Goal: Task Accomplishment & Management: Use online tool/utility

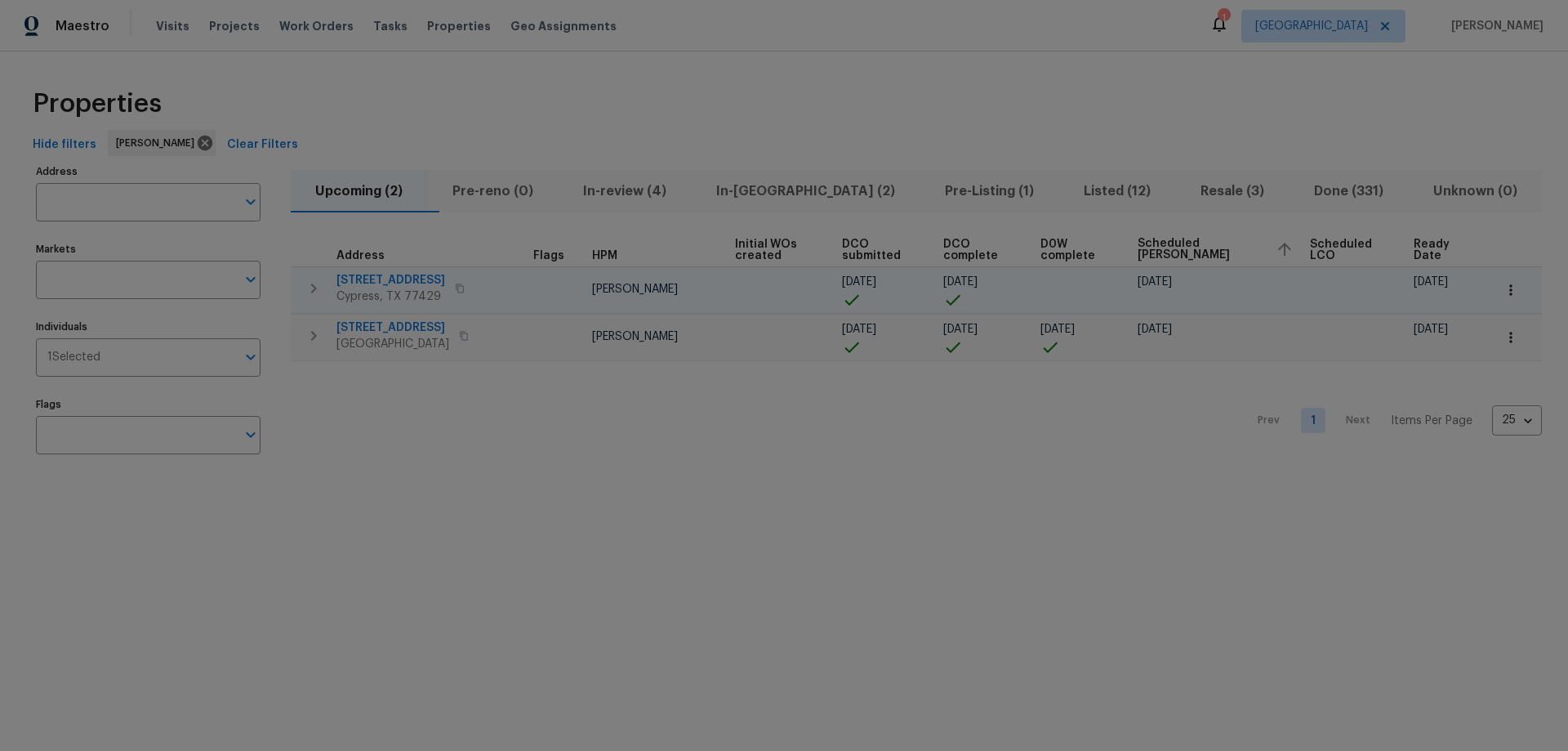
click at [357, 277] on span "14018 Fair Glade Ln" at bounding box center [390, 280] width 108 height 16
click at [807, 189] on span "In-reno (2)" at bounding box center [805, 191] width 209 height 23
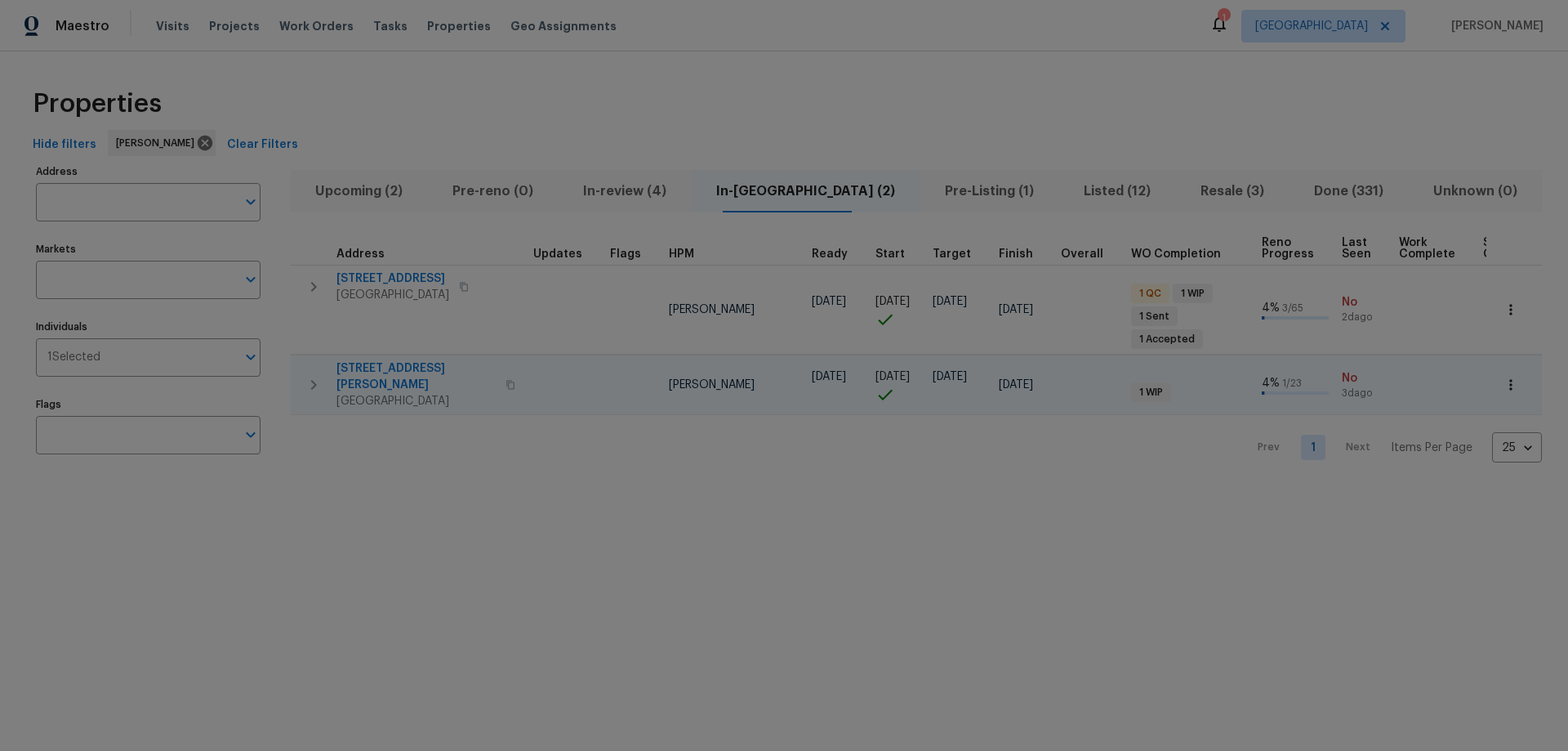
click at [308, 375] on icon "button" at bounding box center [313, 384] width 20 height 20
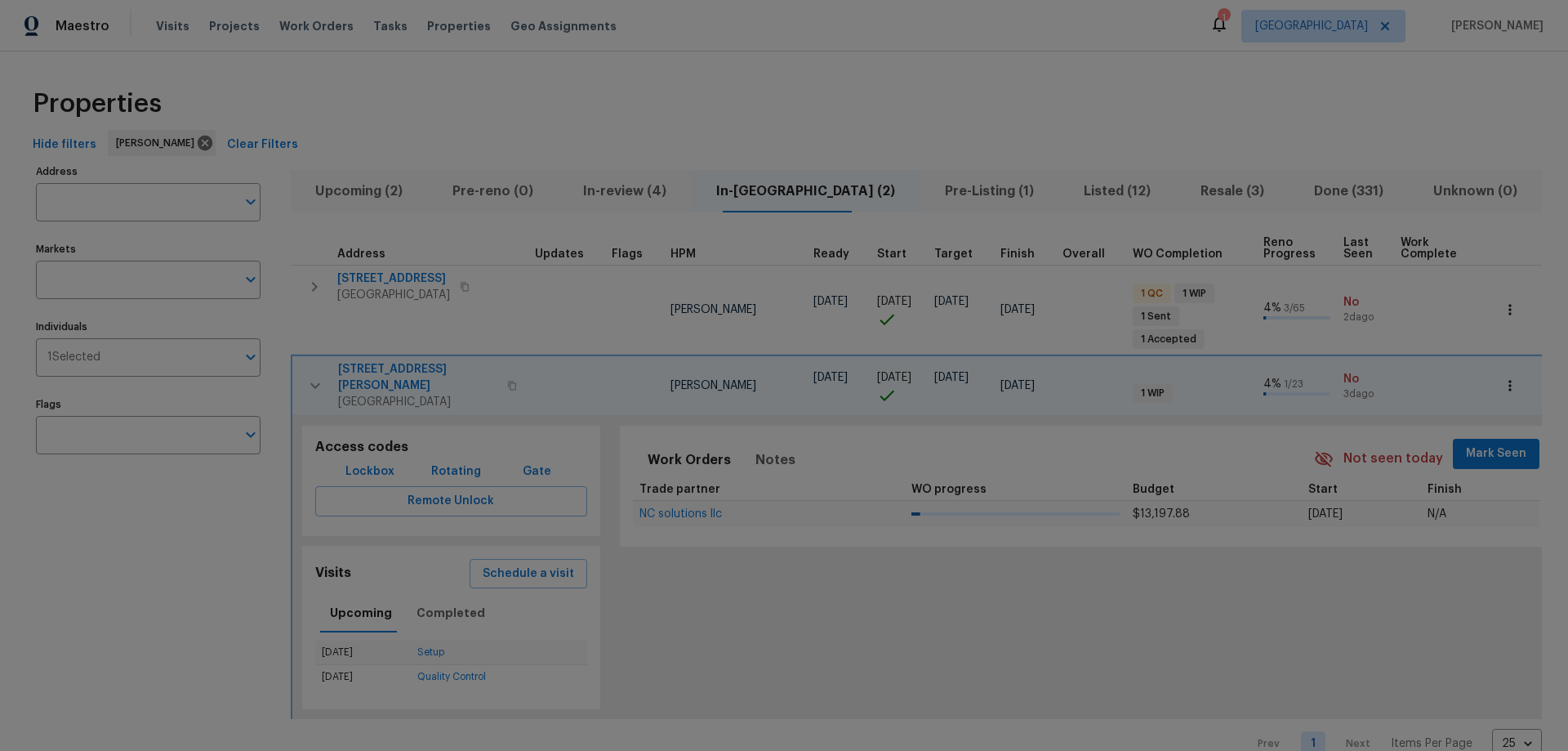
click at [308, 361] on button "button" at bounding box center [315, 385] width 32 height 49
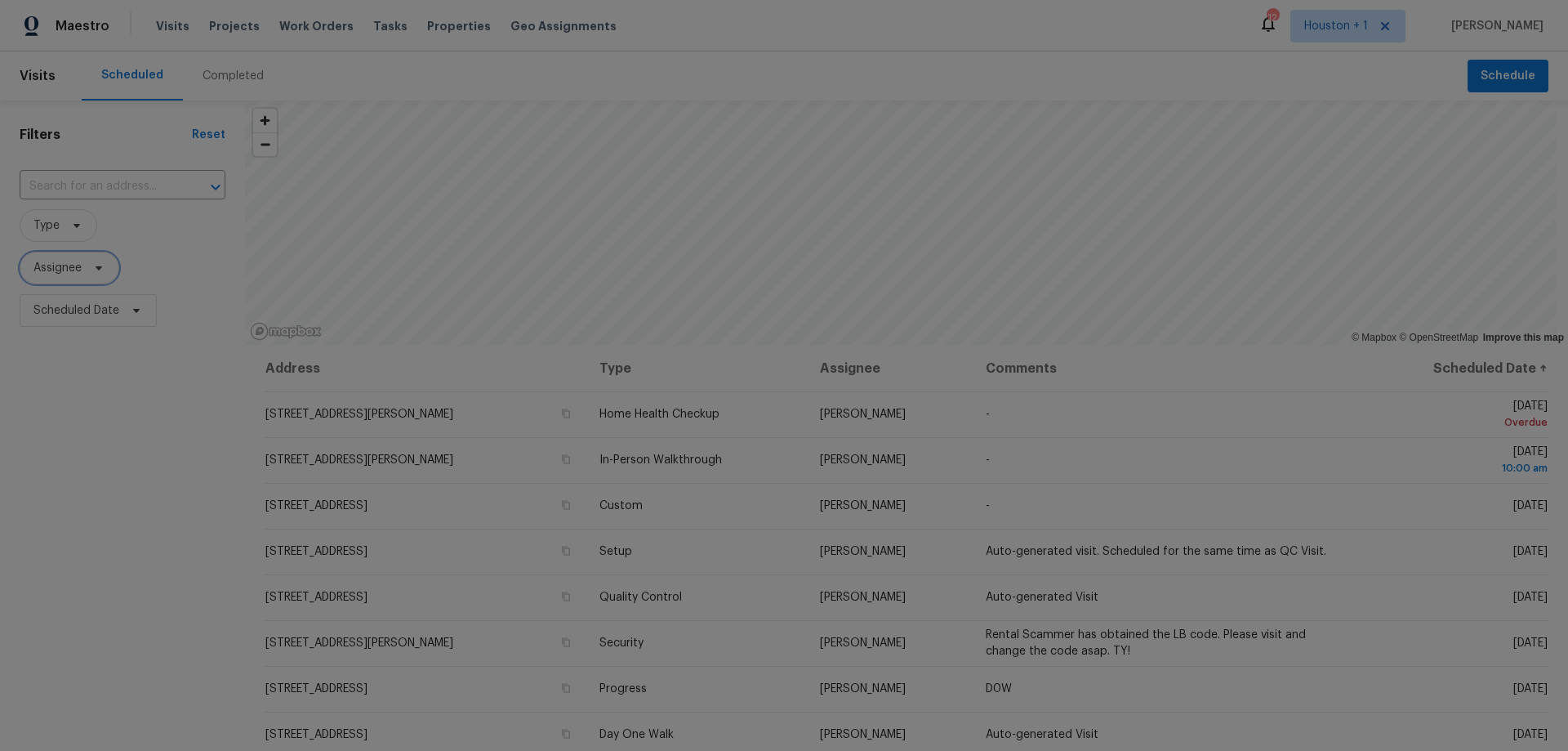
click at [72, 272] on span "Assignee" at bounding box center [57, 267] width 48 height 16
click at [95, 277] on span "Assignee" at bounding box center [69, 268] width 100 height 32
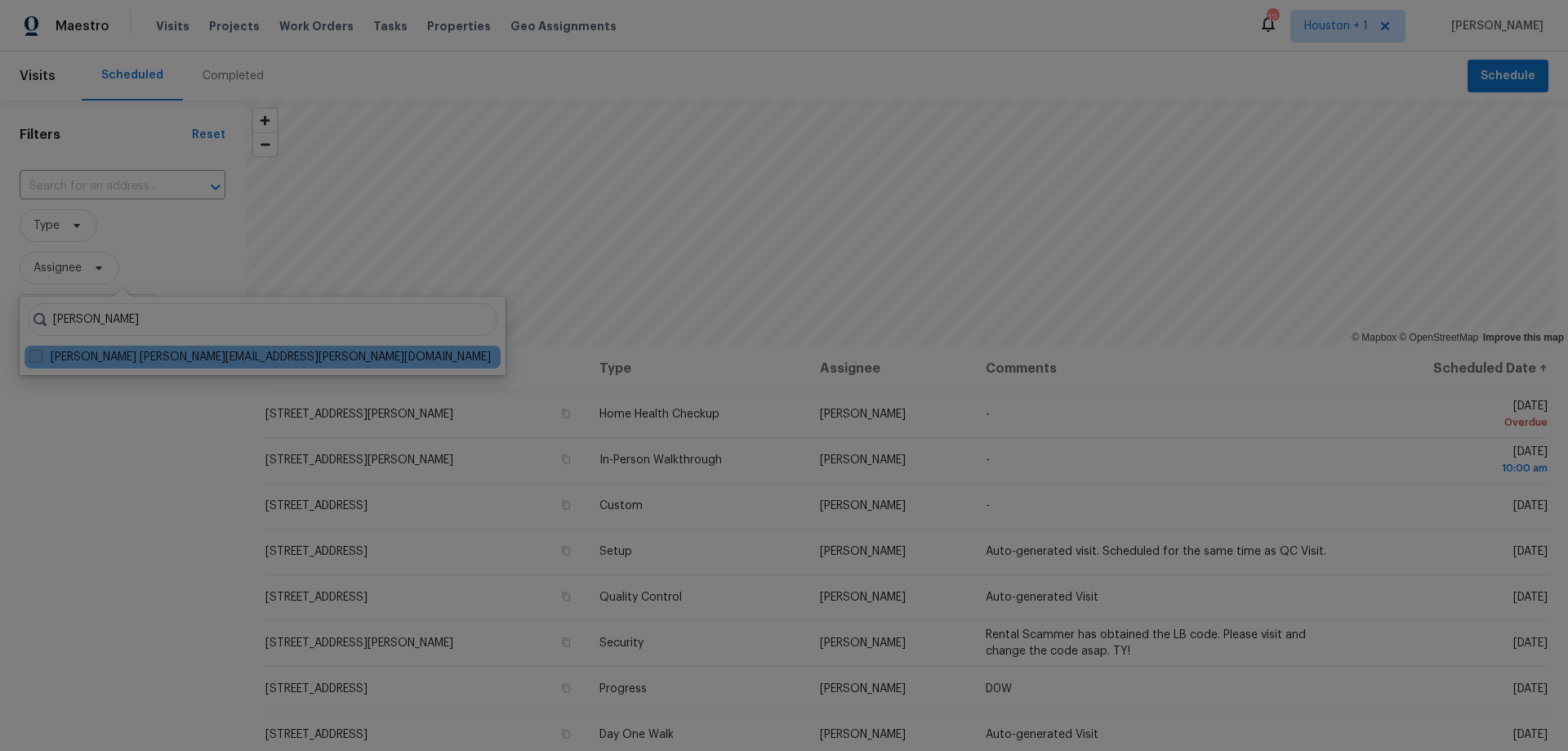
type input "joseph wolfe"
click at [31, 358] on span at bounding box center [35, 356] width 13 height 13
click at [31, 358] on input "Joseph Wolfe joseph.wolfe@opendoor.com" at bounding box center [34, 354] width 10 height 10
checkbox input "true"
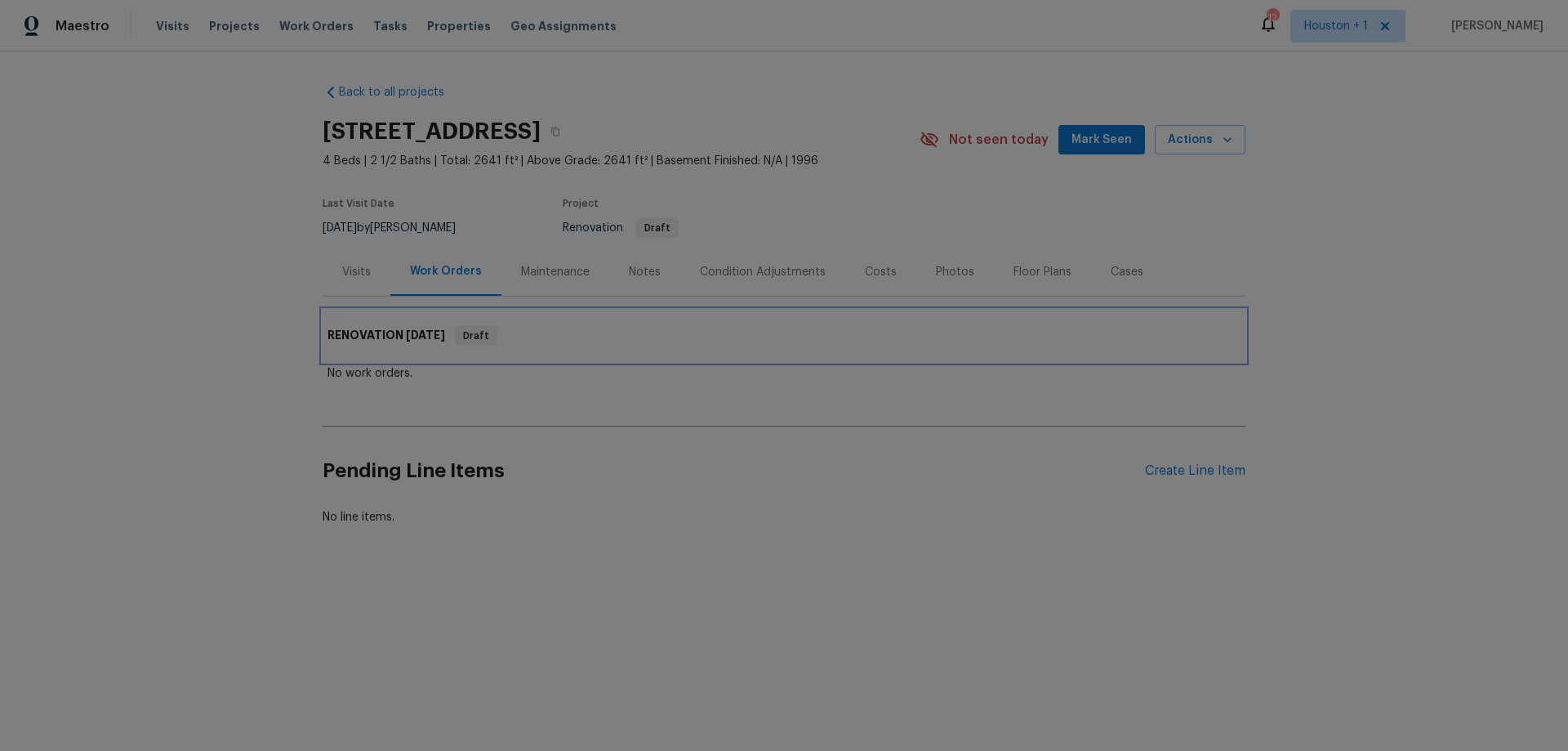
click at [421, 335] on span "[DATE]" at bounding box center [426, 335] width 39 height 11
click at [755, 269] on div "Condition Adjustments" at bounding box center [762, 271] width 125 height 16
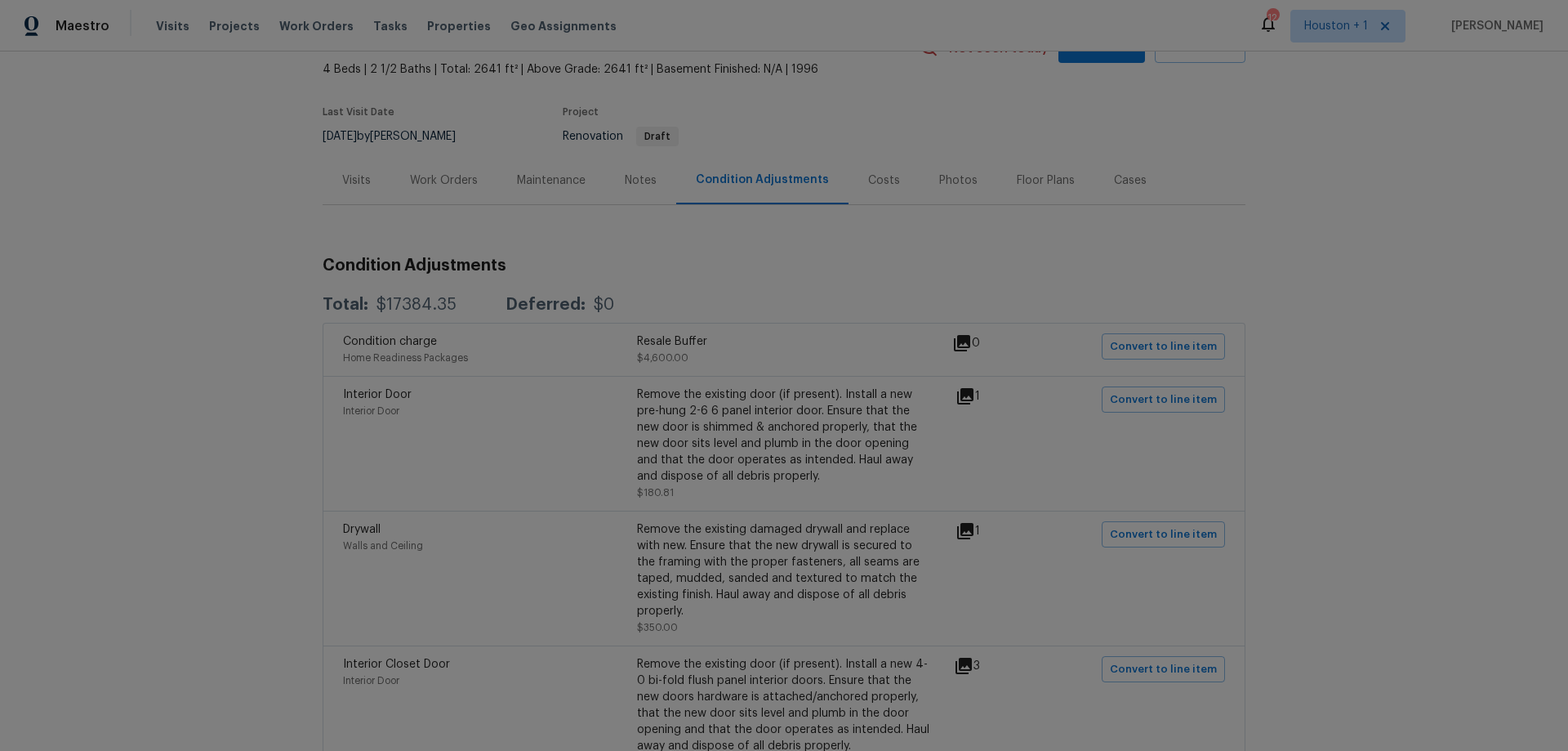
scroll to position [163, 0]
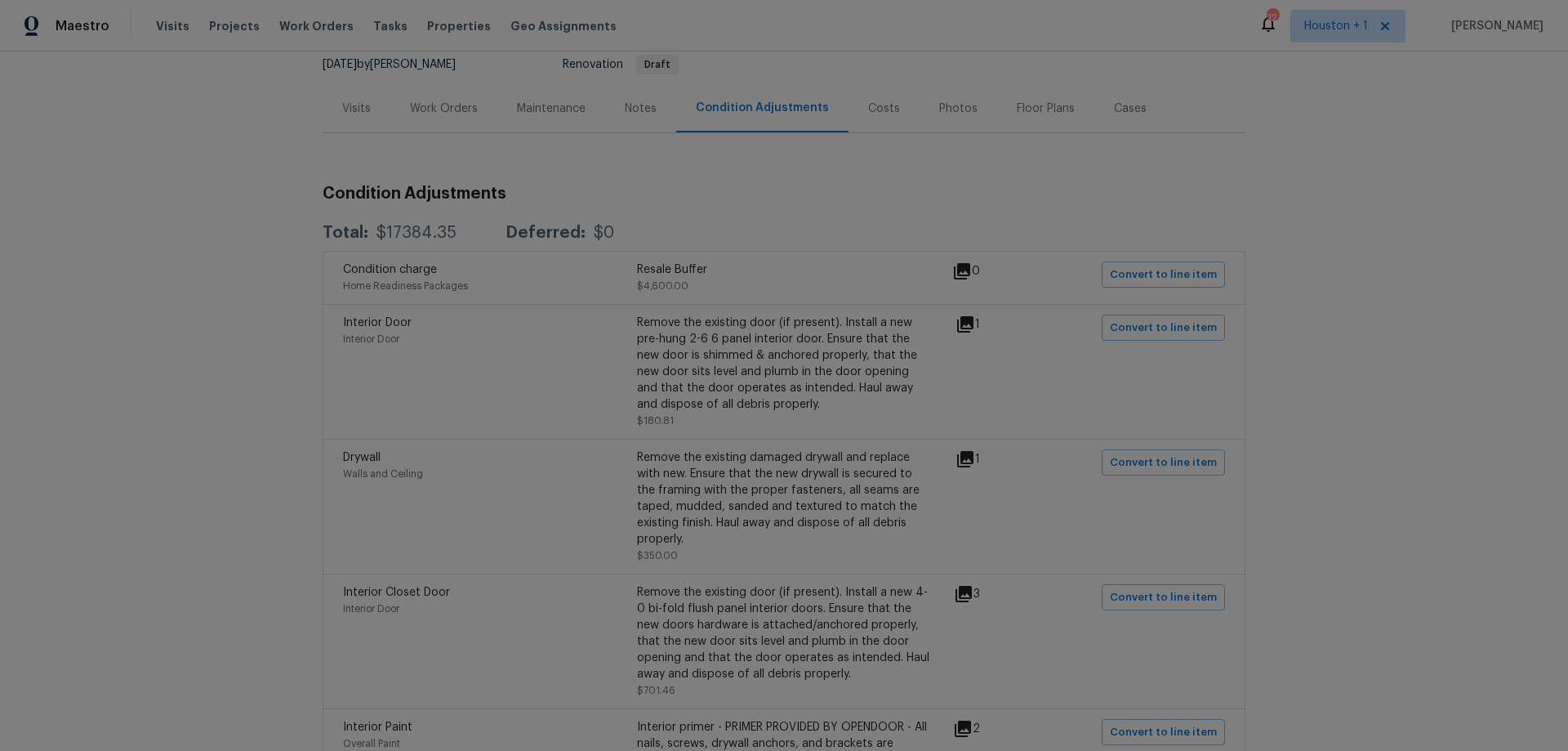
click at [965, 323] on icon at bounding box center [965, 323] width 16 height 16
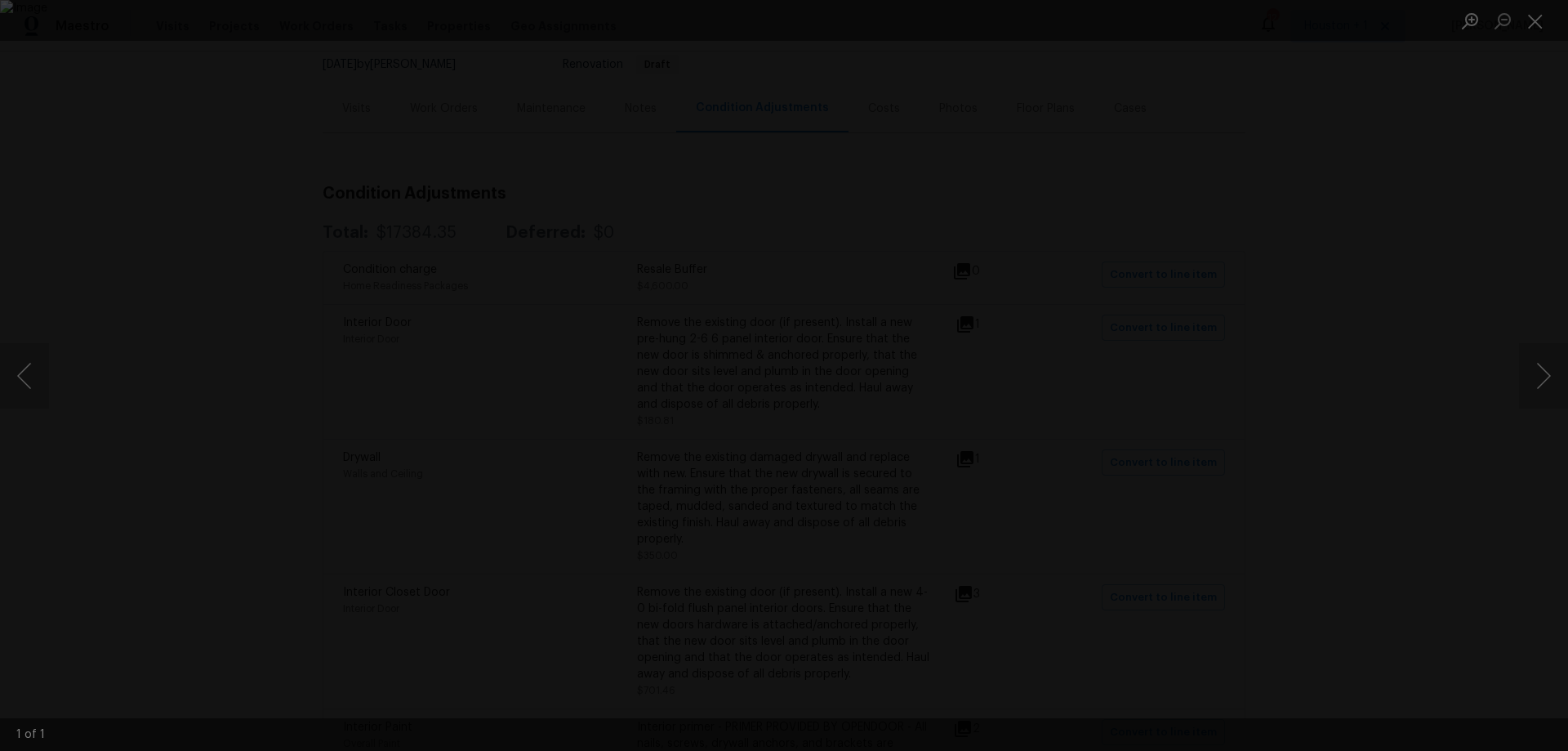
click at [1369, 364] on div "Lightbox" at bounding box center [784, 376] width 1568 height 751
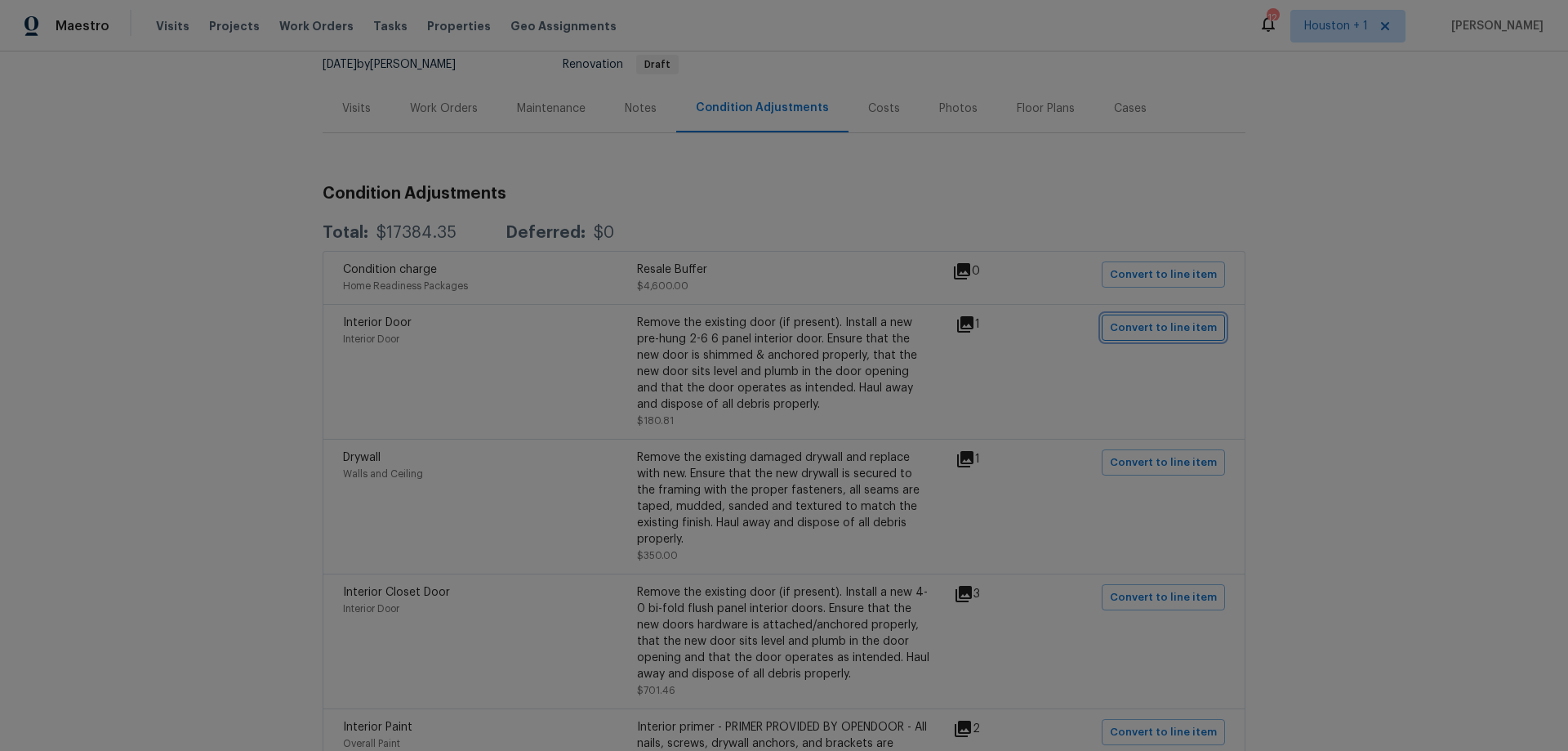
click at [1149, 333] on span "Convert to line item" at bounding box center [1163, 328] width 107 height 19
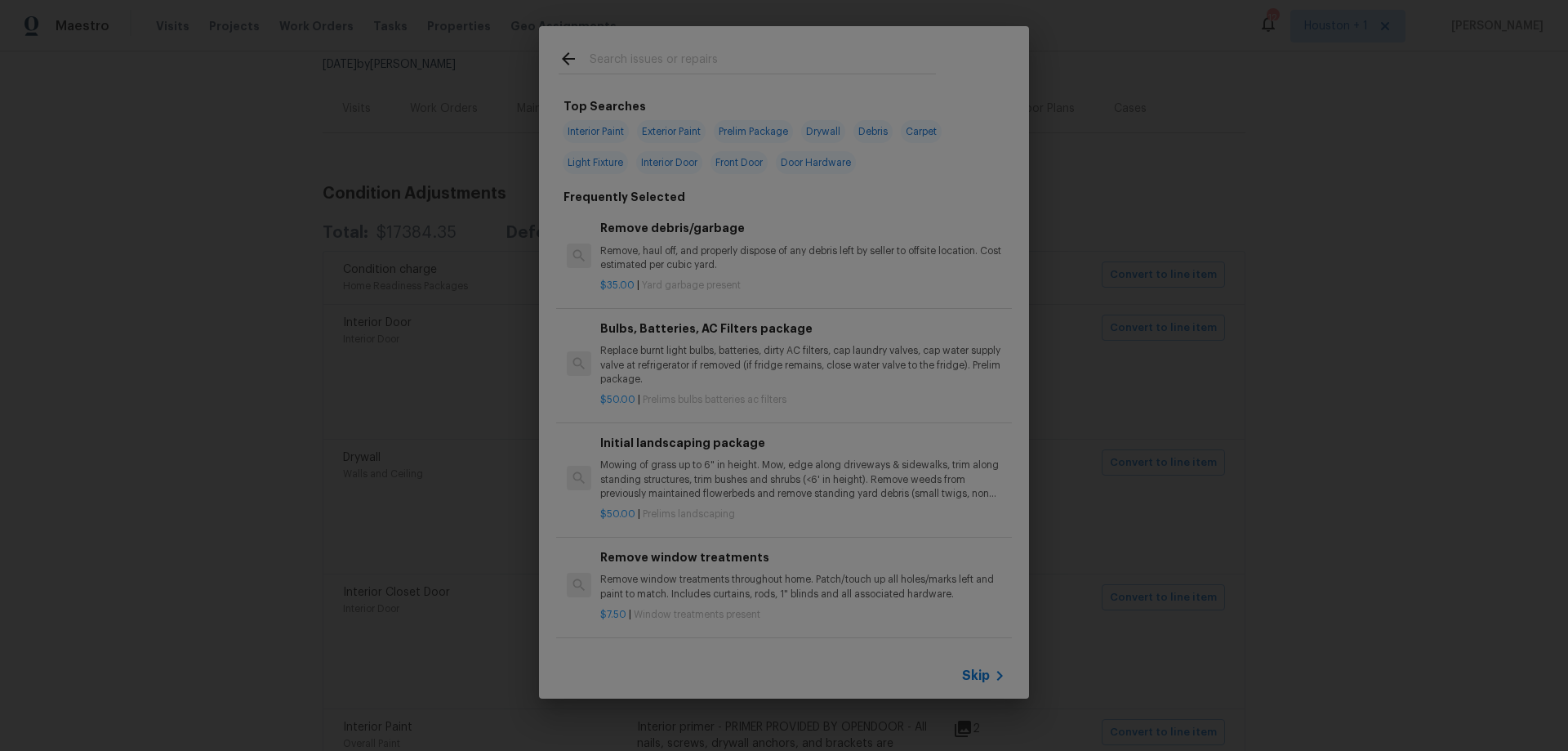
click at [973, 681] on span "Skip" at bounding box center [976, 675] width 28 height 16
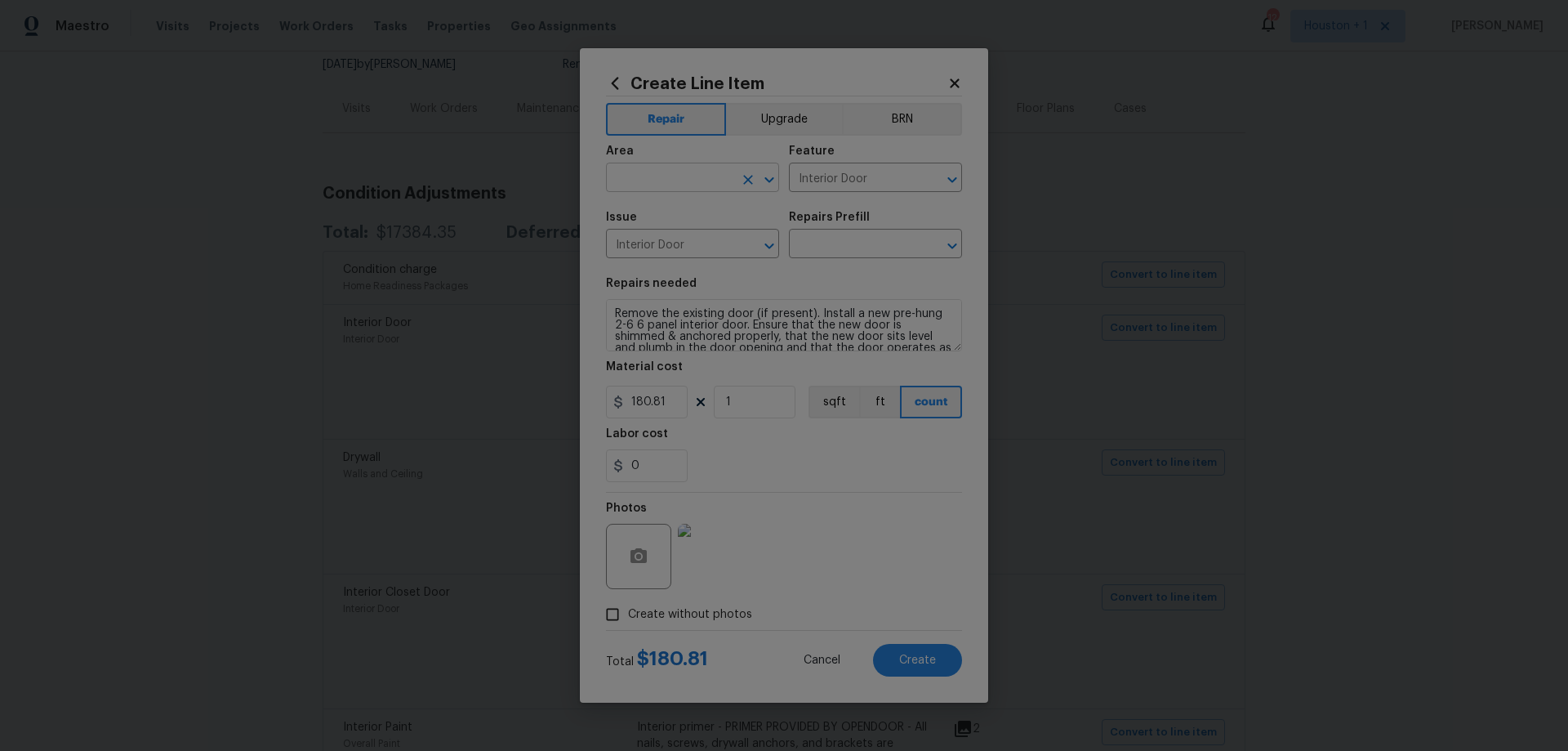
click at [717, 183] on input "text" at bounding box center [669, 179] width 127 height 26
click at [701, 212] on li "Bedroom" at bounding box center [692, 215] width 173 height 27
type input "Bedroom"
click at [841, 229] on div "Repairs Prefill" at bounding box center [875, 222] width 173 height 21
click at [841, 237] on input "text" at bounding box center [852, 246] width 127 height 26
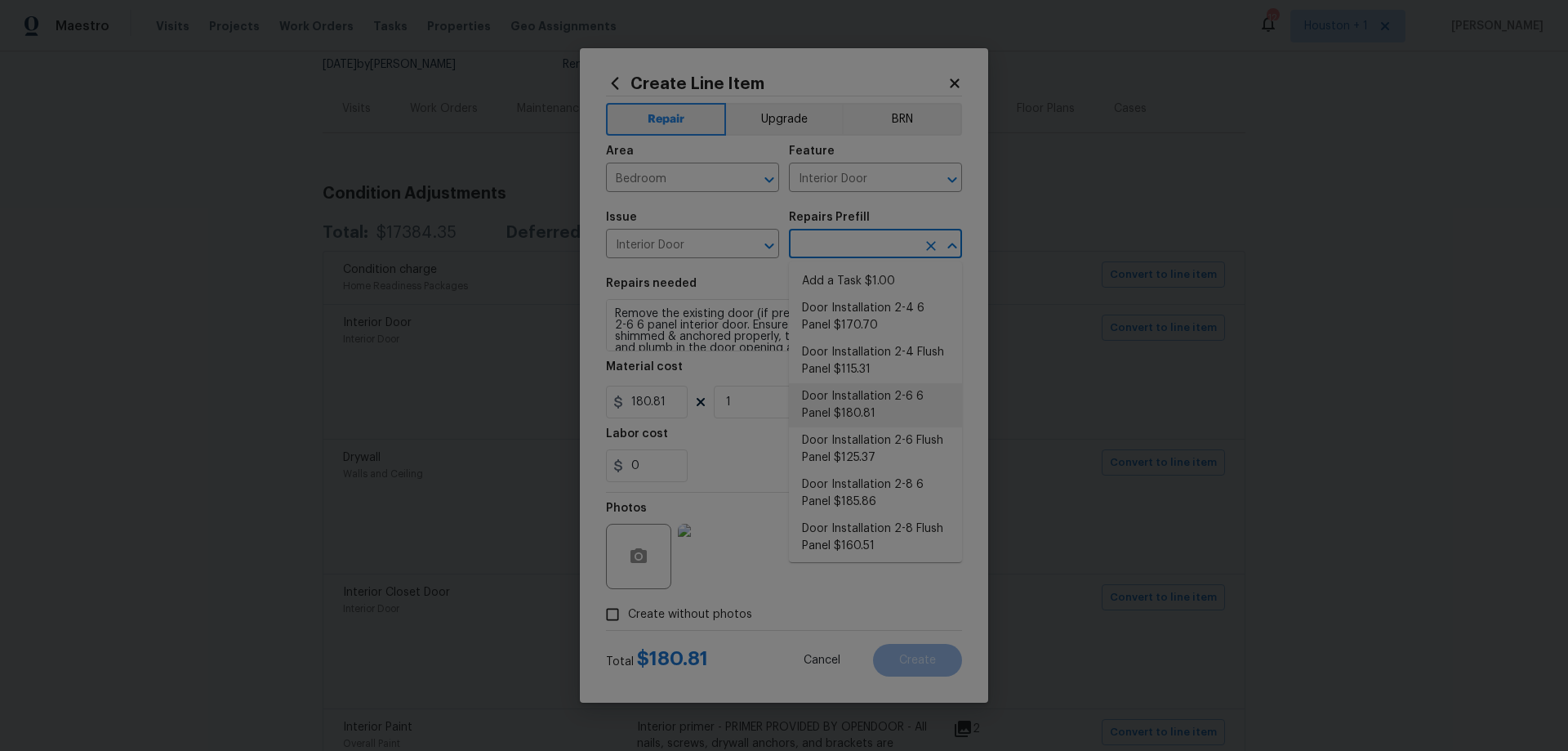
click at [880, 407] on li "Door Installation 2-6 6 Panel $180.81" at bounding box center [875, 405] width 173 height 44
type input "Door Installation 2-6 6 Panel $180.81"
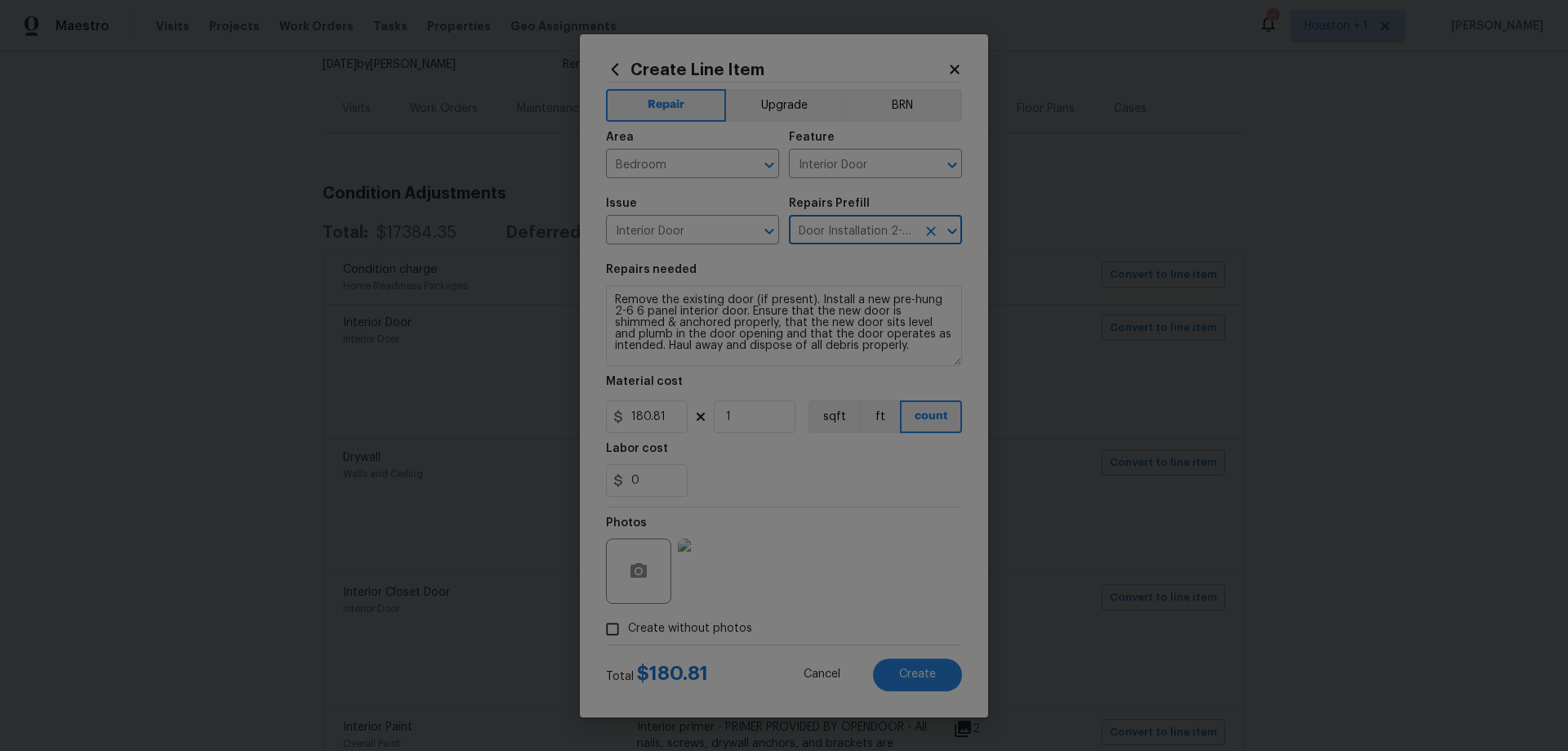
drag, startPoint x: 956, startPoint y: 347, endPoint x: 961, endPoint y: 376, distance: 29.4
click at [961, 376] on section "Repairs needed Remove the existing door (if present). Install a new pre-hung 2-…" at bounding box center [783, 381] width 356 height 253
click at [903, 678] on span "Create" at bounding box center [917, 674] width 37 height 12
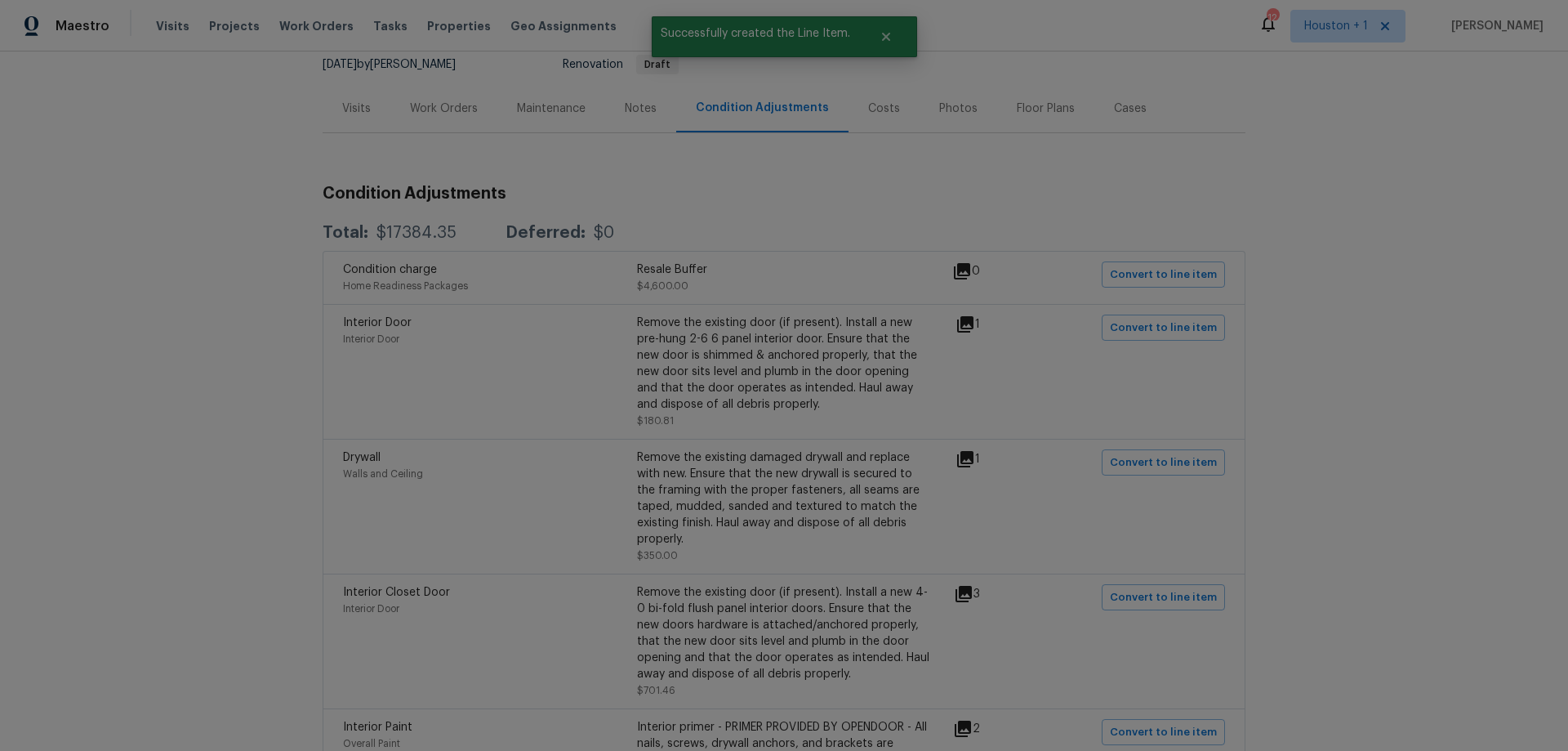
click at [967, 456] on icon at bounding box center [965, 458] width 16 height 16
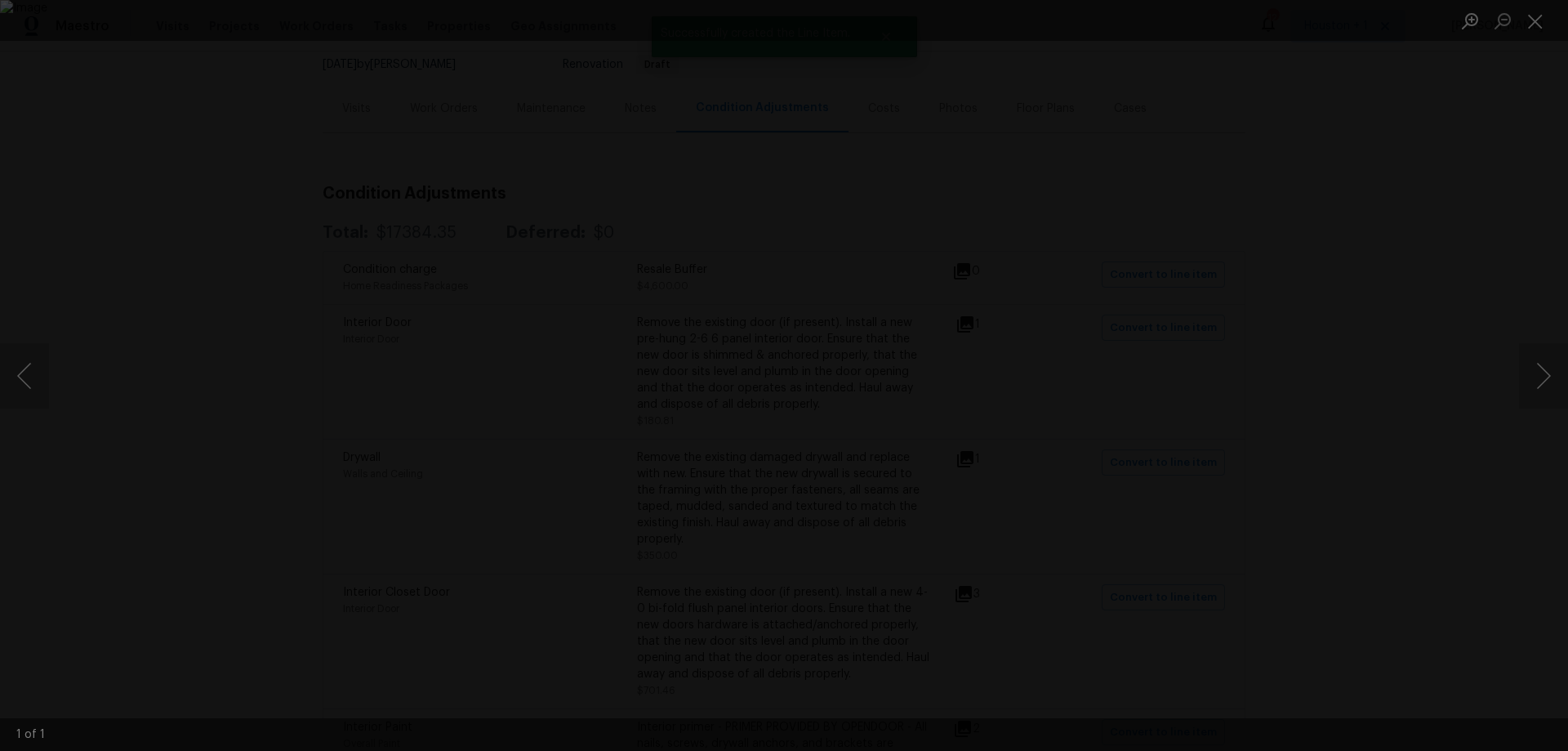
drag, startPoint x: 1443, startPoint y: 504, endPoint x: 1380, endPoint y: 507, distance: 63.1
click at [1369, 504] on div "Lightbox" at bounding box center [784, 376] width 1568 height 751
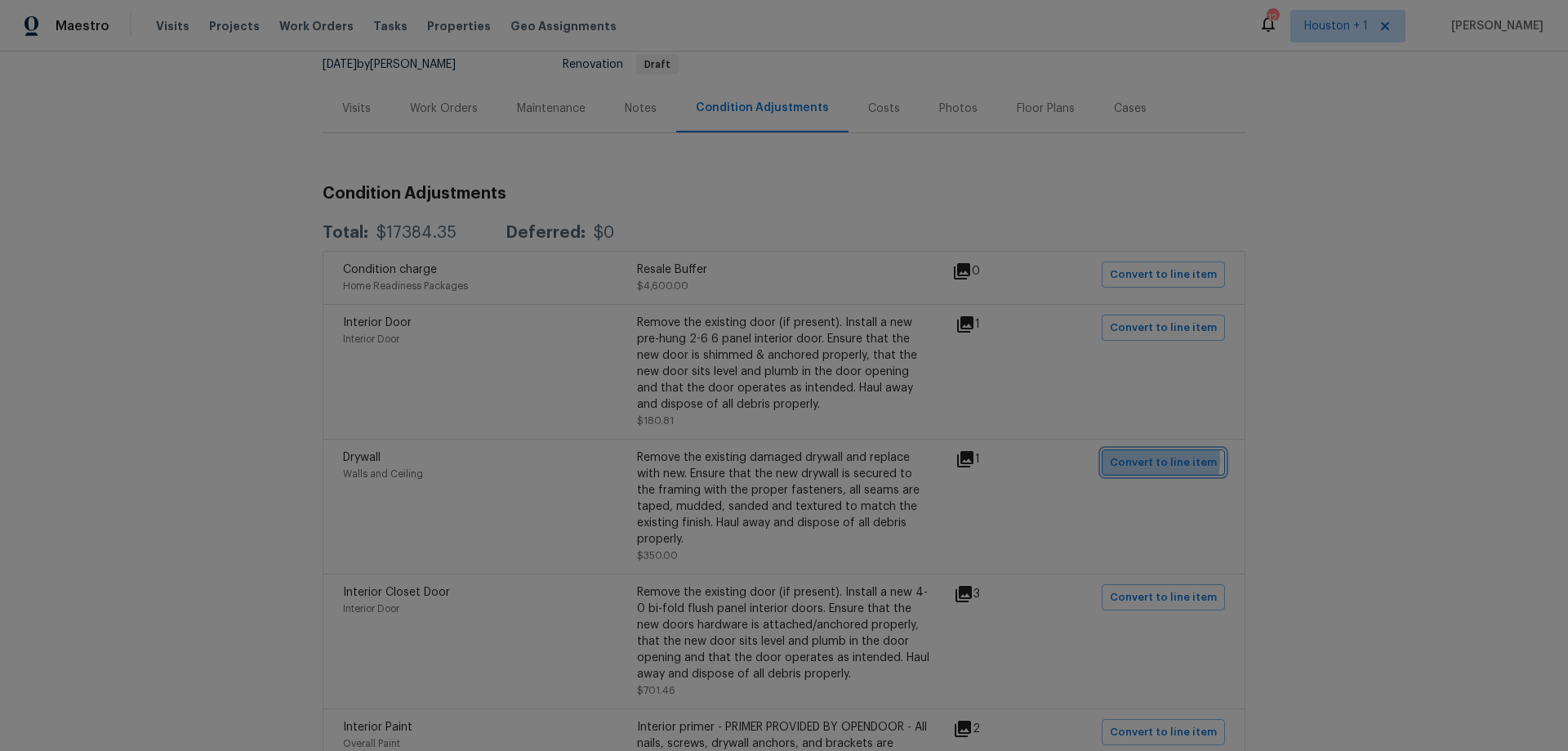
click at [1154, 459] on span "Convert to line item" at bounding box center [1163, 463] width 107 height 19
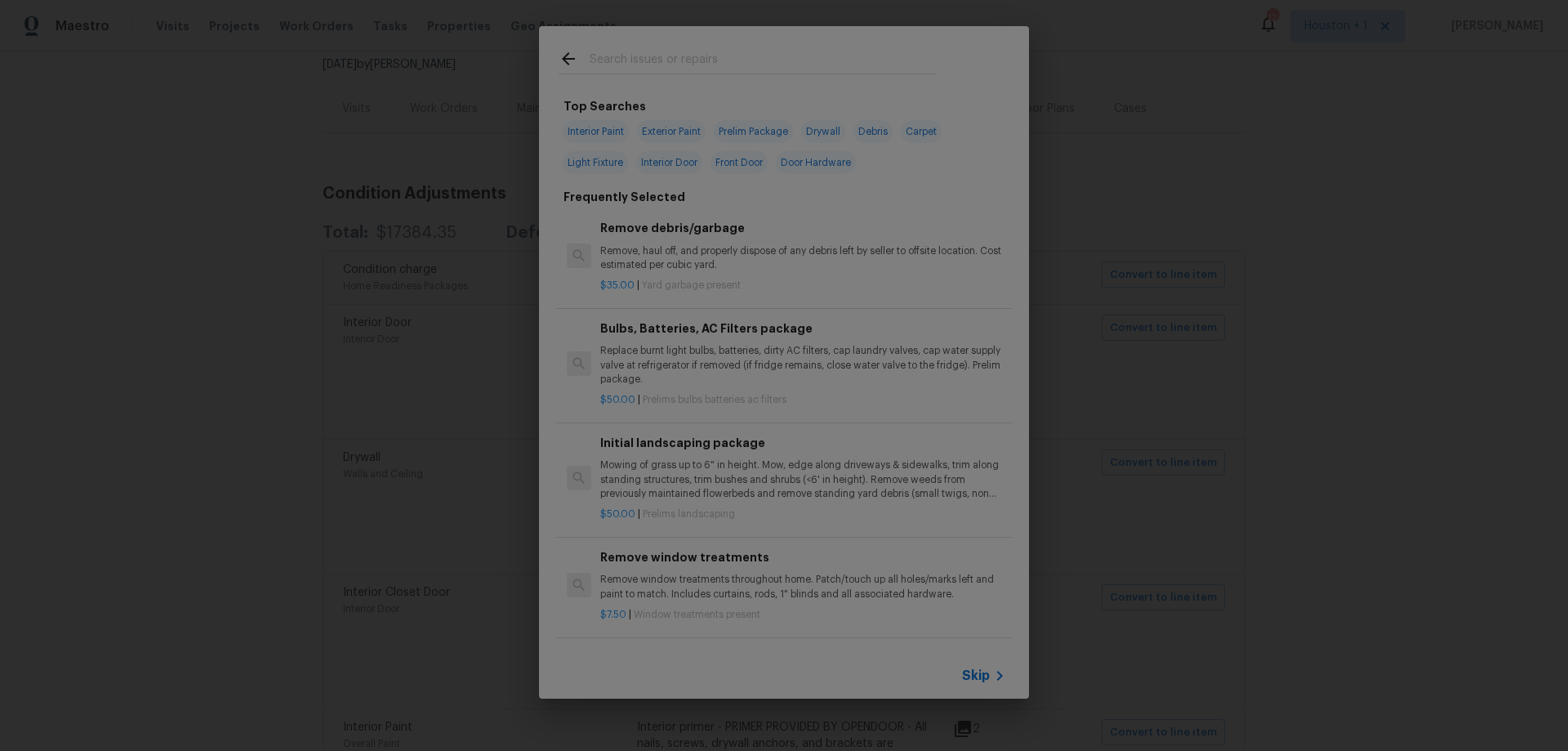
click at [975, 673] on span "Skip" at bounding box center [976, 675] width 28 height 16
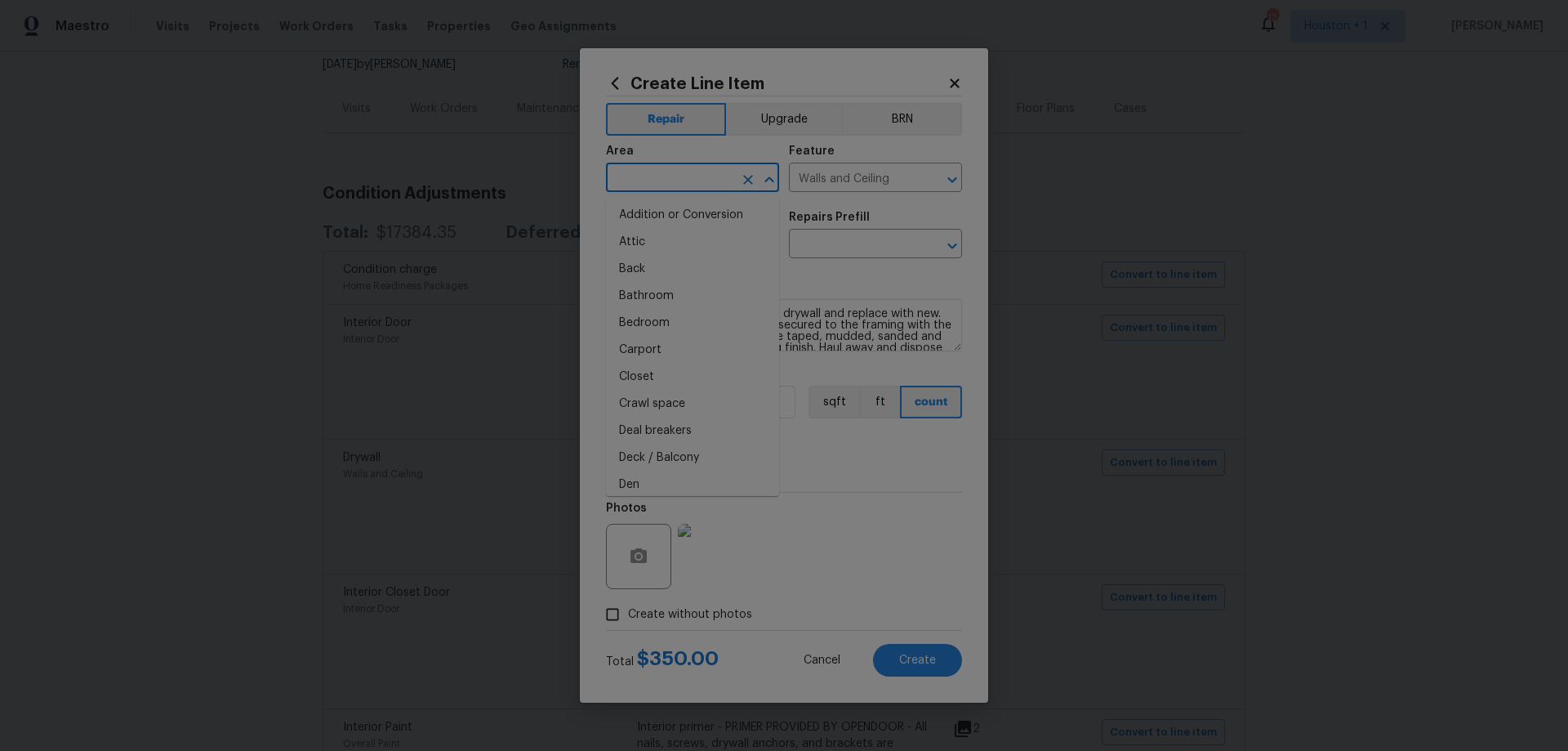
click at [688, 186] on input "text" at bounding box center [669, 179] width 127 height 26
type input "Interior Overall"
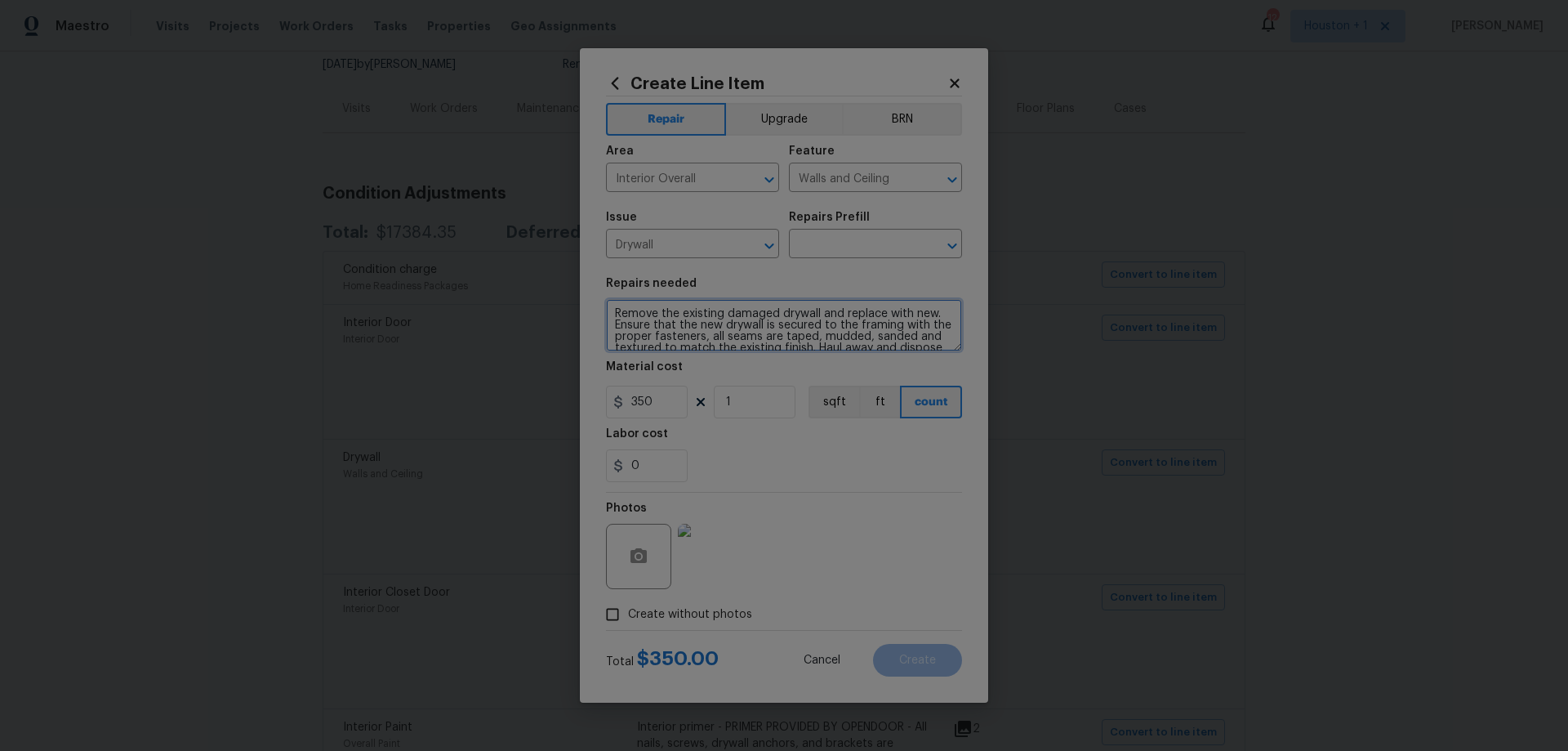
click at [680, 314] on textarea "Remove the existing damaged drywall and replace with new. Ensure that the new d…" at bounding box center [783, 324] width 356 height 52
drag, startPoint x: 613, startPoint y: 314, endPoint x: 937, endPoint y: 374, distance: 329.5
click at [937, 374] on section "Repairs needed Remove the existing damaged drywall and replace with new. Ensure…" at bounding box center [783, 380] width 356 height 224
click at [875, 247] on input "text" at bounding box center [852, 246] width 127 height 26
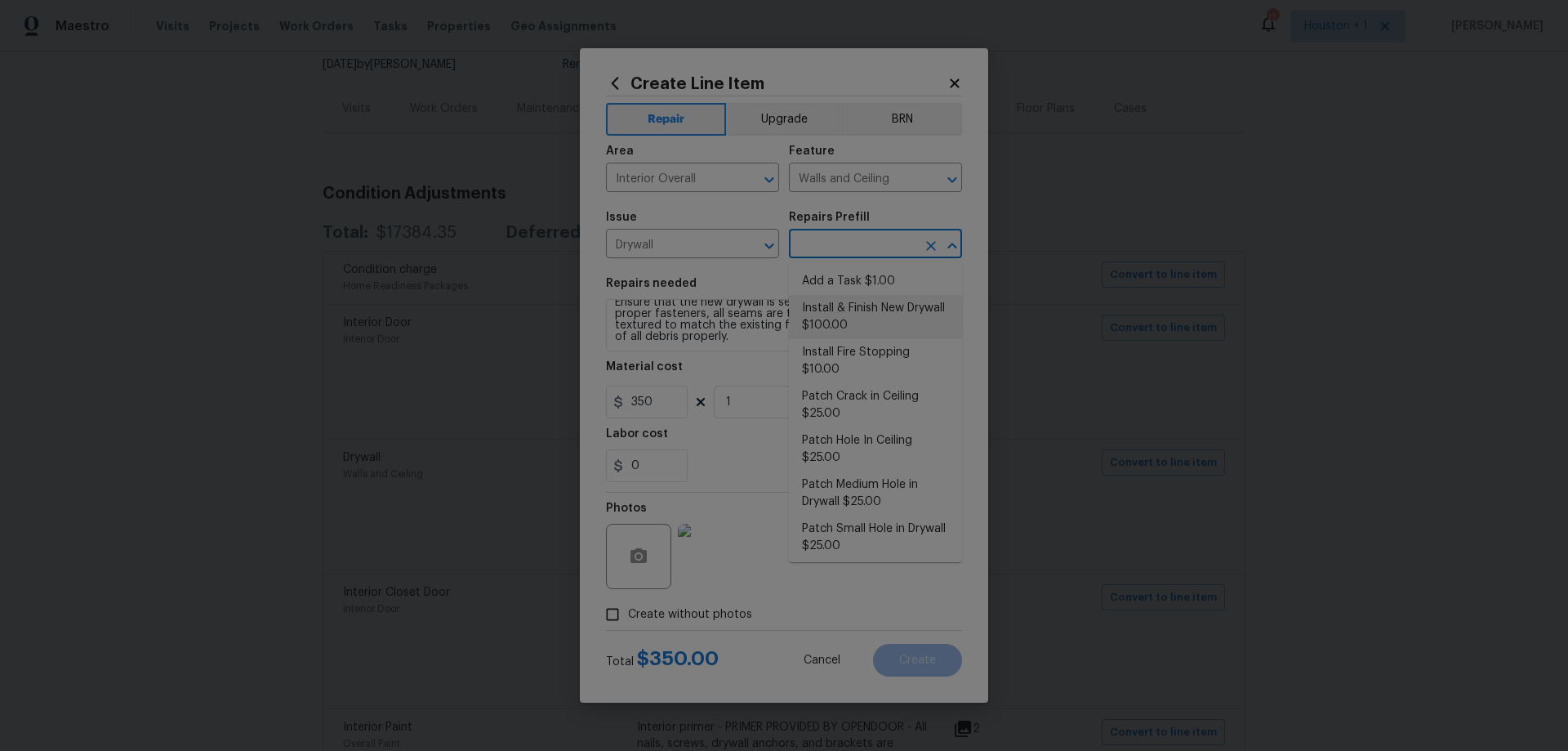
click at [926, 314] on li "Install & Finish New Drywall $100.00" at bounding box center [875, 317] width 173 height 44
type input "Install & Finish New Drywall $100.00"
type input "100"
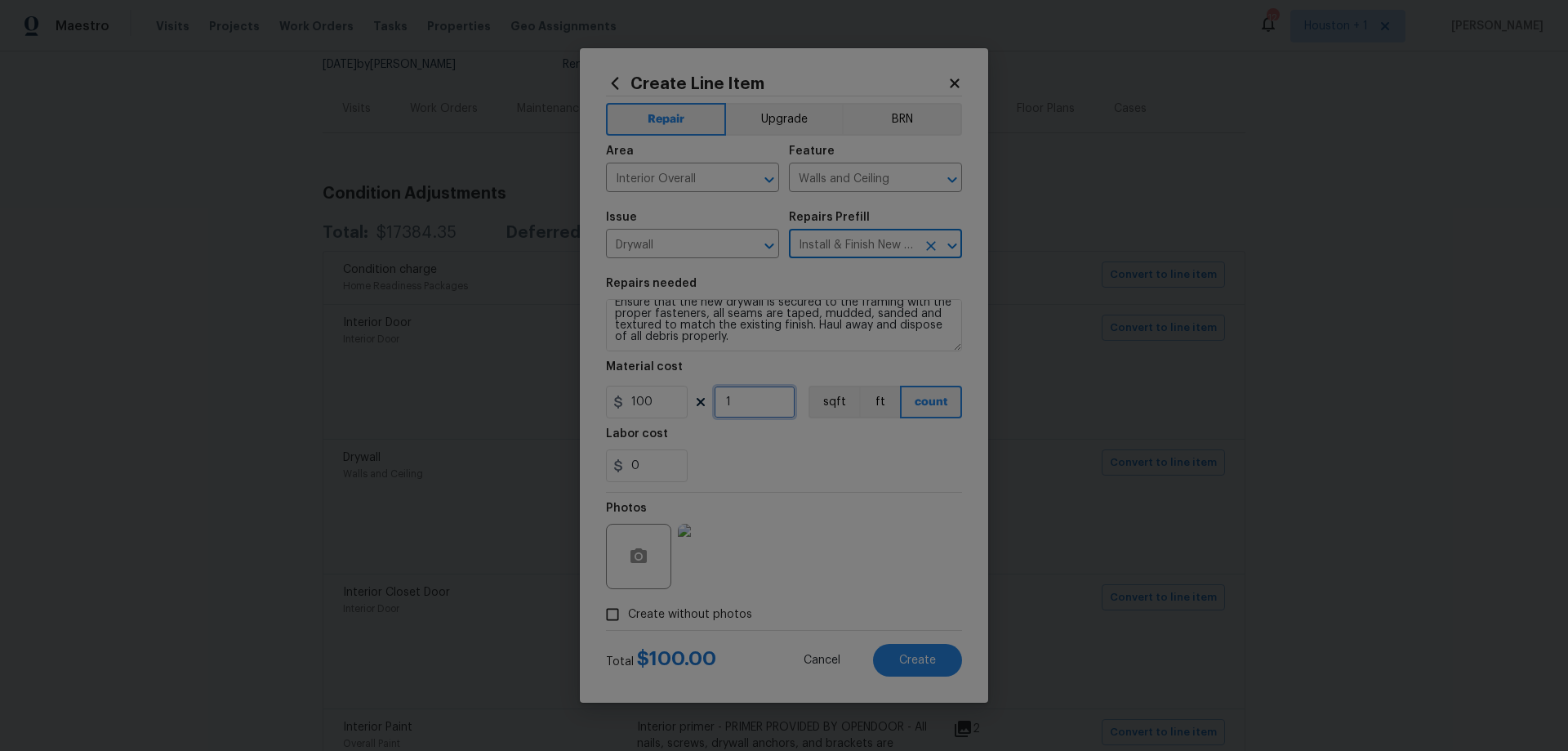
drag, startPoint x: 760, startPoint y: 399, endPoint x: 661, endPoint y: 391, distance: 99.3
click at [661, 391] on div "100 1 sqft ft count" at bounding box center [783, 402] width 356 height 32
drag, startPoint x: 738, startPoint y: 398, endPoint x: 749, endPoint y: 400, distance: 11.2
click at [725, 397] on input "5" at bounding box center [755, 402] width 82 height 32
type input "1"
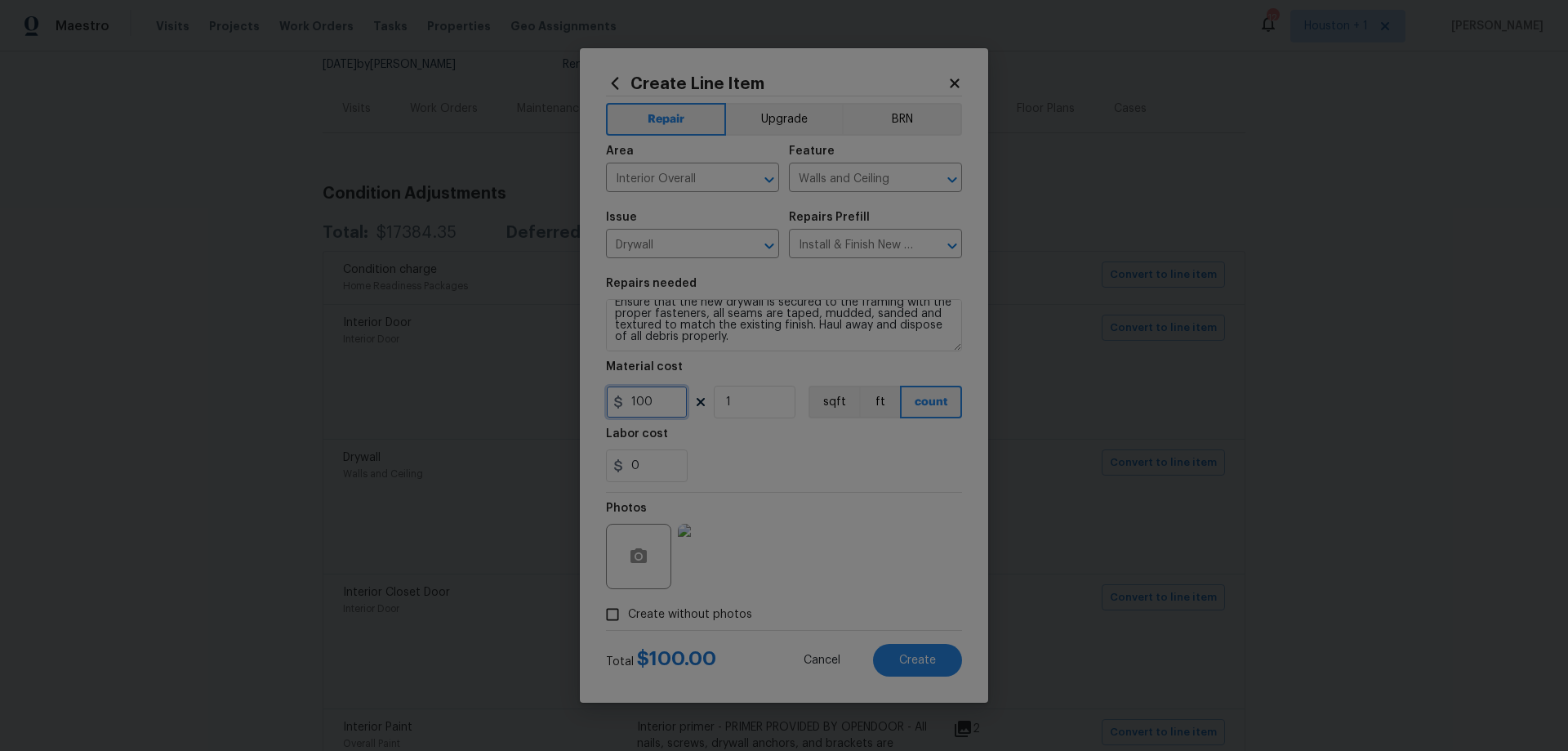
drag, startPoint x: 659, startPoint y: 400, endPoint x: 535, endPoint y: 401, distance: 124.0
click at [535, 401] on div "Create Line Item Repair Upgrade BRN Area Interior Overall ​ Feature Walls and C…" at bounding box center [784, 376] width 1568 height 751
type input "350"
click at [941, 655] on button "Create" at bounding box center [917, 660] width 89 height 32
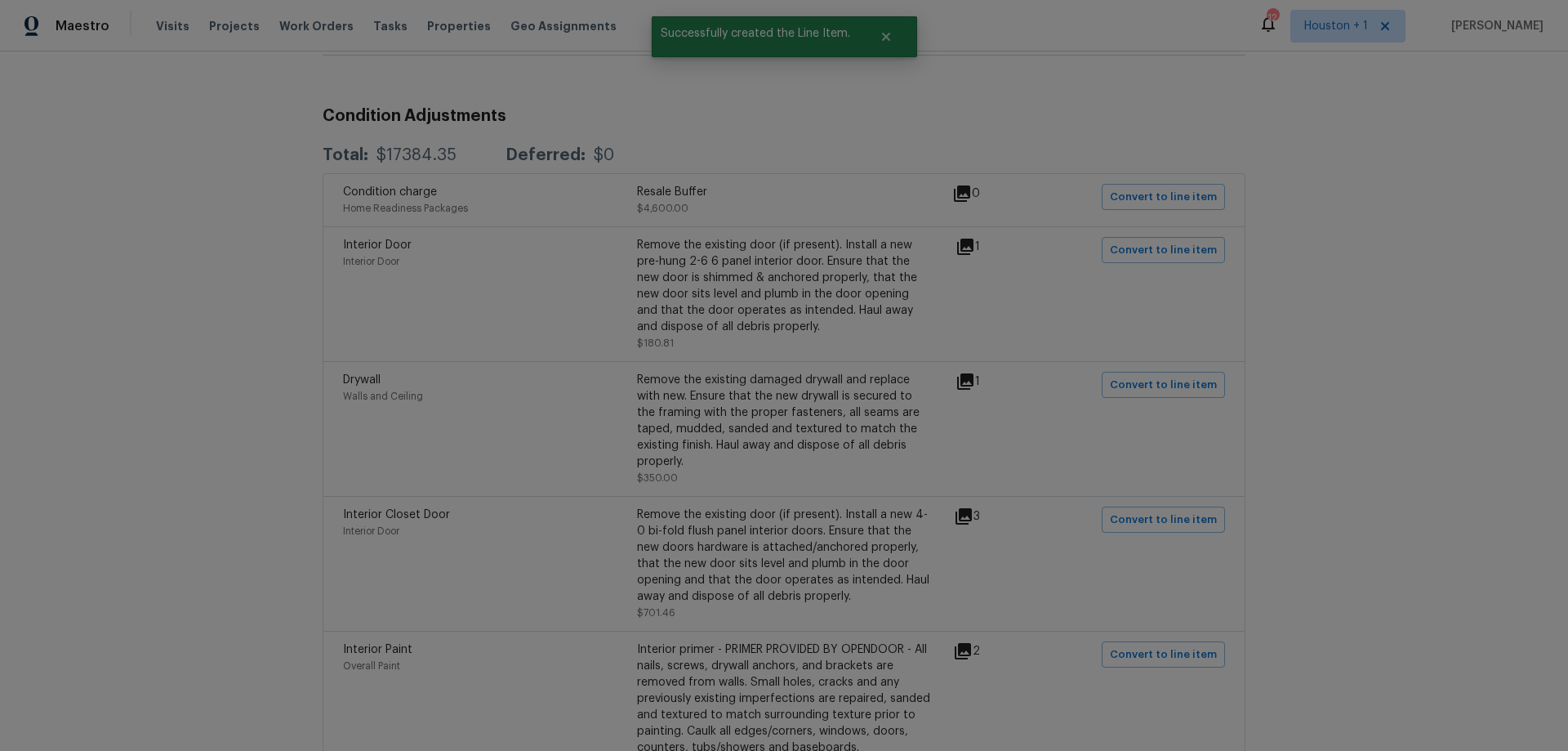
scroll to position [245, 0]
click at [960, 504] on icon at bounding box center [963, 512] width 16 height 16
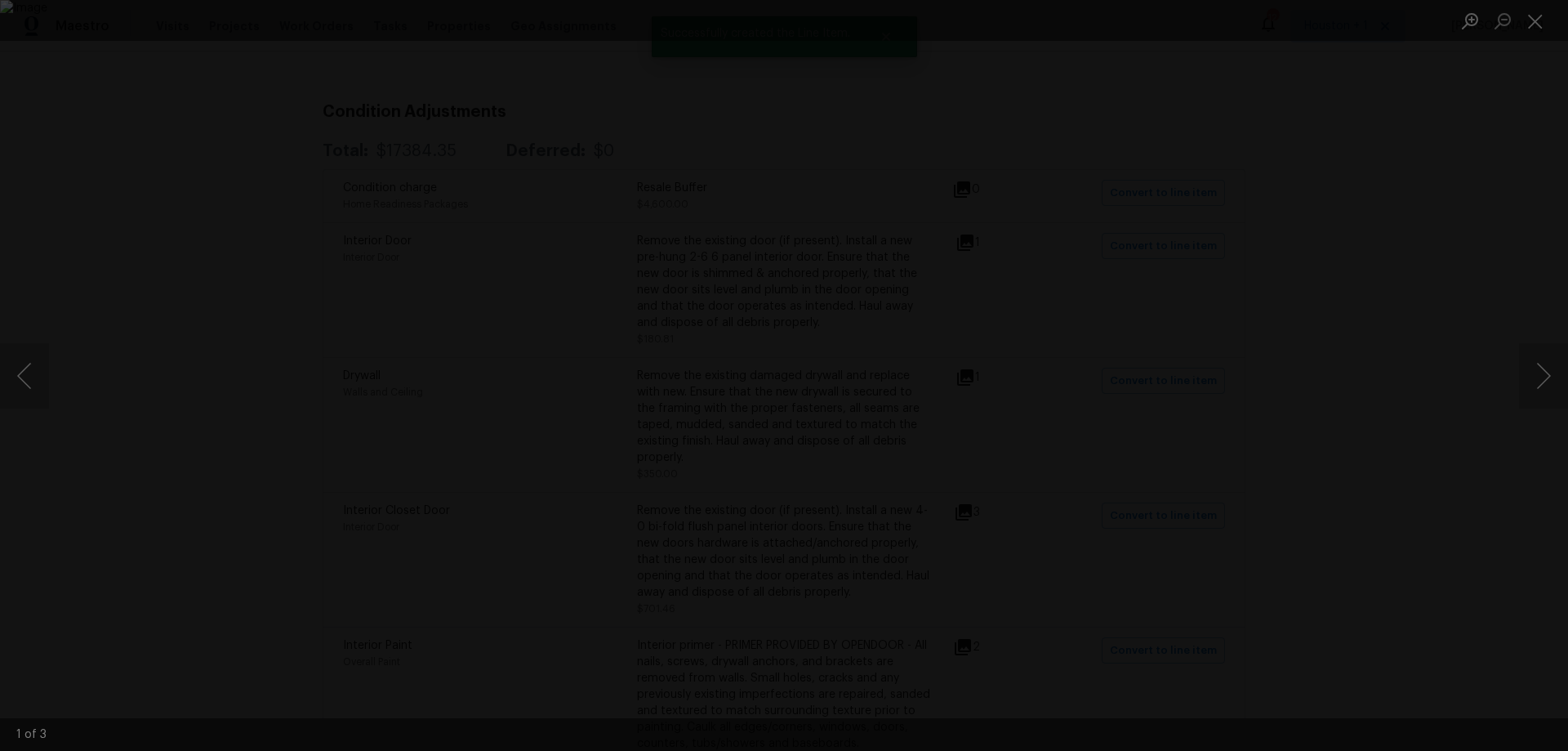
click at [1363, 554] on div "Lightbox" at bounding box center [784, 376] width 1568 height 751
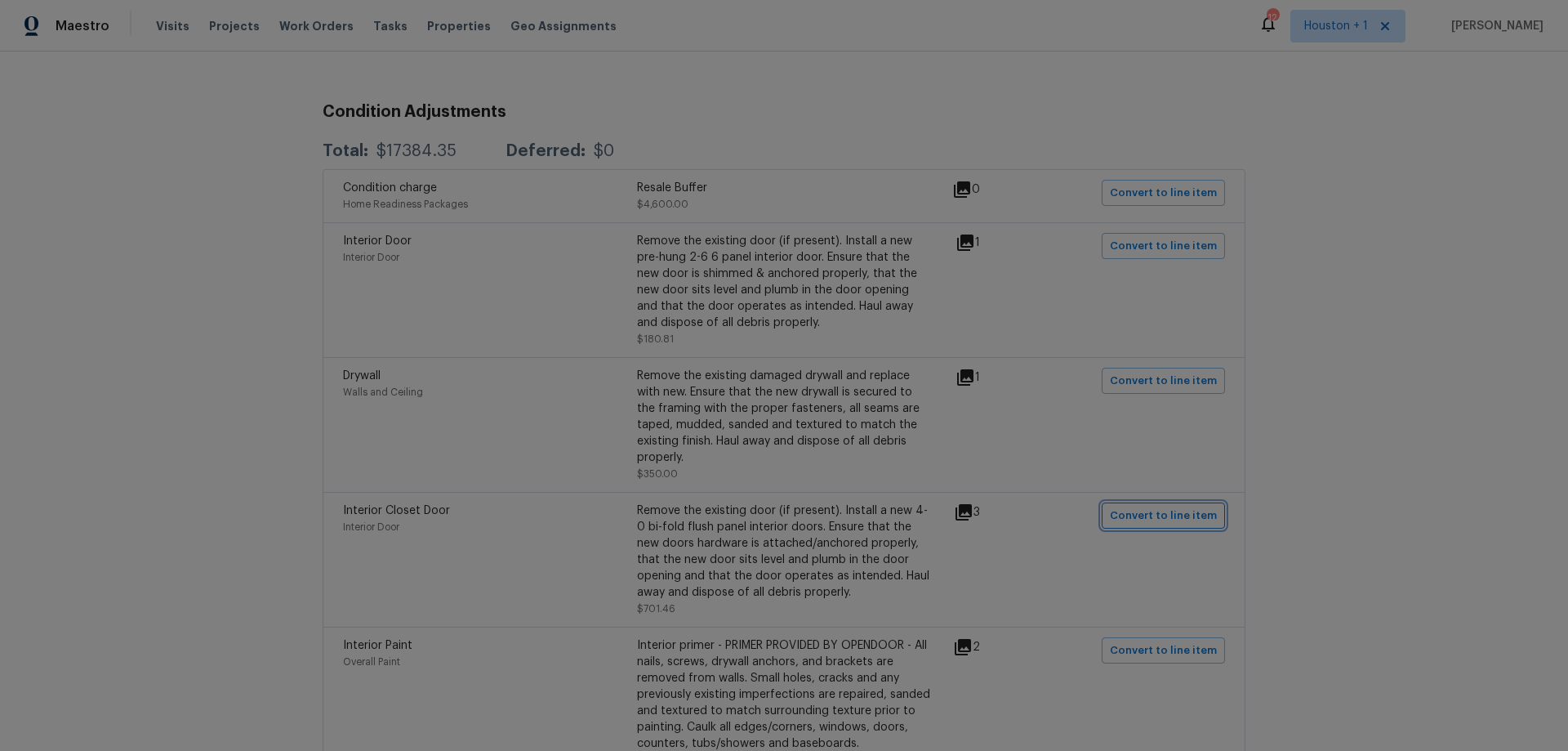
click at [1165, 507] on span "Convert to line item" at bounding box center [1163, 516] width 107 height 19
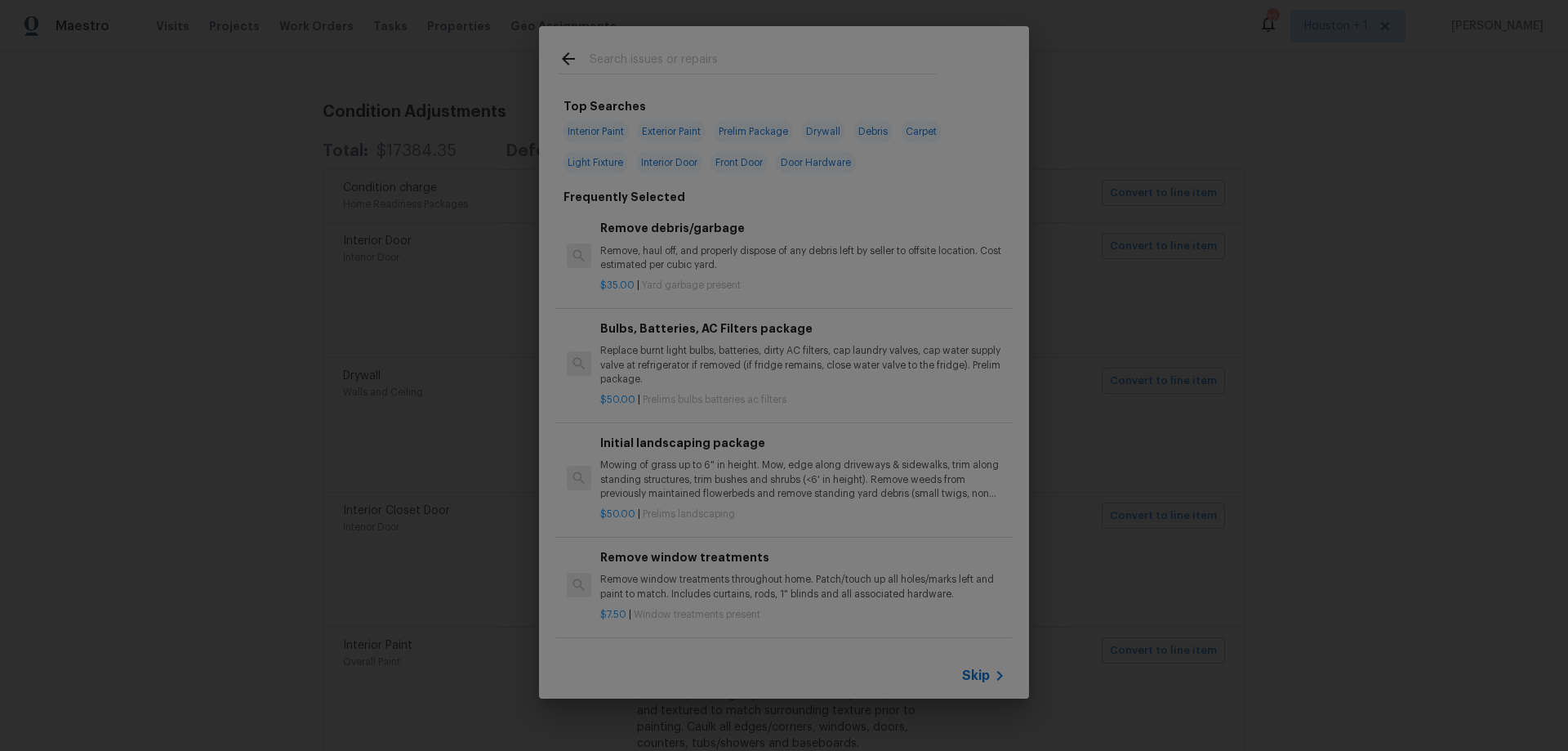
click at [967, 670] on span "Skip" at bounding box center [976, 675] width 28 height 16
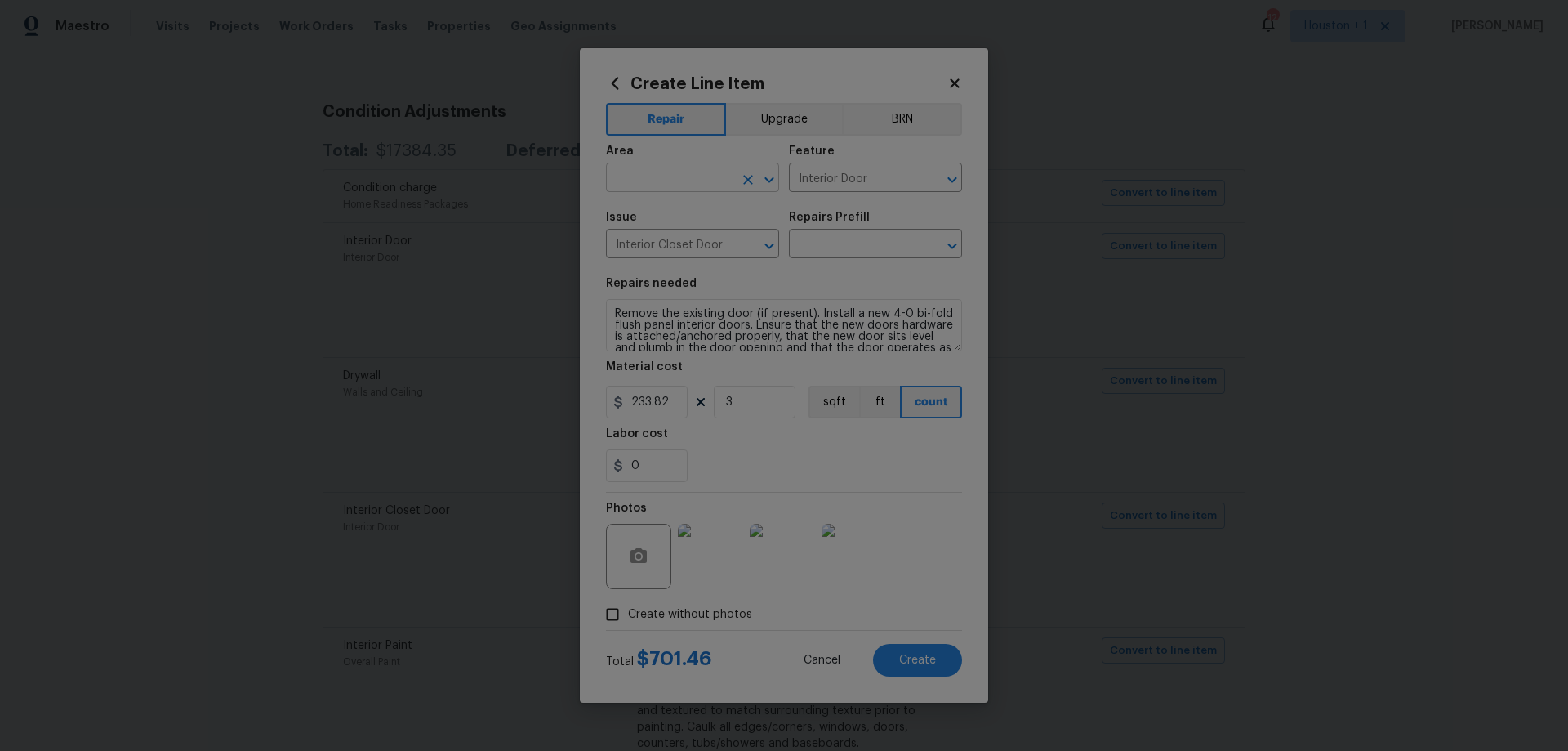
click at [656, 177] on input "text" at bounding box center [669, 179] width 127 height 26
click at [671, 321] on li "Bedroom" at bounding box center [692, 323] width 173 height 27
type input "Bedroom"
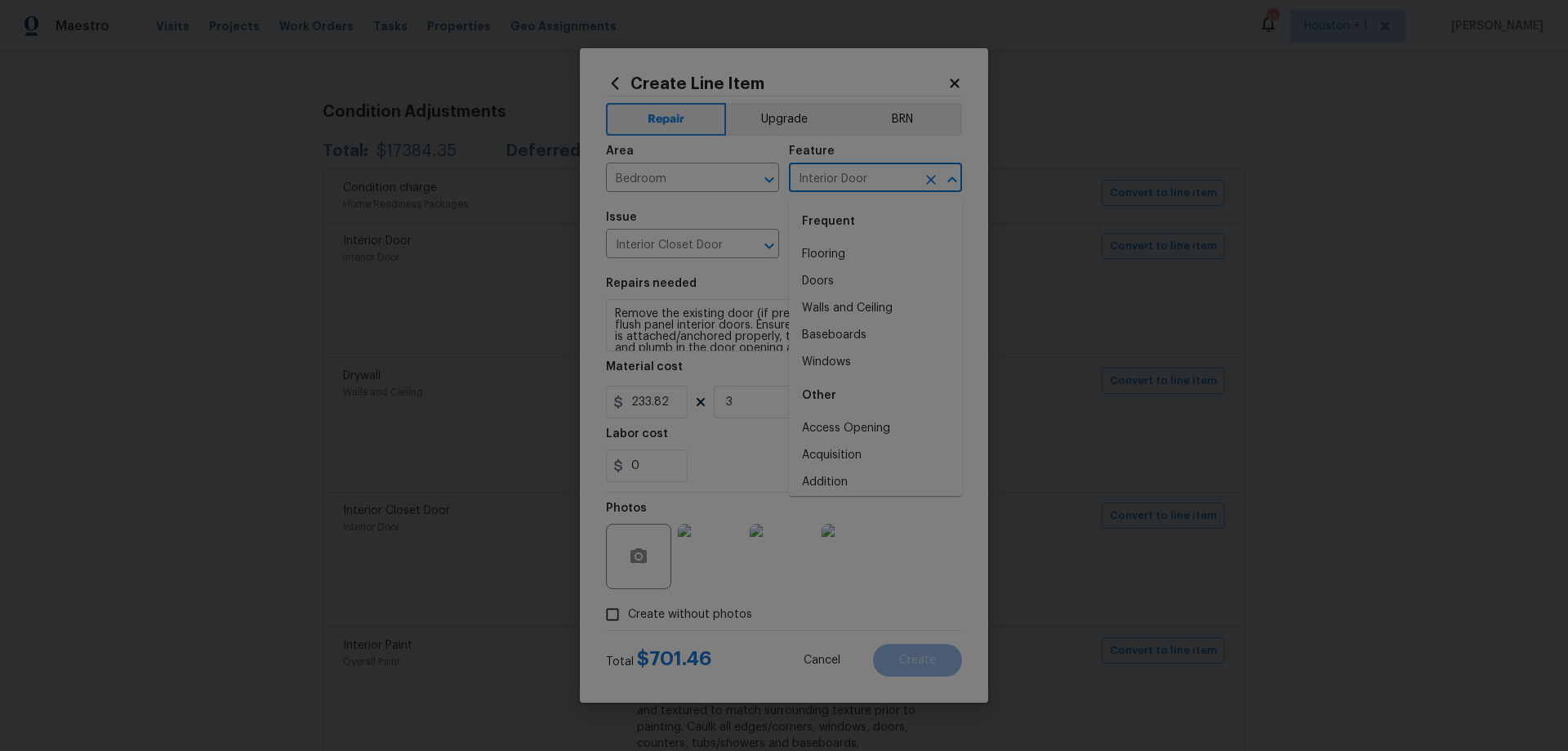
click at [825, 180] on input "Interior Door" at bounding box center [852, 179] width 127 height 26
click at [858, 248] on li "Closets" at bounding box center [875, 254] width 173 height 27
click at [874, 241] on input "text" at bounding box center [852, 246] width 127 height 26
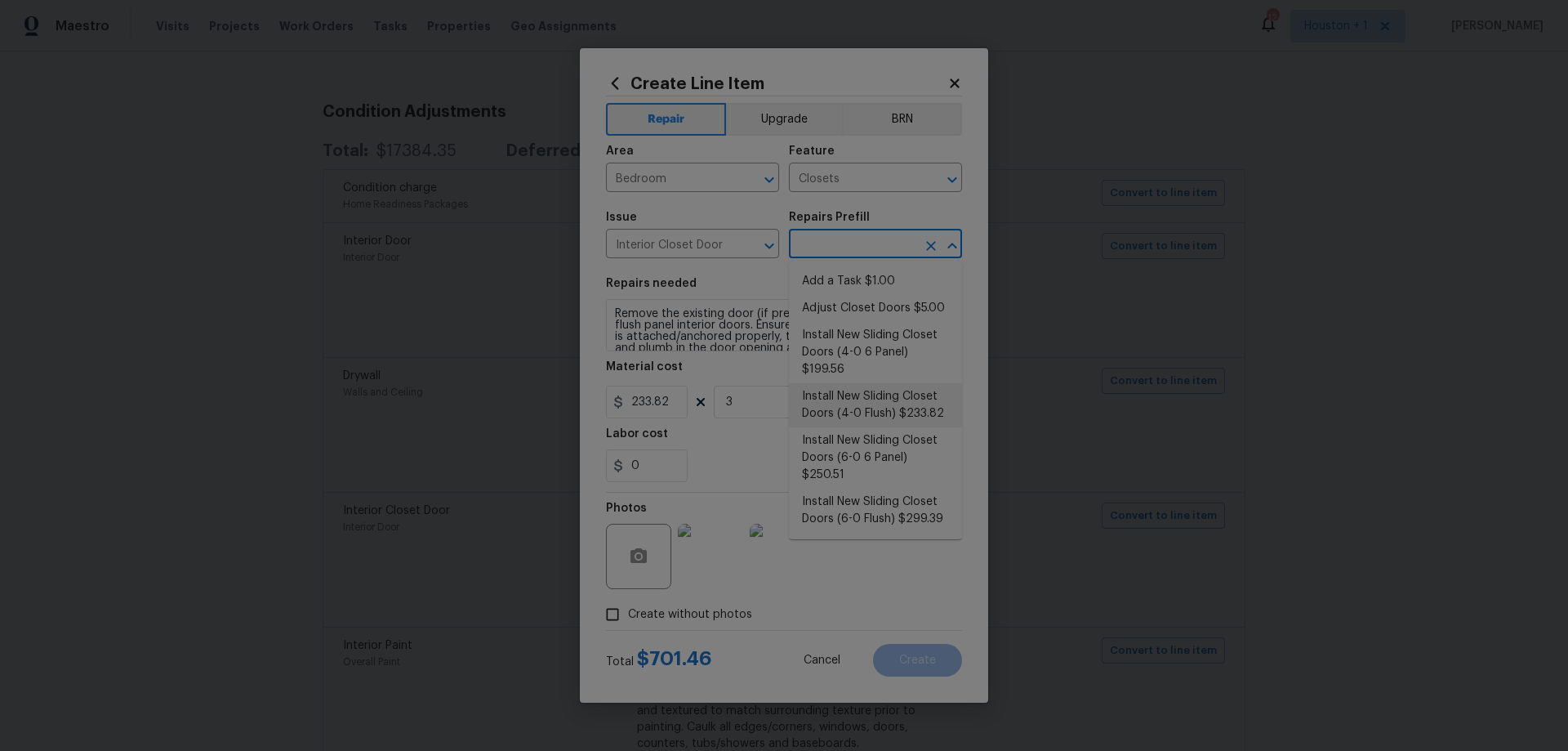
click at [939, 401] on li "Install New Sliding Closet Doors (4-0 Flush) $233.82" at bounding box center [875, 405] width 173 height 44
type input "Interior Door"
type input "Install New Sliding Closet Doors (4-0 Flush) $233.82"
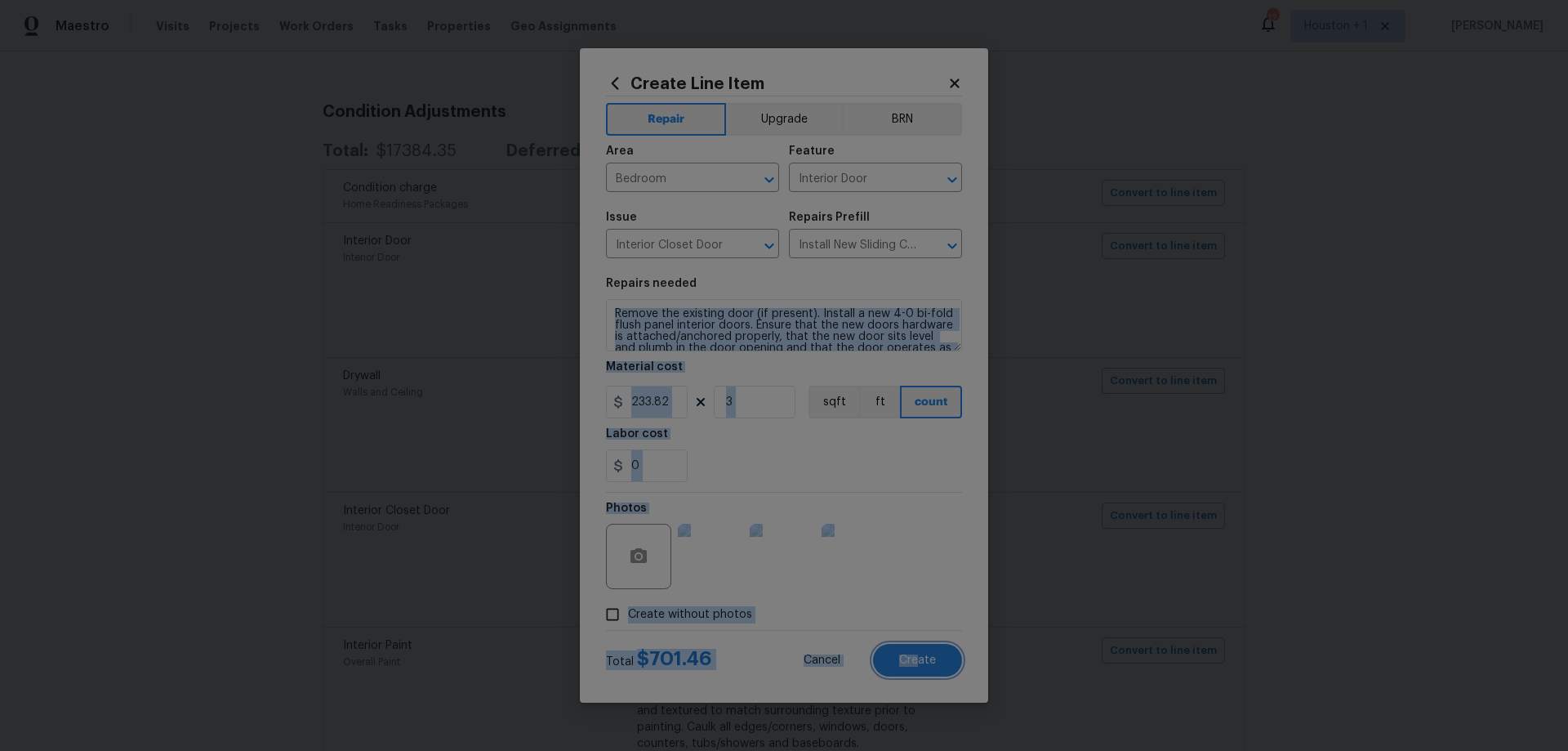
drag, startPoint x: 916, startPoint y: 661, endPoint x: 897, endPoint y: 306, distance: 355.5
click at [897, 306] on form "Repair Upgrade BRN Area Bedroom ​ Feature Interior Door ​ Issue Interior Closet…" at bounding box center [783, 387] width 356 height 580
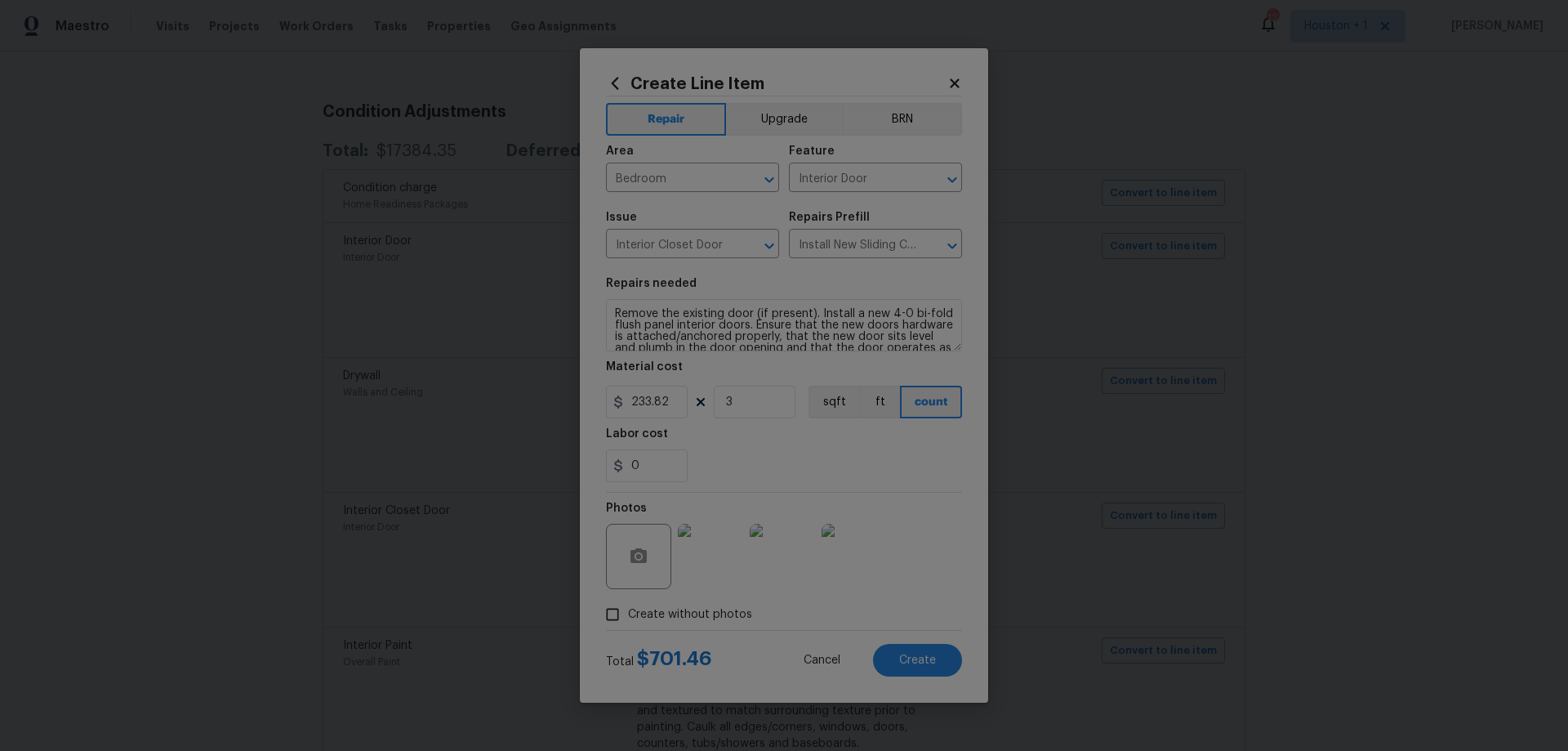
click at [902, 274] on section "Repairs needed Remove the existing door (if present). Install a new 4-0 bi-fold…" at bounding box center [783, 380] width 356 height 224
click at [929, 666] on span "Create" at bounding box center [917, 661] width 37 height 12
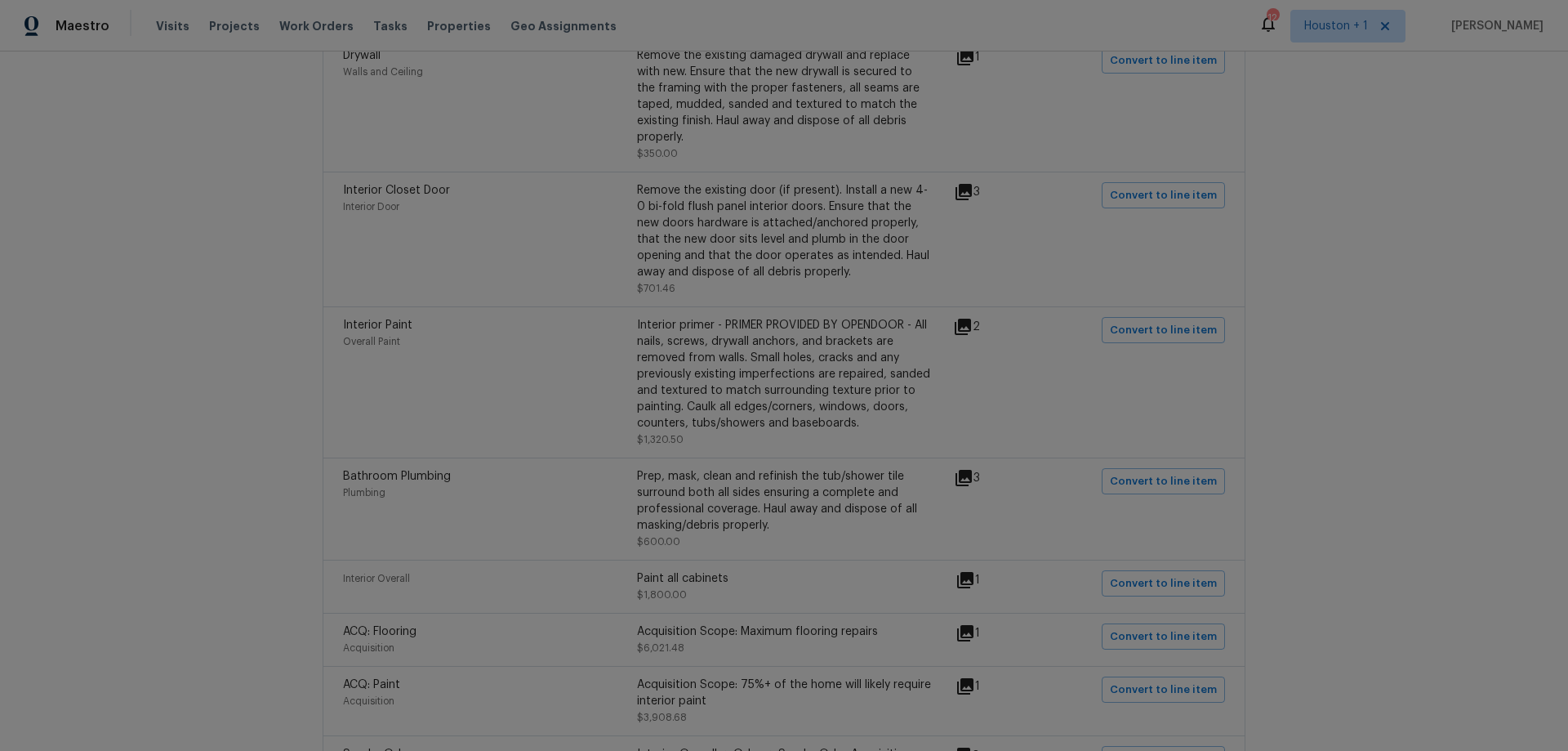
scroll to position [572, 0]
click at [1159, 466] on span "Convert to line item" at bounding box center [1163, 475] width 107 height 19
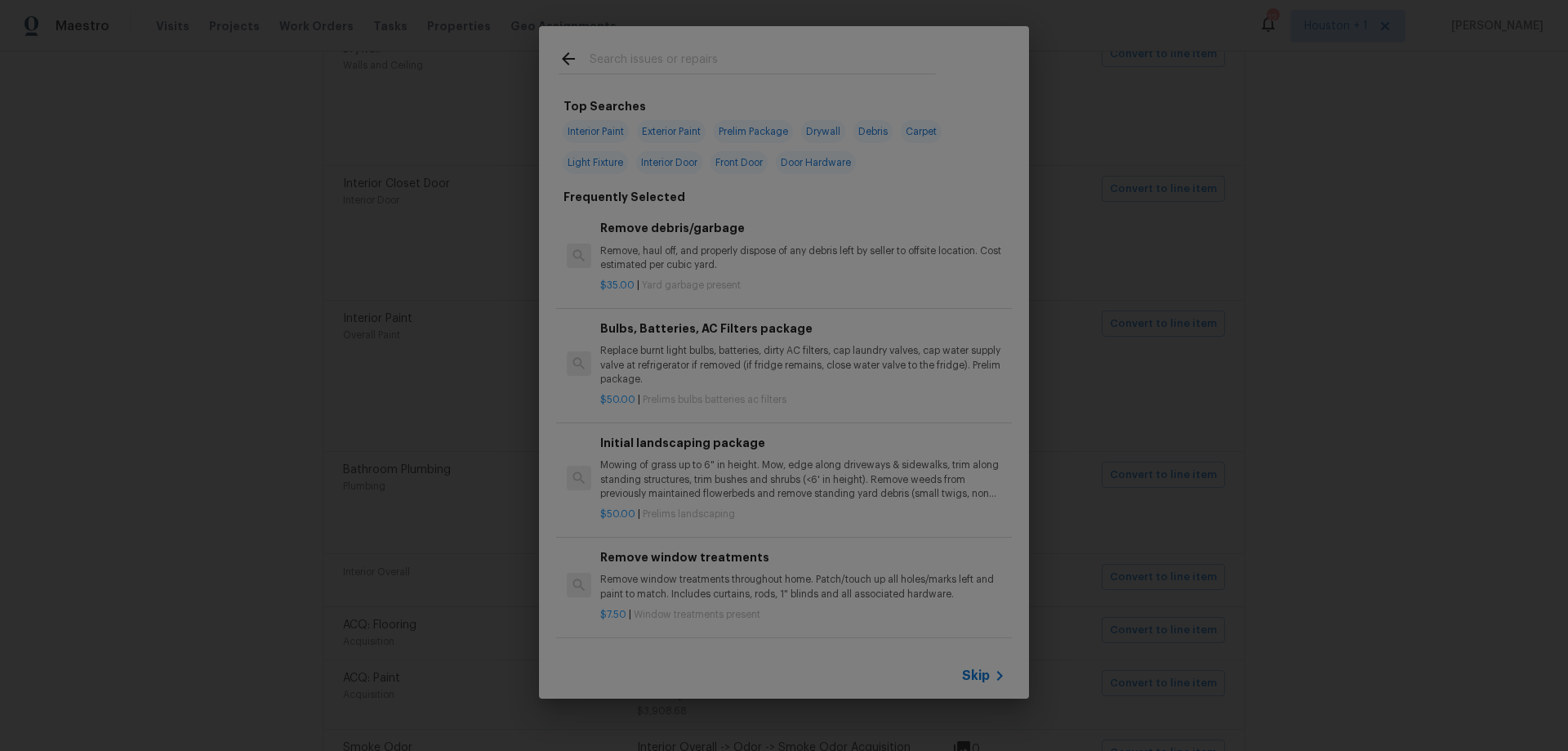
click at [645, 66] on input "text" at bounding box center [763, 61] width 346 height 25
click at [981, 673] on span "Skip" at bounding box center [976, 675] width 28 height 16
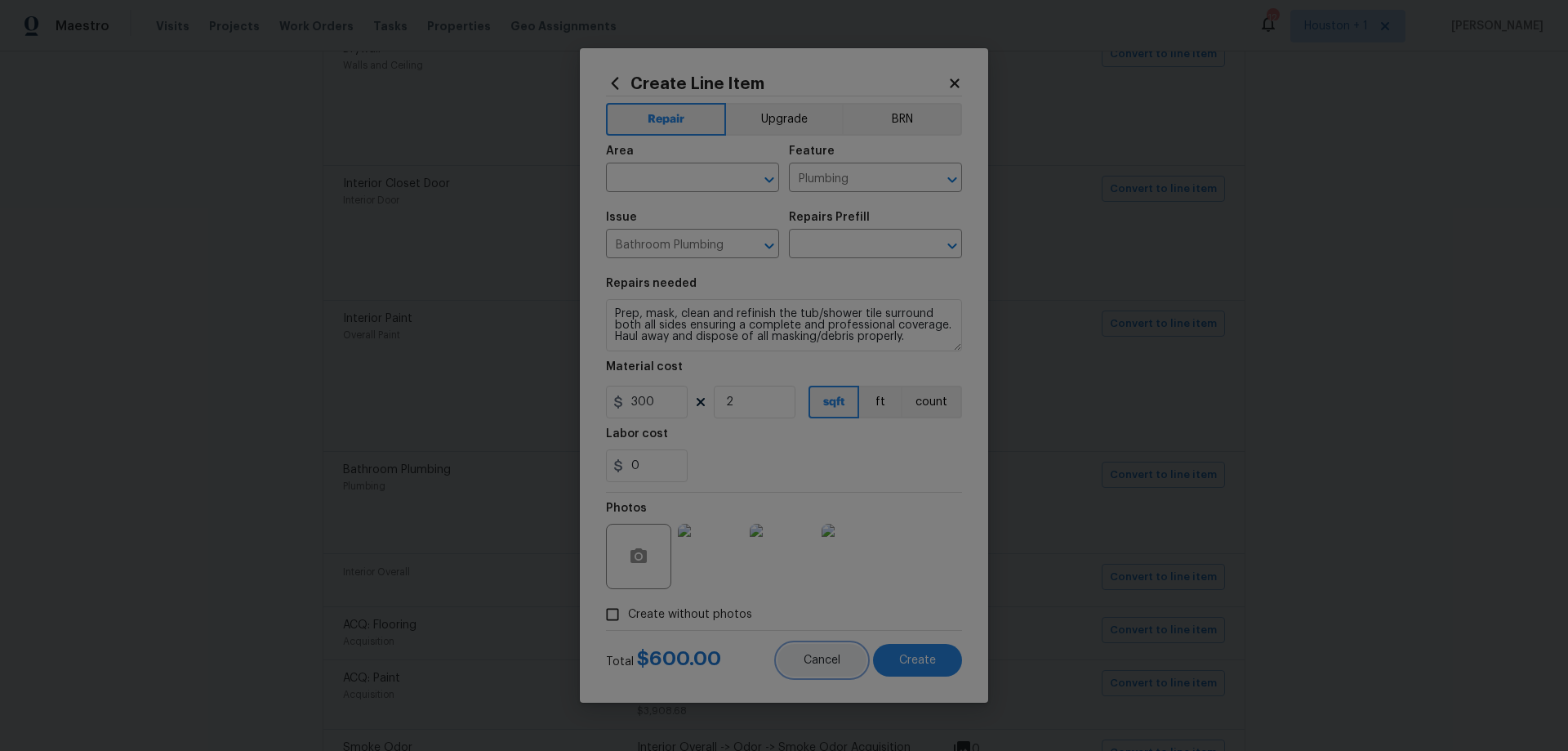
click at [826, 665] on span "Cancel" at bounding box center [822, 661] width 37 height 12
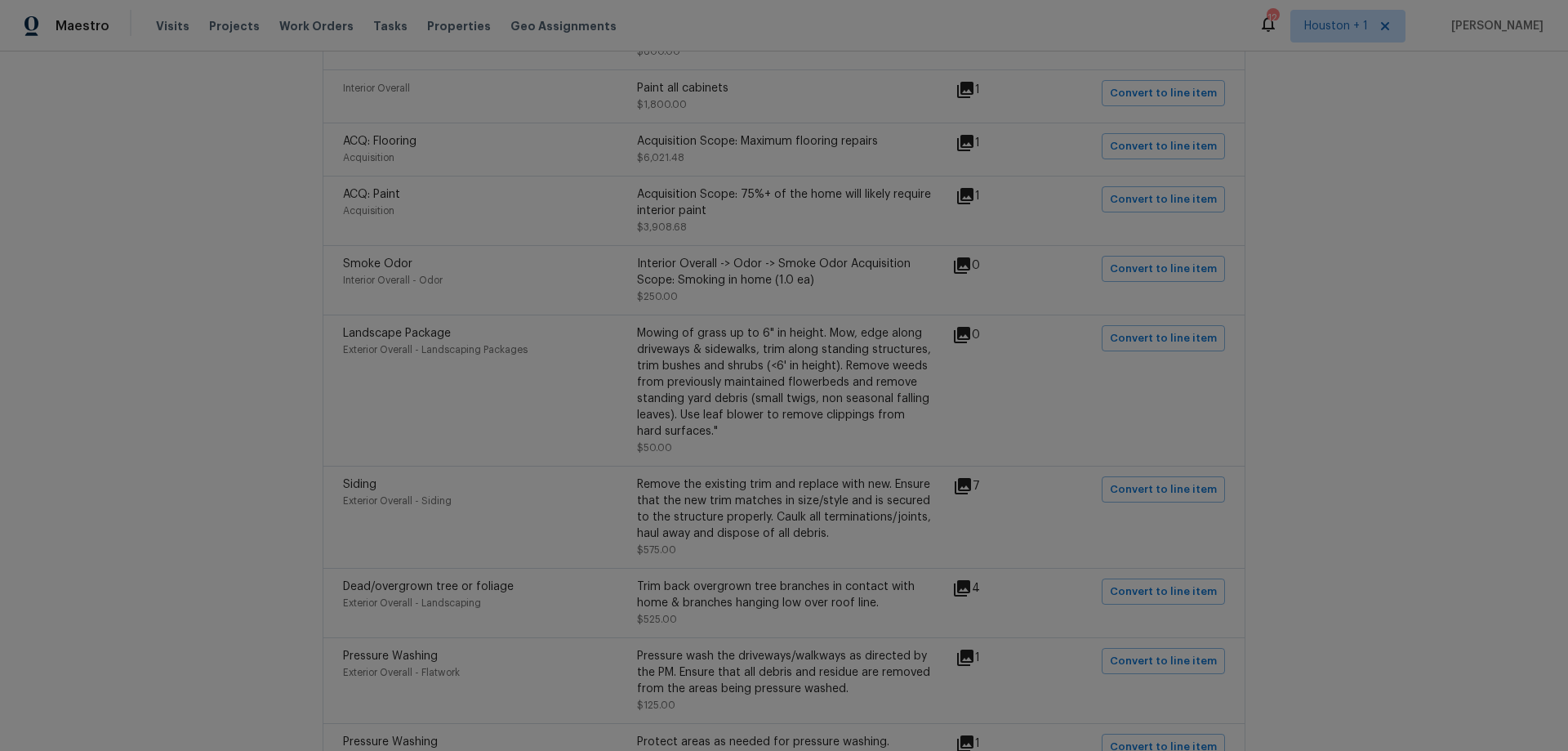
scroll to position [1062, 0]
click at [963, 471] on icon at bounding box center [962, 479] width 16 height 16
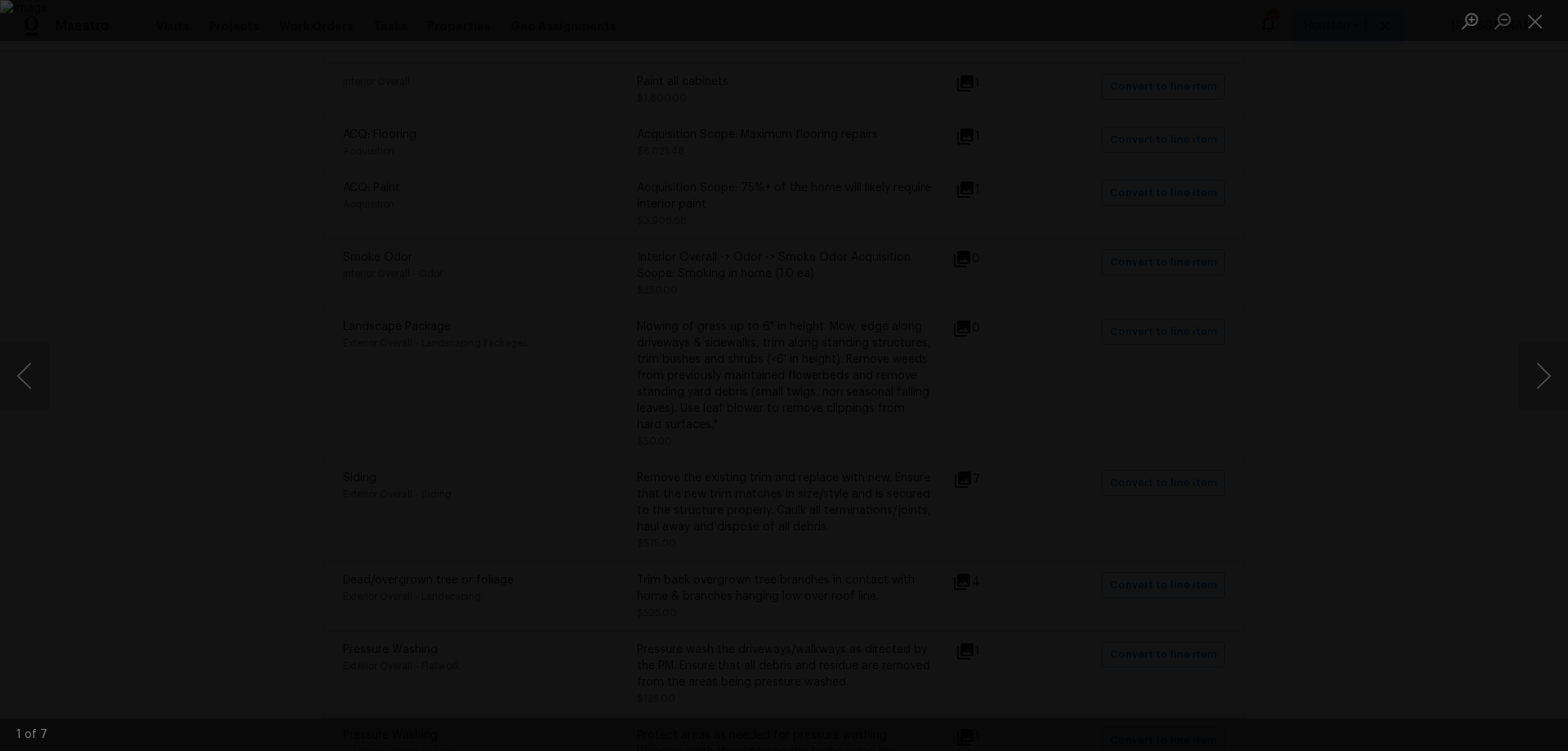
click at [171, 451] on div "Lightbox" at bounding box center [784, 376] width 1568 height 751
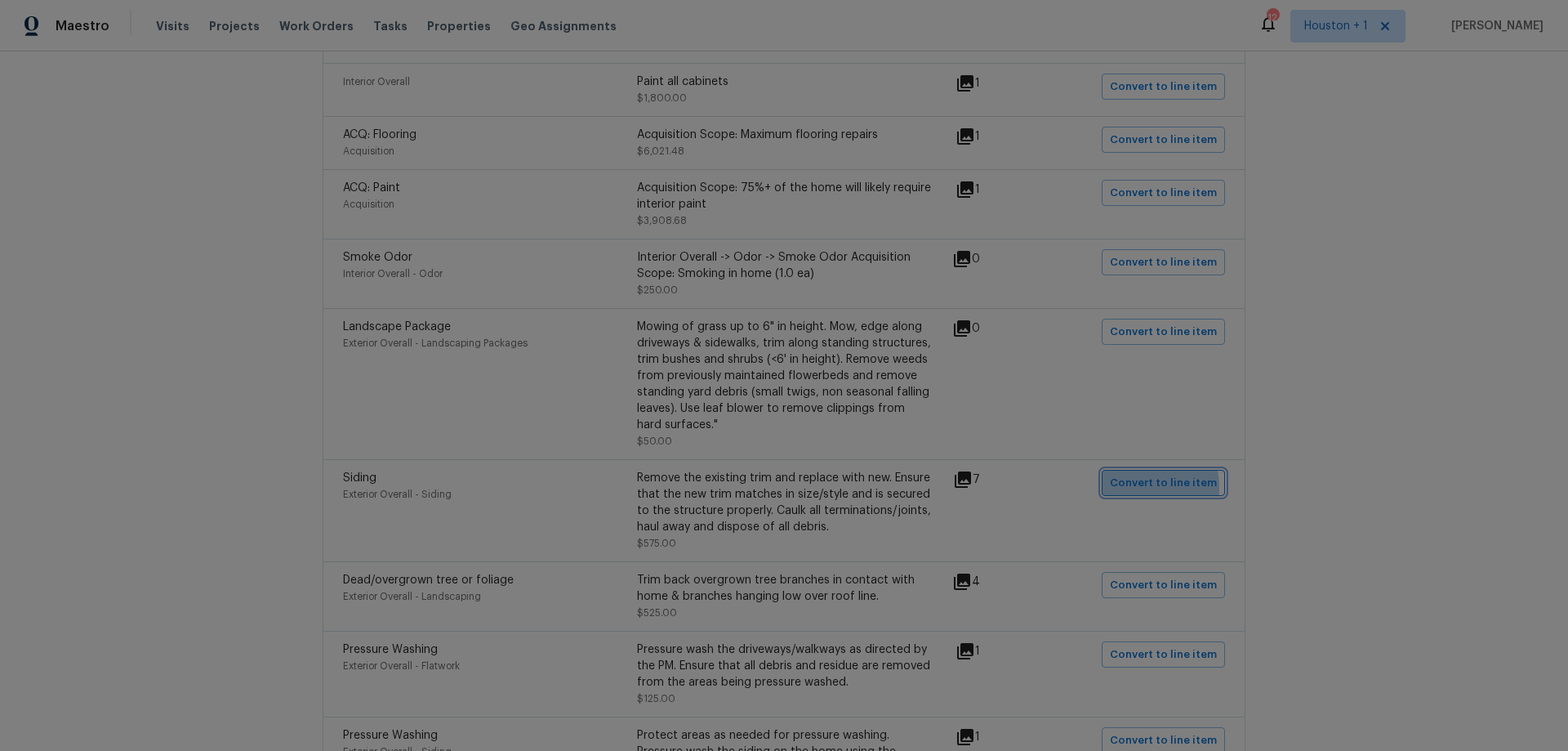
click at [1136, 474] on span "Convert to line item" at bounding box center [1163, 483] width 107 height 19
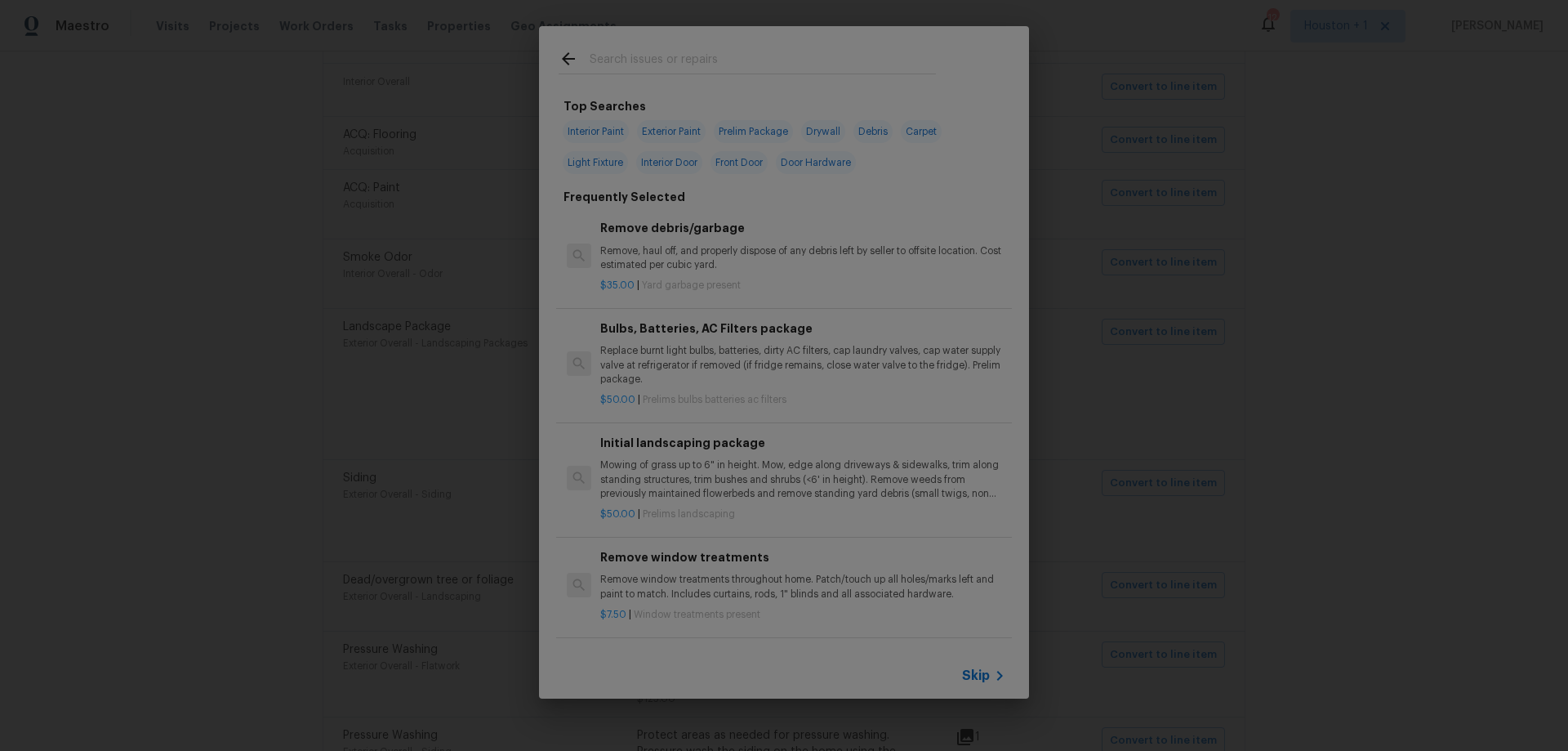
click at [984, 682] on span "Skip" at bounding box center [976, 675] width 28 height 16
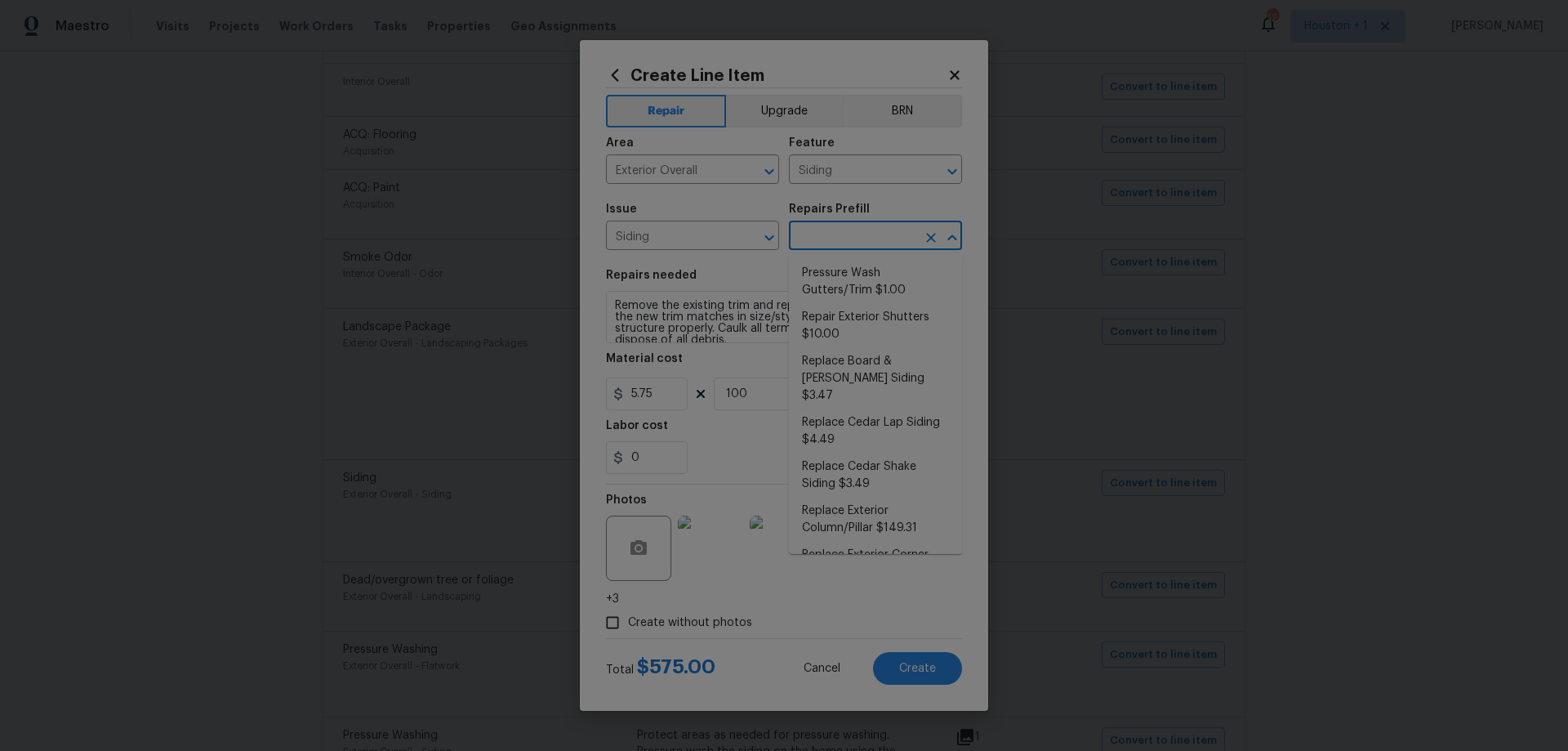
click at [849, 248] on input "text" at bounding box center [852, 237] width 127 height 26
click at [867, 332] on li "Replace Exterior Trim $5.75" at bounding box center [875, 345] width 173 height 27
type input "Replace Exterior Trim $5.75"
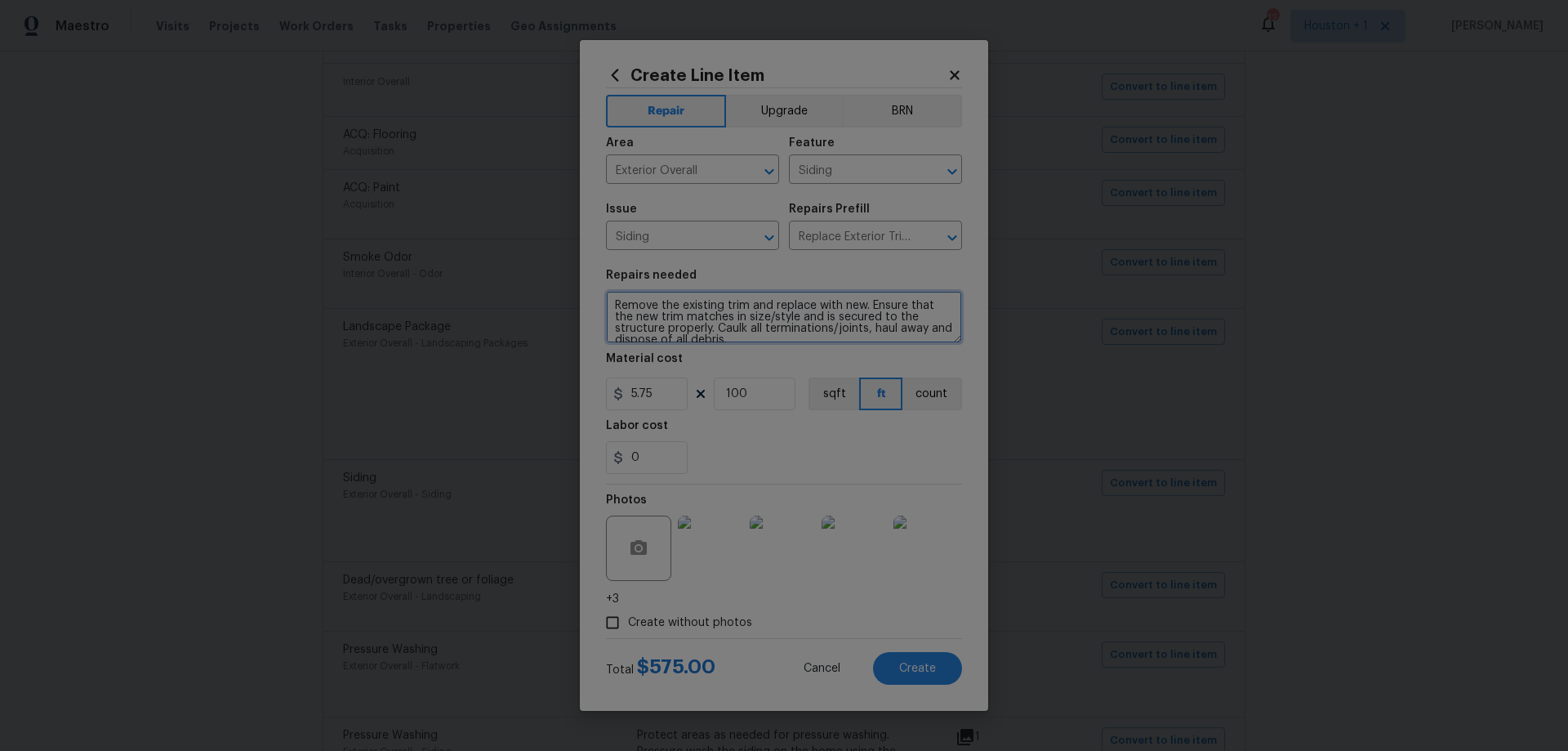
click at [870, 326] on textarea "Remove the existing trim and replace with new. Ensure that the new trim matches…" at bounding box center [783, 317] width 356 height 52
type textarea "Remove the existing trim and replace with new. Ensure that the new trim matches…"
click at [947, 661] on button "Create" at bounding box center [917, 668] width 89 height 32
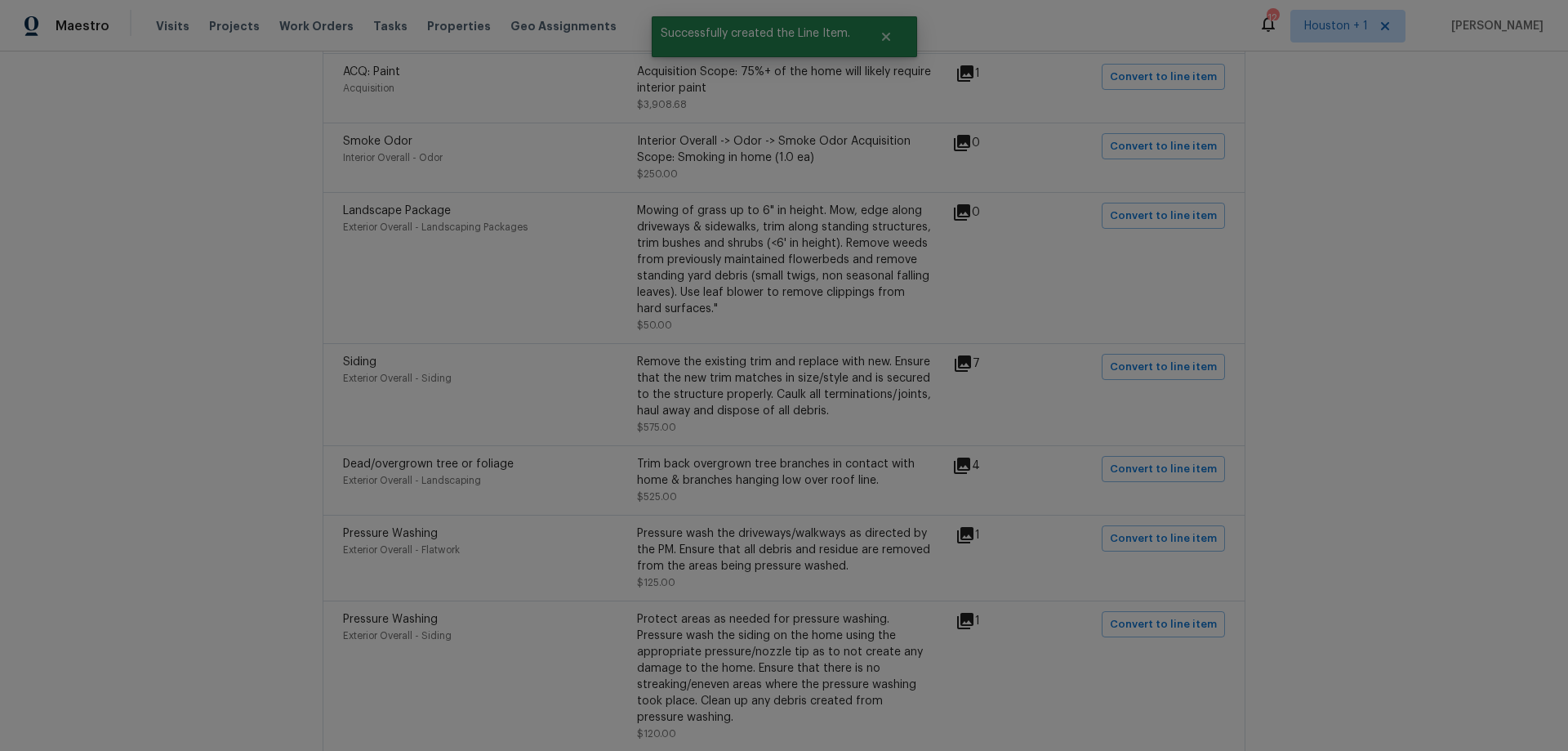
scroll to position [1225, 0]
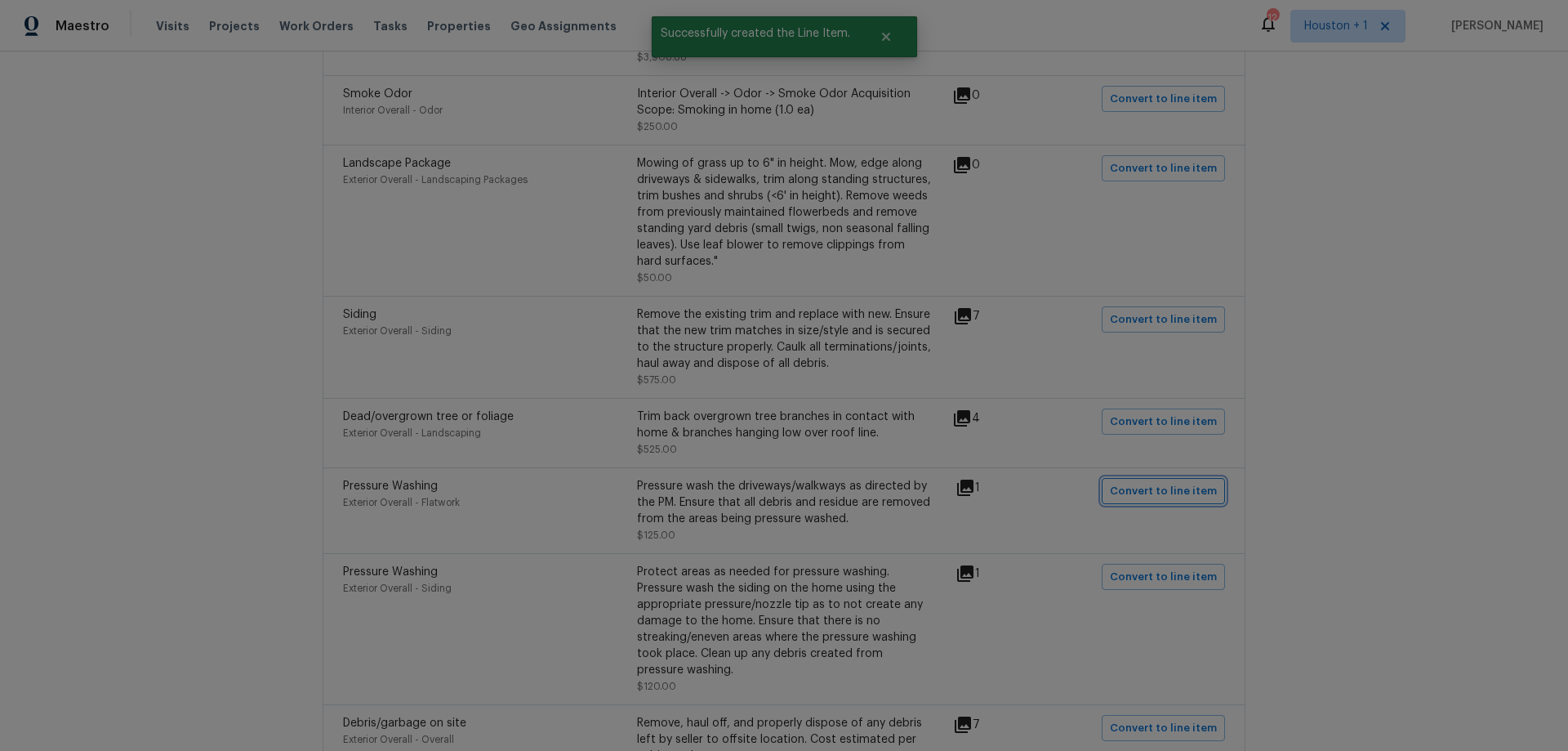
click at [1211, 482] on span "Convert to line item" at bounding box center [1163, 492] width 107 height 19
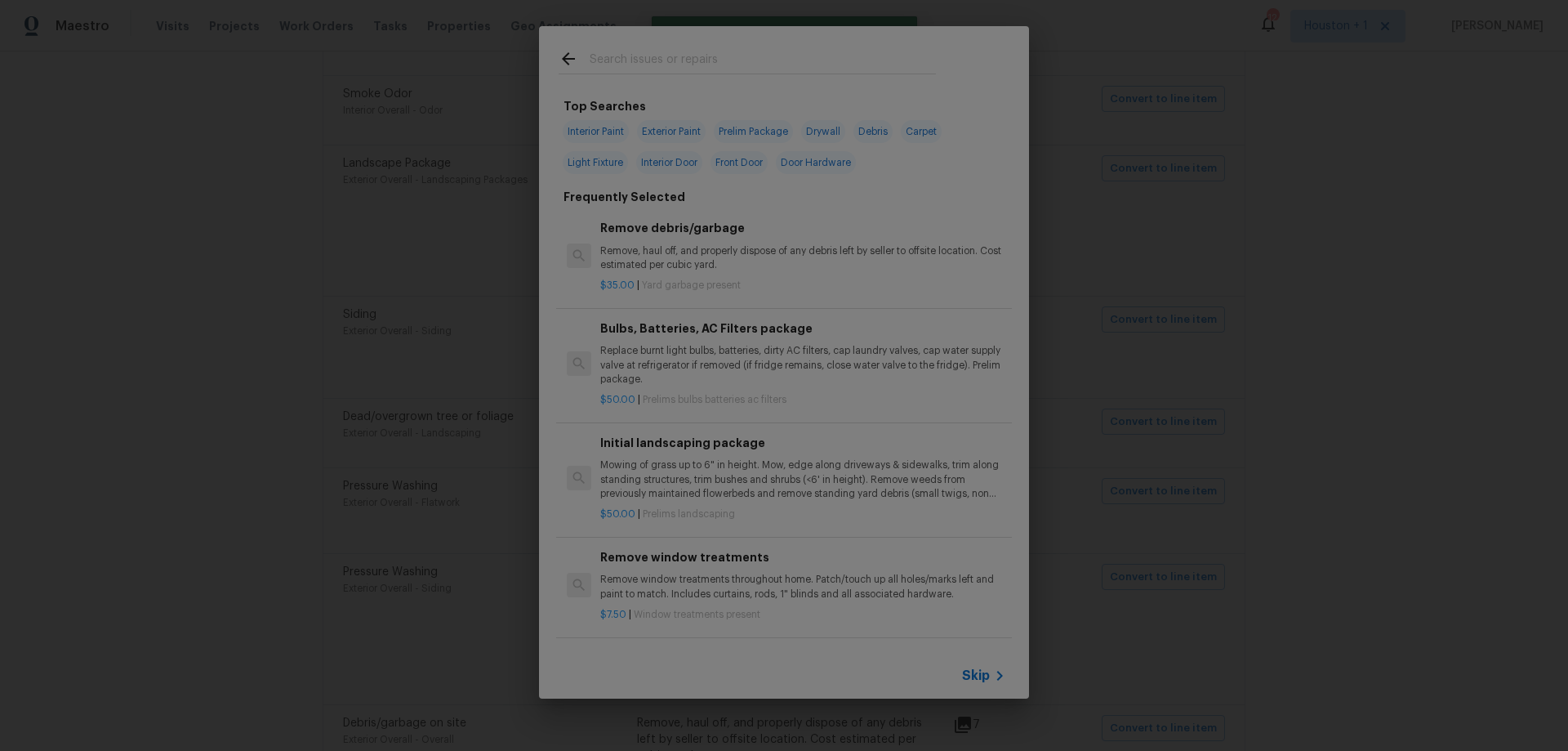
click at [978, 678] on span "Skip" at bounding box center [976, 675] width 28 height 16
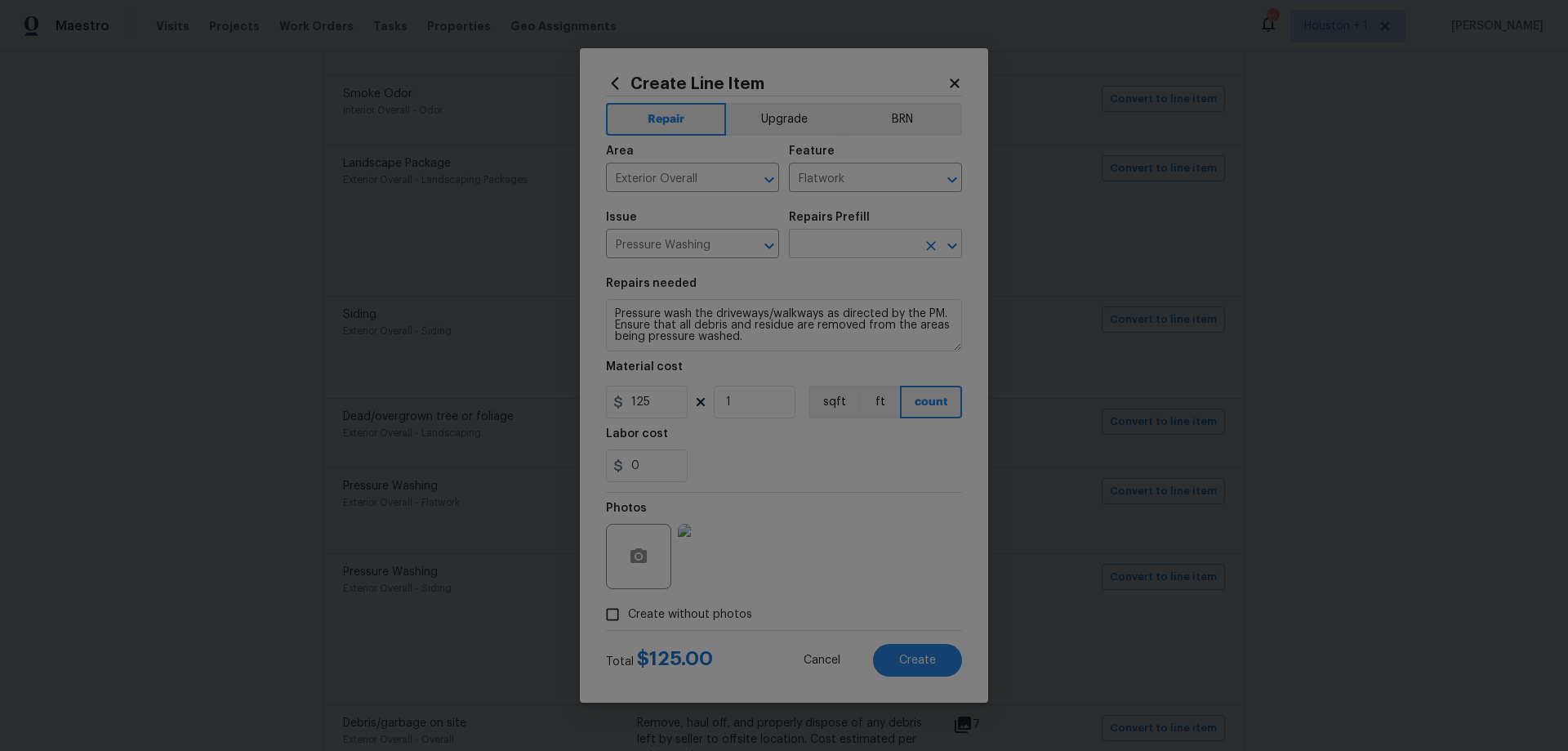
click at [889, 243] on input "text" at bounding box center [852, 246] width 127 height 26
click at [919, 320] on li "Pressure Wash Drive/Walk Way $125.00" at bounding box center [875, 317] width 173 height 44
type input "Siding"
type input "Pressure Wash Drive/Walk Way $125.00"
click at [840, 180] on input "Siding" at bounding box center [852, 179] width 127 height 26
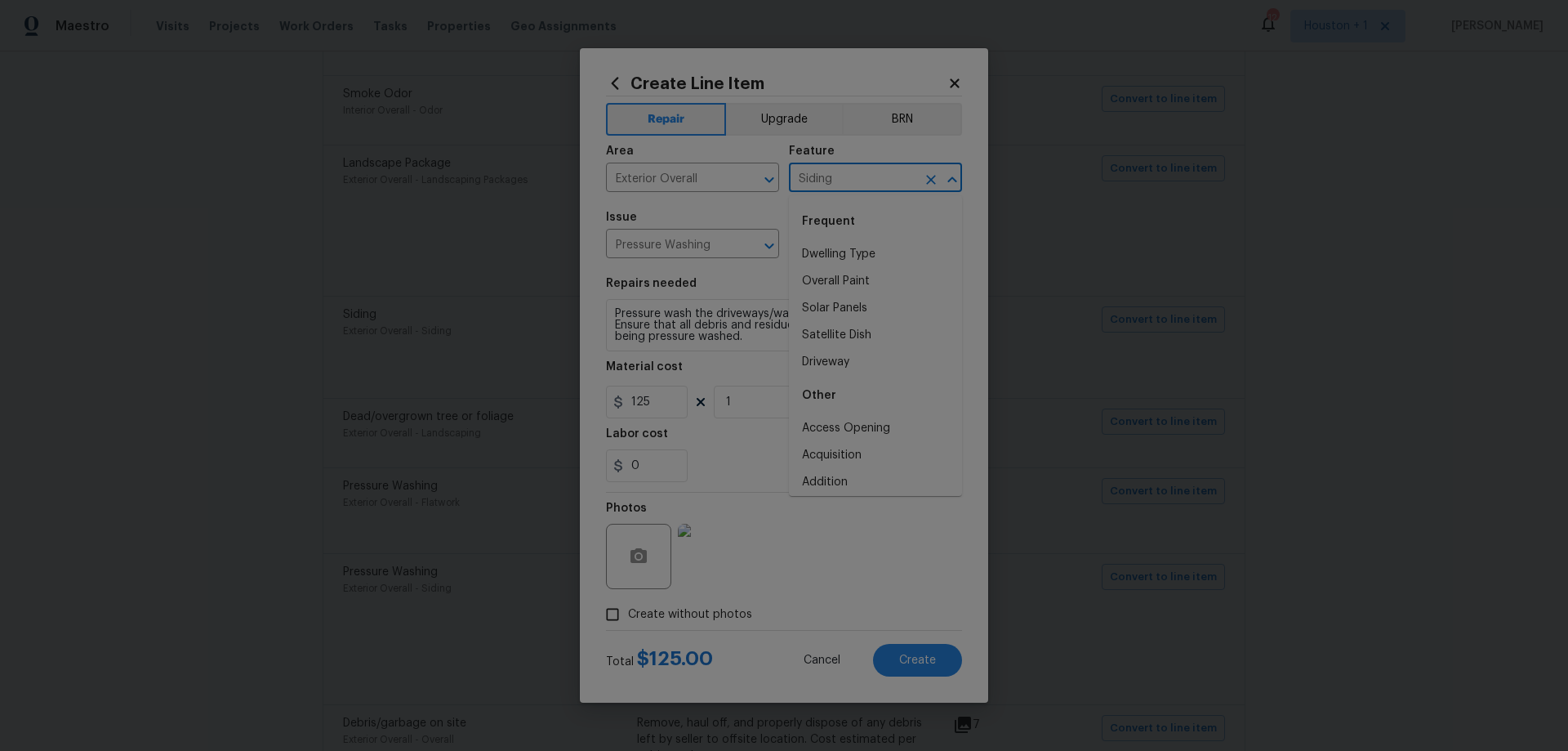
click at [840, 180] on input "Siding" at bounding box center [852, 179] width 127 height 26
click at [843, 251] on li "Flatwork" at bounding box center [875, 254] width 173 height 27
type input "Flatwork"
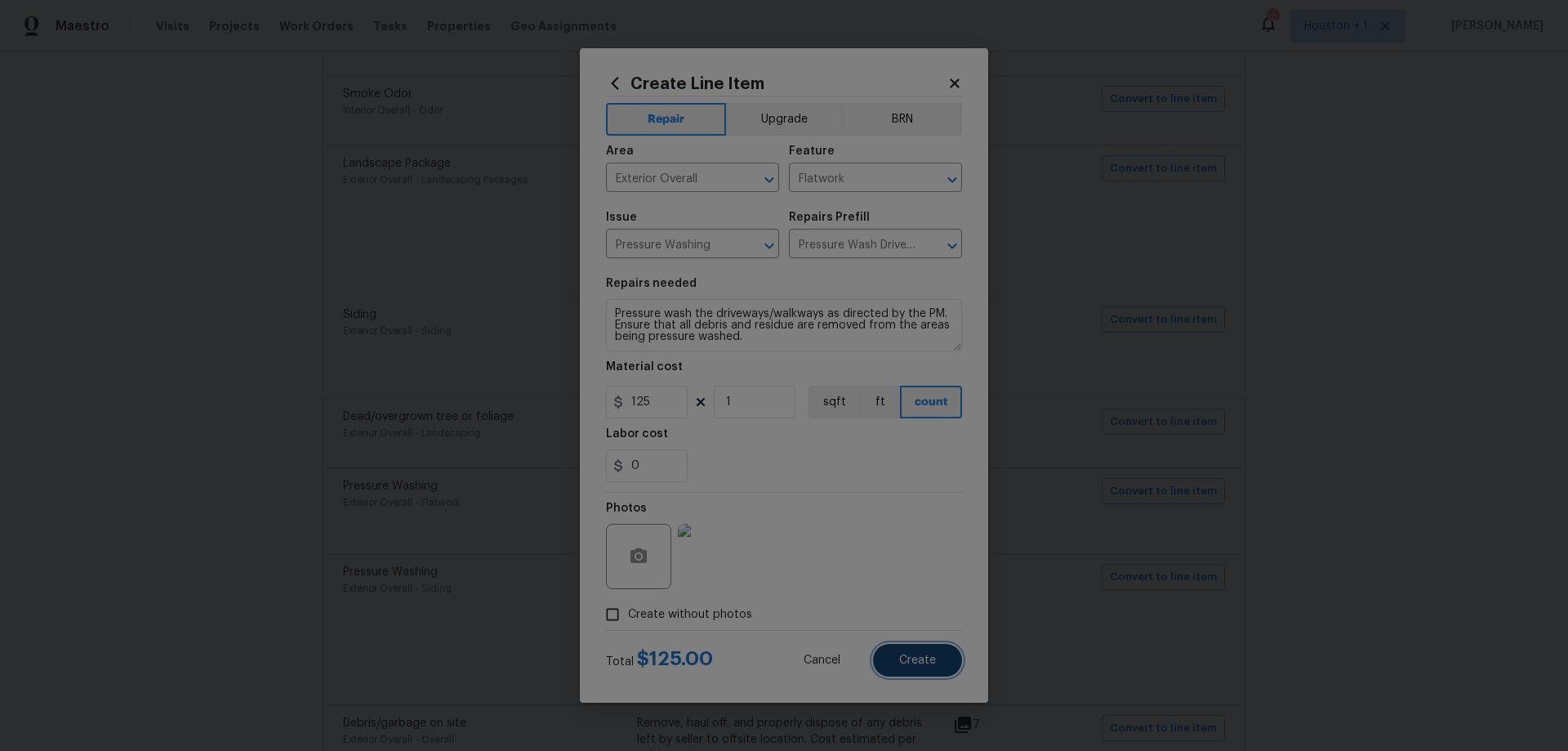
click at [930, 663] on span "Create" at bounding box center [917, 661] width 37 height 12
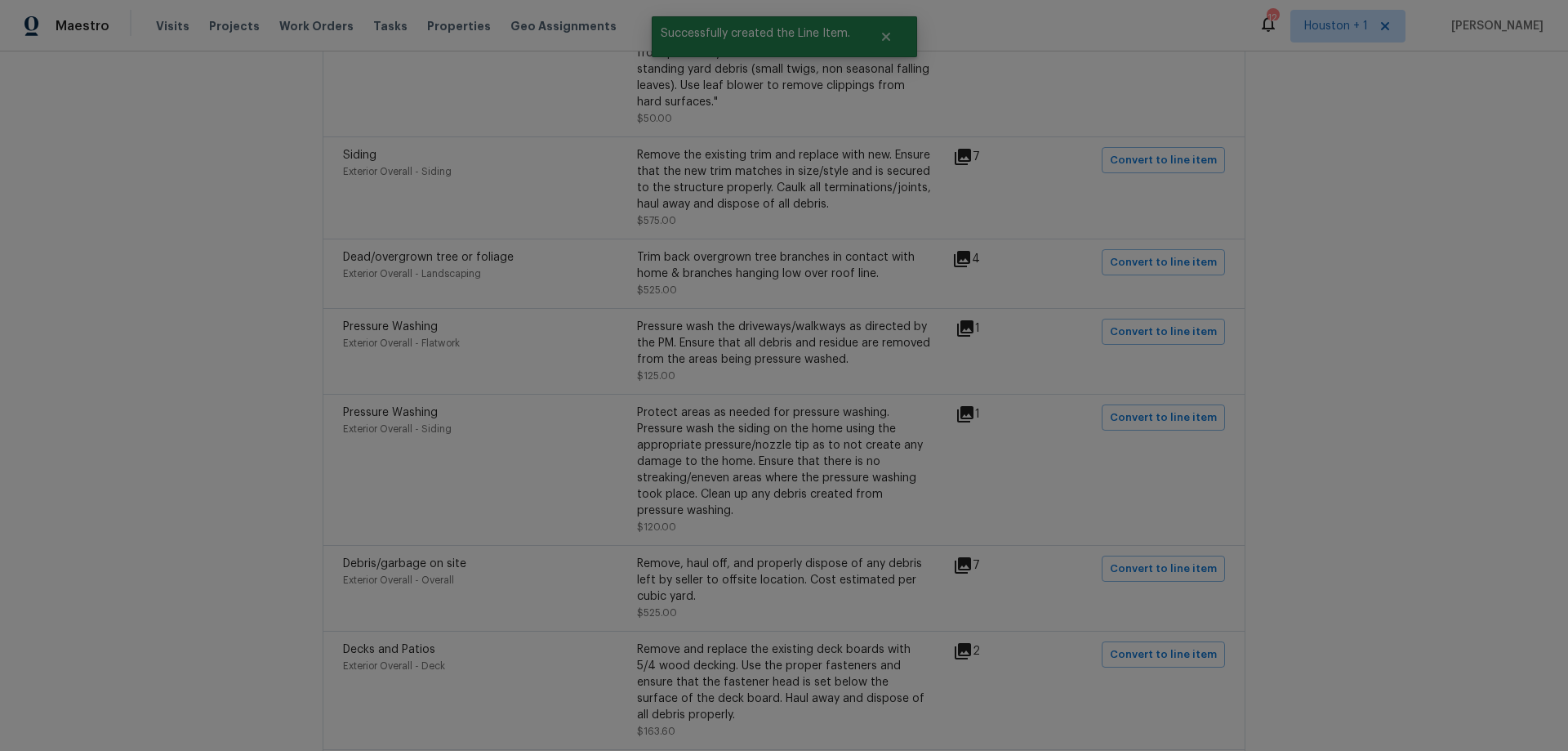
scroll to position [1388, 0]
click at [1148, 405] on span "Convert to line item" at bounding box center [1163, 414] width 107 height 19
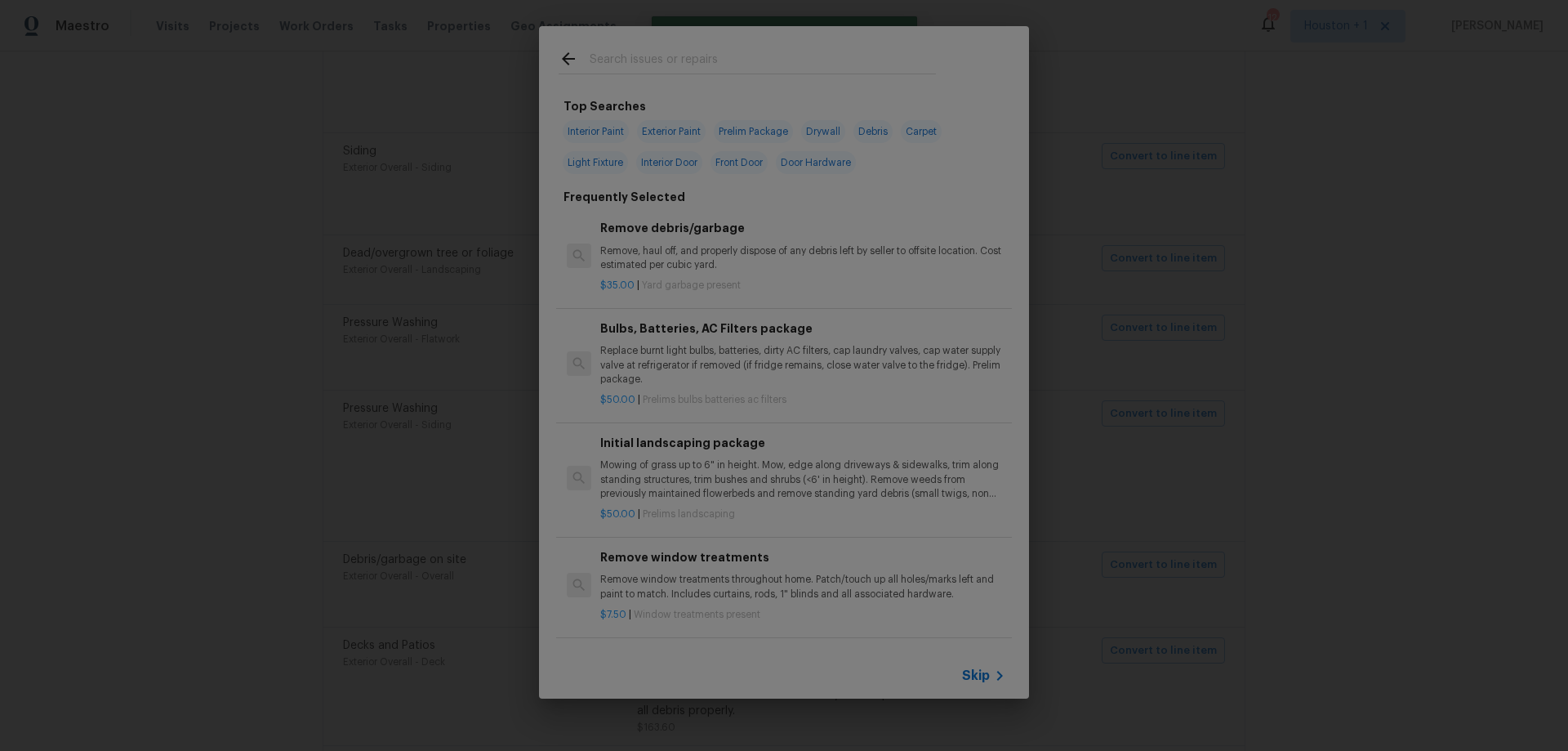
click at [992, 677] on icon at bounding box center [999, 675] width 20 height 20
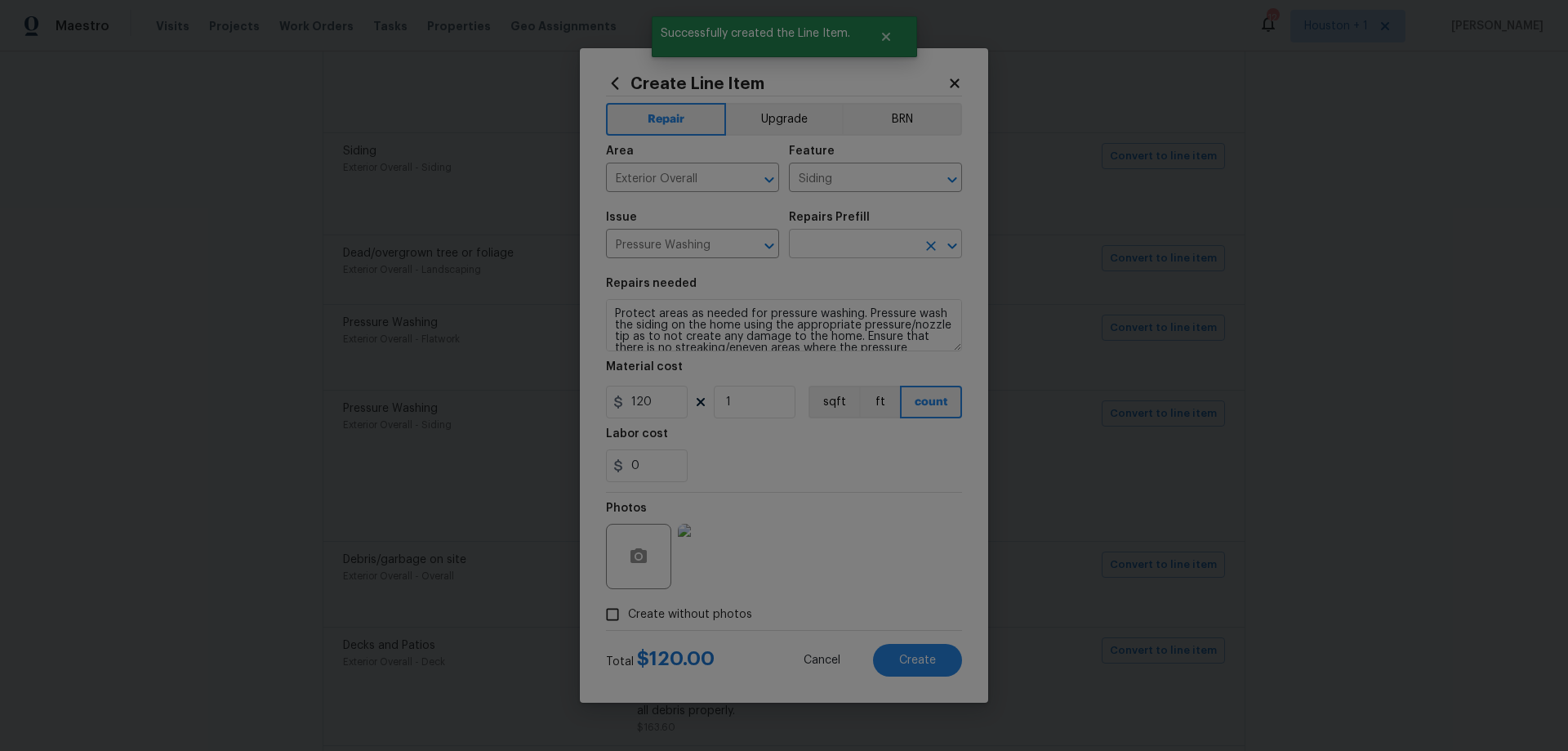
click at [861, 247] on input "text" at bounding box center [852, 246] width 127 height 26
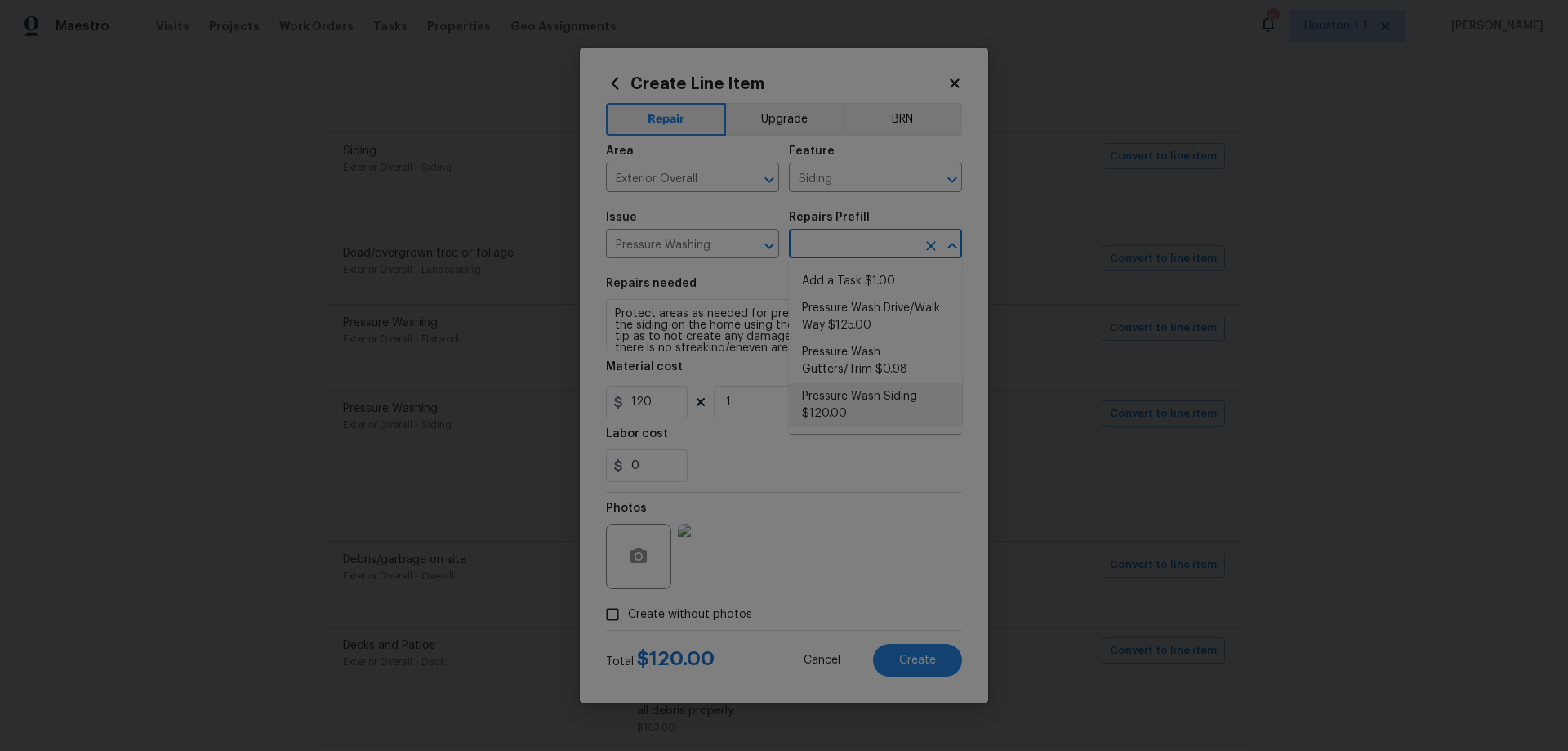
click at [924, 394] on li "Pressure Wash Siding $120.00" at bounding box center [875, 405] width 173 height 44
type input "Pressure Wash Siding $120.00"
click at [933, 666] on span "Create" at bounding box center [917, 661] width 37 height 12
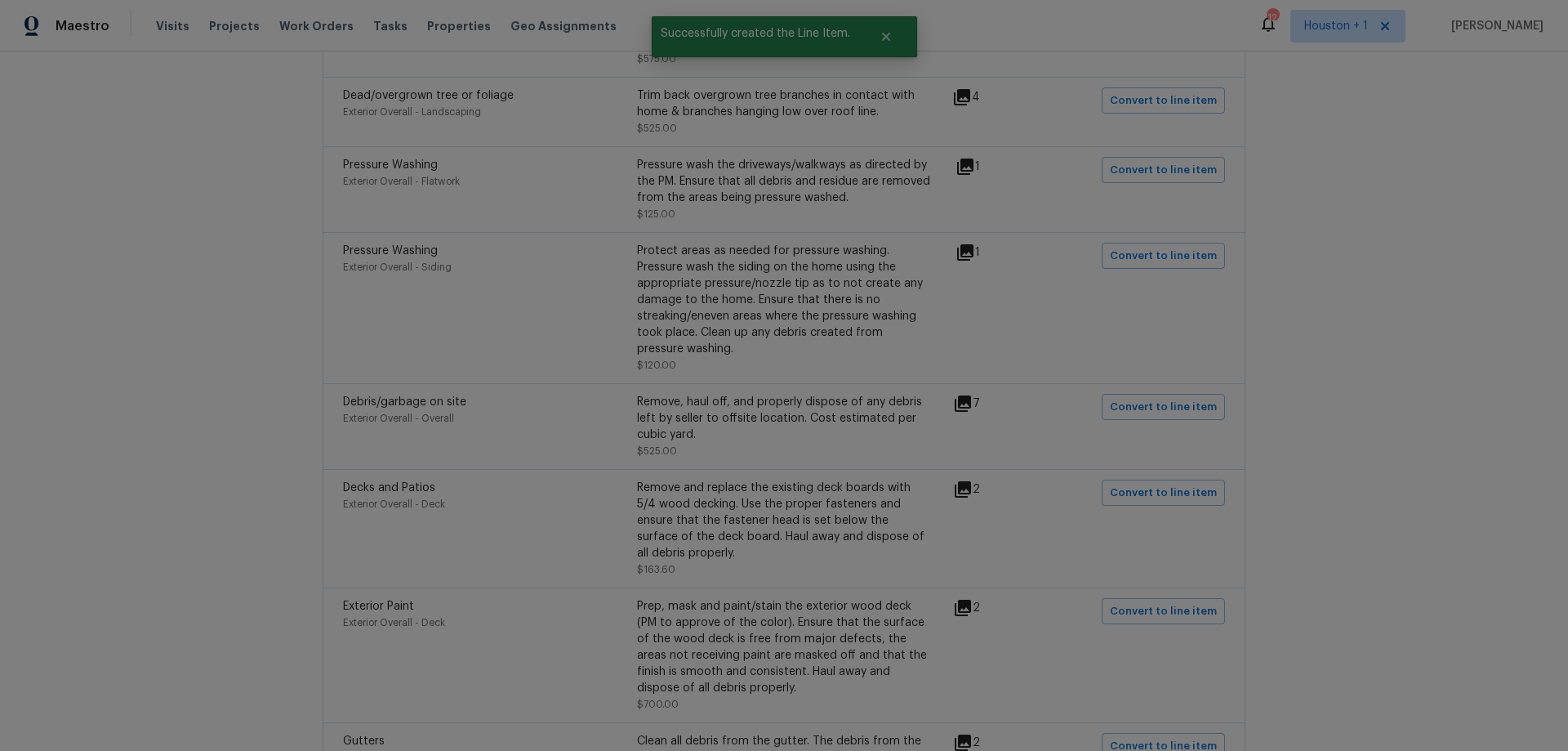
scroll to position [1552, 0]
click at [1136, 478] on span "Convert to line item" at bounding box center [1163, 487] width 107 height 19
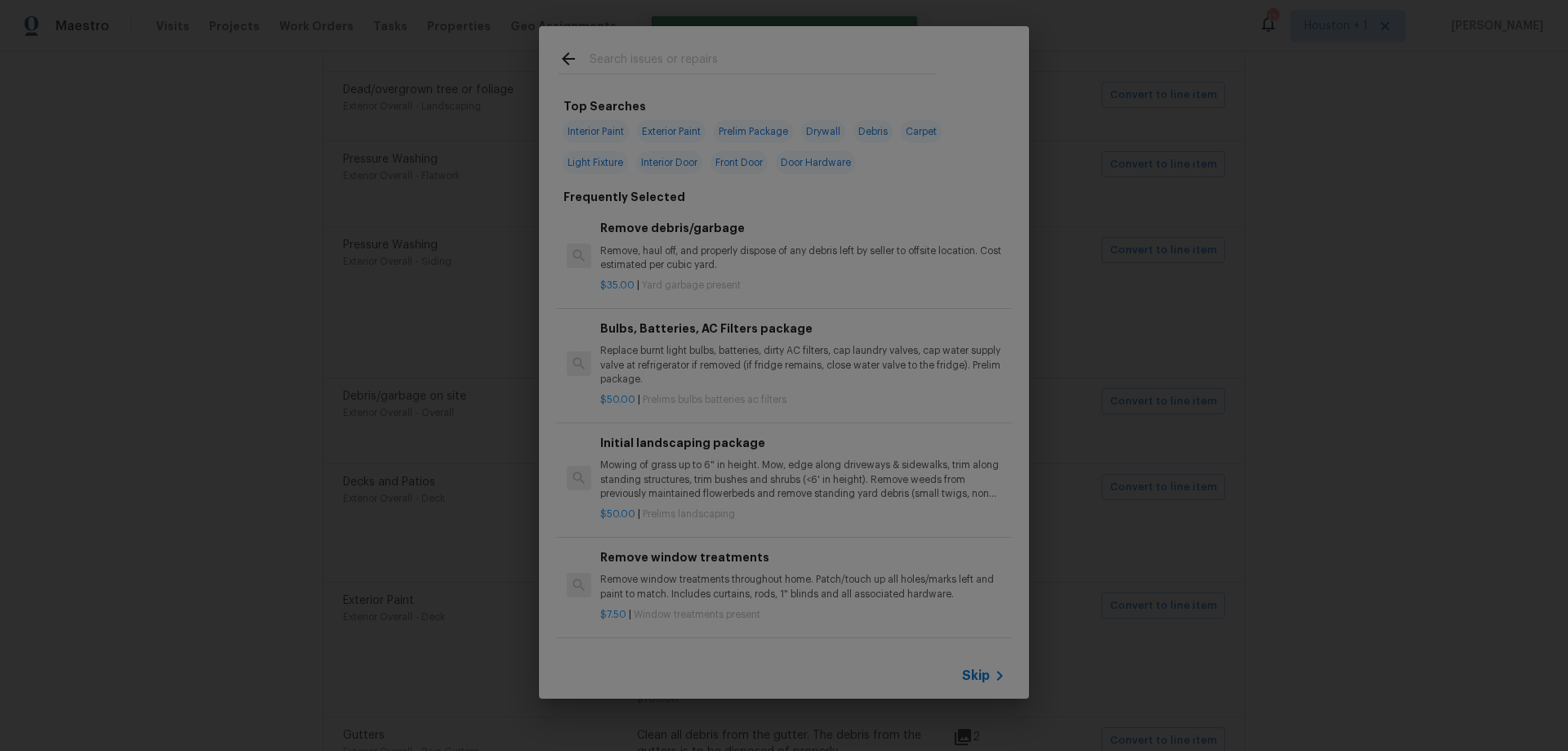
click at [994, 678] on icon at bounding box center [999, 675] width 20 height 20
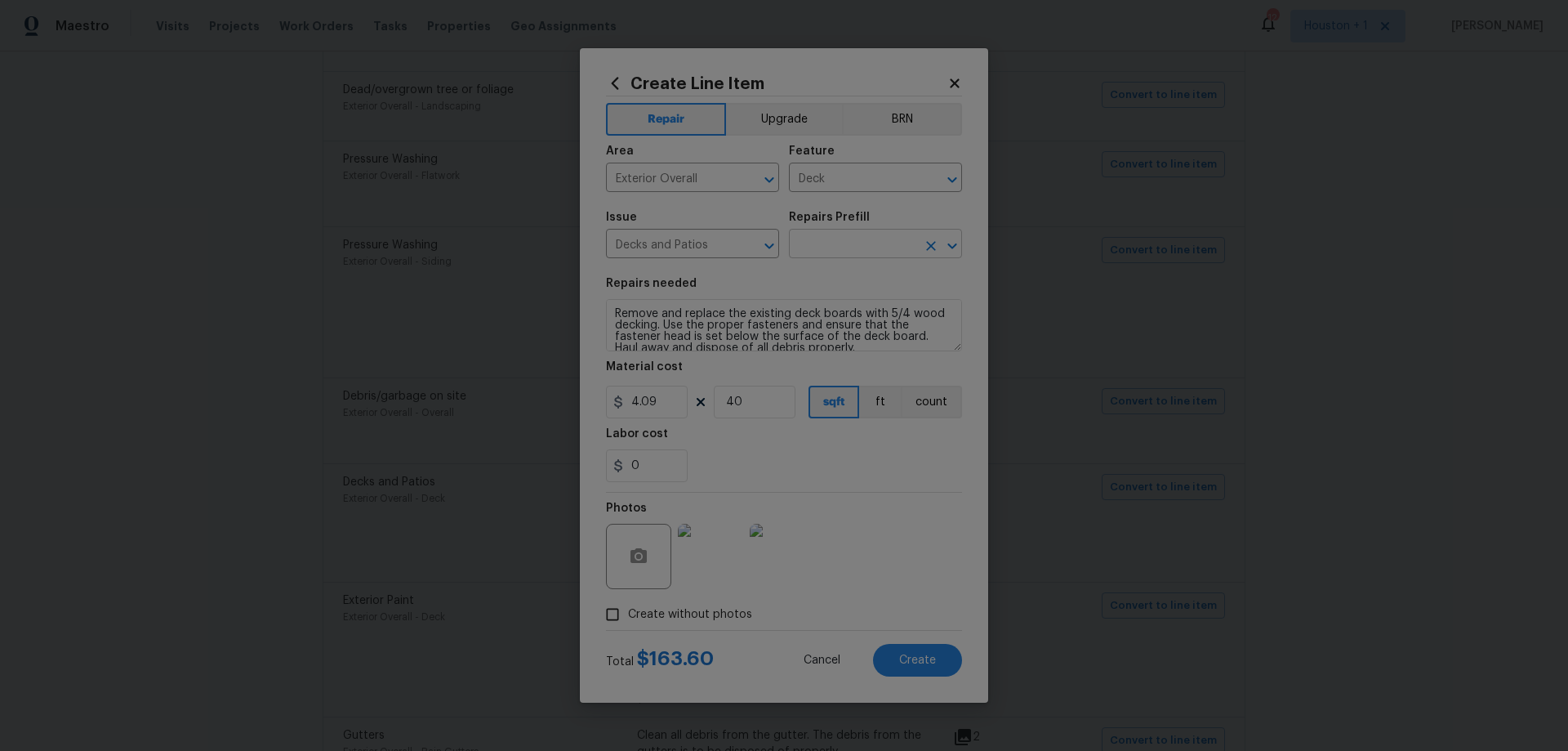
click at [848, 250] on input "text" at bounding box center [852, 246] width 127 height 26
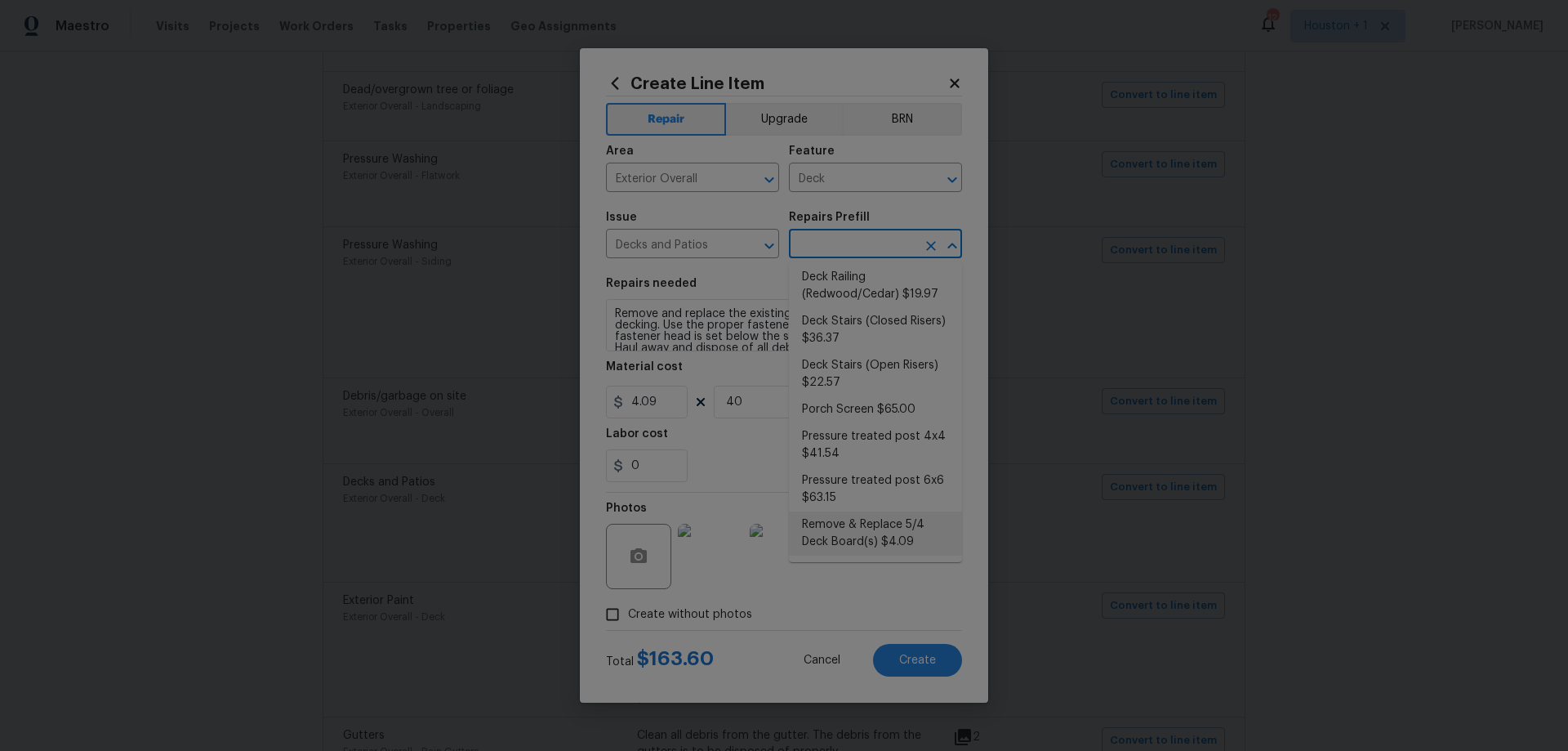
click at [920, 537] on li "Remove & Replace 5/4 Deck Board(s) $4.09" at bounding box center [875, 533] width 173 height 44
type input "Remove & Replace 5/4 Deck Board(s) $4.09"
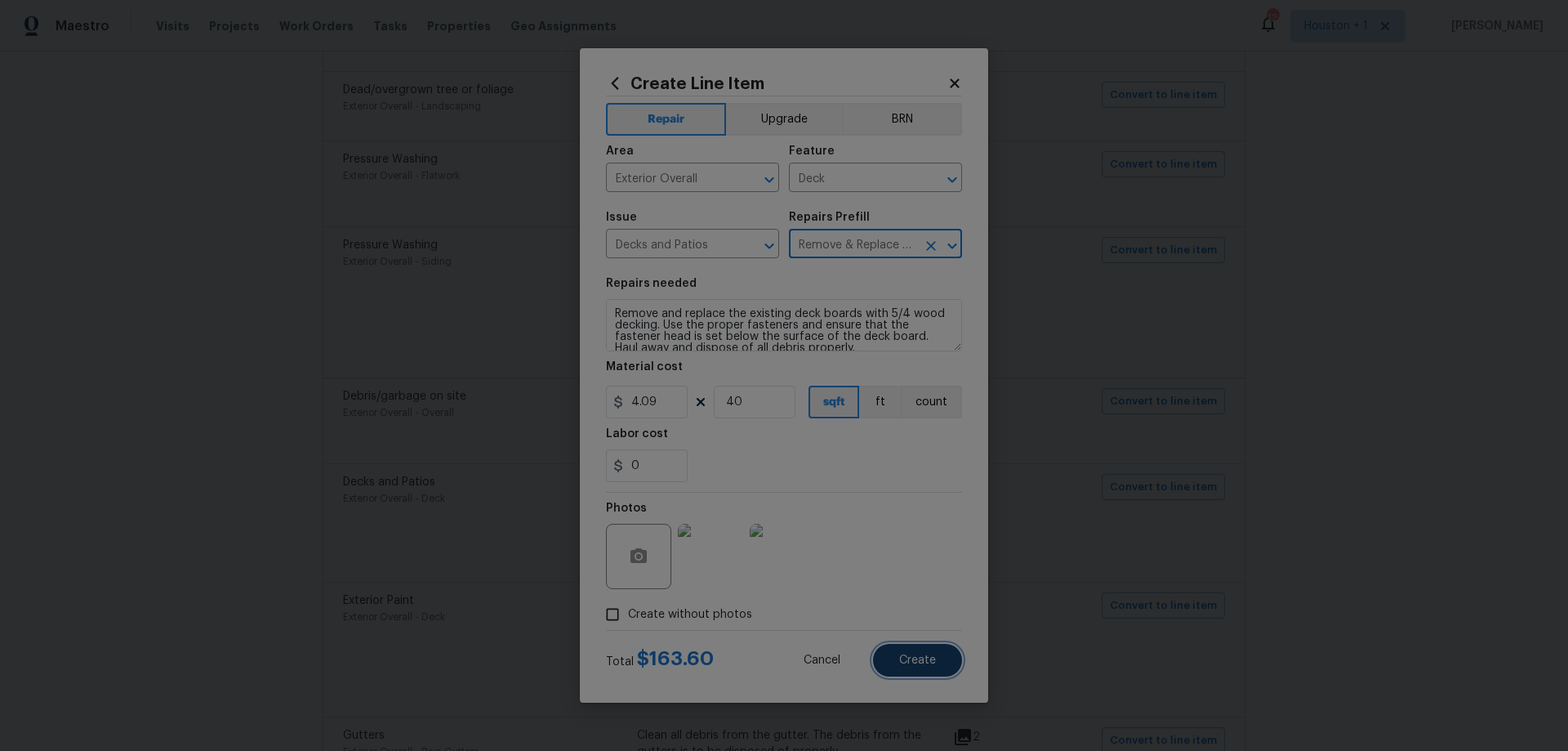
click at [938, 664] on button "Create" at bounding box center [917, 660] width 89 height 32
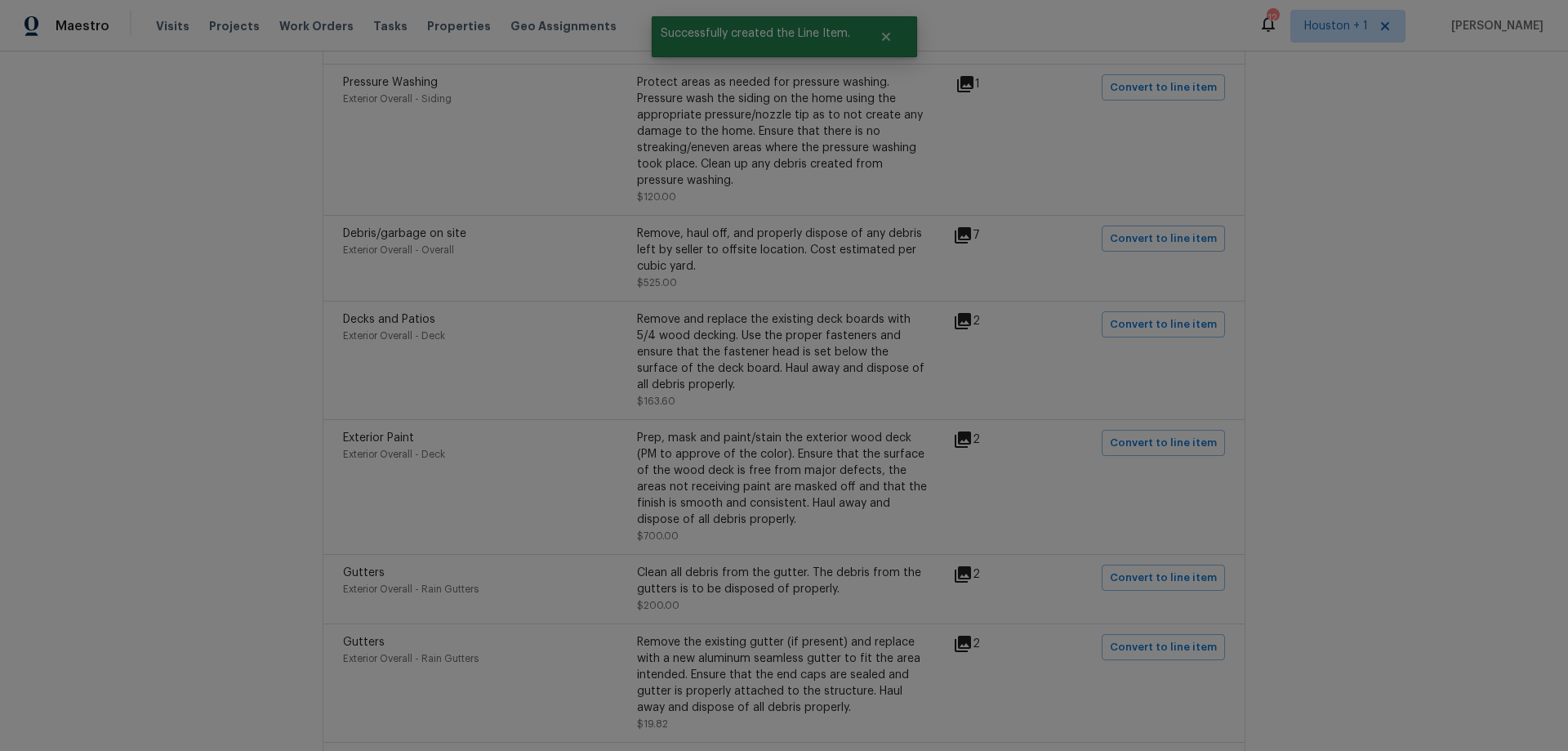
scroll to position [1715, 0]
click at [1171, 433] on span "Convert to line item" at bounding box center [1163, 442] width 107 height 19
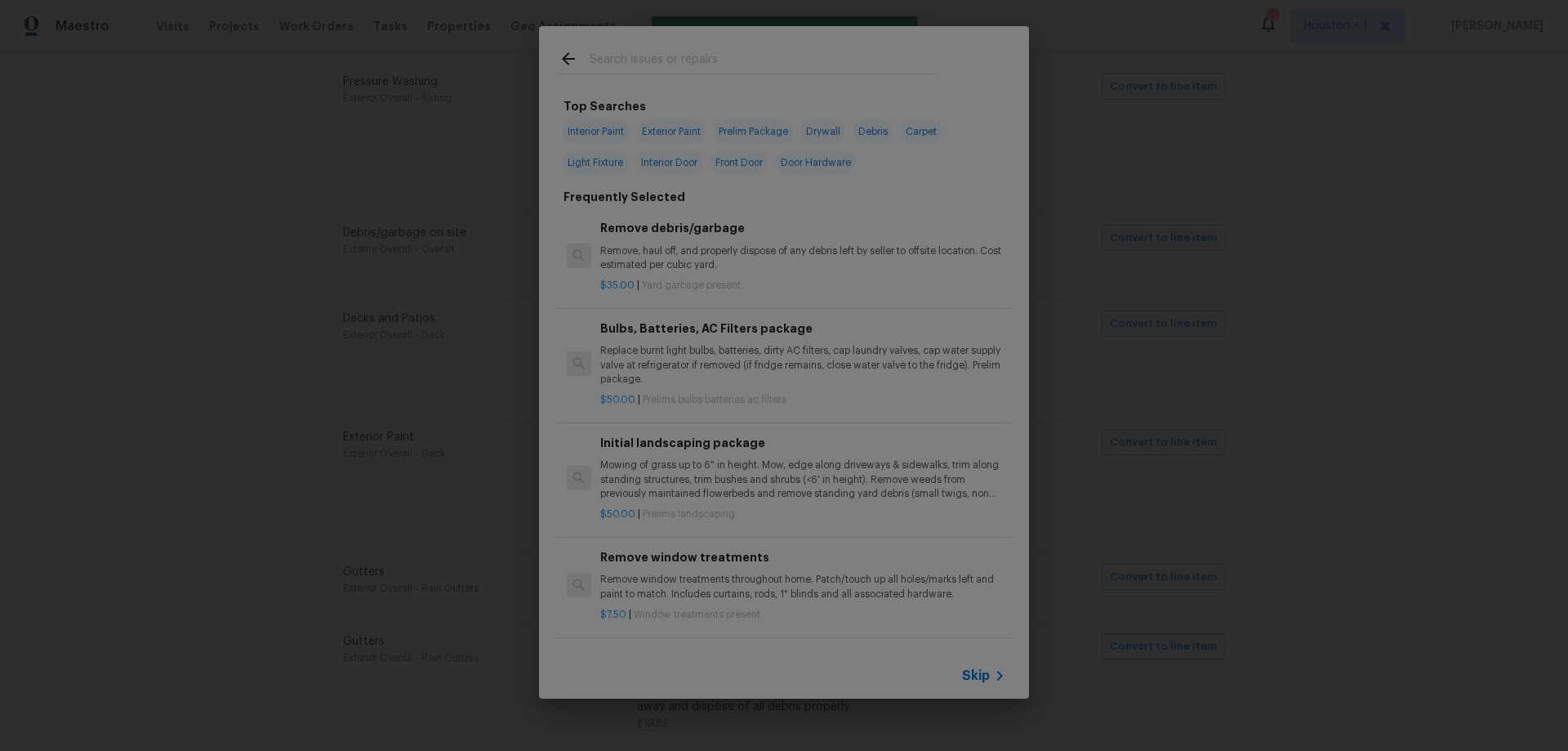
click at [986, 661] on div "Skip" at bounding box center [784, 676] width 490 height 46
click at [987, 666] on div "Skip" at bounding box center [784, 676] width 490 height 46
click at [983, 676] on span "Skip" at bounding box center [976, 675] width 28 height 16
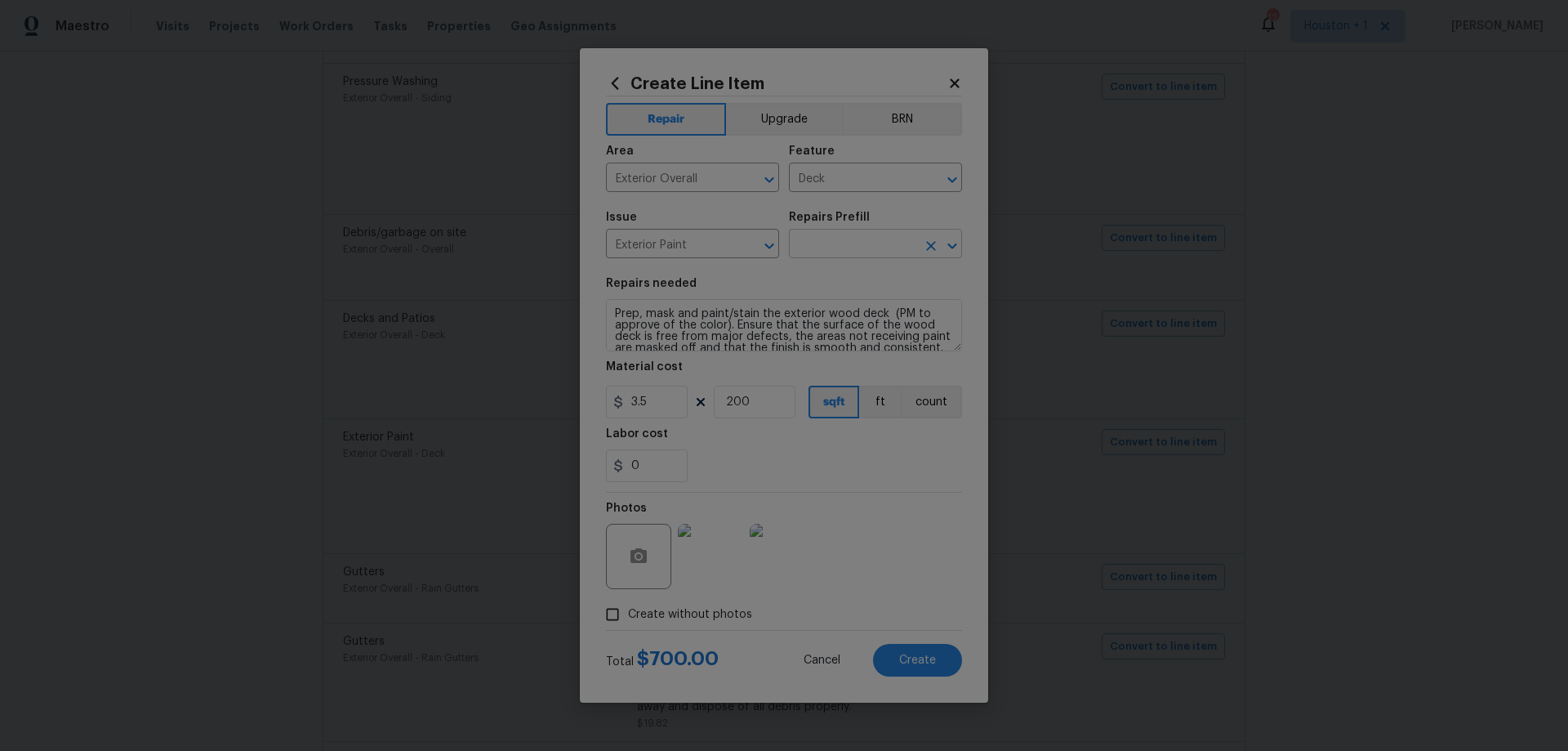
click at [867, 253] on input "text" at bounding box center [852, 246] width 127 height 26
click at [914, 371] on li "Paint/Stain Deck $3.50" at bounding box center [875, 380] width 173 height 27
type input "Overall Paint"
type input "Paint/Stain Deck $3.50"
click at [920, 660] on span "Create" at bounding box center [917, 661] width 37 height 12
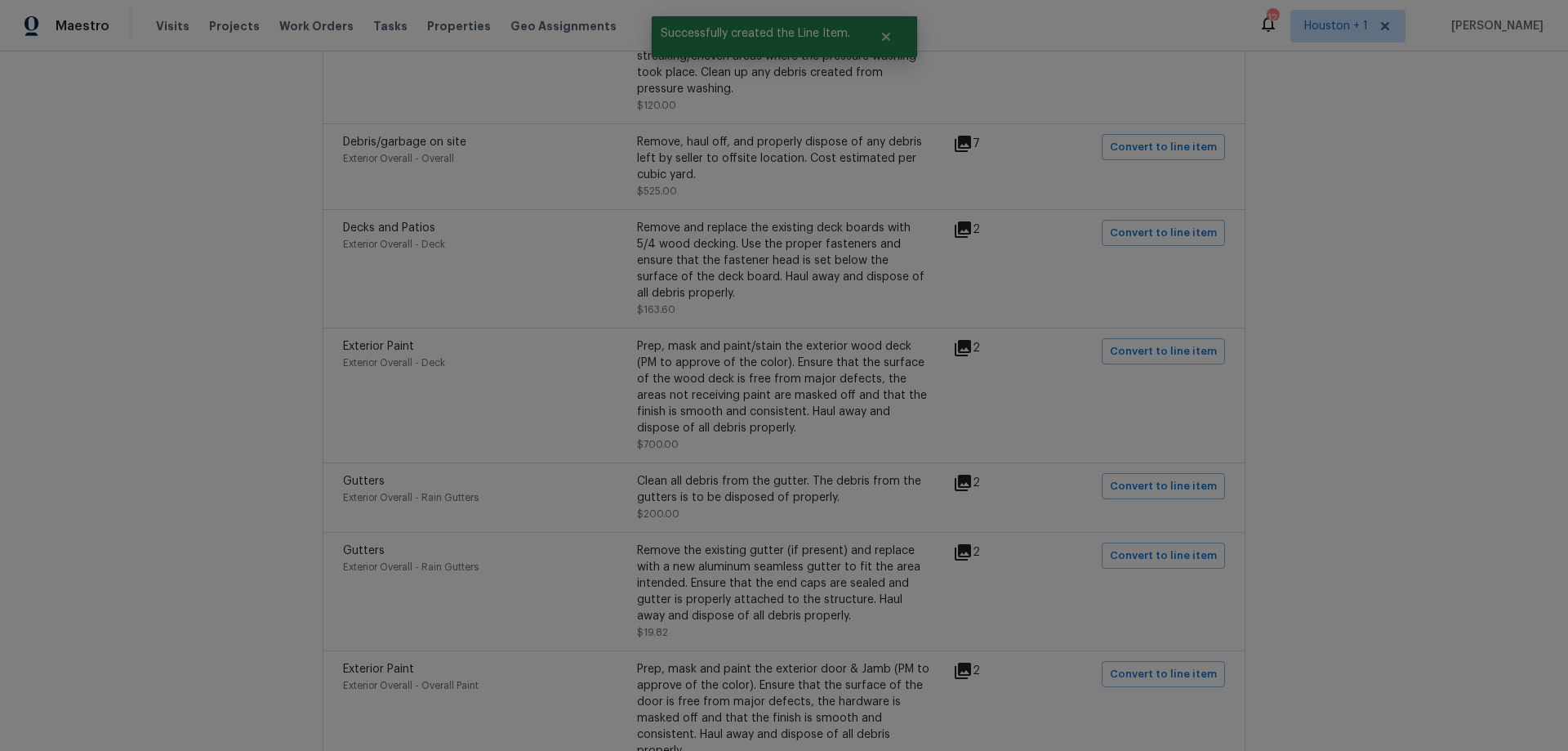
scroll to position [1879, 0]
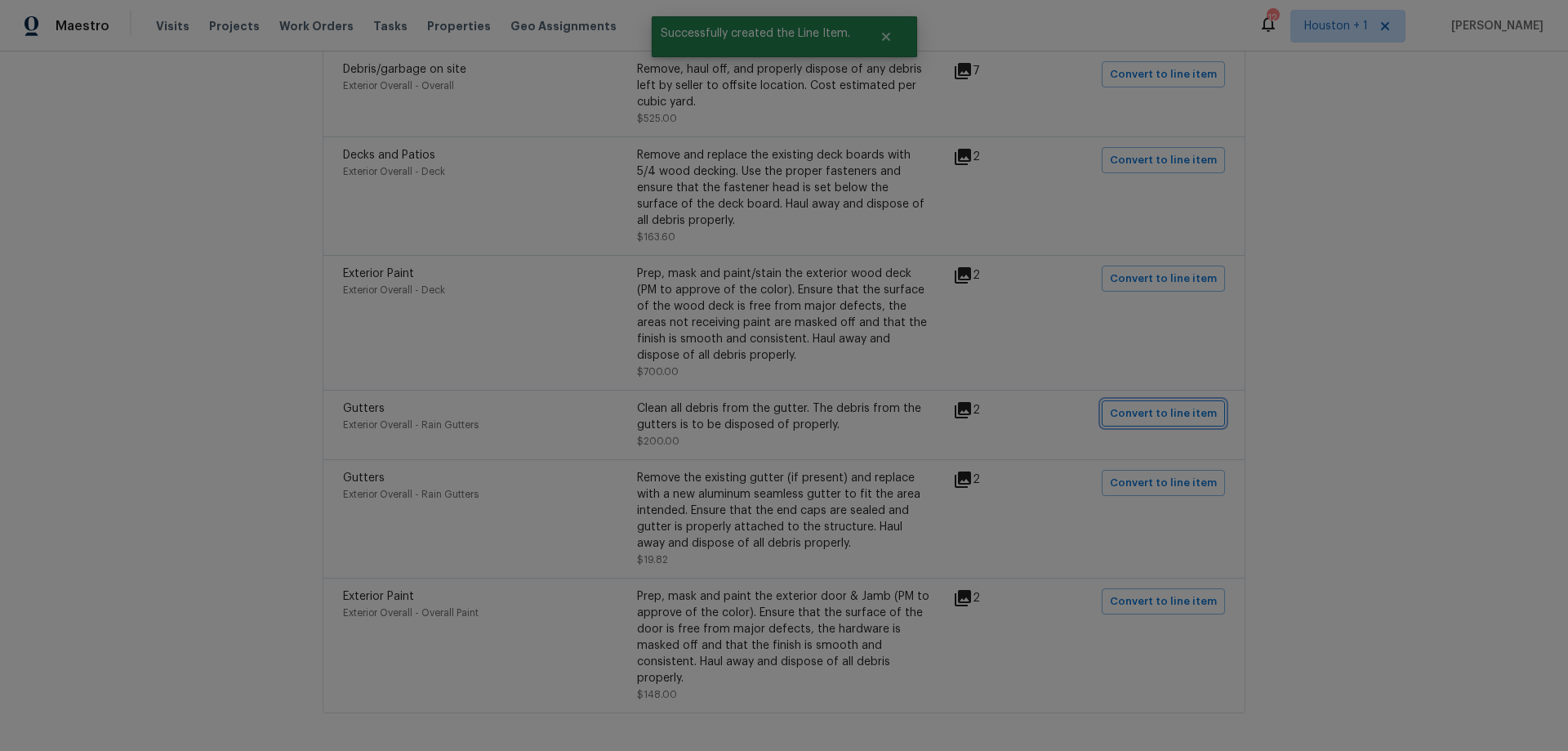
click at [1139, 405] on span "Convert to line item" at bounding box center [1163, 414] width 107 height 19
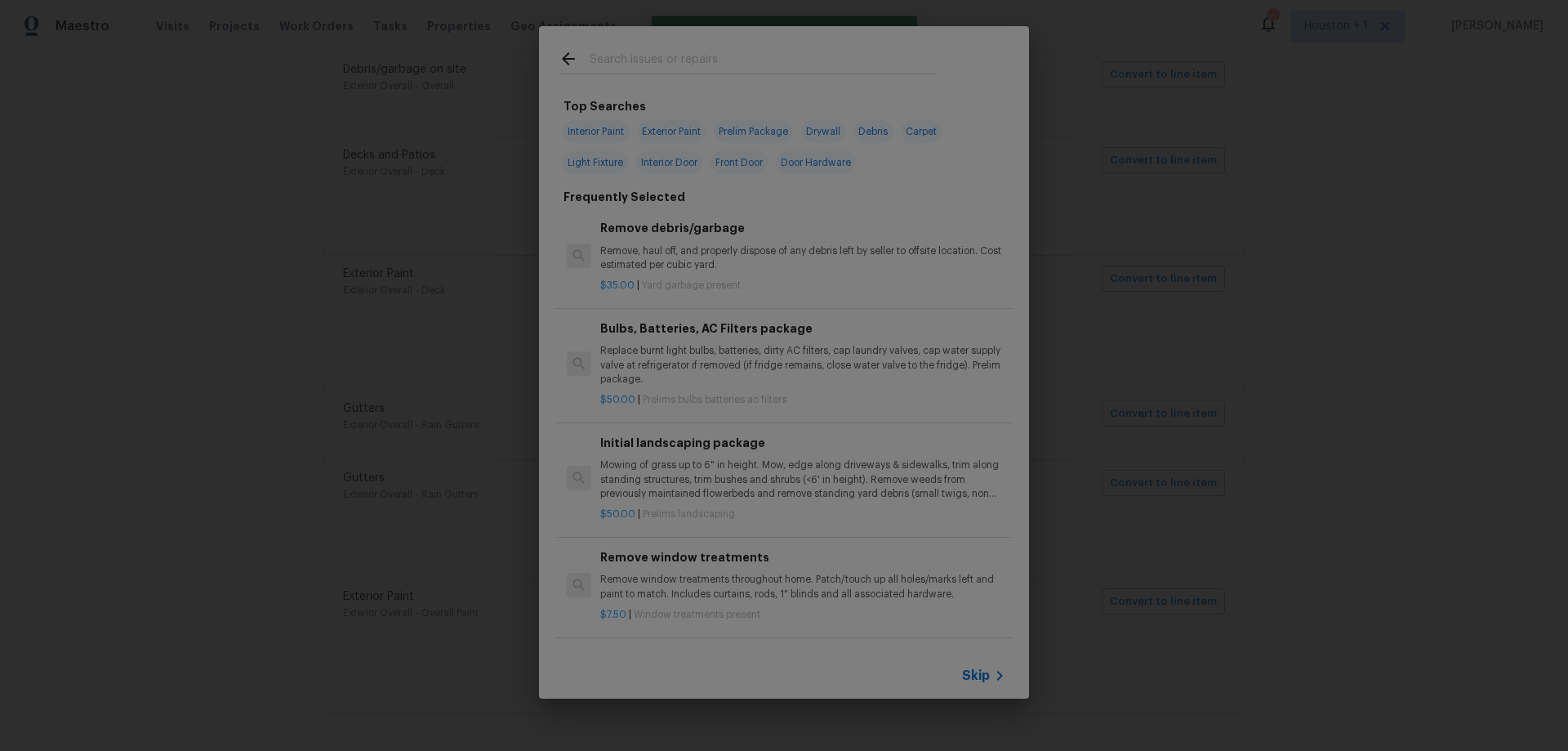
click at [970, 674] on span "Skip" at bounding box center [976, 675] width 28 height 16
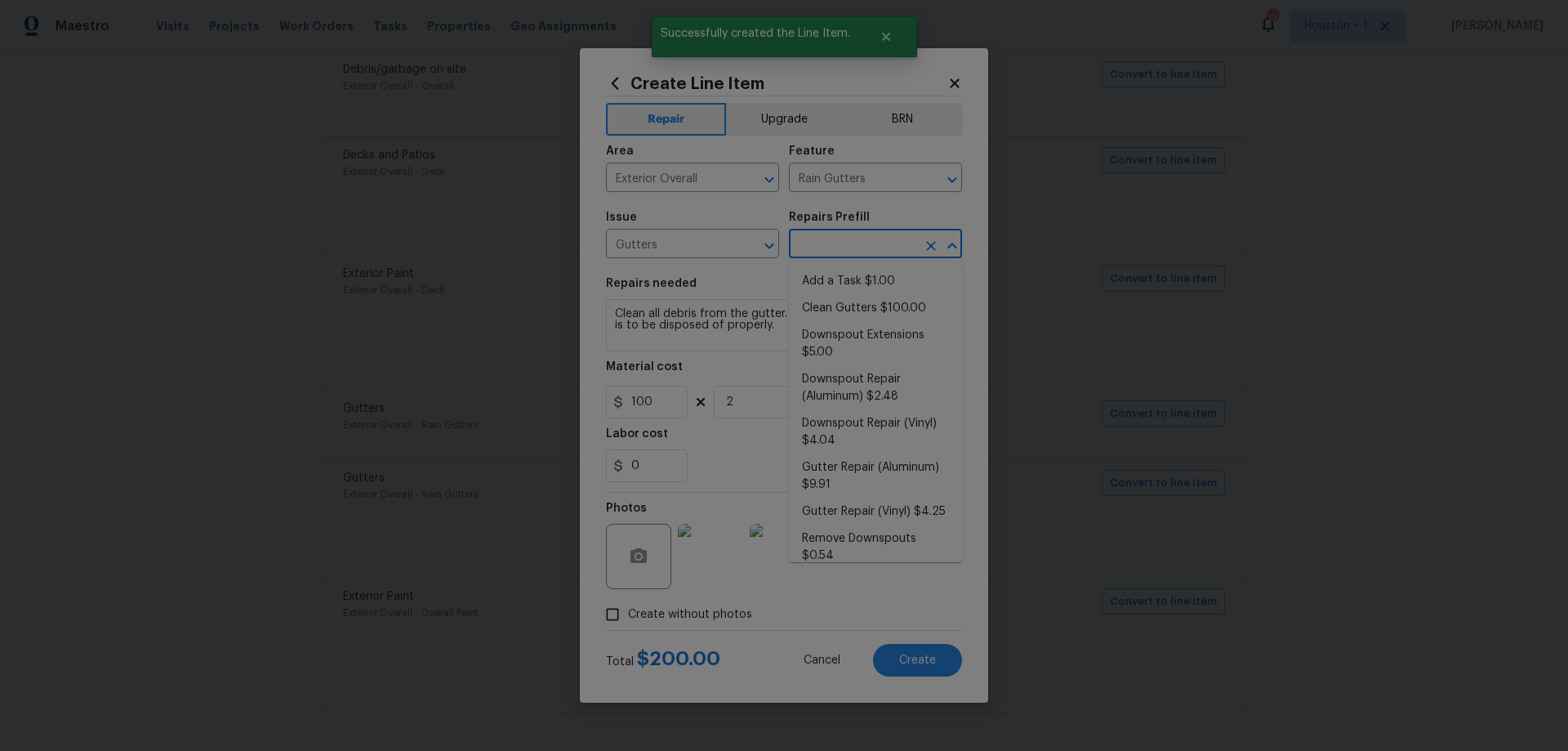
click at [871, 245] on input "text" at bounding box center [852, 246] width 127 height 26
click at [901, 306] on li "Clean Gutters $100.00" at bounding box center [875, 309] width 173 height 27
type input "Eaves and Trim"
type input "Clean Gutters $100.00"
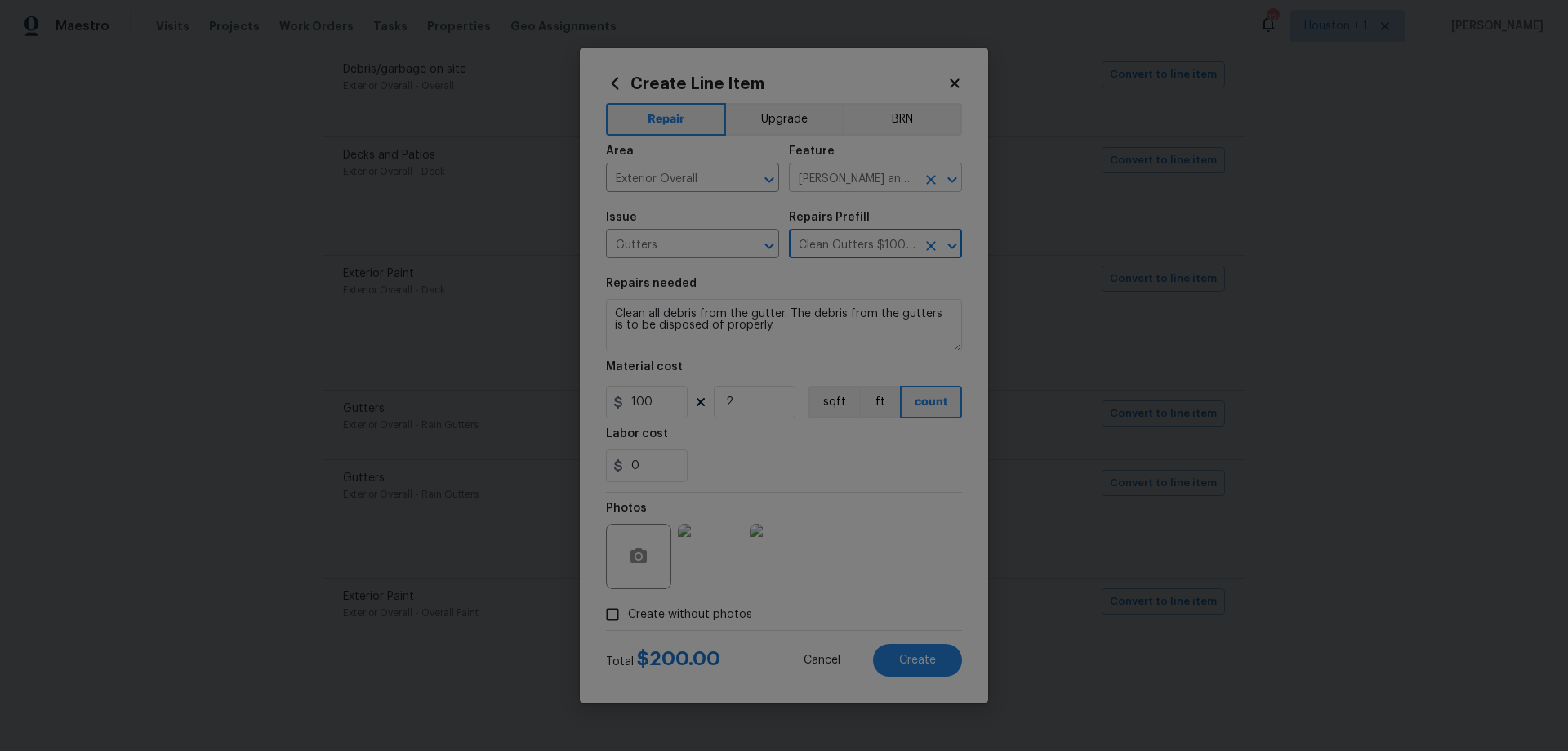
click at [866, 187] on input "Eaves and Trim" at bounding box center [852, 179] width 127 height 26
click at [864, 247] on li "Rain Gutters" at bounding box center [875, 254] width 173 height 27
type input "Rain Gutters"
click at [940, 660] on button "Create" at bounding box center [917, 660] width 89 height 32
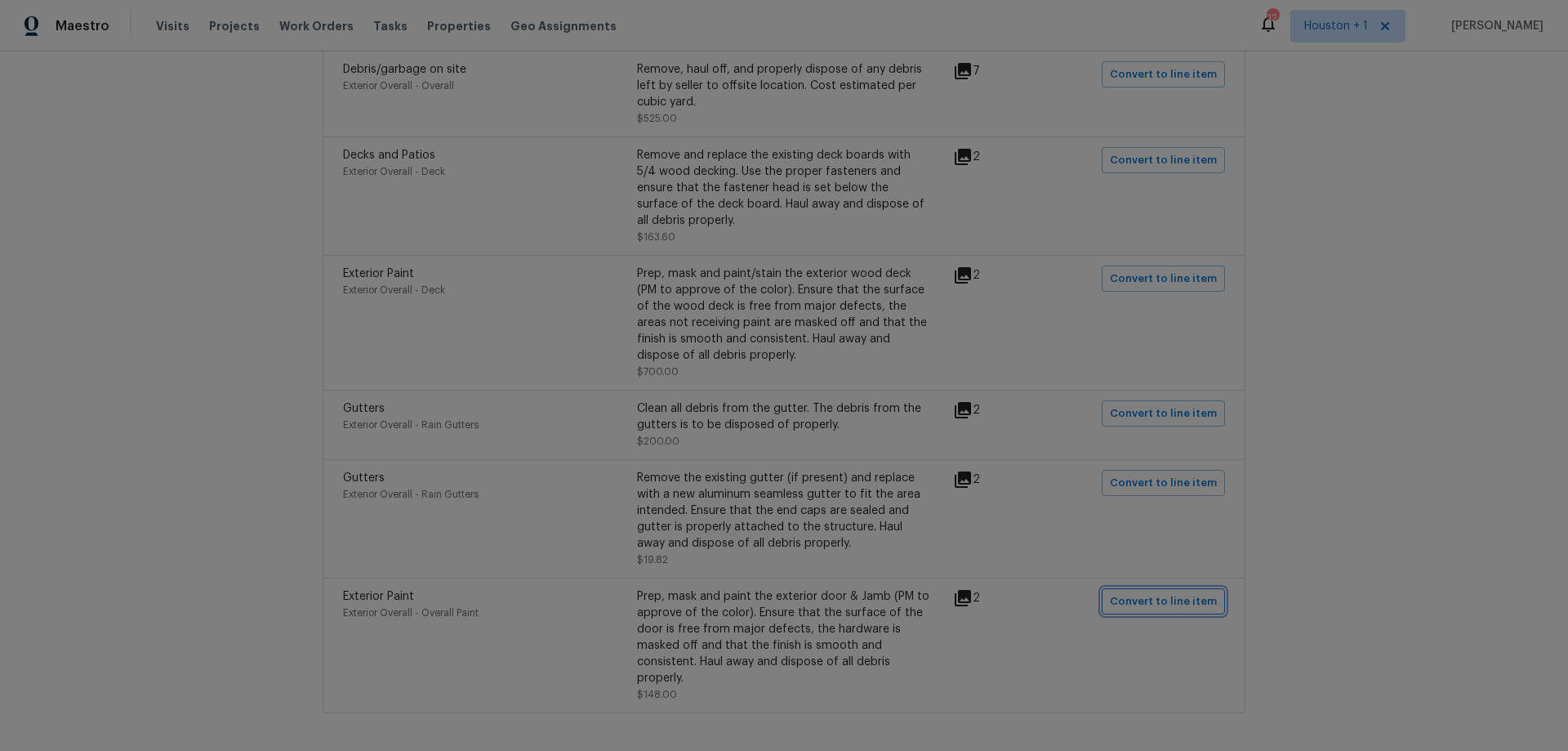
click at [1178, 592] on span "Convert to line item" at bounding box center [1163, 602] width 107 height 19
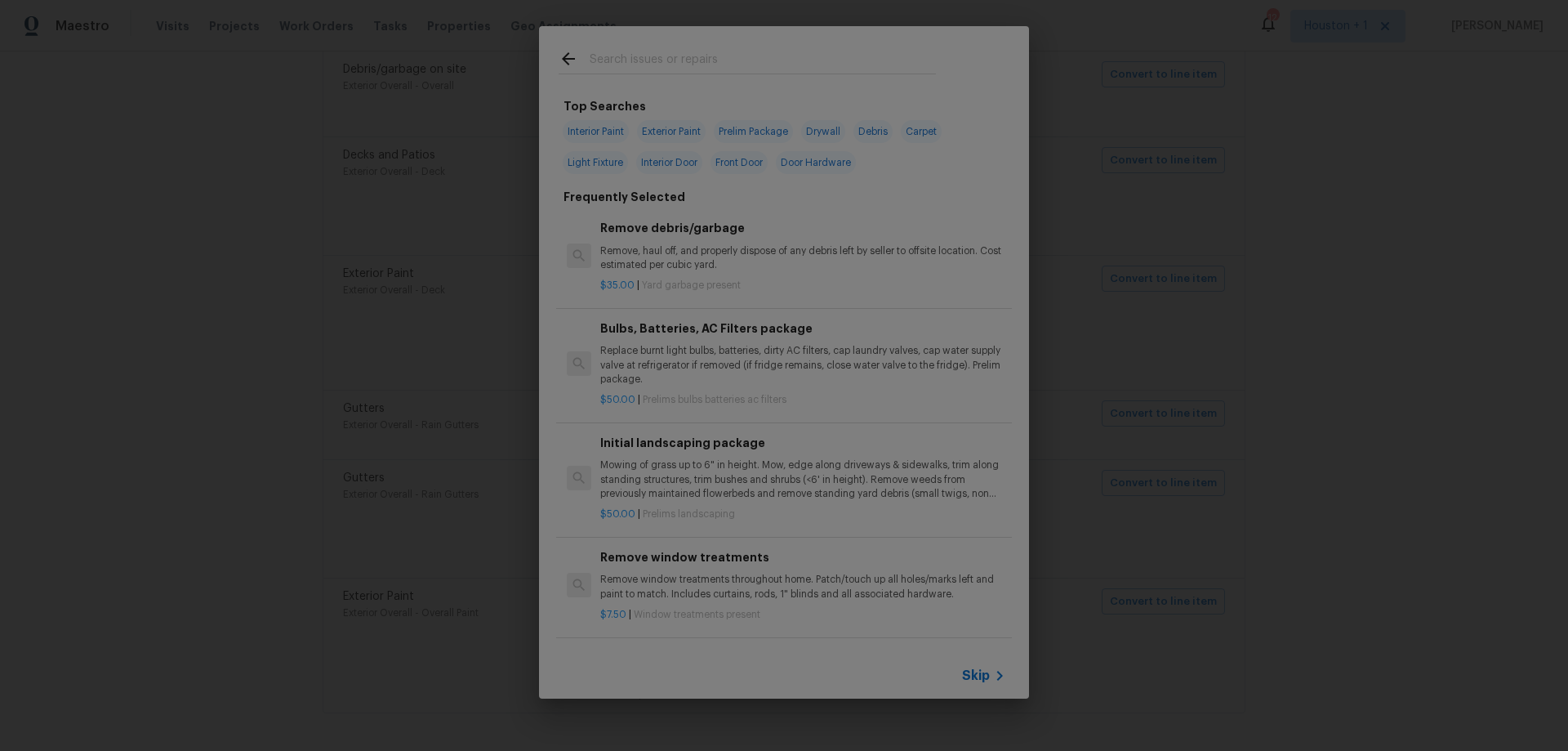
click at [981, 680] on span "Skip" at bounding box center [976, 675] width 28 height 16
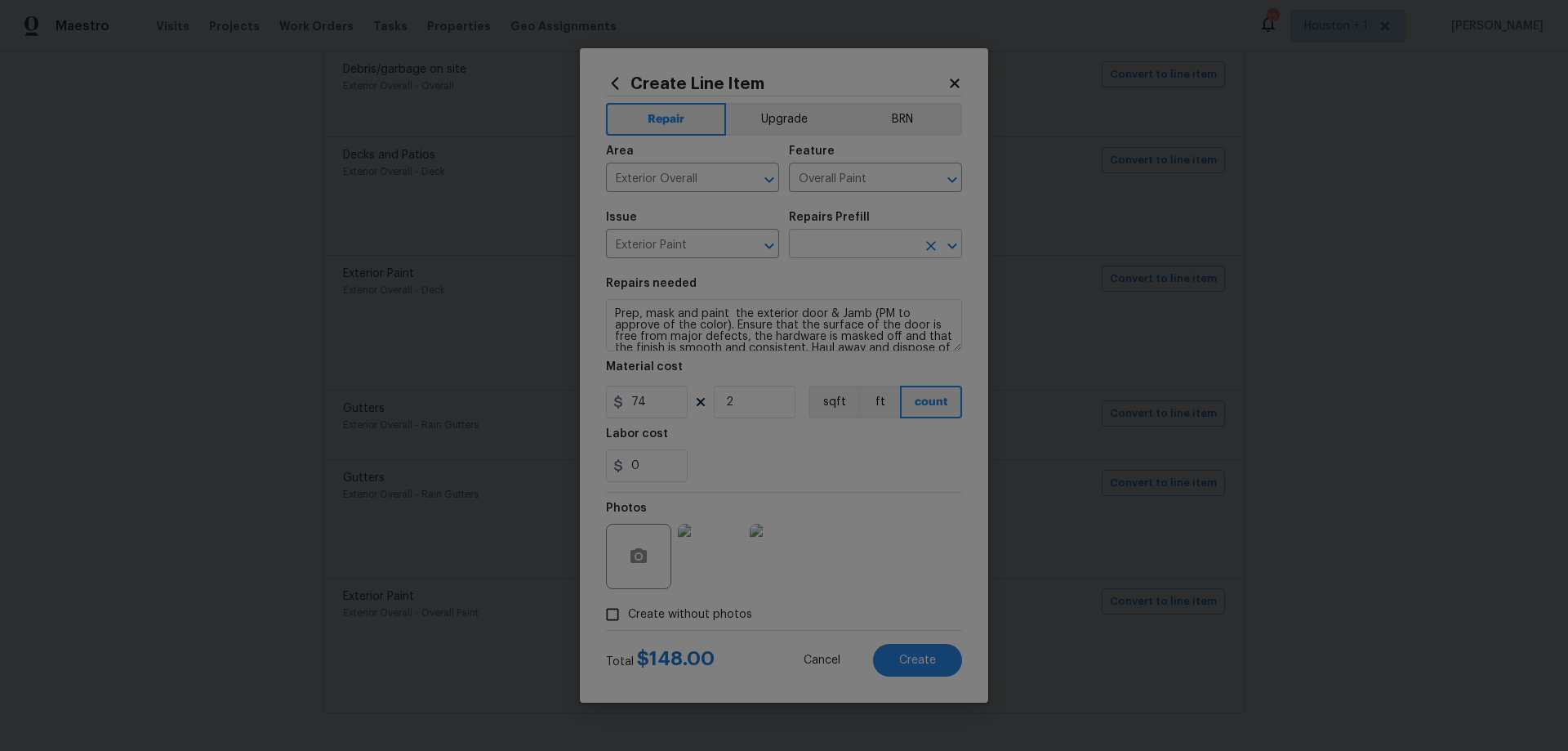
click at [852, 247] on input "text" at bounding box center [852, 246] width 127 height 26
click at [712, 352] on section "Repairs needed Prep, mask and paint the exterior door & Jamb (PM to approve of …" at bounding box center [783, 380] width 356 height 224
drag, startPoint x: 613, startPoint y: 313, endPoint x: 991, endPoint y: 431, distance: 396.0
click at [991, 431] on div "Create Line Item Repair Upgrade BRN Area Exterior Overall ​ Feature Overall Pai…" at bounding box center [784, 376] width 1568 height 751
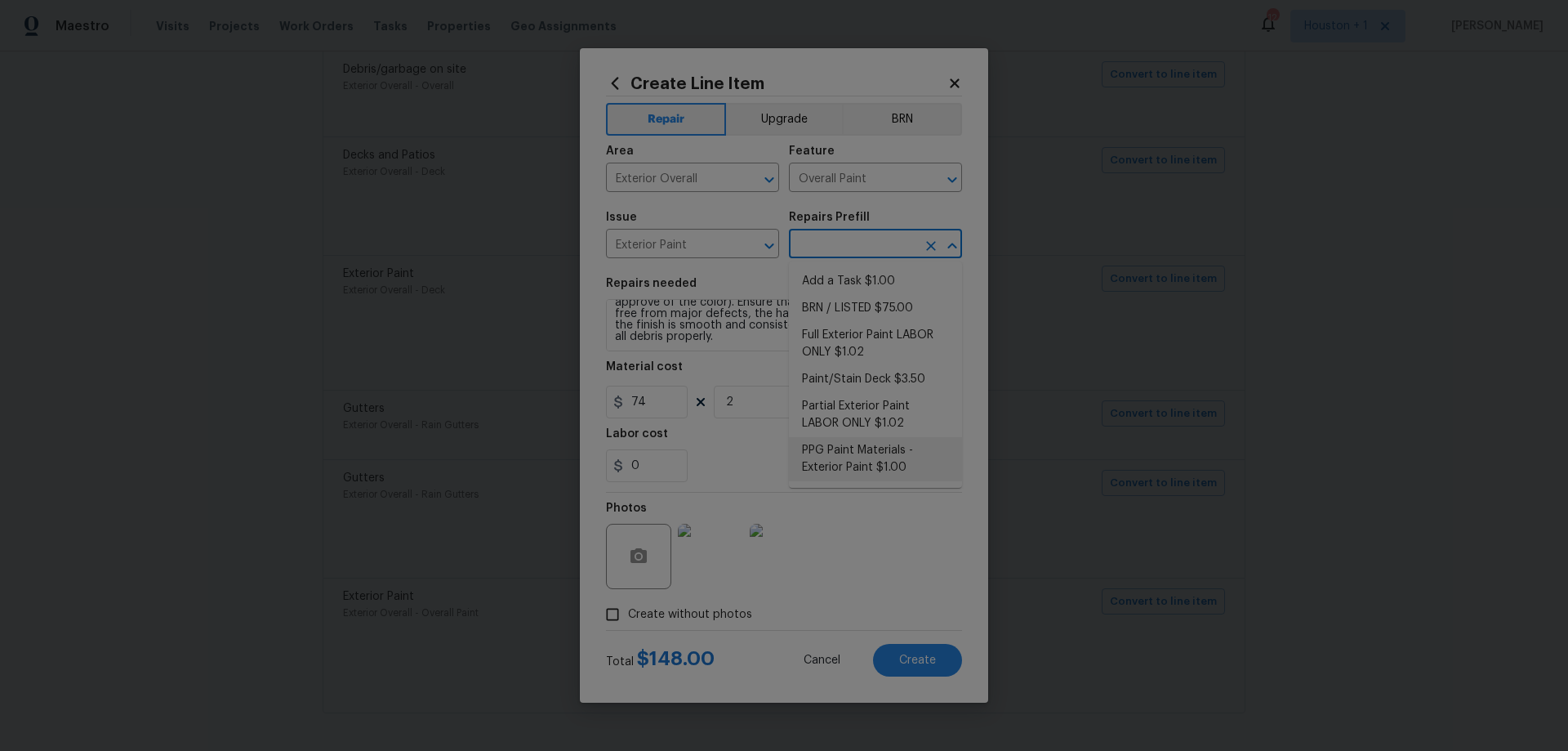
click at [833, 236] on input "text" at bounding box center [852, 246] width 127 height 26
click at [890, 282] on li "Add a Task $1.00" at bounding box center [875, 282] width 173 height 27
type input "Add a Task $1.00"
type textarea "HPM to detail"
type input "1"
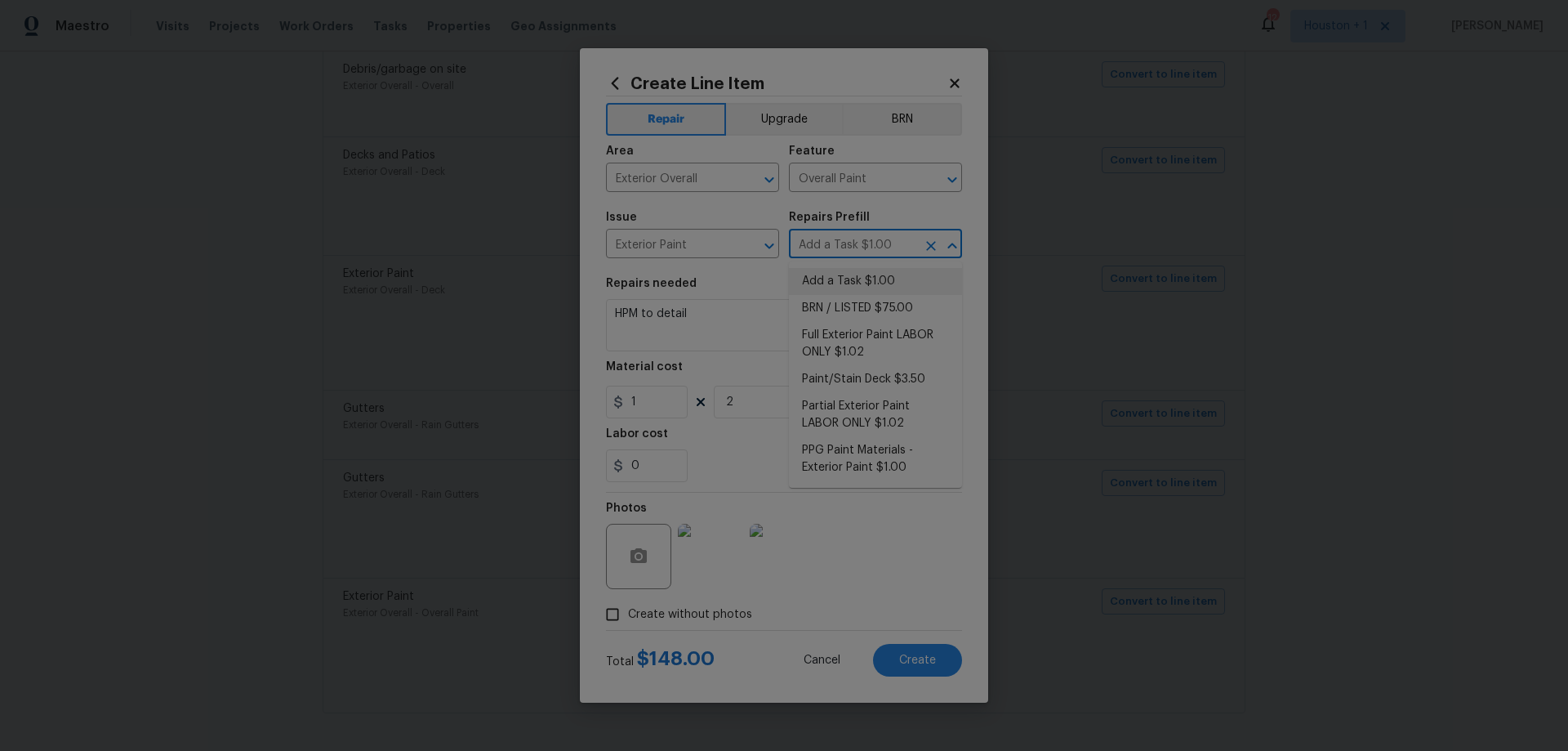
scroll to position [0, 0]
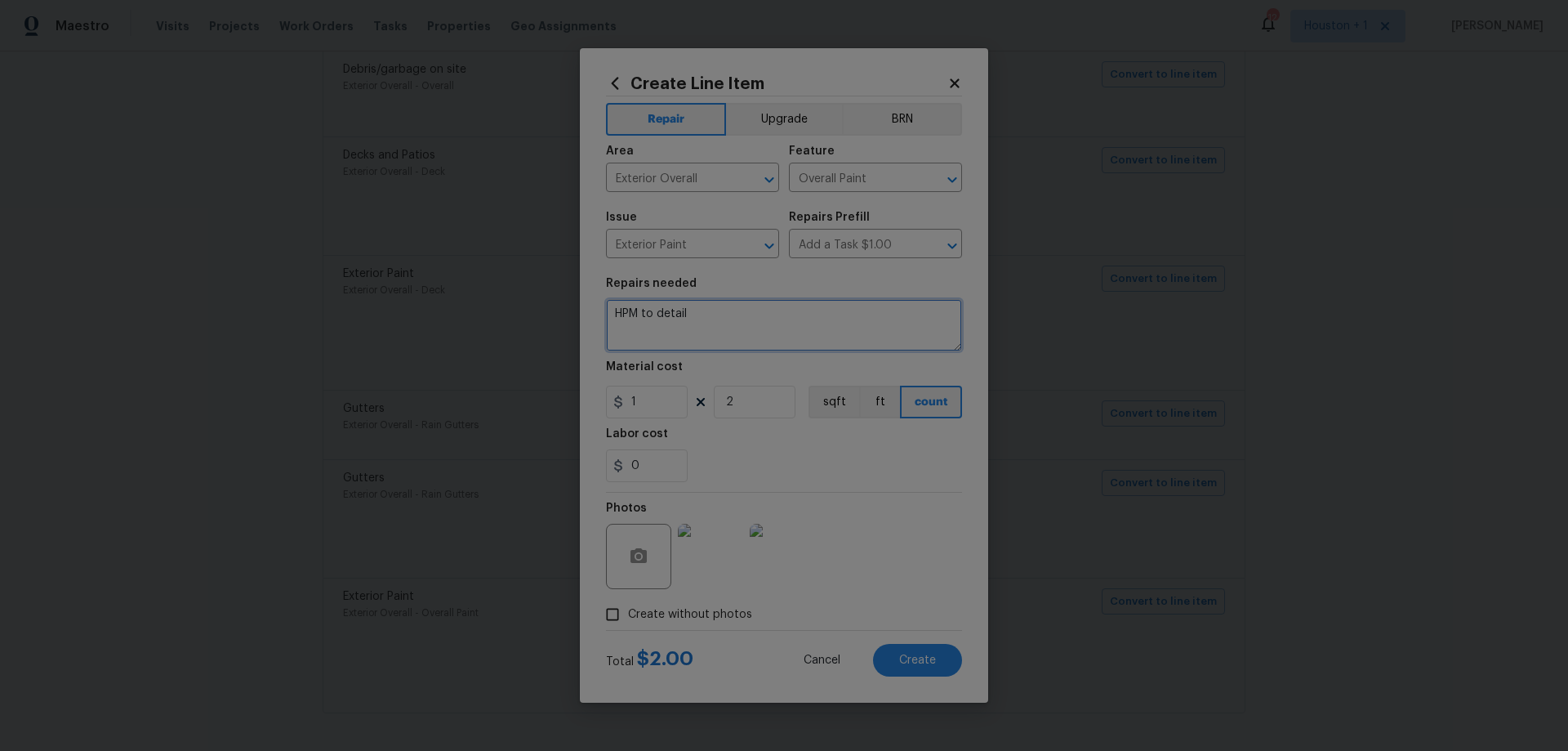
drag, startPoint x: 742, startPoint y: 324, endPoint x: 519, endPoint y: 300, distance: 224.3
click at [519, 300] on div "Create Line Item Repair Upgrade BRN Area Exterior Overall ​ Feature Overall Pai…" at bounding box center [784, 376] width 1568 height 751
paste textarea "Prep, mask and paint the exterior door & Jamb (PM to approve of the color). Ens…"
type textarea "Prep, mask and paint the exterior door & Jamb (PM to approve of the color). Ens…"
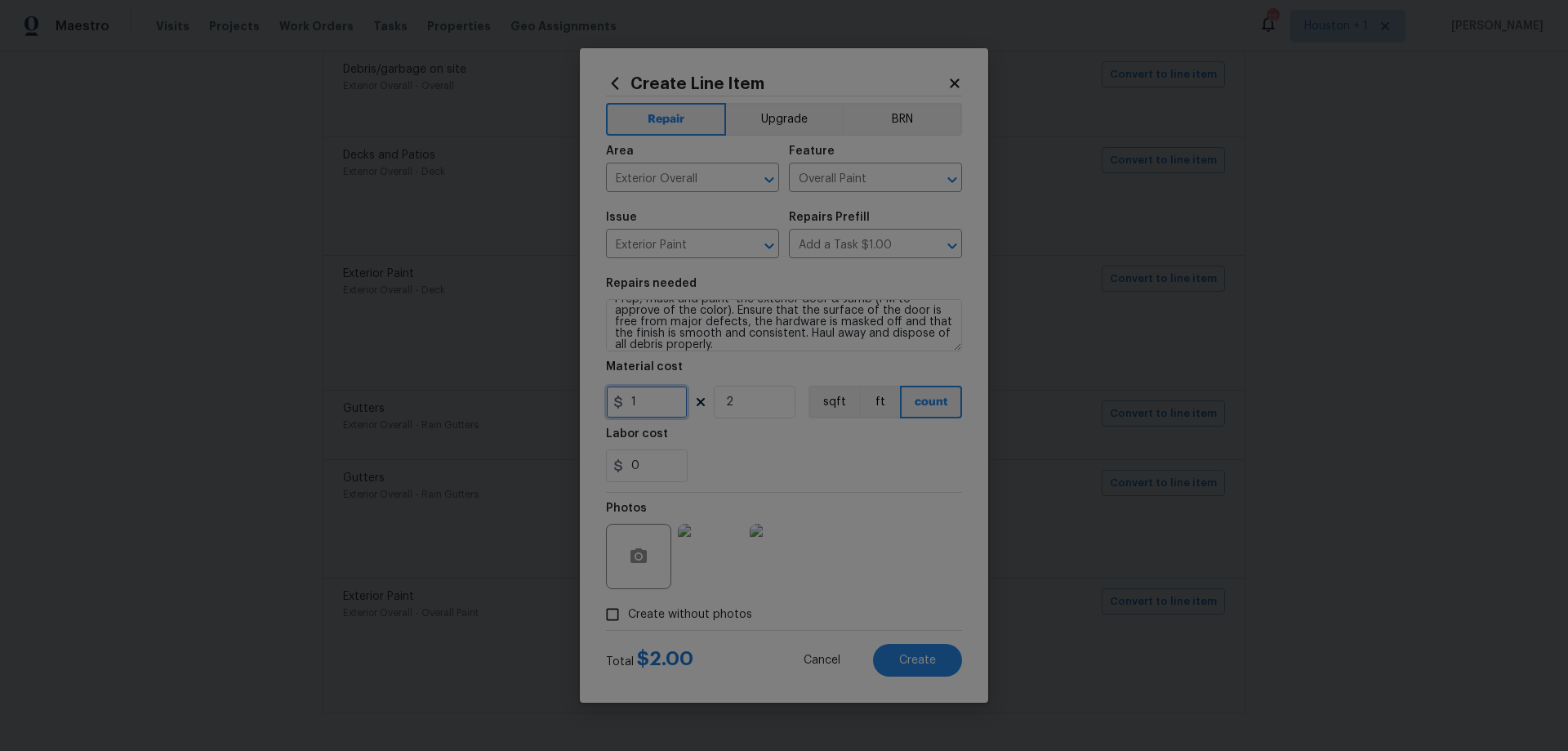
drag, startPoint x: 647, startPoint y: 397, endPoint x: 519, endPoint y: 403, distance: 128.1
click at [519, 403] on div "Create Line Item Repair Upgrade BRN Area Exterior Overall ​ Feature Overall Pai…" at bounding box center [784, 376] width 1568 height 751
type input "74"
click at [972, 620] on div "Create Line Item Repair Upgrade BRN Area Exterior Overall ​ Feature Overall Pai…" at bounding box center [784, 375] width 409 height 655
click at [930, 663] on span "Create" at bounding box center [917, 661] width 37 height 12
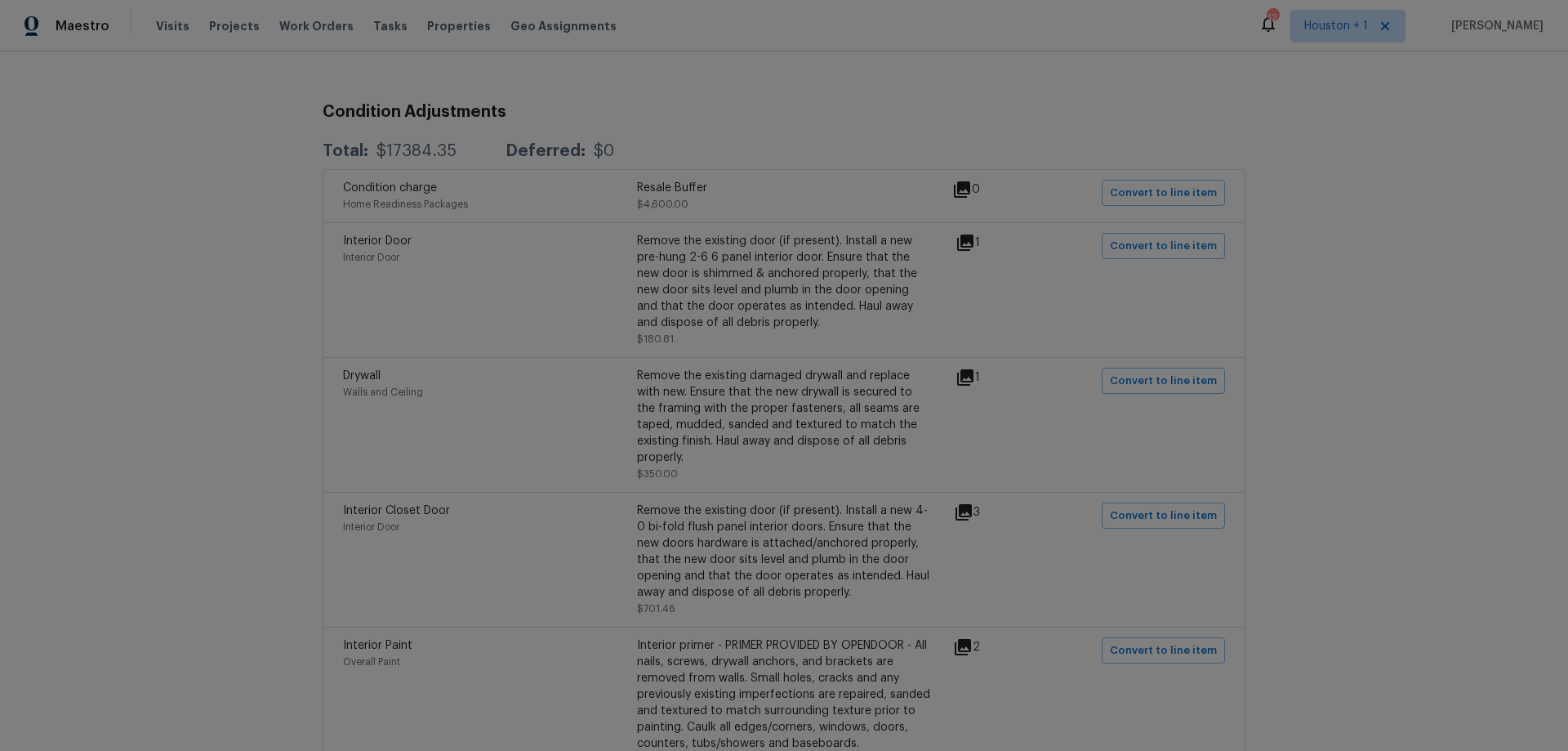
scroll to position [0, 0]
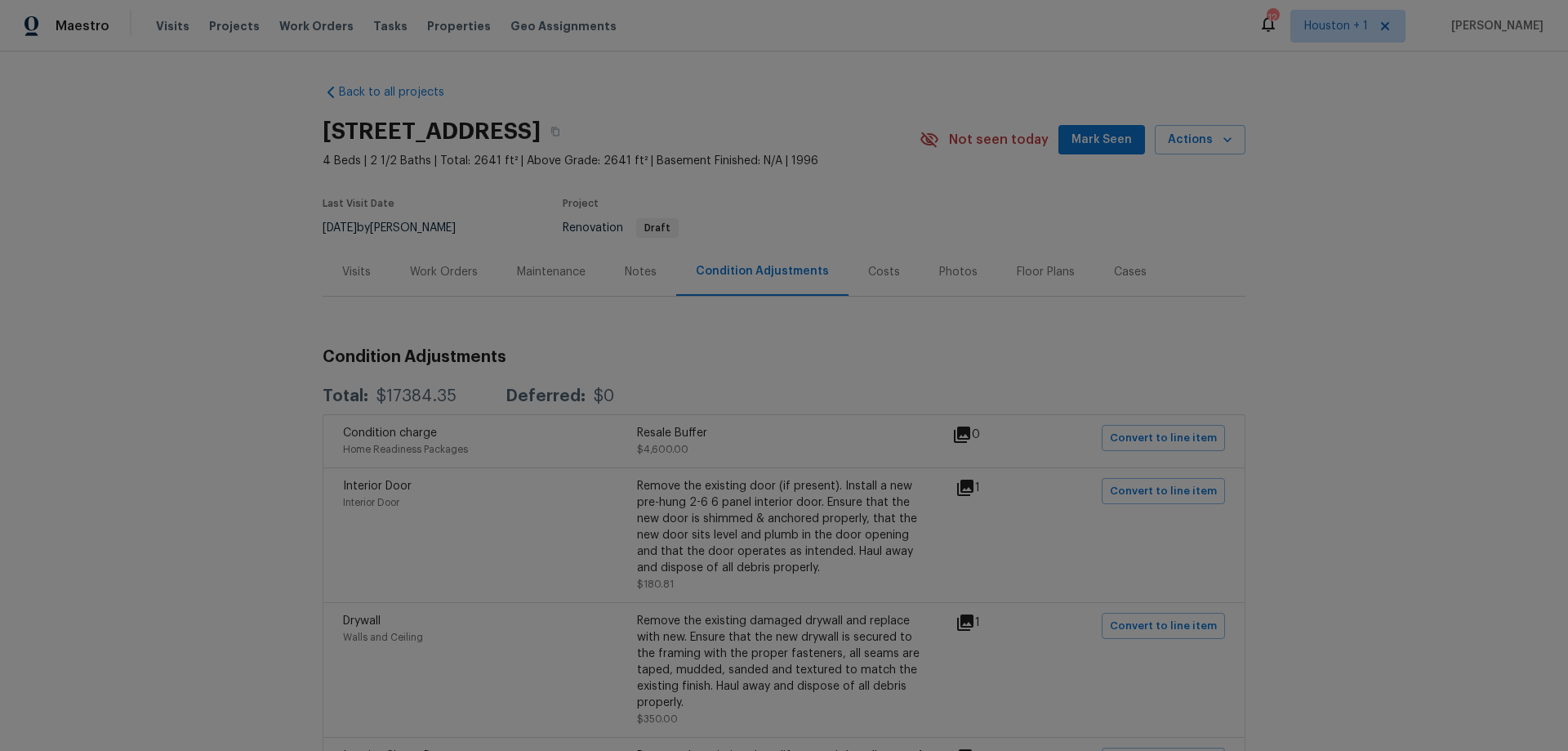
click at [426, 285] on div "Work Orders" at bounding box center [444, 271] width 107 height 48
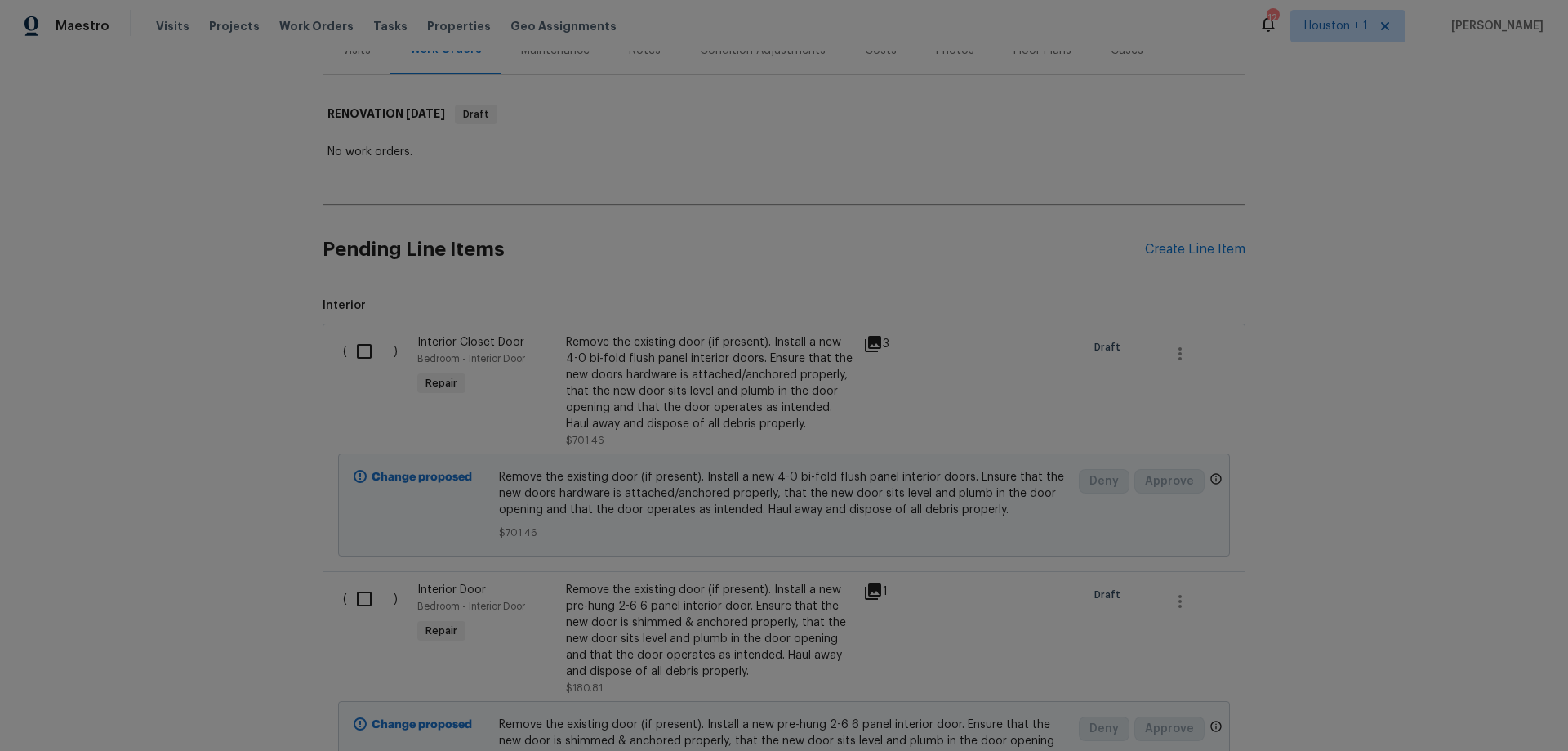
scroll to position [245, 0]
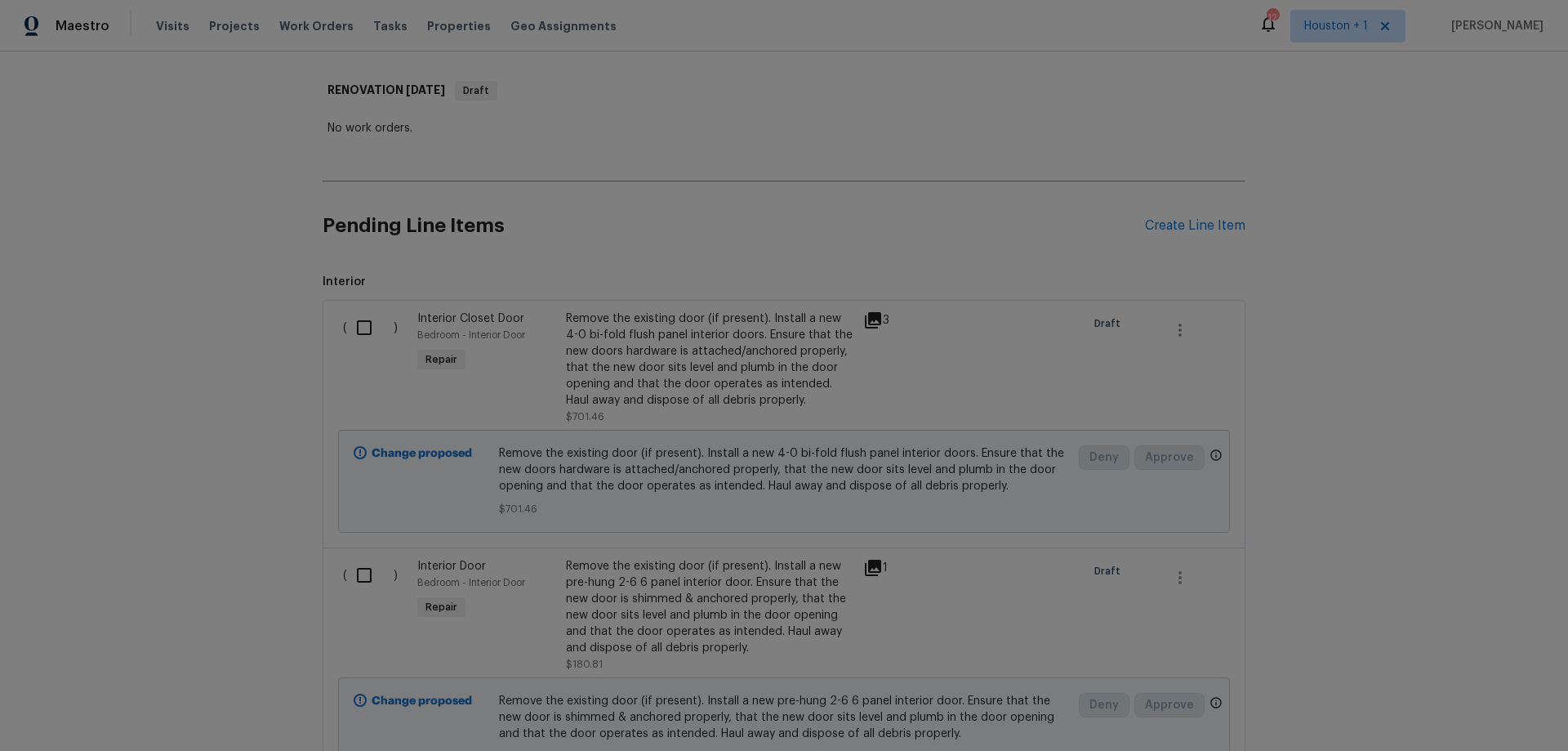
click at [747, 335] on div "Remove the existing door (if present). Install a new 4-0 bi-fold flush panel in…" at bounding box center [709, 359] width 287 height 98
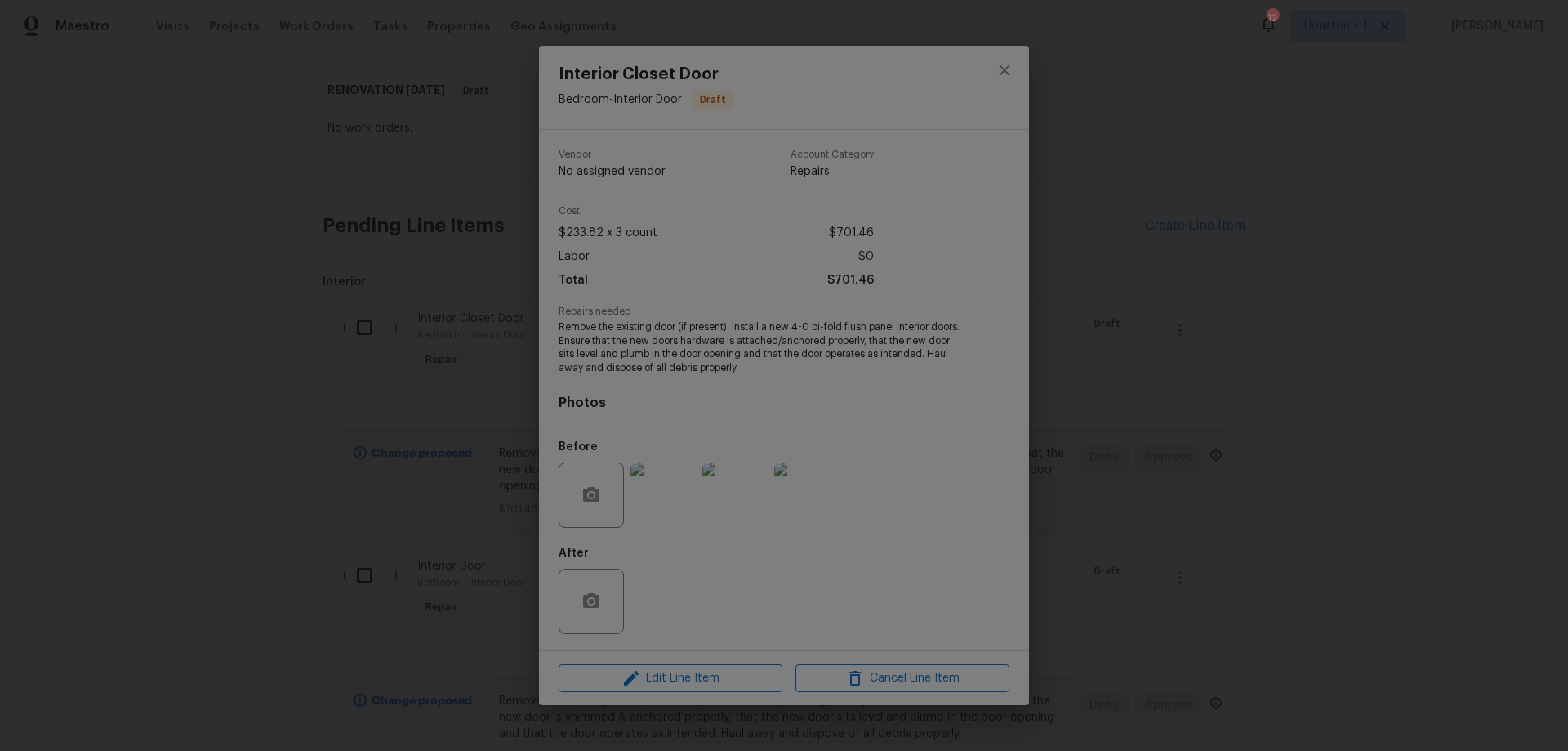
click at [222, 317] on div "Interior Closet Door Bedroom - Interior Door Draft Vendor No assigned vendor Ac…" at bounding box center [784, 376] width 1568 height 751
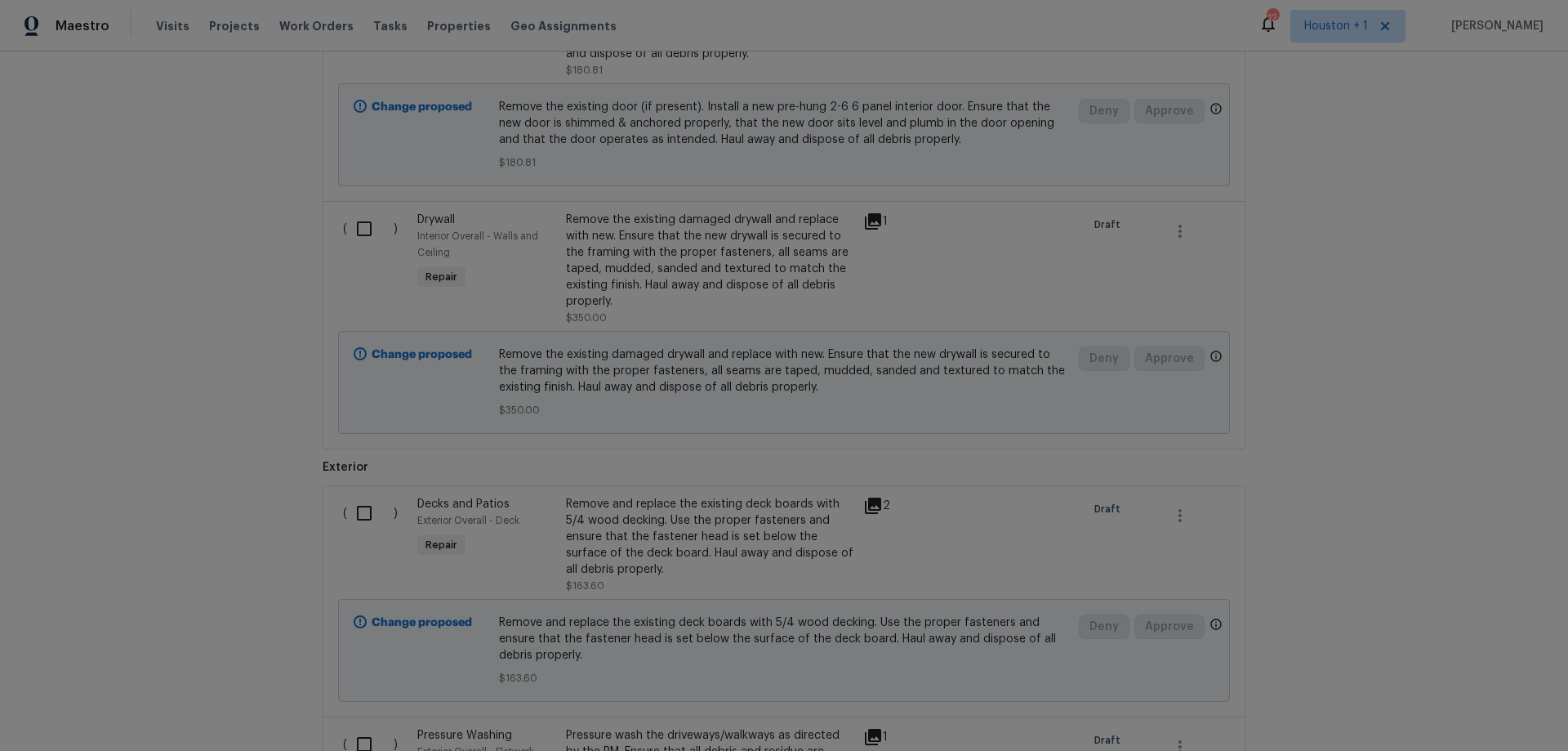
scroll to position [899, 0]
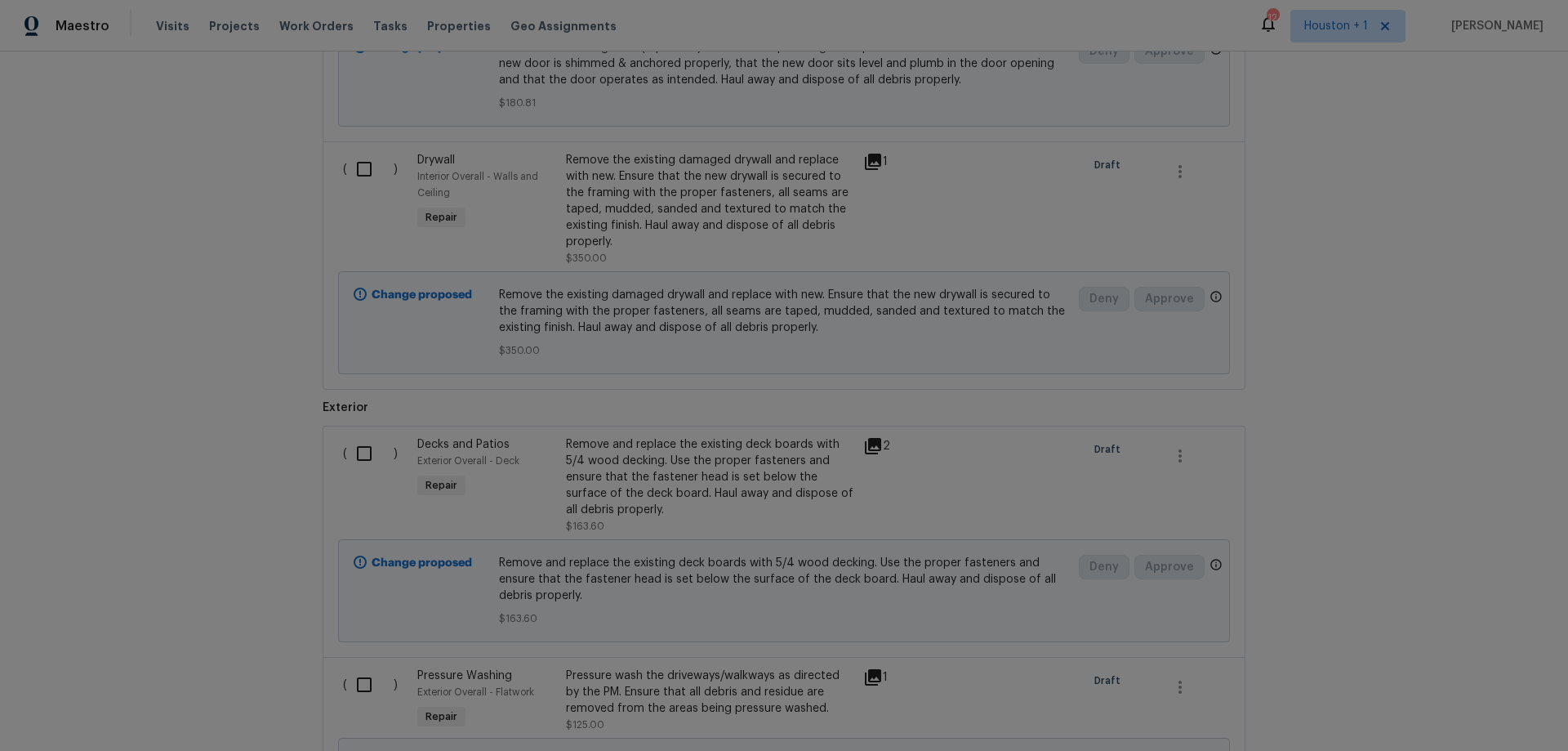
click at [704, 458] on div "Remove and replace the existing deck boards with 5/4 wood decking. Use the prop…" at bounding box center [709, 477] width 287 height 82
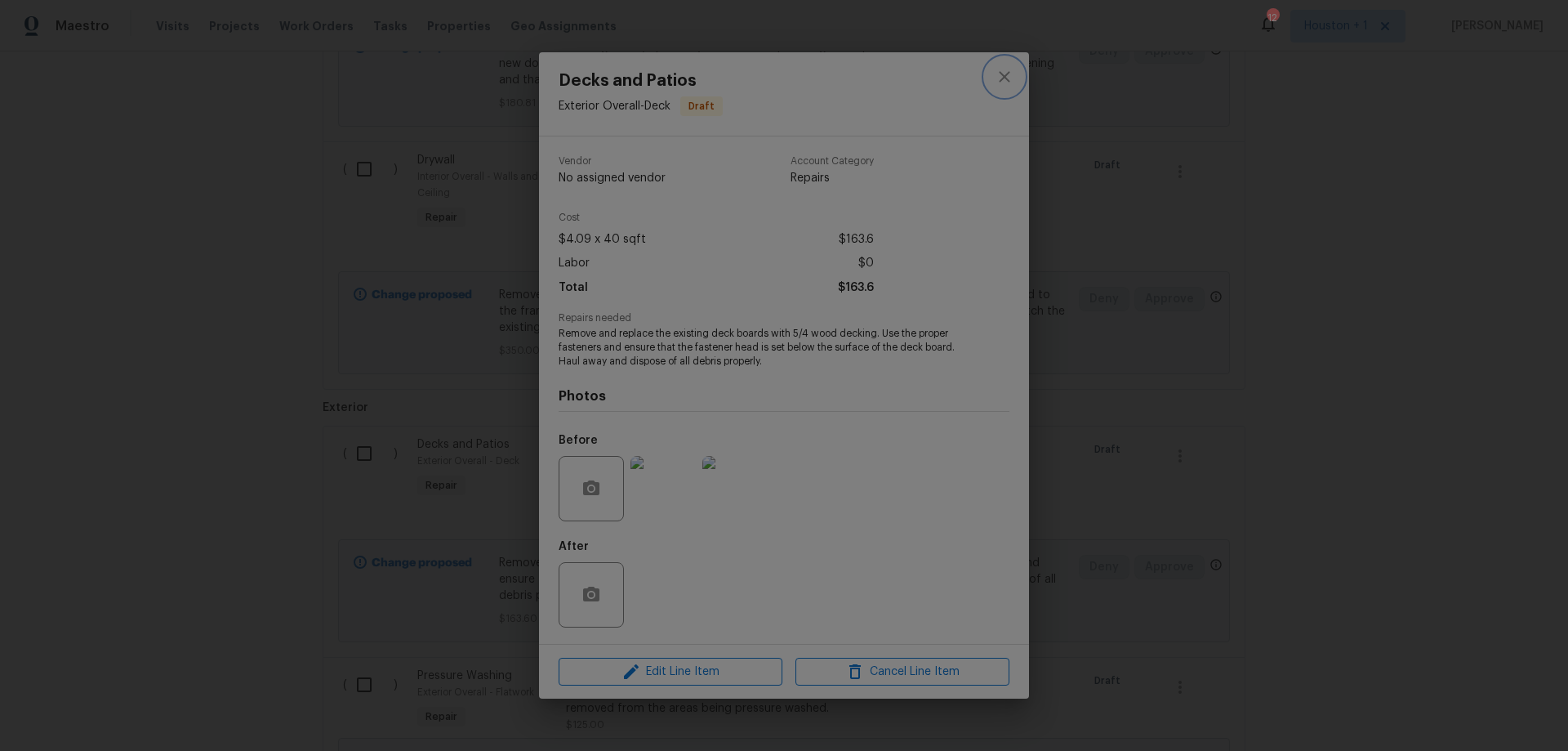
click at [1003, 74] on icon "close" at bounding box center [1004, 76] width 10 height 10
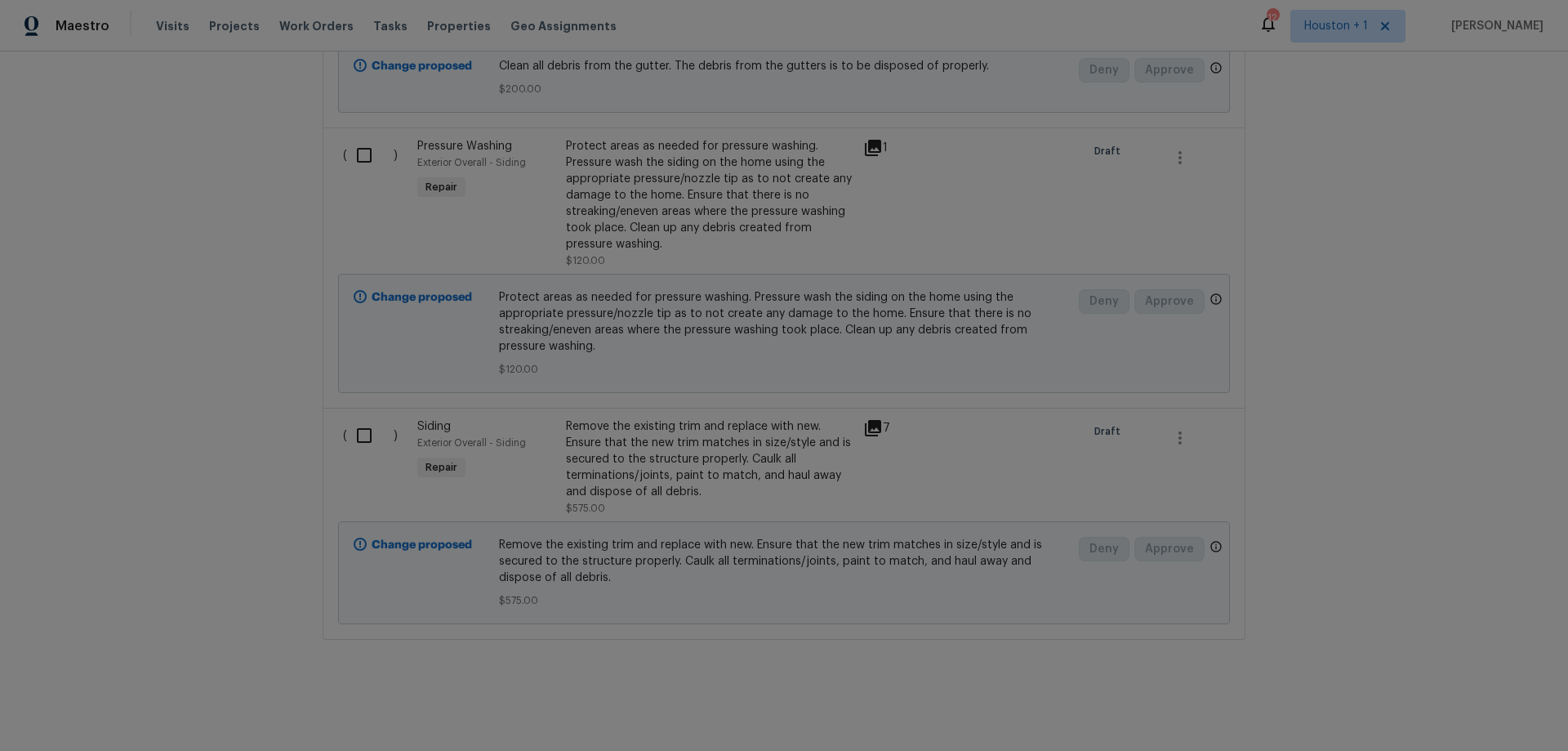
scroll to position [2284, 0]
click at [734, 457] on div "Remove the existing trim and replace with new. Ensure that the new trim matches…" at bounding box center [709, 459] width 287 height 82
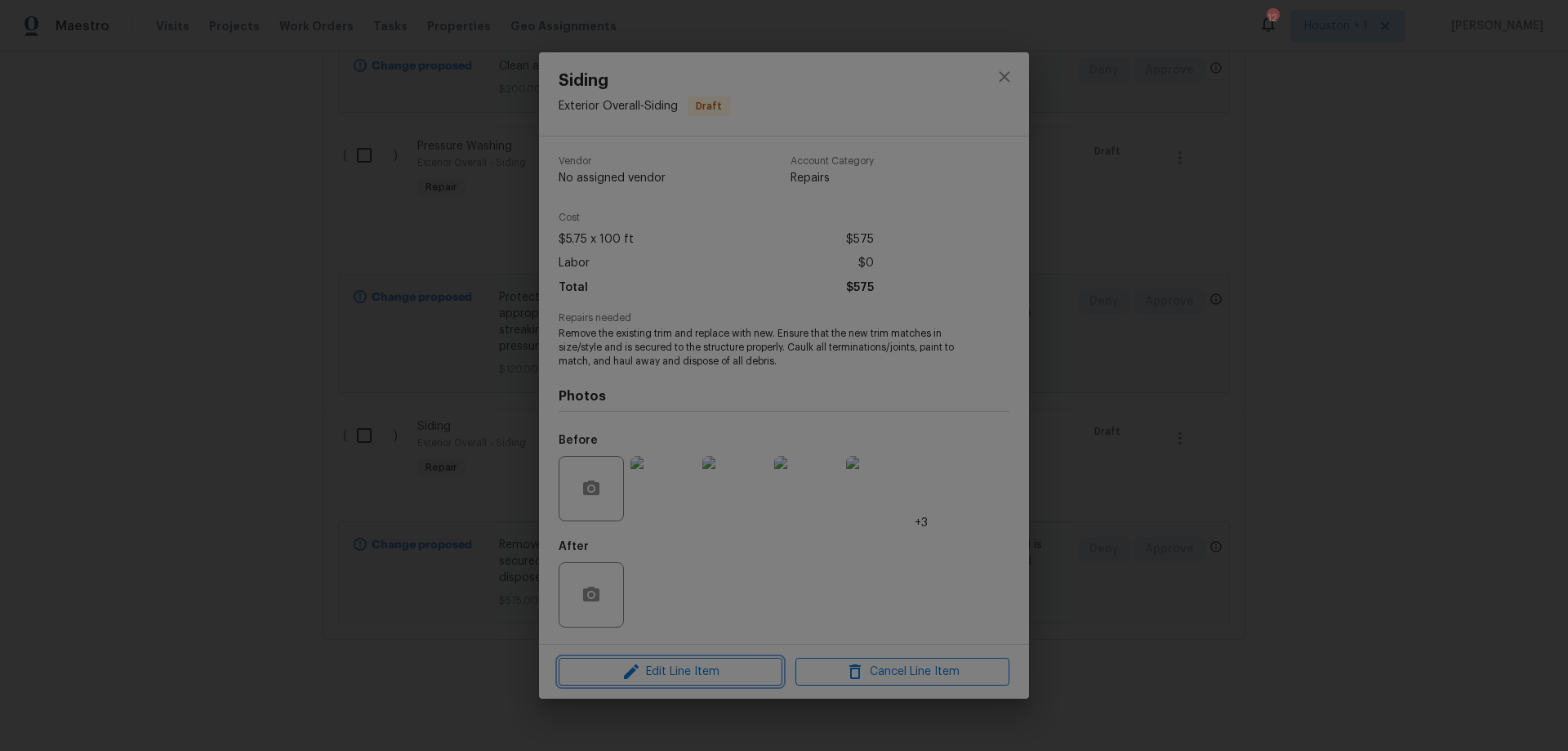
click at [717, 672] on span "Edit Line Item" at bounding box center [671, 672] width 214 height 20
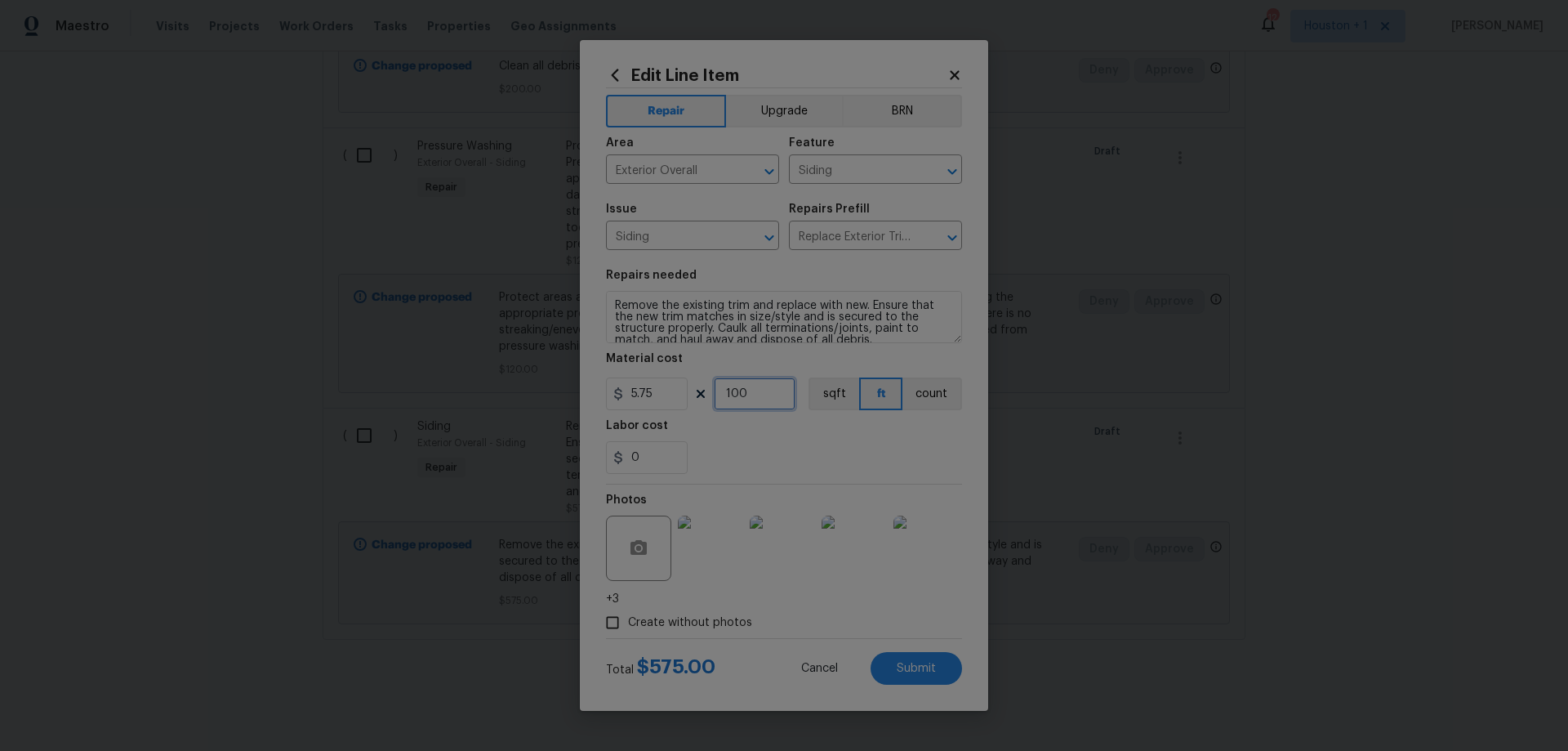
drag, startPoint x: 774, startPoint y: 391, endPoint x: 689, endPoint y: 381, distance: 85.6
click at [690, 381] on div "5.75 100 sqft ft count" at bounding box center [783, 393] width 356 height 32
click at [721, 559] on img at bounding box center [711, 548] width 66 height 66
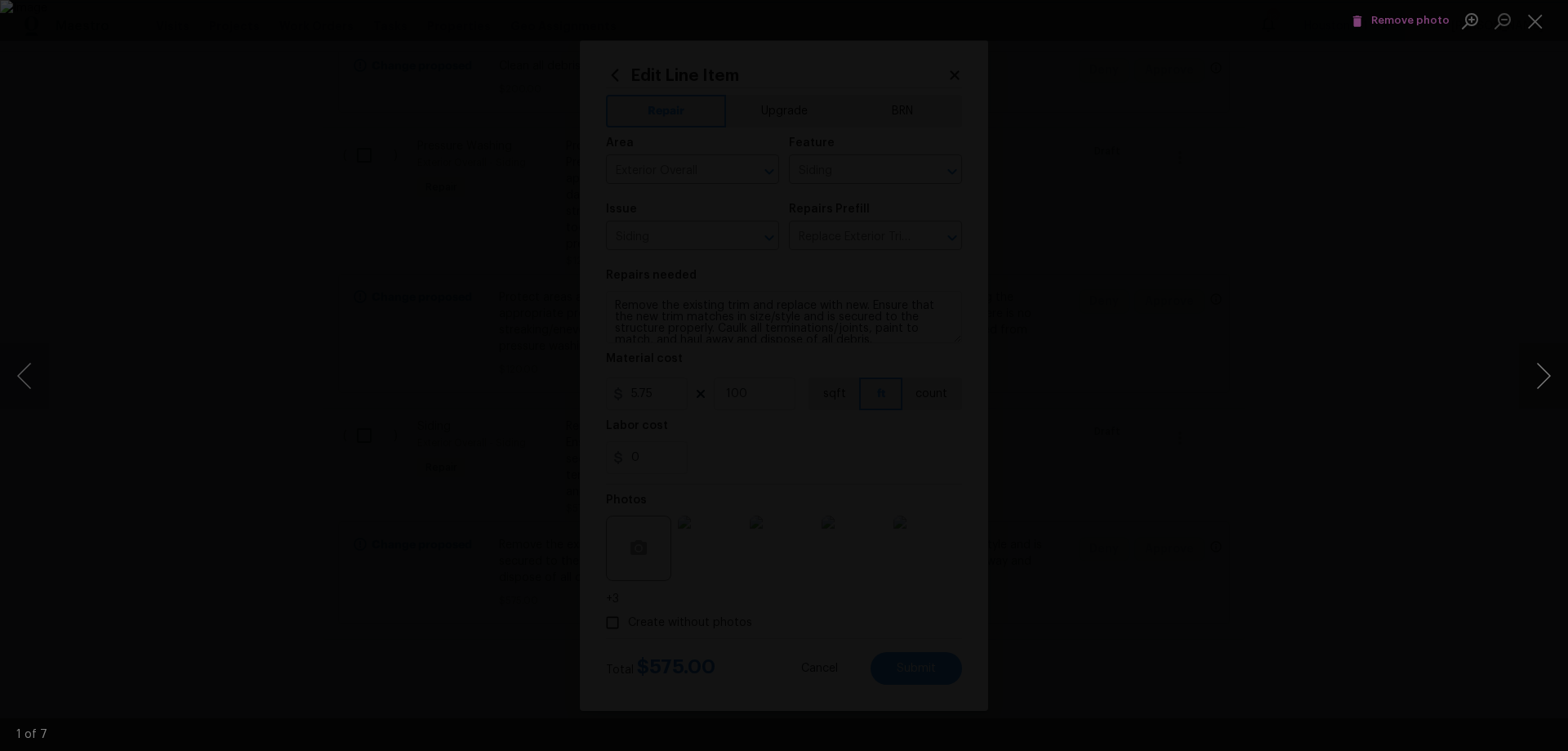
click at [1369, 380] on button "Next image" at bounding box center [1543, 376] width 49 height 66
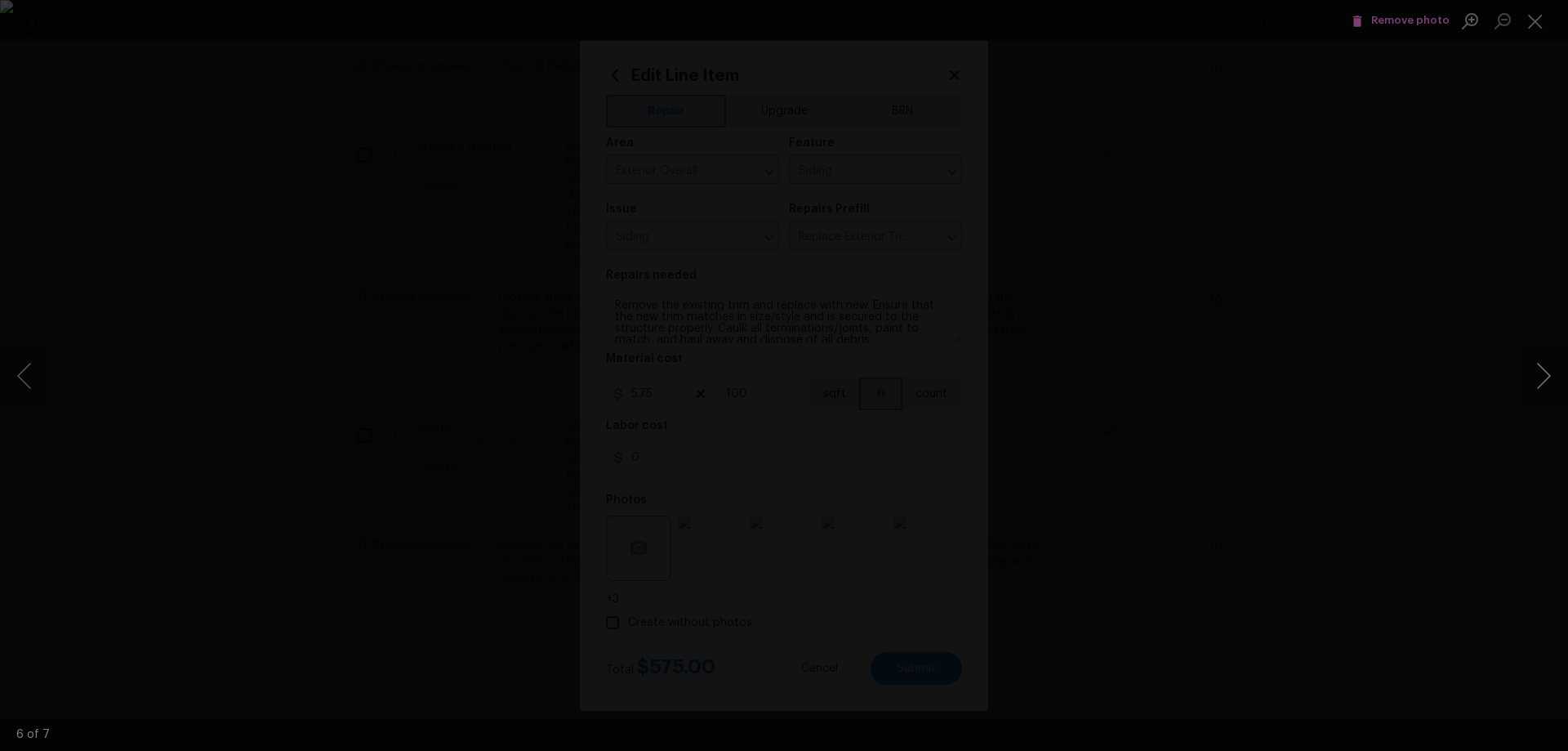
click at [1369, 380] on button "Next image" at bounding box center [1543, 376] width 49 height 66
click at [1347, 411] on div "Lightbox" at bounding box center [784, 376] width 1568 height 751
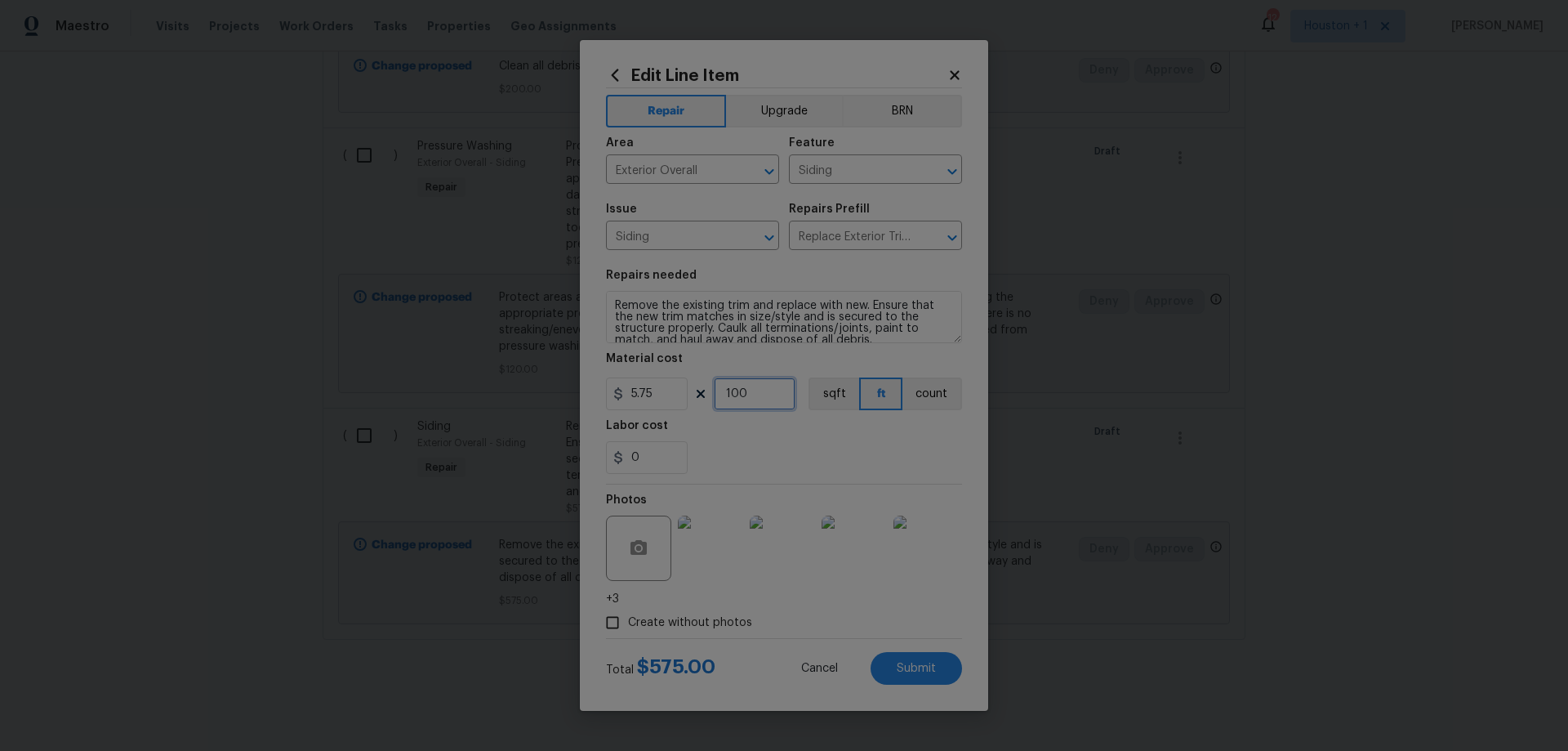
drag, startPoint x: 755, startPoint y: 389, endPoint x: 620, endPoint y: 370, distance: 136.3
click at [624, 373] on figure "Material cost 5.75 100 sqft ft count" at bounding box center [783, 381] width 356 height 57
type input "50"
click at [943, 668] on button "Submit" at bounding box center [915, 668] width 91 height 32
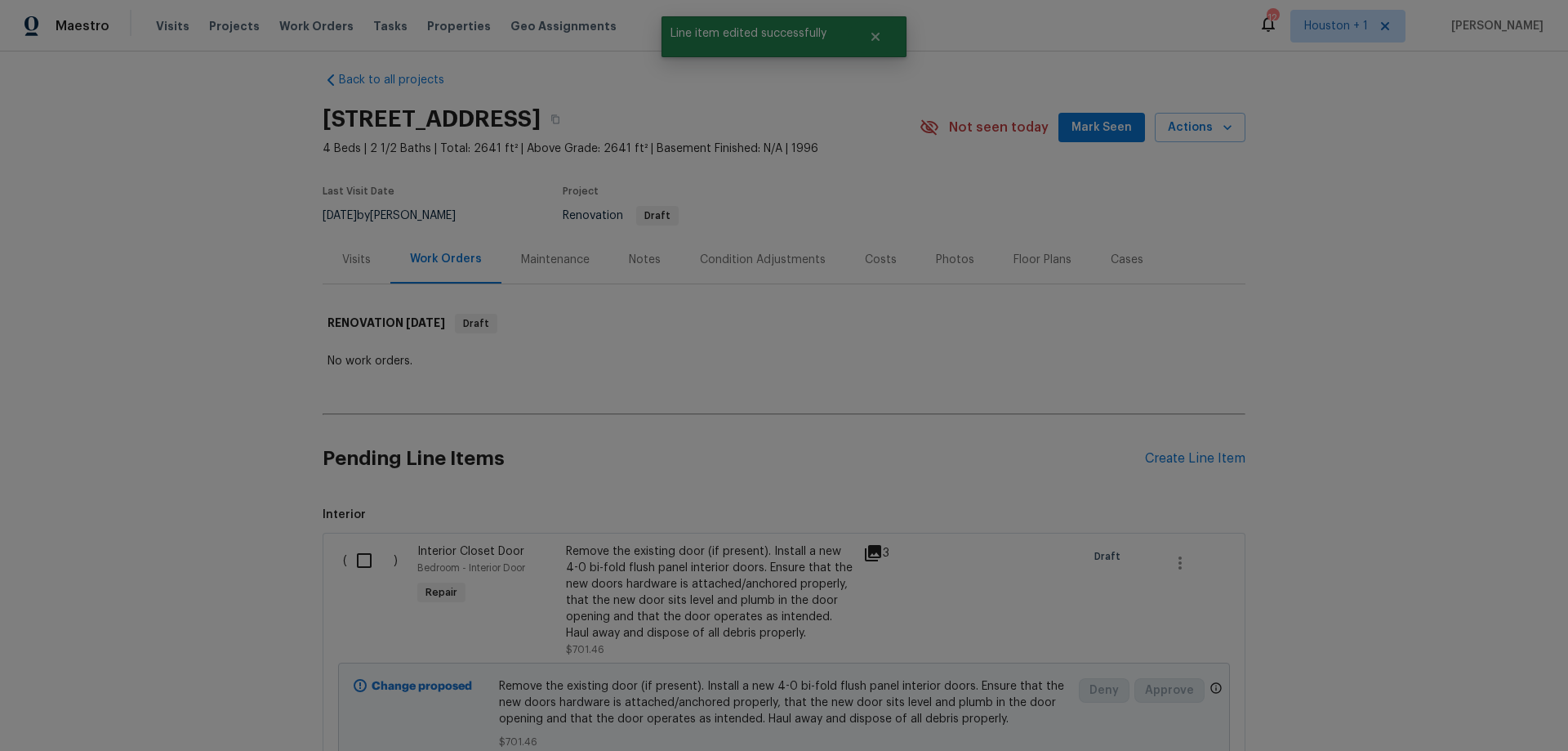
scroll to position [0, 0]
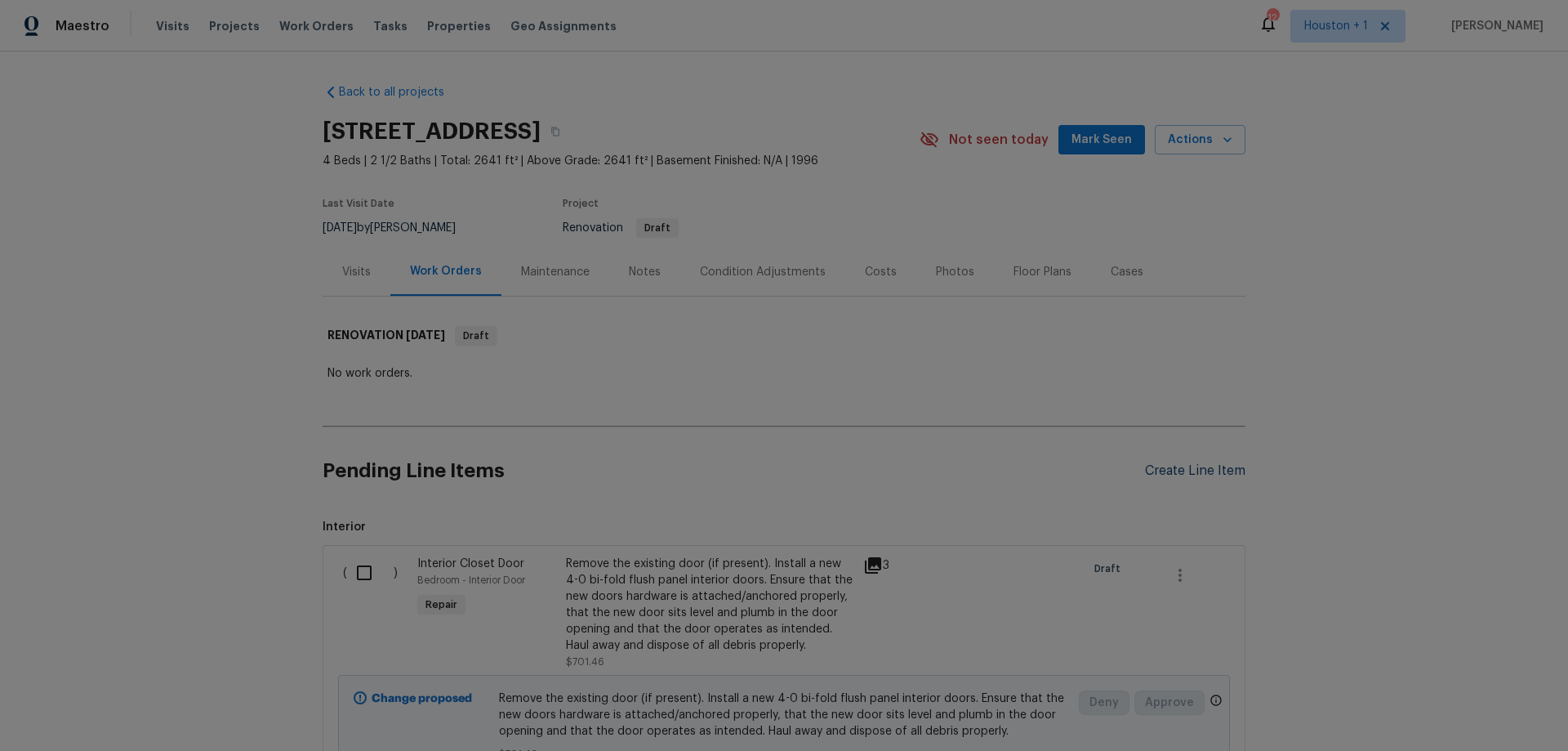
click at [1196, 469] on div "Create Line Item" at bounding box center [1195, 471] width 101 height 15
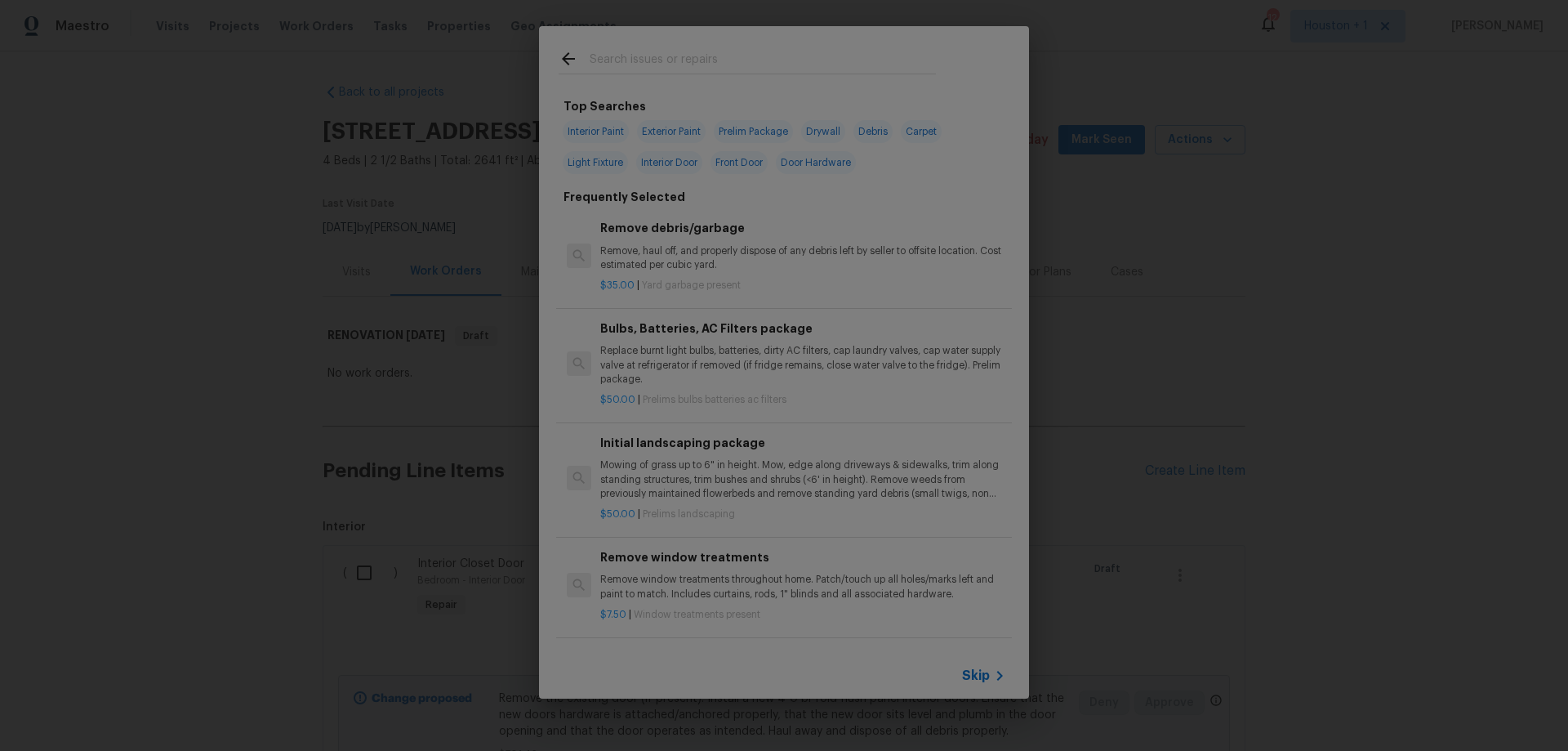
click at [698, 53] on input "text" at bounding box center [763, 61] width 346 height 25
click at [711, 477] on p "Mowing of grass up to 6" in height. Mow, edge along driveways & sidewalks, trim…" at bounding box center [803, 479] width 405 height 42
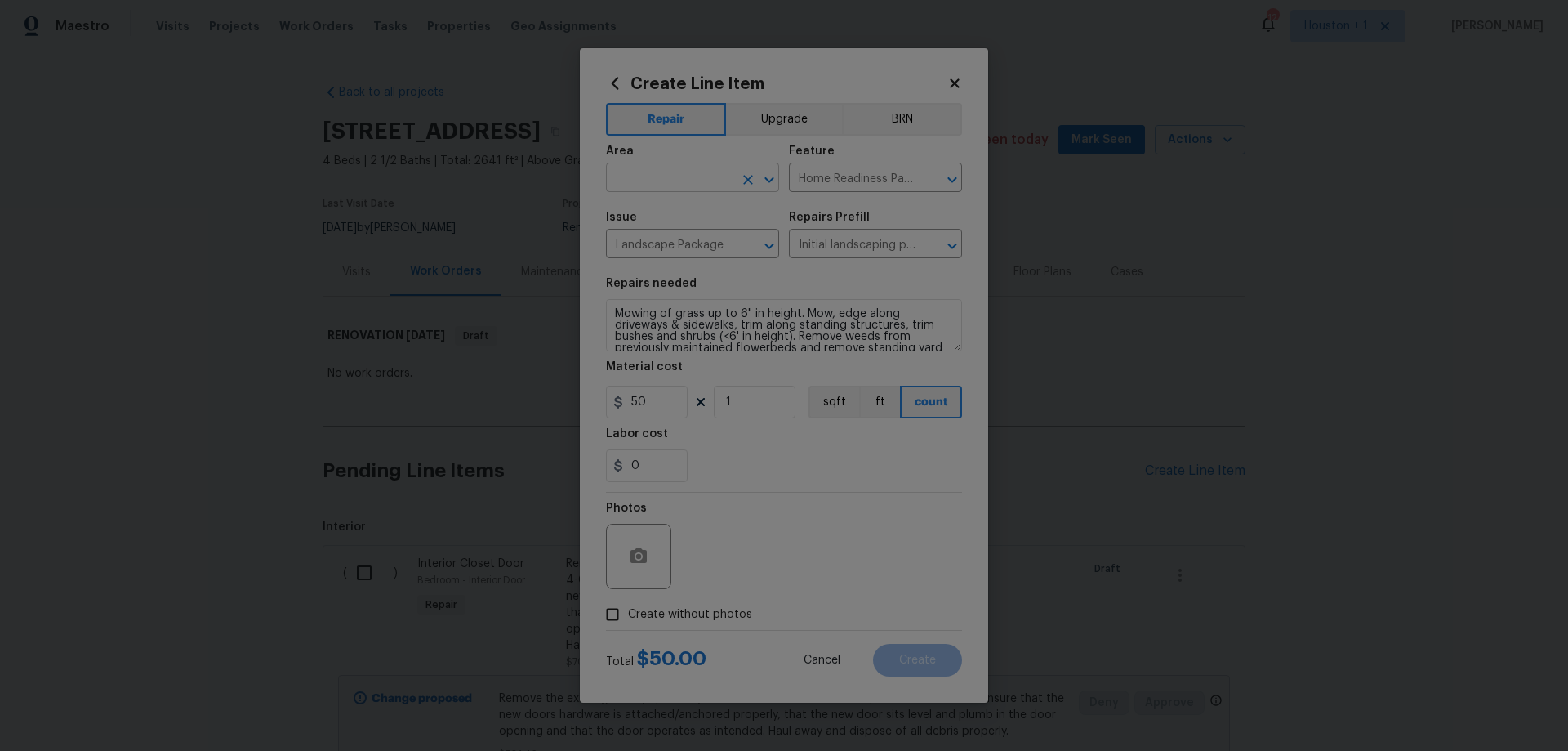
click at [677, 185] on input "text" at bounding box center [669, 179] width 127 height 26
click at [712, 238] on li "Exterior Overall" at bounding box center [692, 242] width 173 height 27
type input "Exterior Overall"
click at [886, 178] on input "Home Readiness Packages" at bounding box center [852, 179] width 127 height 26
click at [862, 276] on li "Landscaping Packages" at bounding box center [875, 282] width 173 height 27
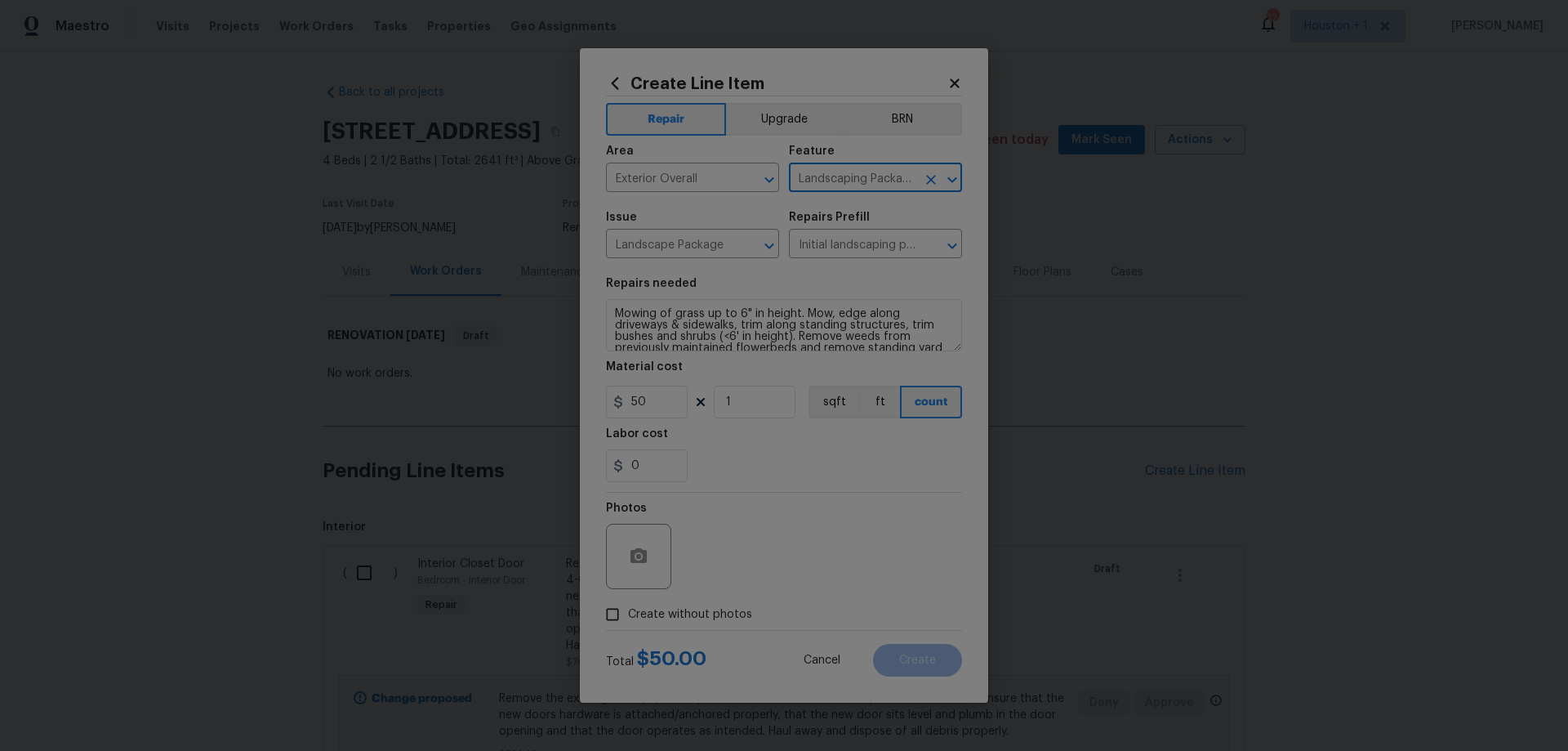
type input "Landscaping Packages"
click at [659, 618] on span "Create without photos" at bounding box center [690, 614] width 125 height 17
click at [628, 618] on input "Create without photos" at bounding box center [613, 614] width 31 height 31
checkbox input "true"
click at [822, 553] on textarea at bounding box center [822, 556] width 277 height 66
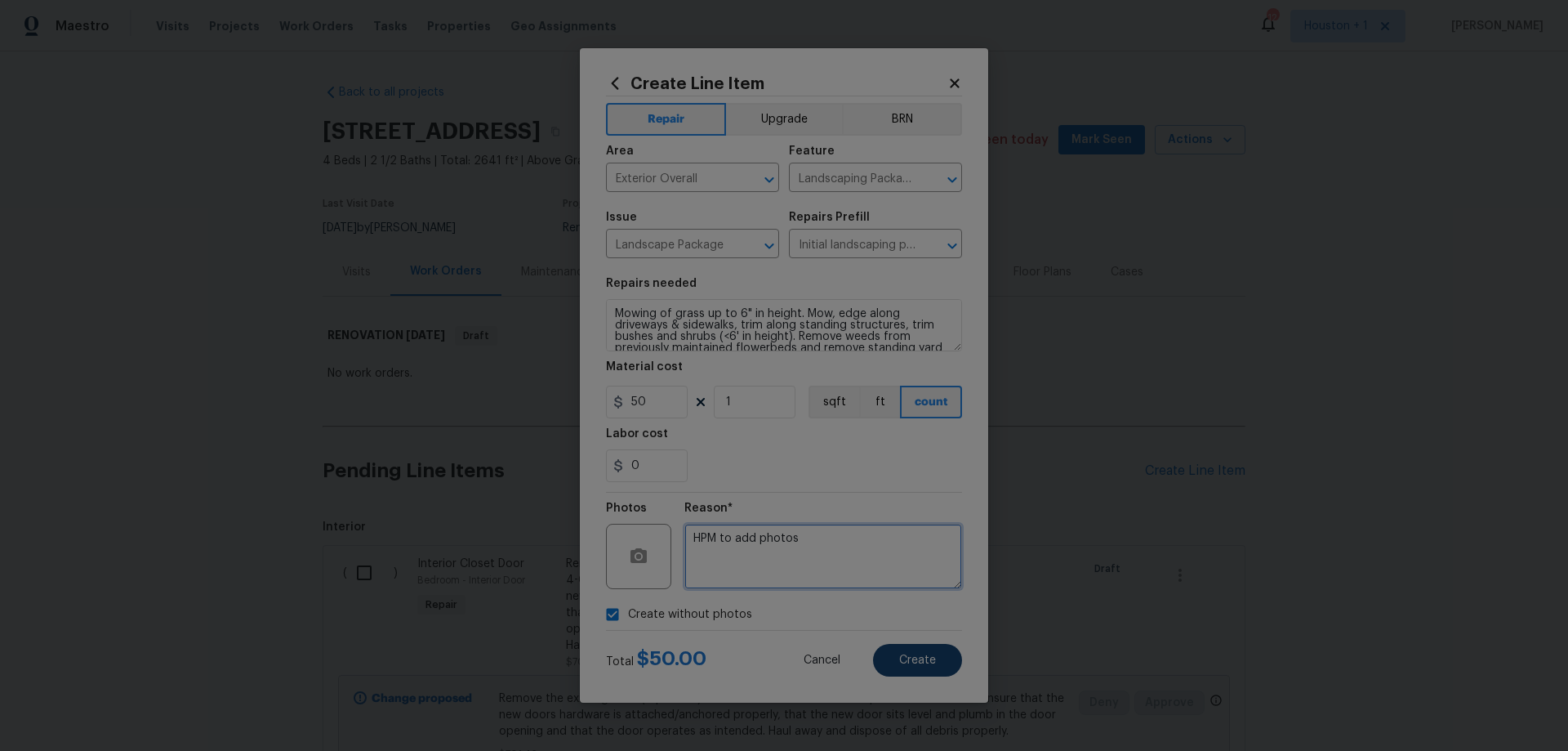
type textarea "HPM to add photos"
click at [939, 672] on button "Create" at bounding box center [917, 660] width 89 height 32
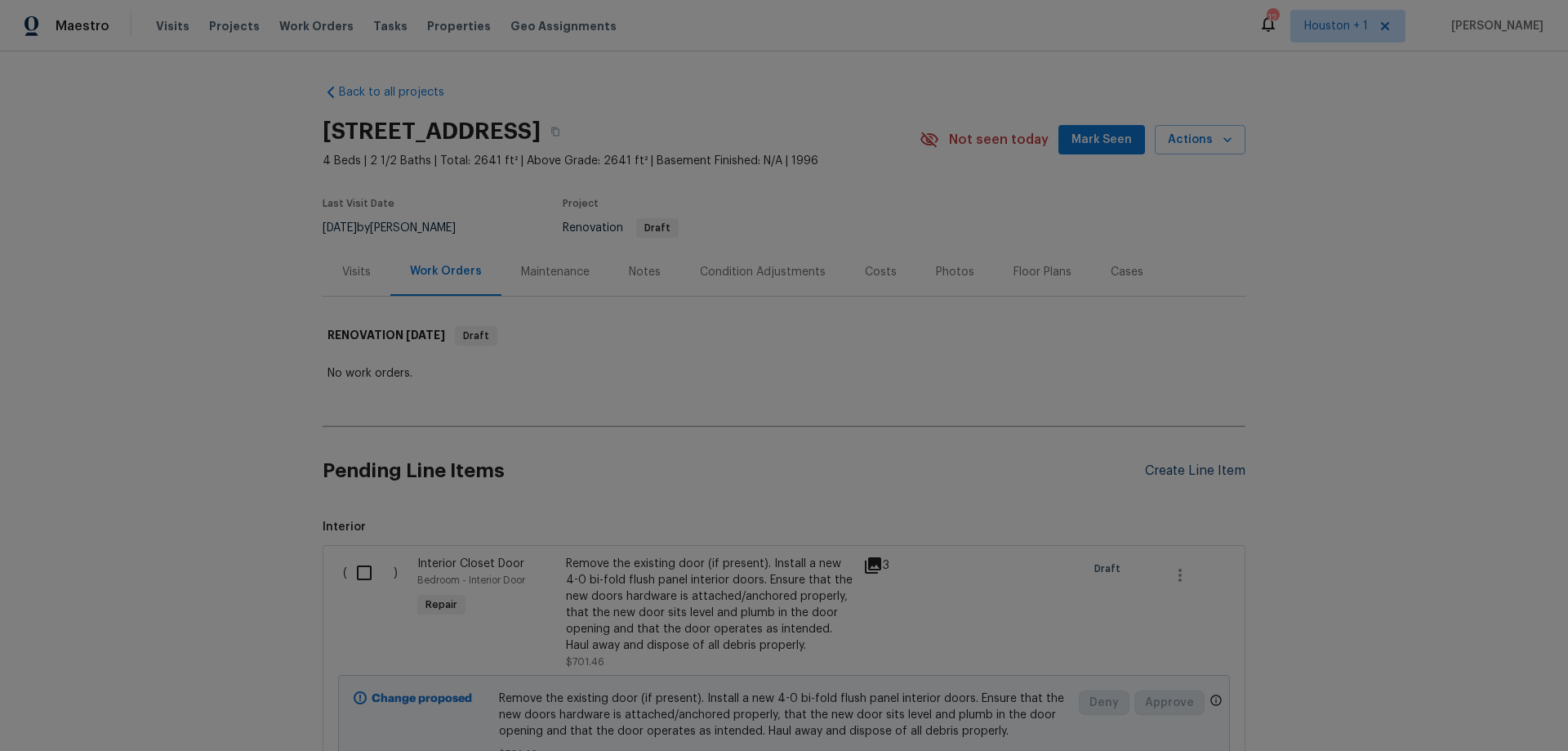
click at [1188, 467] on div "Create Line Item" at bounding box center [1195, 471] width 101 height 15
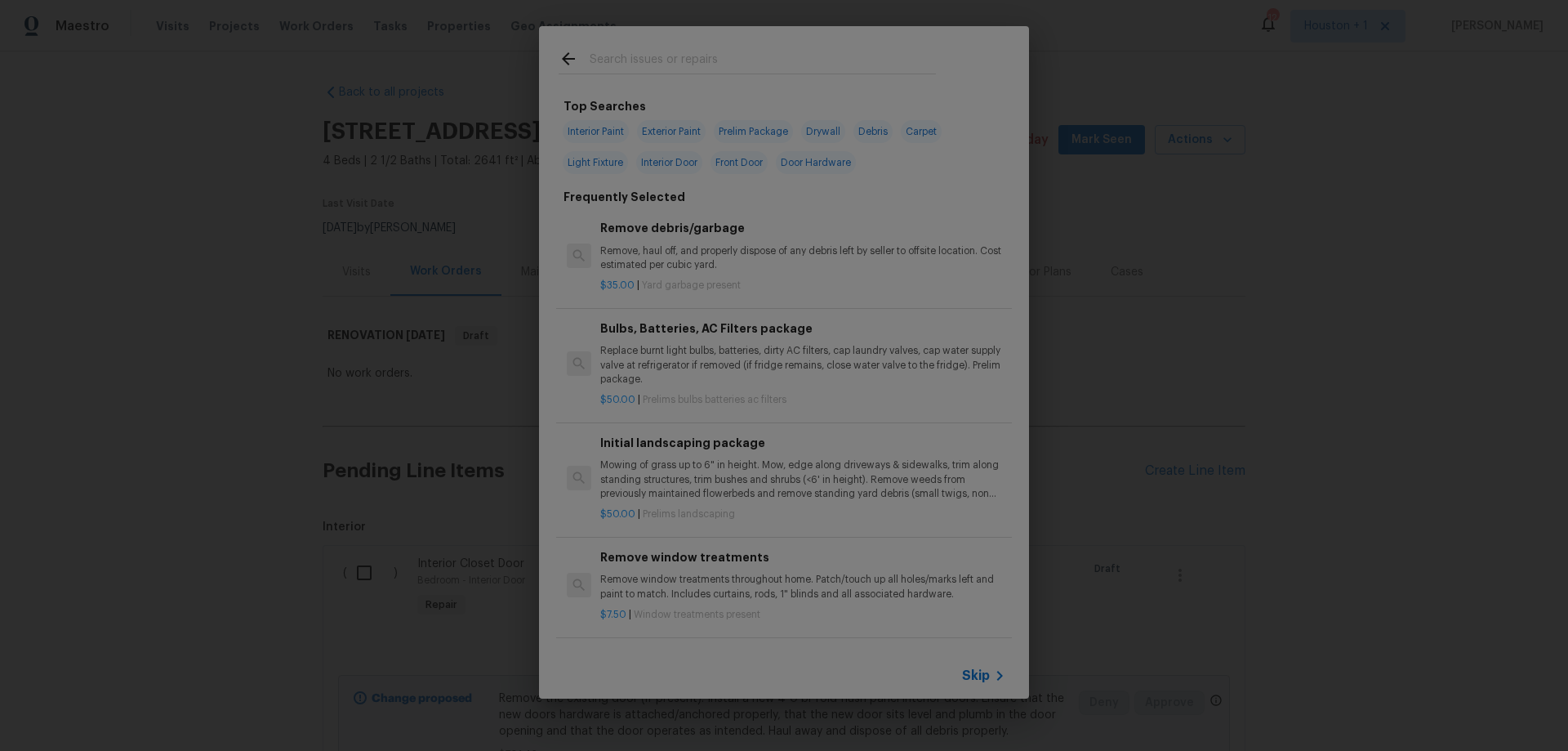
click at [976, 677] on span "Skip" at bounding box center [976, 675] width 28 height 16
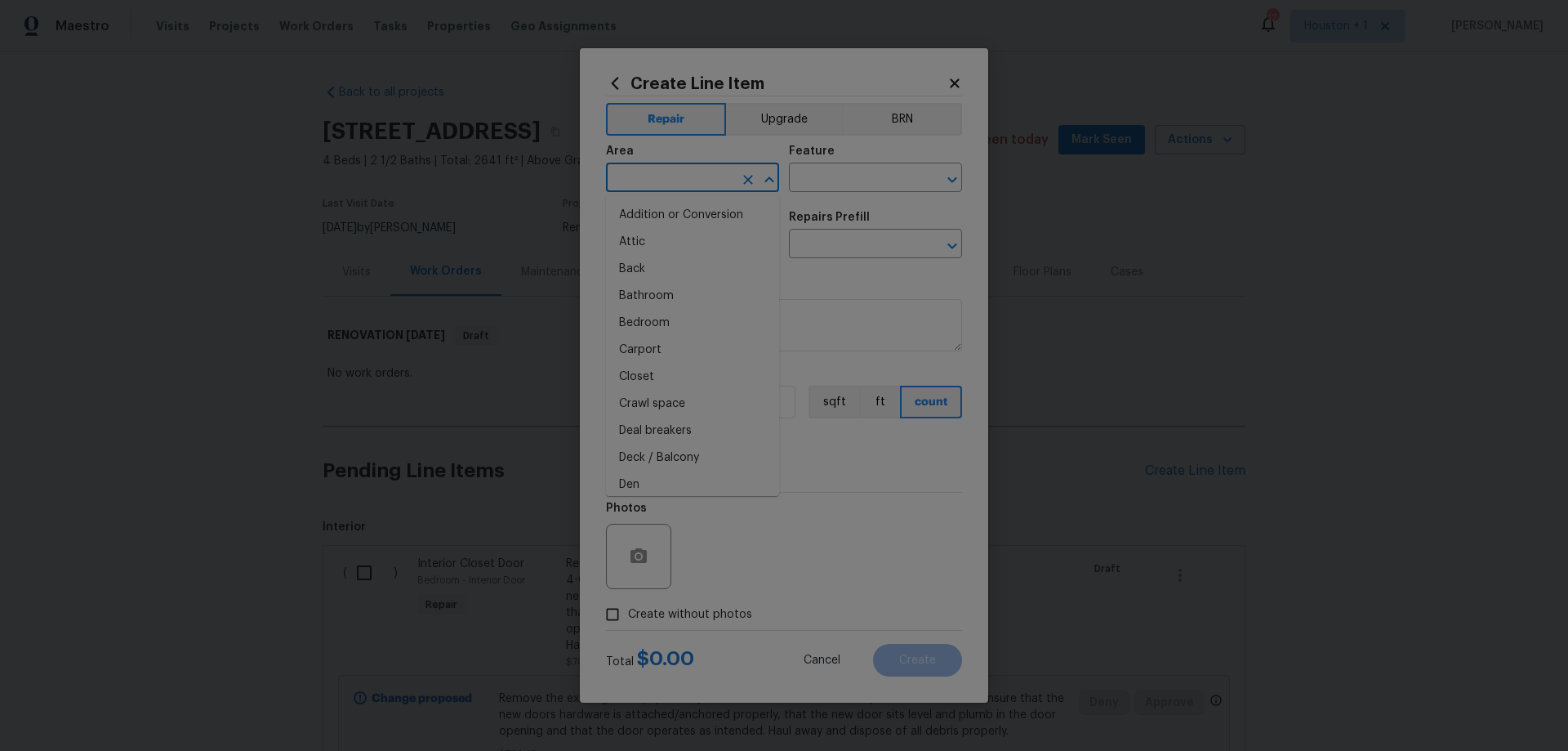
click at [698, 181] on input "text" at bounding box center [669, 179] width 127 height 26
click at [697, 237] on li "Exterior Overall" at bounding box center [692, 242] width 173 height 27
type input "Exterior Overall"
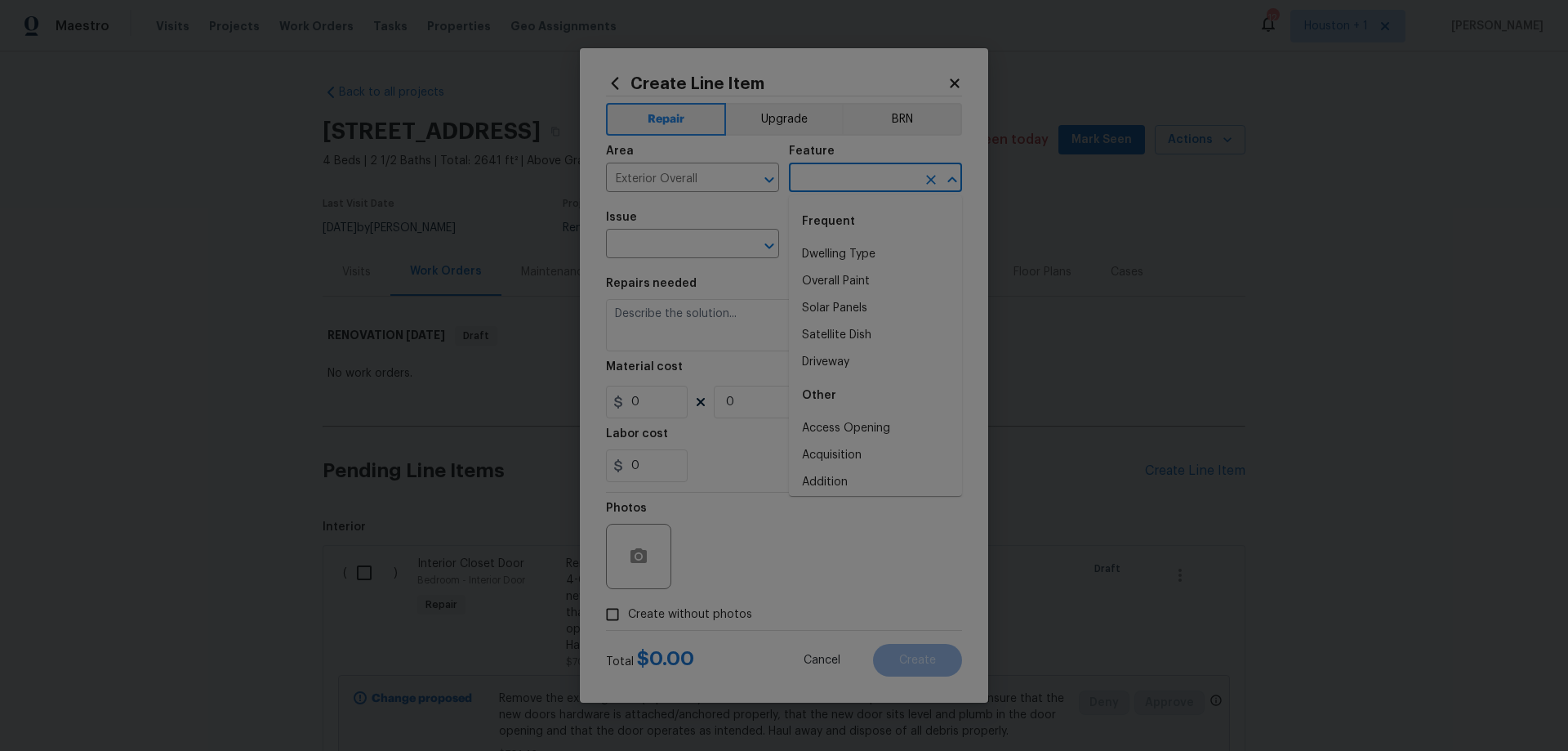
click at [908, 176] on input "text" at bounding box center [852, 179] width 127 height 26
click at [865, 254] on li "Landscaping" at bounding box center [875, 254] width 173 height 27
type input "Landscaping"
click at [654, 251] on input "text" at bounding box center [669, 246] width 127 height 26
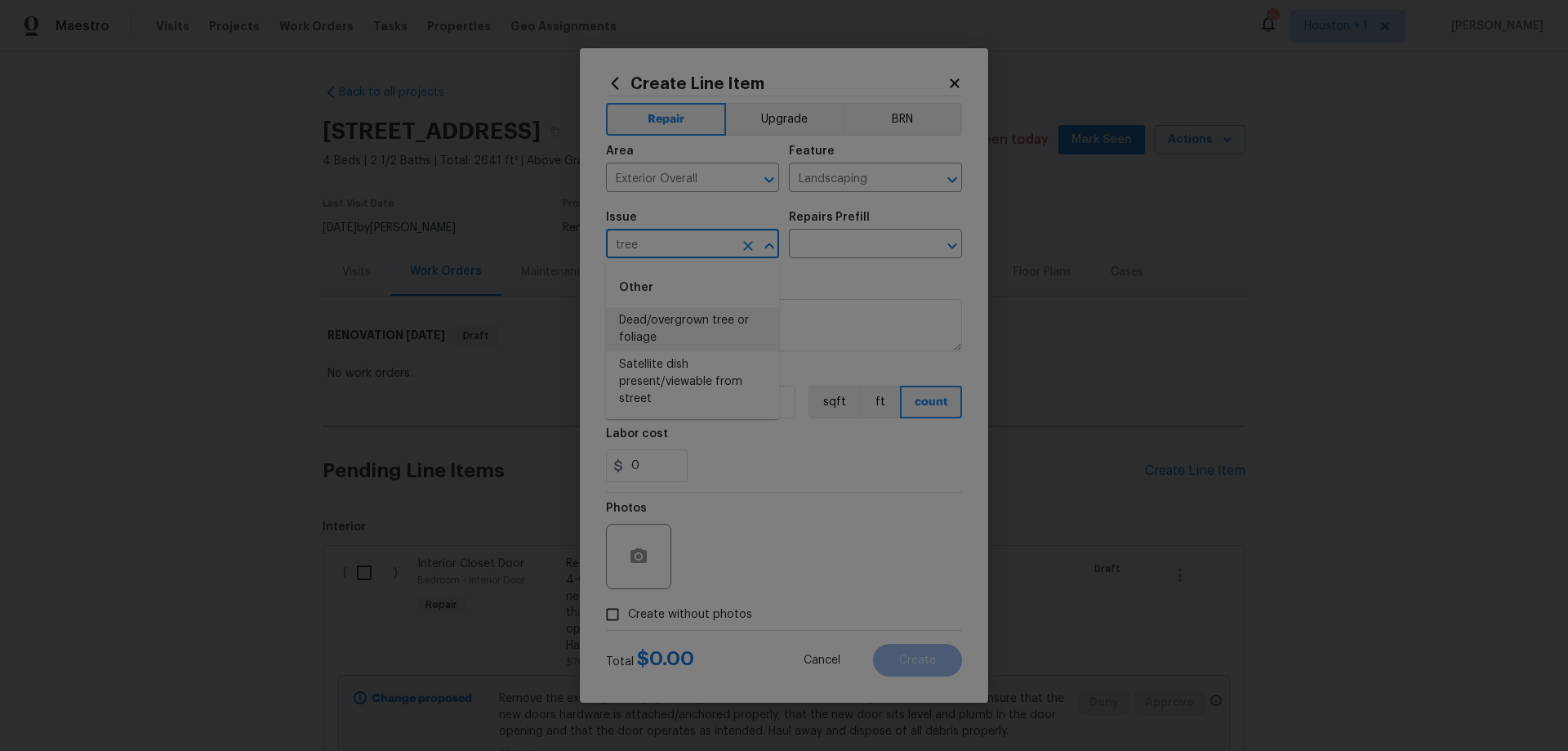
click at [695, 323] on li "Dead/overgrown tree or foliage" at bounding box center [692, 329] width 173 height 44
type input "Dead/overgrown tree or foliage"
click at [891, 251] on input "text" at bounding box center [852, 246] width 127 height 26
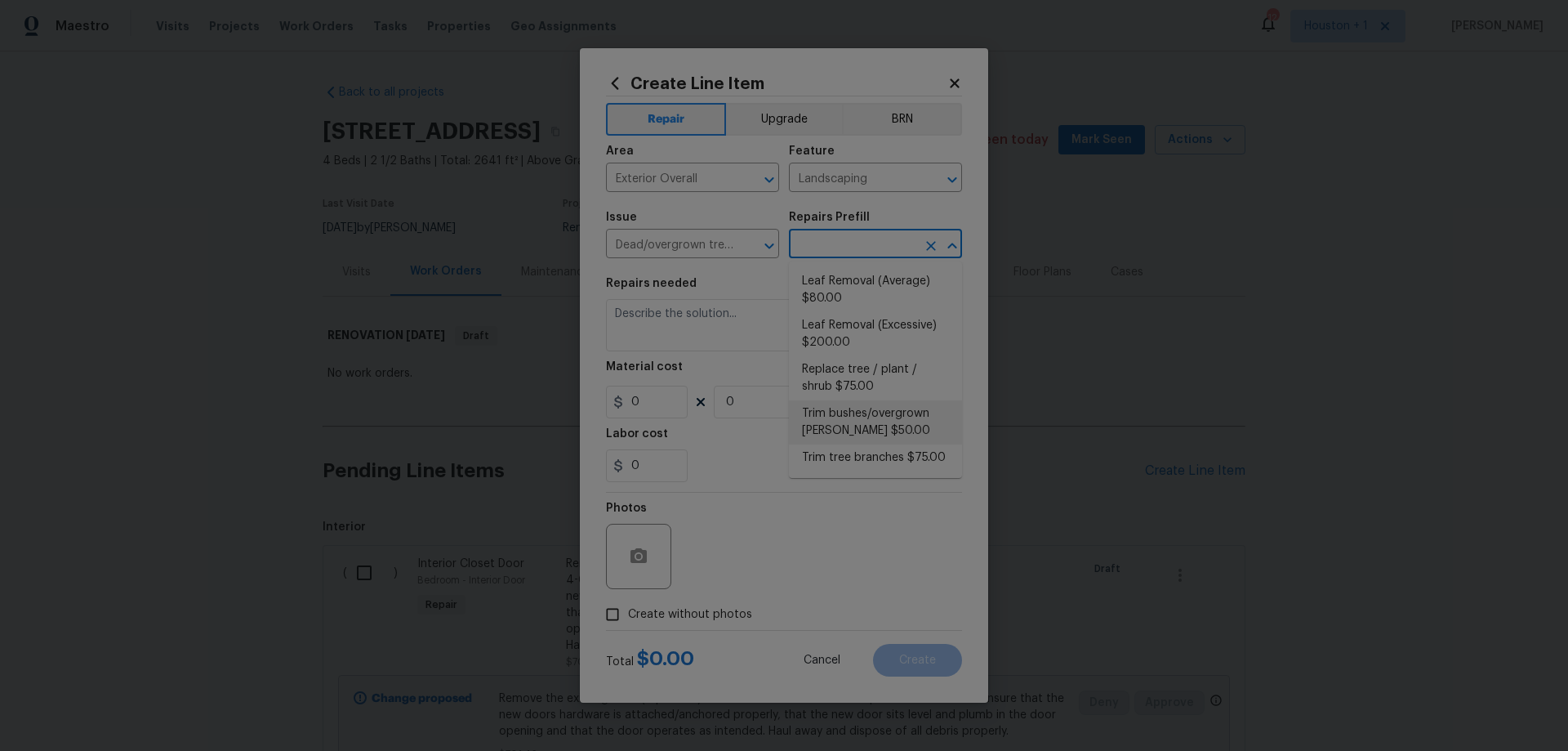
click at [931, 442] on li "Trim bushes/overgrown hedges $50.00" at bounding box center [875, 422] width 173 height 44
type input "Trim bushes/overgrown hedges $50.00"
type textarea "Trim overgrown hegdes & bushes around perimeter of home giving 12" of clearance…"
type input "50"
type input "1"
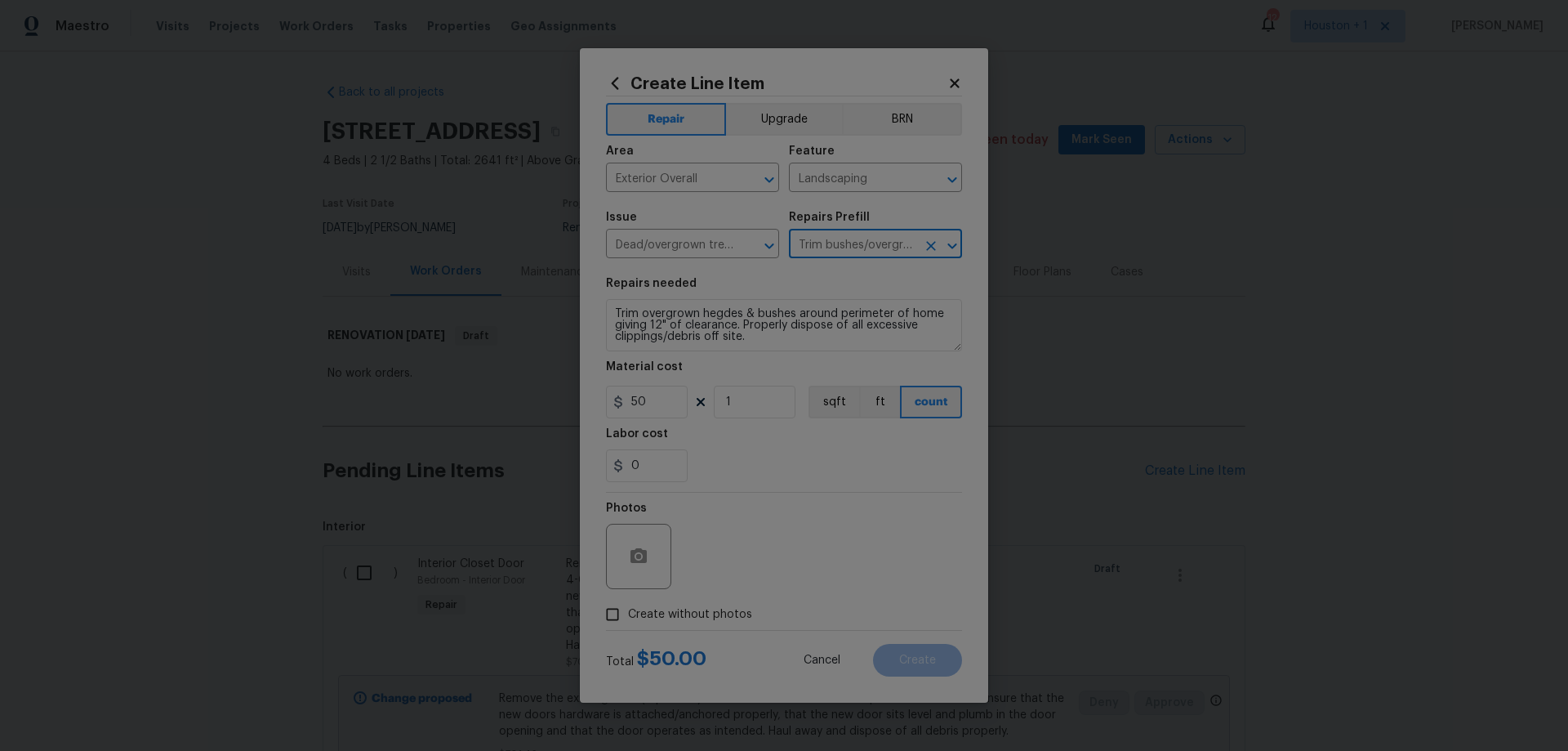
click at [874, 244] on input "Trim bushes/overgrown hedges $50.00" at bounding box center [852, 246] width 127 height 26
click at [930, 242] on icon "Clear" at bounding box center [931, 246] width 16 height 16
click at [866, 244] on input "text" at bounding box center [852, 246] width 127 height 26
drag, startPoint x: 893, startPoint y: 425, endPoint x: 886, endPoint y: 420, distance: 8.6
click at [893, 424] on li "Trim bushes/overgrown hedges $50.00" at bounding box center [875, 422] width 173 height 44
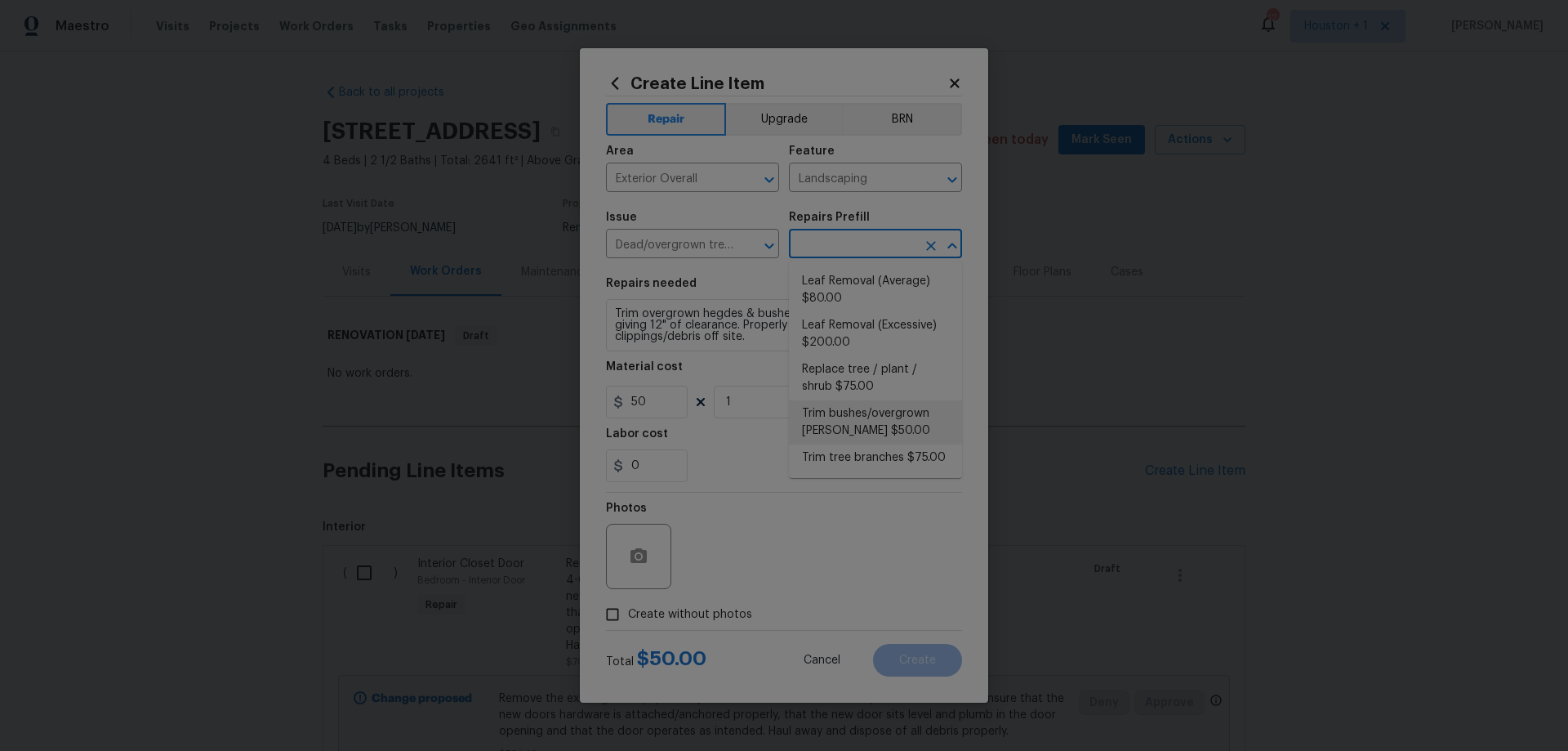
type input "Trim bushes/overgrown hedges $50.00"
drag, startPoint x: 756, startPoint y: 401, endPoint x: 669, endPoint y: 397, distance: 87.1
click at [693, 397] on div "50 1 sqft ft count" at bounding box center [783, 402] width 356 height 32
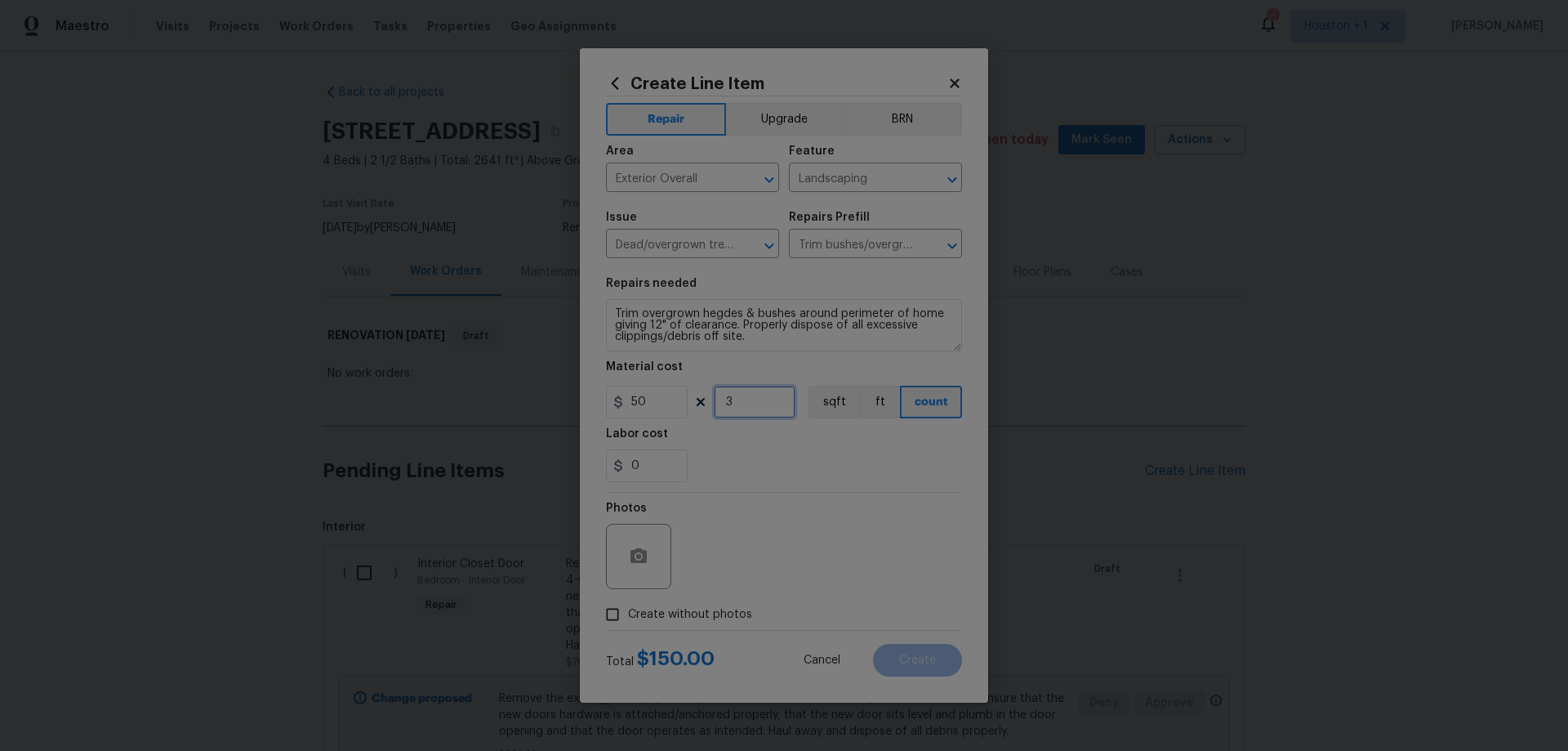
type input "3"
click at [684, 613] on span "Create without photos" at bounding box center [690, 614] width 125 height 17
click at [628, 613] on input "Create without photos" at bounding box center [613, 614] width 31 height 31
checkbox input "true"
click at [776, 557] on textarea at bounding box center [822, 556] width 277 height 66
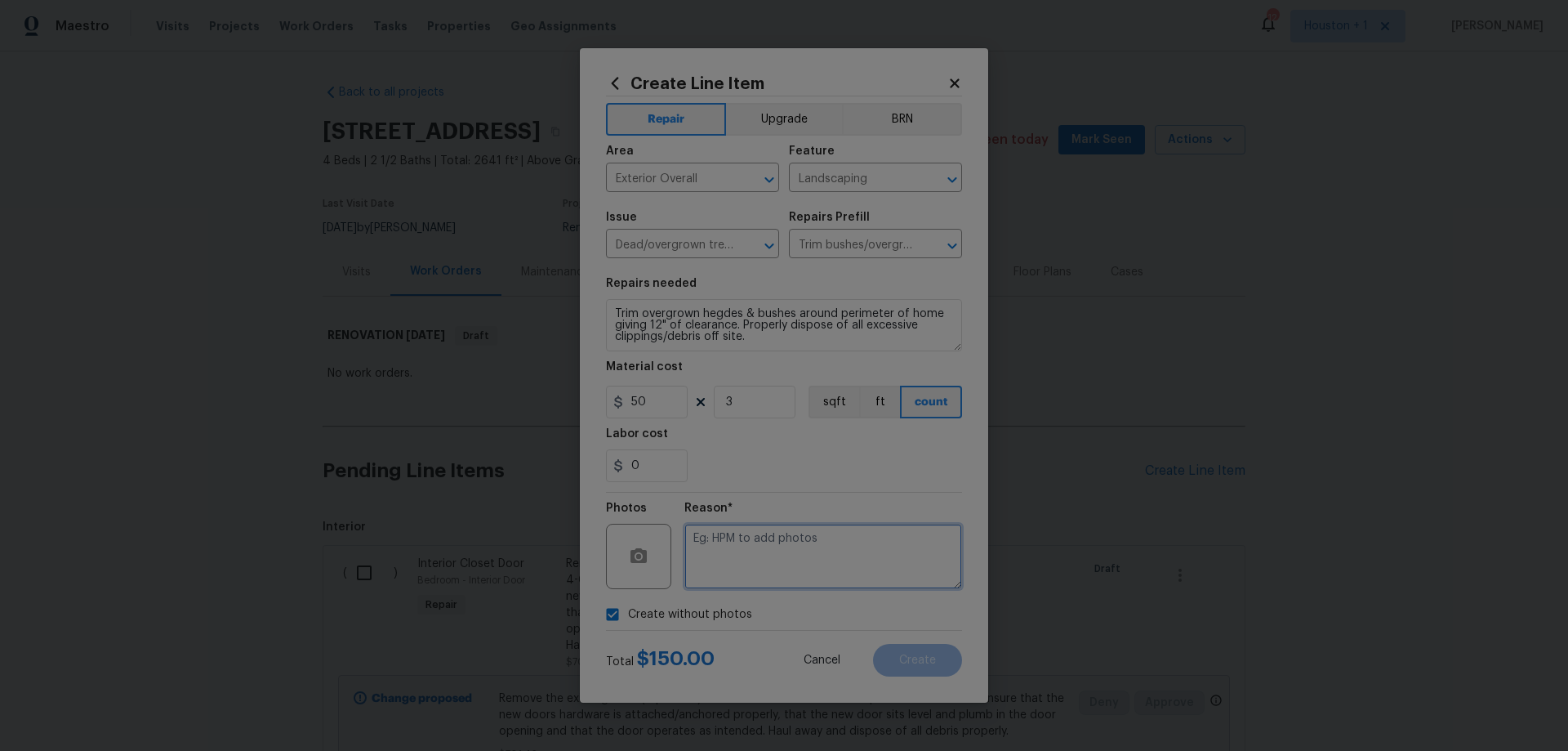
paste textarea "HPM to add photos"
type textarea "HPM to add photos"
click at [938, 660] on button "Create" at bounding box center [917, 660] width 89 height 32
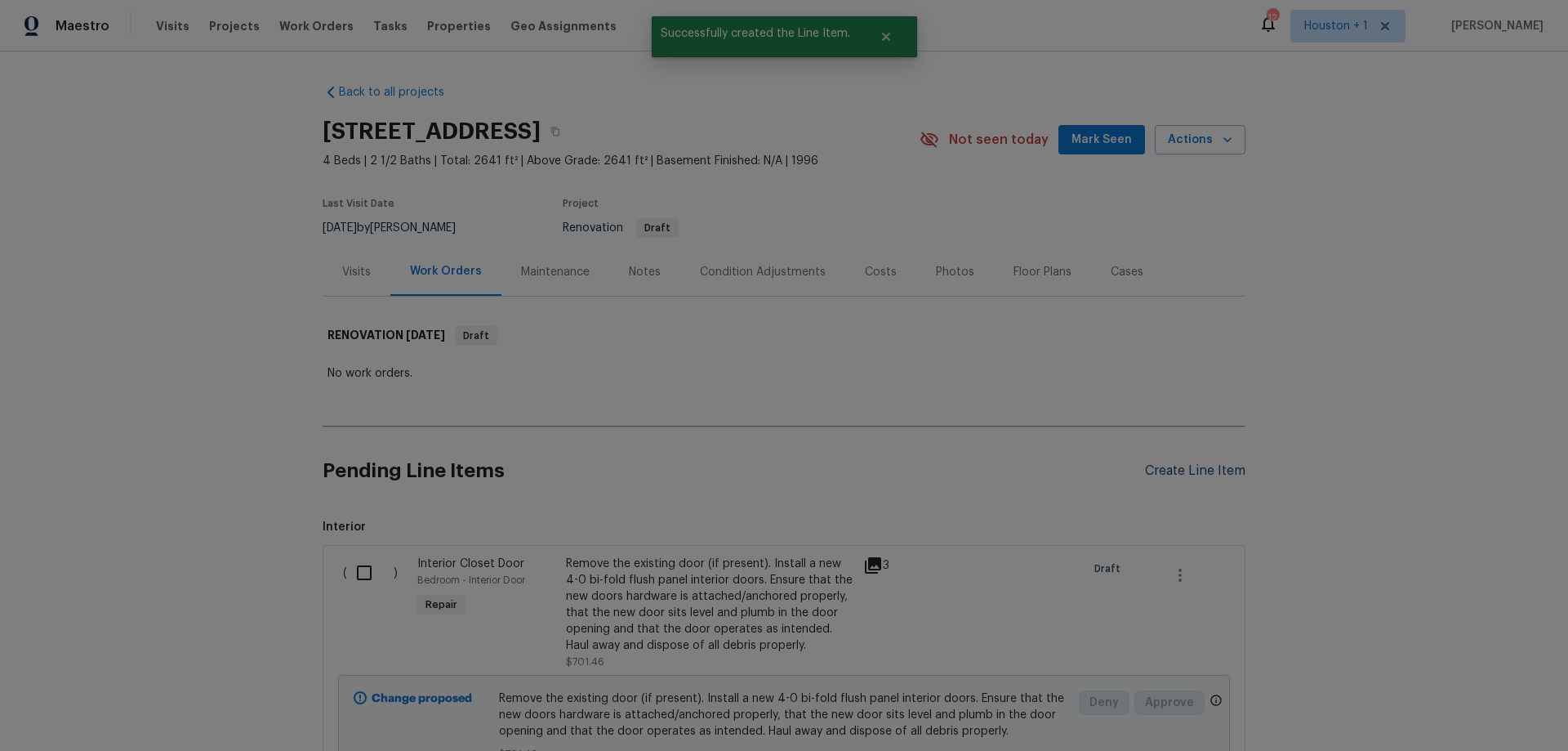
click at [1210, 474] on div "Create Line Item" at bounding box center [1195, 471] width 101 height 15
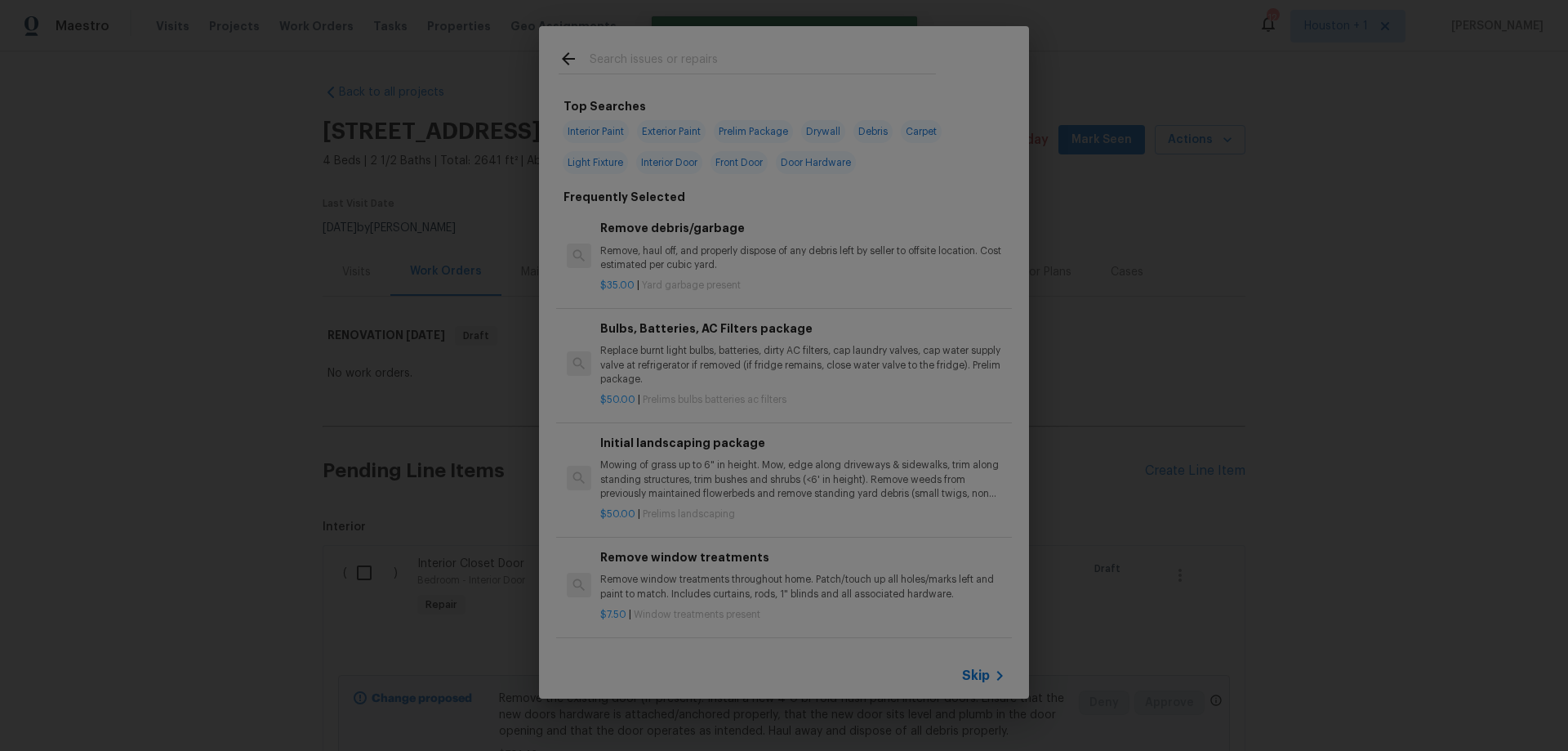
click at [986, 674] on span "Skip" at bounding box center [976, 675] width 28 height 16
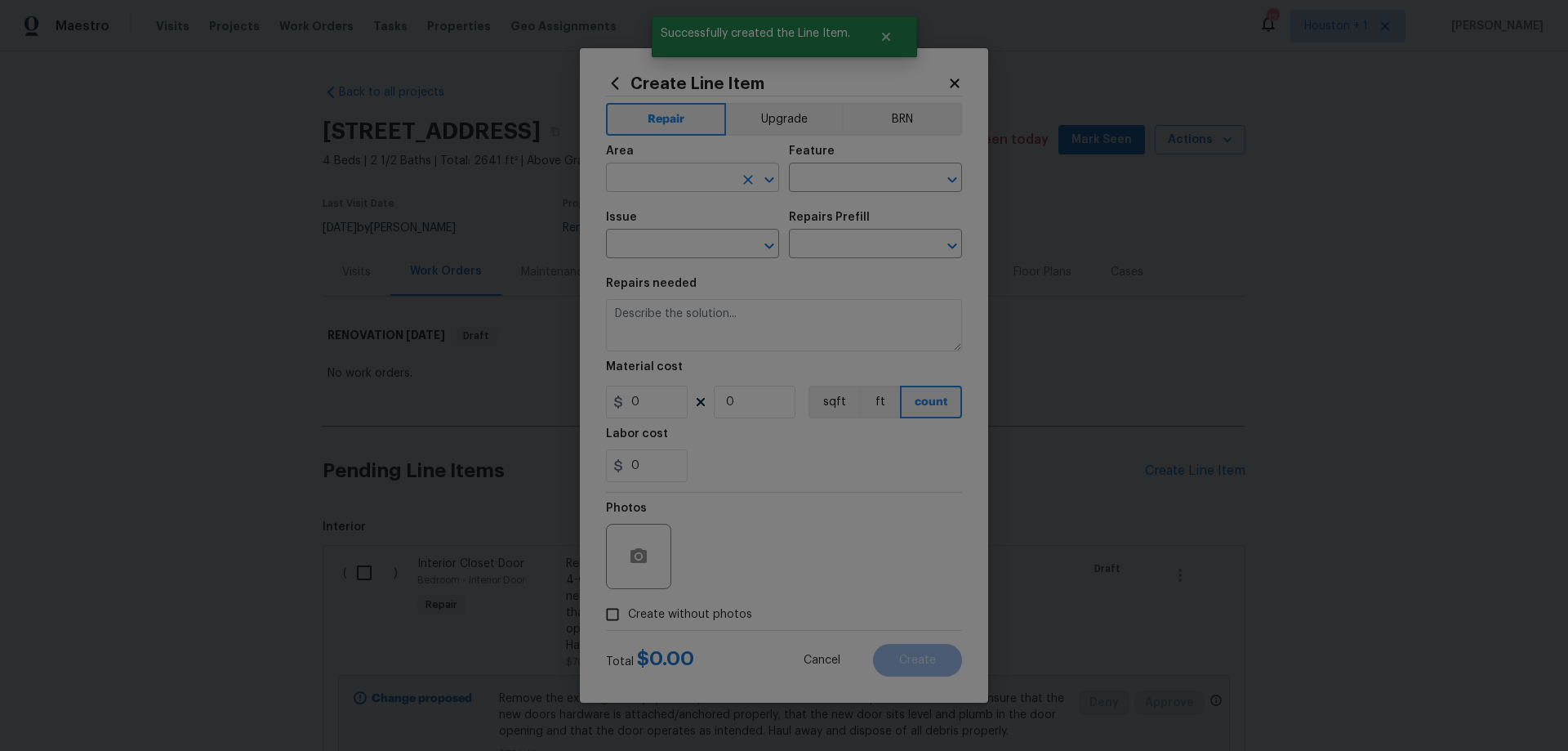
click at [668, 180] on input "text" at bounding box center [669, 179] width 127 height 26
drag, startPoint x: 681, startPoint y: 239, endPoint x: 815, endPoint y: 183, distance: 145.2
click at [682, 239] on li "Exterior Overall" at bounding box center [692, 242] width 173 height 27
type input "Exterior Overall"
click at [823, 176] on input "text" at bounding box center [852, 179] width 127 height 26
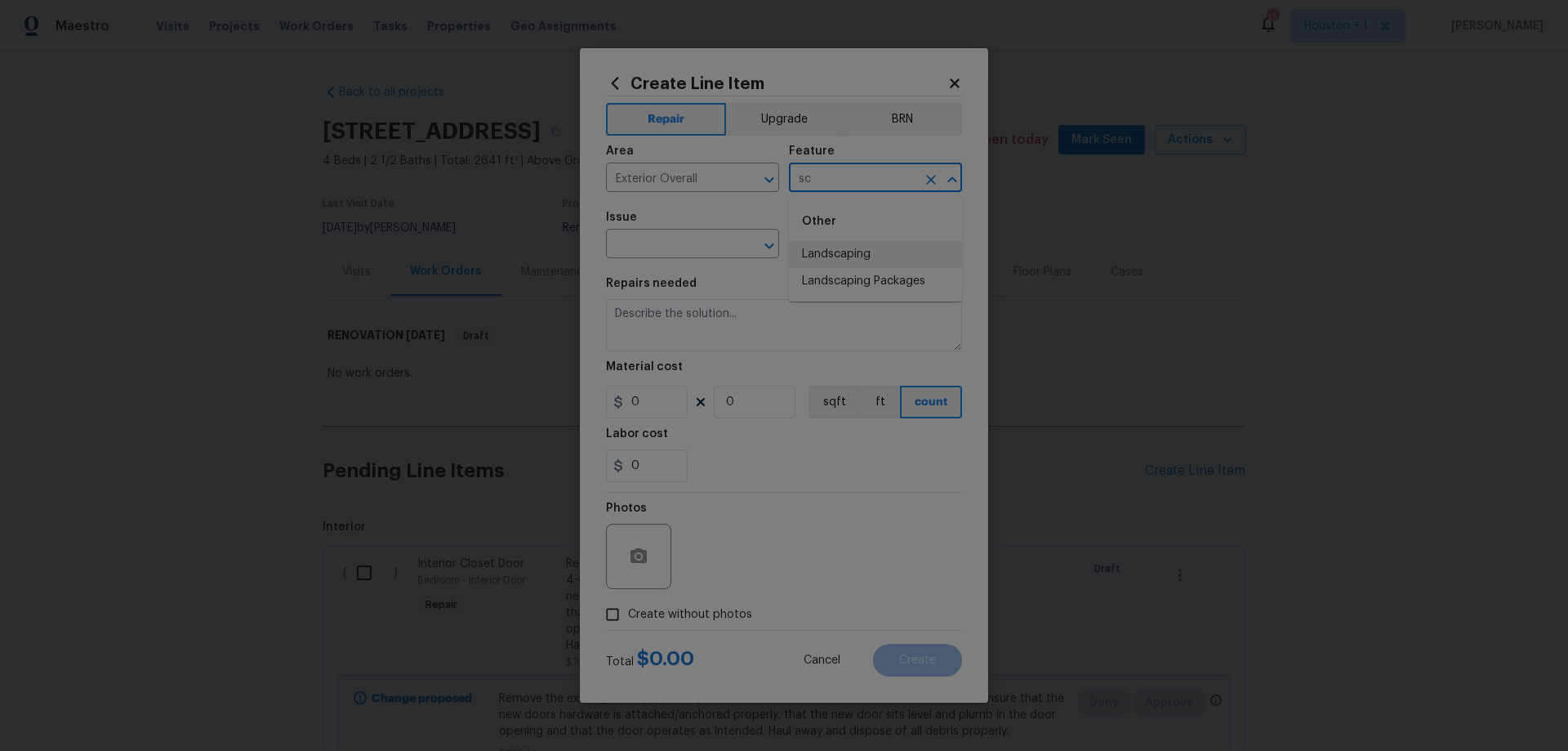
click at [839, 249] on li "Landscaping" at bounding box center [875, 254] width 173 height 27
type input "Landscaping"
click at [668, 246] on input "text" at bounding box center [669, 246] width 127 height 26
click at [708, 323] on li "Dead/overgrown tree or foliage" at bounding box center [692, 329] width 173 height 44
type input "Dead/overgrown tree or foliage"
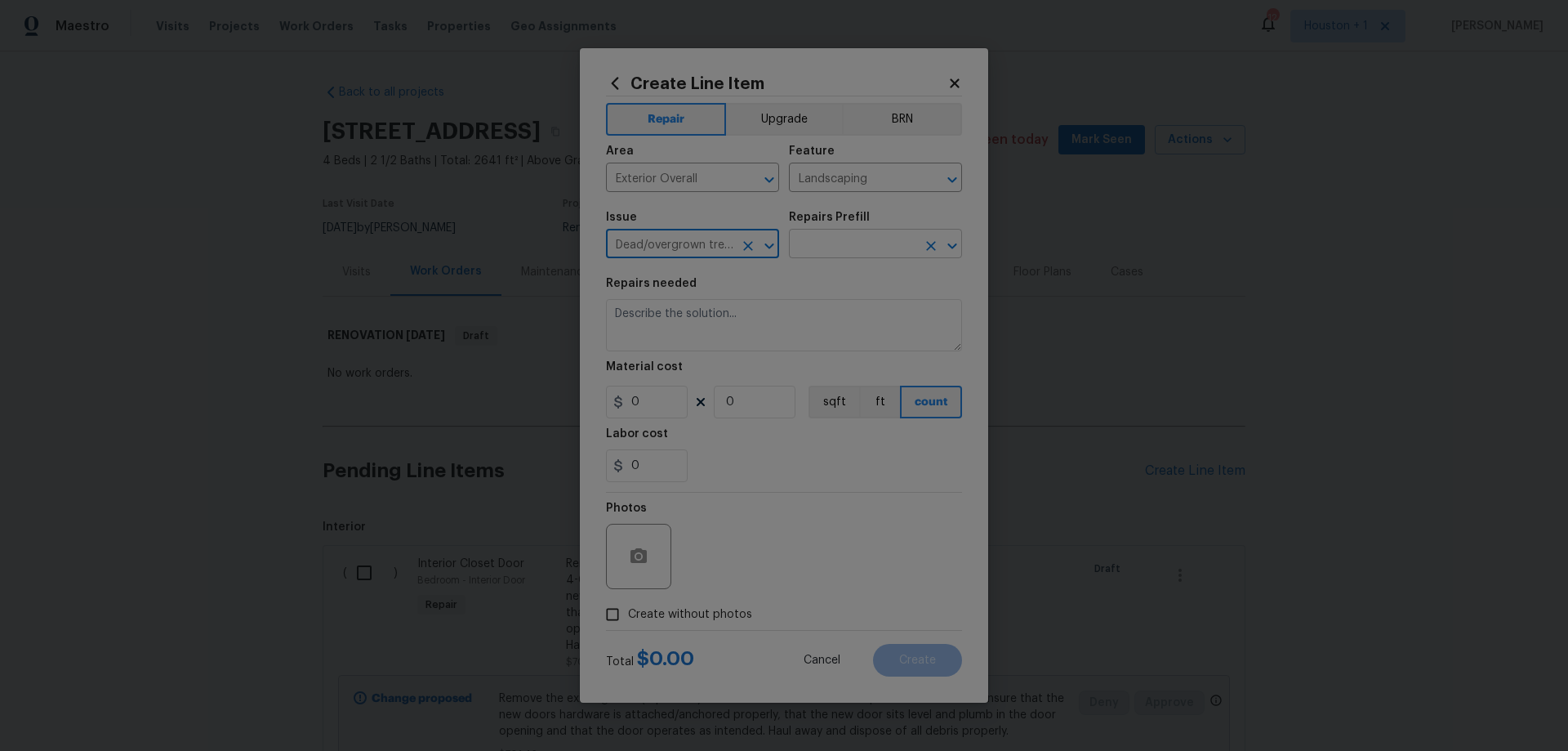
click at [881, 257] on input "text" at bounding box center [852, 246] width 127 height 26
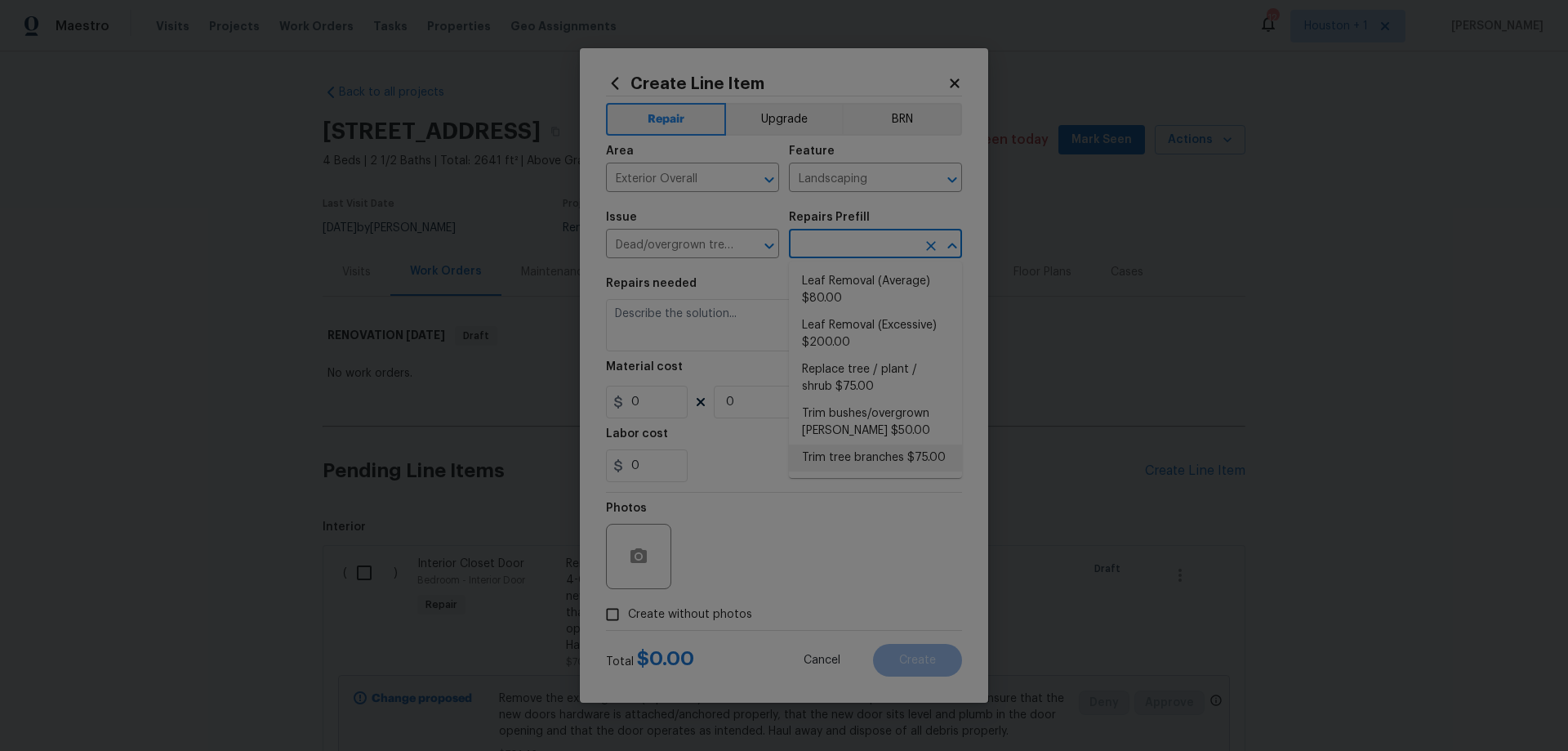
click at [938, 451] on li "Trim tree branches $75.00" at bounding box center [875, 458] width 173 height 27
type input "Trim tree branches $75.00"
type textarea "Trim back overgrown tree branches in contact with home & branches hanging low o…"
type input "75"
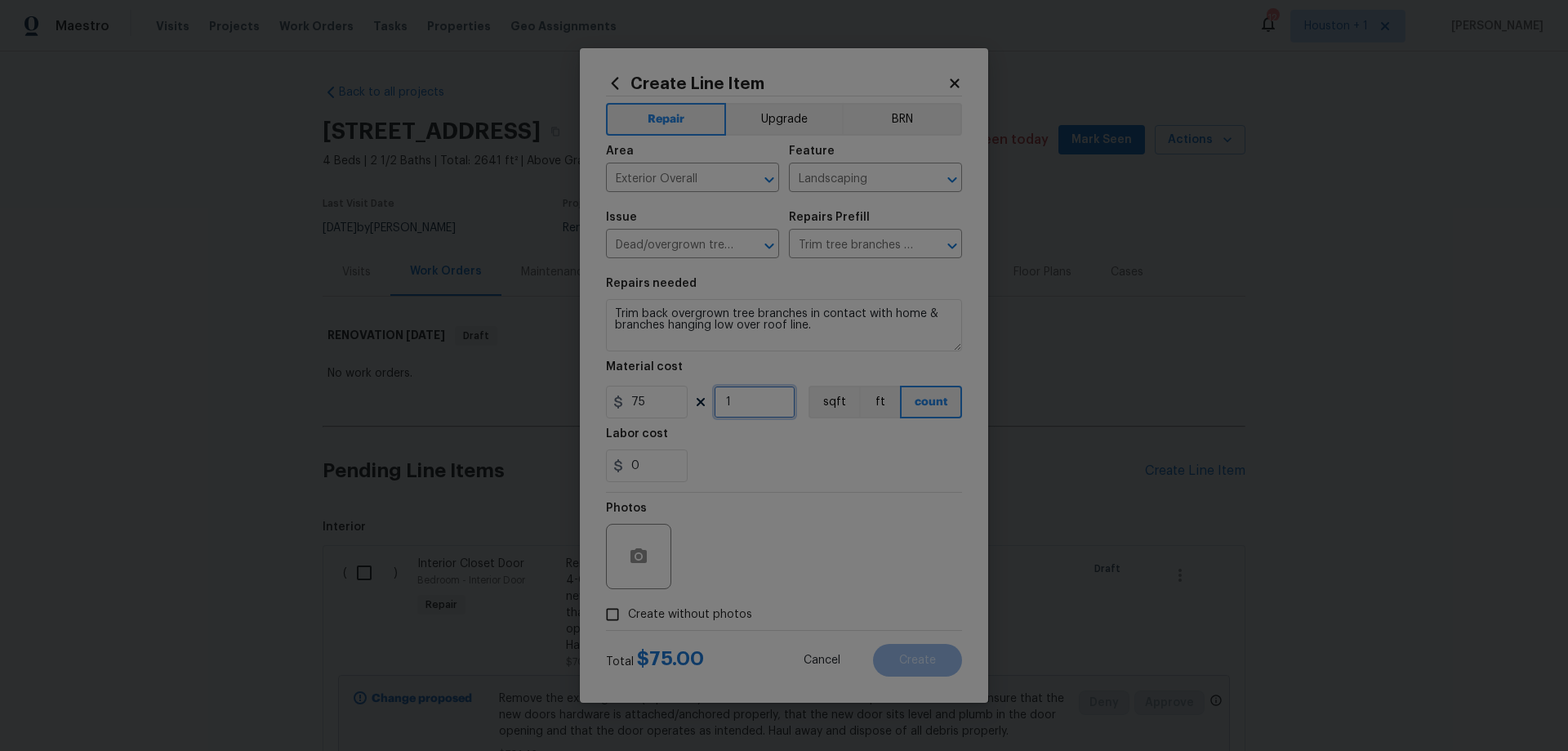
drag, startPoint x: 767, startPoint y: 408, endPoint x: 681, endPoint y: 407, distance: 86.0
click at [696, 409] on div "75 1 sqft ft count" at bounding box center [783, 402] width 356 height 32
type input "8"
click at [663, 619] on span "Create without photos" at bounding box center [690, 614] width 125 height 17
click at [628, 619] on input "Create without photos" at bounding box center [613, 614] width 31 height 31
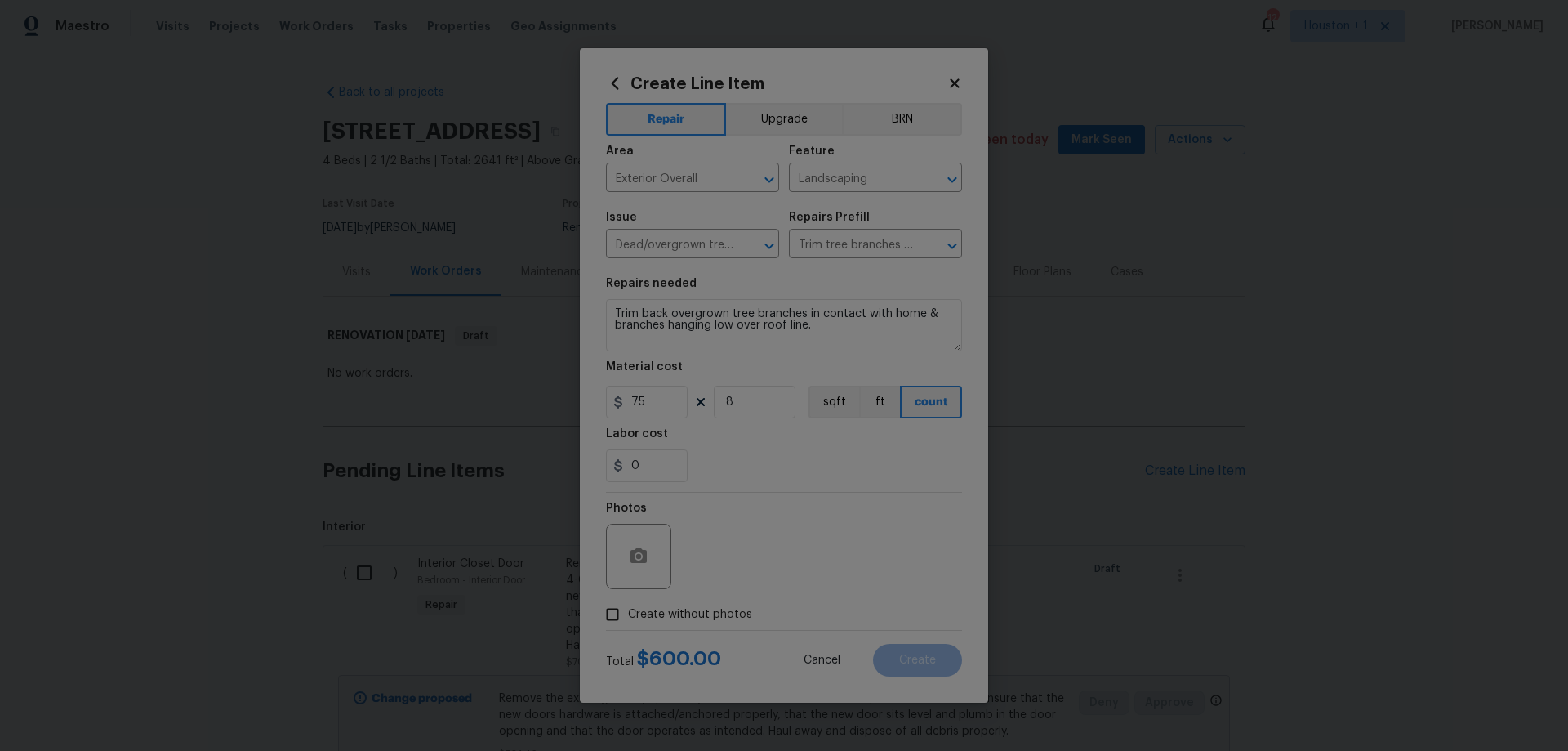
checkbox input "true"
click at [767, 550] on textarea at bounding box center [822, 556] width 277 height 66
paste textarea "HPM to add photos"
type textarea "HPM to add photos"
click at [916, 655] on span "Create" at bounding box center [917, 661] width 37 height 12
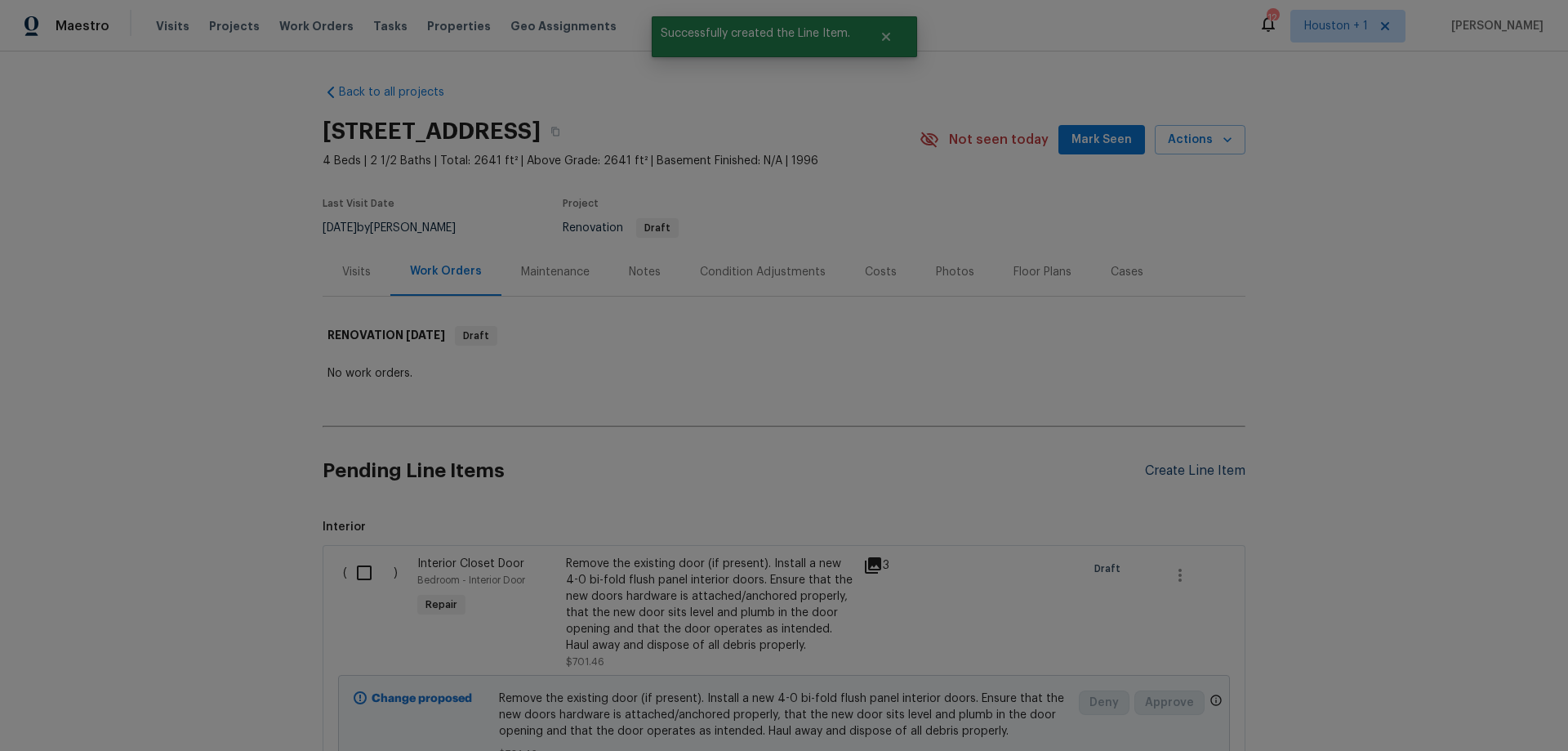
click at [1183, 477] on div "Create Line Item" at bounding box center [1195, 471] width 101 height 15
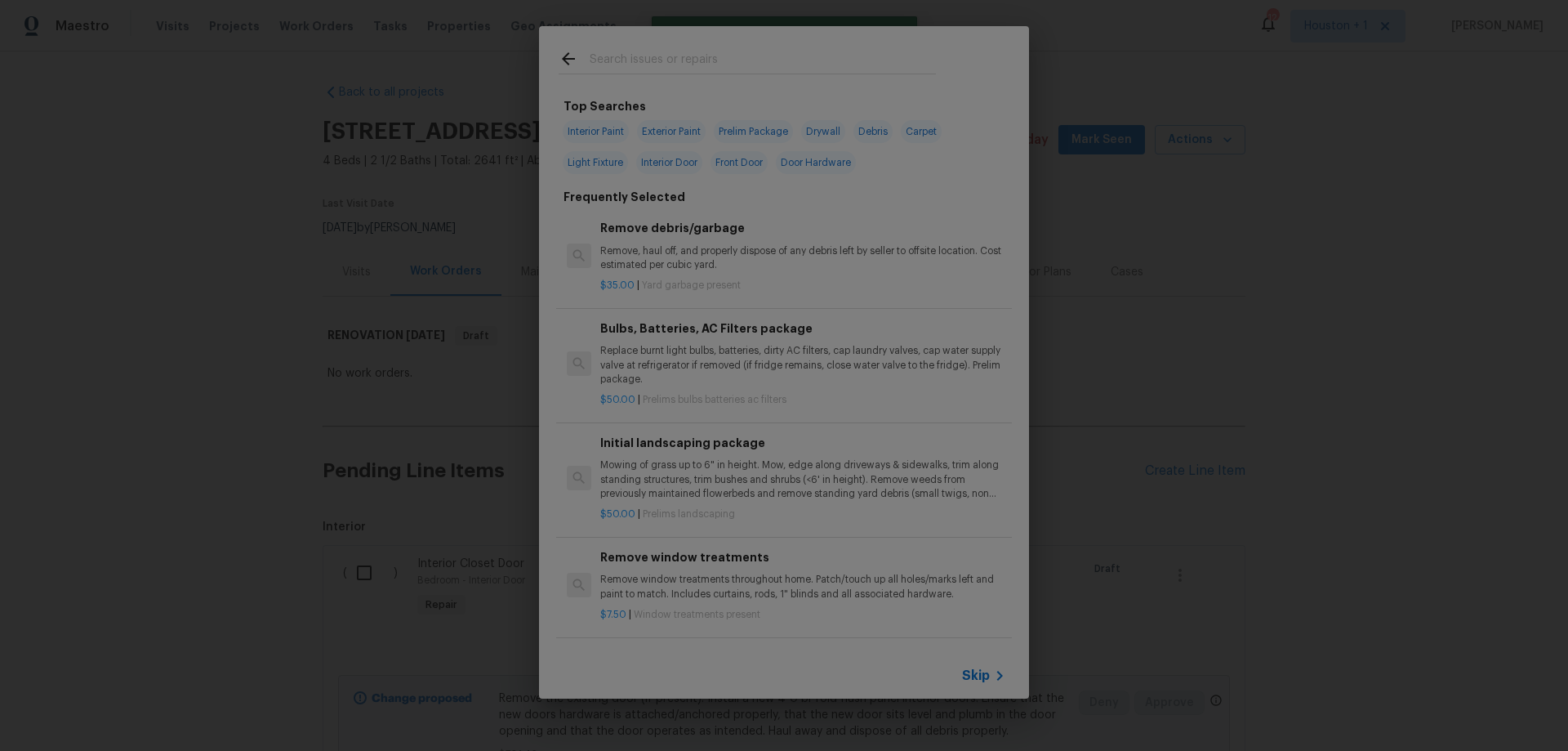
click at [984, 667] on span "Skip" at bounding box center [976, 675] width 28 height 16
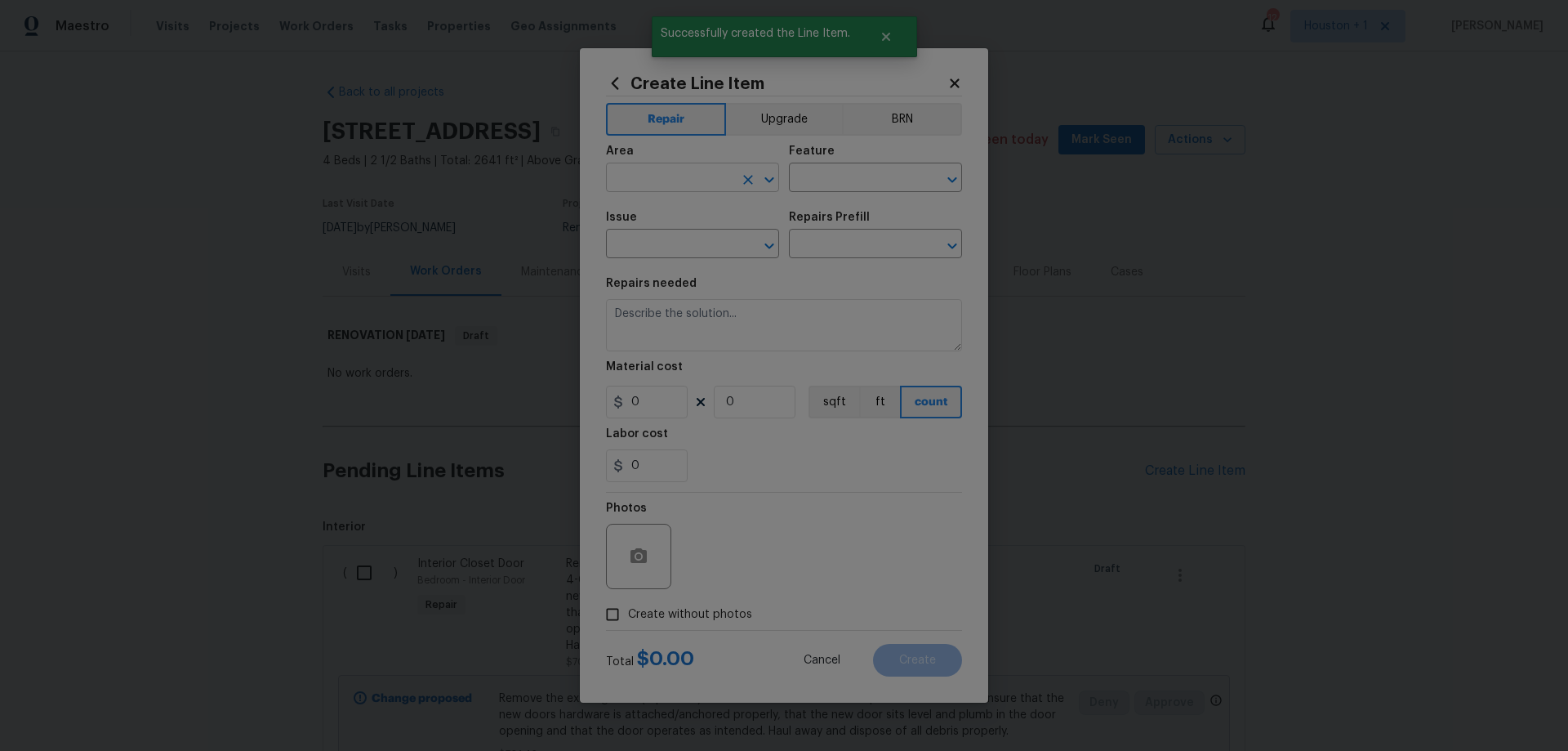
click at [688, 185] on input "text" at bounding box center [669, 179] width 127 height 26
type input "Interior Overall"
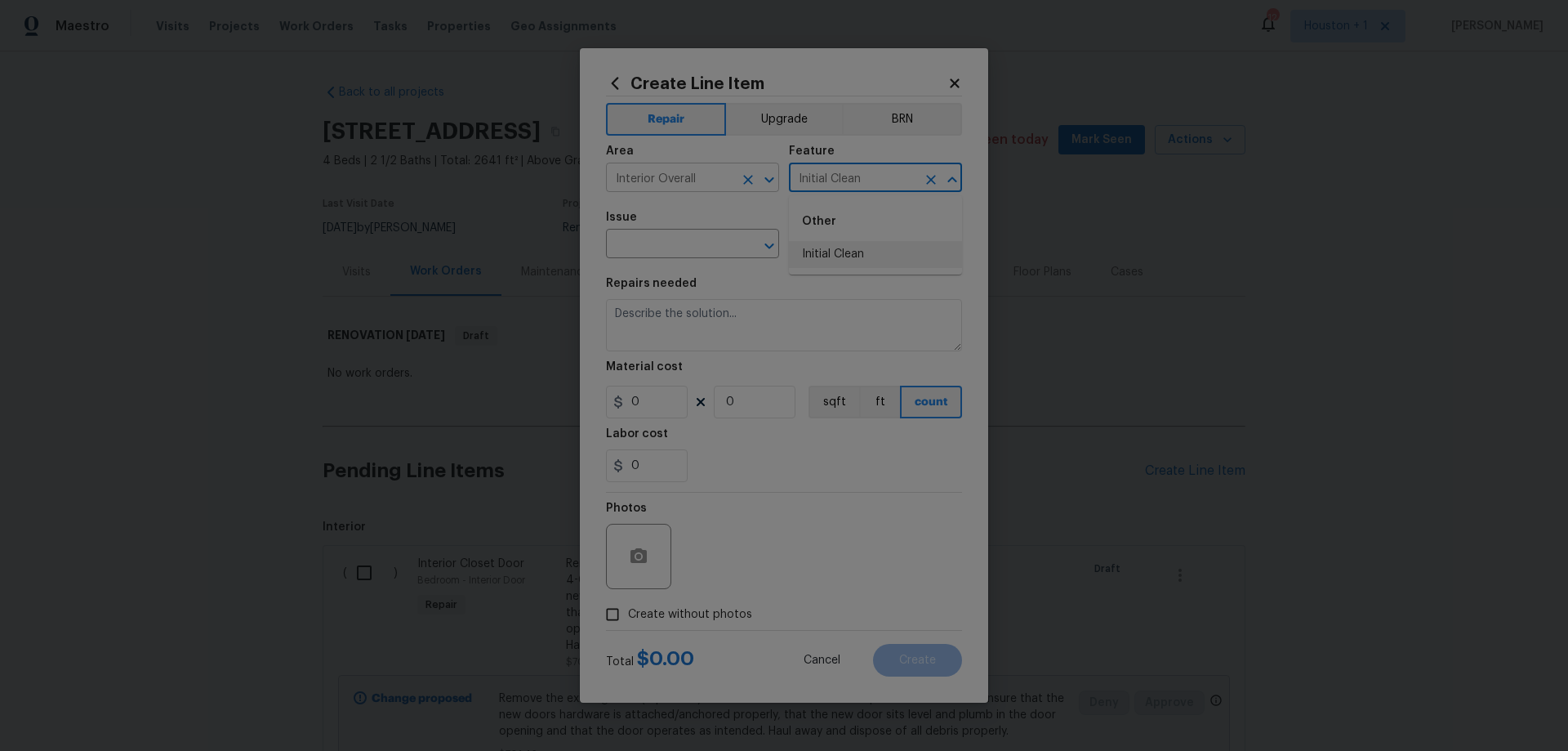
type input "Initial Clean"
type input "Initial cleaning"
type input "Home Readiness Packages"
type input "Initial cleaning $250.00"
type textarea "1. Wipe down exterior doors and trim. 2. Clean out all exterior light fixtures …"
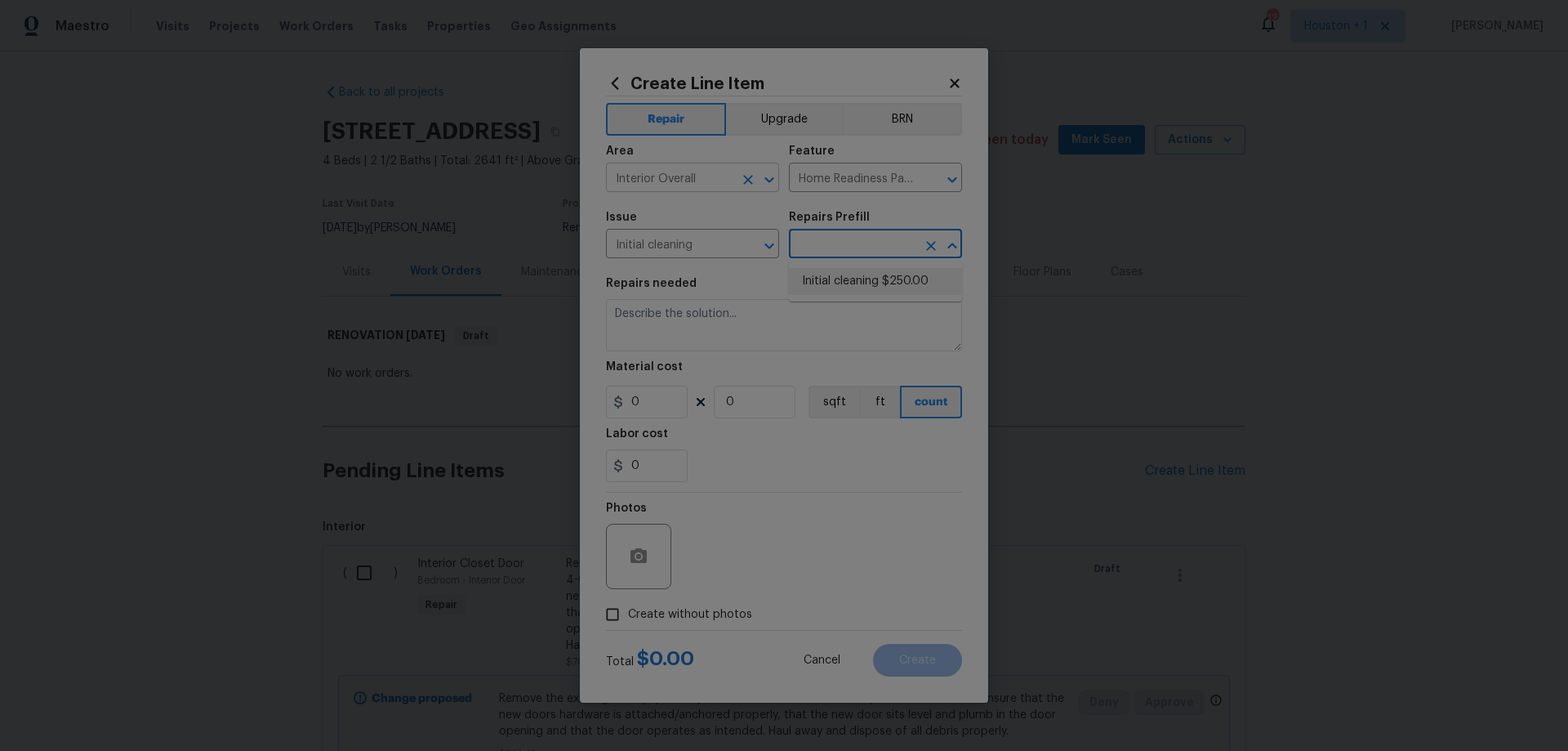
type input "250"
type input "1"
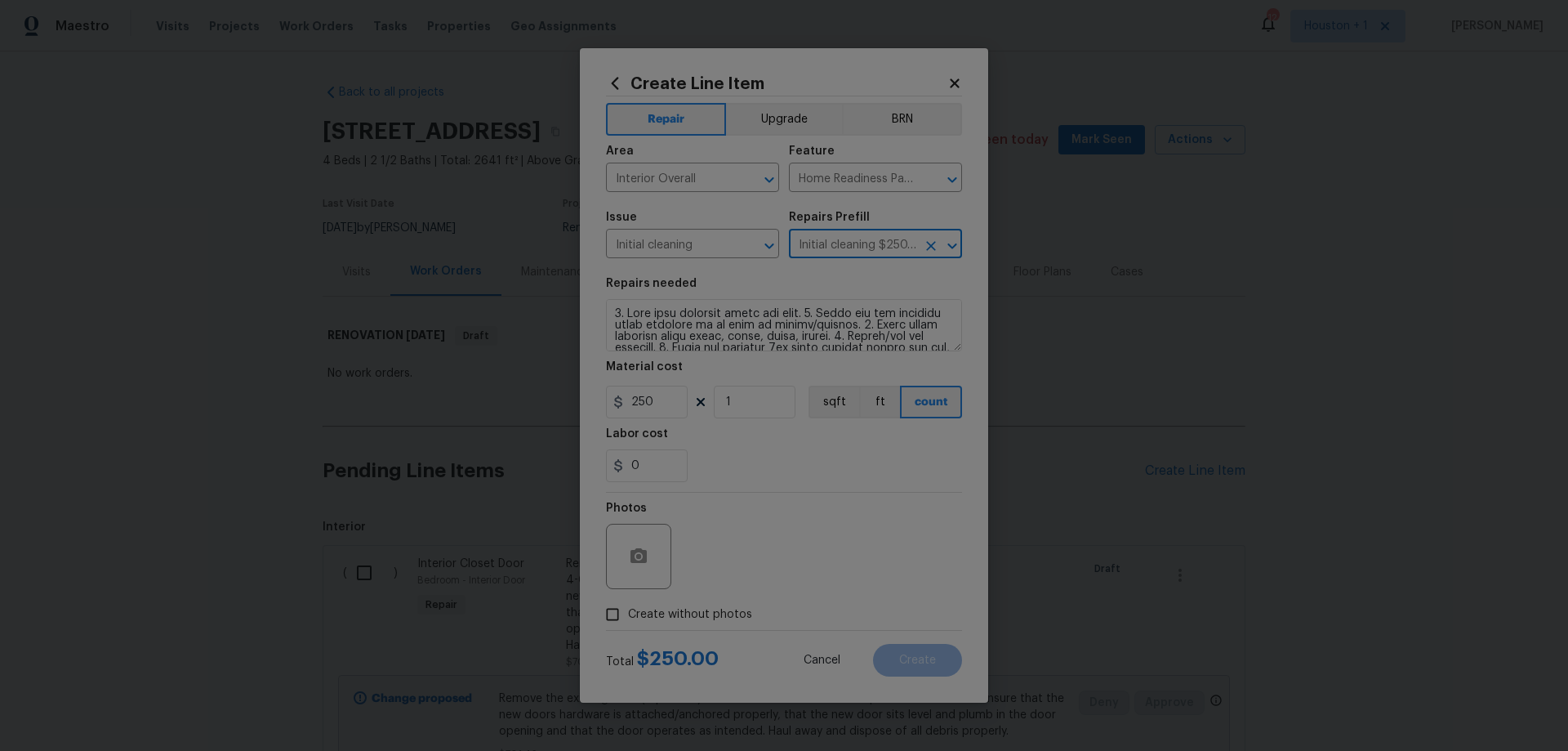
click at [613, 622] on input "Create without photos" at bounding box center [613, 614] width 31 height 31
checkbox input "true"
click at [746, 574] on textarea at bounding box center [822, 556] width 277 height 66
paste textarea "HPM to add photos"
type textarea "HPM to add photos"
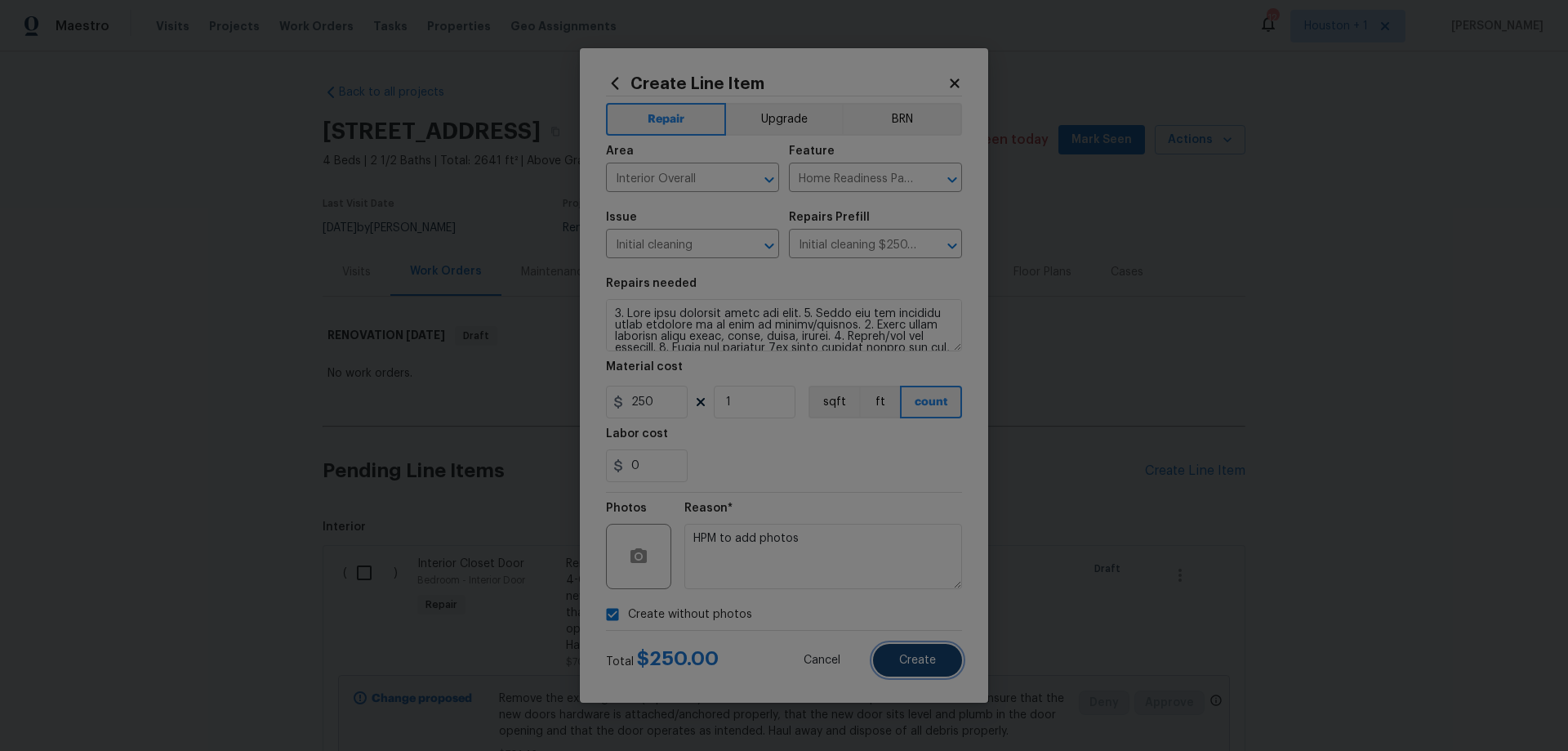
click at [945, 660] on button "Create" at bounding box center [917, 660] width 89 height 32
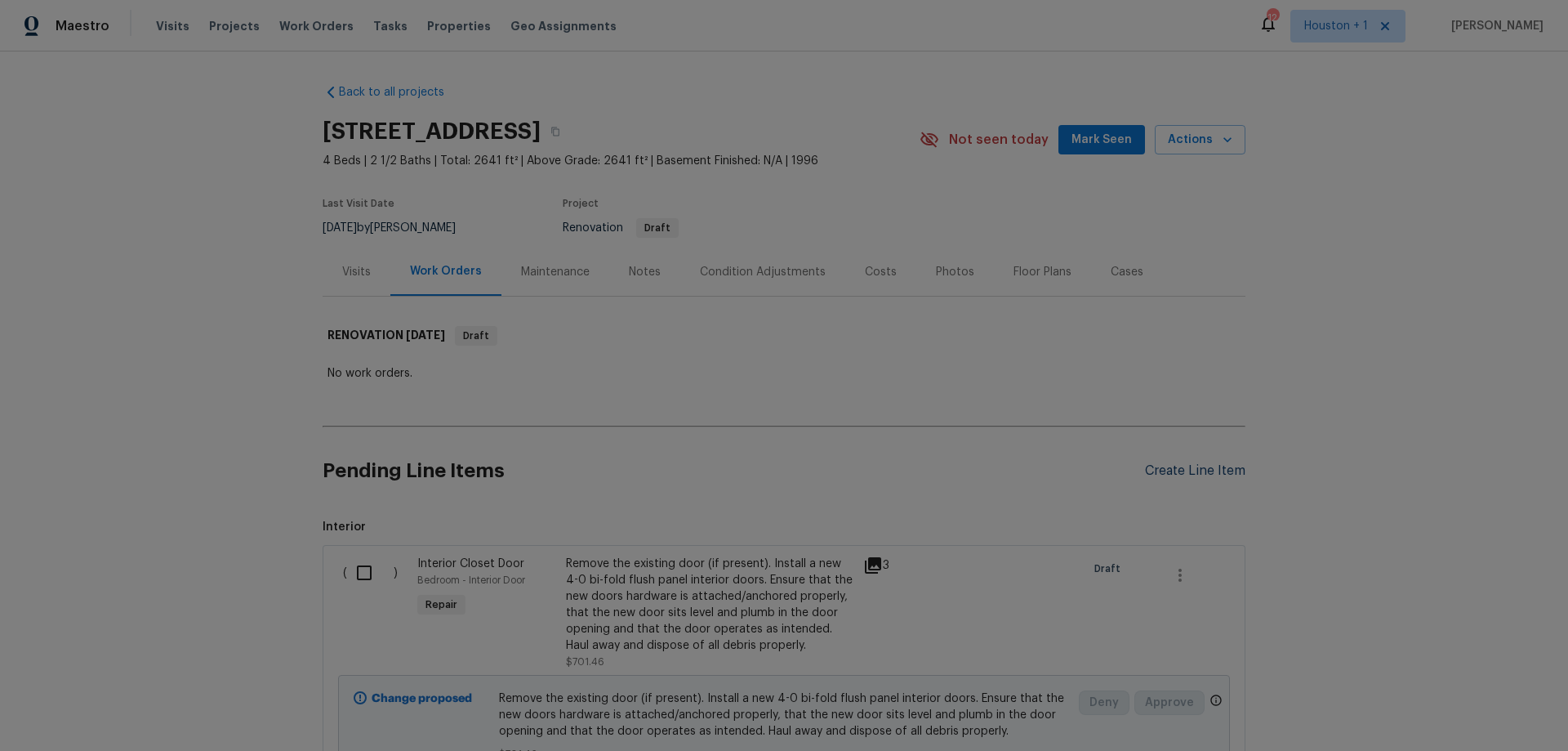
click at [1231, 475] on div "Create Line Item" at bounding box center [1195, 471] width 101 height 15
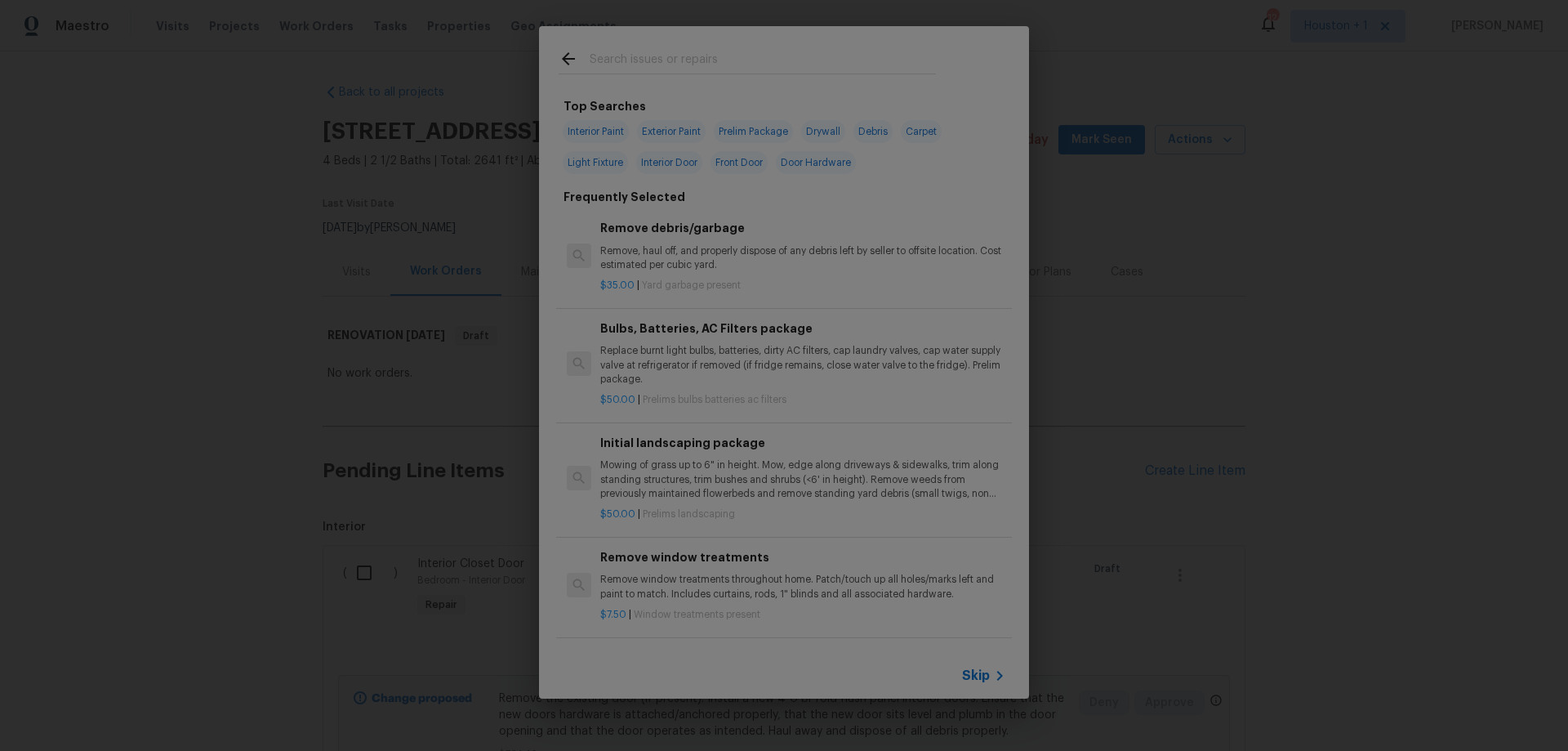
click at [982, 675] on span "Skip" at bounding box center [976, 675] width 28 height 16
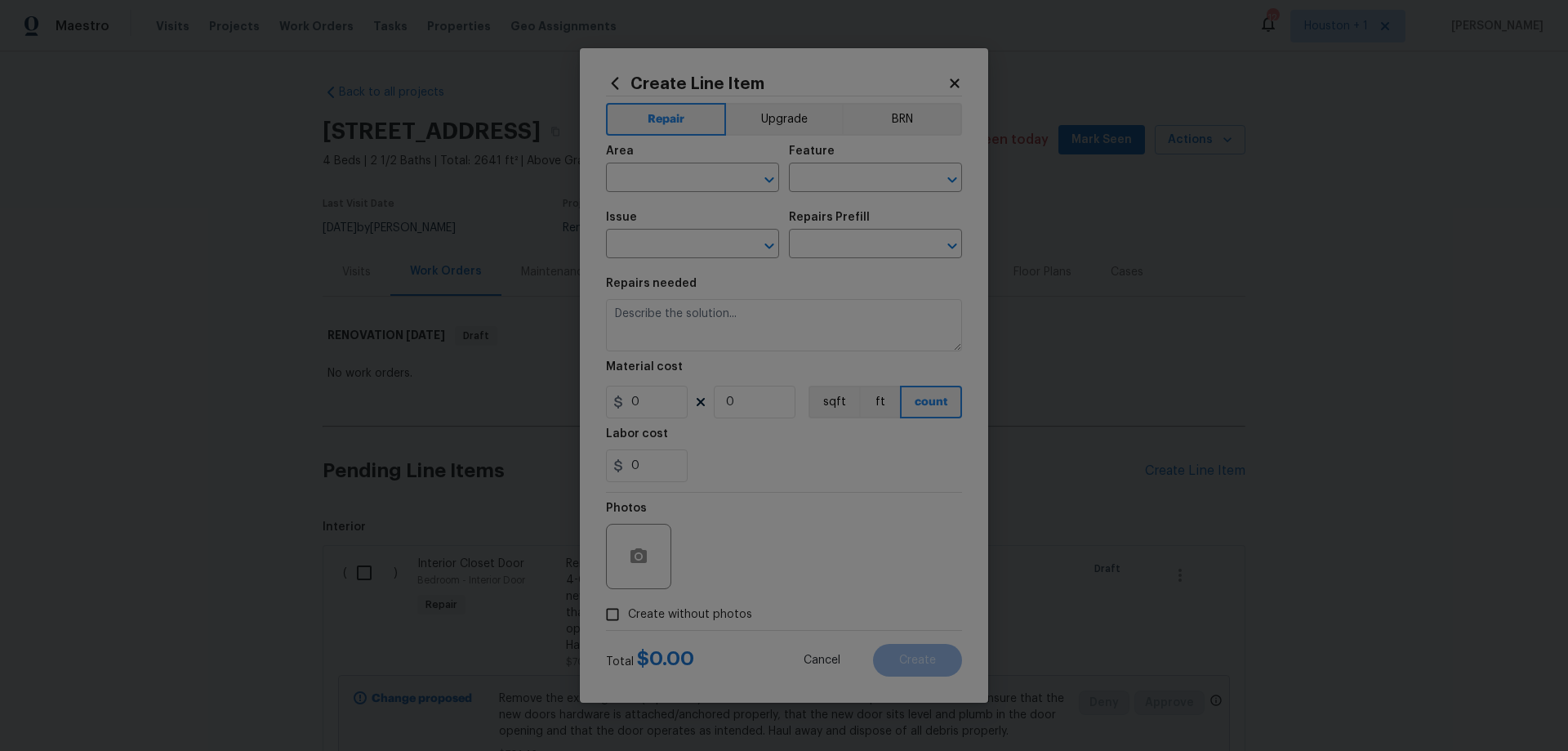
click at [683, 204] on span "Issue ​" at bounding box center [692, 235] width 173 height 67
drag, startPoint x: 695, startPoint y: 195, endPoint x: 694, endPoint y: 183, distance: 12.0
click at [696, 187] on span "Area ​" at bounding box center [692, 169] width 173 height 67
click at [694, 183] on input "text" at bounding box center [669, 179] width 127 height 26
type input "Interior Overall"
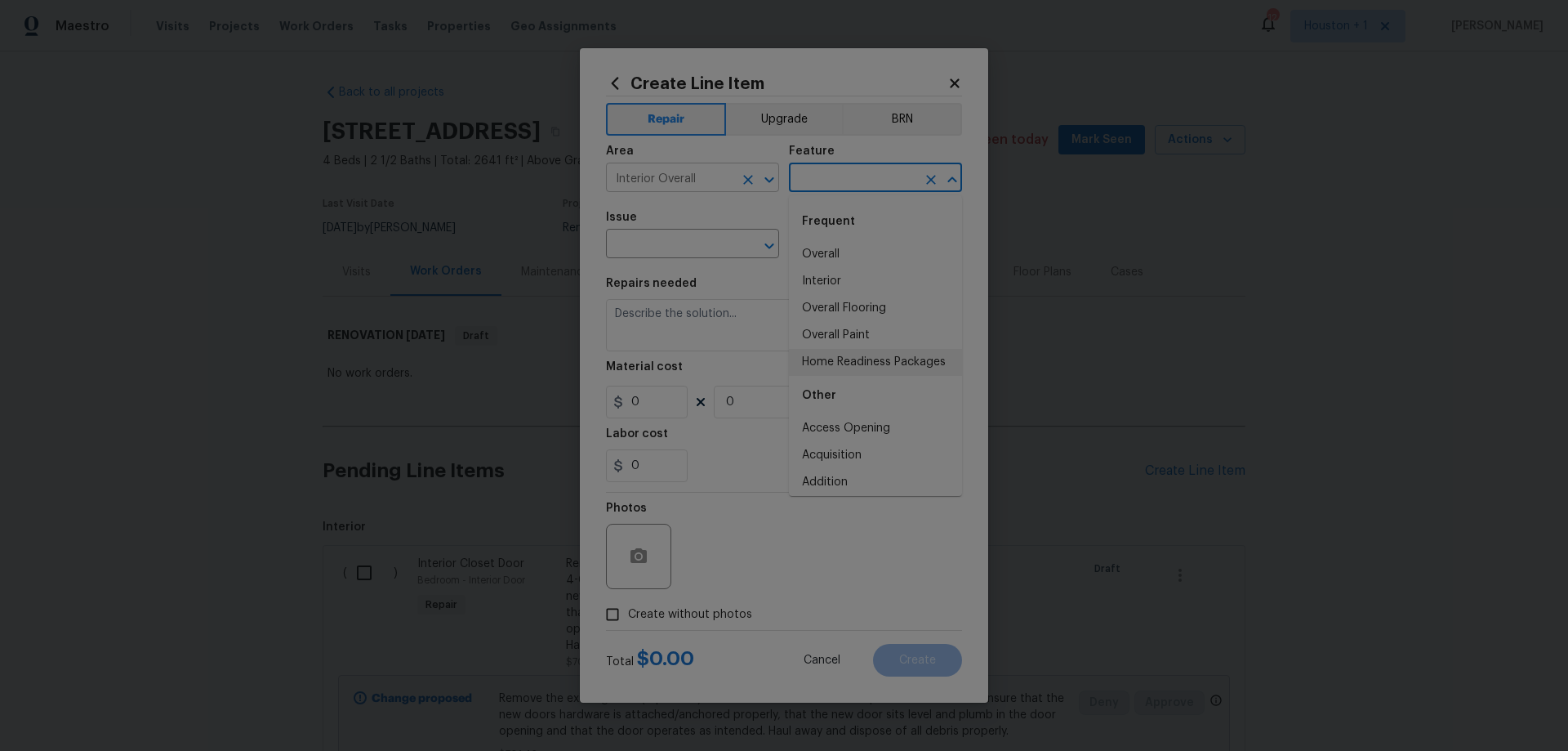
type input "Home Readiness Packages"
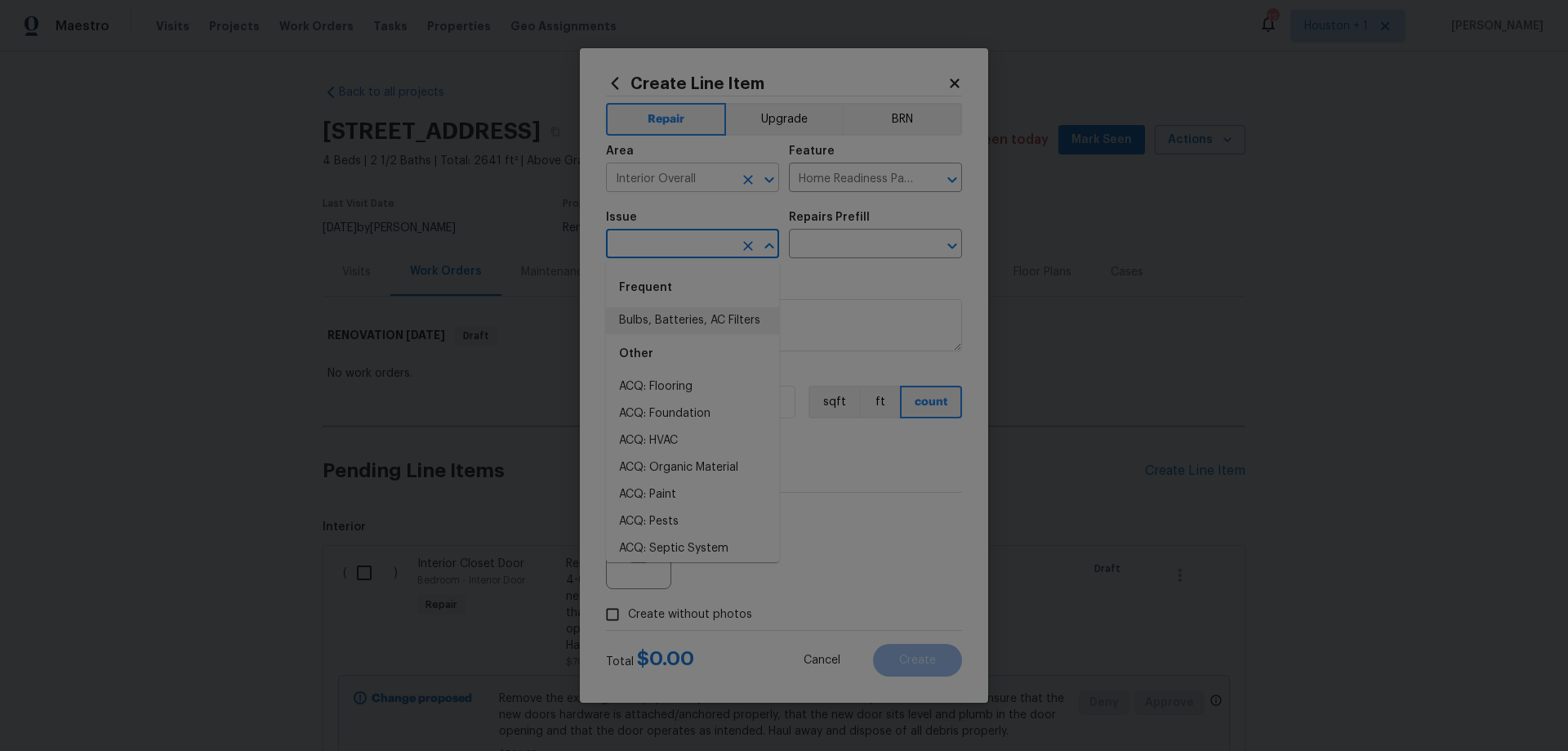
type input "Bulbs, Batteries, AC Filters"
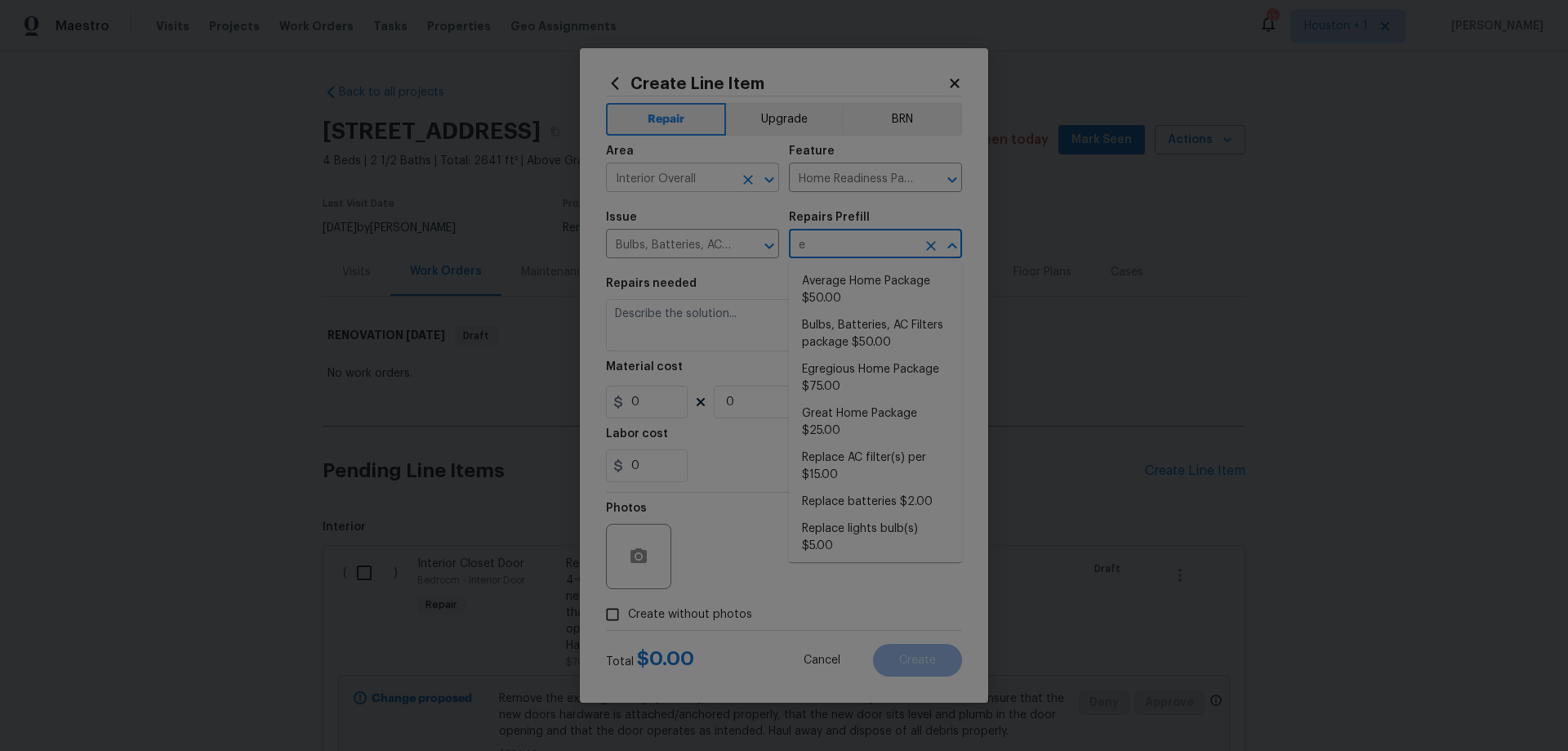
type input "eg"
type input "Egregious Home Package $75.00"
type textarea "1. Replace all missing and/or damaged door stops and strike plates. 2. Remove a…"
type input "75"
type input "1"
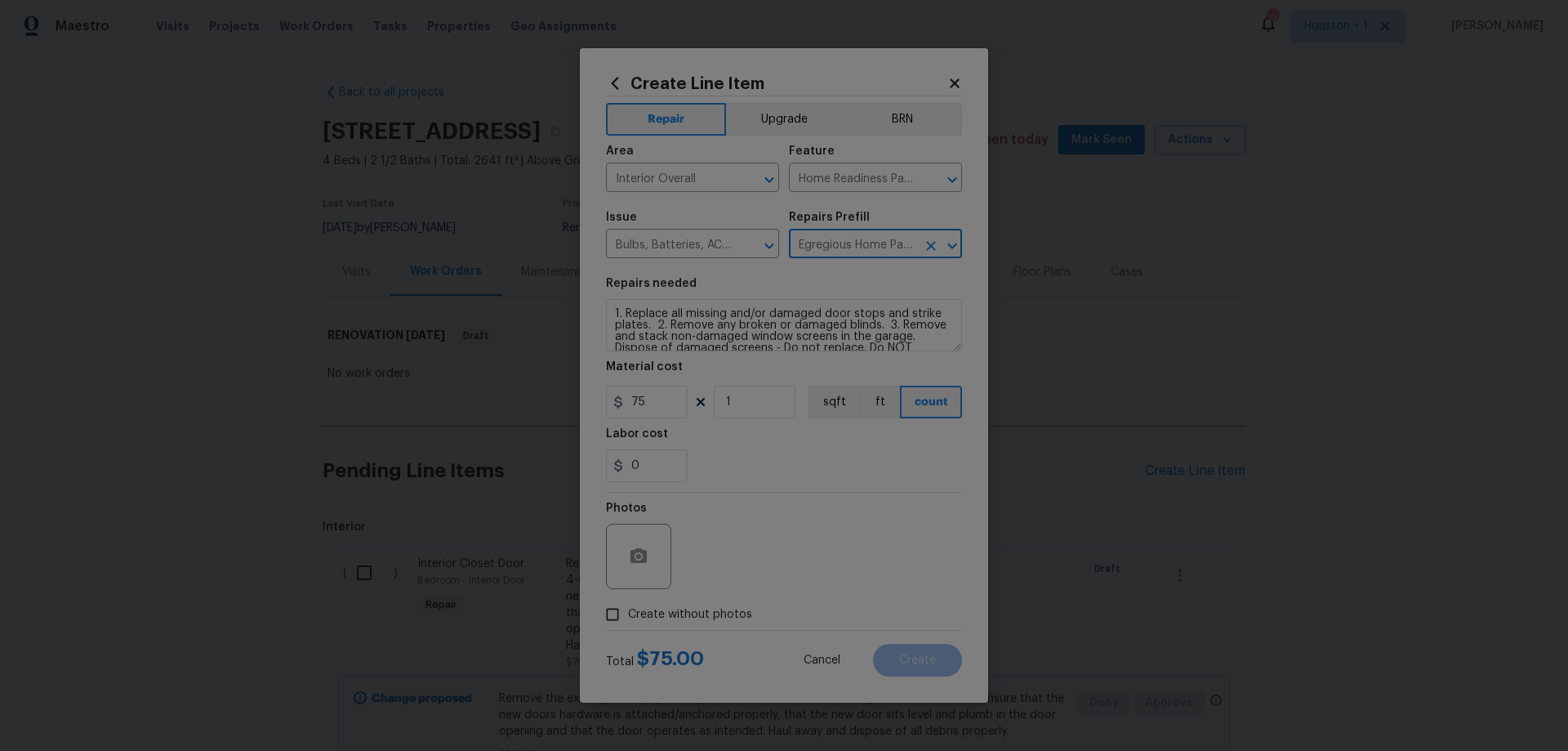
type input "Egregious Home Package $75.00"
click at [711, 619] on span "Create without photos" at bounding box center [690, 614] width 125 height 17
click at [628, 619] on input "Create without photos" at bounding box center [613, 614] width 31 height 31
checkbox input "true"
click at [763, 576] on textarea at bounding box center [822, 556] width 277 height 66
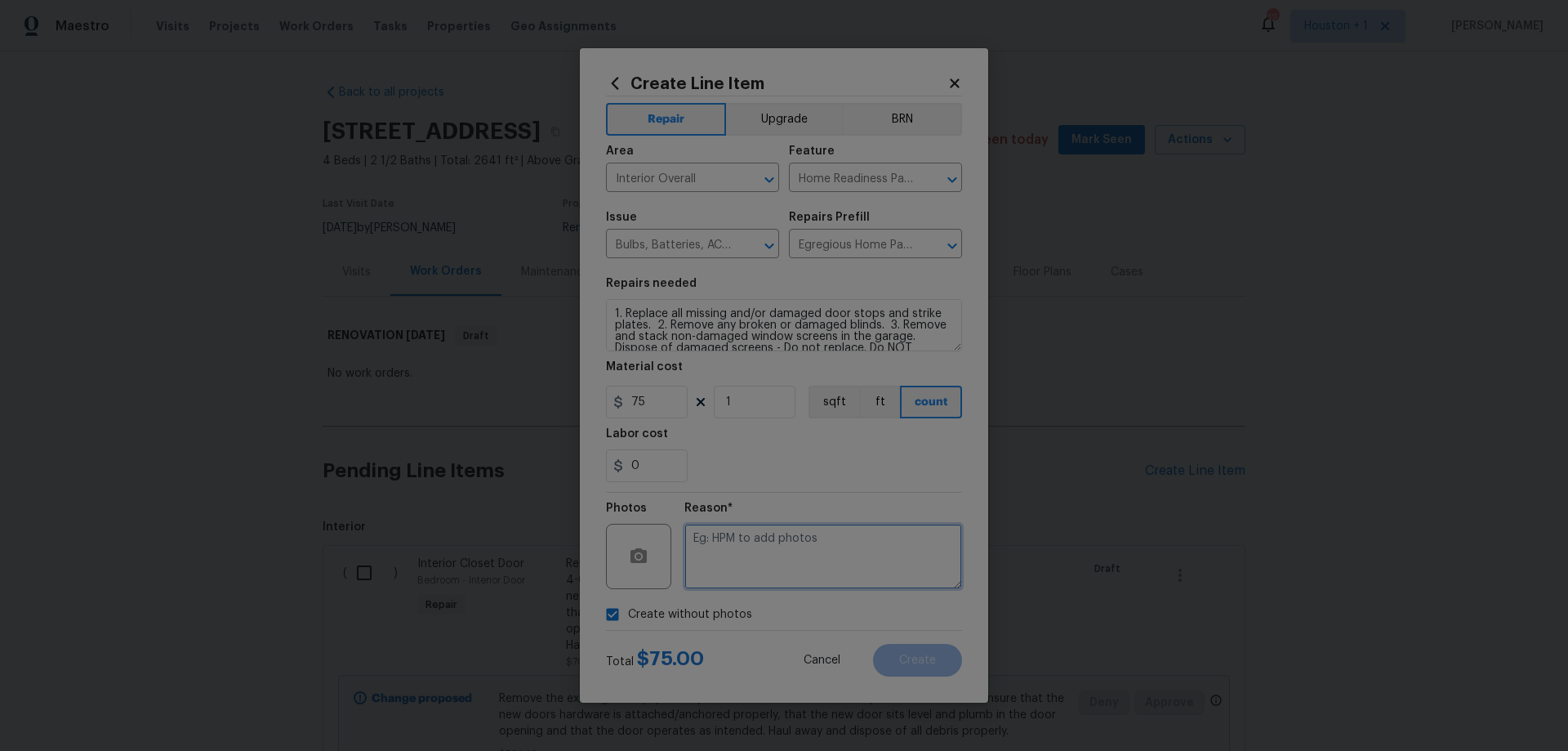
paste textarea "HPM to add photos"
type textarea "HPM to add photos"
click at [927, 661] on span "Create" at bounding box center [917, 661] width 37 height 12
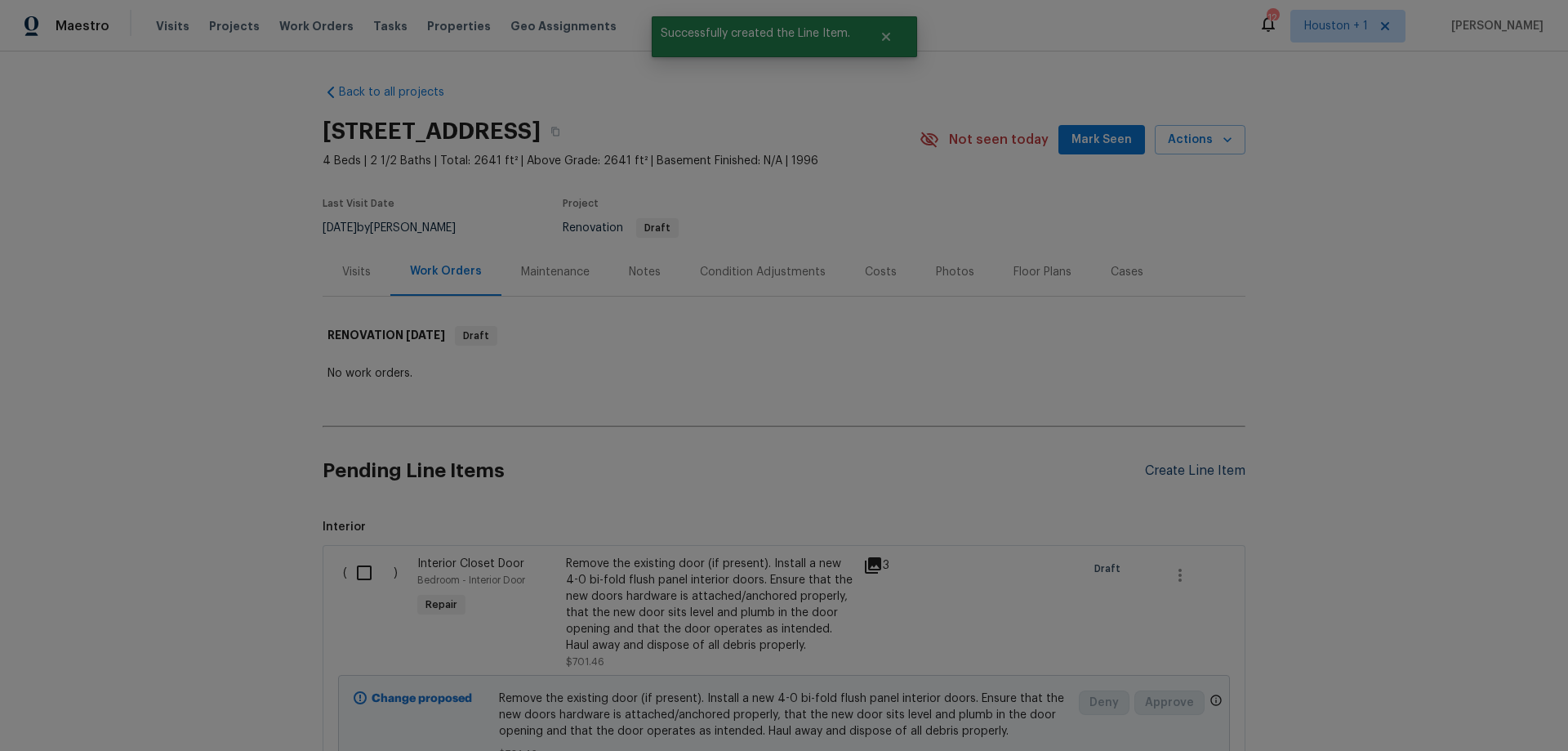
click at [1188, 474] on div "Create Line Item" at bounding box center [1195, 471] width 101 height 15
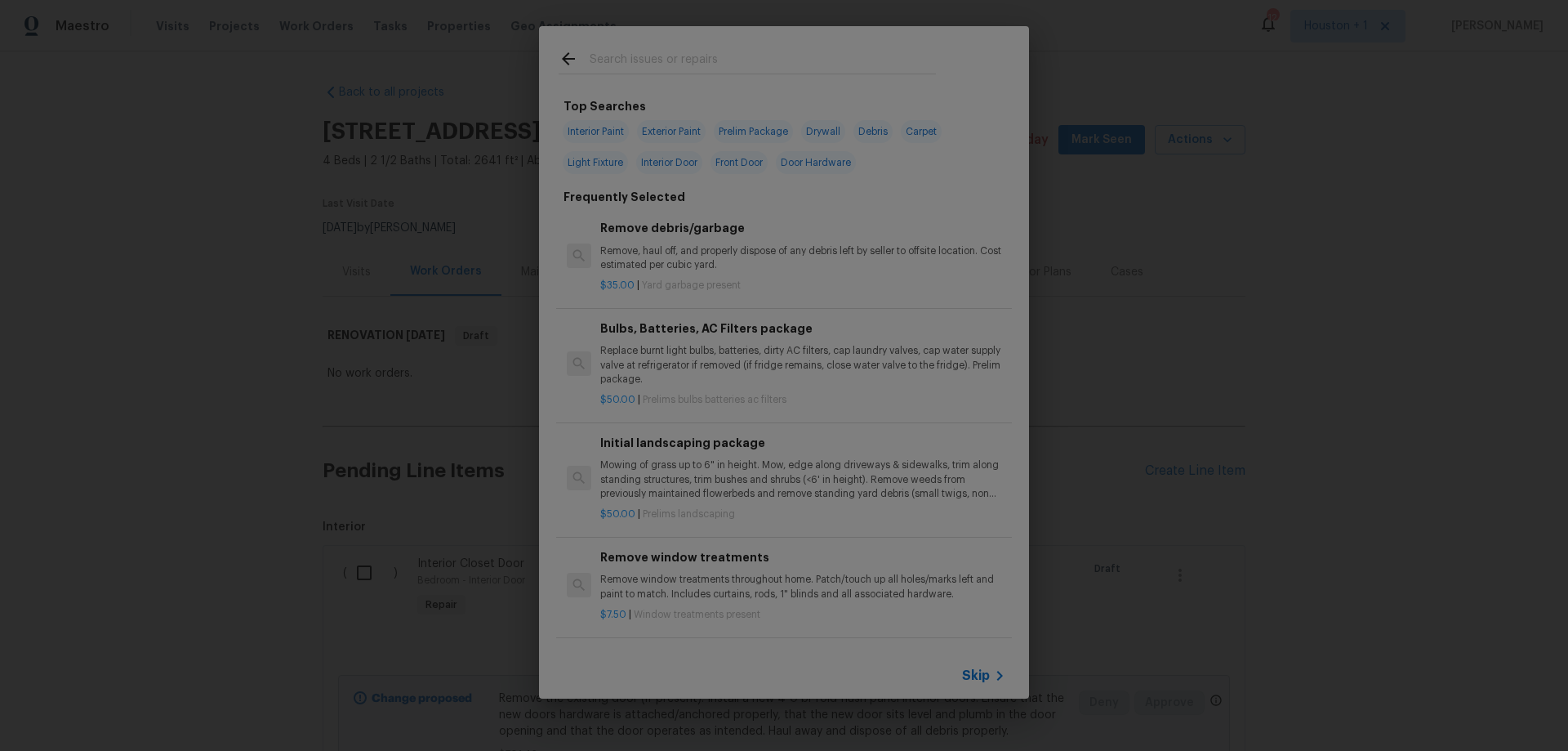
click at [982, 664] on div "Skip" at bounding box center [784, 676] width 490 height 46
click at [982, 668] on span "Skip" at bounding box center [976, 675] width 28 height 16
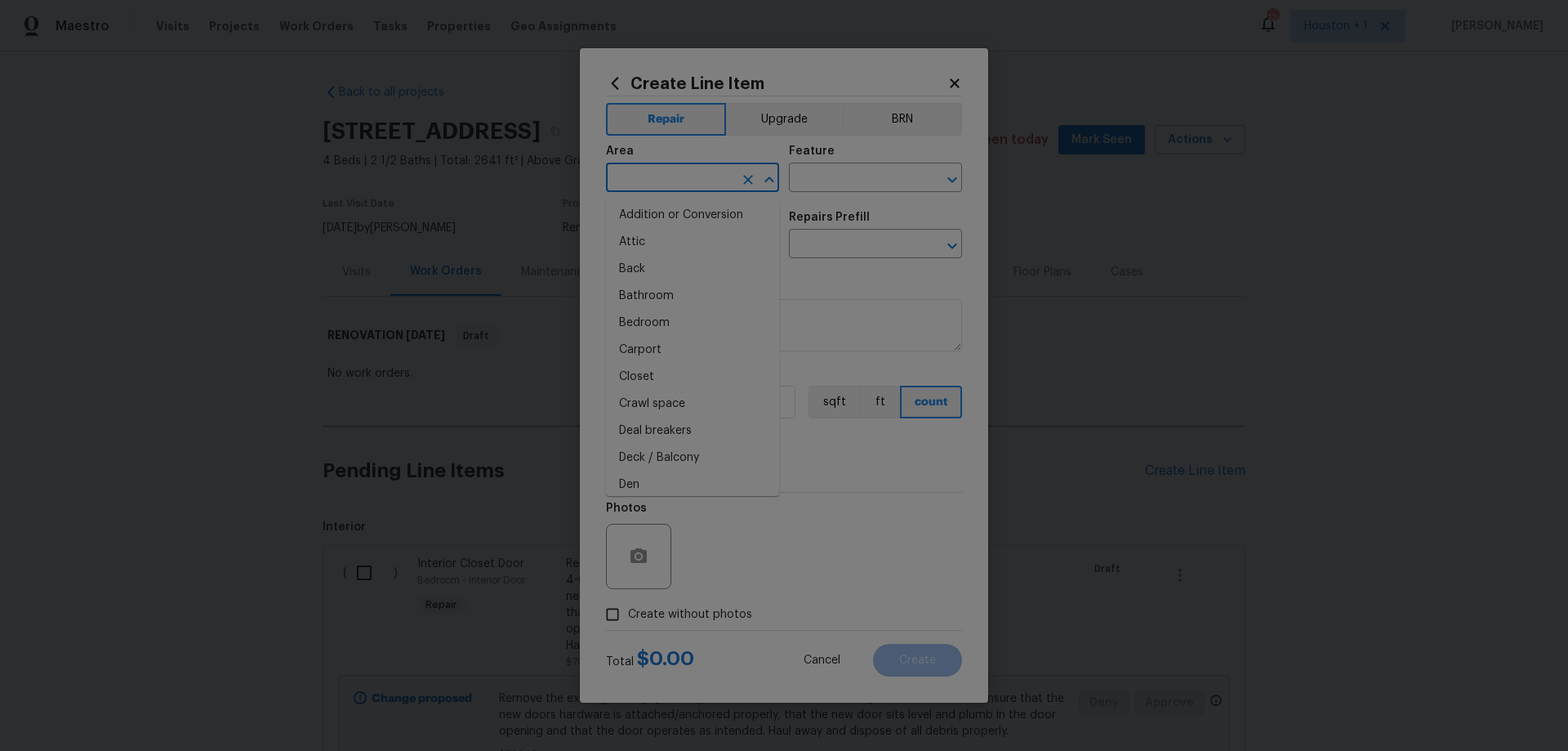
click at [688, 182] on input "text" at bounding box center [669, 179] width 127 height 26
type input "Interior Overall"
type input "Overall Paint"
type input "Interior Paint"
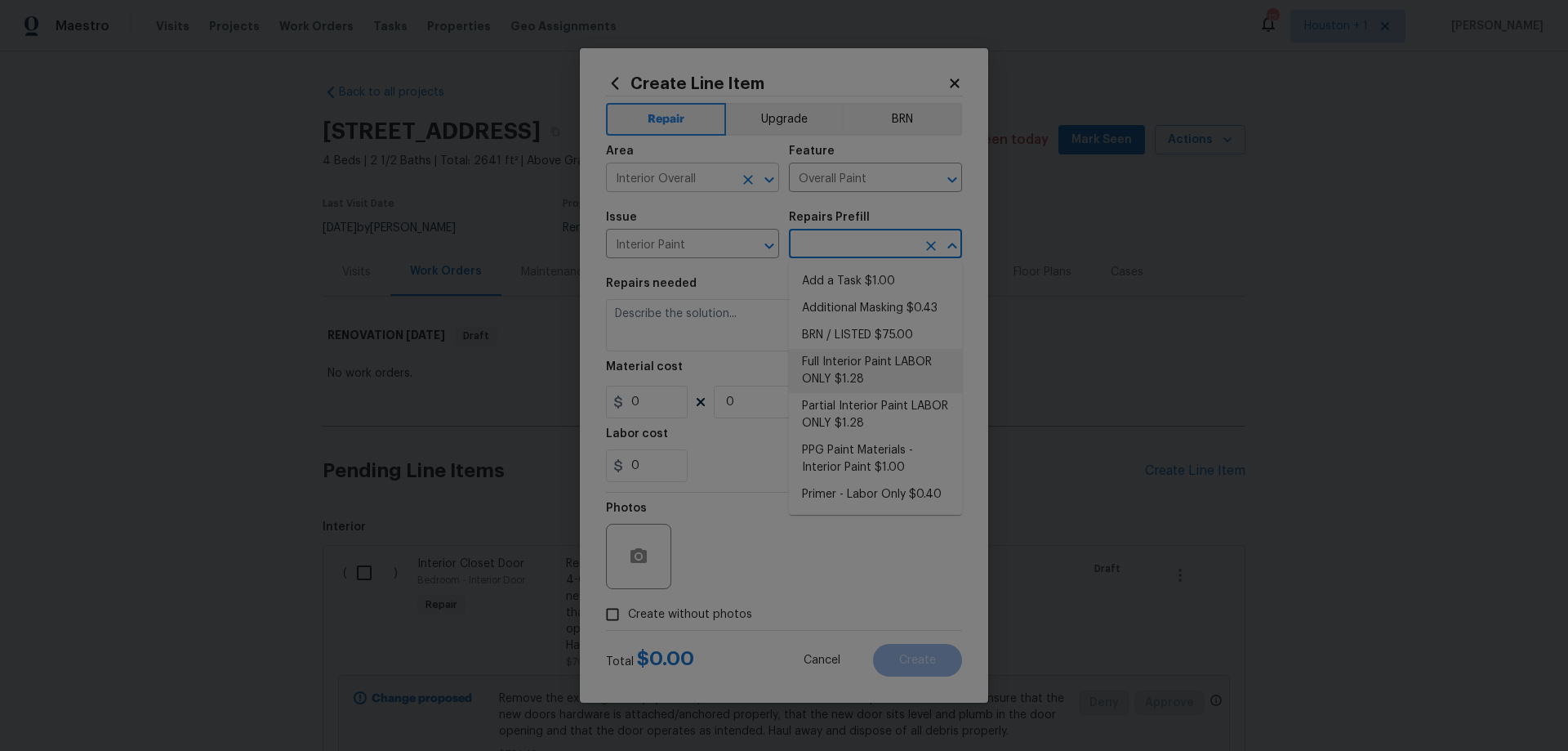
type input "Full Interior Paint LABOR ONLY $1.28"
type textarea "Full Interior paint - (walls, ceilings, trim, and doors) - PAINT PROVIDED BY OP…"
type input "1.28"
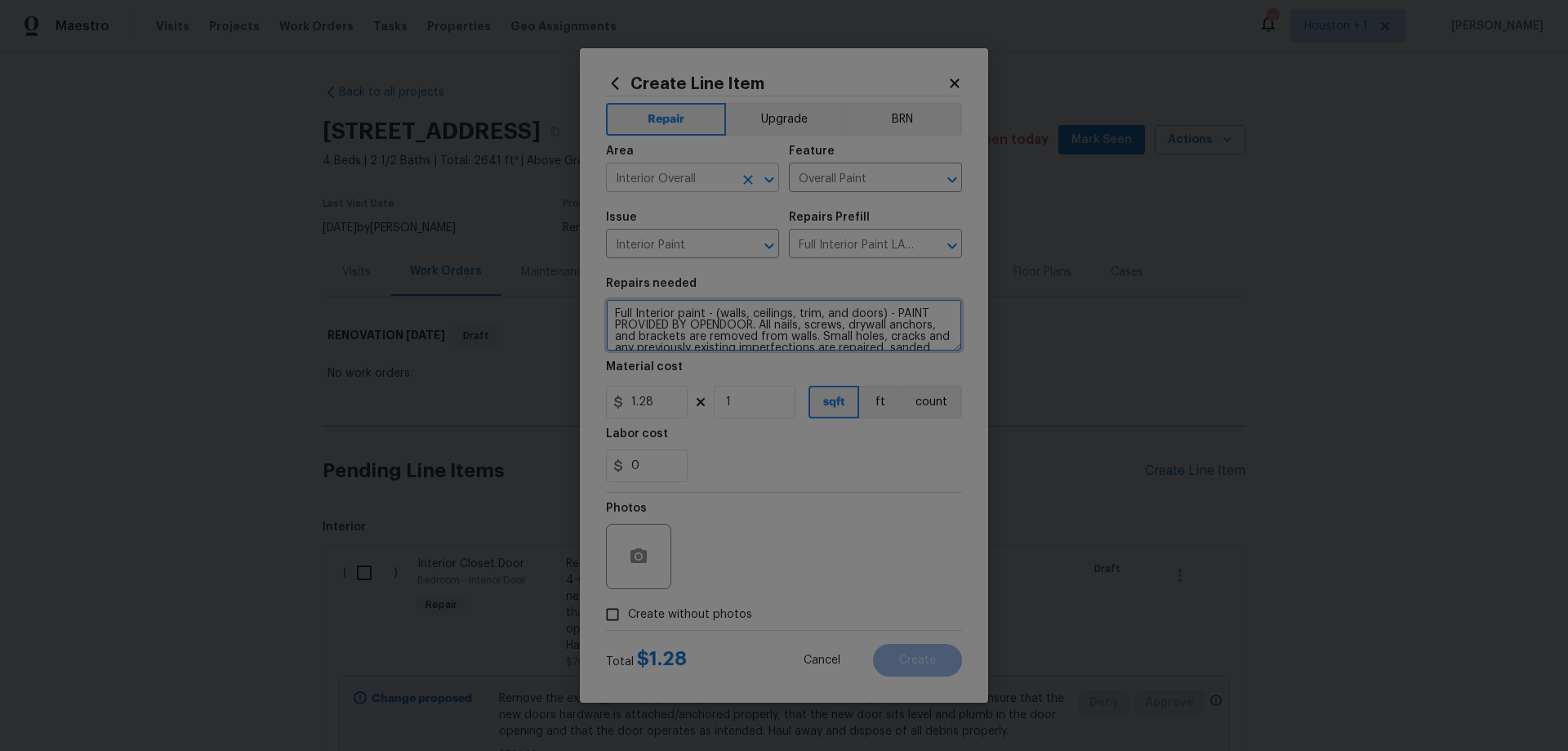
scroll to position [103, 0]
type input "2641"
click at [726, 617] on span "Create without photos" at bounding box center [690, 614] width 125 height 17
click at [628, 617] on input "Create without photos" at bounding box center [613, 614] width 31 height 31
checkbox input "true"
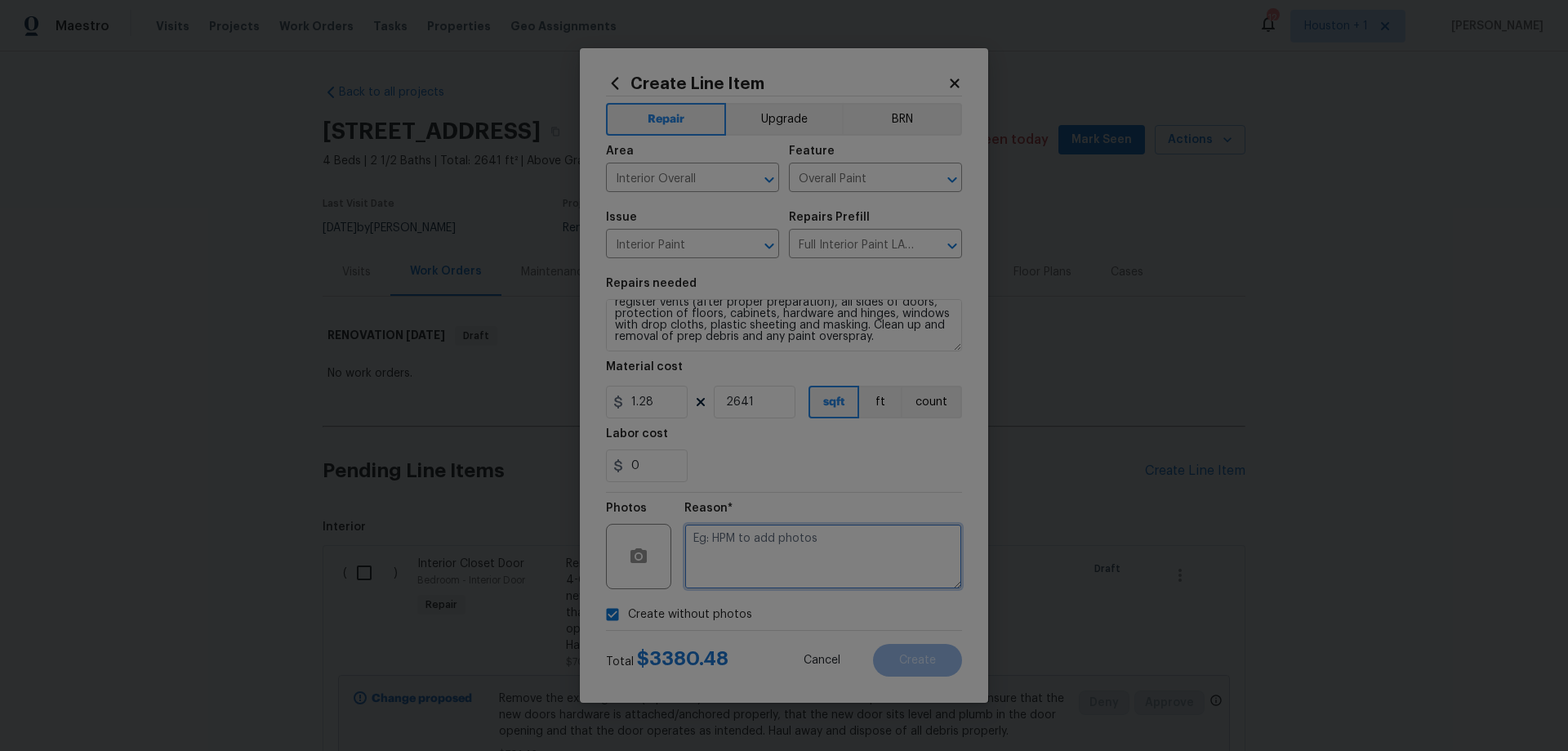
click at [833, 563] on textarea at bounding box center [822, 556] width 277 height 66
paste textarea "HPM to add photos"
type textarea "HPM to add photos"
click at [931, 655] on span "Create" at bounding box center [917, 661] width 37 height 12
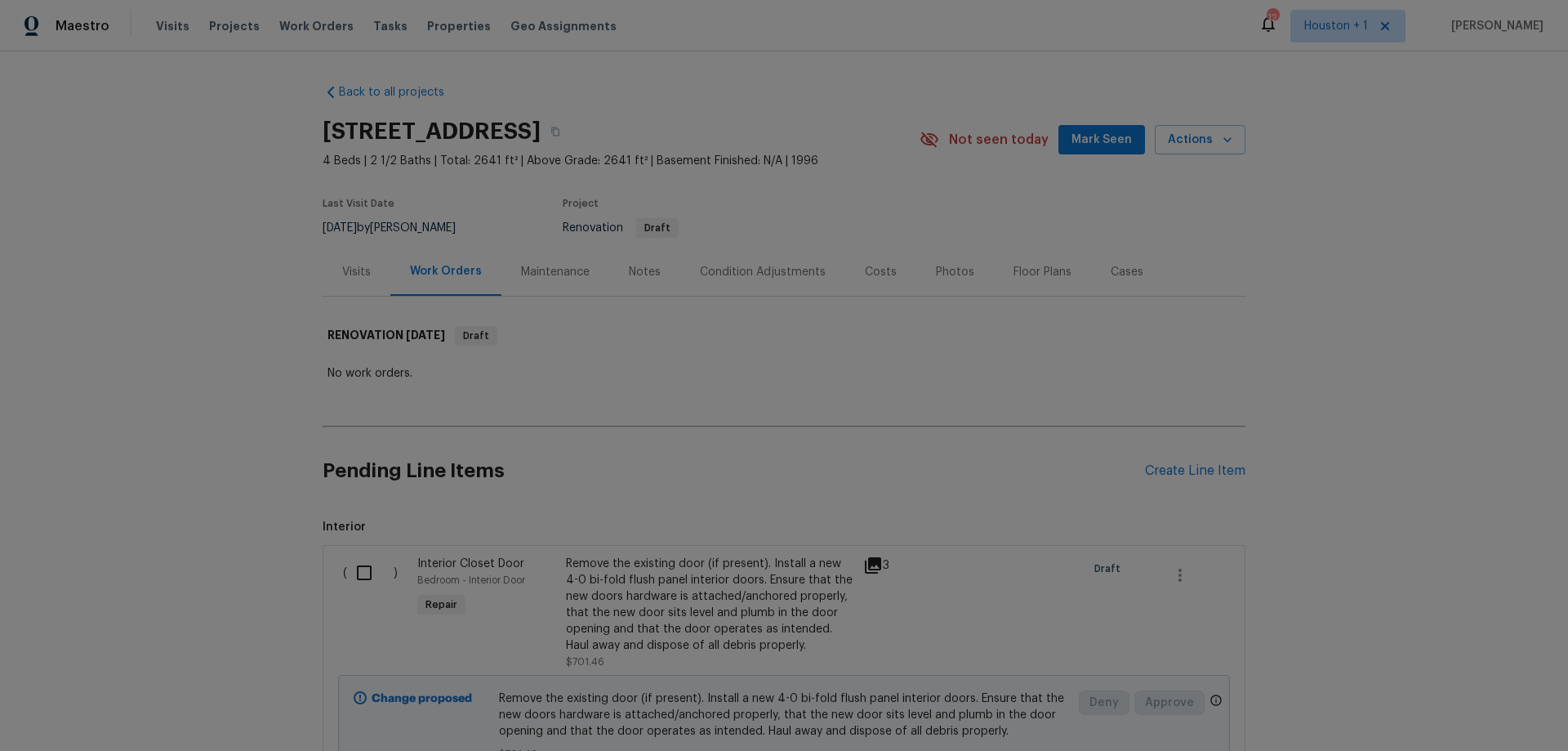
click at [1294, 291] on div "Back to all projects 14018 Fair Glade Ln, Cypress, TX 77429 4 Beds | 2 1/2 Bath…" at bounding box center [784, 400] width 1568 height 699
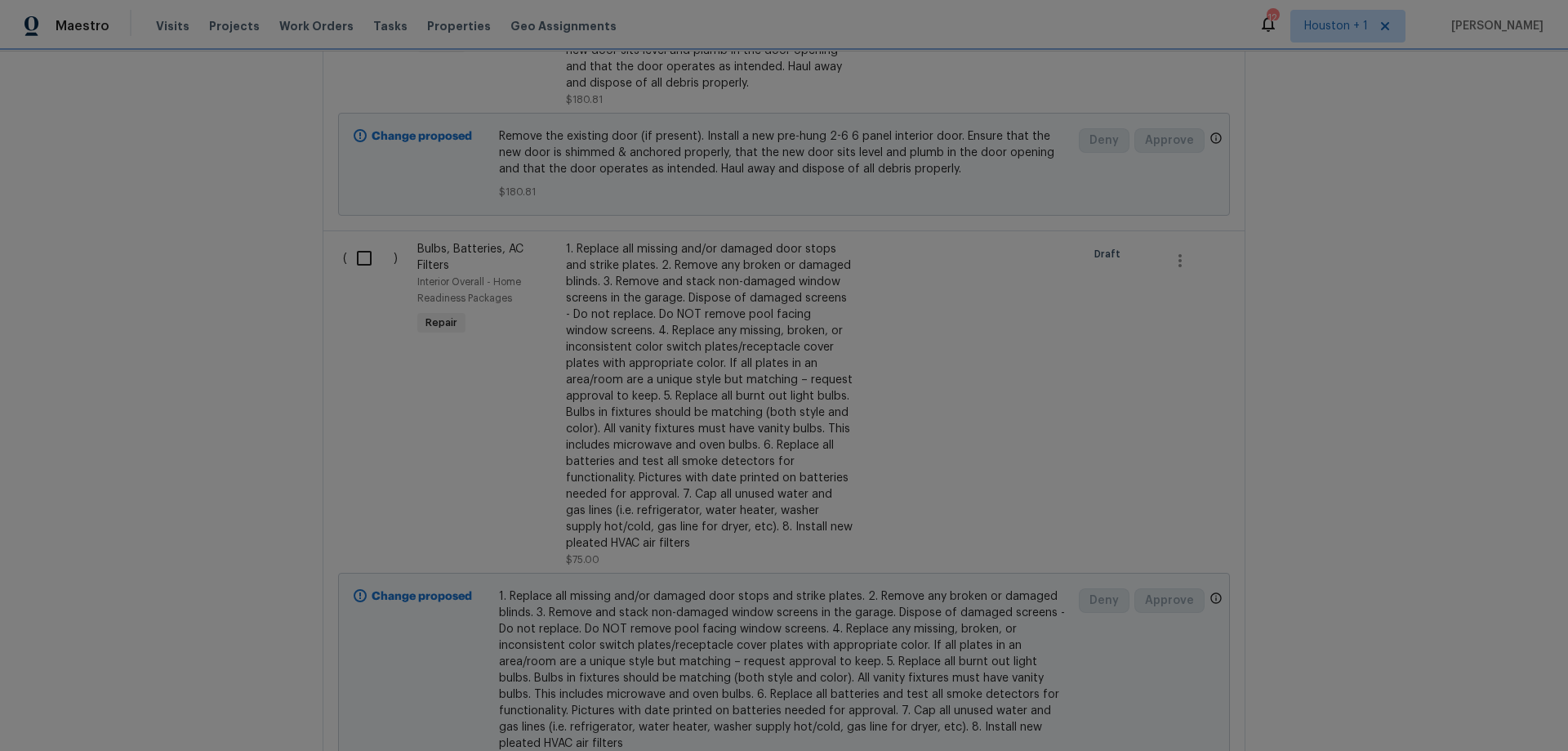
scroll to position [0, 0]
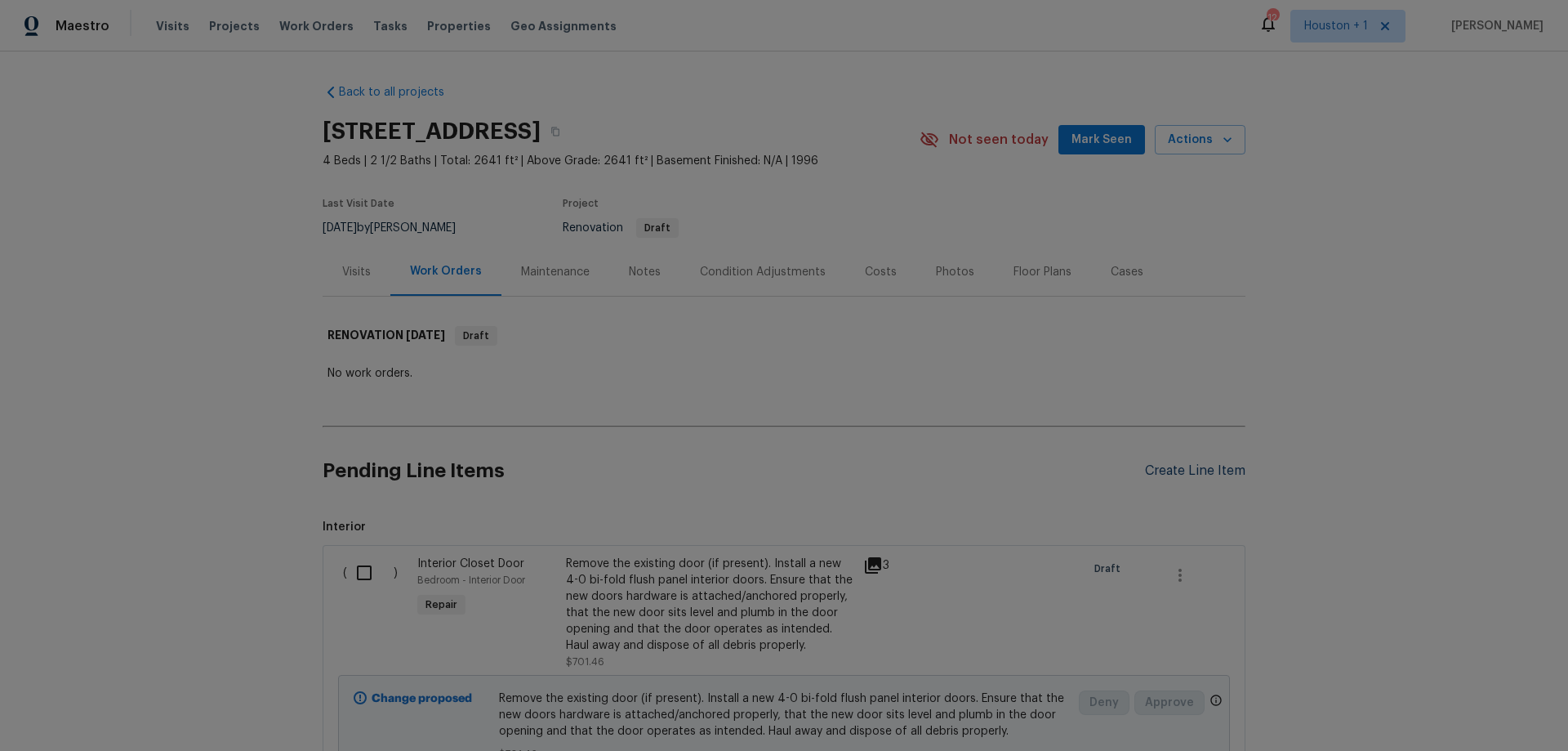
click at [1187, 474] on div "Create Line Item" at bounding box center [1195, 471] width 101 height 15
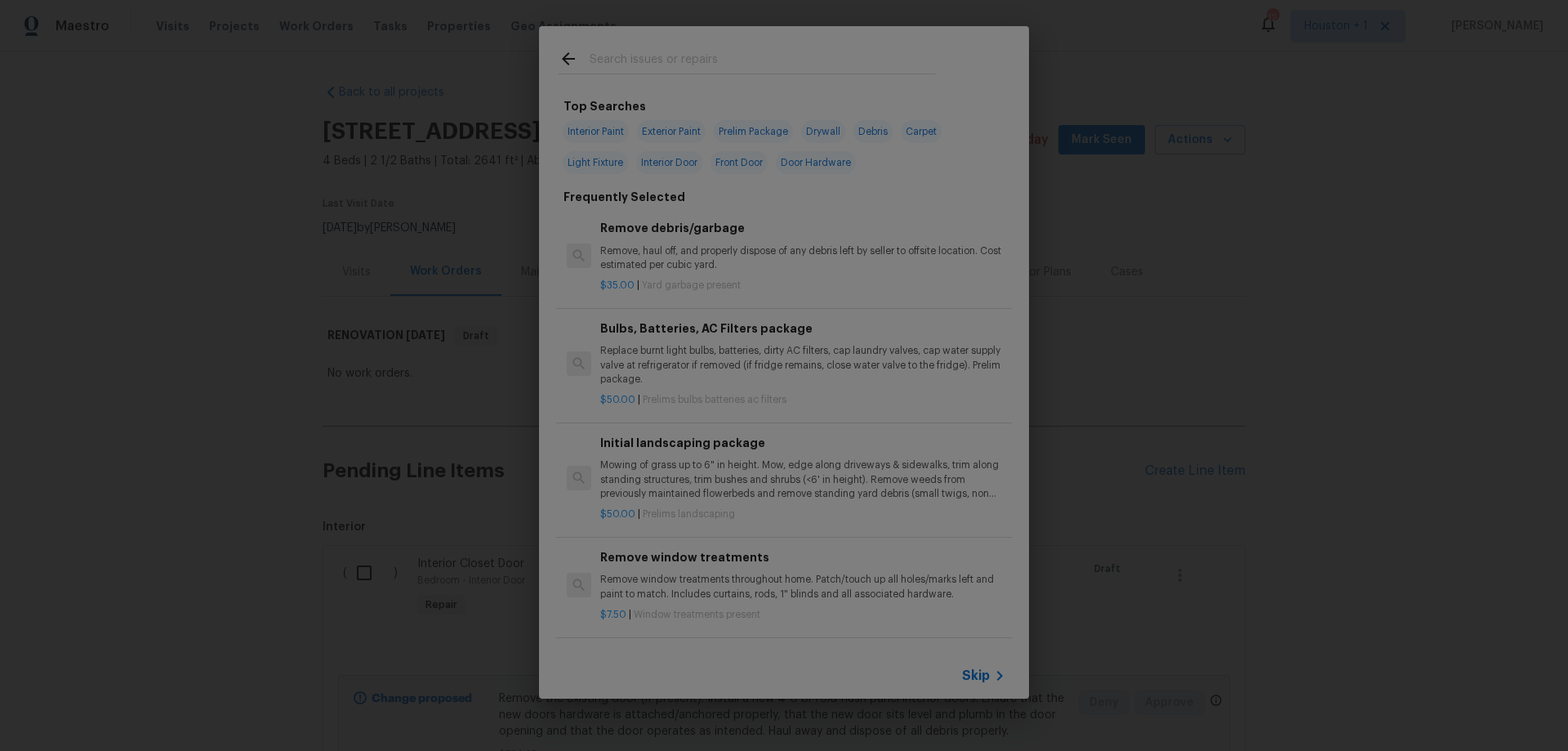
click at [981, 672] on span "Skip" at bounding box center [976, 675] width 28 height 16
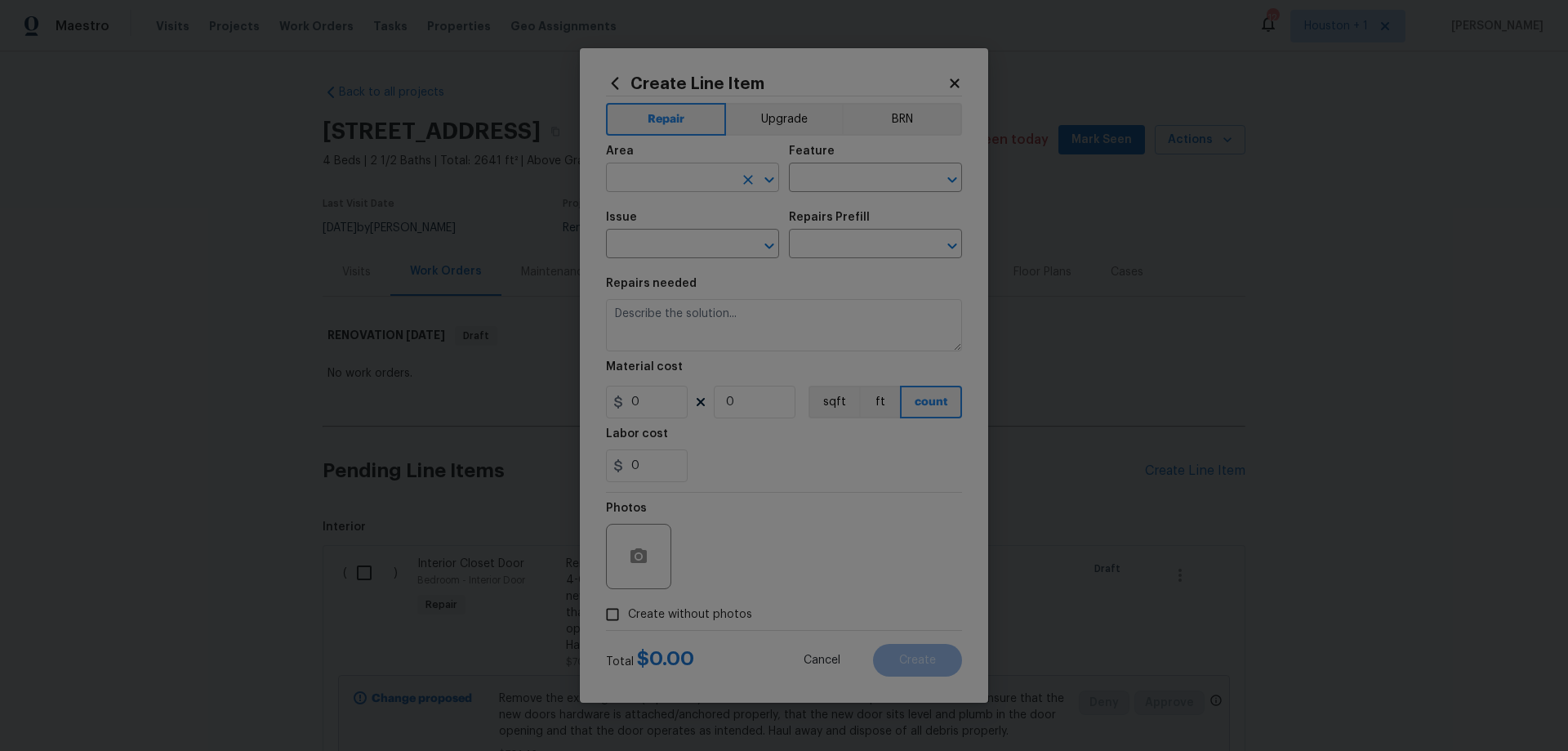
click at [677, 166] on figure "Area ​" at bounding box center [692, 168] width 173 height 47
click at [678, 175] on input "text" at bounding box center [669, 179] width 127 height 26
drag, startPoint x: 705, startPoint y: 243, endPoint x: 729, endPoint y: 230, distance: 27.3
click at [705, 242] on li "Exterior Overall" at bounding box center [692, 242] width 173 height 27
type input "Exterior Overall"
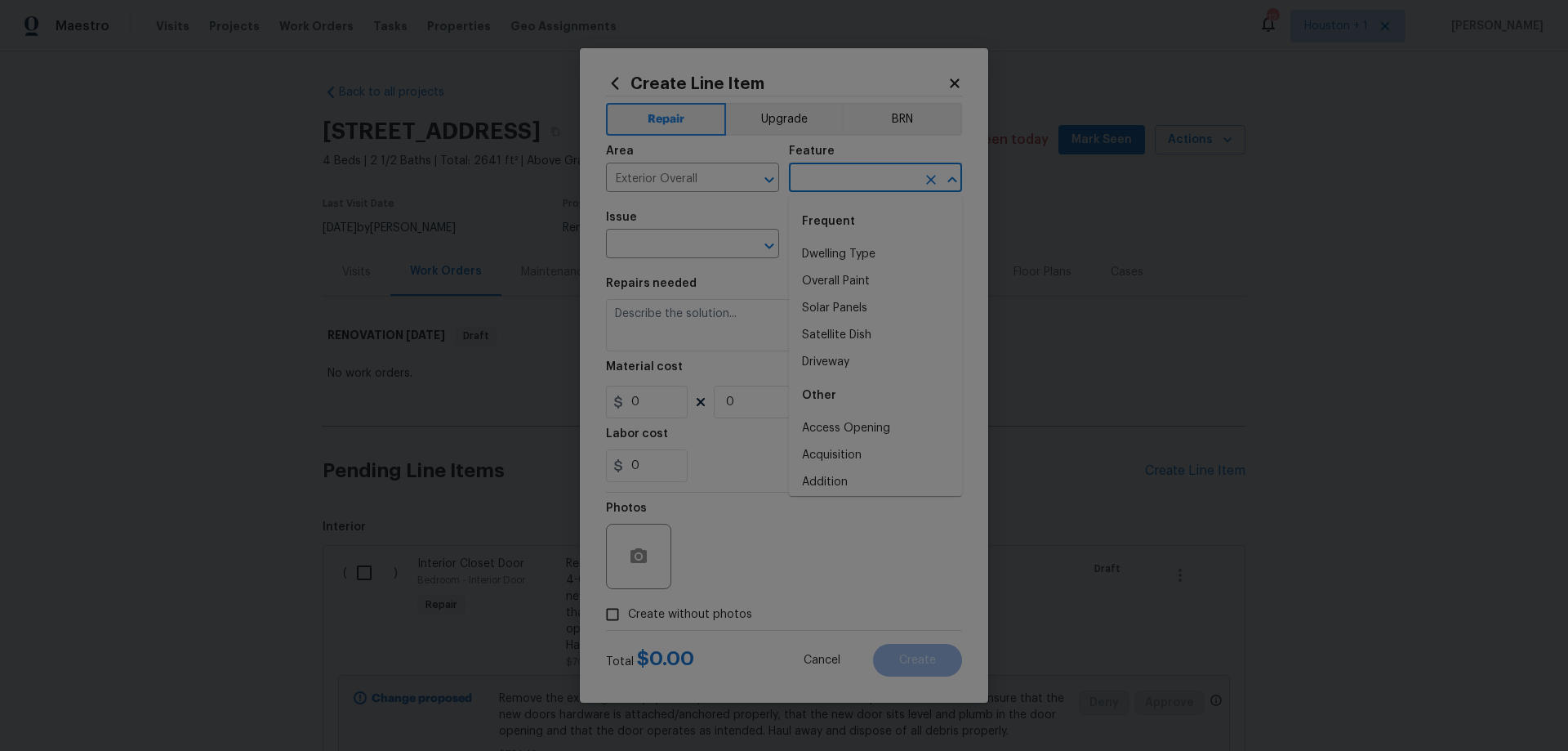
click at [867, 179] on input "text" at bounding box center [852, 179] width 127 height 26
click at [839, 317] on li "Overall" at bounding box center [875, 321] width 173 height 27
type input "Overall"
click at [653, 262] on span "Issue ​" at bounding box center [692, 235] width 173 height 67
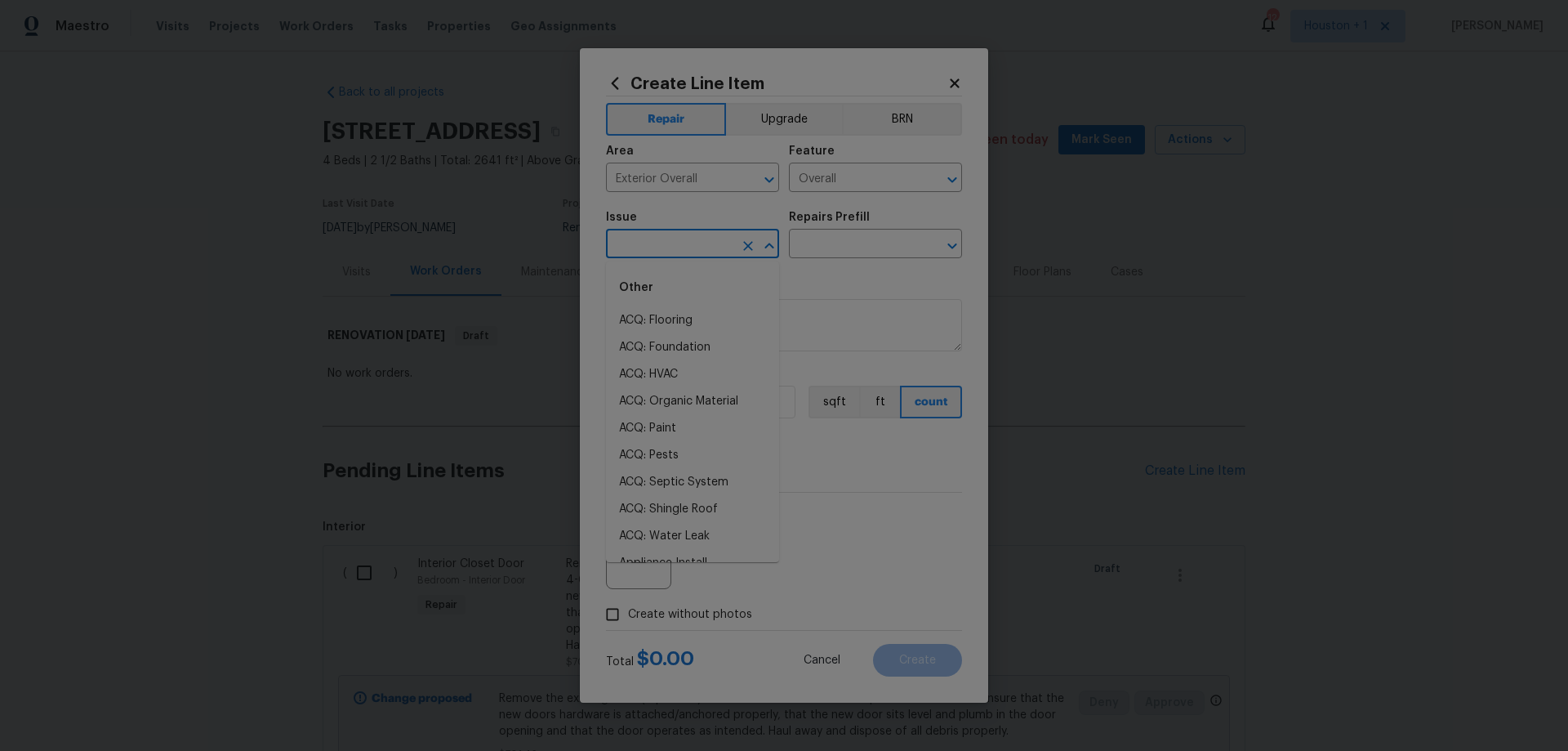
click at [659, 248] on input "text" at bounding box center [669, 246] width 127 height 26
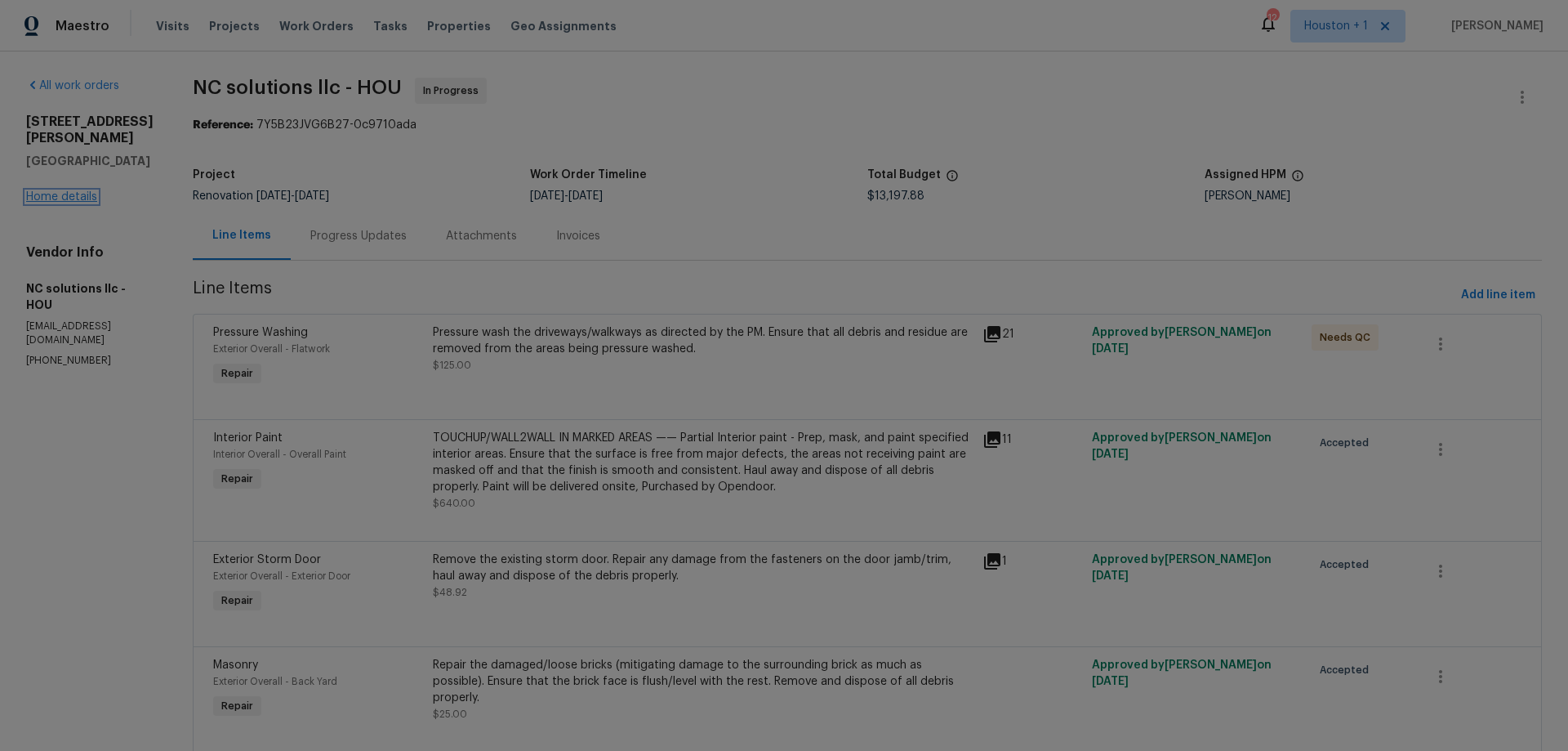
click at [66, 191] on link "Home details" at bounding box center [61, 196] width 71 height 11
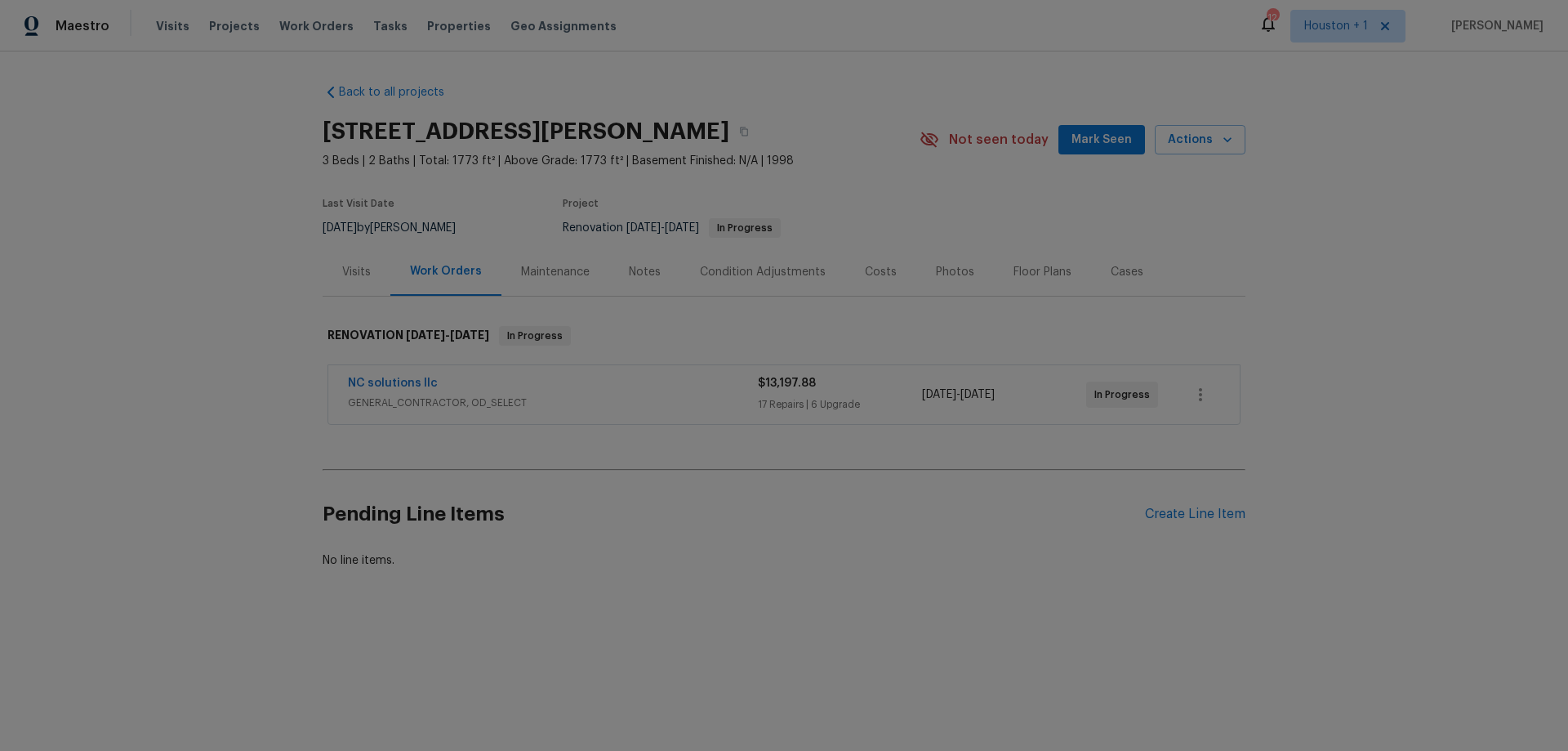
click at [642, 271] on div "Notes" at bounding box center [644, 271] width 32 height 16
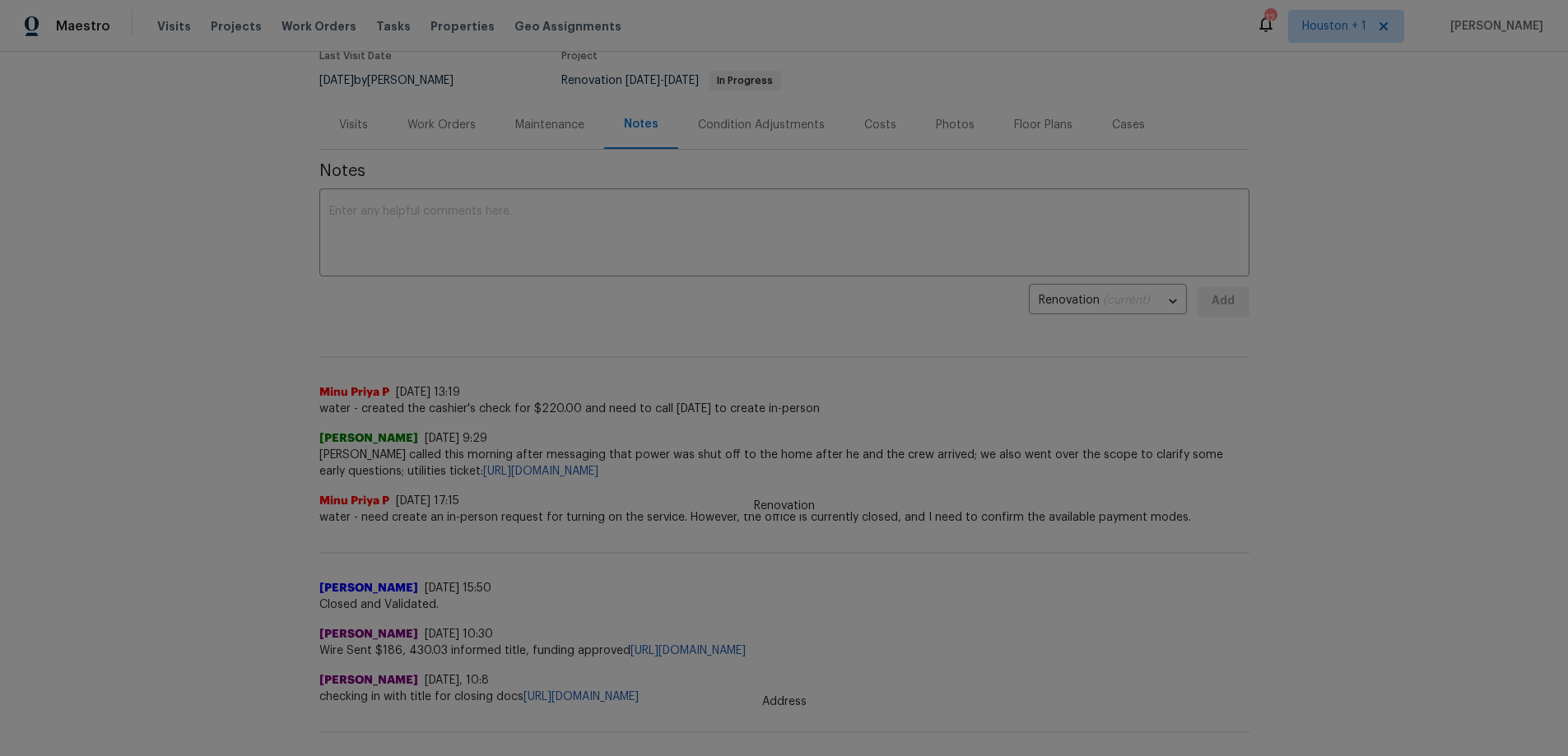
scroll to position [164, 0]
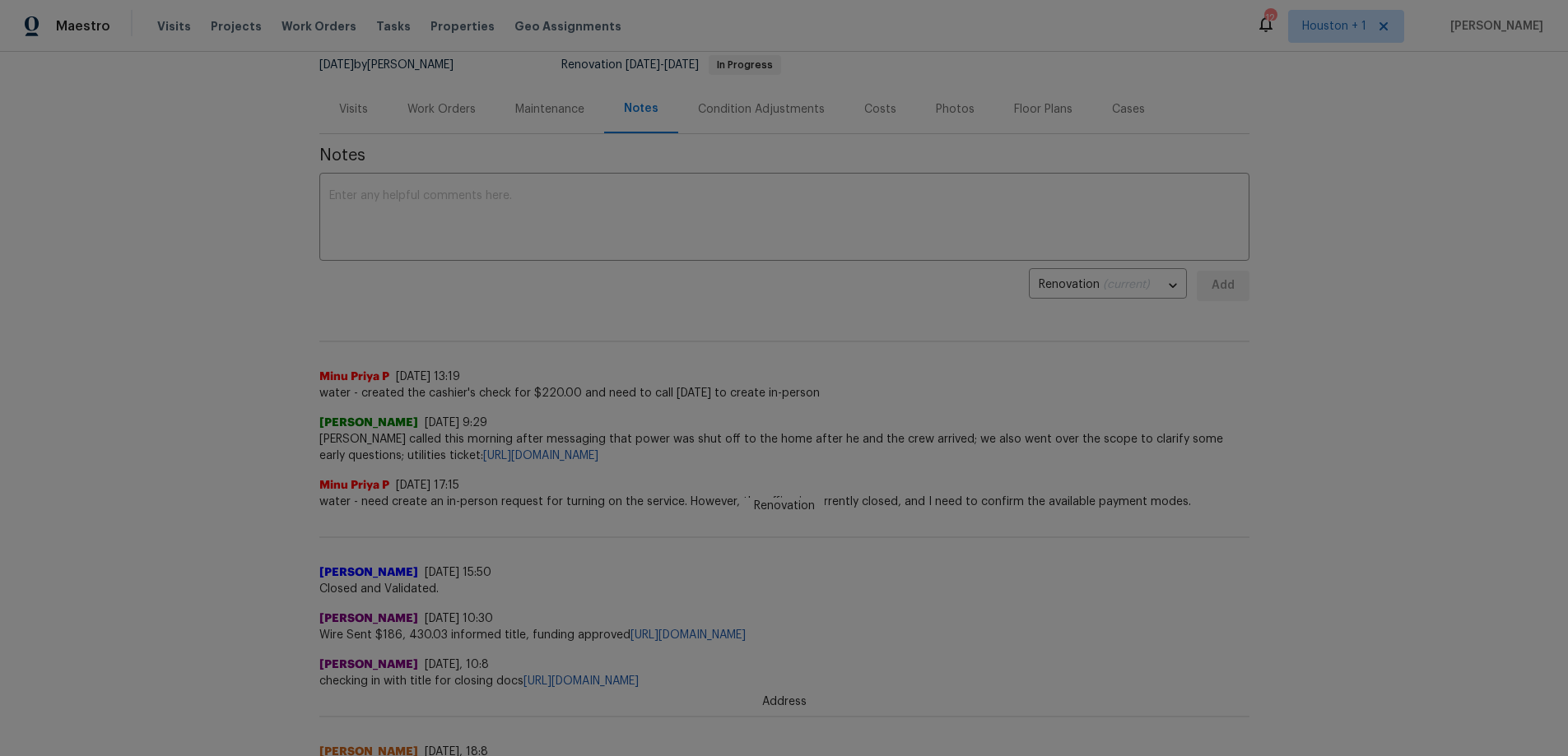
drag, startPoint x: 475, startPoint y: 390, endPoint x: 847, endPoint y: 408, distance: 372.4
click at [840, 409] on div "Renovation Minu Priya P 8/27/25, 13:19 water - created the cashier's check for …" at bounding box center [784, 666] width 930 height 704
click at [844, 407] on div "Joseph Wolfe 8/26/25, 9:29 Luis called this morning after messaging that power …" at bounding box center [784, 432] width 930 height 63
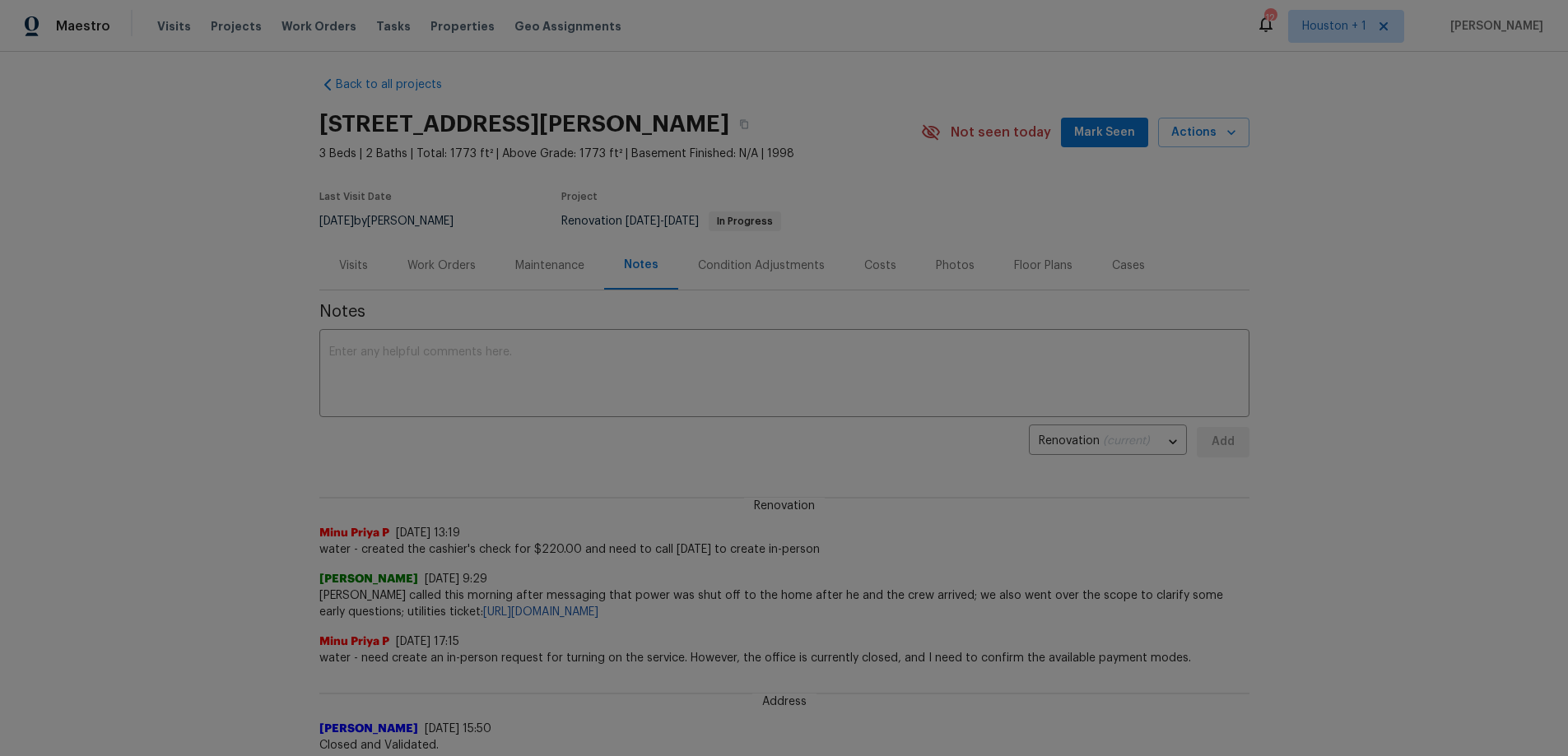
scroll to position [0, 0]
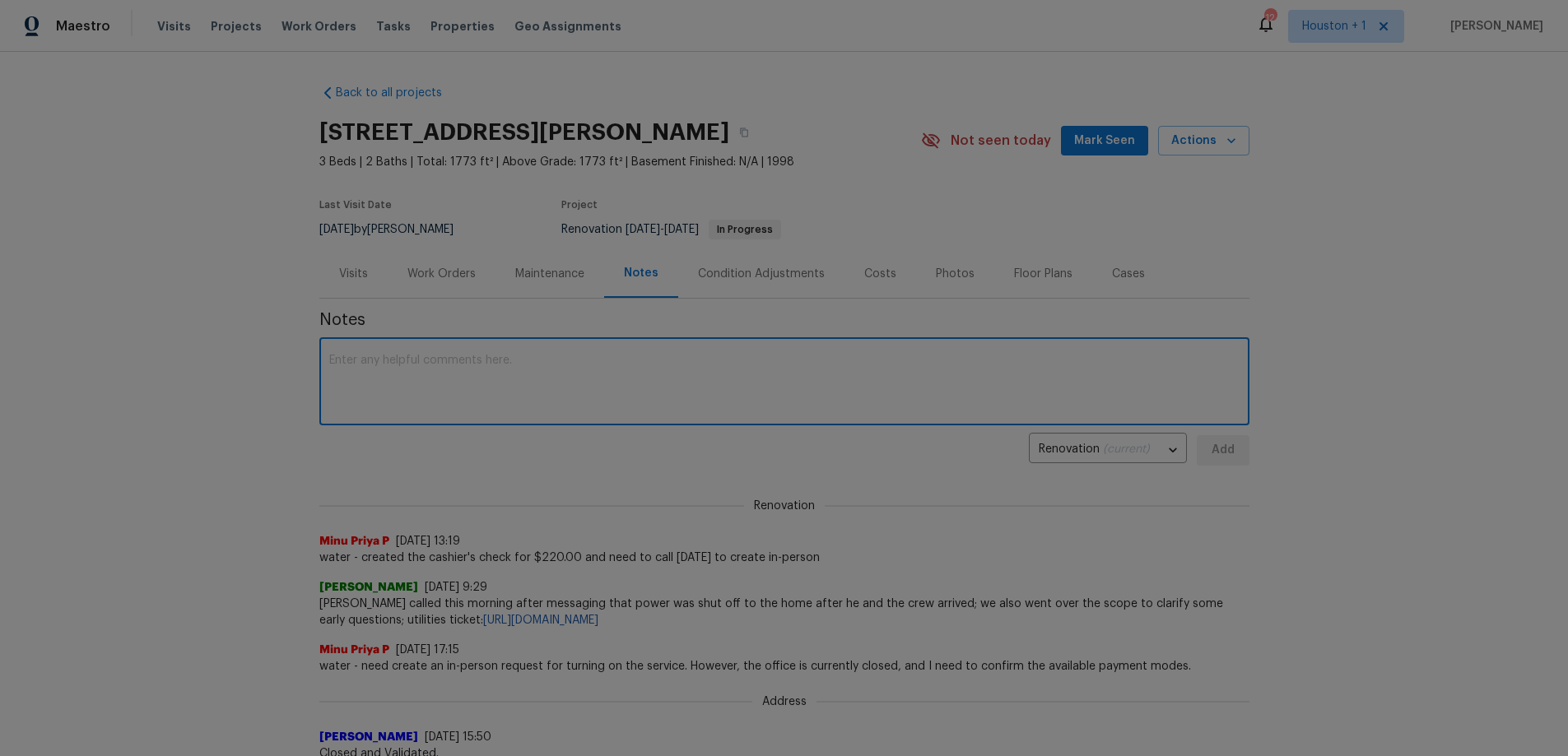
click at [528, 359] on textarea at bounding box center [784, 383] width 910 height 58
type textarea "Luis advised that power is back, but water has now been shut off; notes look li…"
click at [1240, 449] on div "Back to all projects 2223 Laurel Branch Way, Houston, TX 77014 3 Beds | 2 Baths…" at bounding box center [784, 403] width 1568 height 704
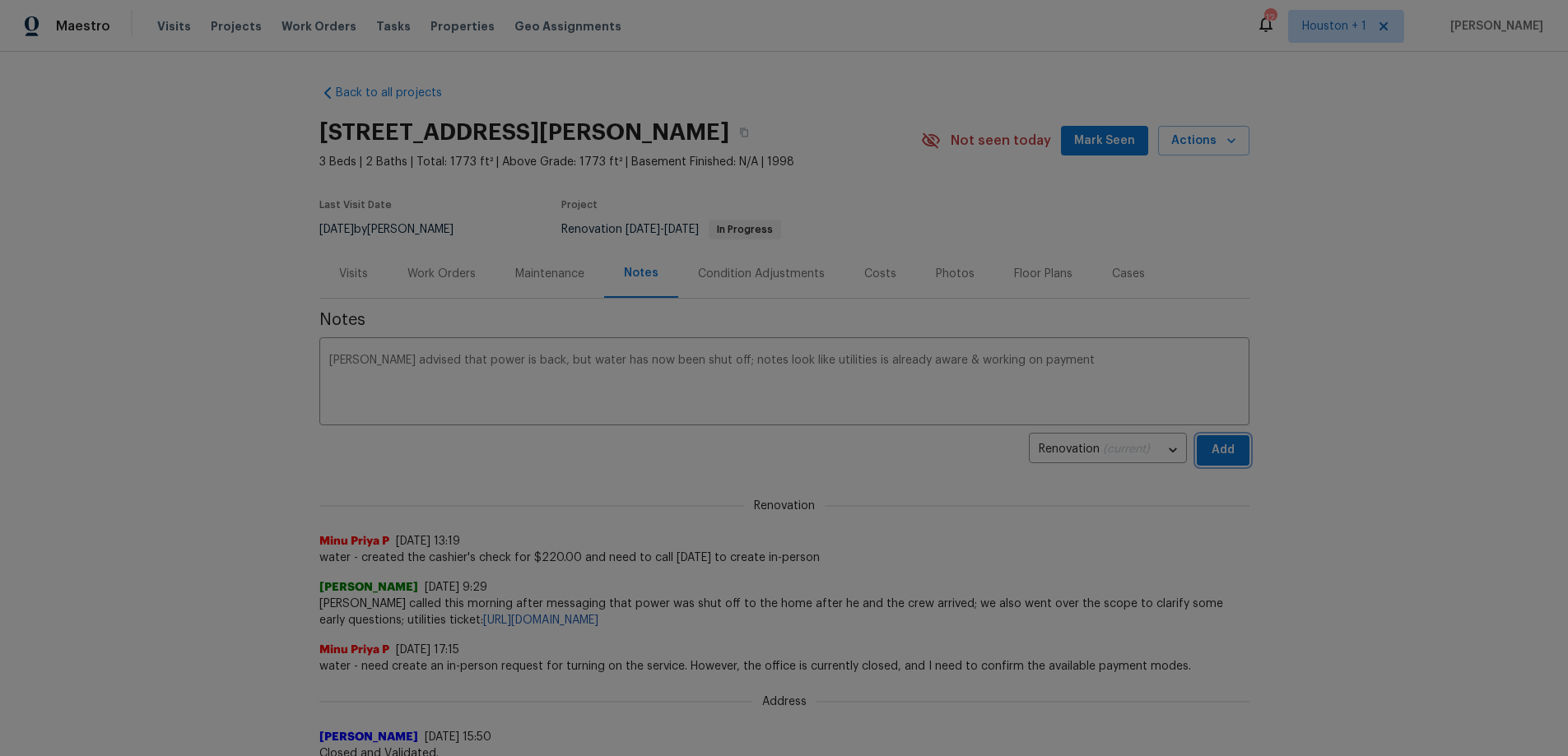
click at [1239, 449] on button "Add" at bounding box center [1222, 449] width 52 height 30
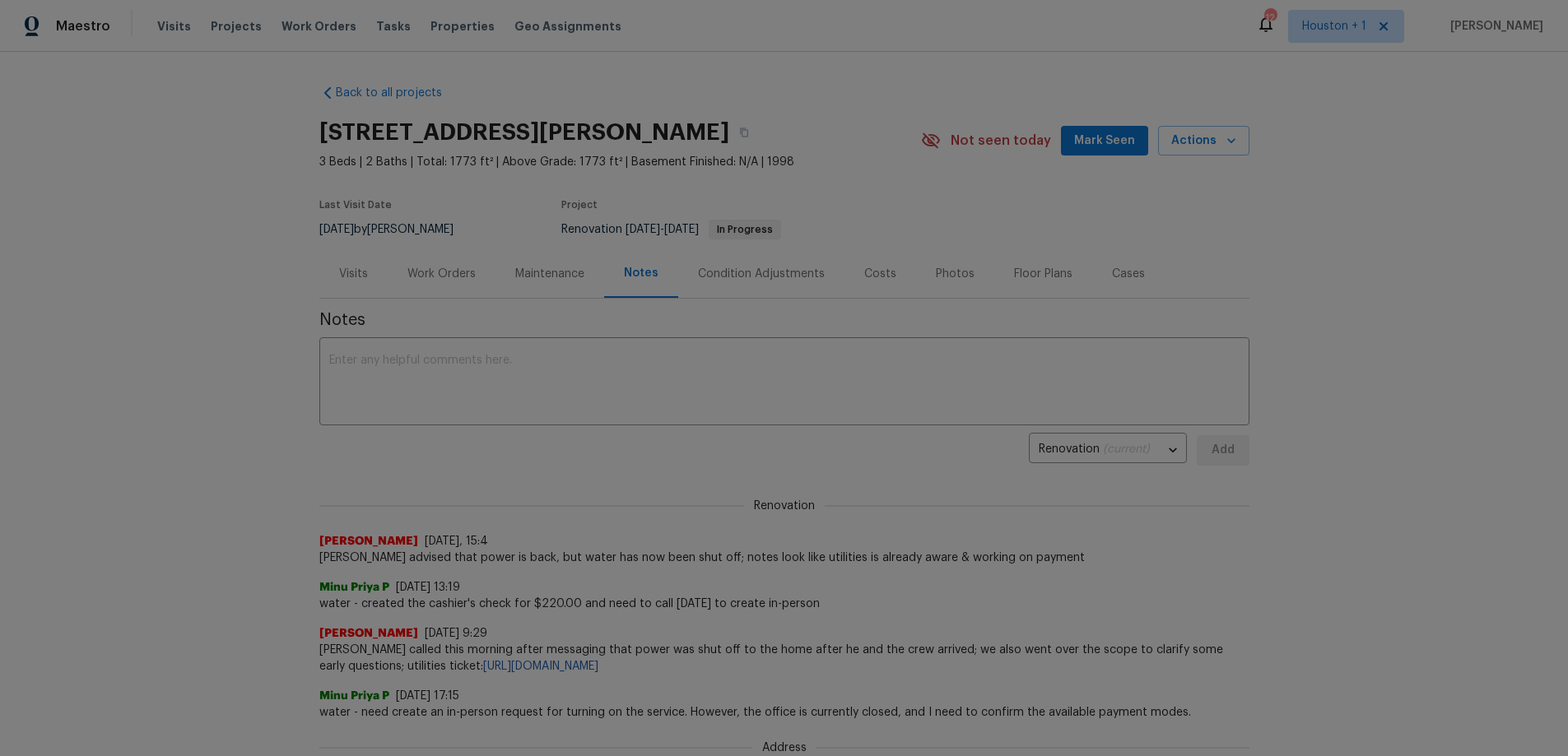
click at [1450, 444] on div "Back to all projects 2223 Laurel Branch Way, Houston, TX 77014 3 Beds | 2 Baths…" at bounding box center [784, 403] width 1568 height 704
click at [1106, 143] on span "Mark Seen" at bounding box center [1104, 141] width 61 height 21
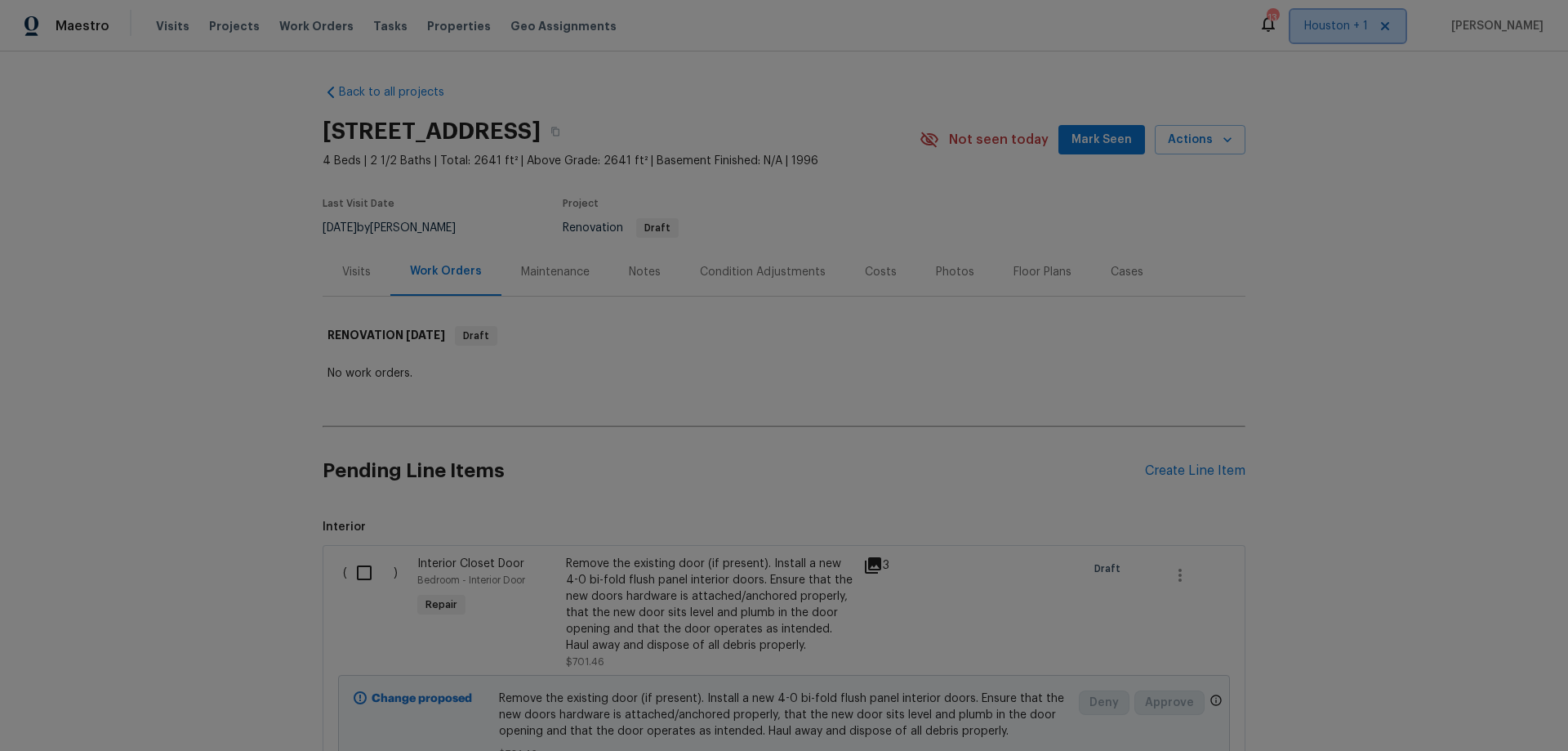
click at [1356, 26] on span "Houston + 1" at bounding box center [1336, 26] width 64 height 16
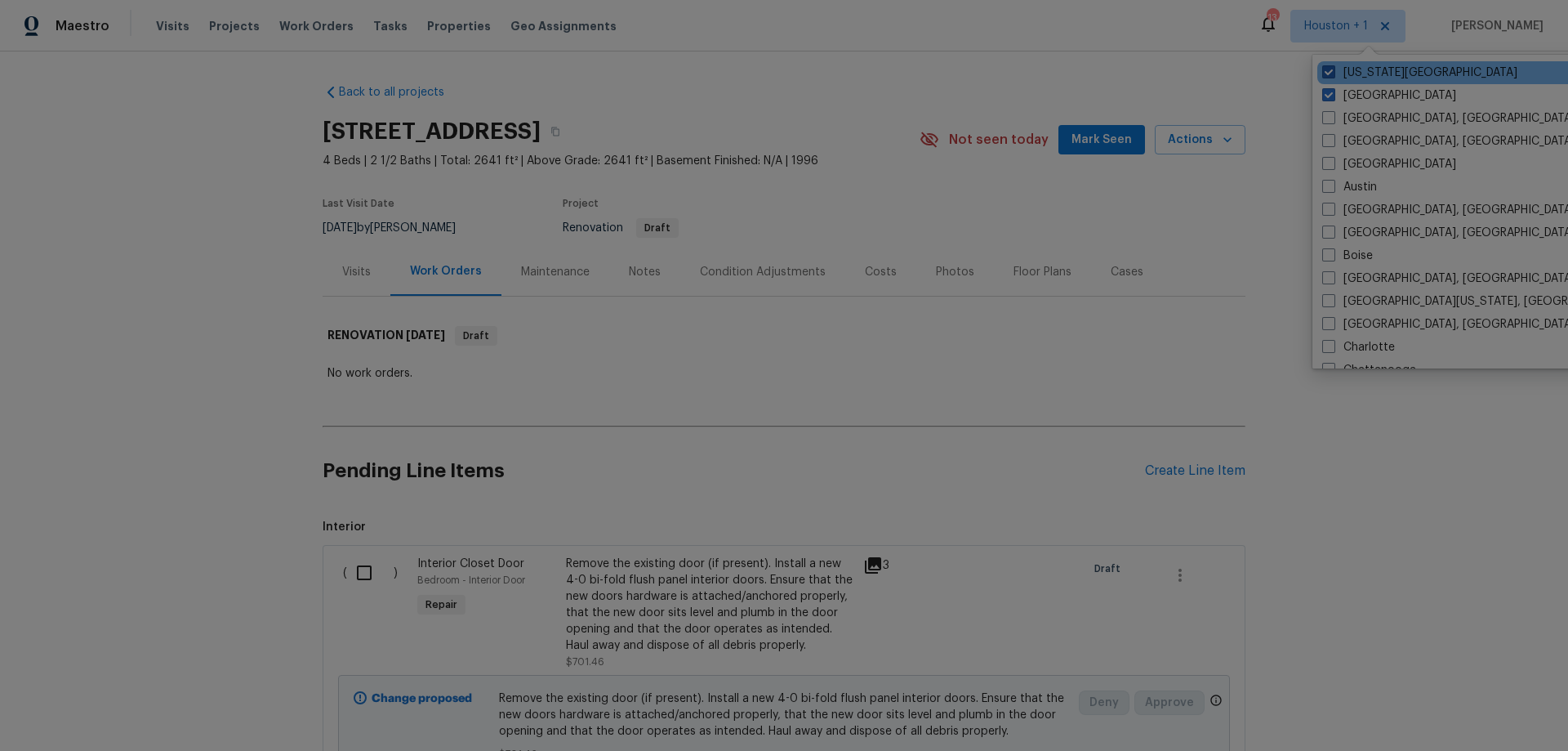
click at [1328, 76] on span at bounding box center [1328, 72] width 13 height 13
click at [1328, 75] on input "Kansas City" at bounding box center [1327, 70] width 10 height 10
checkbox input "false"
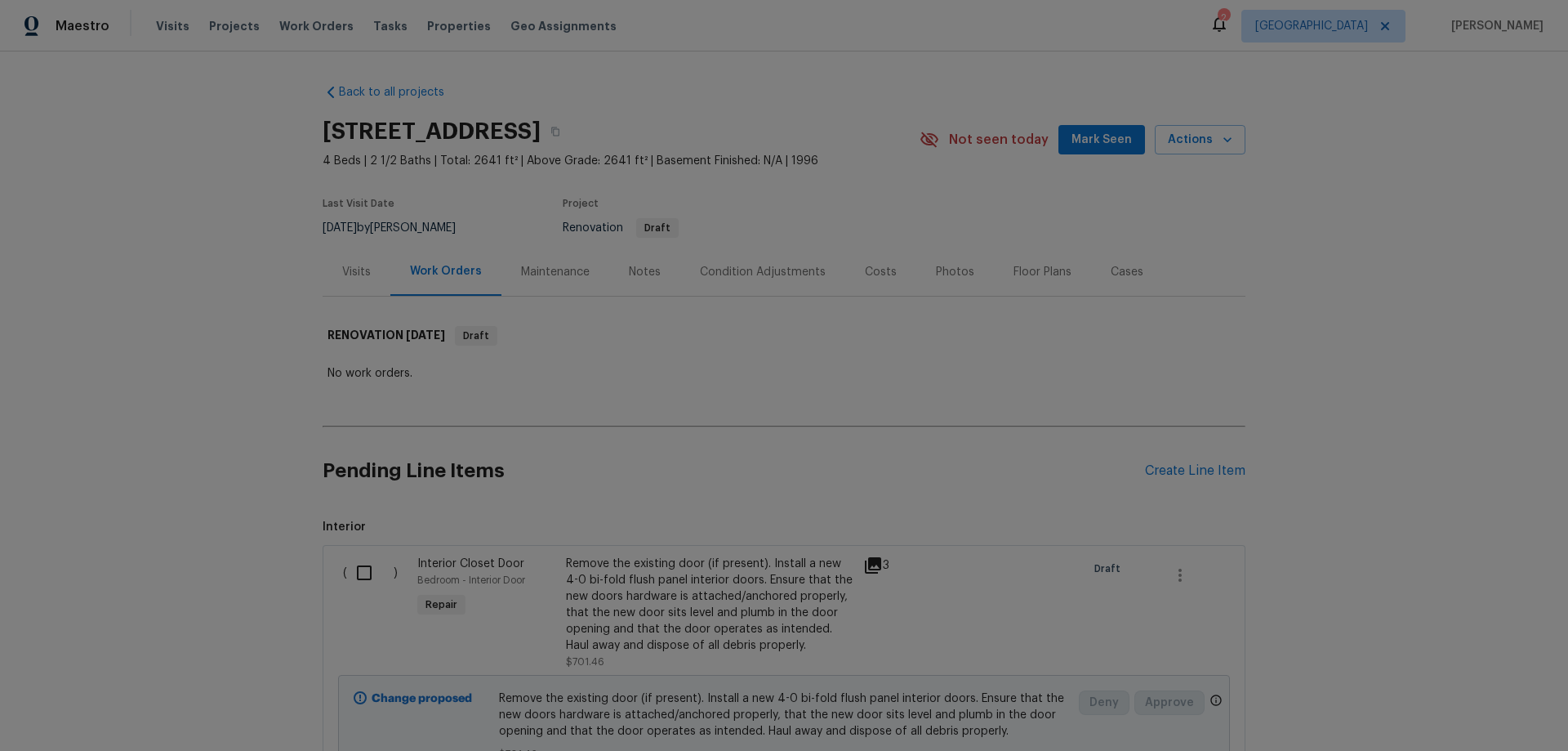
click at [1270, 222] on div "Back to all projects 14018 Fair Glade Ln, Cypress, TX 77429 4 Beds | 2 1/2 Bath…" at bounding box center [784, 400] width 1568 height 699
click at [1169, 469] on div "Create Line Item" at bounding box center [1195, 471] width 101 height 15
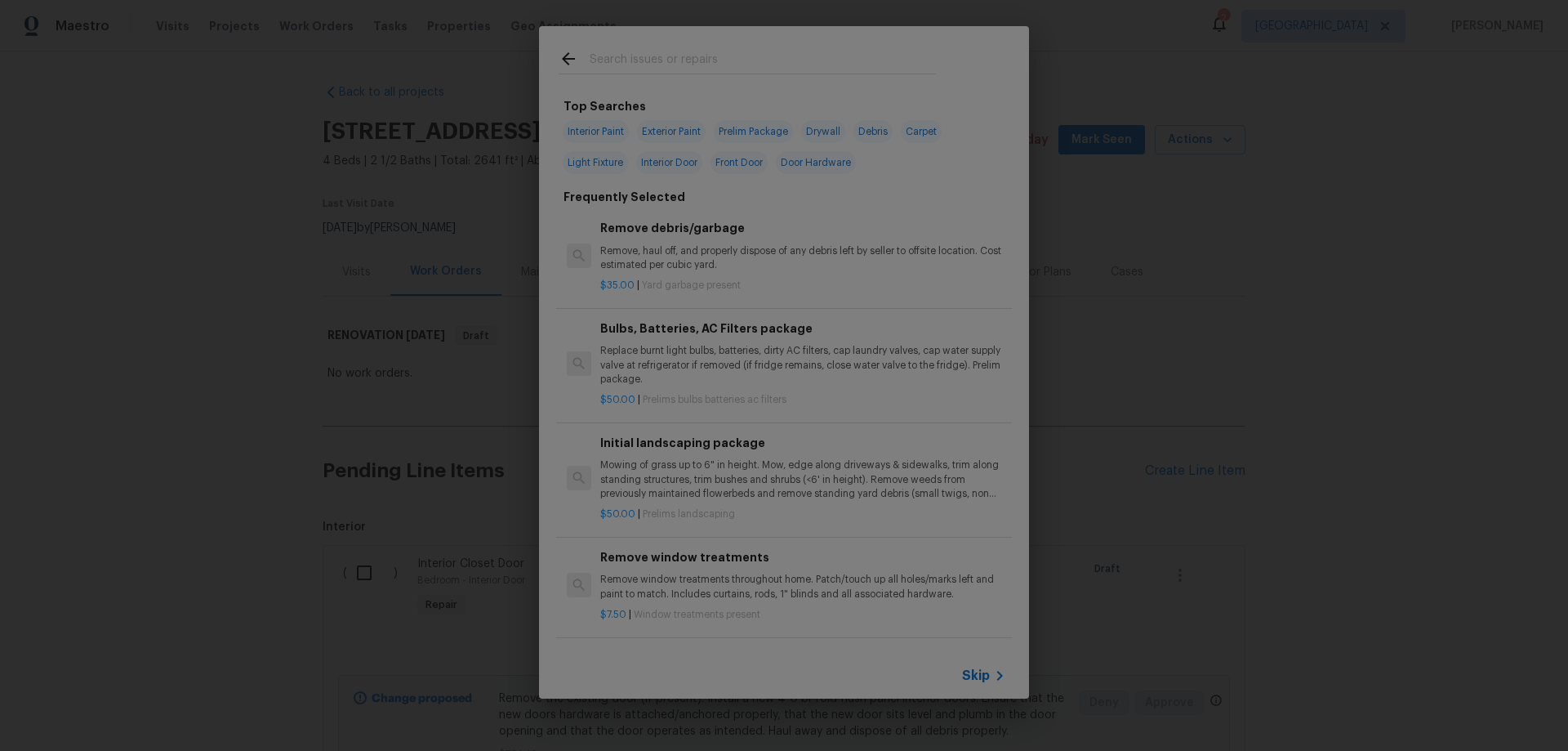
click at [991, 665] on div "Skip" at bounding box center [784, 676] width 490 height 46
click at [993, 674] on icon at bounding box center [999, 675] width 20 height 20
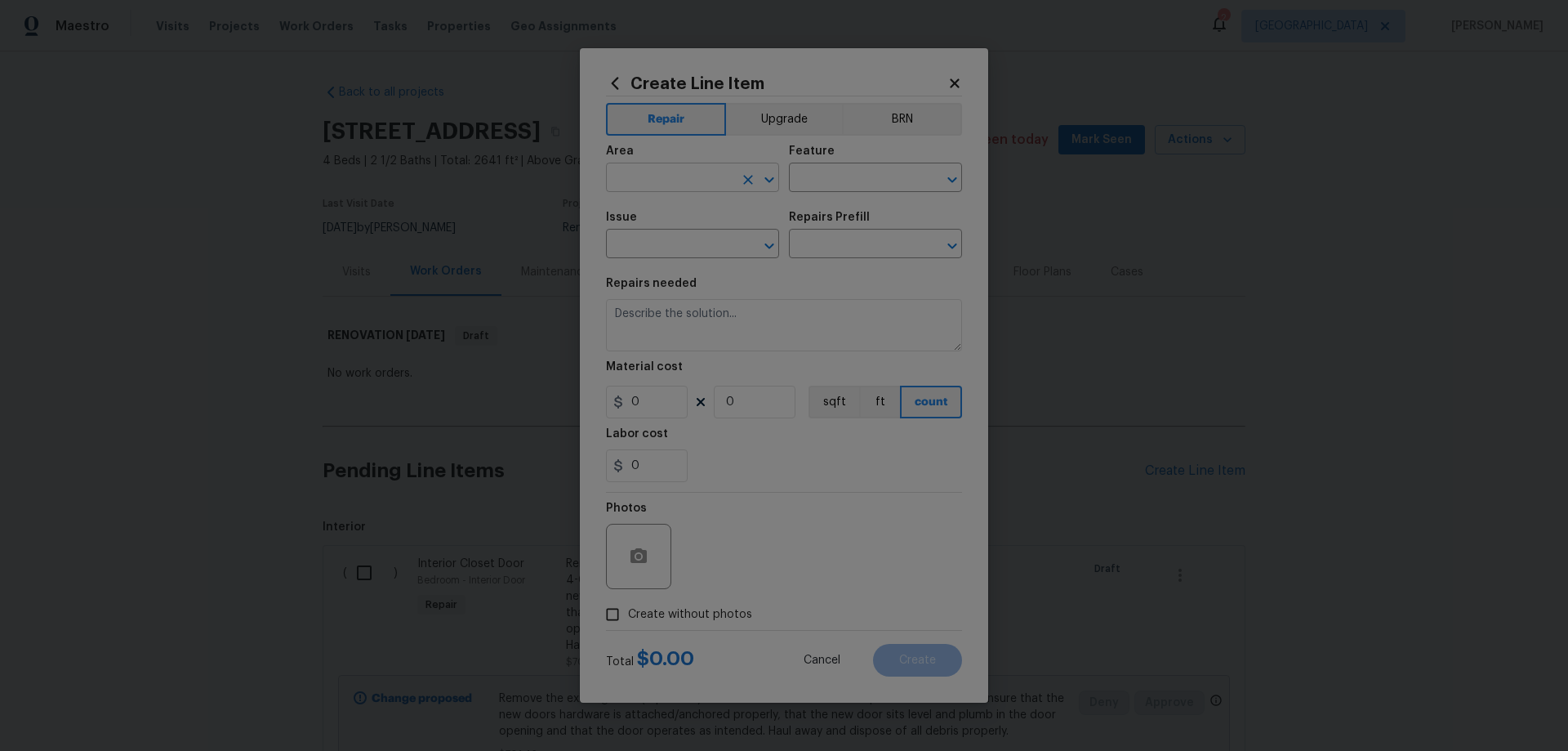
click at [676, 175] on input "text" at bounding box center [669, 179] width 127 height 26
click at [686, 236] on li "Exterior Overall" at bounding box center [692, 242] width 173 height 27
type input "Exterior Overall"
click at [845, 178] on input "text" at bounding box center [852, 179] width 127 height 26
click at [851, 320] on li "Overall" at bounding box center [875, 321] width 173 height 27
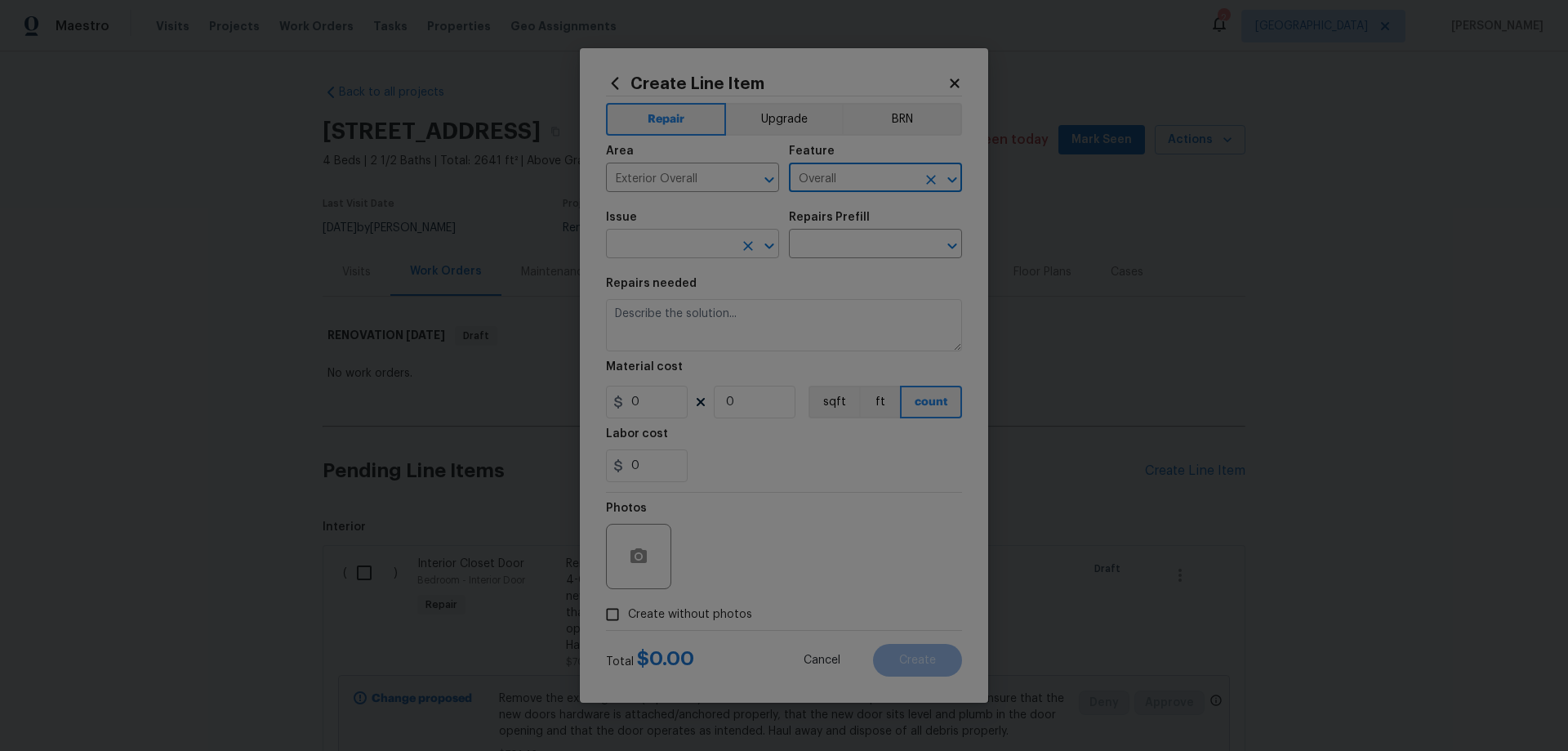
type input "Overall"
click at [717, 247] on input "text" at bounding box center [669, 246] width 127 height 26
click at [729, 318] on li "Debris/garbage on site" at bounding box center [692, 321] width 173 height 27
type input "Debris/garbage on site"
click at [878, 233] on input "text" at bounding box center [852, 246] width 127 height 26
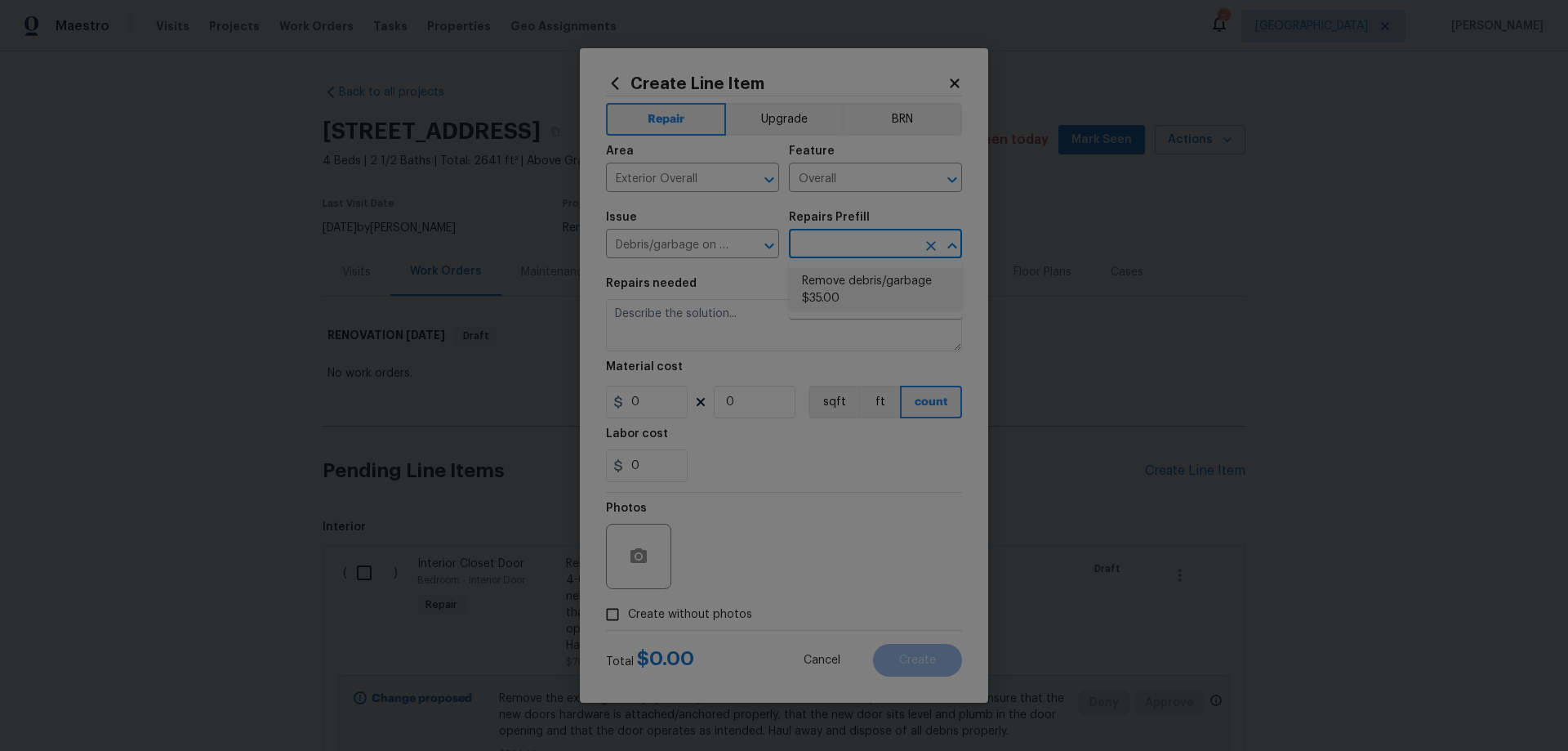
click at [872, 286] on li "Remove debris/garbage $35.00" at bounding box center [875, 290] width 173 height 44
type input "Remove debris/garbage $35.00"
type textarea "Remove, haul off, and properly dispose of any debris left by seller to offsite …"
type input "35"
drag, startPoint x: 767, startPoint y: 410, endPoint x: 596, endPoint y: 391, distance: 172.1
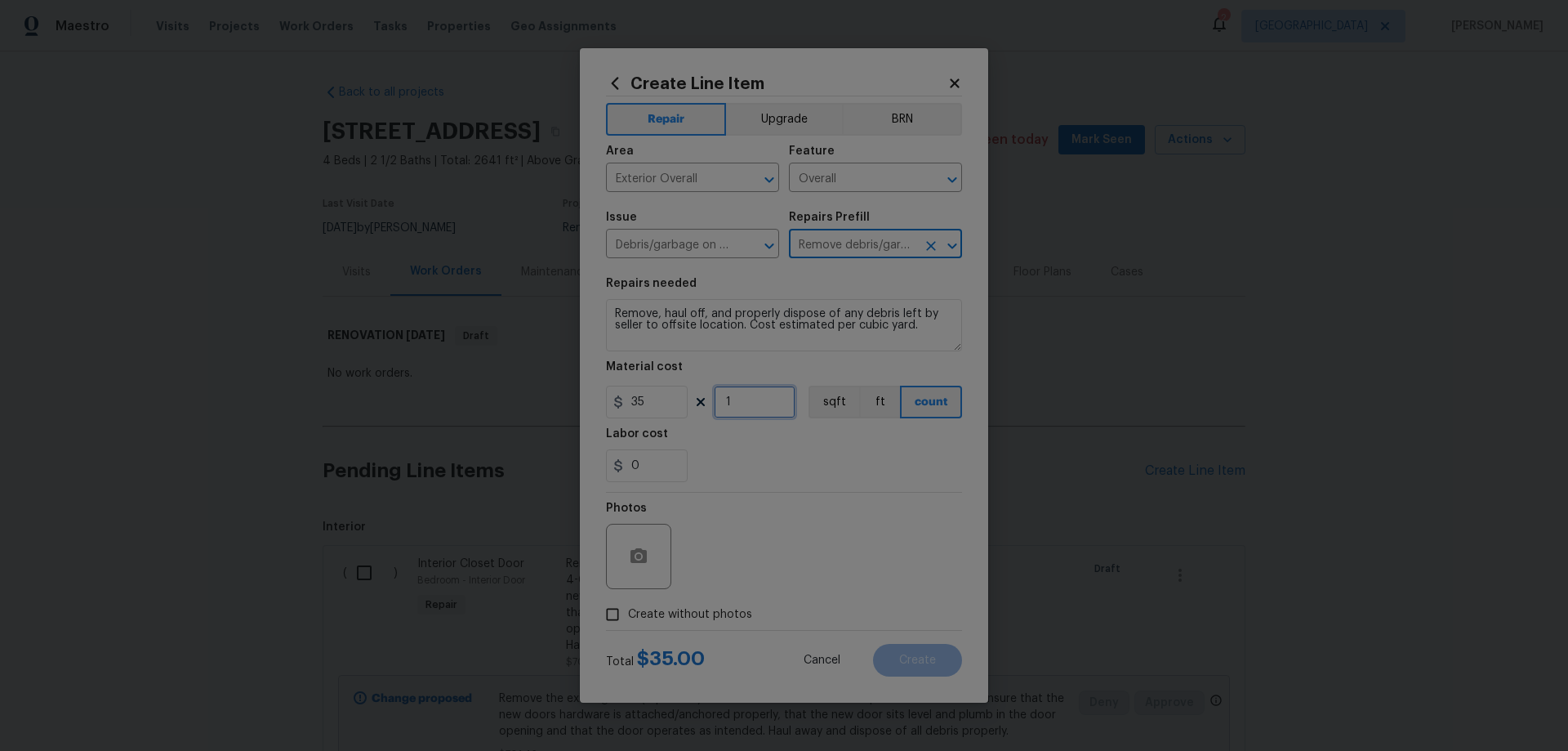
click at [607, 393] on div "35 1 sqft ft count" at bounding box center [783, 402] width 356 height 32
type input "11"
click at [689, 612] on span "Create without photos" at bounding box center [690, 614] width 125 height 17
click at [628, 612] on input "Create without photos" at bounding box center [613, 614] width 31 height 31
checkbox input "true"
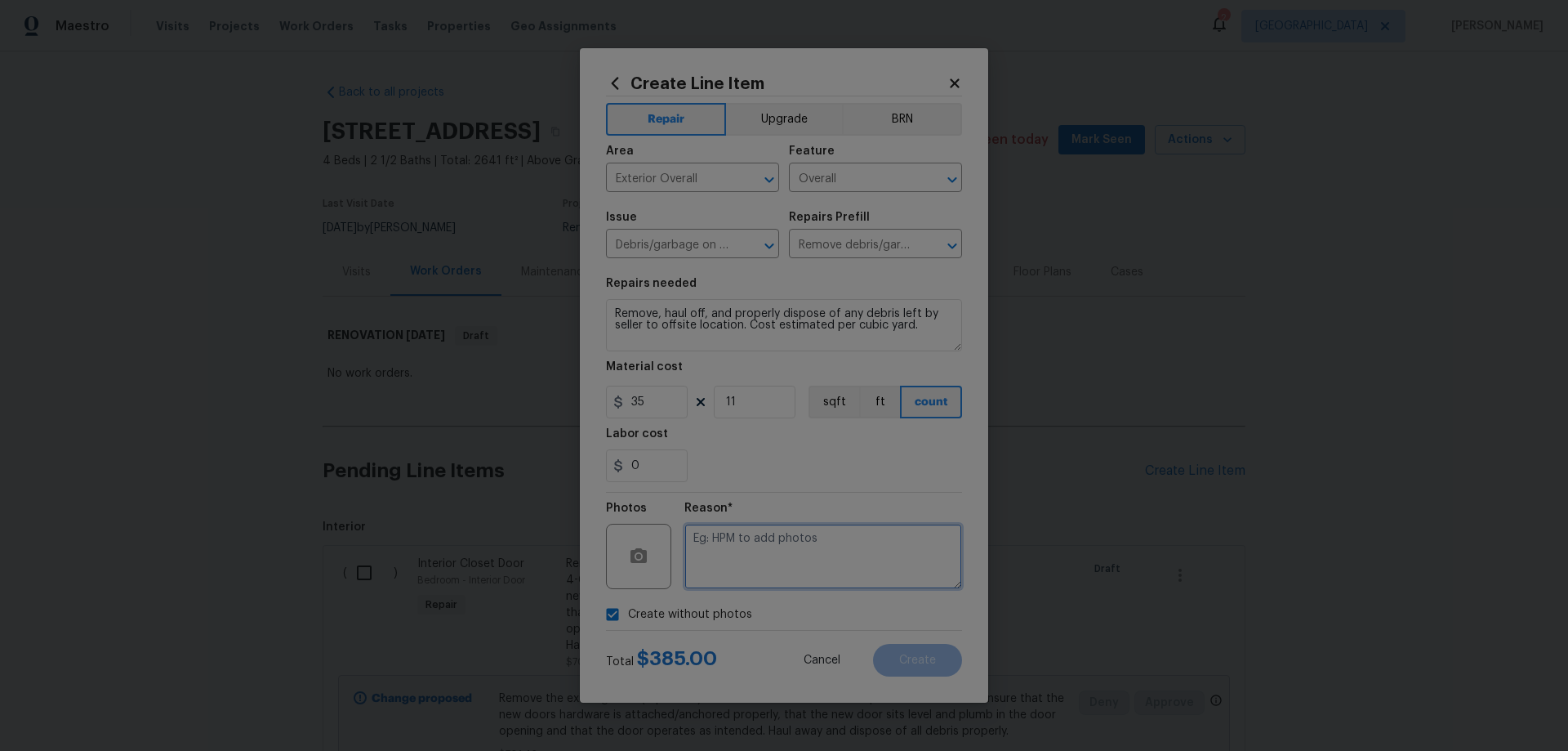
click at [803, 545] on textarea at bounding box center [822, 556] width 277 height 66
paste textarea "HPM to add photos"
type textarea "HPM to add photos"
click at [946, 663] on button "Create" at bounding box center [917, 660] width 89 height 32
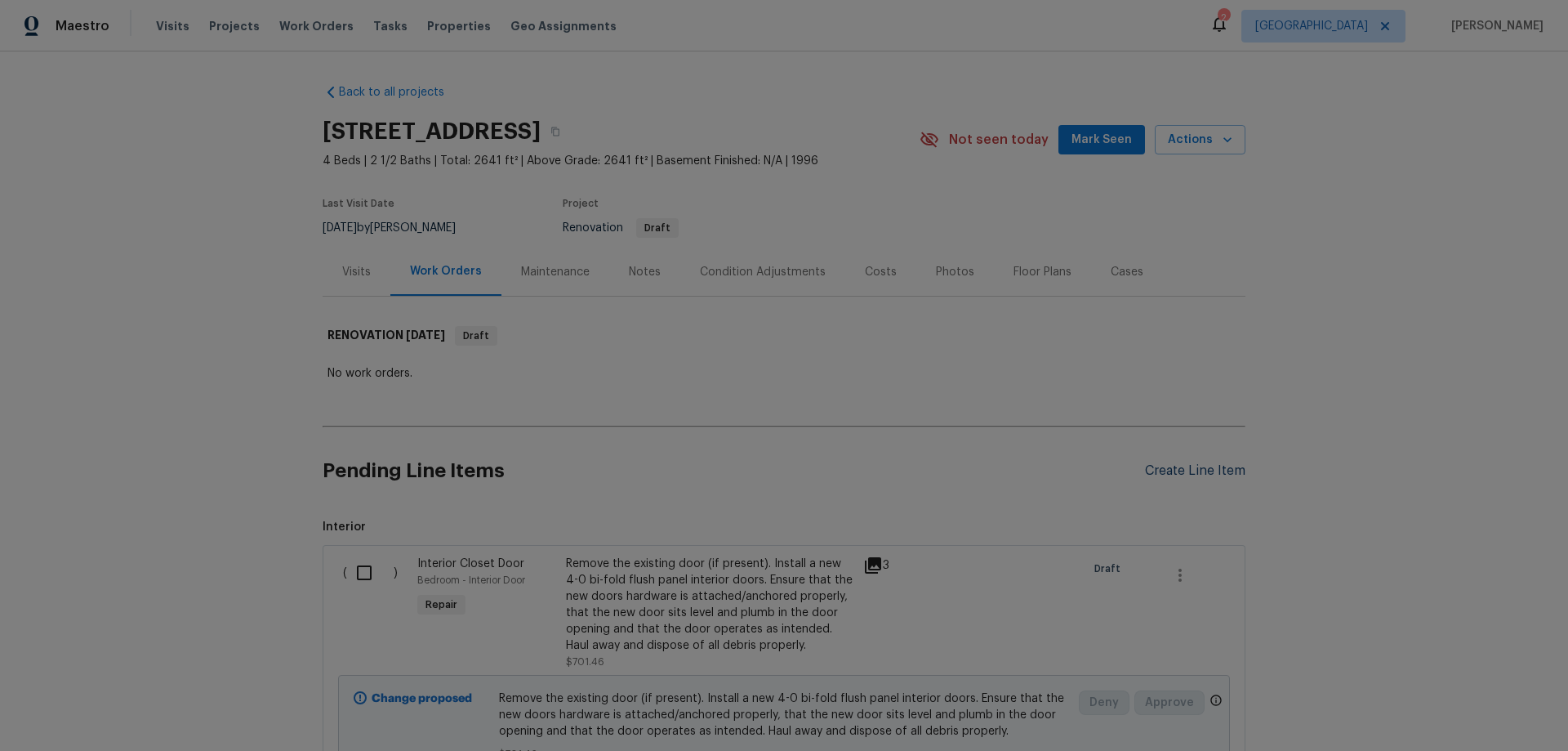
click at [1207, 469] on div "Create Line Item" at bounding box center [1195, 471] width 101 height 15
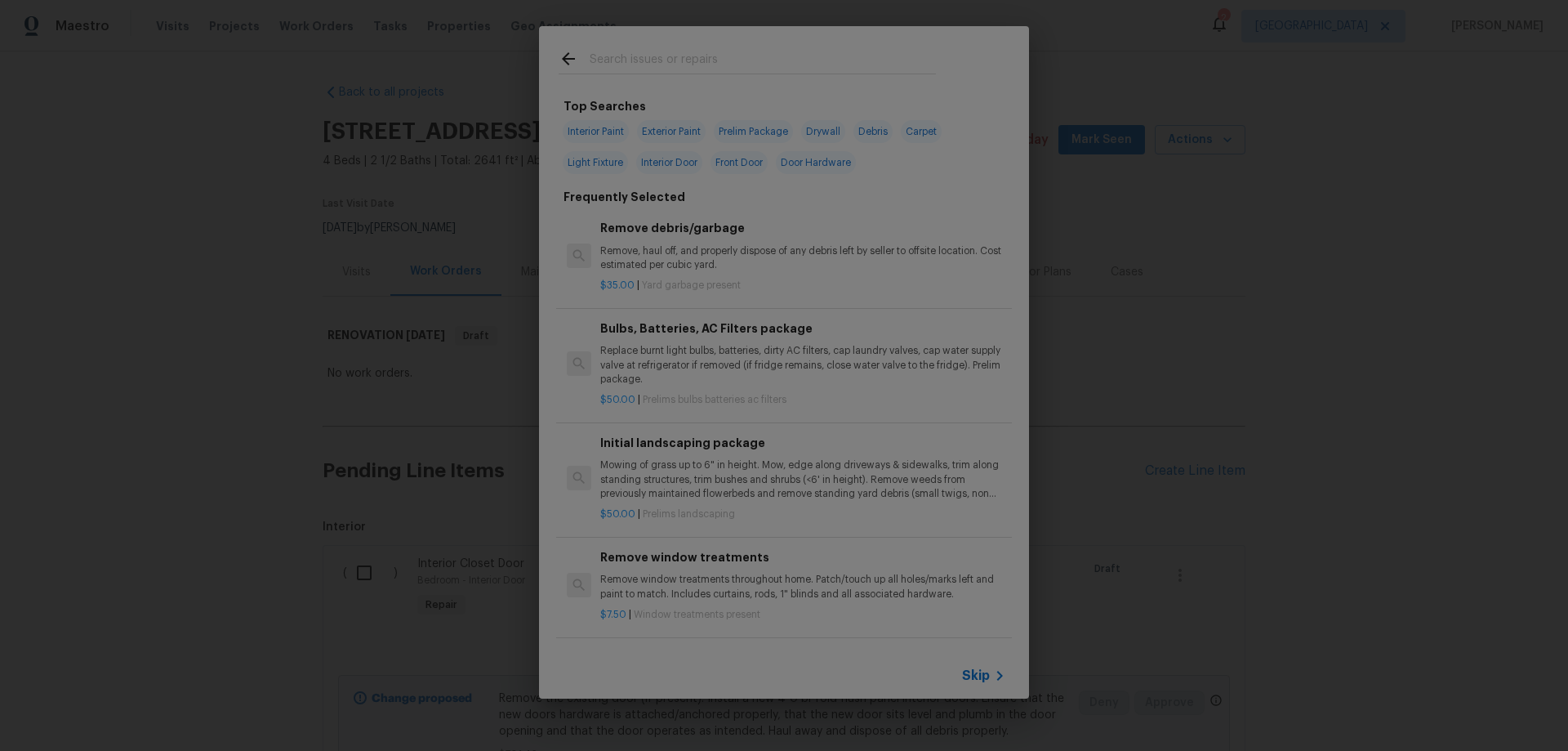
click at [830, 162] on span "Door Hardware" at bounding box center [816, 162] width 80 height 23
type input "Door Hardware"
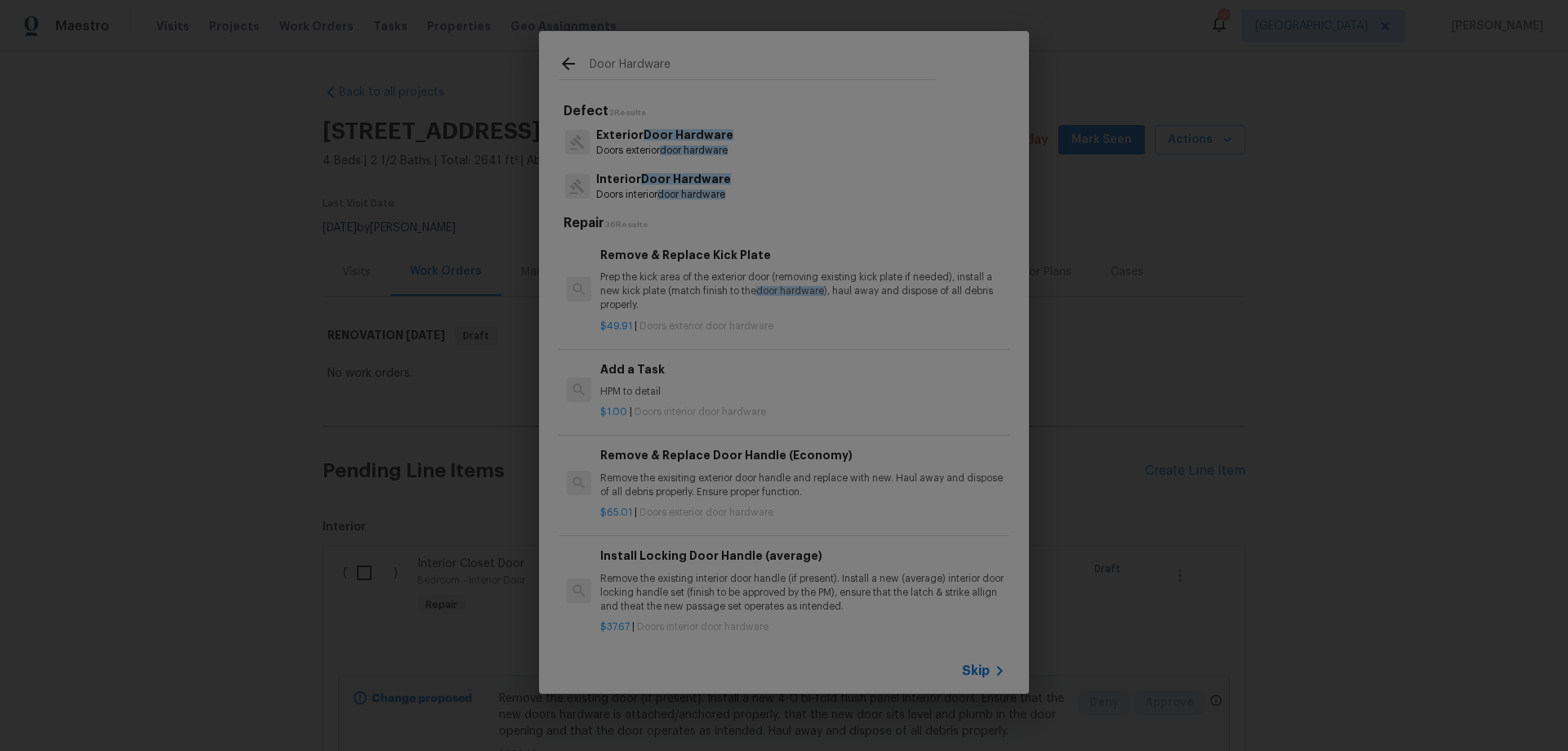
click at [682, 148] on span "door hardware" at bounding box center [693, 149] width 67 height 9
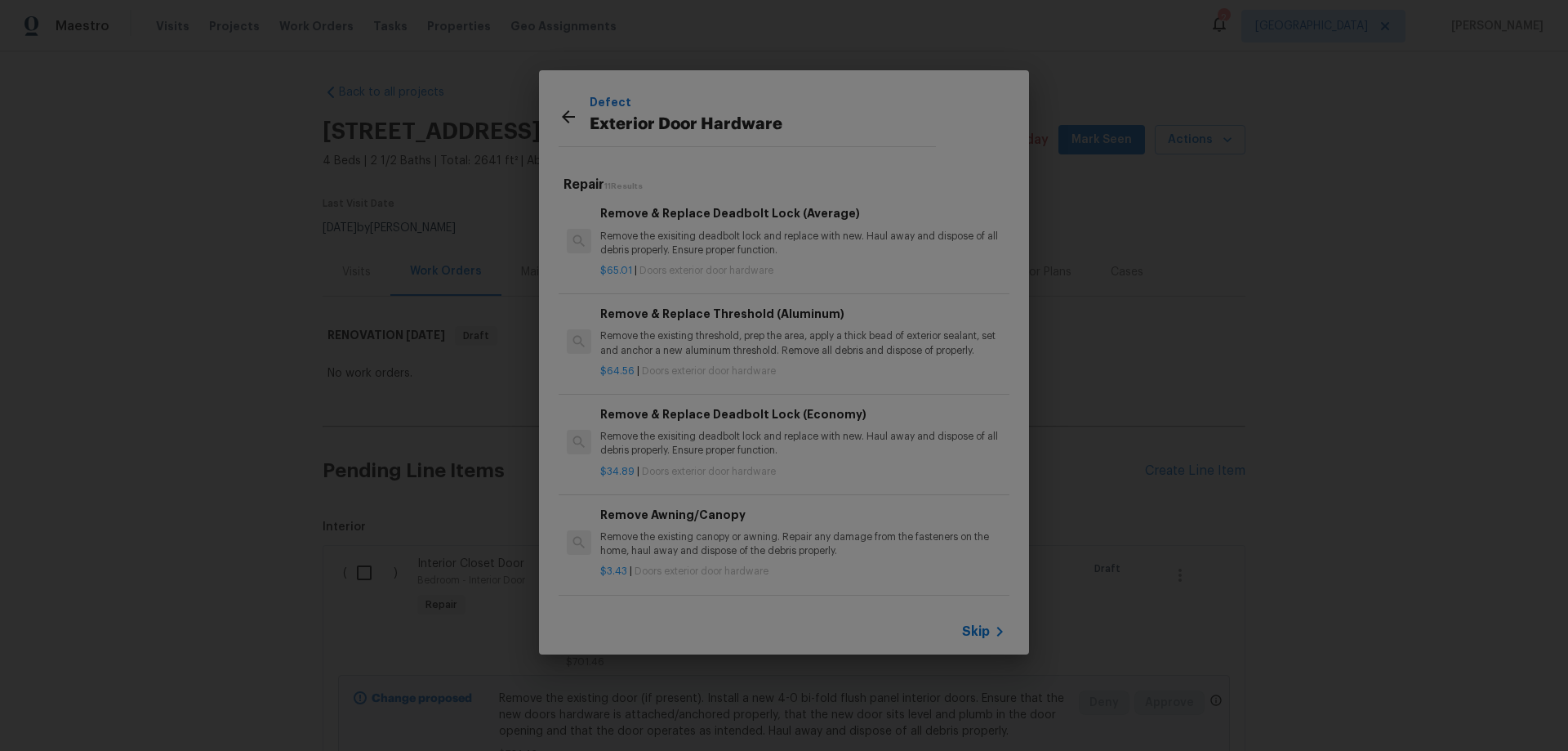
scroll to position [572, 0]
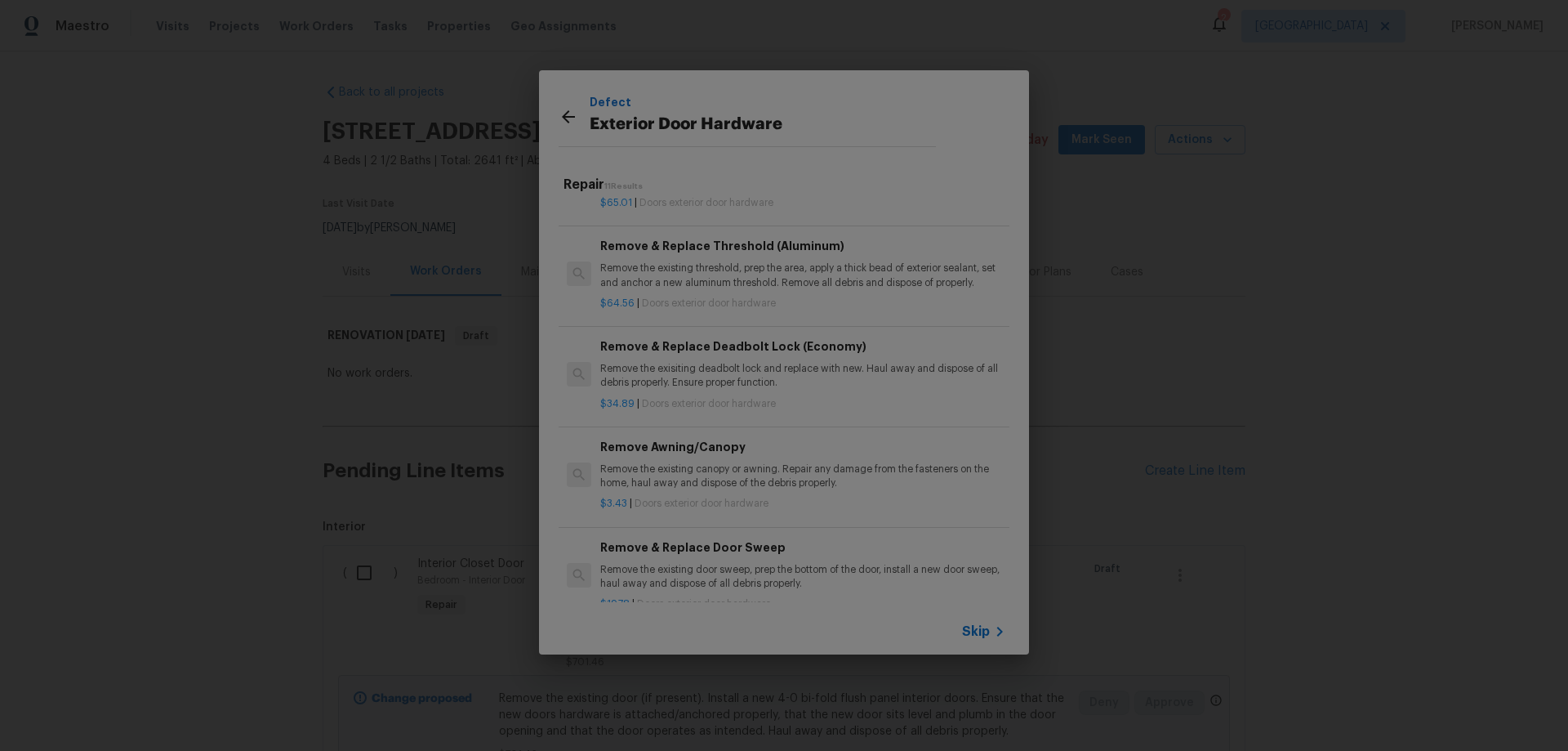
click at [723, 364] on p "Remove the exisiting deadbolt lock and replace with new. Haul away and dispose …" at bounding box center [803, 376] width 405 height 28
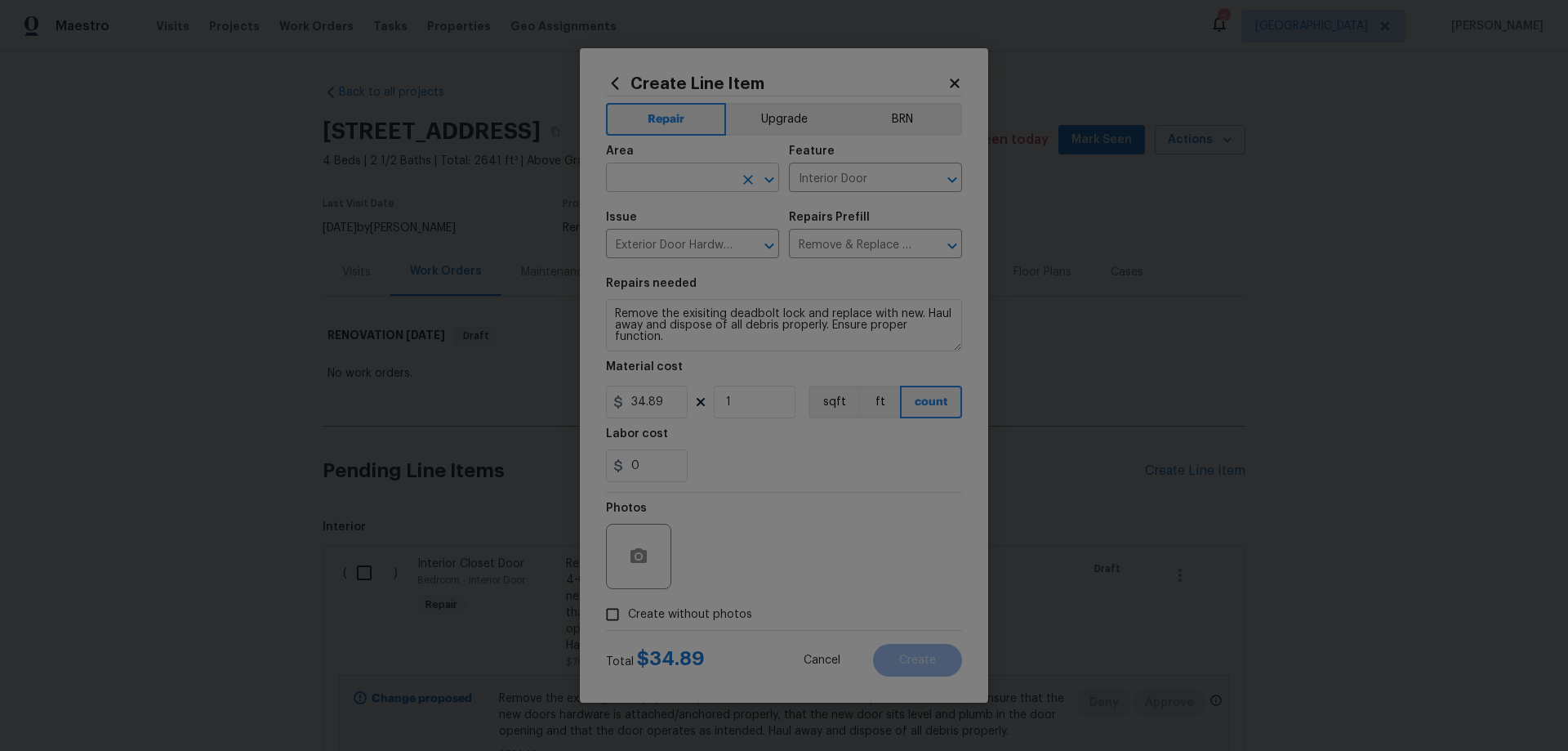
click at [671, 178] on input "text" at bounding box center [669, 179] width 127 height 26
click at [677, 212] on li "Garage" at bounding box center [692, 215] width 173 height 27
type input "Garage"
click at [685, 613] on span "Create without photos" at bounding box center [690, 614] width 125 height 17
click at [628, 613] on input "Create without photos" at bounding box center [613, 614] width 31 height 31
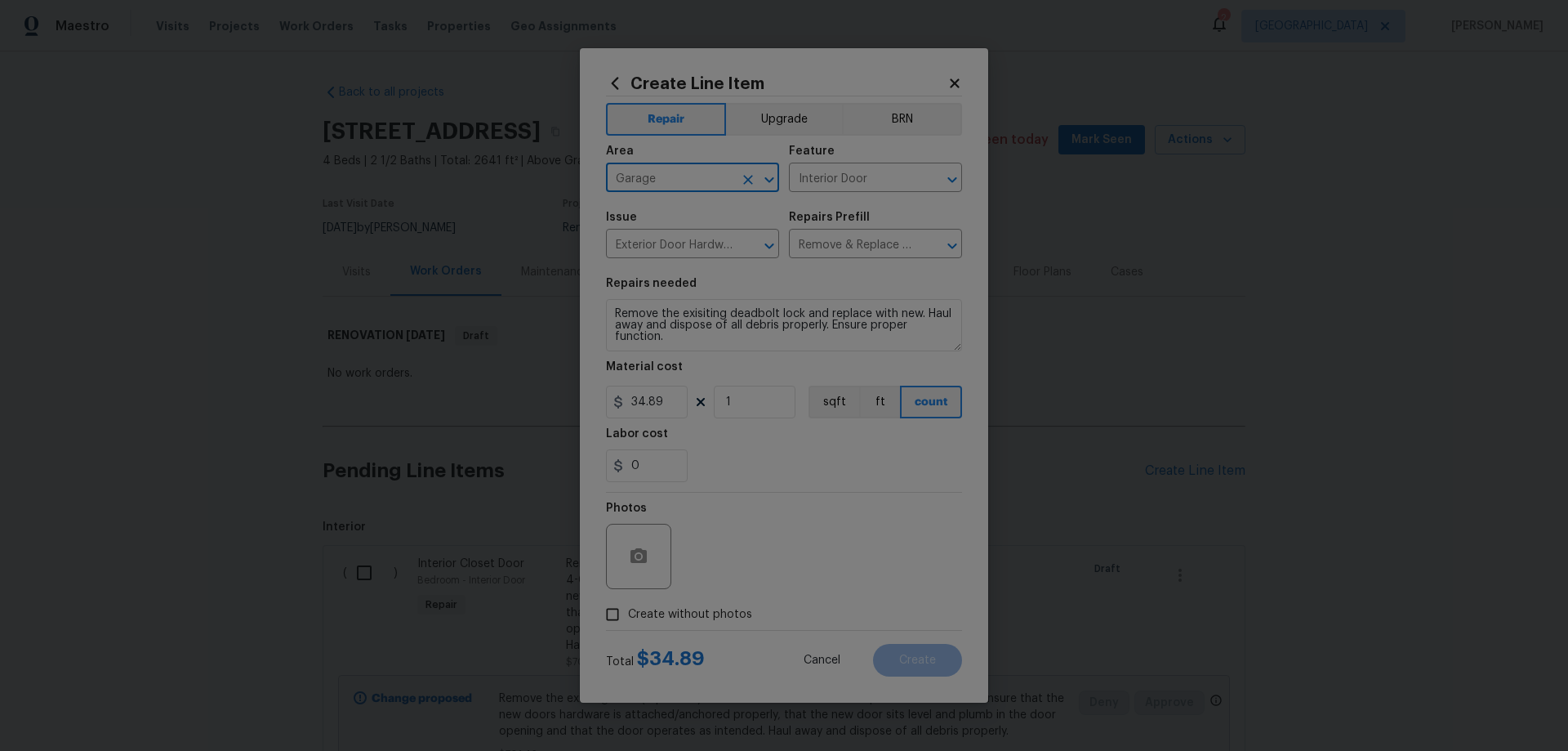
checkbox input "true"
click at [793, 556] on textarea at bounding box center [822, 556] width 277 height 66
paste textarea "HPM to add photos"
type textarea "HPM to add photos"
click at [945, 653] on button "Create" at bounding box center [917, 660] width 89 height 32
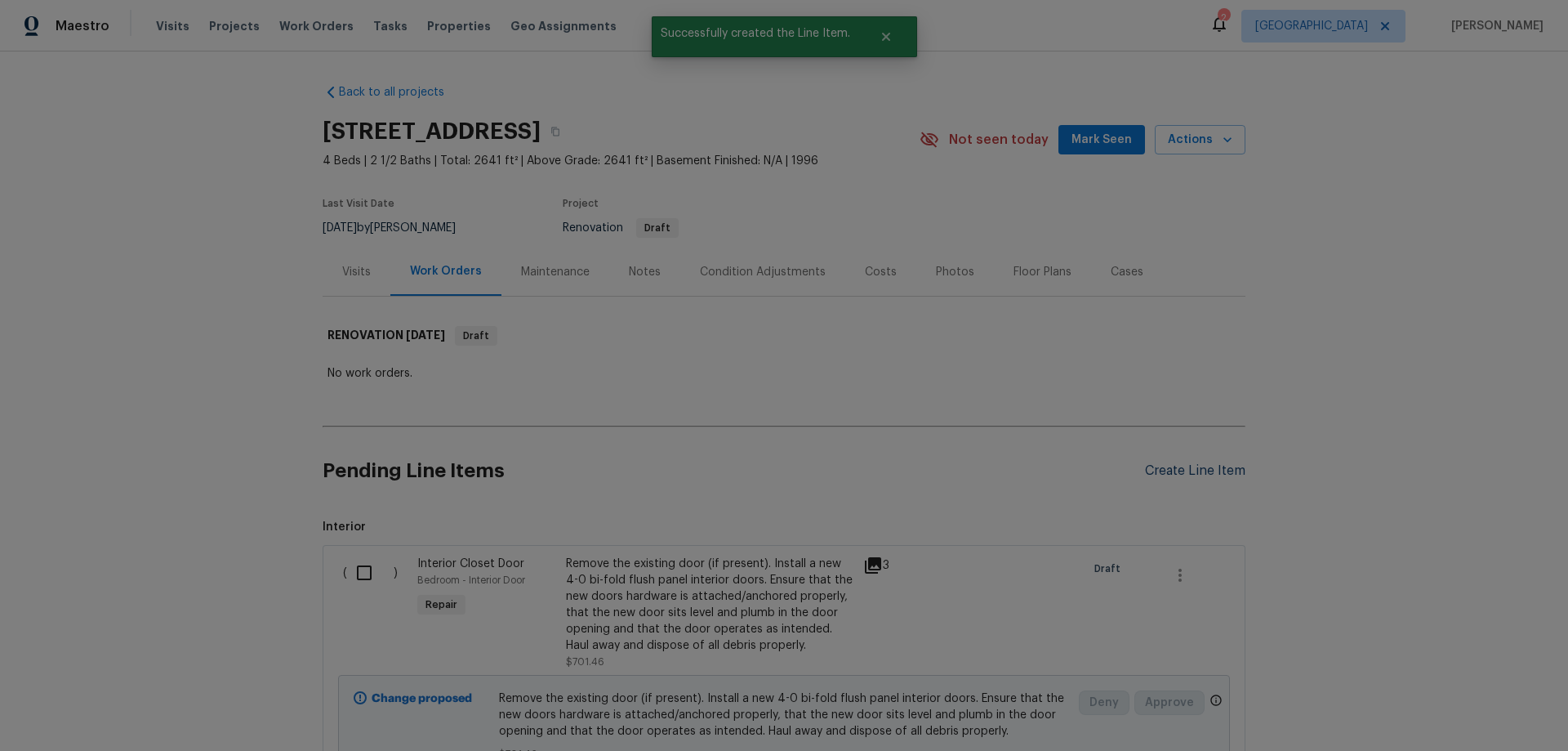
click at [1181, 474] on div "Create Line Item" at bounding box center [1195, 471] width 101 height 15
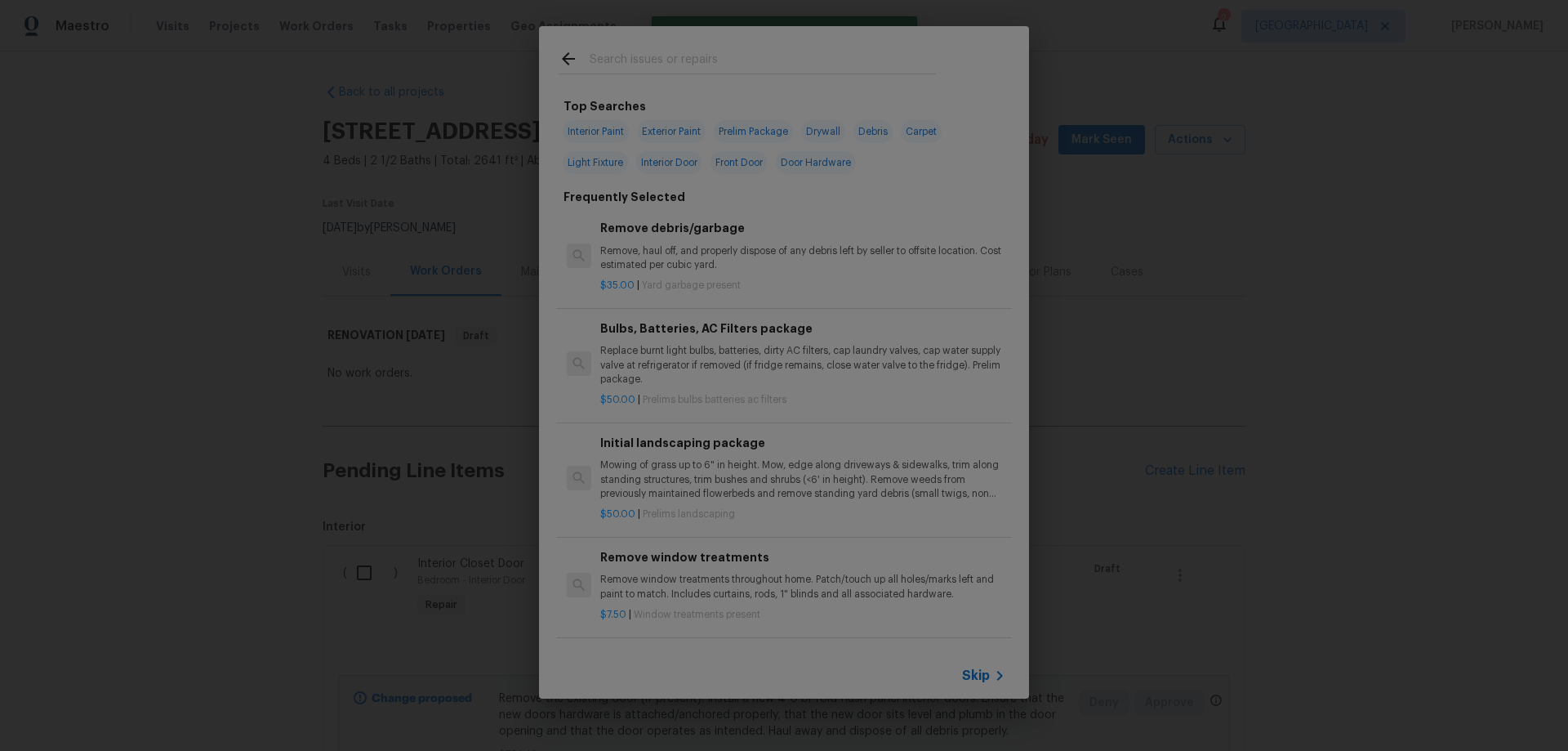
click at [820, 163] on span "Door Hardware" at bounding box center [816, 162] width 80 height 23
type input "Door Hardware"
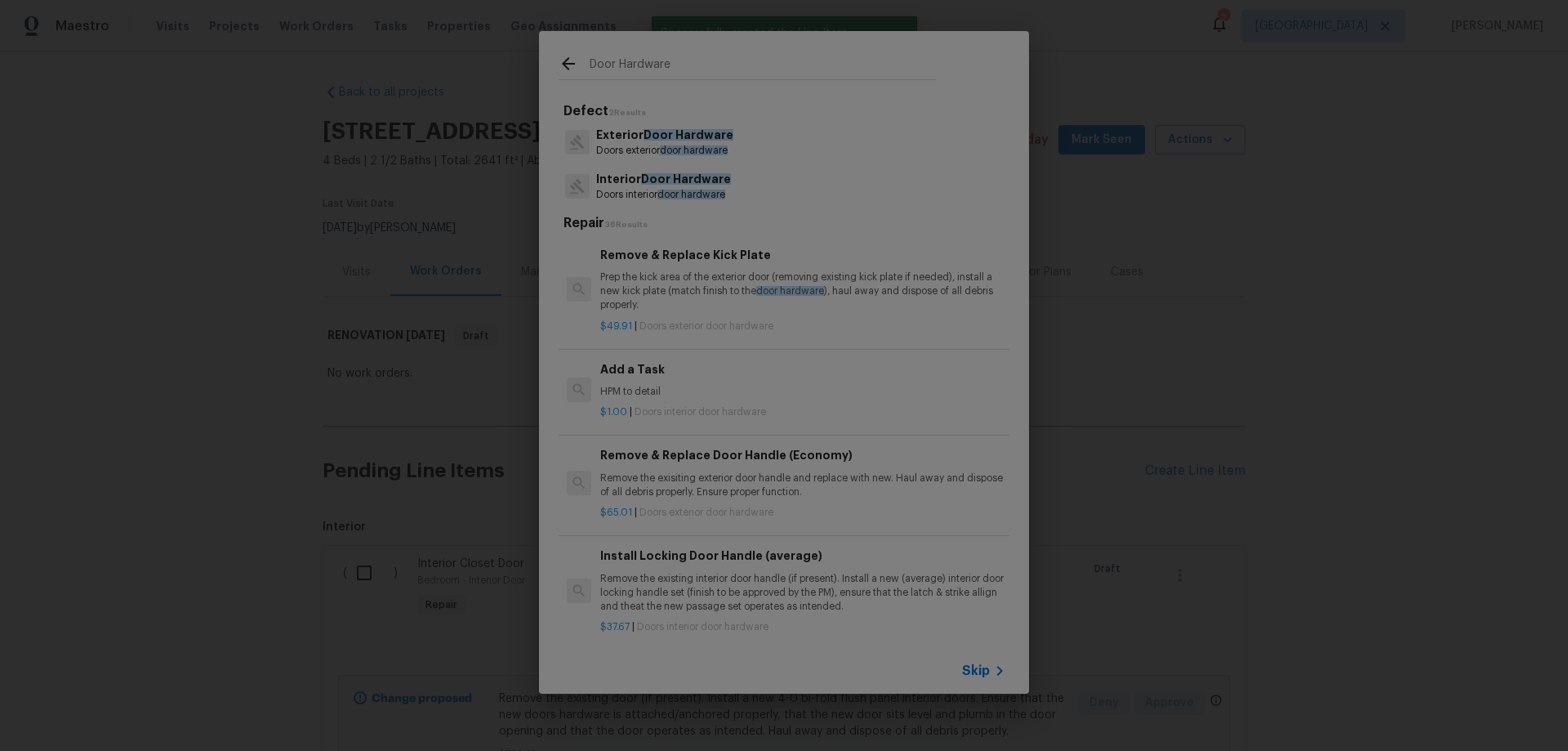
click at [673, 183] on span "Door Hardware" at bounding box center [685, 178] width 90 height 11
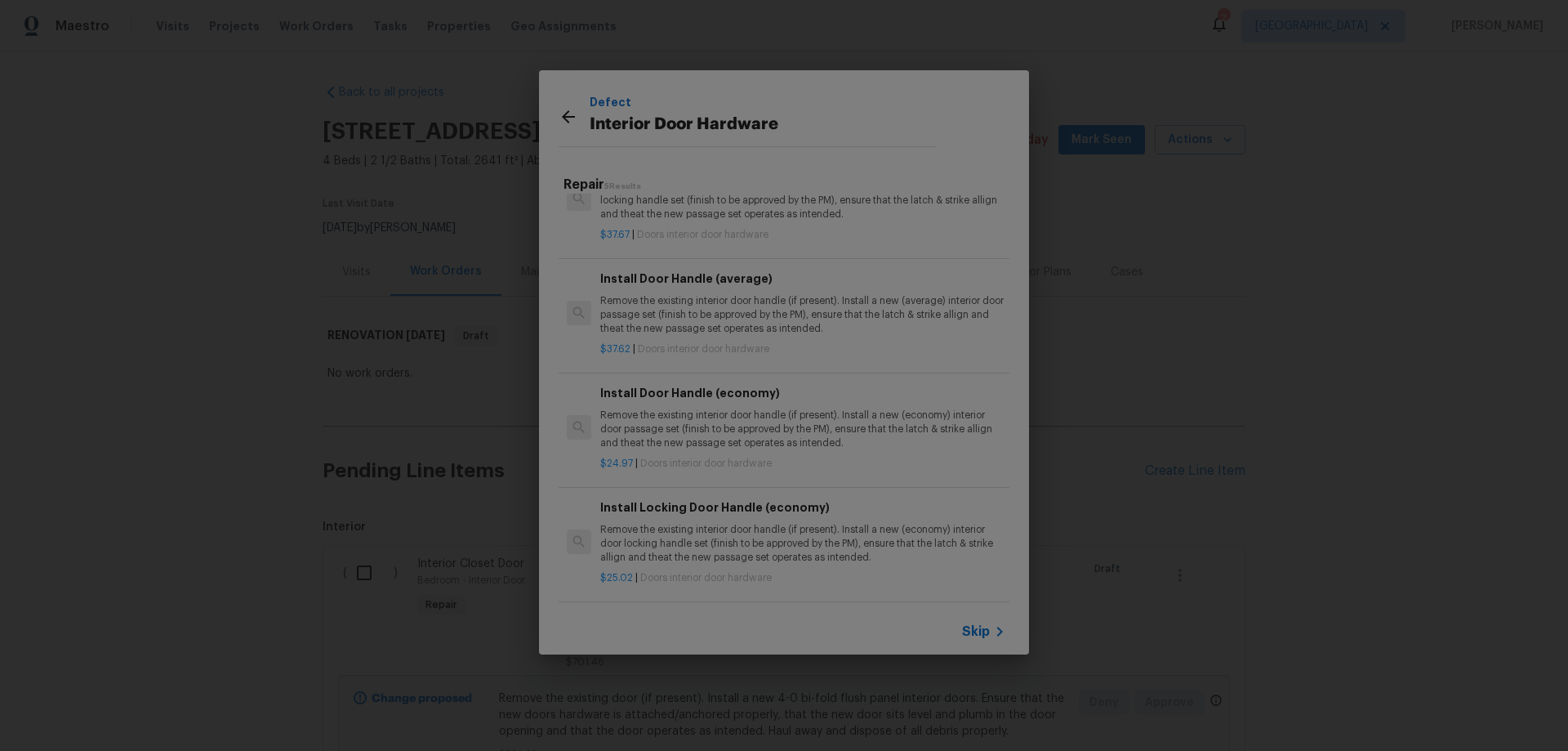
scroll to position [150, 0]
click at [769, 409] on p "Remove the existing interior door handle (if present). Install a new (economy) …" at bounding box center [803, 429] width 405 height 42
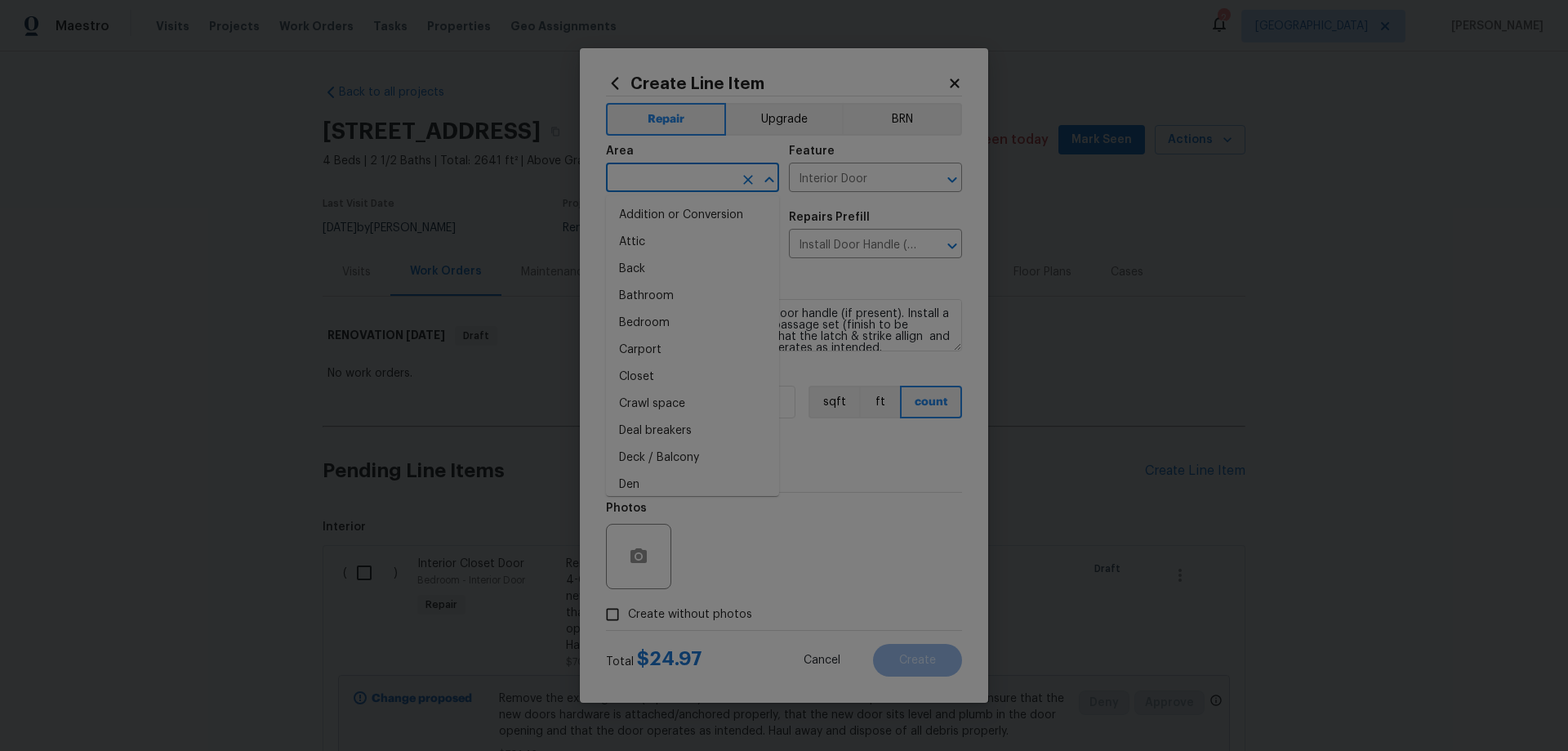
click at [699, 186] on input "text" at bounding box center [669, 179] width 127 height 26
click at [678, 212] on li "Bedroom" at bounding box center [692, 215] width 173 height 27
type input "Bedroom"
drag, startPoint x: 706, startPoint y: 612, endPoint x: 736, endPoint y: 601, distance: 32.0
click at [706, 611] on span "Create without photos" at bounding box center [690, 614] width 125 height 17
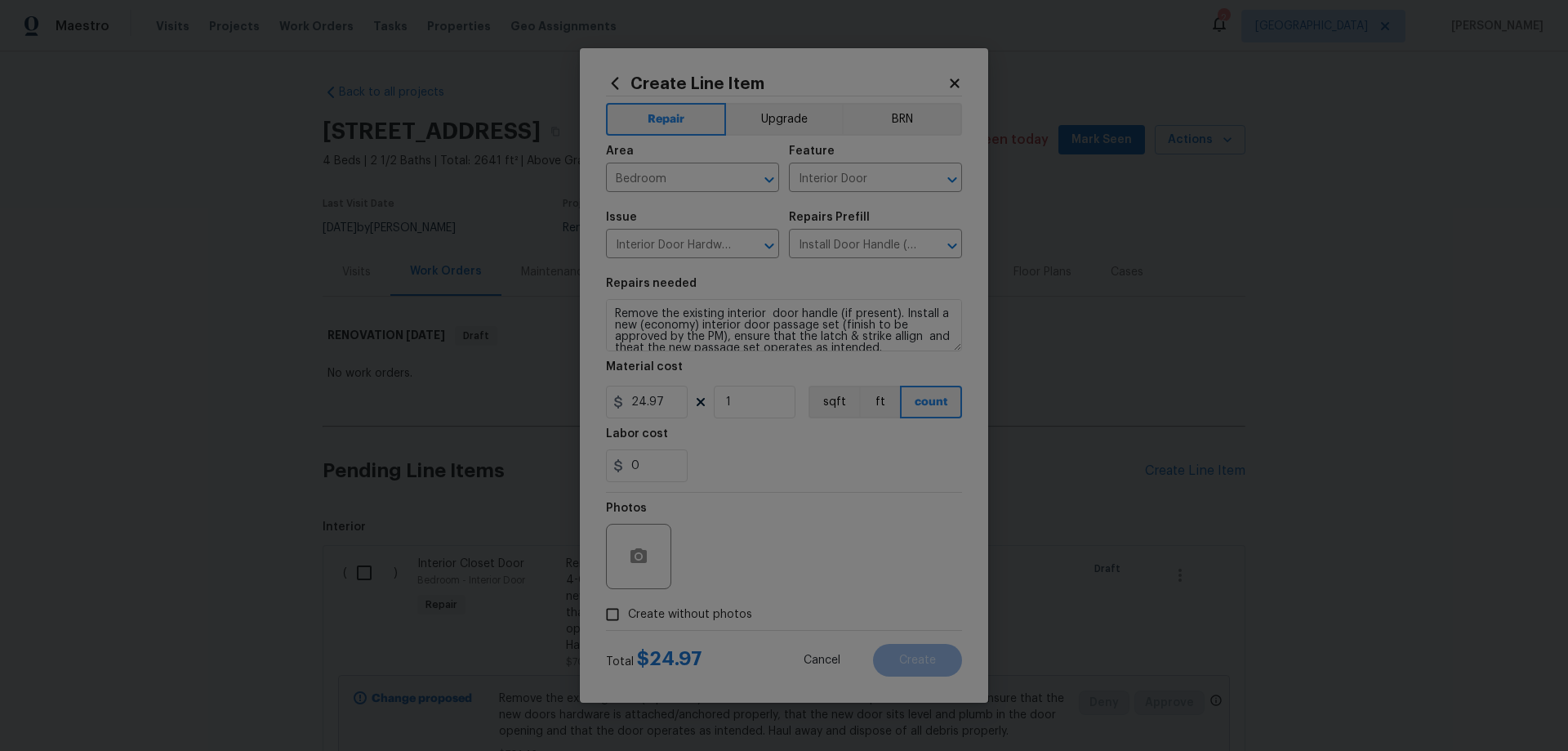
click at [628, 611] on input "Create without photos" at bounding box center [613, 614] width 31 height 31
checkbox input "true"
click at [788, 554] on textarea at bounding box center [822, 556] width 277 height 66
paste textarea "HPM to add photos"
type textarea "HPM to add photos"
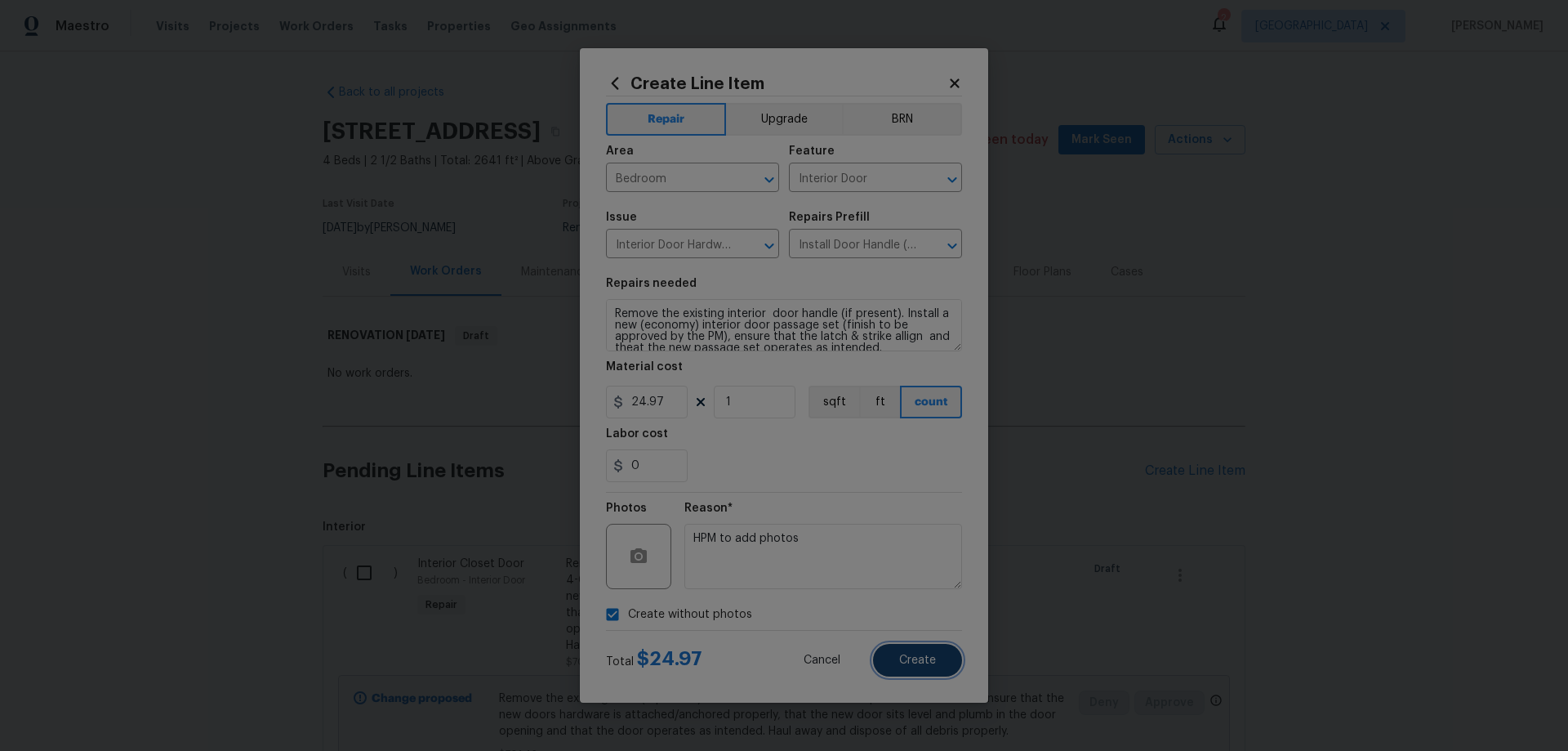
click at [939, 660] on button "Create" at bounding box center [917, 660] width 89 height 32
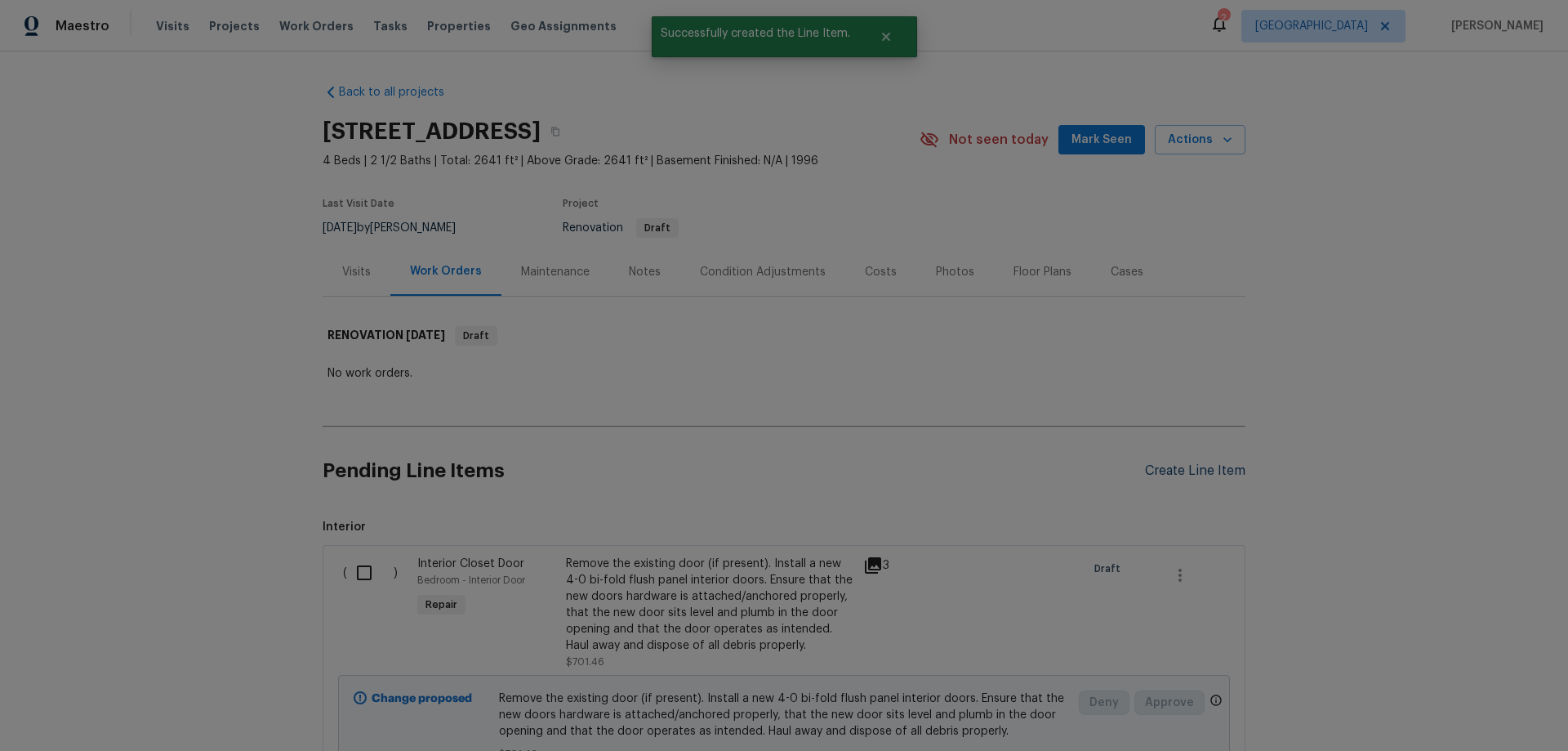
click at [1166, 465] on div "Create Line Item" at bounding box center [1195, 471] width 101 height 15
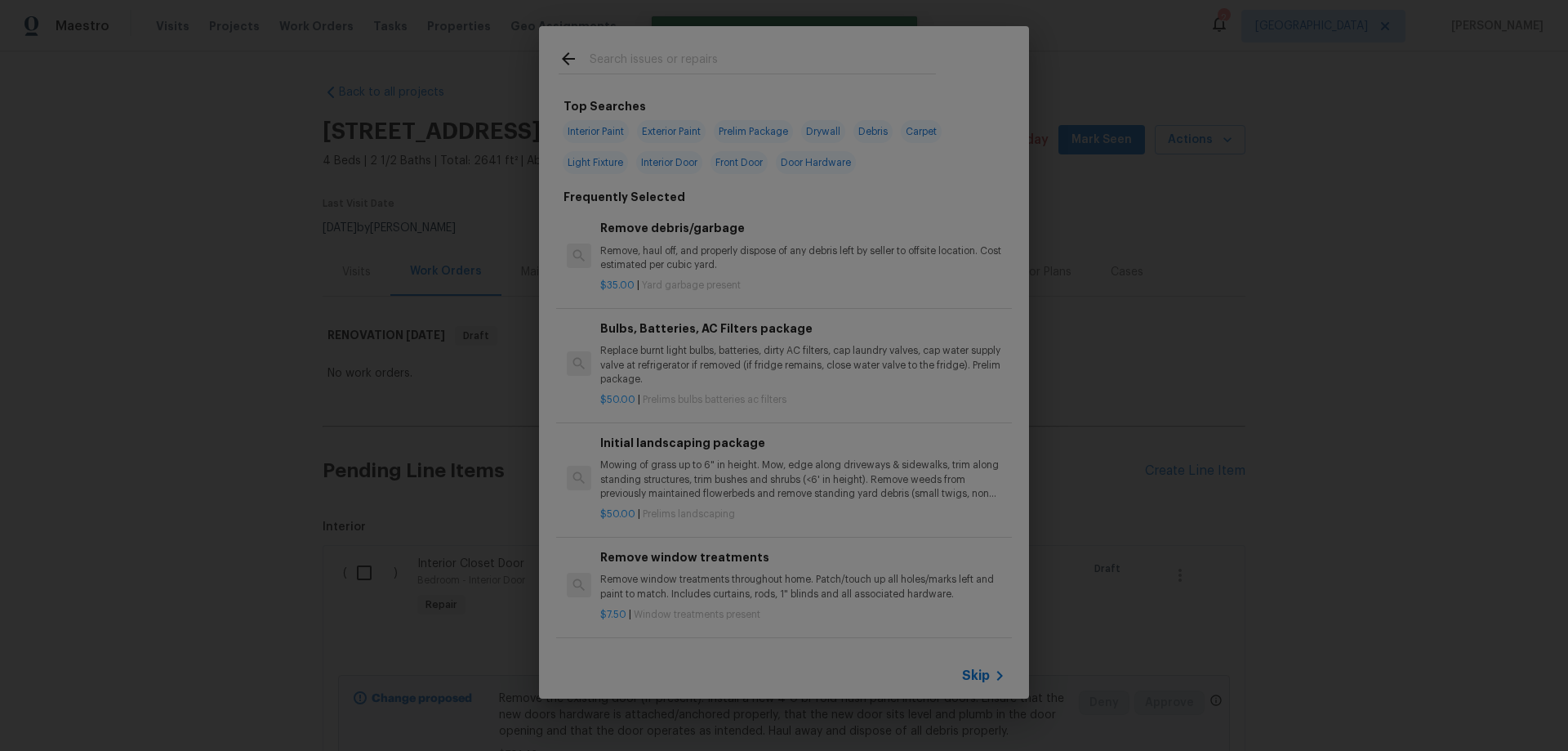
click at [985, 684] on div "Skip" at bounding box center [986, 675] width 48 height 20
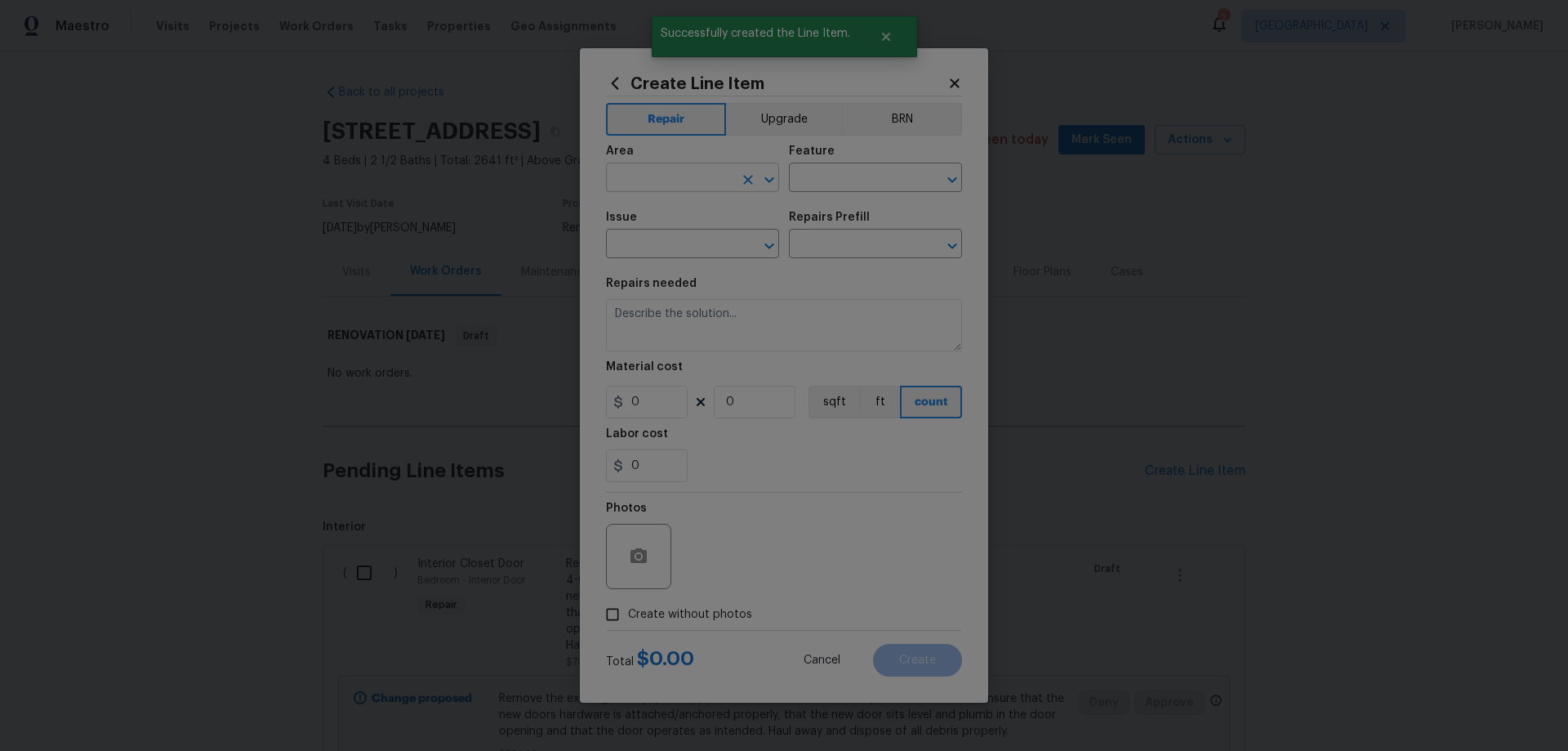
click at [706, 184] on input "text" at bounding box center [669, 179] width 127 height 26
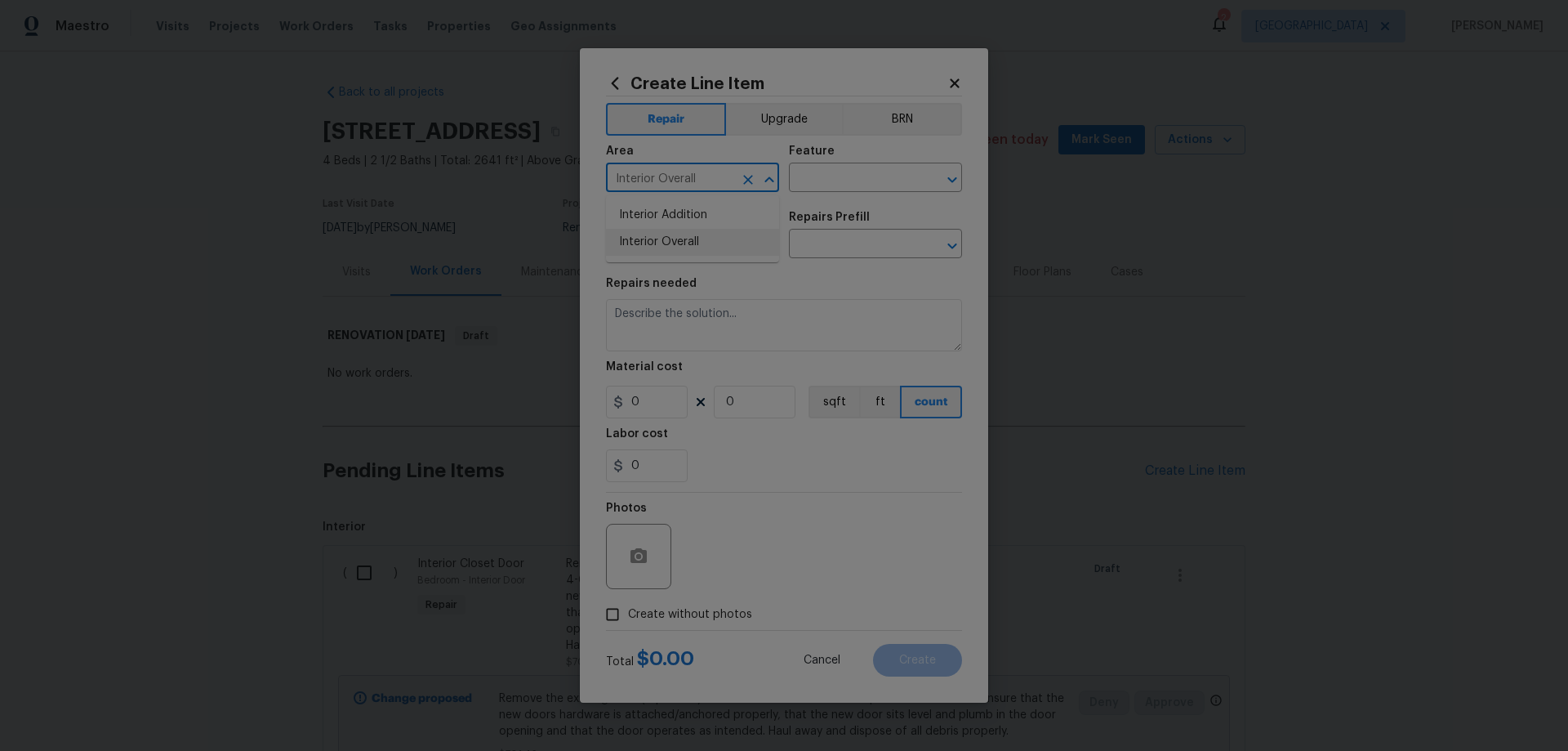
type input "Interior Overall"
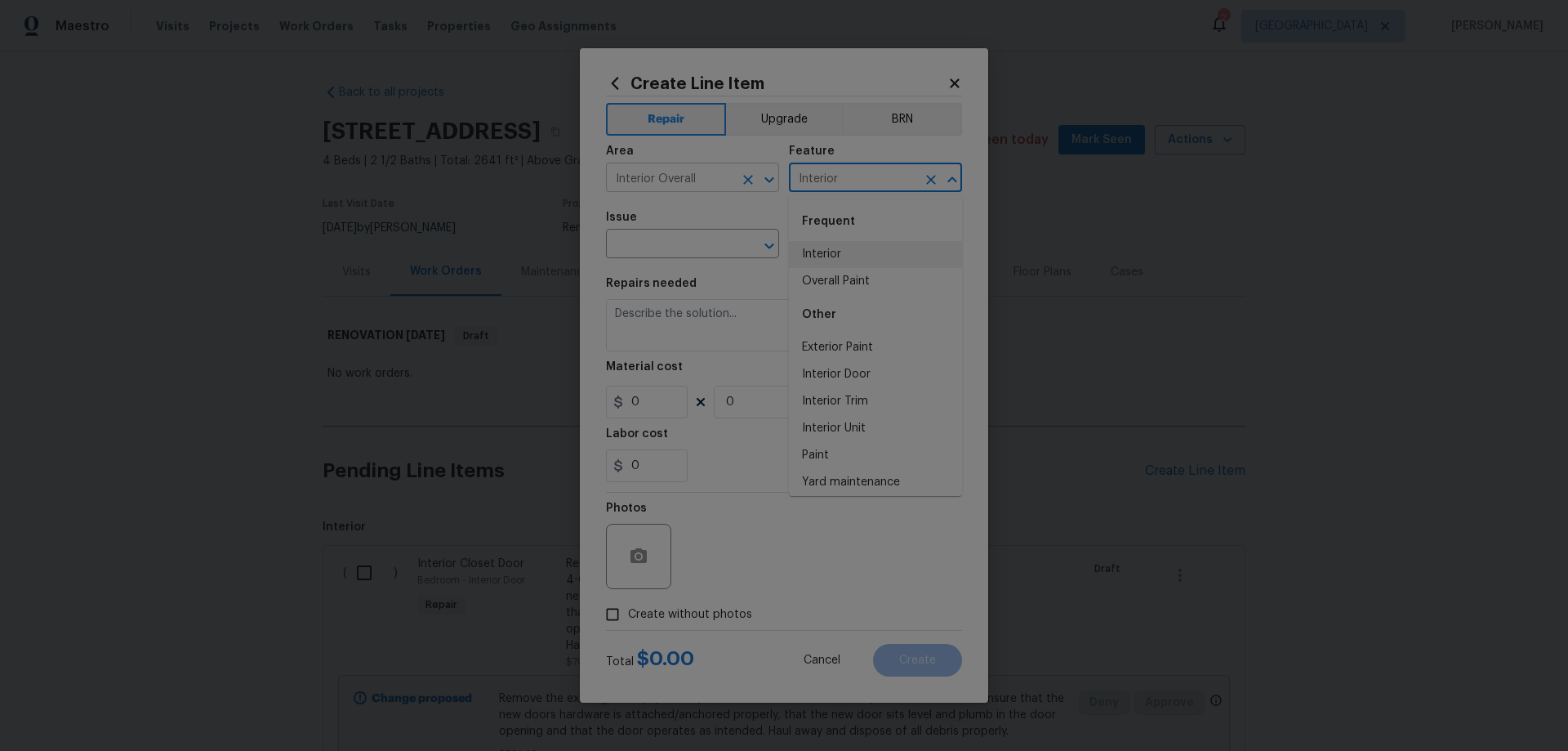
type input "Interior"
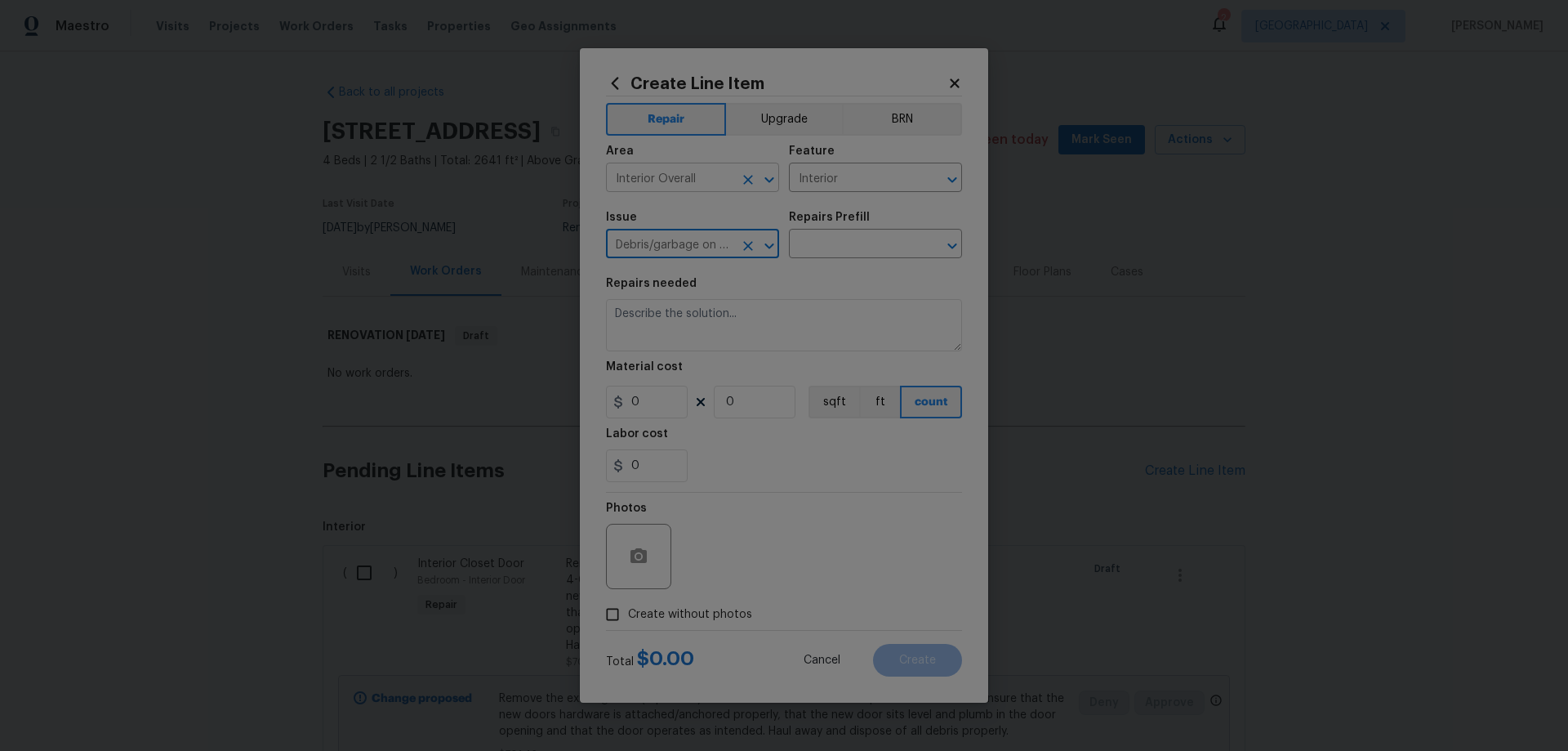
type input "Debris/garbage on site"
type input "Remove debris/garbage $35.00"
type textarea "Remove, haul off, and properly dispose of any debris left by seller to offsite …"
type input "35"
drag, startPoint x: 752, startPoint y: 408, endPoint x: 634, endPoint y: 375, distance: 122.5
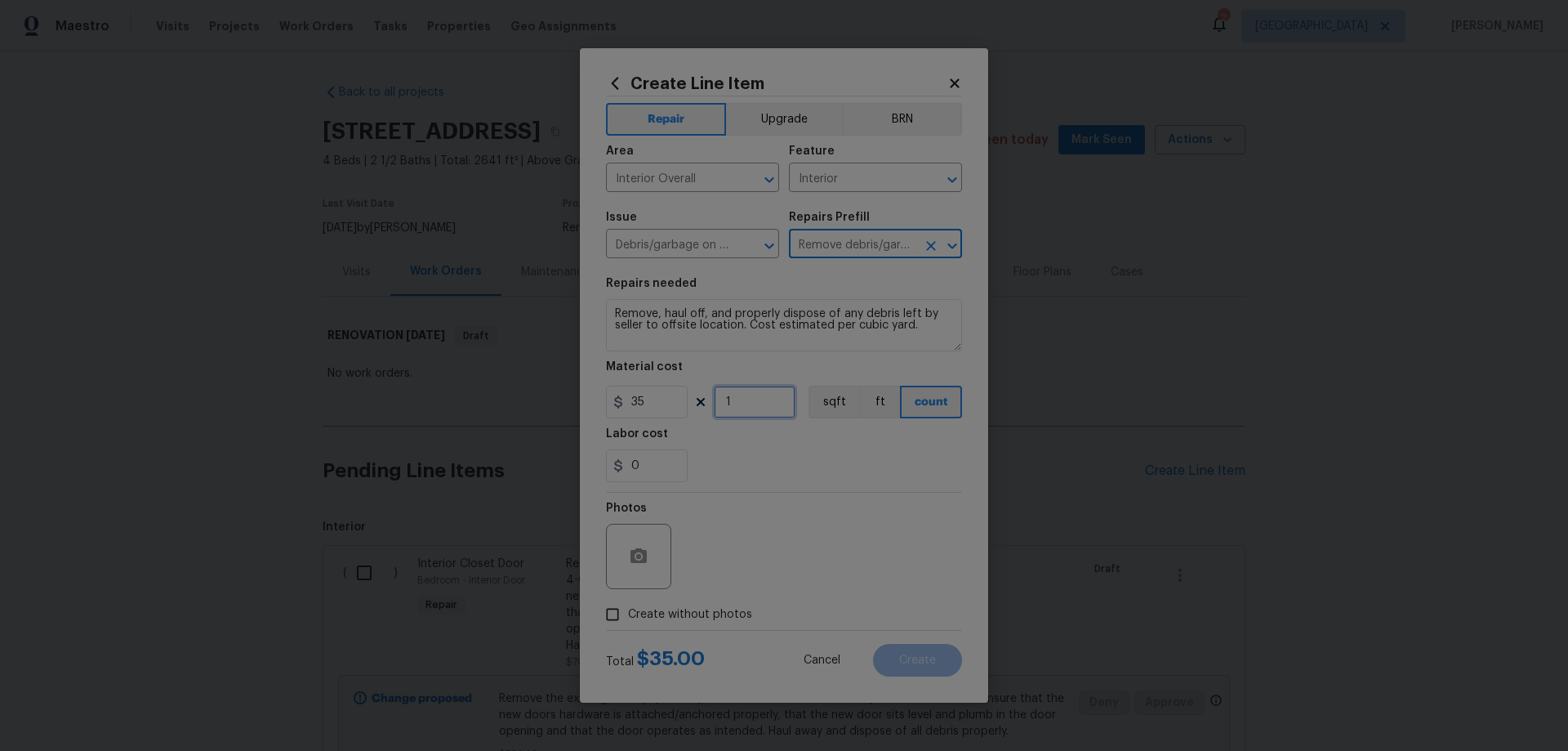
click at [634, 375] on figure "Material cost 35 1 sqft ft count" at bounding box center [783, 389] width 356 height 57
type input "5"
click at [712, 612] on span "Create without photos" at bounding box center [690, 614] width 125 height 17
click at [628, 612] on input "Create without photos" at bounding box center [613, 614] width 31 height 31
checkbox input "true"
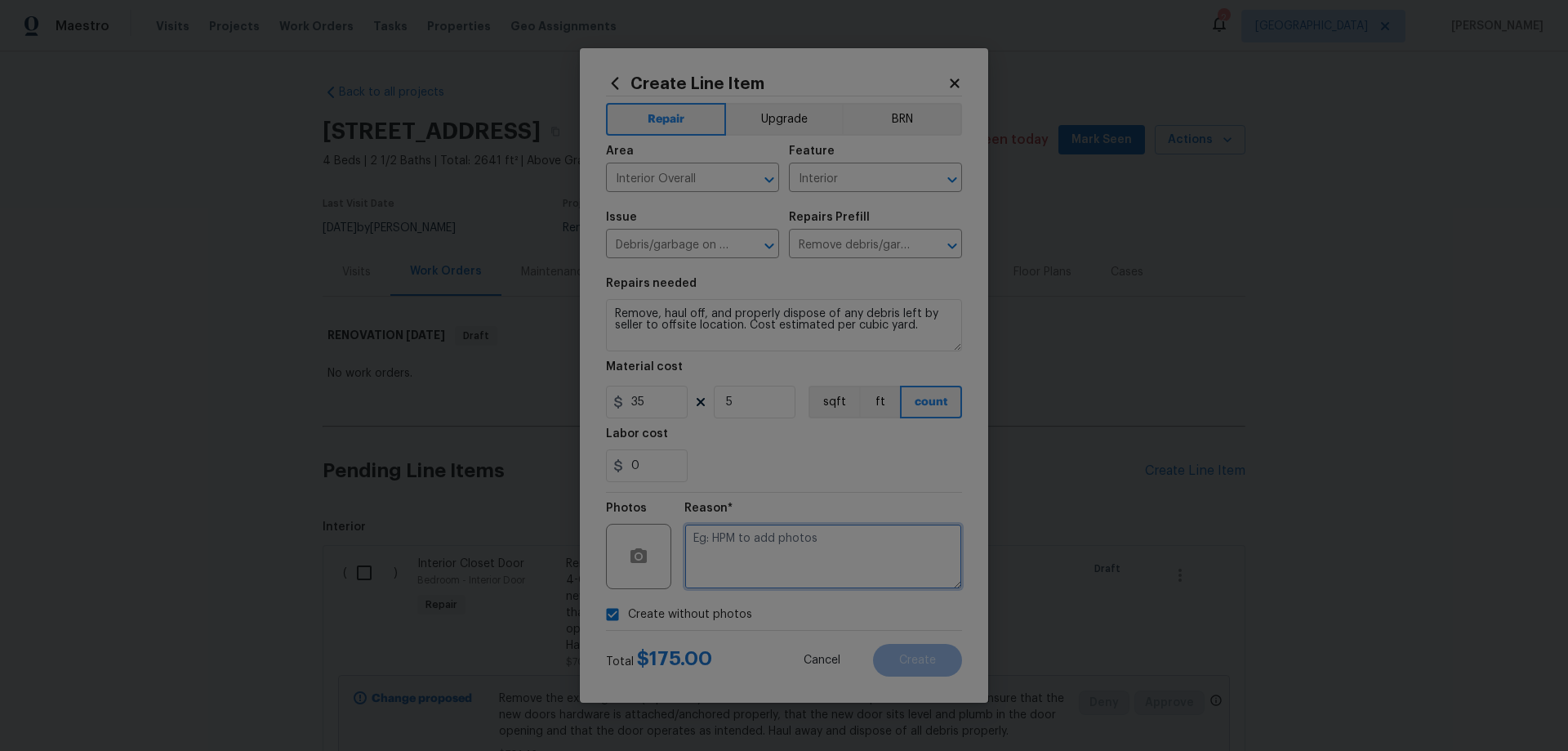
click at [786, 564] on textarea at bounding box center [822, 556] width 277 height 66
paste textarea "HPM to add photos"
type textarea "HPM to add photos"
click at [930, 651] on button "Create" at bounding box center [917, 660] width 89 height 32
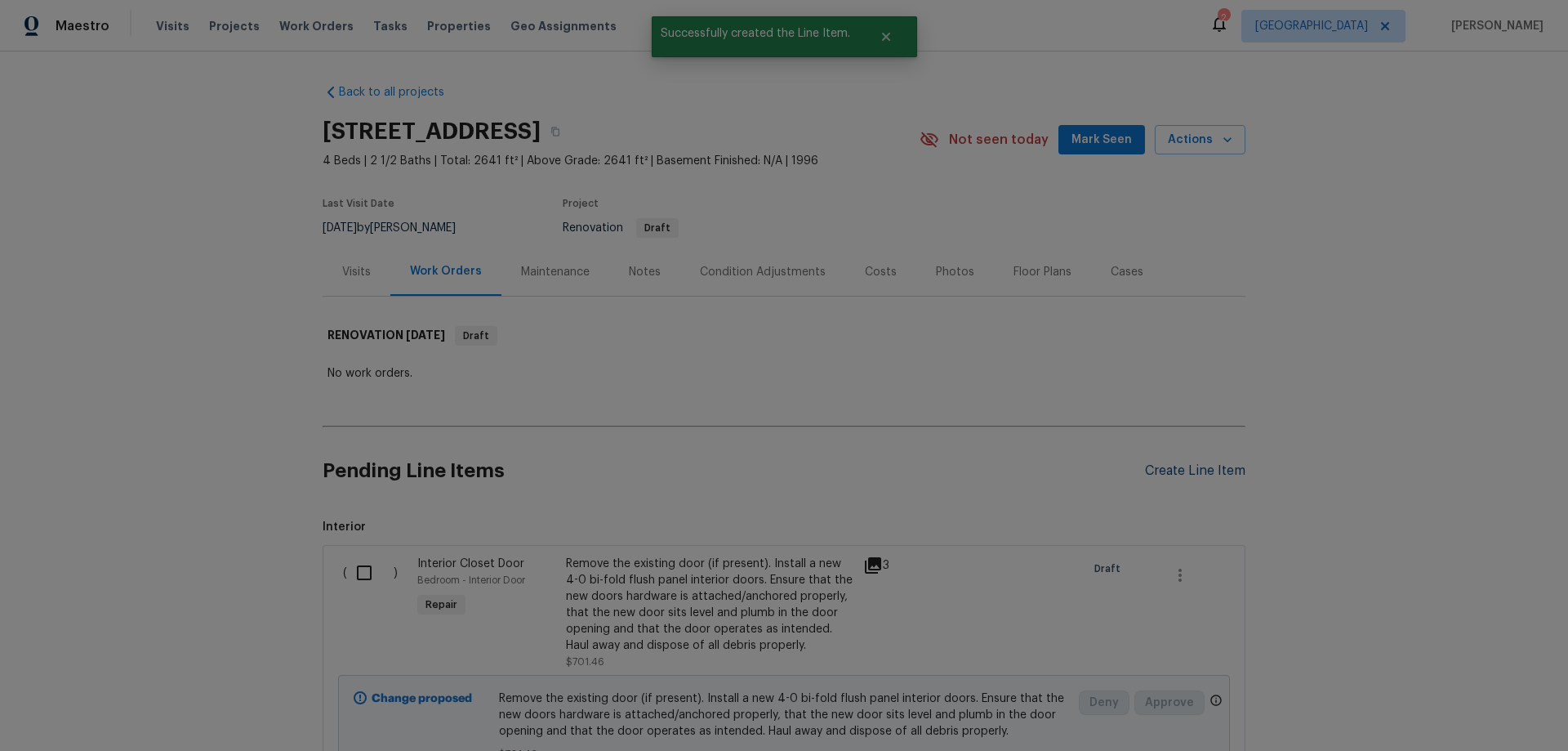
click at [1182, 469] on div "Create Line Item" at bounding box center [1195, 471] width 101 height 15
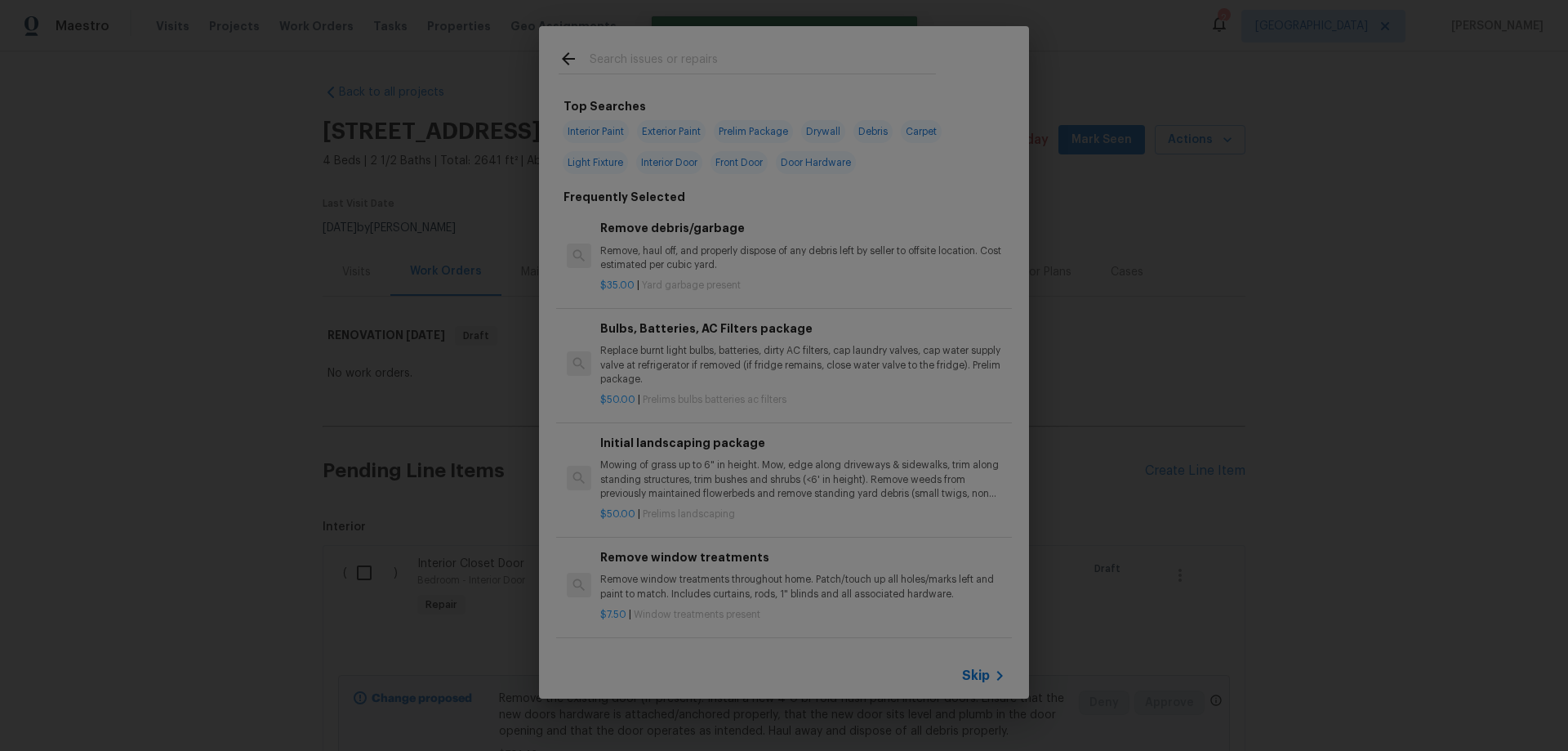
click at [981, 676] on span "Skip" at bounding box center [976, 675] width 28 height 16
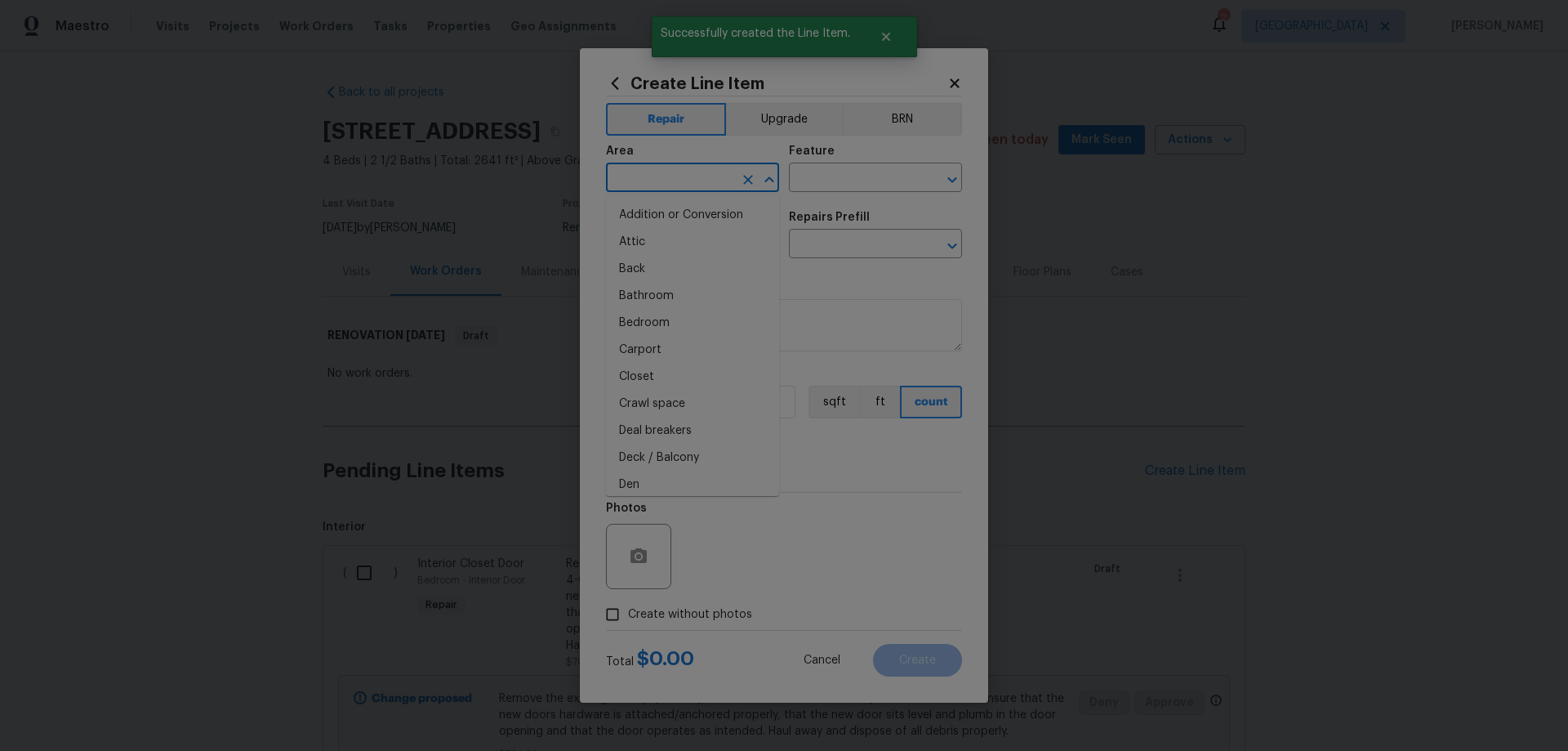
click at [683, 188] on input "text" at bounding box center [669, 179] width 127 height 26
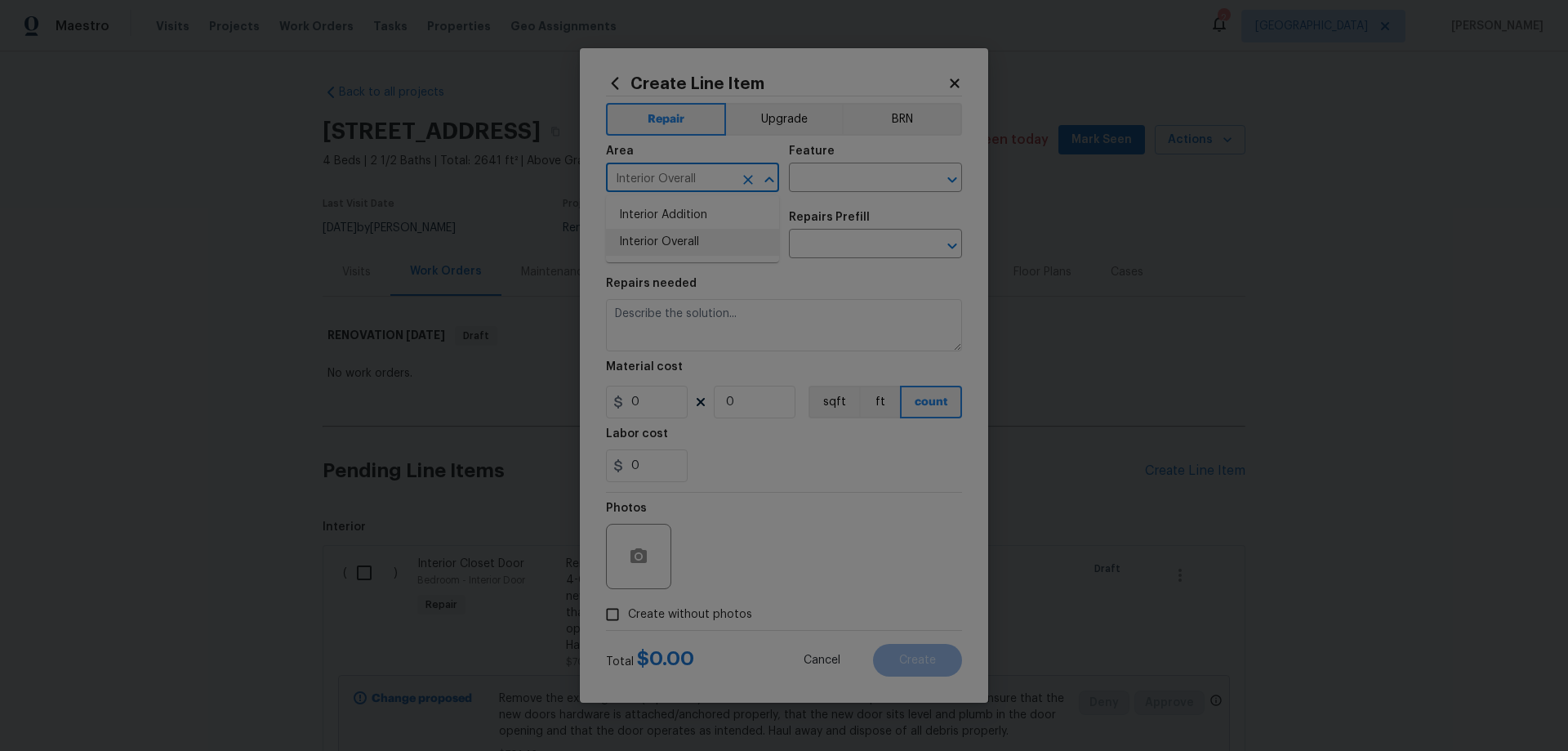
type input "Interior Overall"
type input "Smoke Detector"
type input "Electrical"
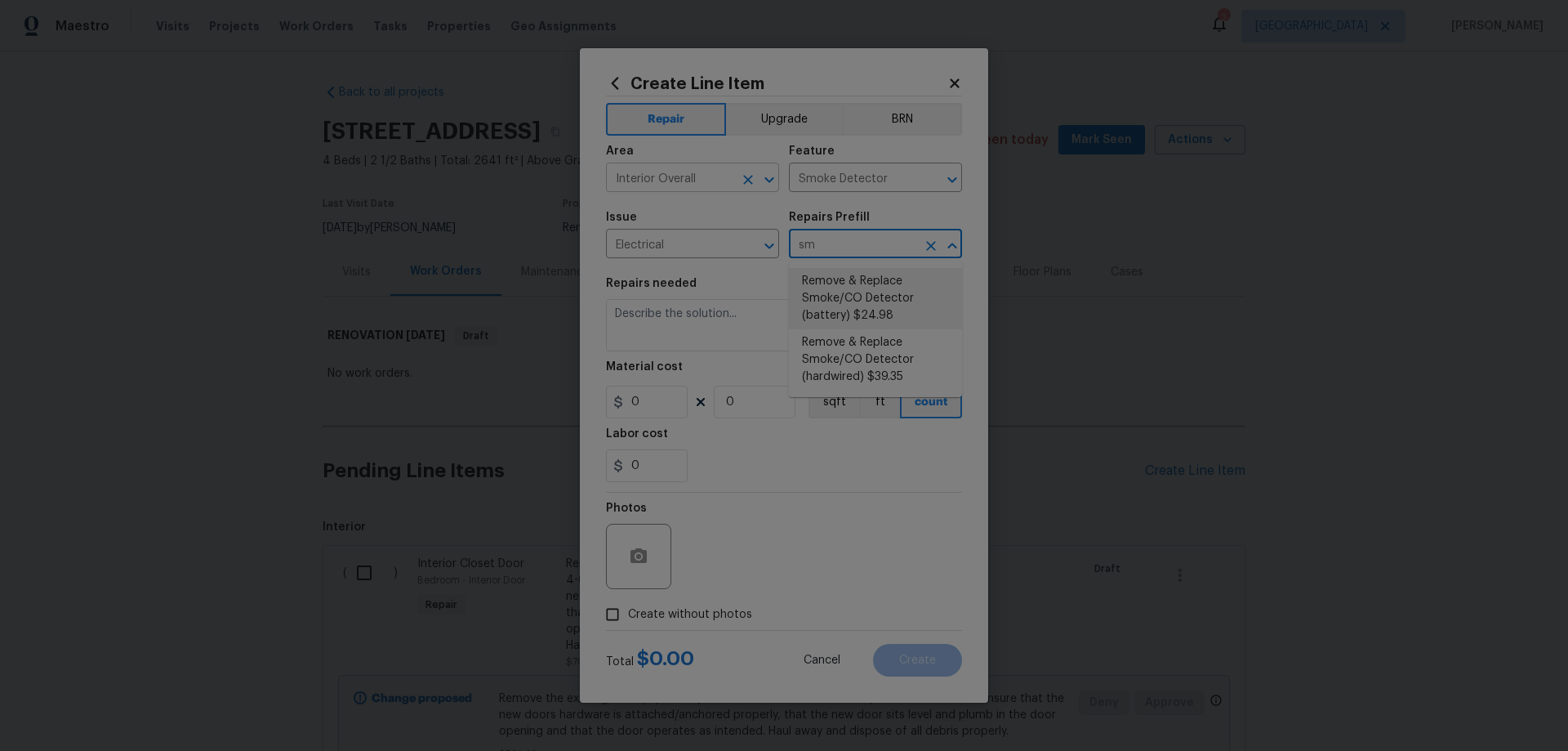
type input "Remove & Replace Smoke/CO Detector (battery) $24.98"
type textarea "Remove the existing smoke/CO detector (battery) and replace with new. Ensure th…"
type input "24.98"
type input "1"
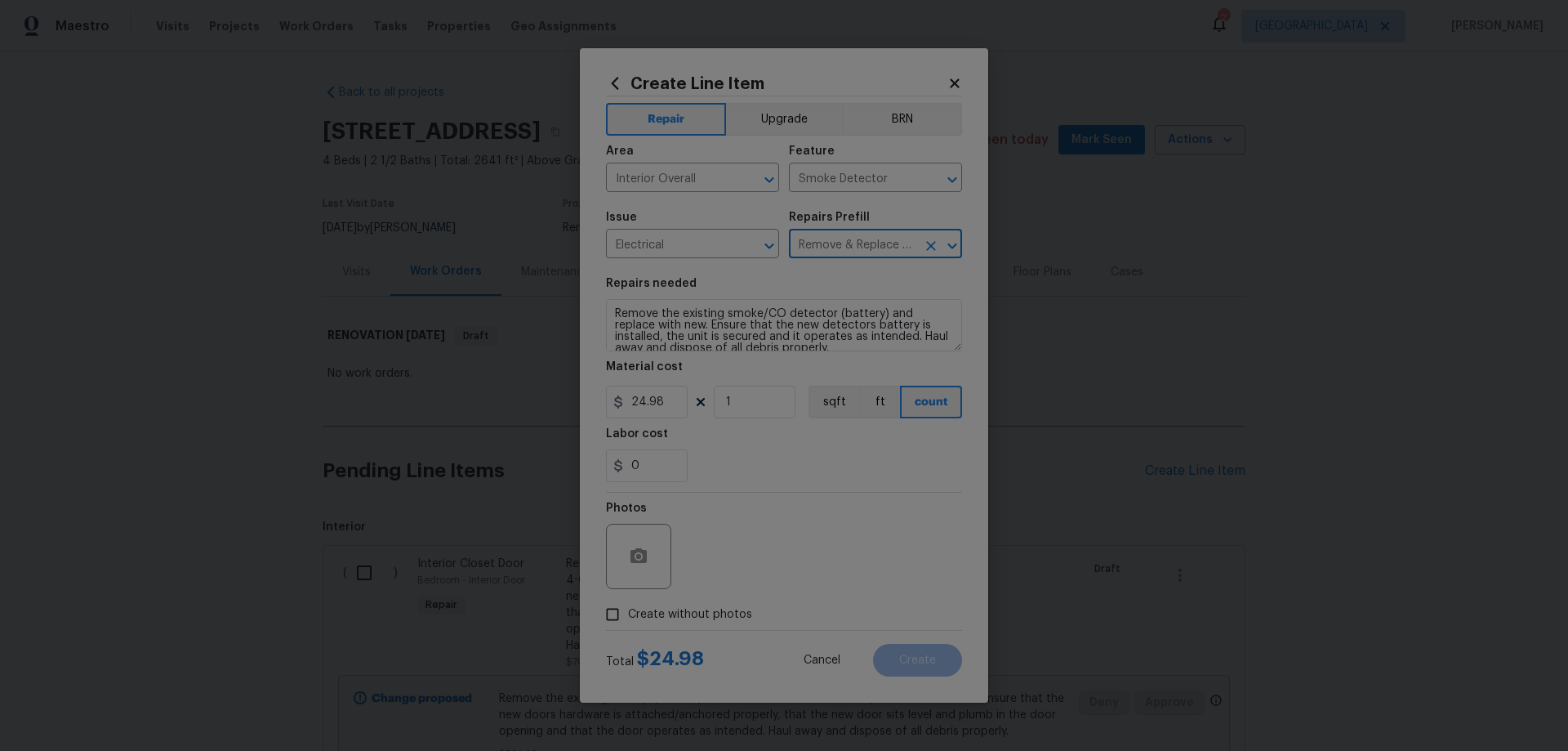
type input "Remove & Replace Smoke/CO Detector (battery) $24.98"
drag, startPoint x: 708, startPoint y: 624, endPoint x: 711, endPoint y: 615, distance: 9.5
click at [708, 622] on label "Create without photos" at bounding box center [675, 614] width 155 height 31
click at [628, 622] on input "Create without photos" at bounding box center [613, 614] width 31 height 31
checkbox input "true"
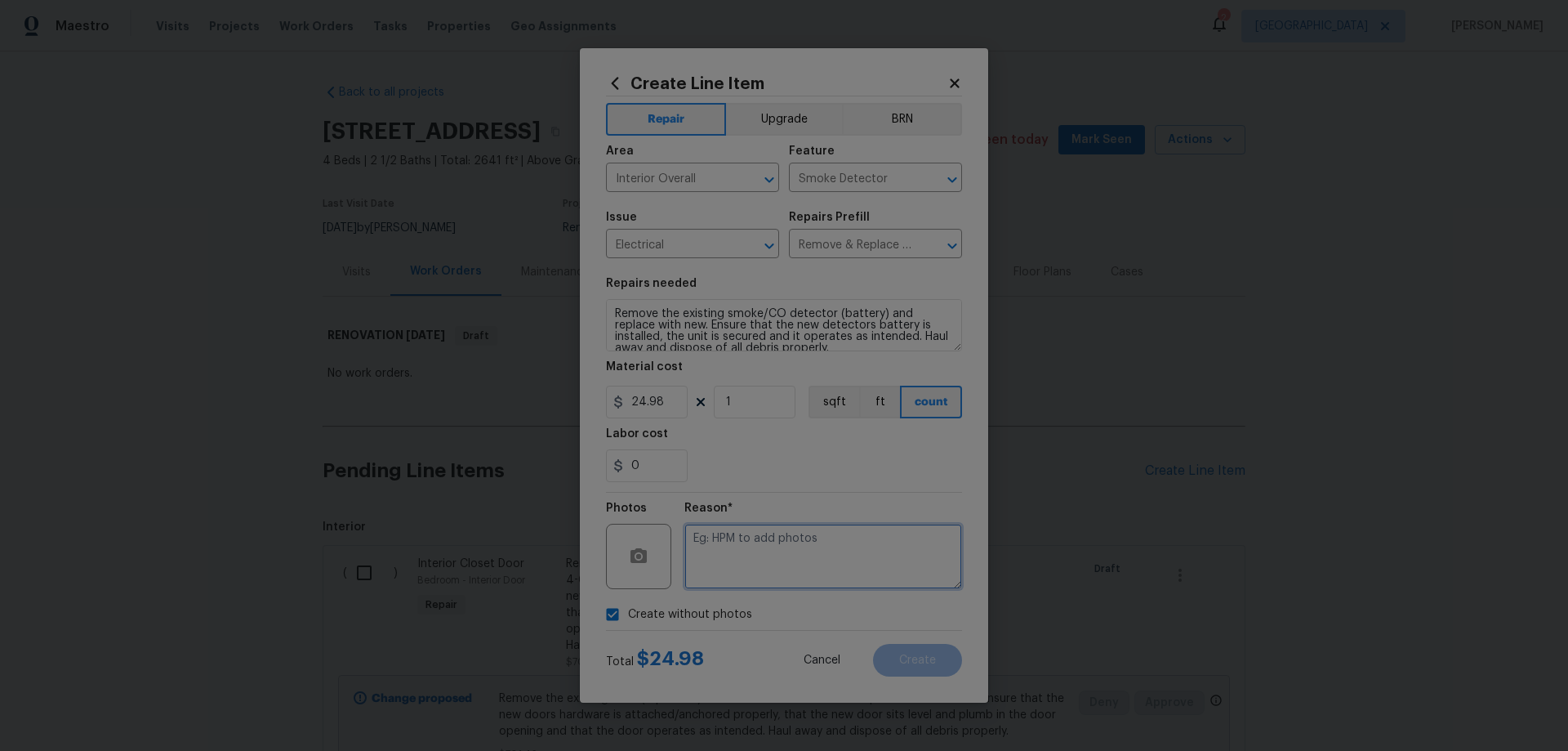
click at [804, 562] on textarea at bounding box center [822, 556] width 277 height 66
paste textarea "HPM to add photos"
type textarea "HPM to add photos"
click at [922, 662] on span "Create" at bounding box center [917, 661] width 37 height 12
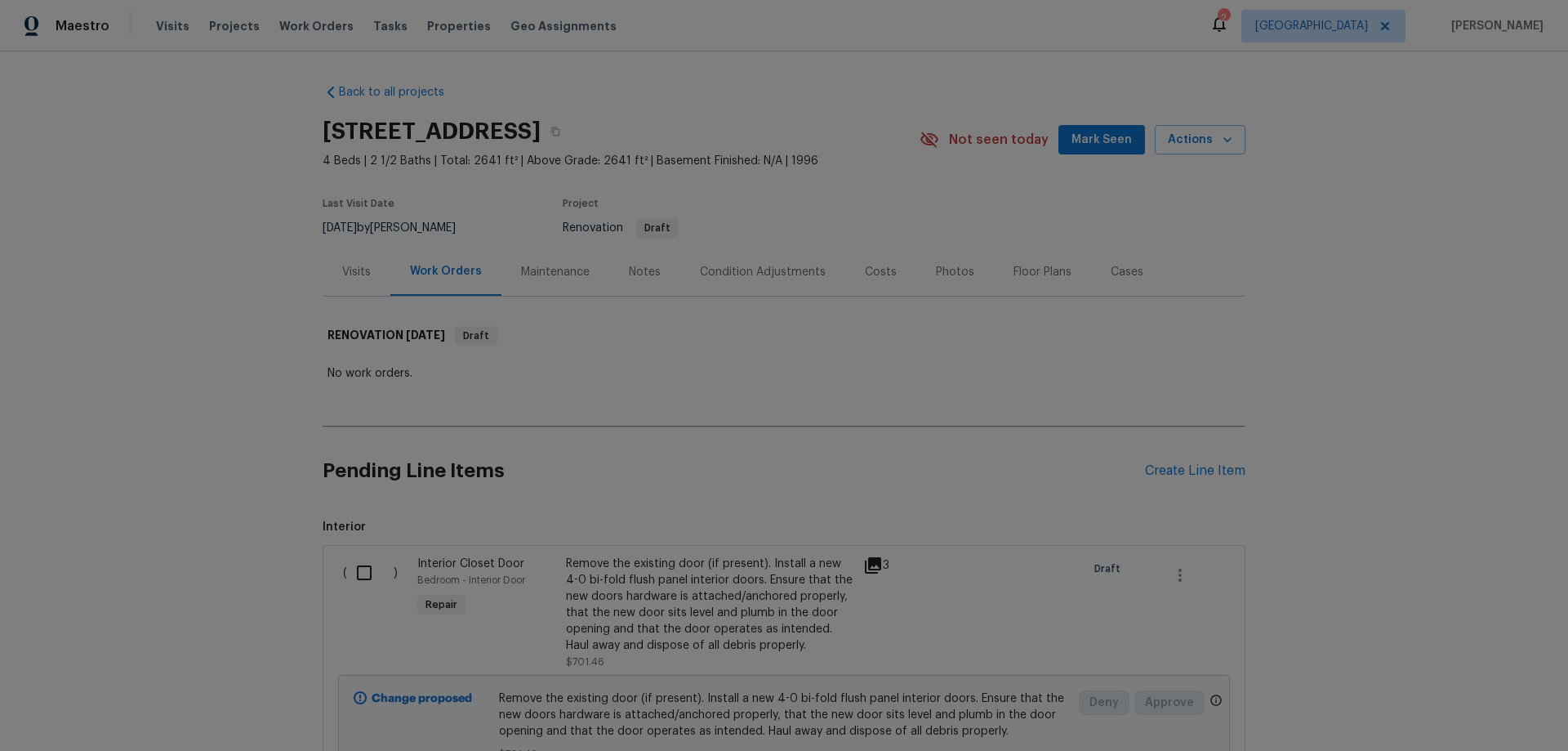
click at [1178, 461] on div "Pending Line Items Create Line Item" at bounding box center [784, 470] width 923 height 76
click at [1178, 475] on div "Create Line Item" at bounding box center [1195, 471] width 101 height 15
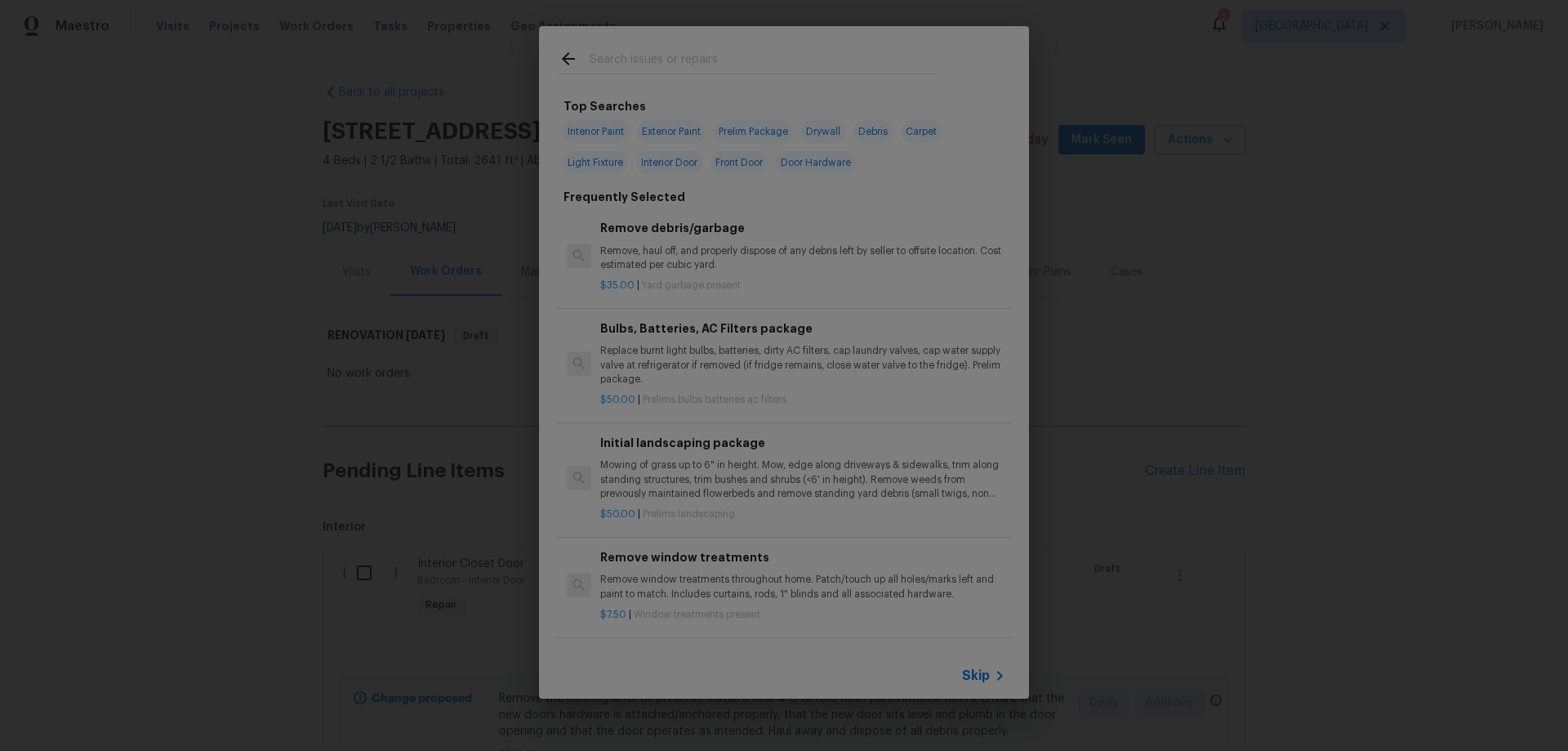
click at [657, 51] on input "text" at bounding box center [763, 61] width 346 height 25
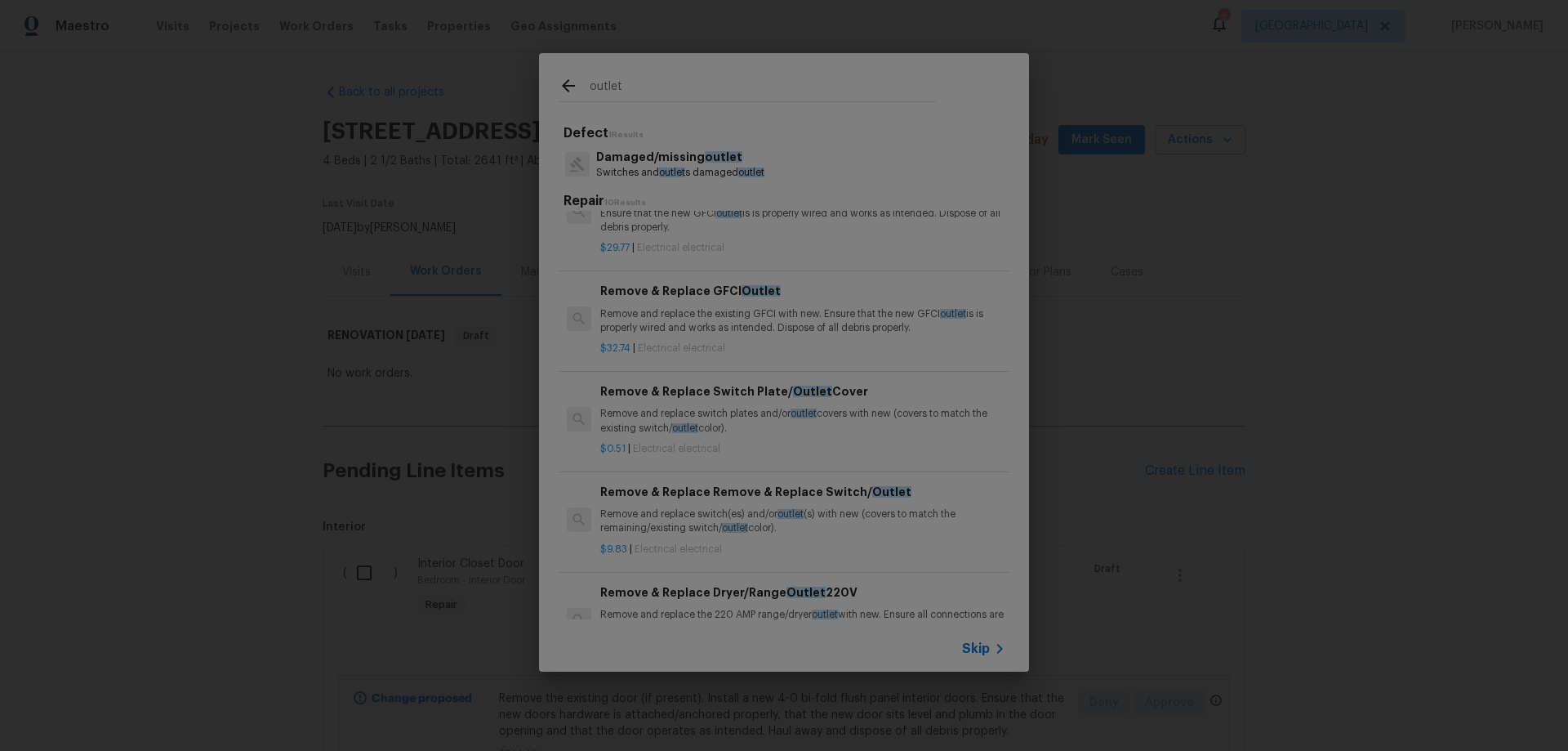
scroll to position [245, 0]
type input "outlet"
click at [841, 517] on p "Remove and replace switch(es) and/or outlet (s) with new (covers to match the r…" at bounding box center [803, 519] width 405 height 28
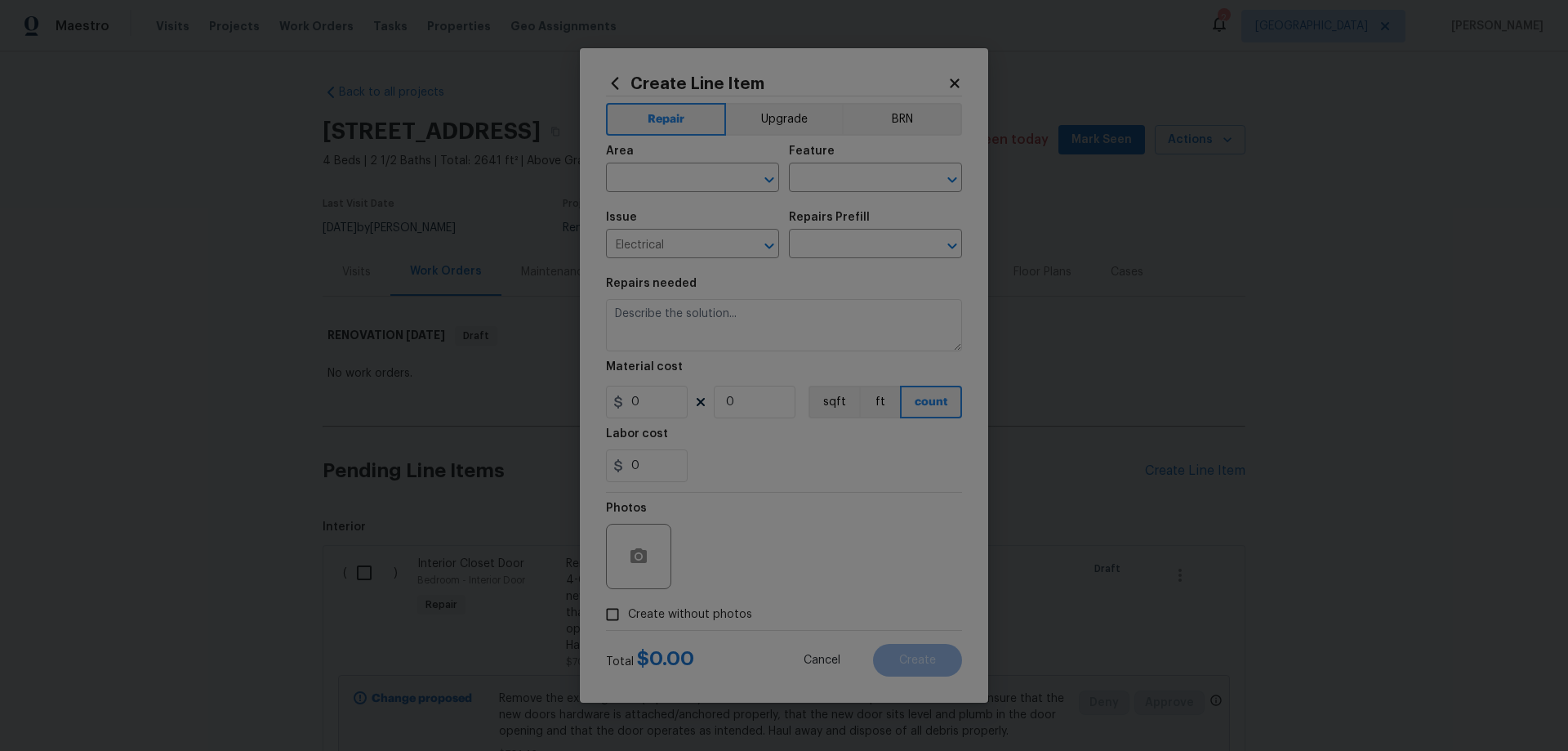
type input "Remove & Replace Remove & Replace Switch/Outlet $9.83"
type textarea "Remove and replace switch(es) and/or outlet(s) with new (covers to match the re…"
type input "9.83"
type input "1"
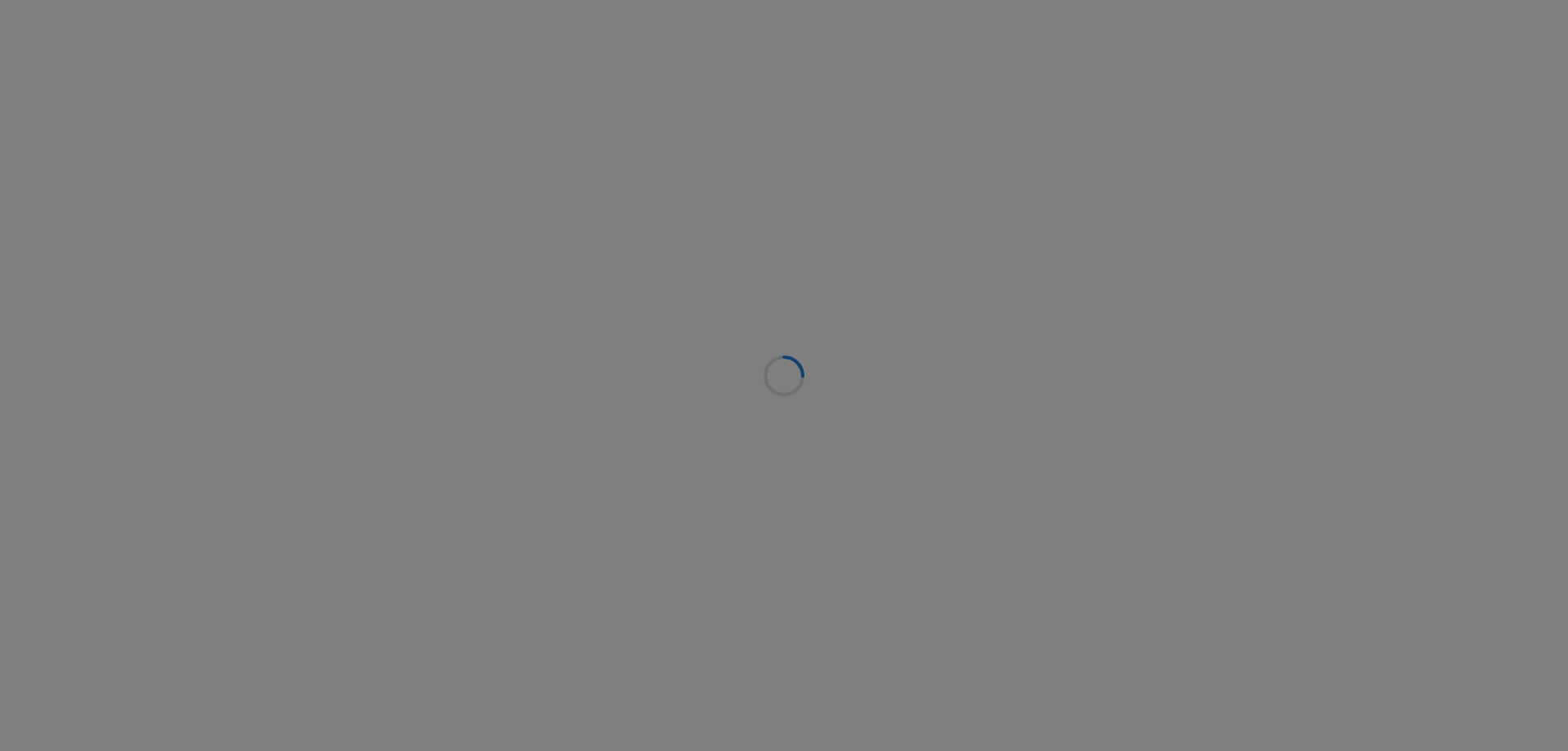
click at [659, 169] on div at bounding box center [784, 376] width 1568 height 751
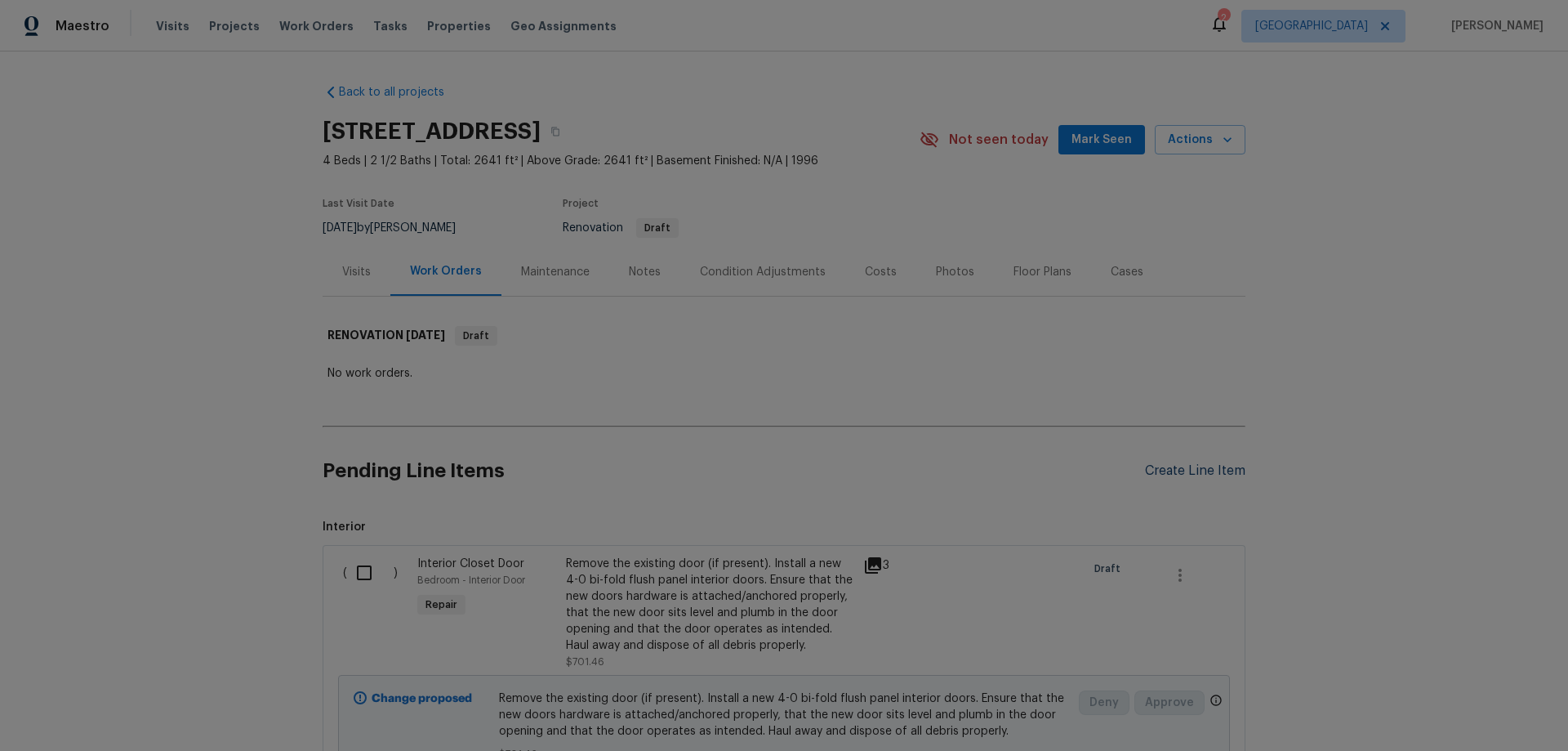
click at [1171, 473] on div "Create Line Item" at bounding box center [1195, 471] width 101 height 15
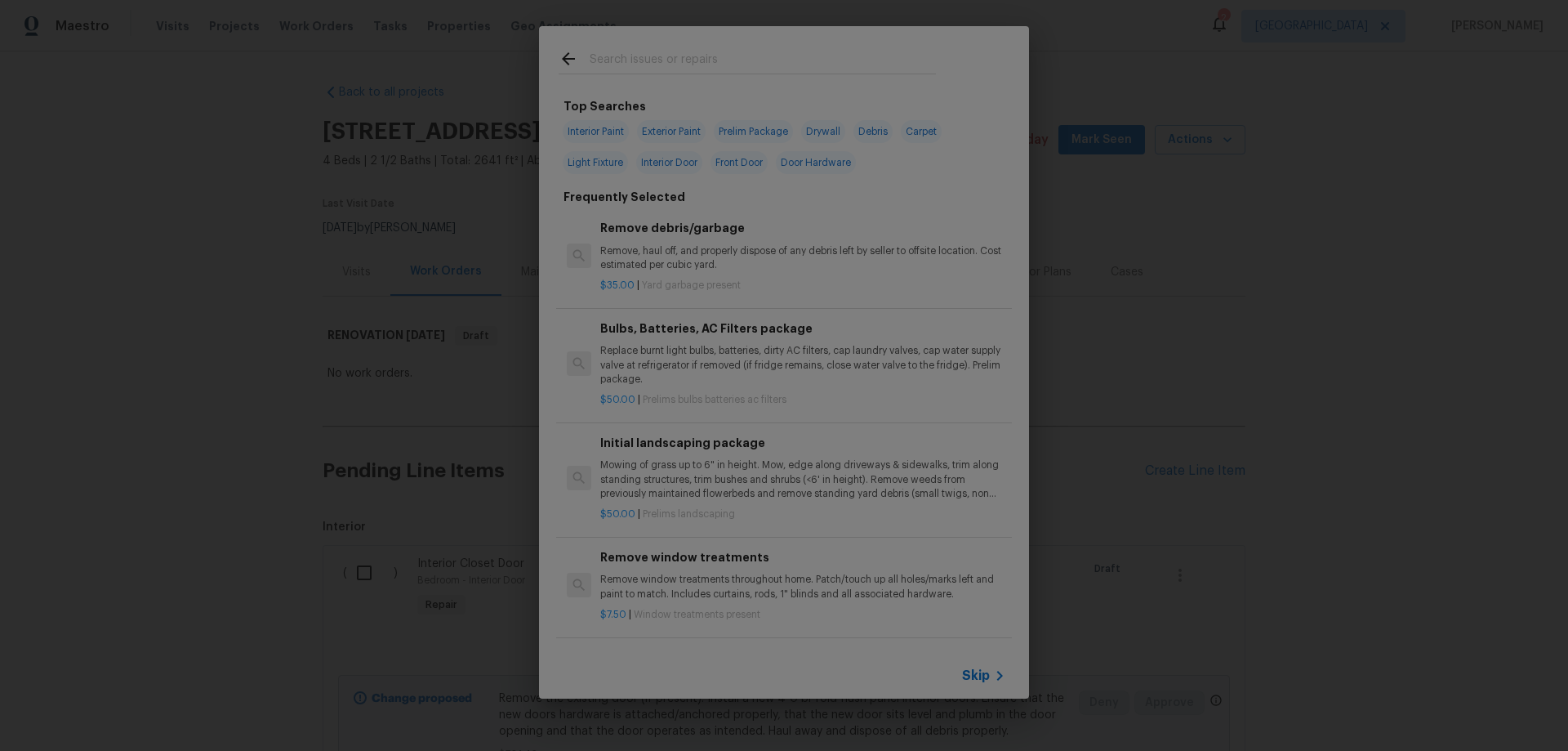
click at [653, 67] on input "text" at bounding box center [763, 61] width 346 height 25
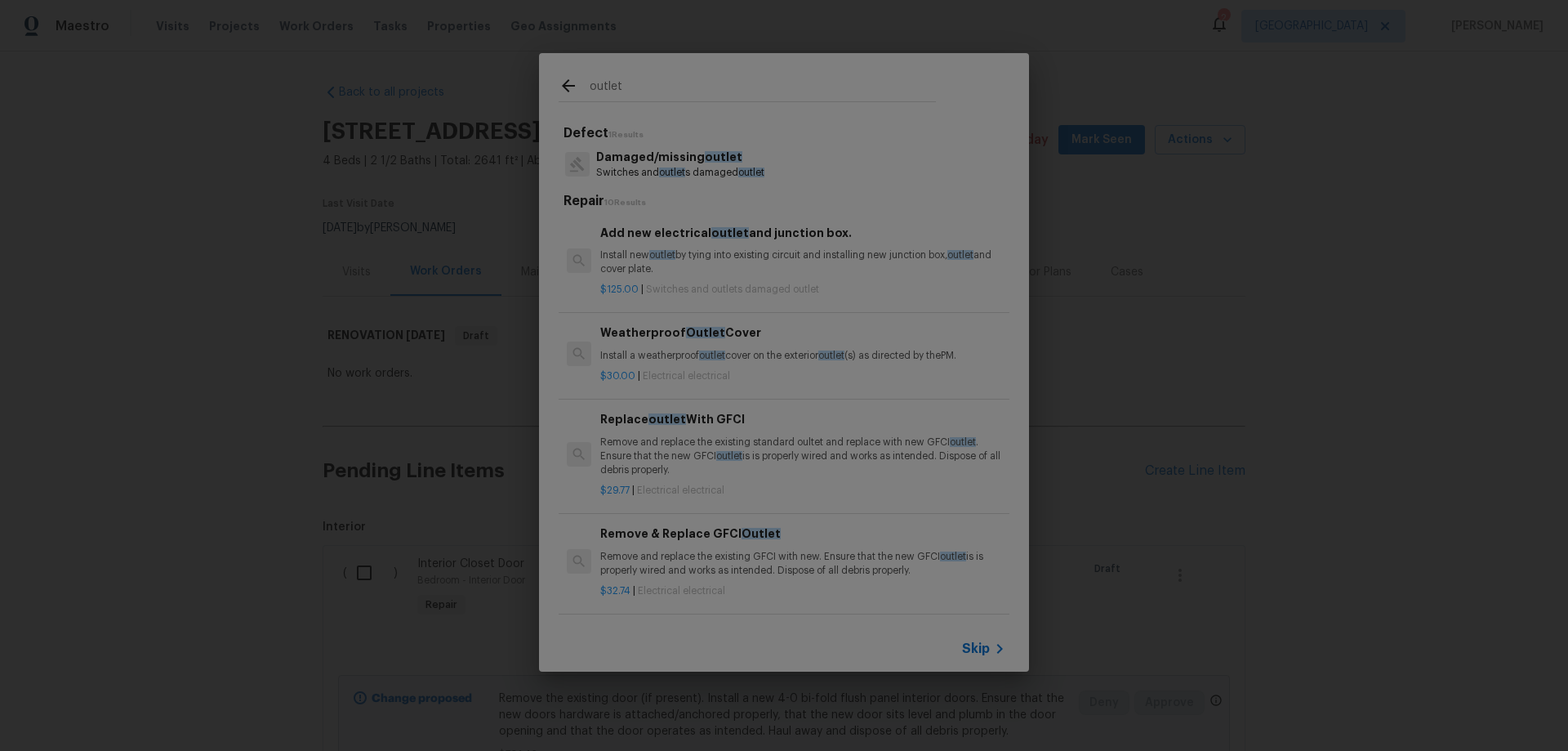
type input "outlet"
click at [697, 157] on p "Damaged/missing outlet" at bounding box center [680, 157] width 168 height 17
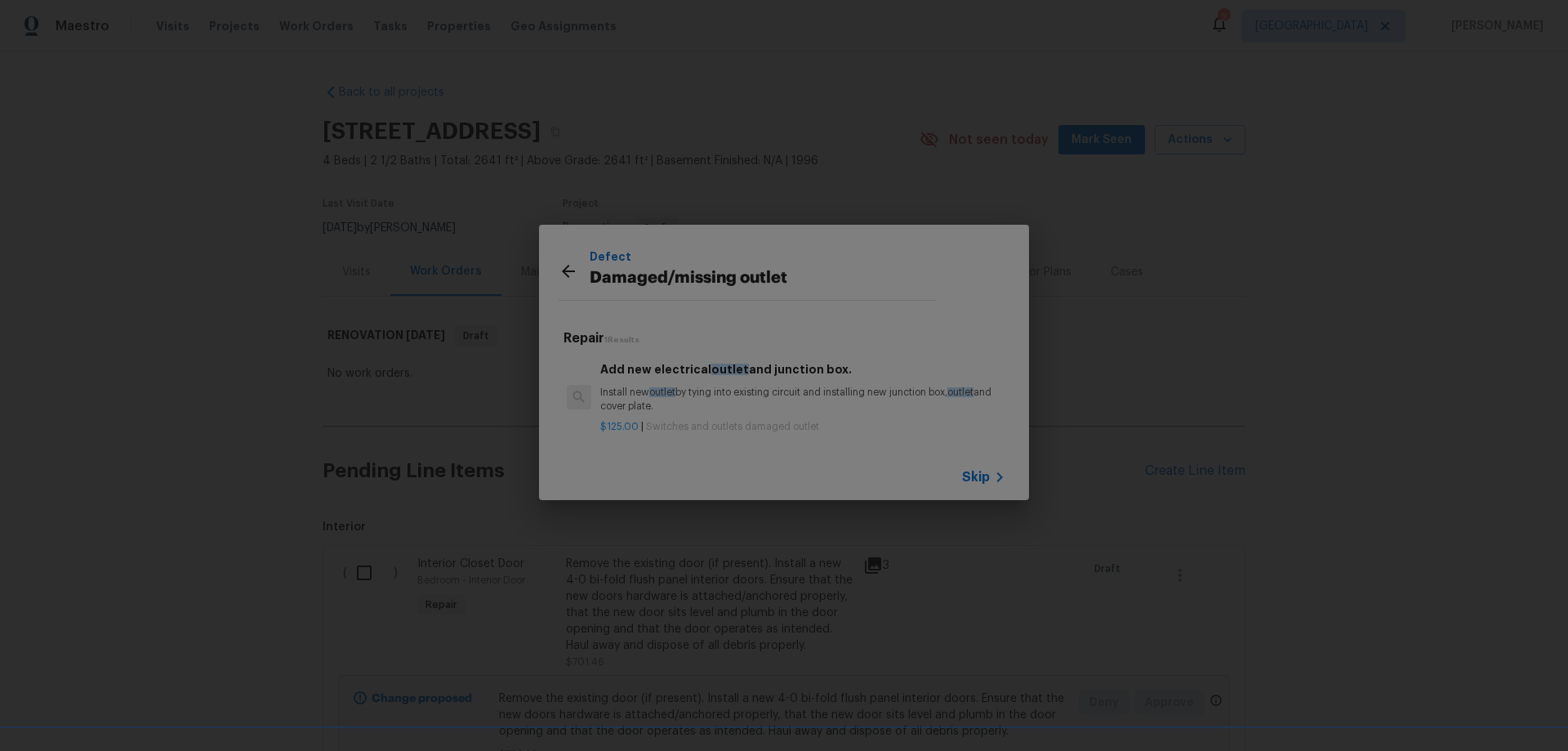
click at [569, 268] on icon at bounding box center [568, 271] width 20 height 20
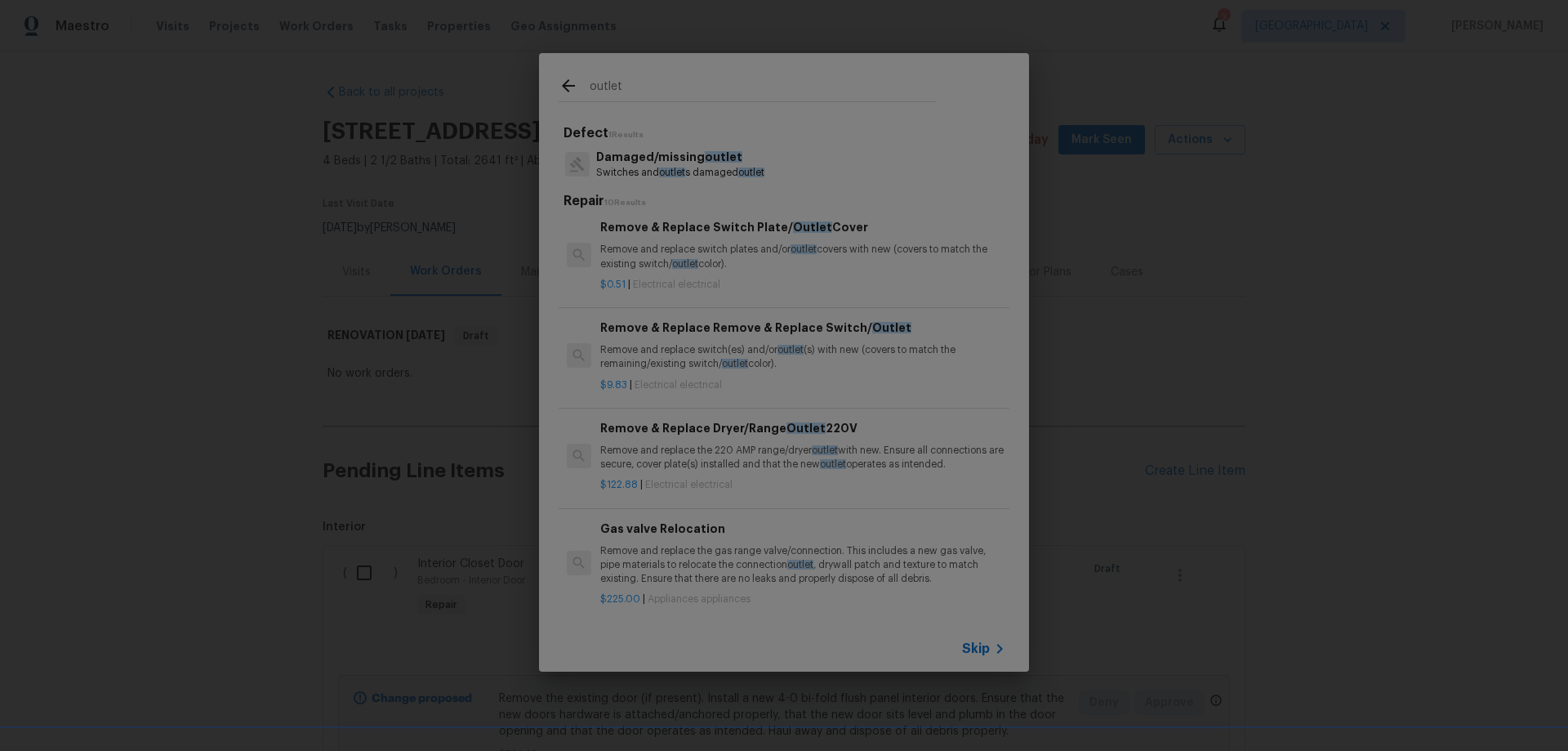
scroll to position [409, 0]
click at [787, 326] on h6 "Remove & Replace Remove & Replace Switch/ Outlet" at bounding box center [803, 325] width 405 height 18
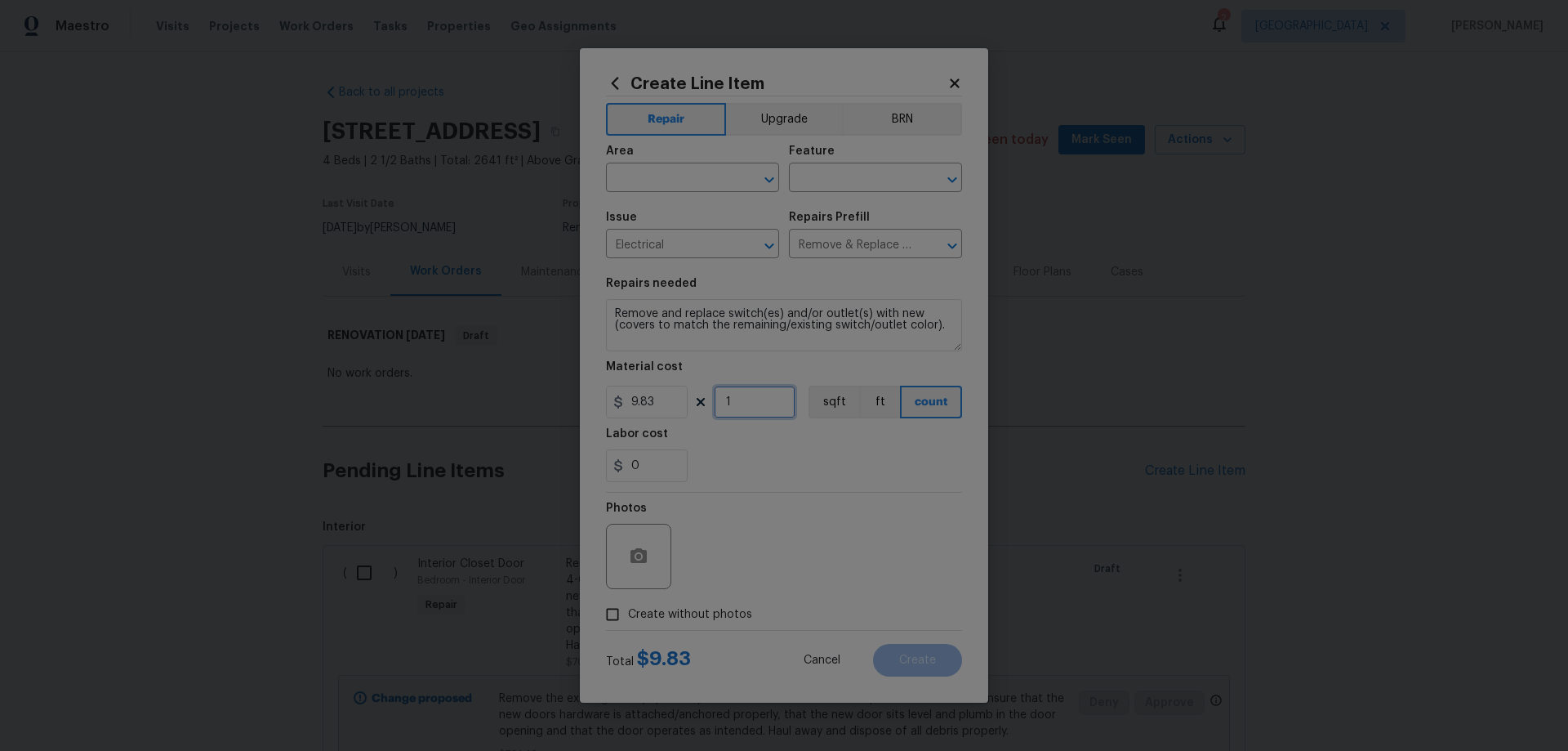
drag, startPoint x: 741, startPoint y: 398, endPoint x: 682, endPoint y: 403, distance: 59.2
click at [682, 403] on div "9.83 1 sqft ft count" at bounding box center [783, 402] width 356 height 32
type input "2"
click at [709, 183] on input "text" at bounding box center [669, 179] width 127 height 26
type input "Interior Overall"
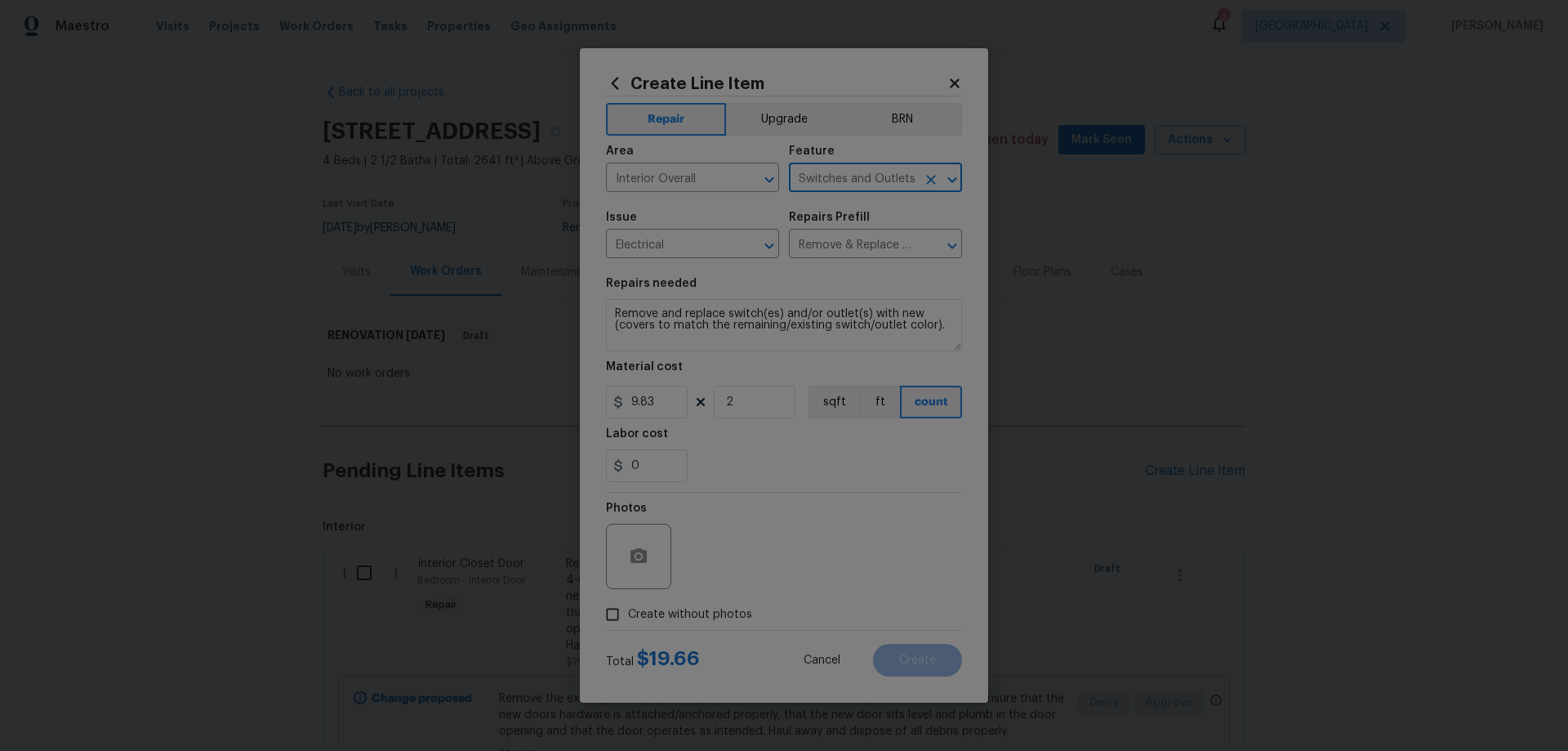
type input "Switches and Outlets"
click at [711, 610] on span "Create without photos" at bounding box center [690, 614] width 125 height 17
click at [628, 610] on input "Create without photos" at bounding box center [613, 614] width 31 height 31
checkbox input "true"
click at [793, 566] on textarea at bounding box center [822, 556] width 277 height 66
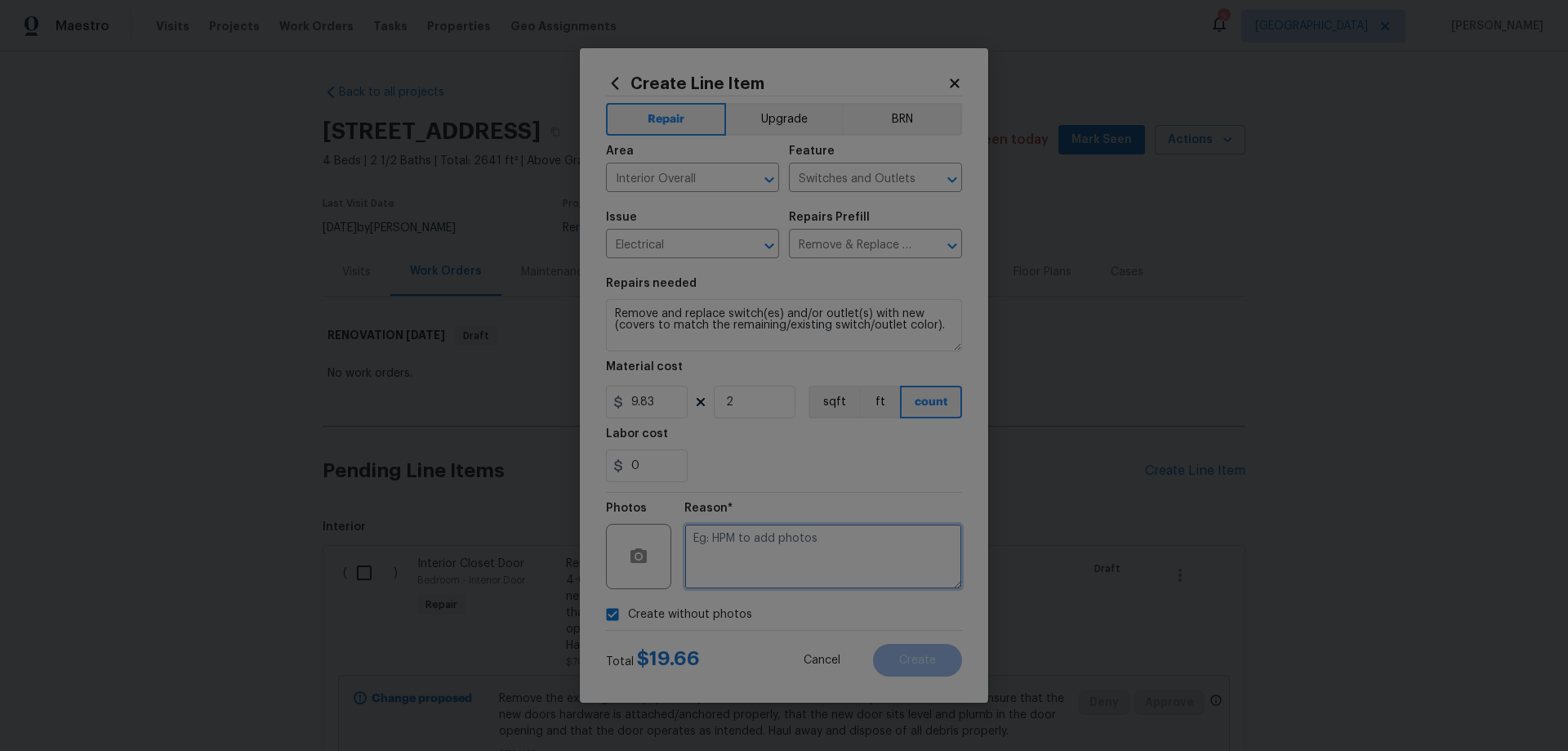
paste textarea "HPM to add photos"
type textarea "HPM to add photos"
click at [944, 651] on button "Create" at bounding box center [917, 660] width 89 height 32
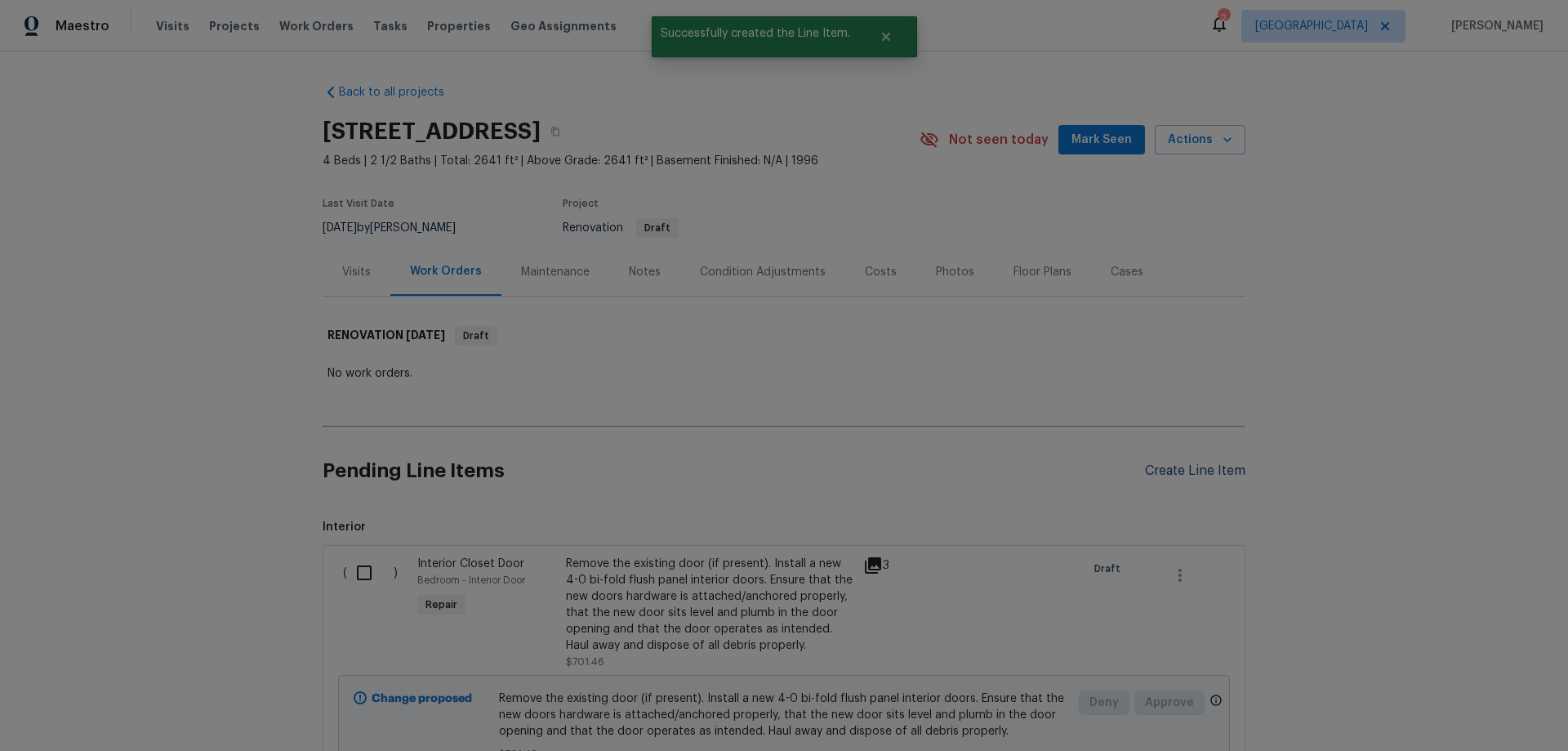
click at [1197, 463] on div "Create Line Item" at bounding box center [1195, 471] width 101 height 15
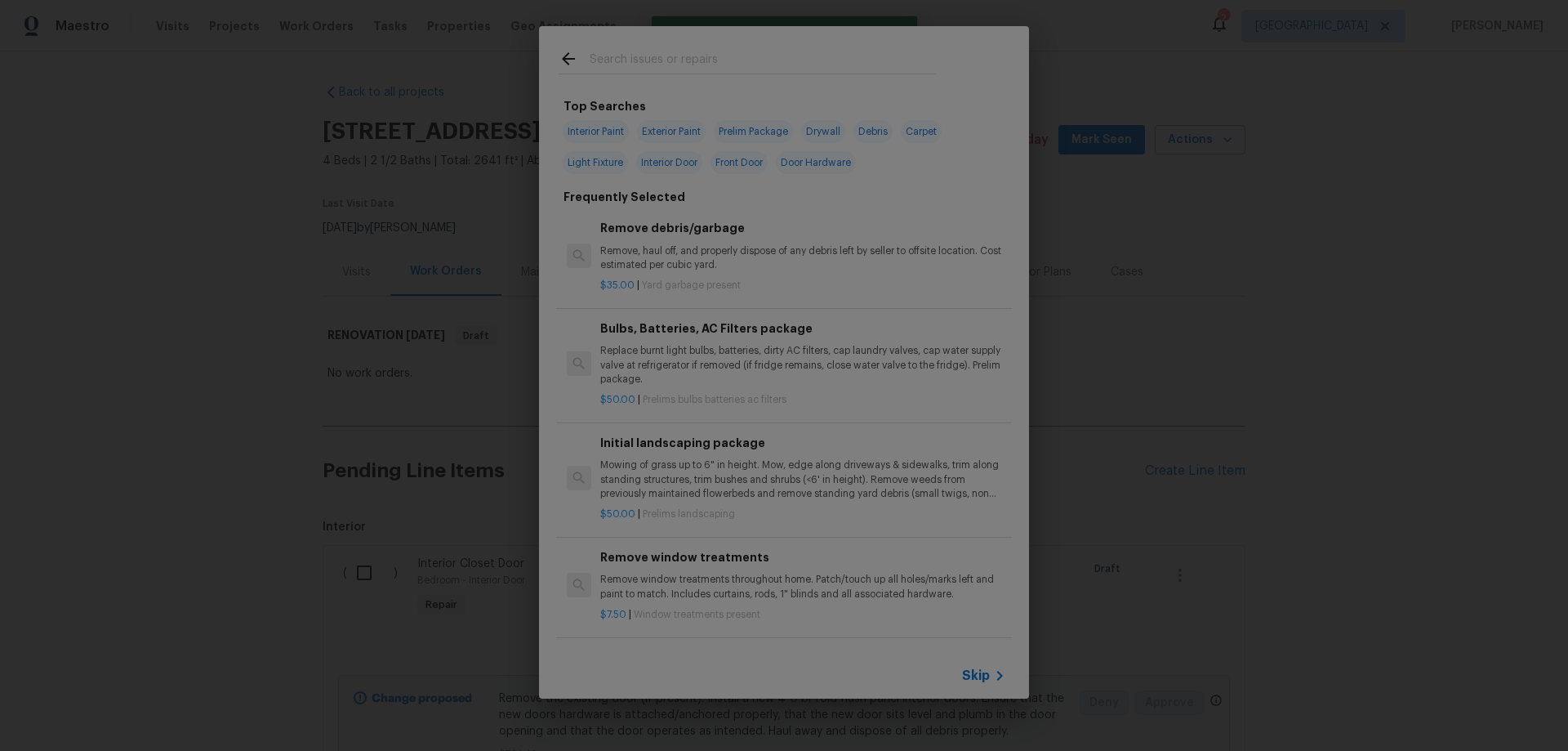
click at [984, 678] on span "Skip" at bounding box center [976, 675] width 28 height 16
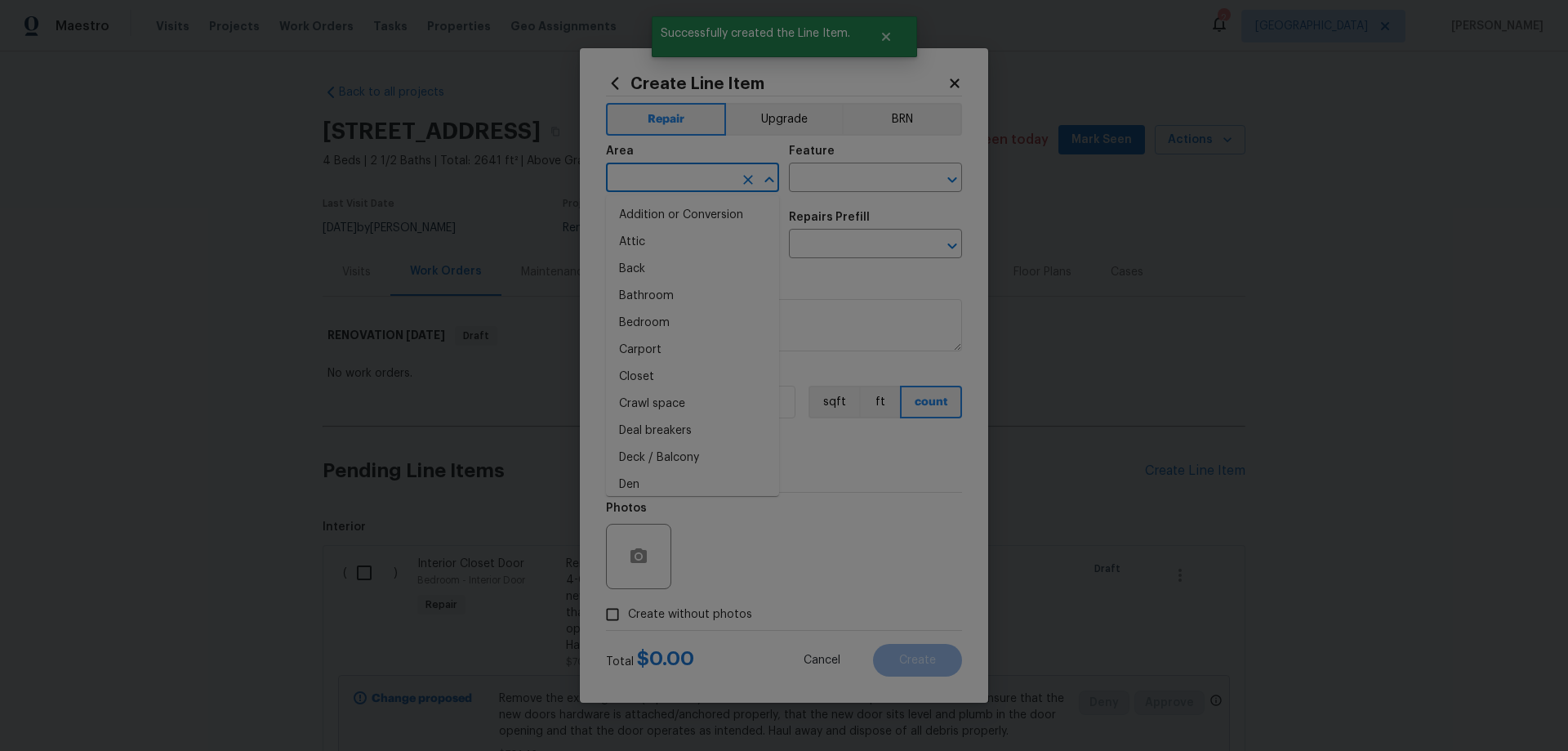
click at [680, 175] on input "text" at bounding box center [669, 179] width 127 height 26
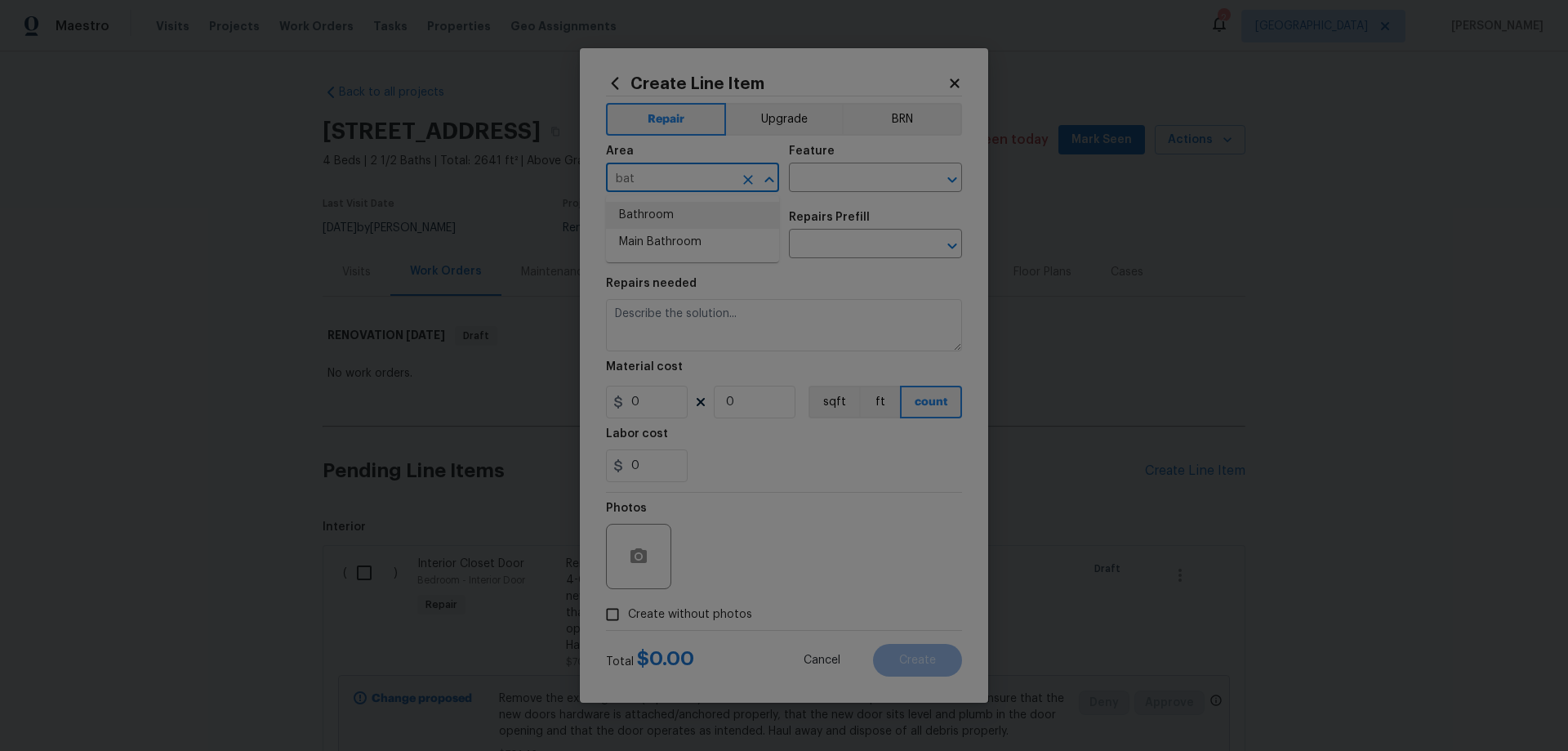
click at [677, 206] on li "Bathroom" at bounding box center [692, 215] width 173 height 27
type input "Bathroom"
click at [833, 179] on input "text" at bounding box center [852, 179] width 127 height 26
click at [847, 251] on li "Bathroom" at bounding box center [875, 254] width 173 height 27
type input "Bathroom"
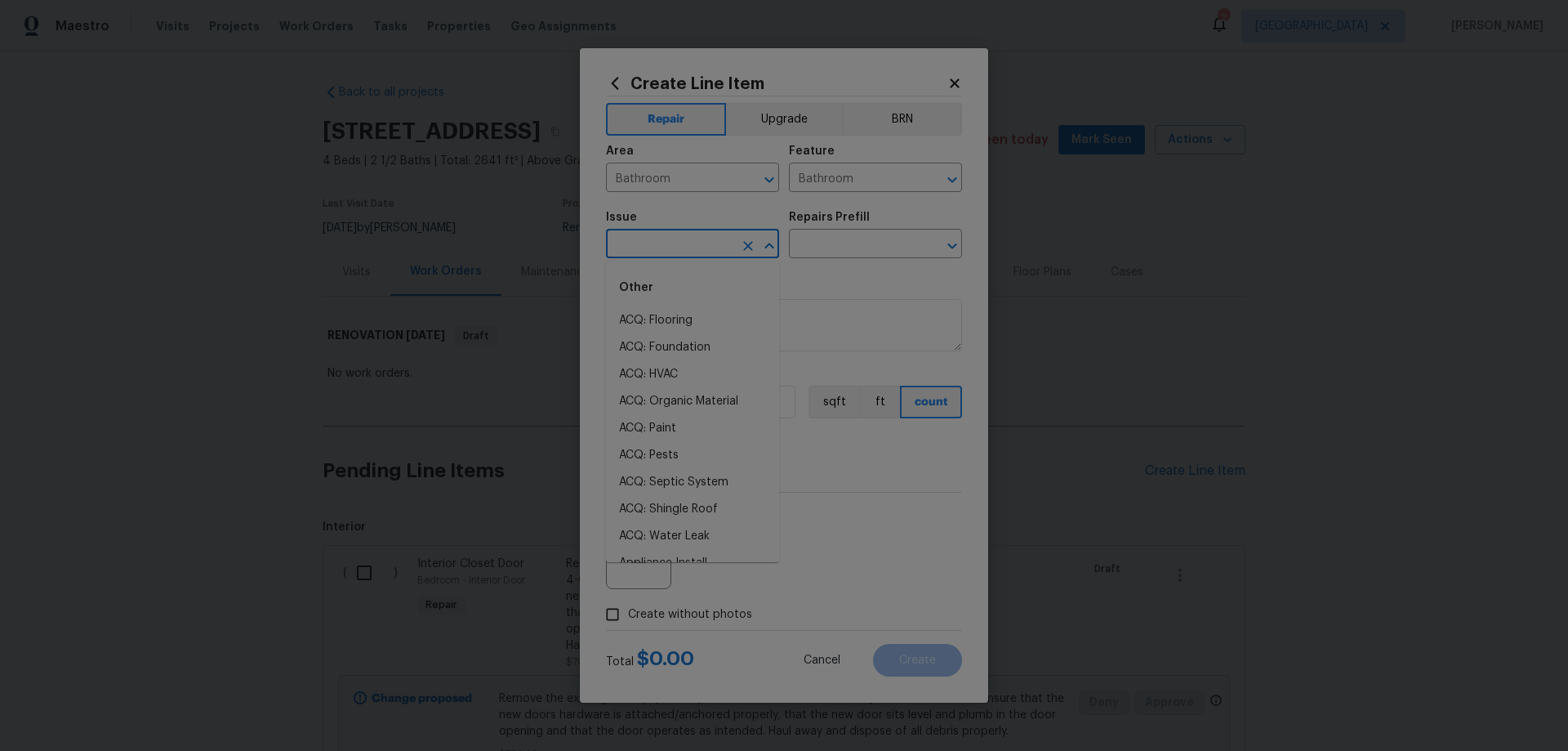
click at [660, 243] on input "text" at bounding box center [669, 246] width 127 height 26
click at [729, 373] on li "Bathroom Plumbing" at bounding box center [692, 375] width 173 height 27
type input "Bathroom Plumbing"
click at [847, 249] on input "text" at bounding box center [852, 246] width 127 height 26
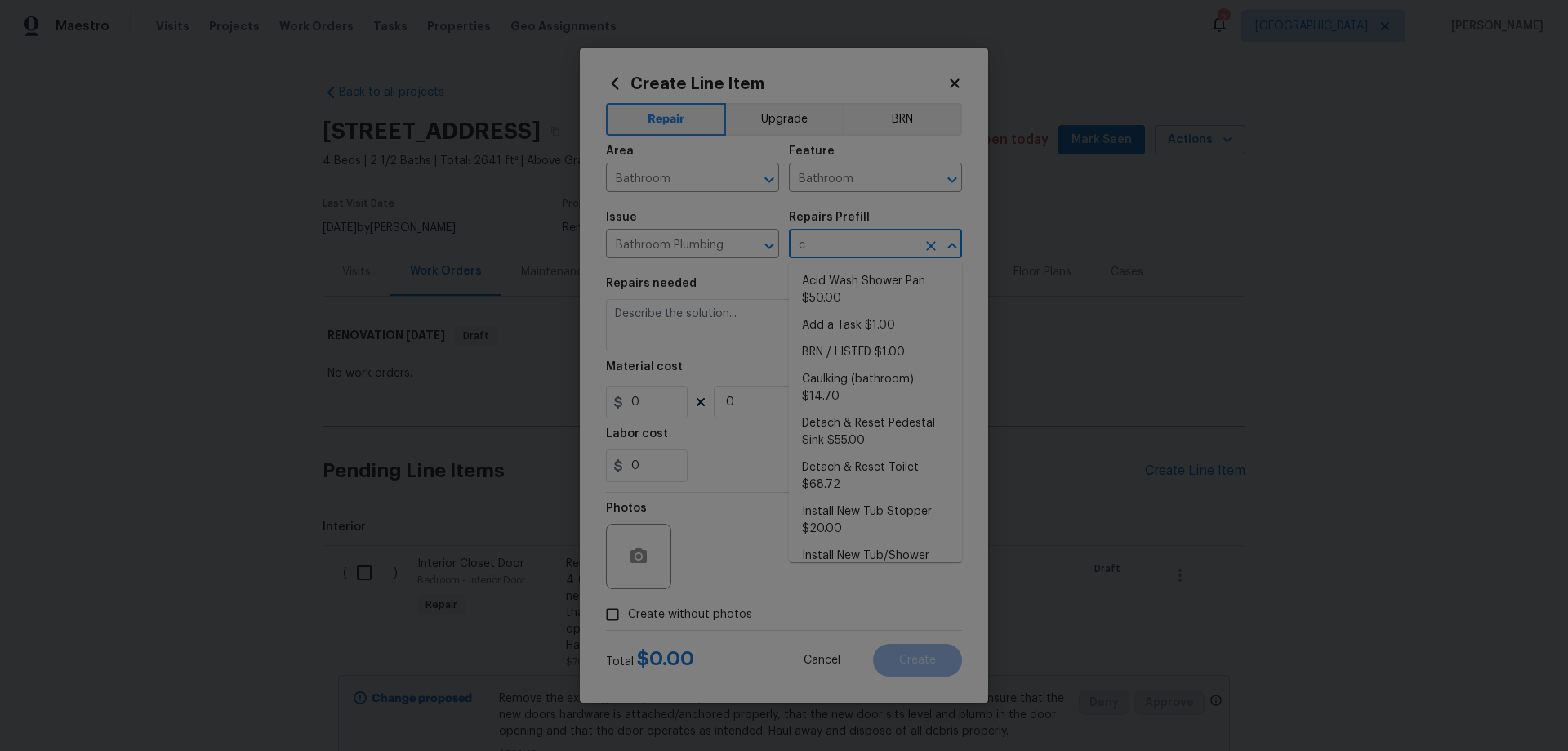
type input "ca"
click at [851, 283] on li "Caulking (bathroom) $14.70" at bounding box center [875, 290] width 173 height 44
type input "Plumbing"
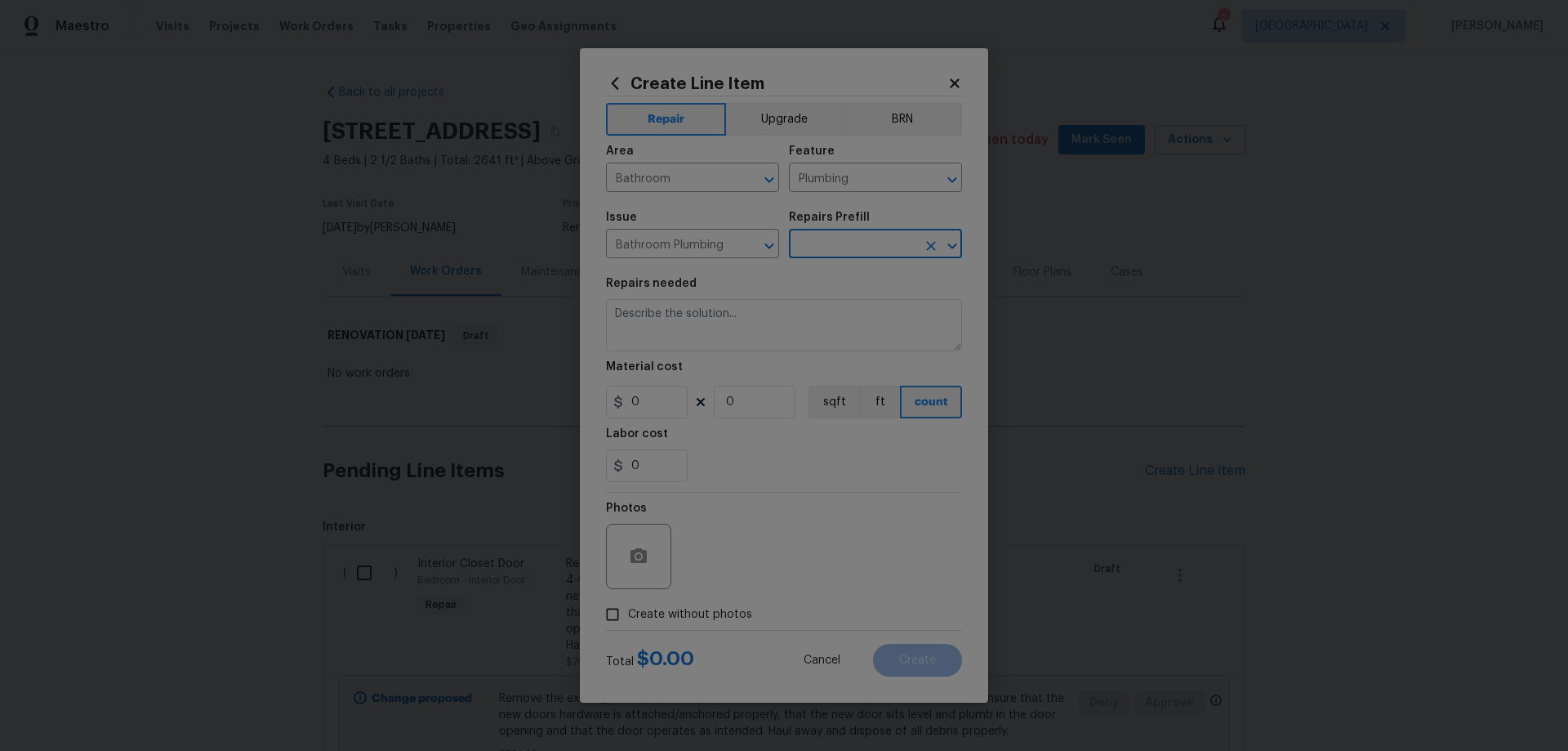
type input "Caulking (bathroom) $14.70"
type textarea "Overall Interior Caulking Package (Wet Areas) to include sinks, bathtubs, showe…"
type input "14.7"
type input "1"
type input "Caulking (bathroom) $14.70"
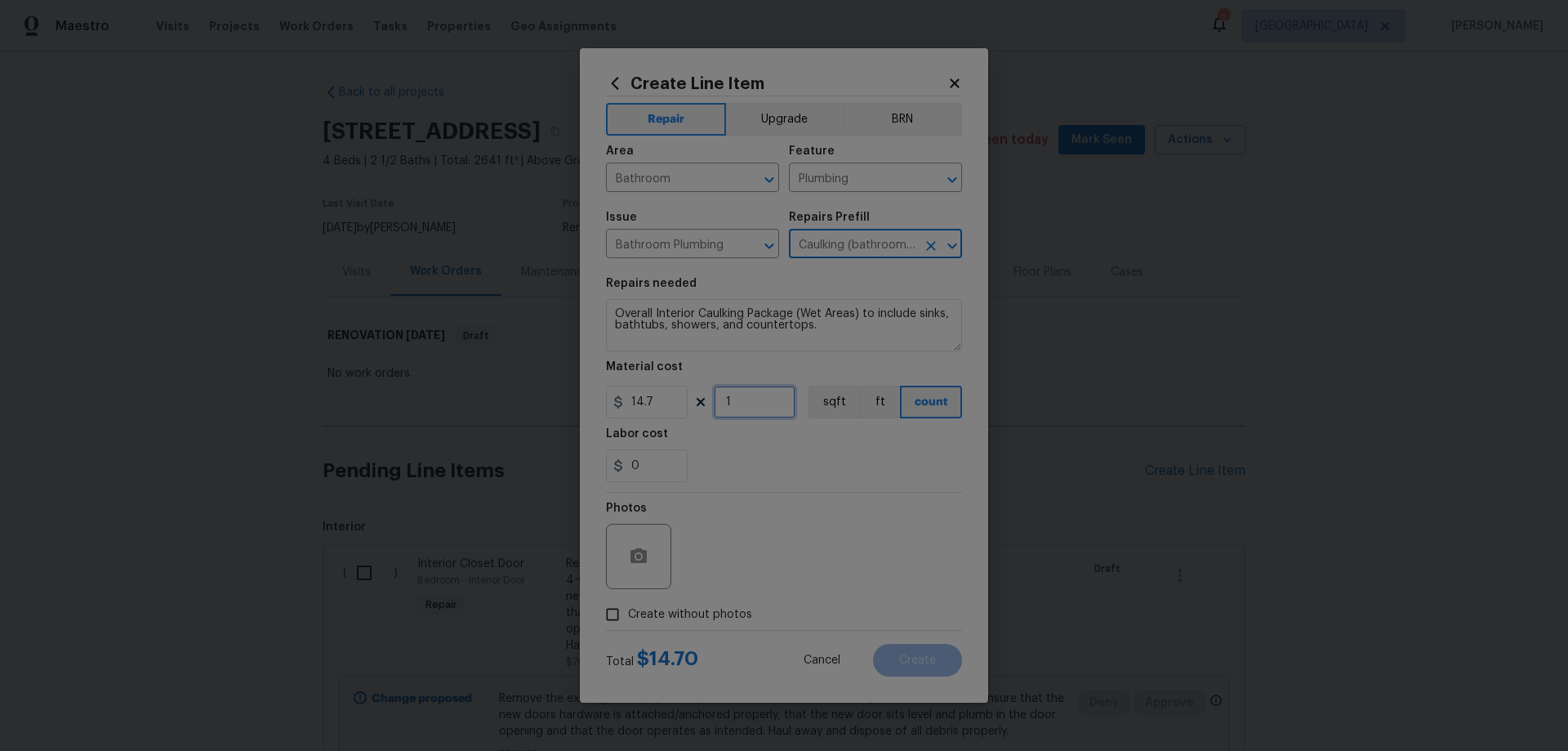
drag, startPoint x: 717, startPoint y: 403, endPoint x: 696, endPoint y: 470, distance: 70.2
click at [709, 405] on div "14.7 1 sqft ft count" at bounding box center [783, 402] width 356 height 32
type input "2"
click at [695, 610] on span "Create without photos" at bounding box center [690, 614] width 125 height 17
click at [628, 610] on input "Create without photos" at bounding box center [613, 614] width 31 height 31
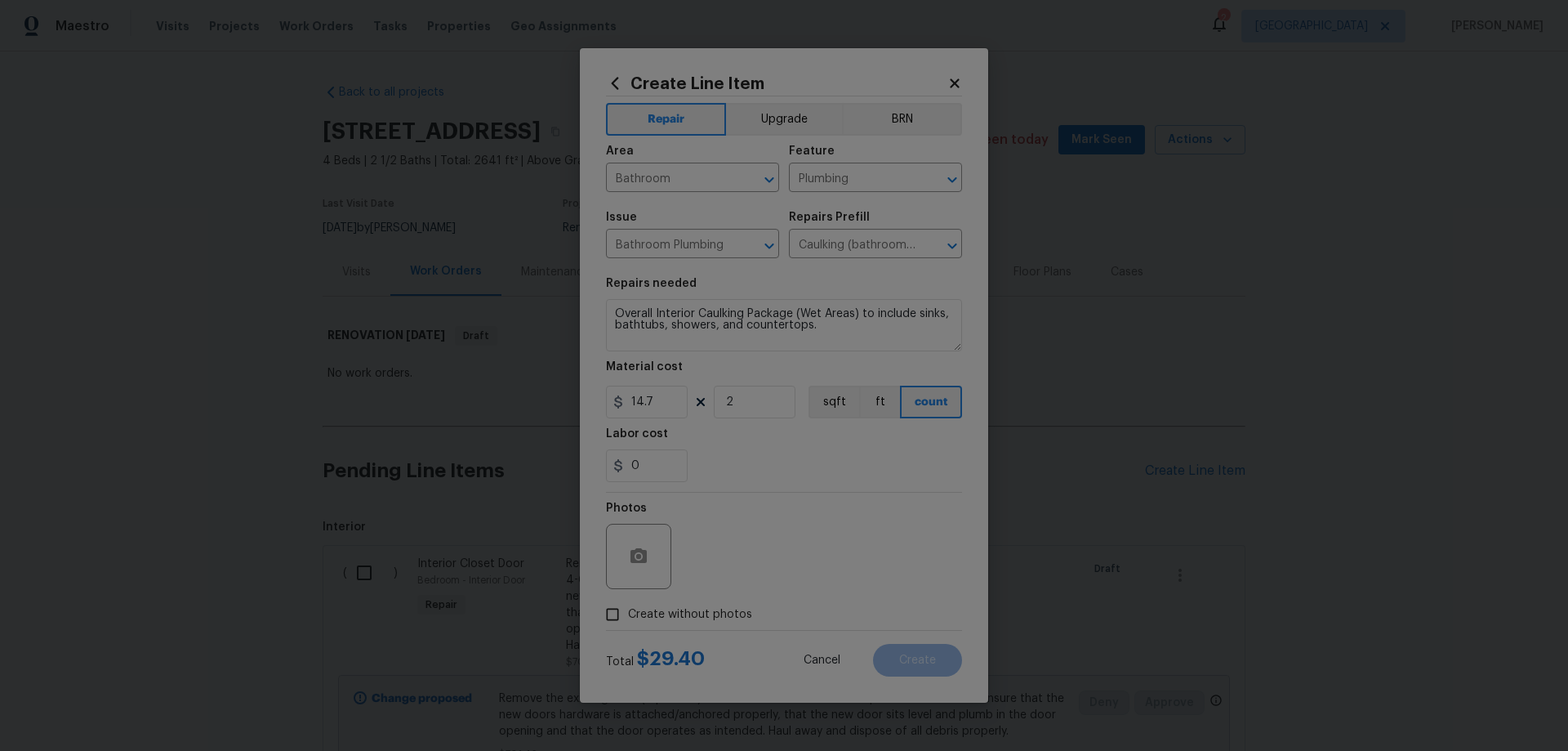
checkbox input "true"
click at [782, 571] on textarea at bounding box center [822, 556] width 277 height 66
paste textarea "HPM to add photos"
type textarea "HPM to add photos"
click at [940, 663] on button "Create" at bounding box center [917, 660] width 89 height 32
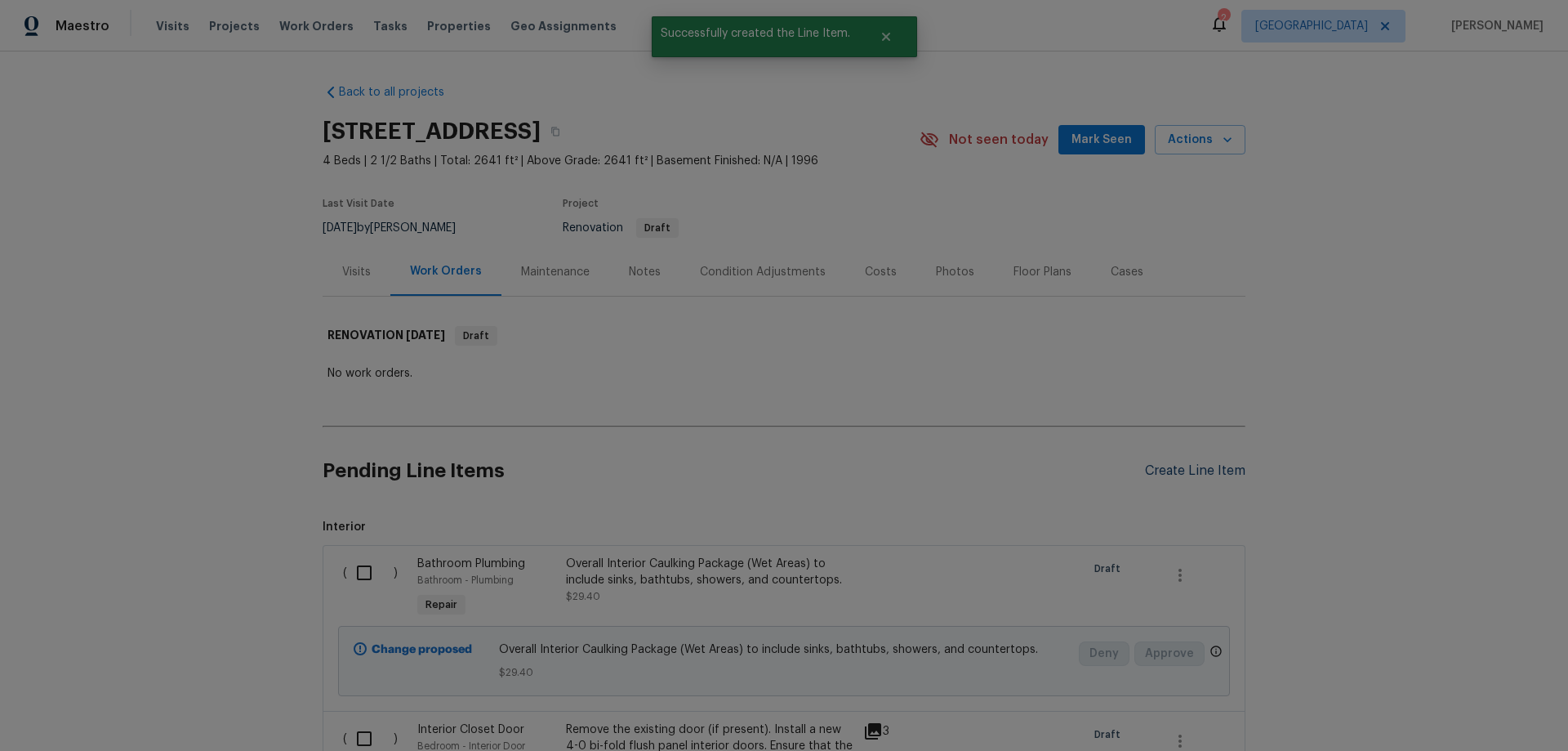
click at [1218, 473] on div "Create Line Item" at bounding box center [1195, 471] width 101 height 15
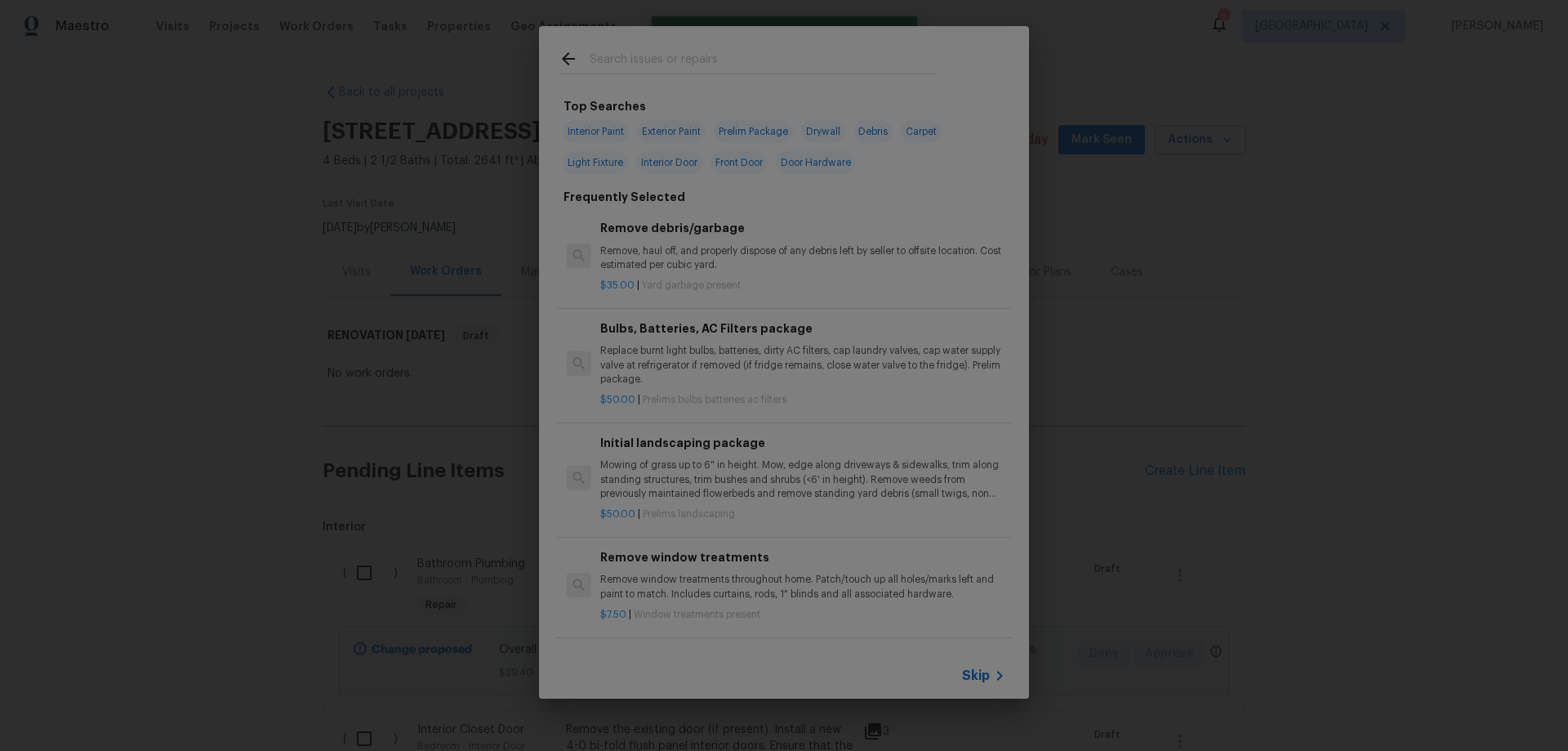
click at [703, 58] on input "text" at bounding box center [763, 61] width 346 height 25
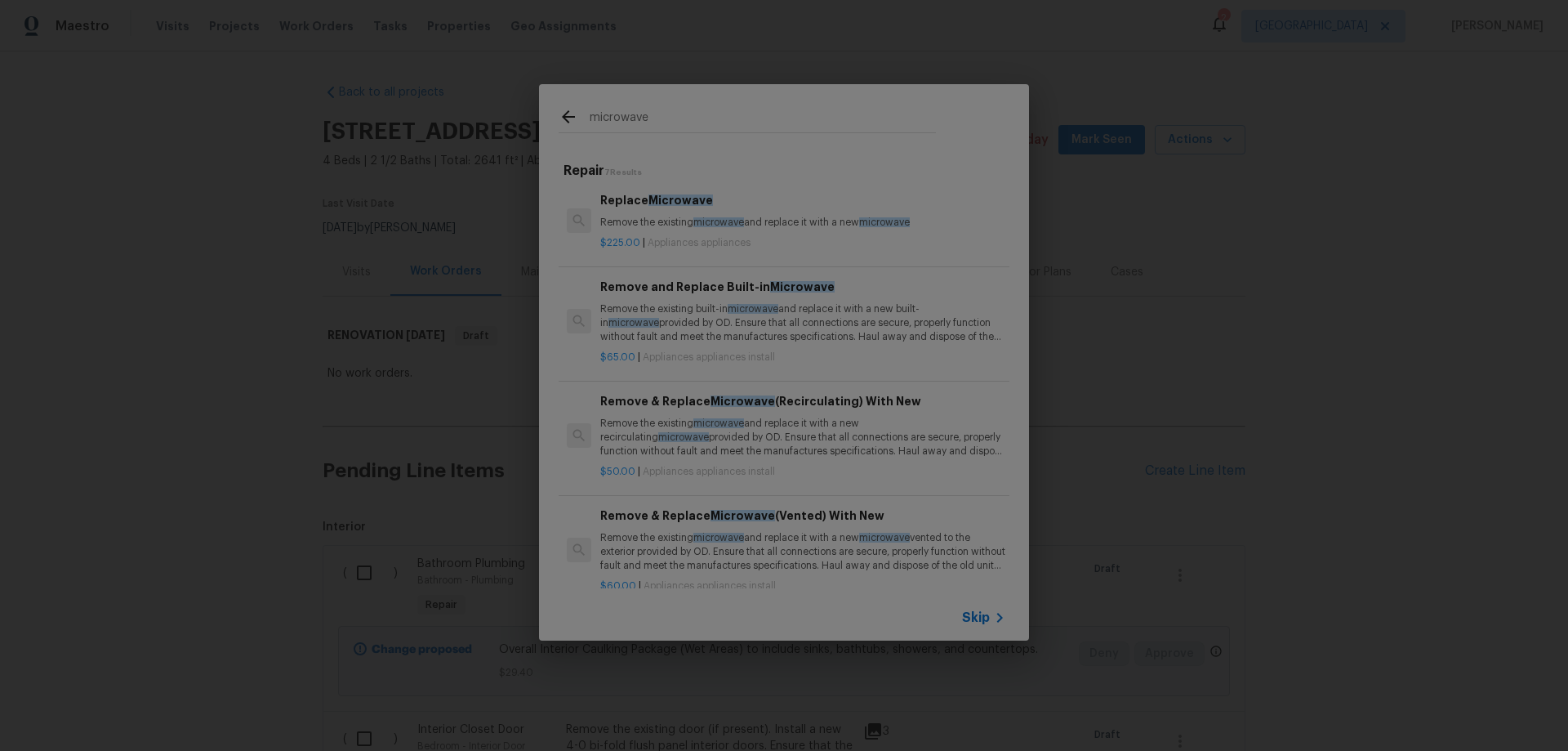
scroll to position [0, 0]
type input "microwave"
click at [756, 430] on p "Remove the existing microwave and replace it with a new recirculating microwave…" at bounding box center [803, 439] width 405 height 42
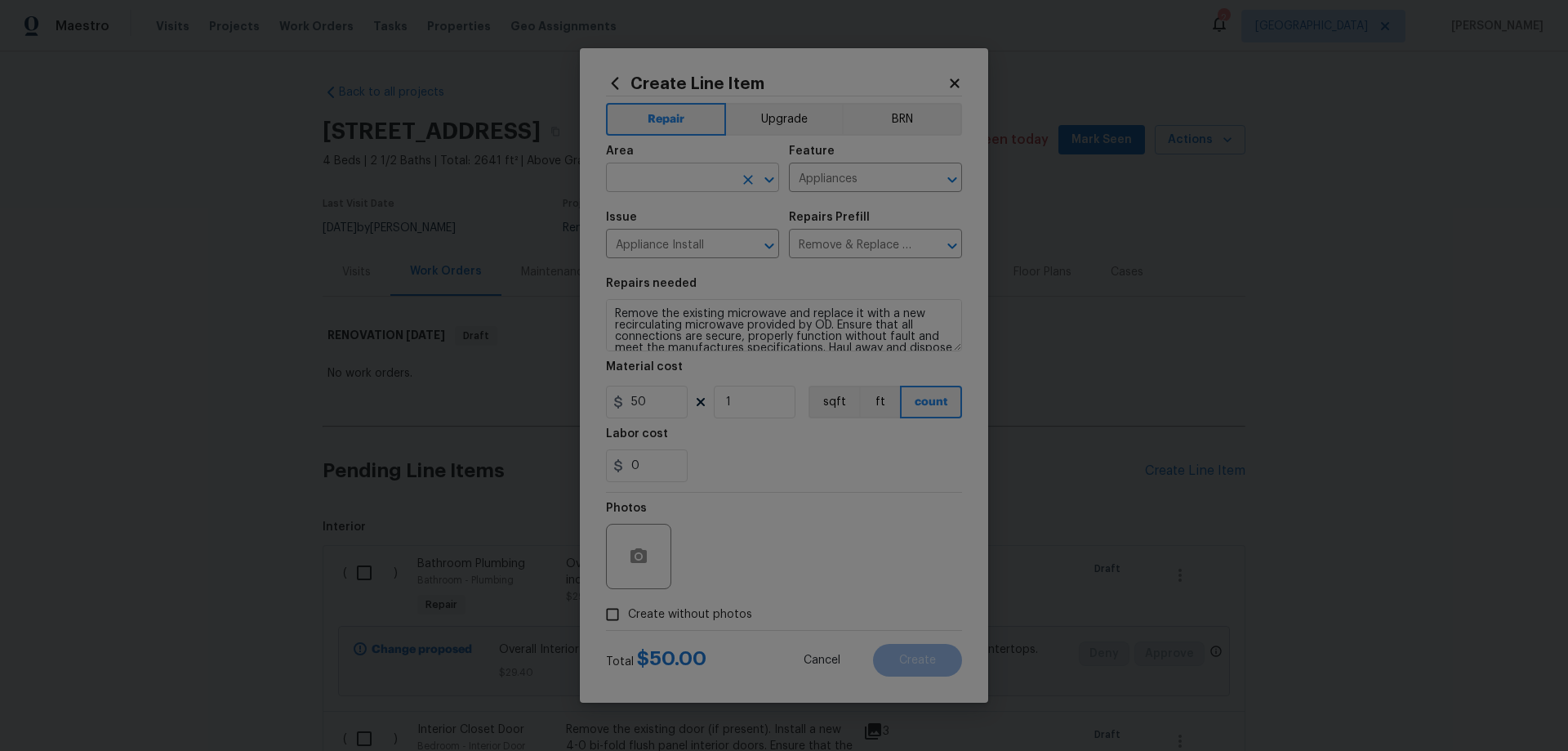
click at [661, 186] on input "text" at bounding box center [669, 179] width 127 height 26
type input "Kitchen"
click at [676, 613] on span "Create without photos" at bounding box center [690, 614] width 125 height 17
click at [628, 613] on input "Create without photos" at bounding box center [613, 614] width 31 height 31
checkbox input "true"
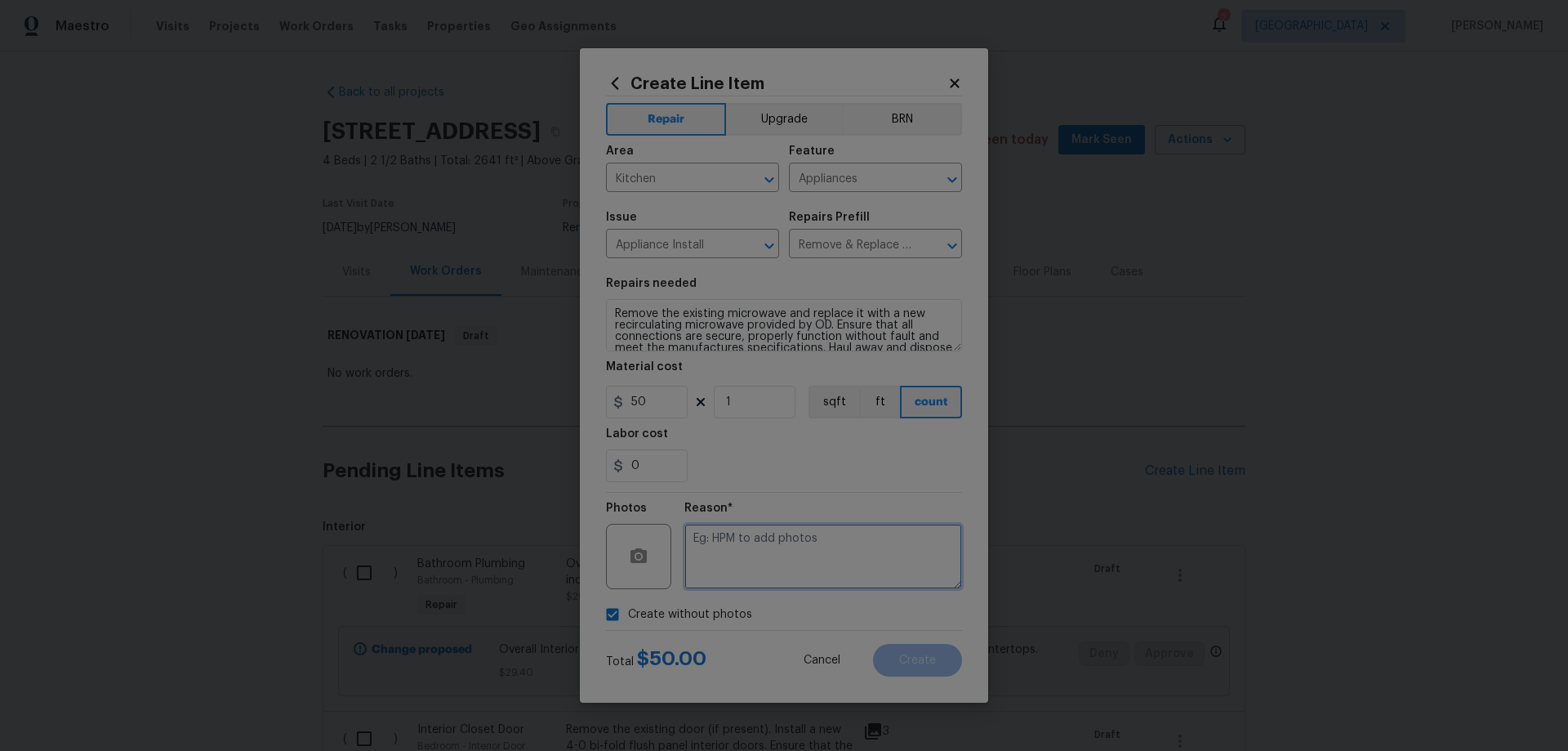
click at [786, 557] on textarea at bounding box center [822, 556] width 277 height 66
paste textarea "HPM to add photos"
type textarea "HPM to add photos"
click at [913, 648] on button "Create" at bounding box center [917, 660] width 89 height 32
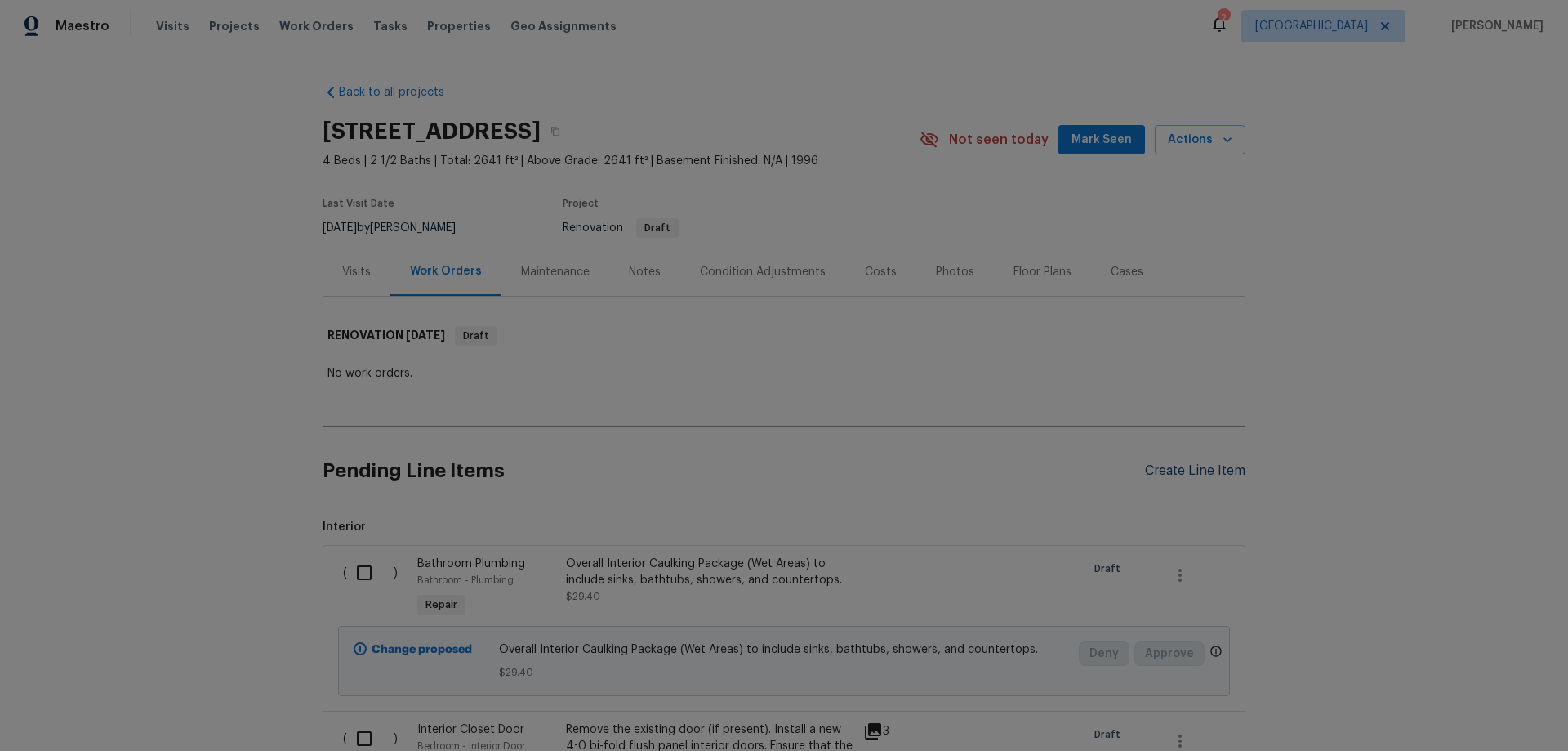
click at [1201, 470] on div "Create Line Item" at bounding box center [1195, 471] width 101 height 15
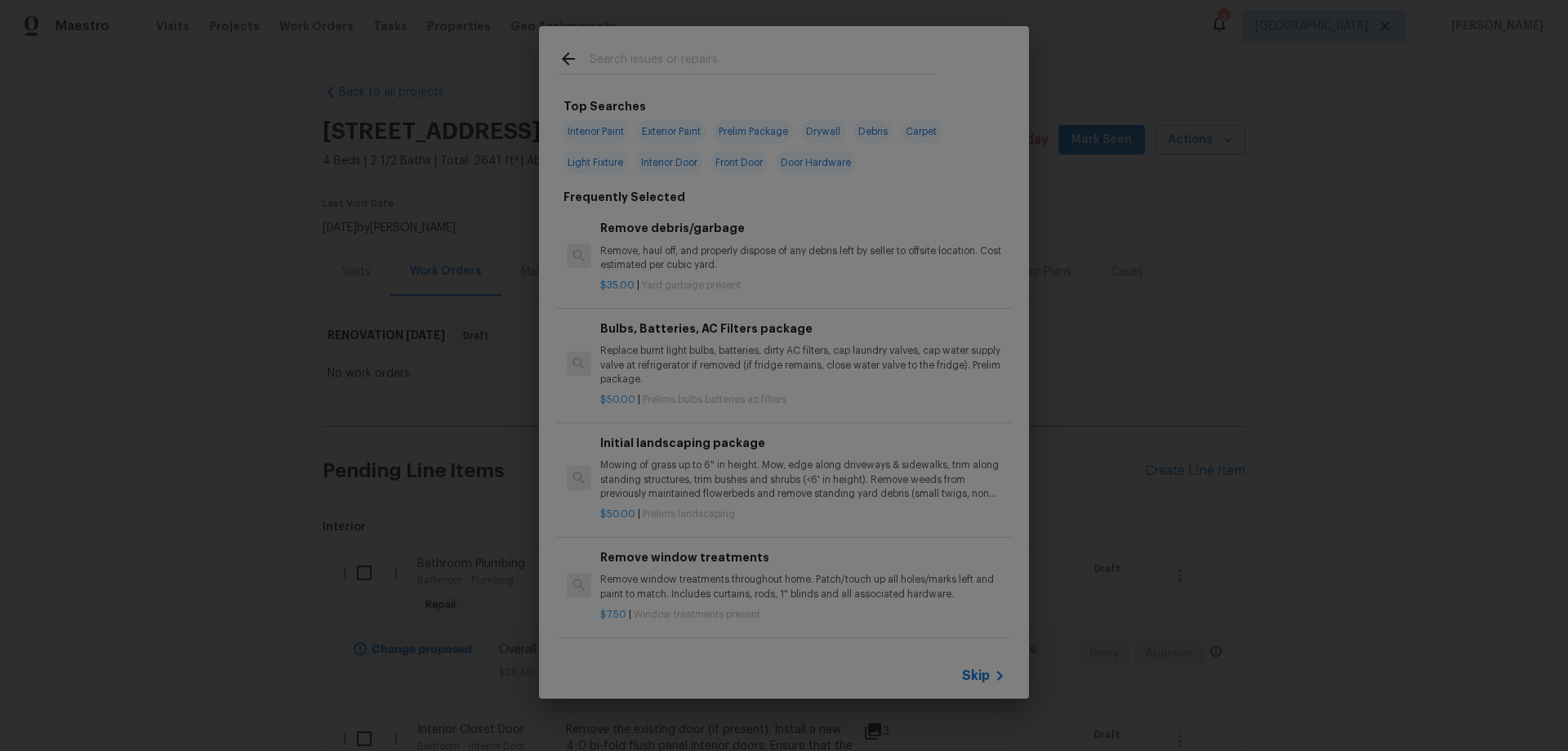
click at [996, 677] on icon at bounding box center [999, 675] width 20 height 20
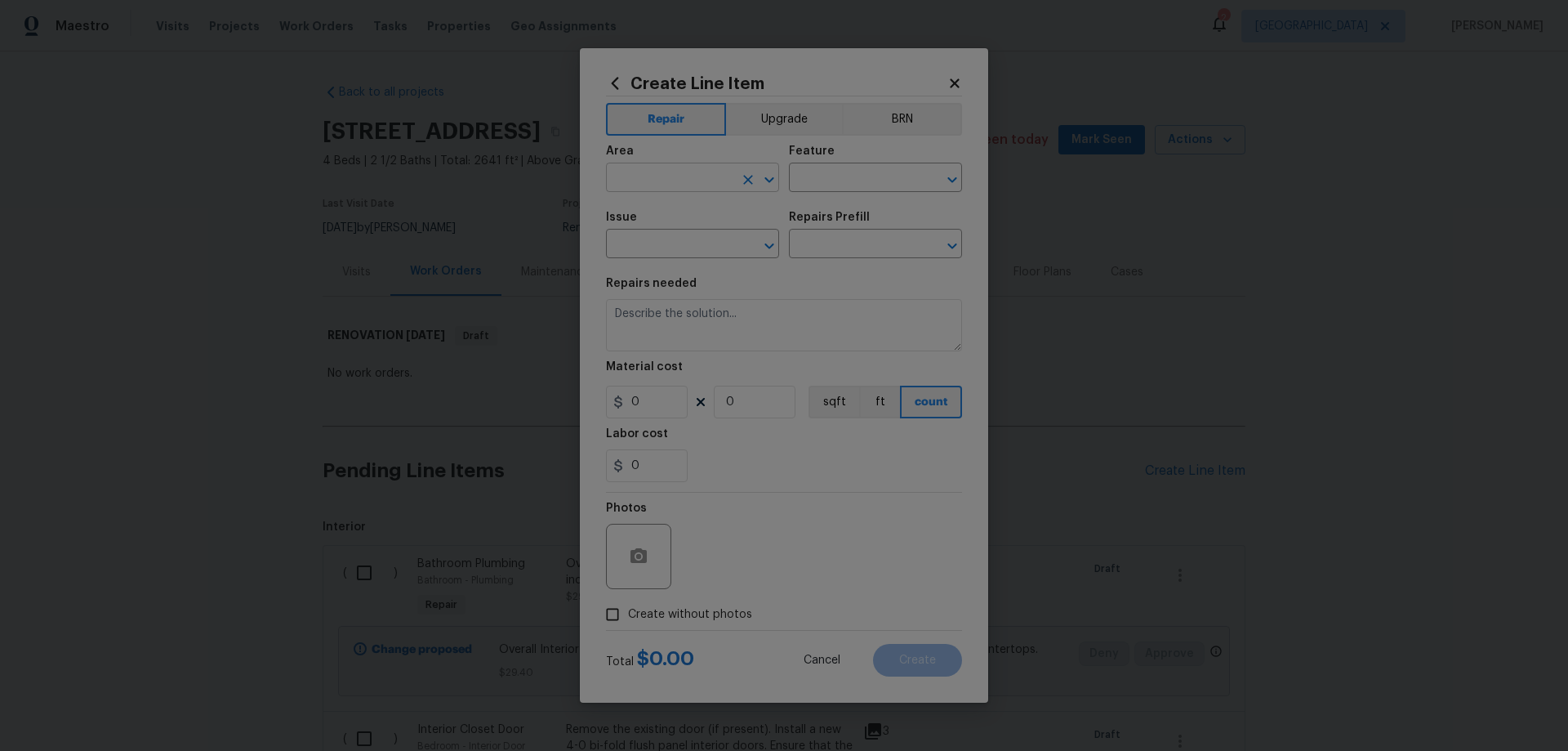
click at [682, 176] on input "text" at bounding box center [669, 179] width 127 height 26
drag, startPoint x: 695, startPoint y: 242, endPoint x: 702, endPoint y: 237, distance: 8.6
click at [696, 242] on li "Main Bathroom" at bounding box center [692, 242] width 173 height 27
type input "Main Bathroom"
click at [828, 168] on input "text" at bounding box center [852, 179] width 127 height 26
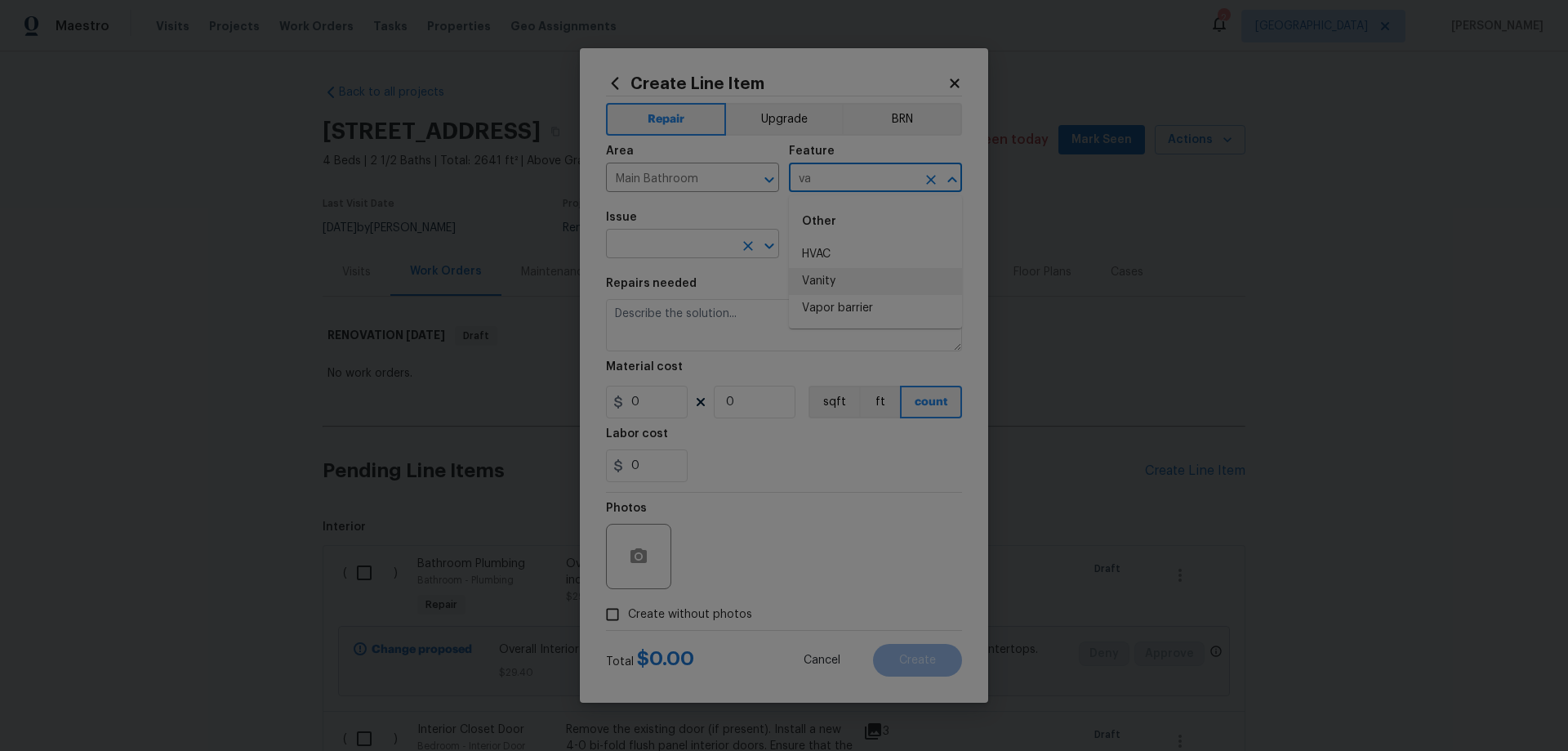
drag, startPoint x: 846, startPoint y: 281, endPoint x: 687, endPoint y: 253, distance: 161.4
click at [845, 280] on li "Vanity" at bounding box center [875, 282] width 173 height 27
type input "Vanity"
click at [670, 249] on input "text" at bounding box center [669, 246] width 127 height 26
click at [694, 313] on li "Bathroom Cabinets" at bounding box center [692, 321] width 173 height 27
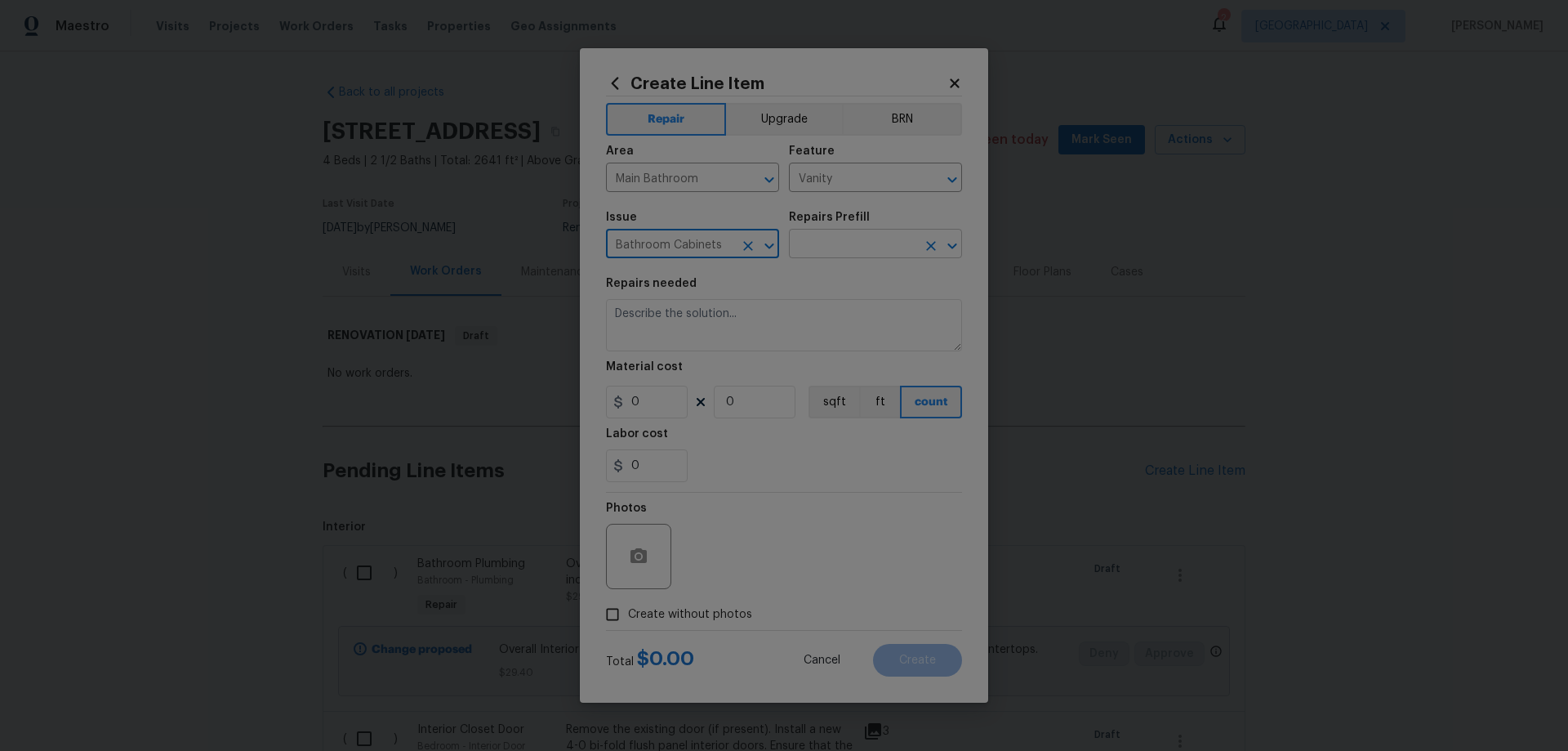
type input "Bathroom Cabinets"
click at [839, 244] on input "text" at bounding box center [852, 246] width 127 height 26
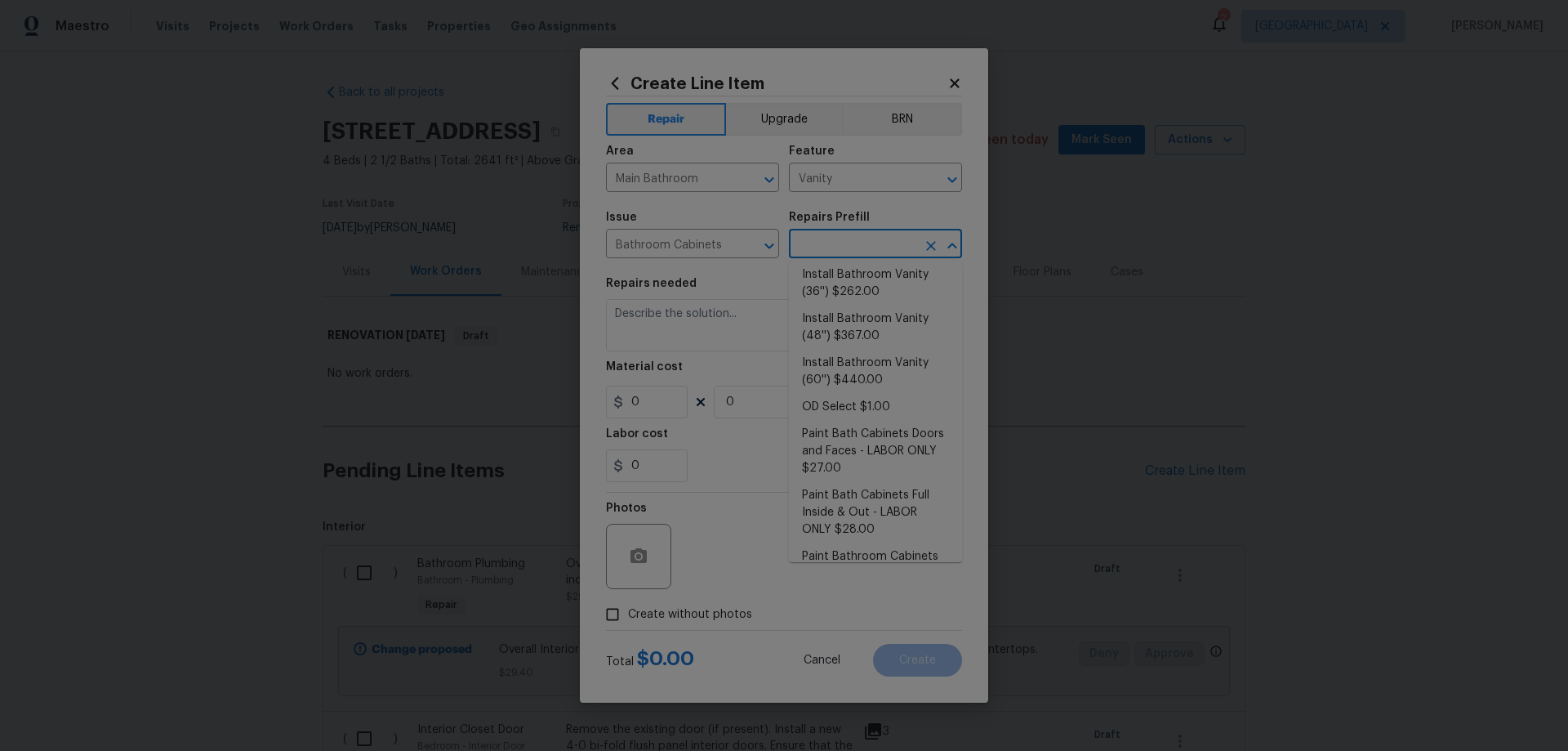
scroll to position [82, 0]
click at [890, 515] on li "Paint Bath Cabinets Full Inside & Out - LABOR ONLY $28.00" at bounding box center [875, 509] width 173 height 61
type input "Cabinets"
type input "Paint Bath Cabinets Full Inside & Out - LABOR ONLY $28.00"
type textarea "Prep, sand, mask and apply 2 coats of paint to the bathroom cabinet doors, inte…"
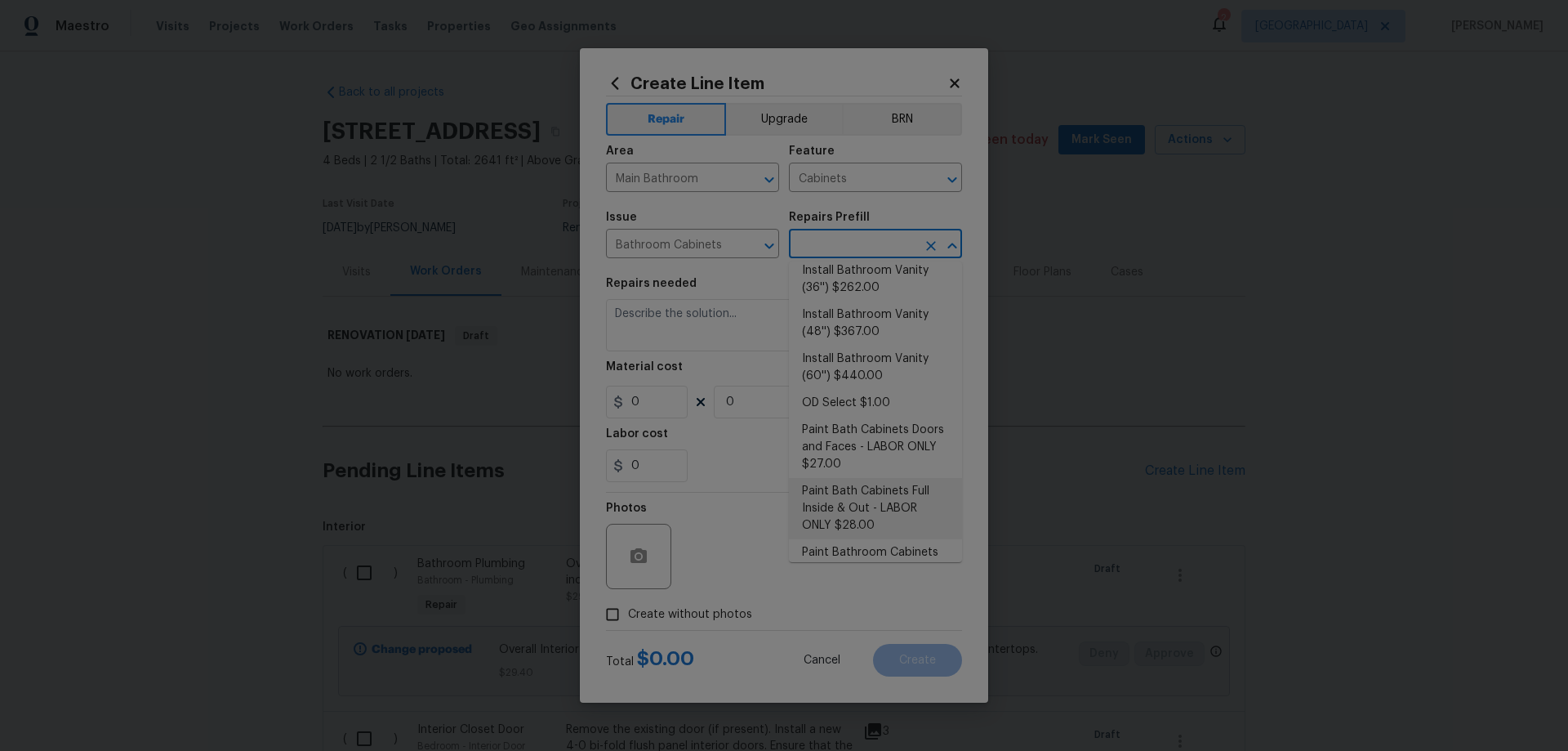
type input "28"
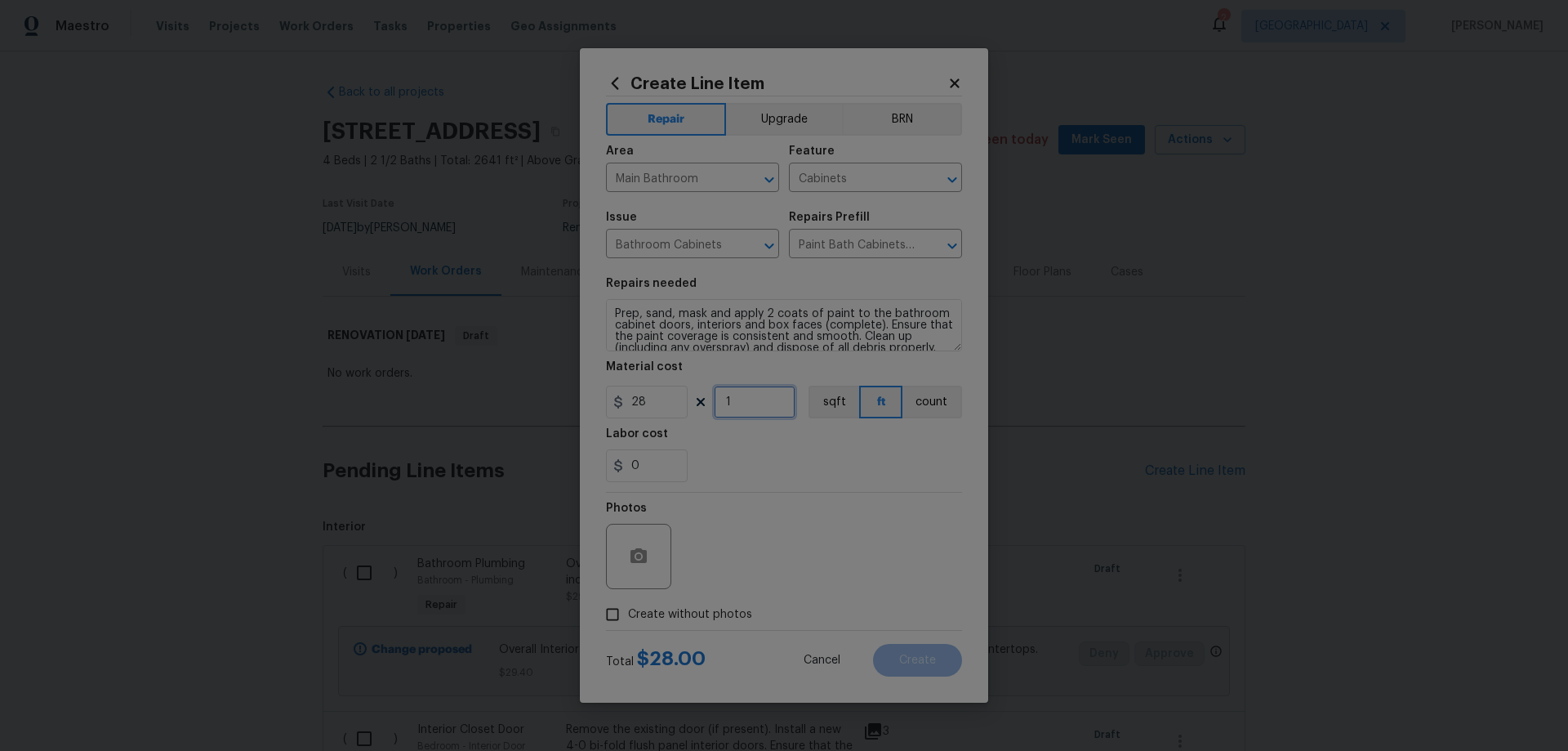
drag, startPoint x: 731, startPoint y: 398, endPoint x: 636, endPoint y: 393, distance: 95.1
click at [686, 398] on div "28 1 sqft ft count" at bounding box center [783, 402] width 356 height 32
type input "8"
click at [697, 608] on span "Create without photos" at bounding box center [690, 614] width 125 height 17
click at [628, 608] on input "Create without photos" at bounding box center [613, 614] width 31 height 31
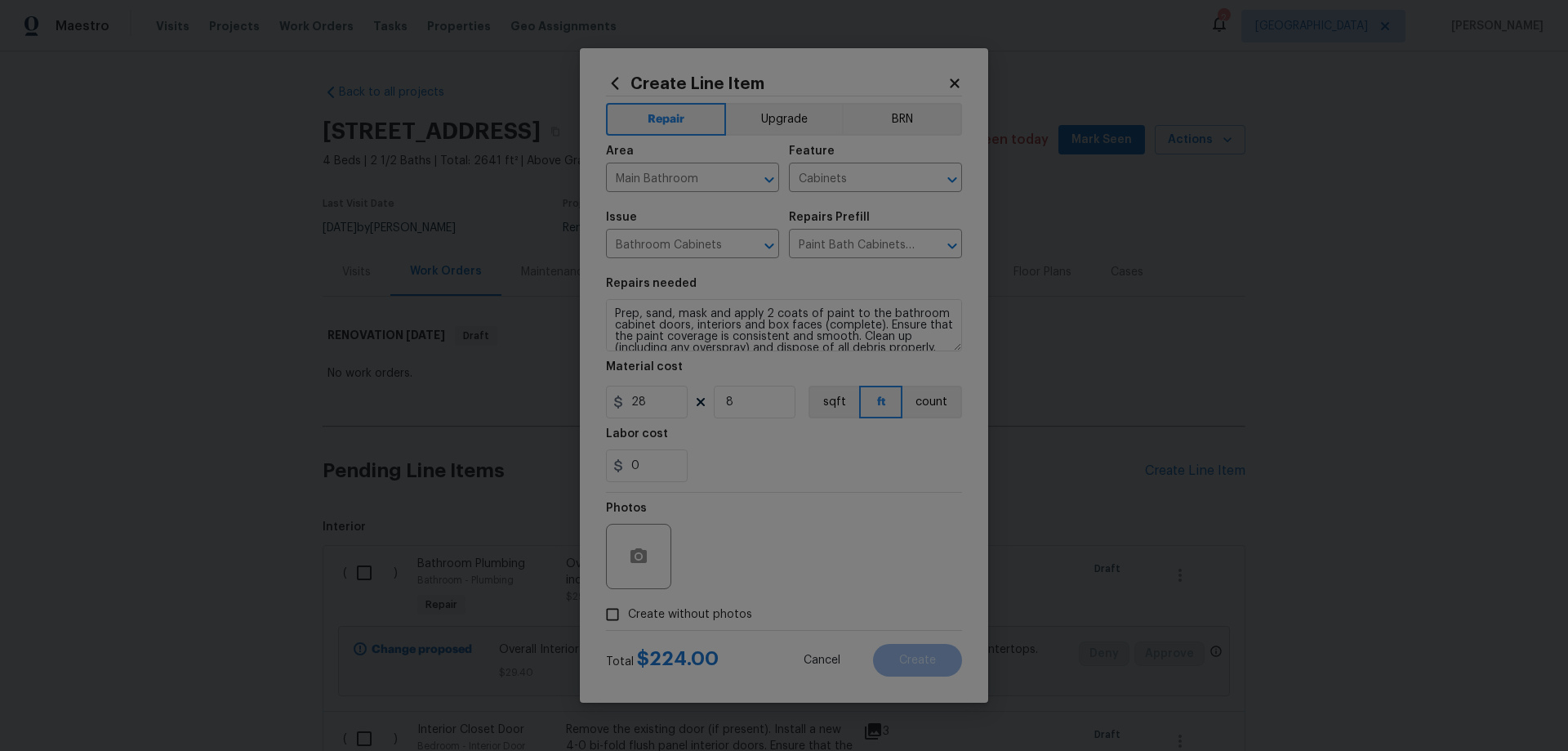
checkbox input "true"
click at [828, 544] on textarea at bounding box center [822, 556] width 277 height 66
paste textarea "HPM to add photos"
type textarea "HPM to add photos"
click at [951, 651] on button "Create" at bounding box center [917, 660] width 89 height 32
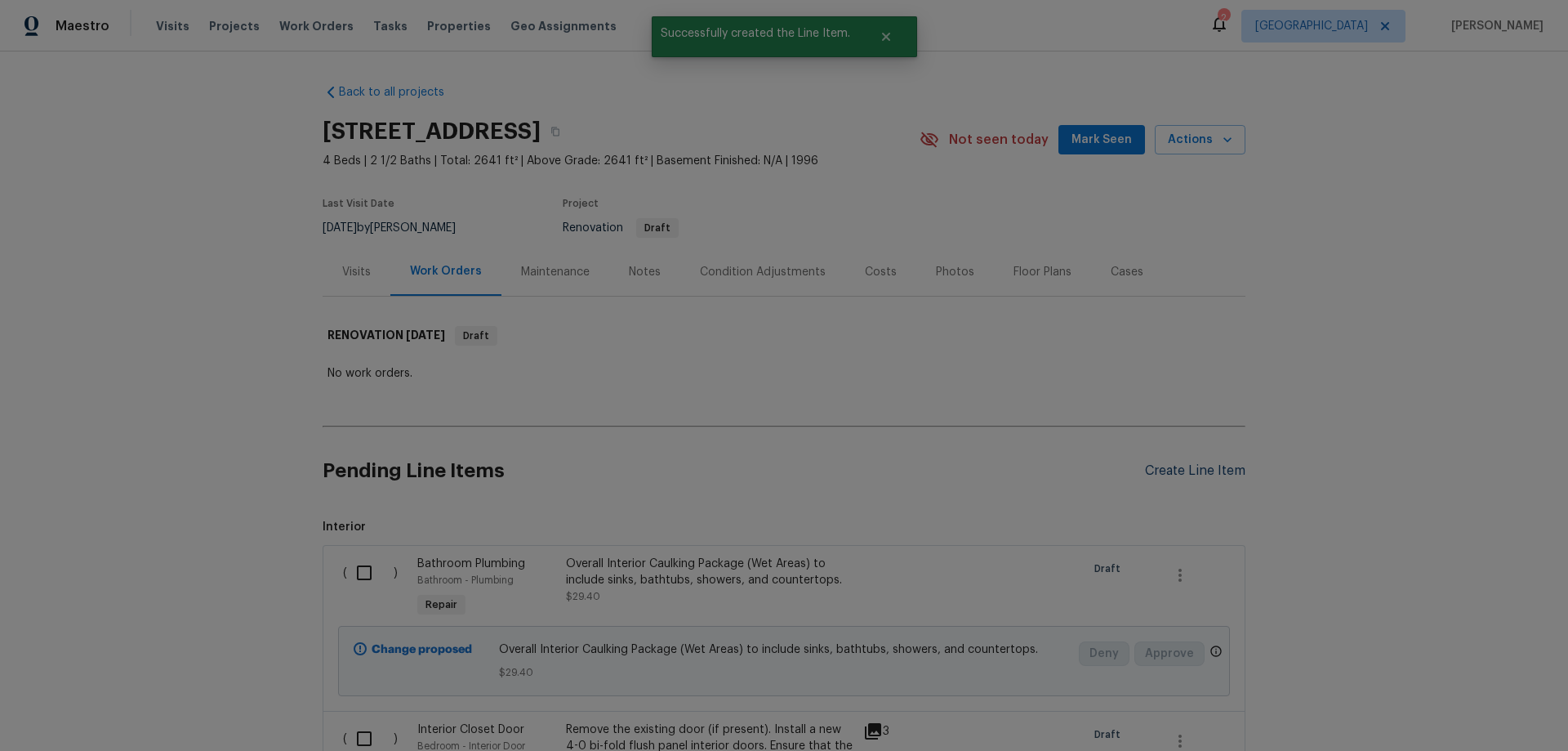
click at [1184, 473] on div "Create Line Item" at bounding box center [1195, 471] width 101 height 15
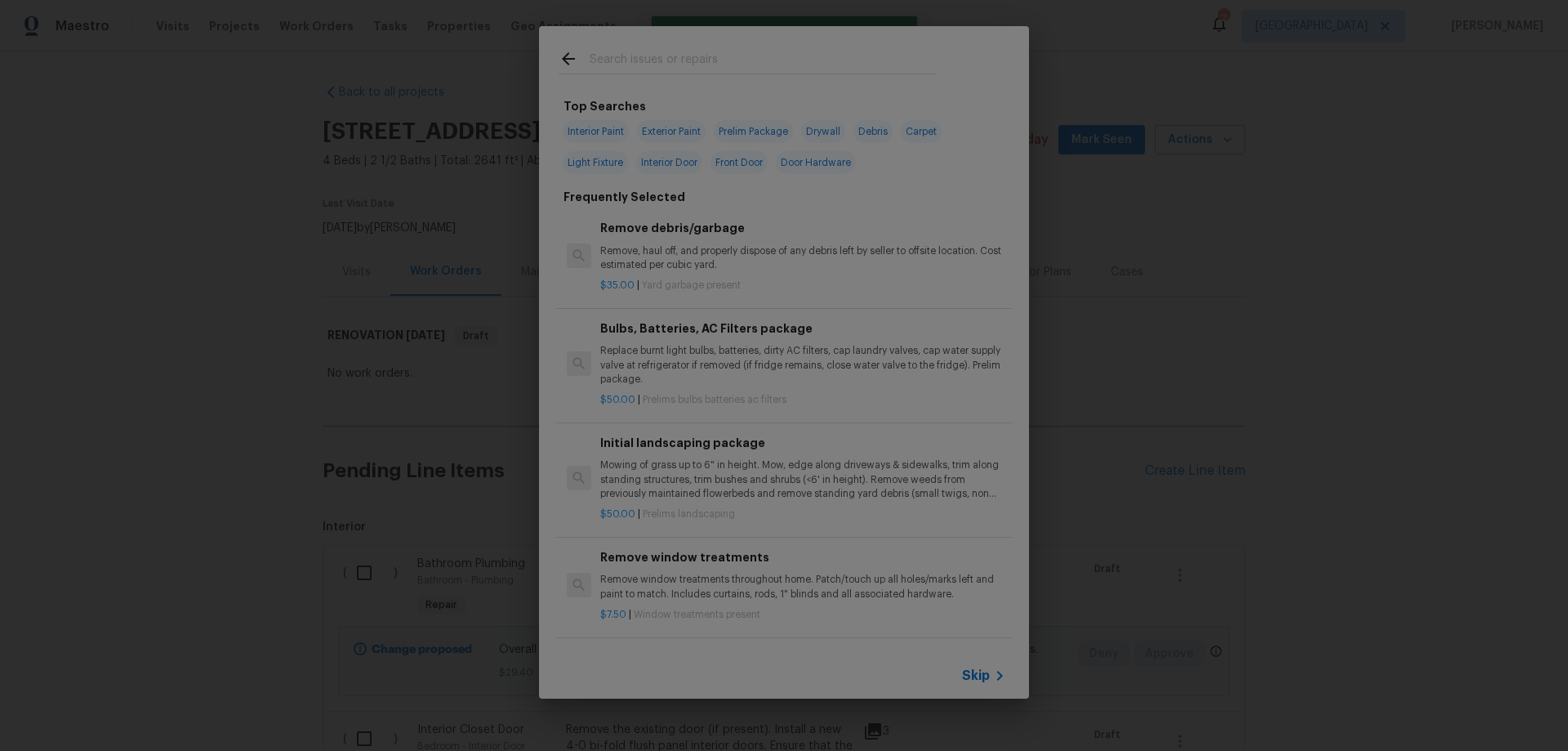
click at [986, 676] on span "Skip" at bounding box center [976, 675] width 28 height 16
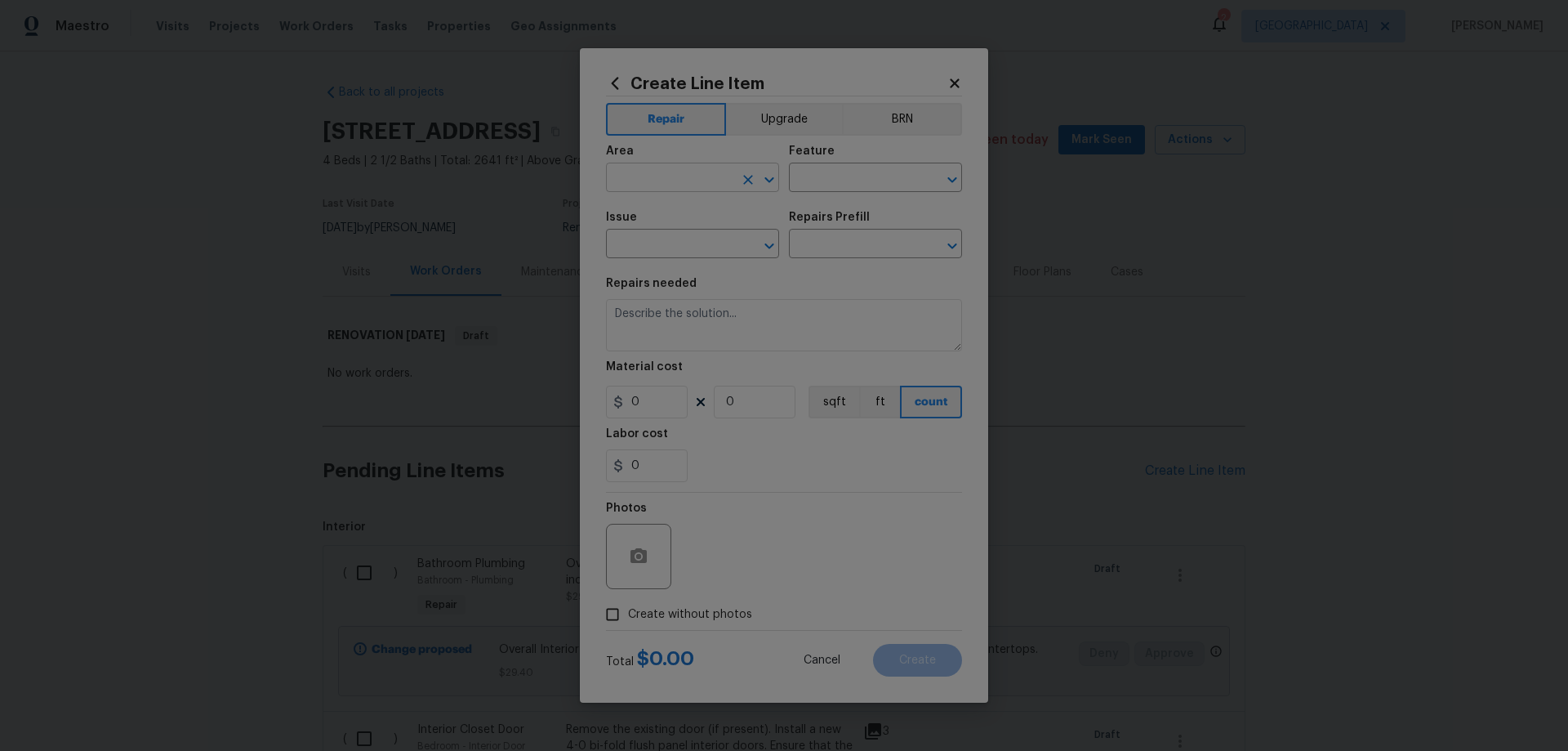
drag, startPoint x: 688, startPoint y: 190, endPoint x: 694, endPoint y: 177, distance: 14.3
click at [689, 189] on input "text" at bounding box center [669, 179] width 127 height 26
click at [694, 179] on input "text" at bounding box center [669, 179] width 127 height 26
click at [694, 236] on li "Main Bathroom" at bounding box center [692, 242] width 173 height 27
type input "Main Bathroom"
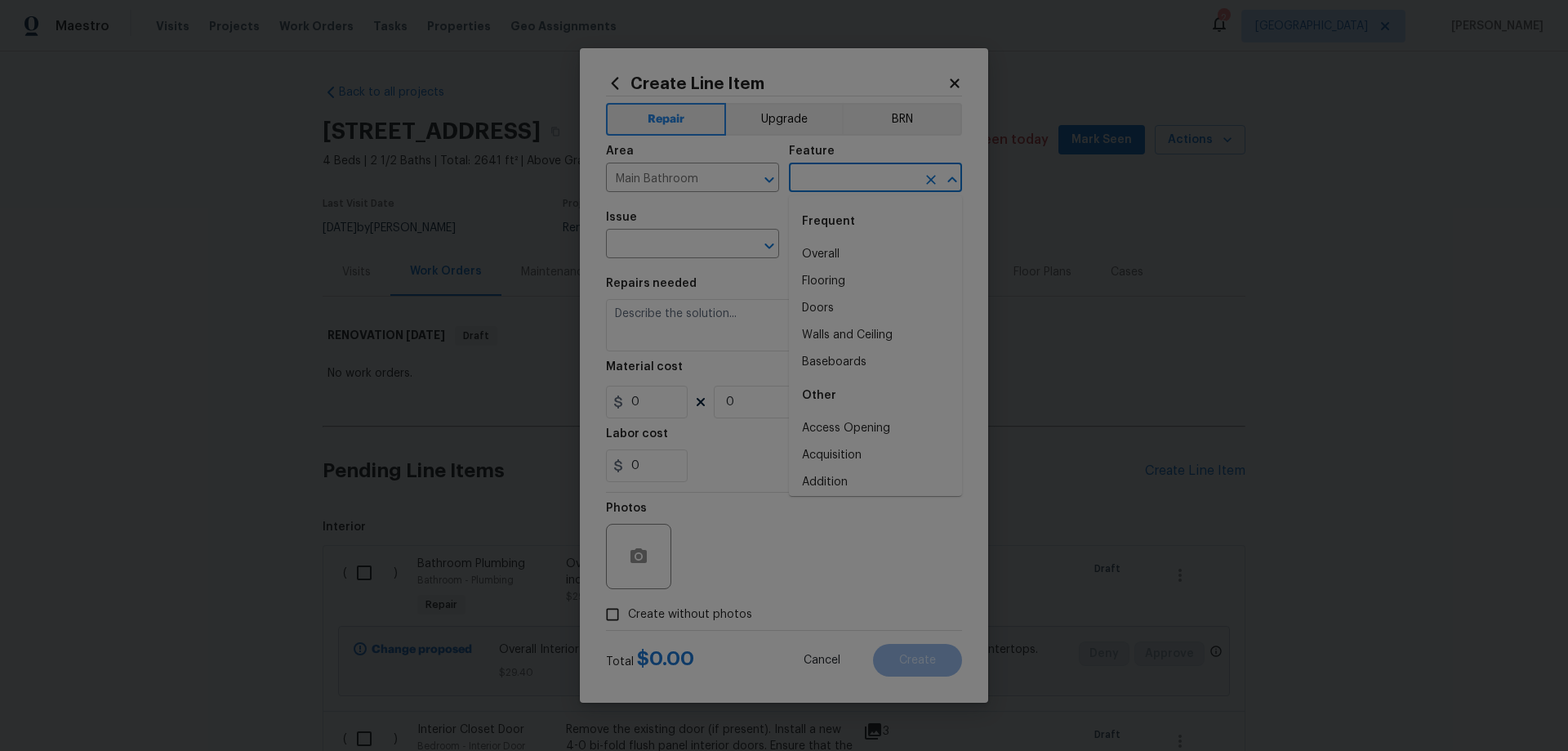
click at [862, 174] on input "text" at bounding box center [852, 179] width 127 height 26
click at [862, 251] on li "Shower" at bounding box center [875, 254] width 173 height 27
type input "Shower"
click at [658, 256] on input "text" at bounding box center [669, 246] width 127 height 26
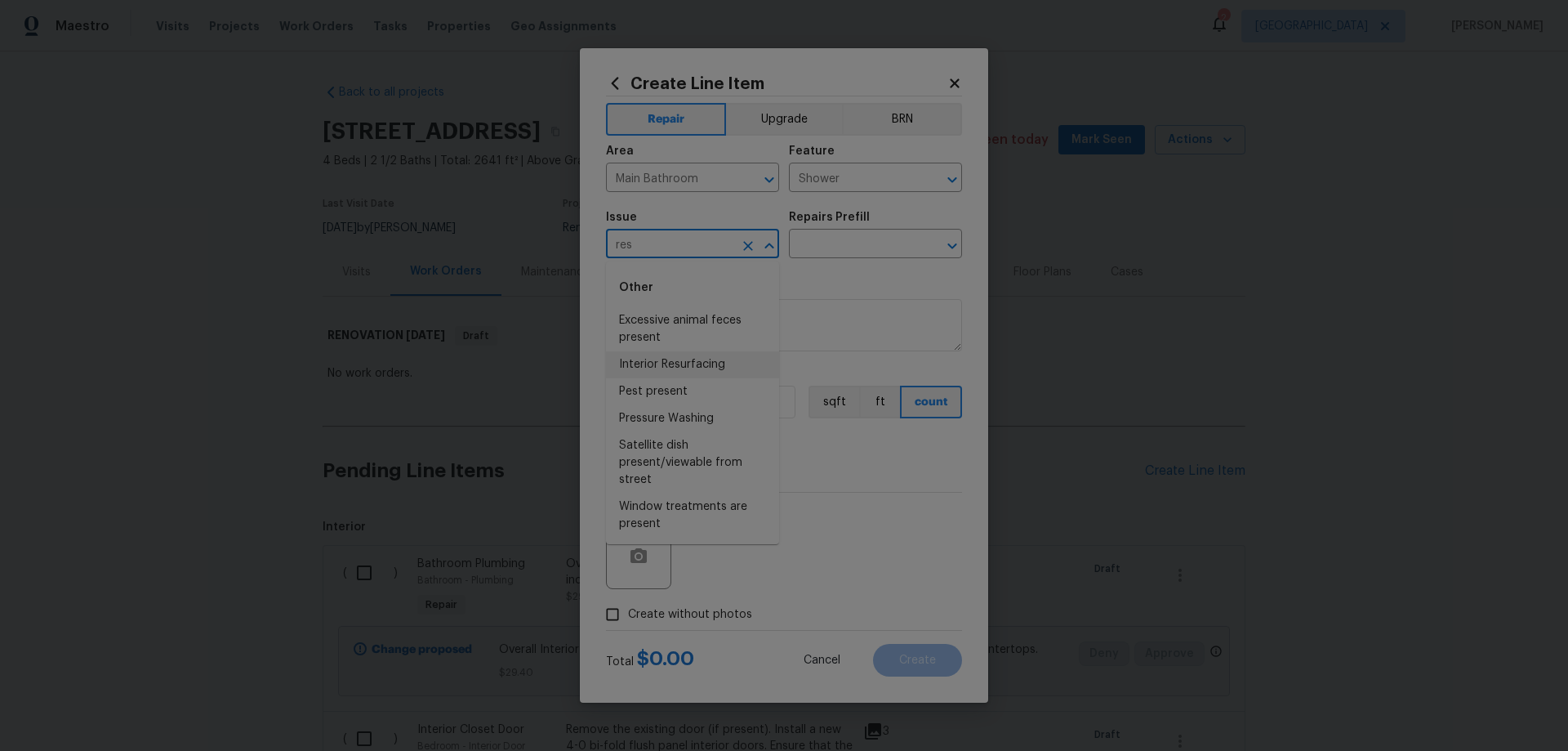
click at [684, 367] on li "Interior Resurfacing" at bounding box center [692, 365] width 173 height 27
type input "Interior Resurfacing"
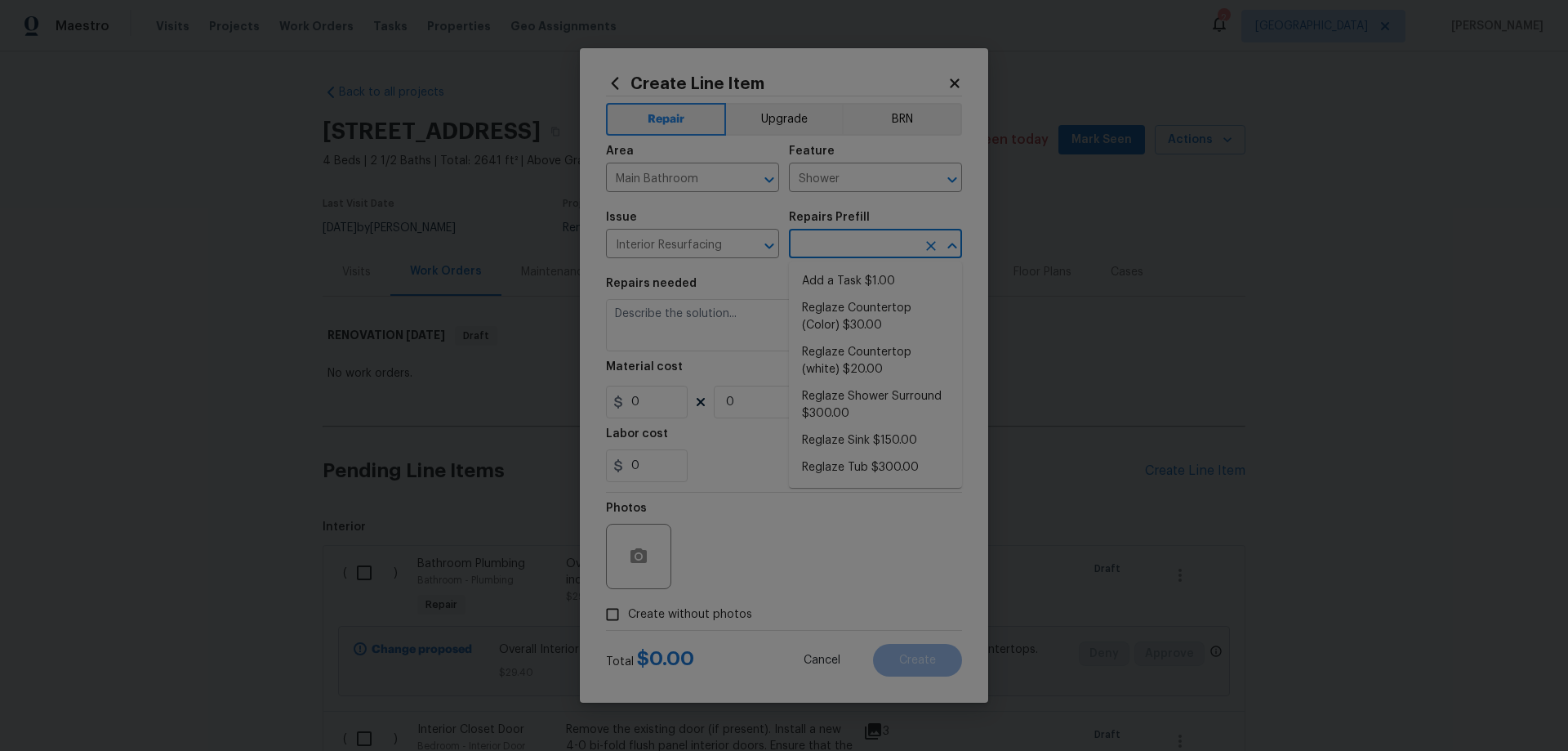
click at [842, 238] on input "text" at bounding box center [852, 246] width 127 height 26
click at [893, 405] on li "Reglaze Shower Surround $300.00" at bounding box center [875, 405] width 173 height 44
type input "Reglaze Shower Surround $300.00"
type textarea "Prep, mask, clean and reglaze the fiberglass shower surround (white) both on th…"
type input "300"
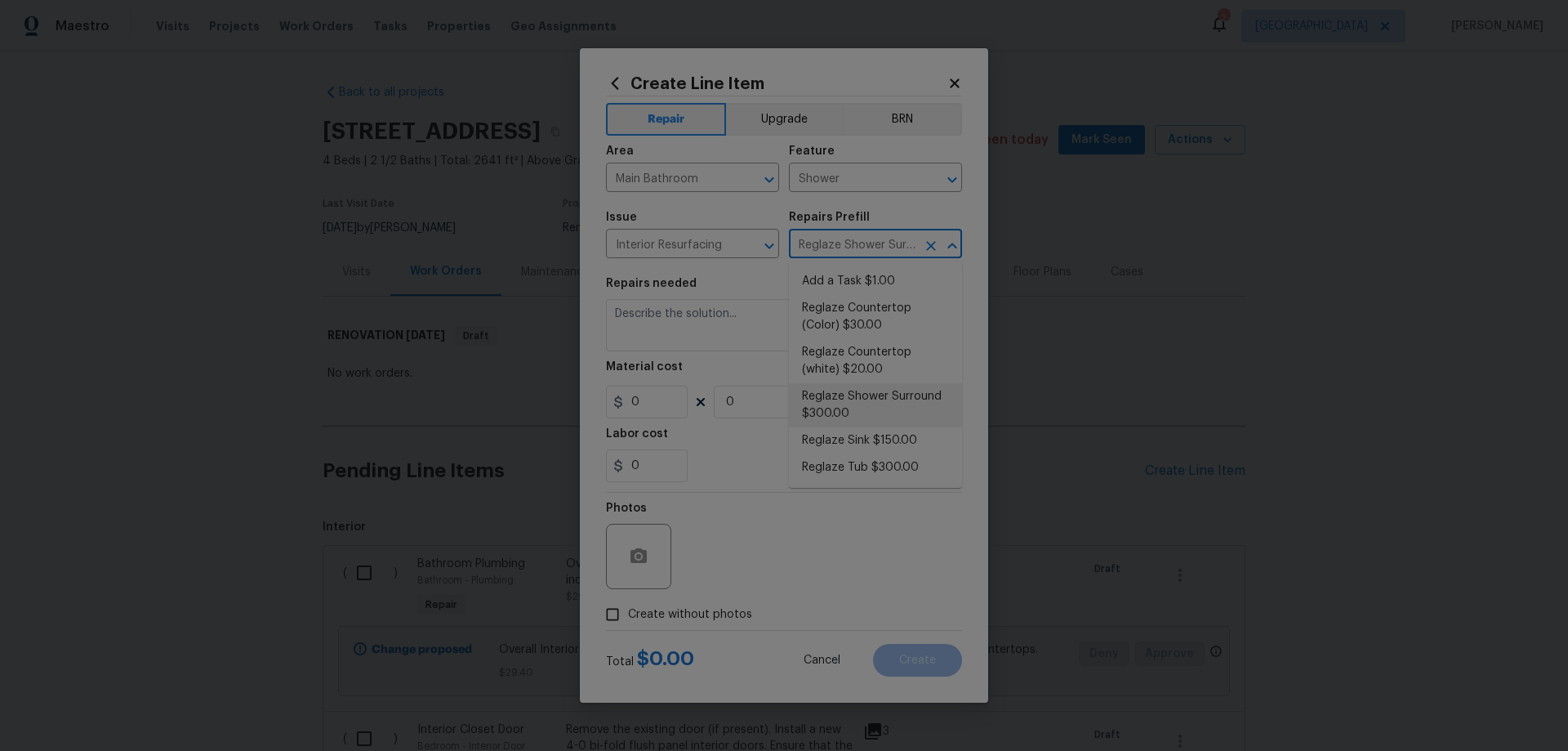
type input "1"
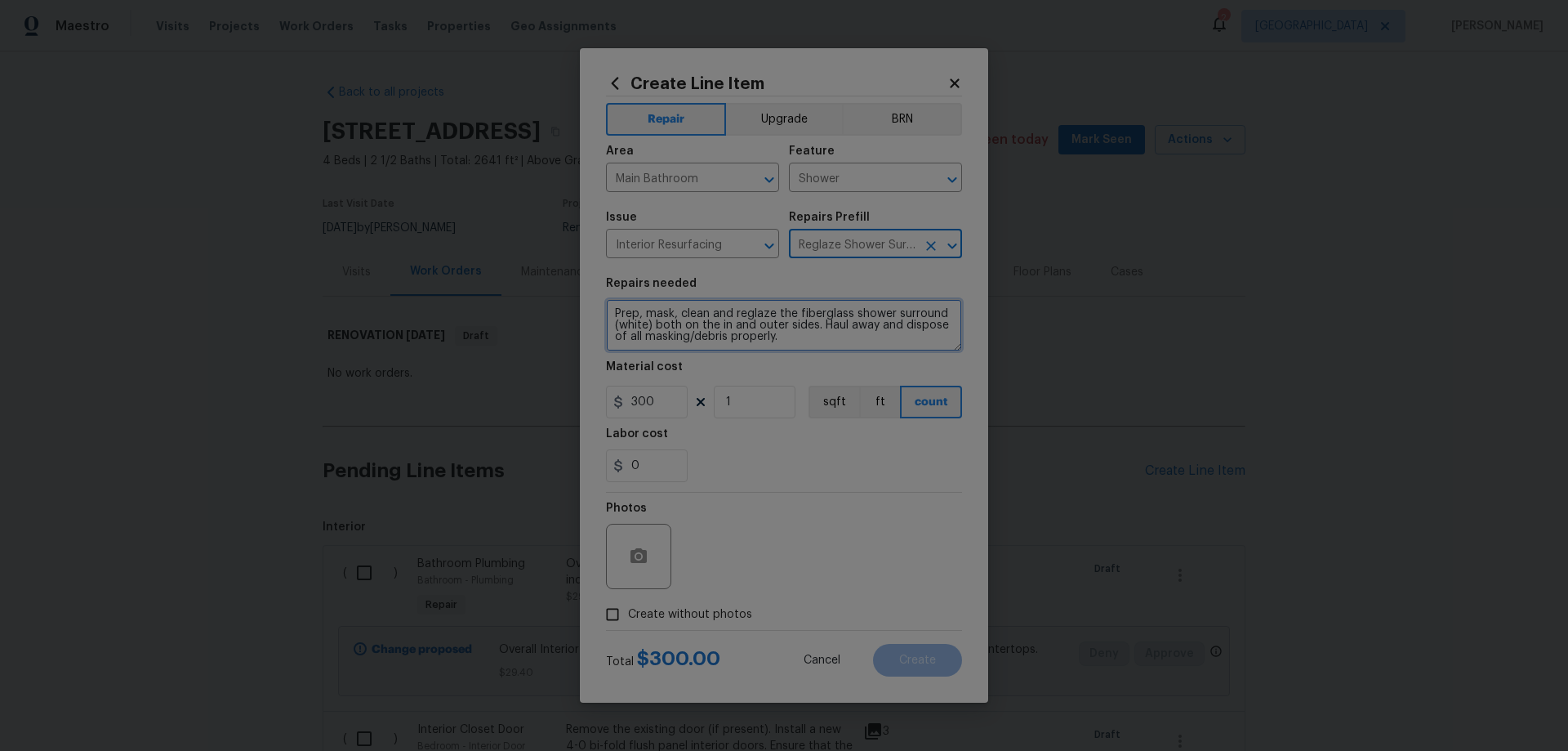
click at [895, 305] on textarea "Prep, mask, clean and reglaze the fiberglass shower surround (white) both on th…" at bounding box center [783, 324] width 356 height 52
click at [832, 309] on textarea "Prep, mask, clean and reglaze the fiberglass shower and surround (white) both o…" at bounding box center [783, 324] width 356 height 52
click at [838, 313] on textarea "Prep, mask, clean and reglaze the shower and surround (white) both on the in an…" at bounding box center [783, 324] width 356 height 52
type textarea "Prep, mask, clean and reglaze the shower pan and surround (white) both on the i…"
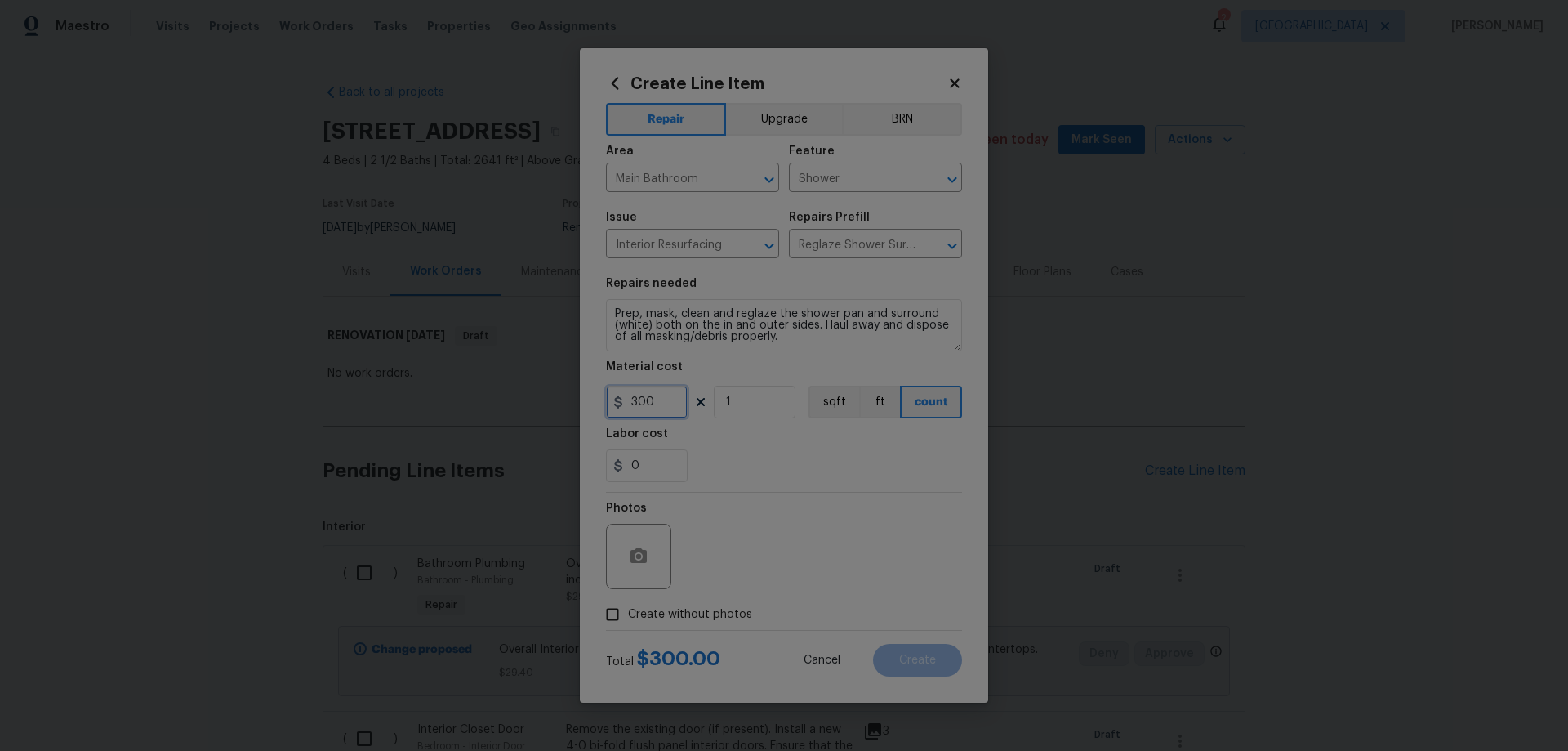
drag, startPoint x: 658, startPoint y: 401, endPoint x: 558, endPoint y: 388, distance: 100.8
click at [558, 388] on div "Create Line Item Repair Upgrade BRN Area Main Bathroom ​ Feature Shower ​ Issue…" at bounding box center [784, 376] width 1568 height 751
type input "250"
click at [719, 614] on span "Create without photos" at bounding box center [690, 614] width 125 height 17
click at [628, 614] on input "Create without photos" at bounding box center [613, 614] width 31 height 31
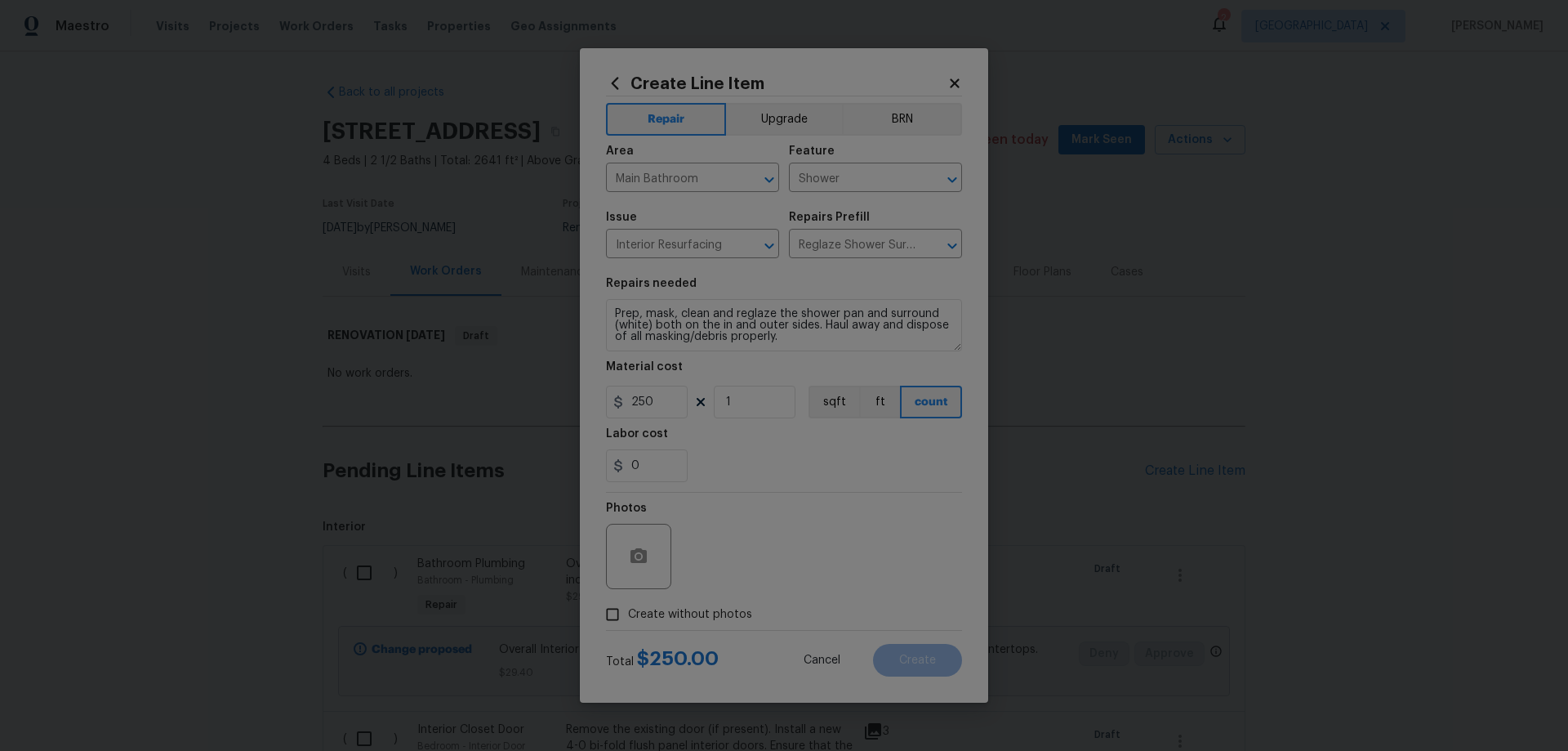
checkbox input "true"
click at [773, 561] on textarea at bounding box center [822, 556] width 277 height 66
paste textarea "HPM to add photos"
type textarea "HPM to add photos"
click at [913, 662] on span "Create" at bounding box center [917, 661] width 37 height 12
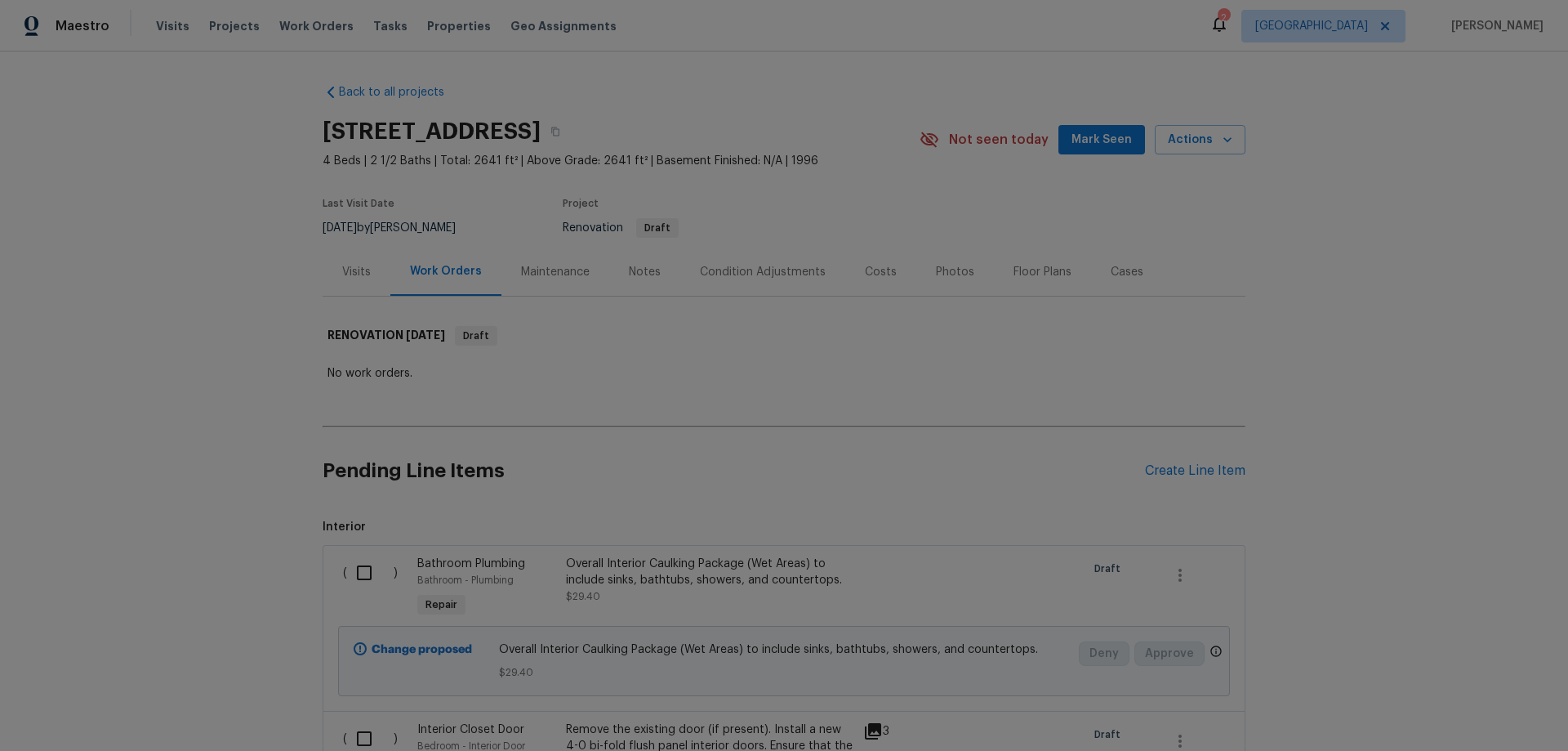
click at [350, 276] on div "Visits" at bounding box center [357, 271] width 29 height 16
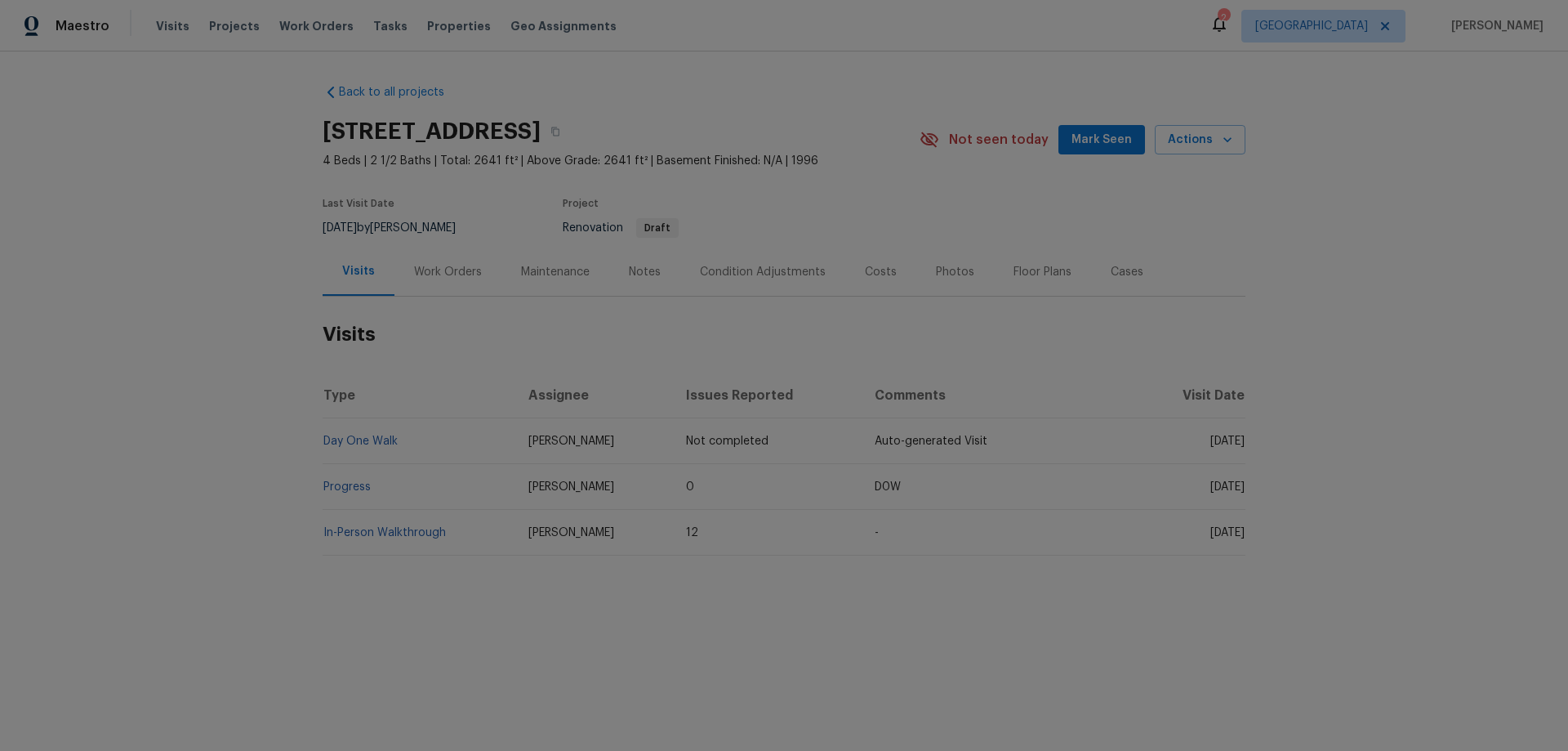
click at [446, 278] on div "Work Orders" at bounding box center [447, 271] width 67 height 16
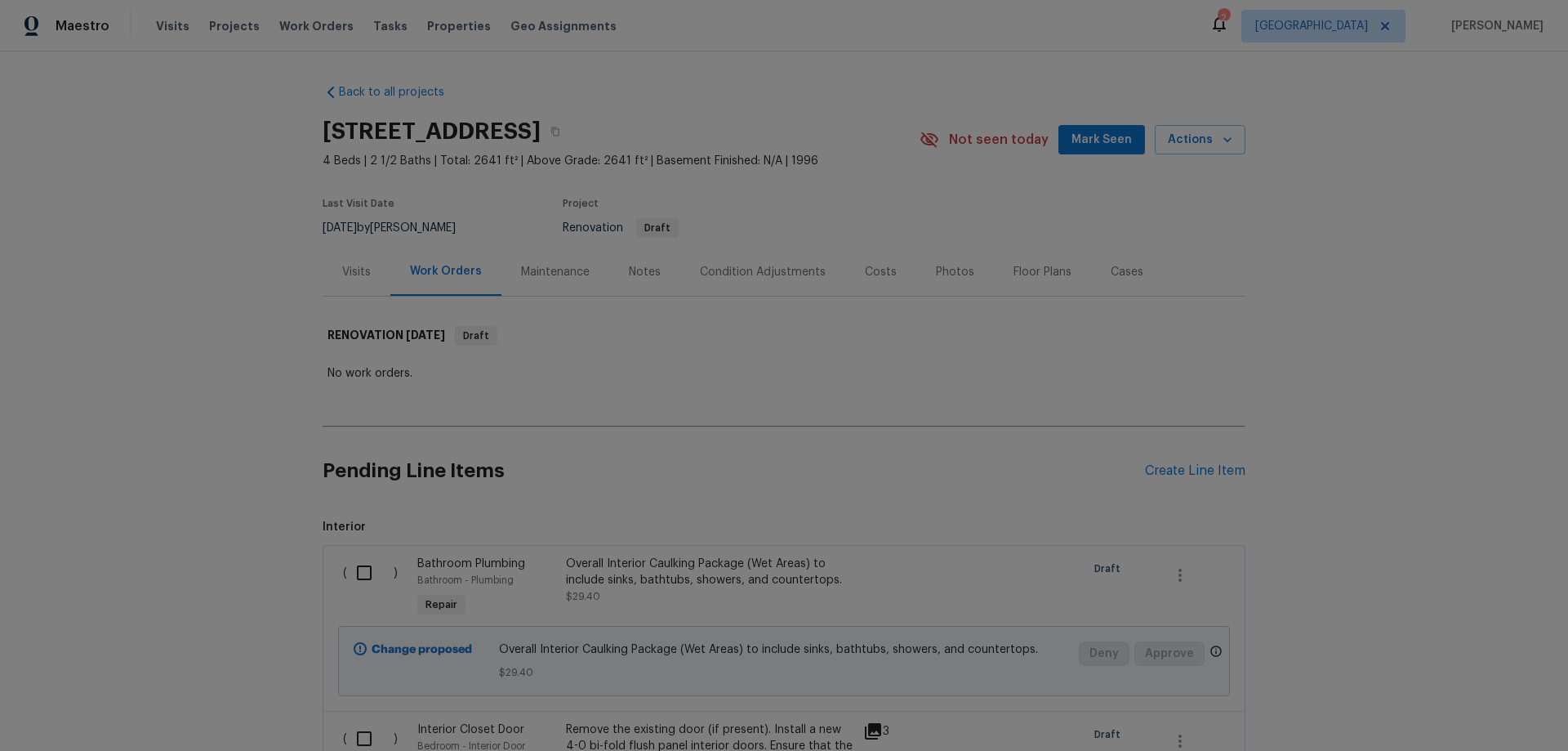
click at [774, 282] on div "Condition Adjustments" at bounding box center [762, 271] width 165 height 48
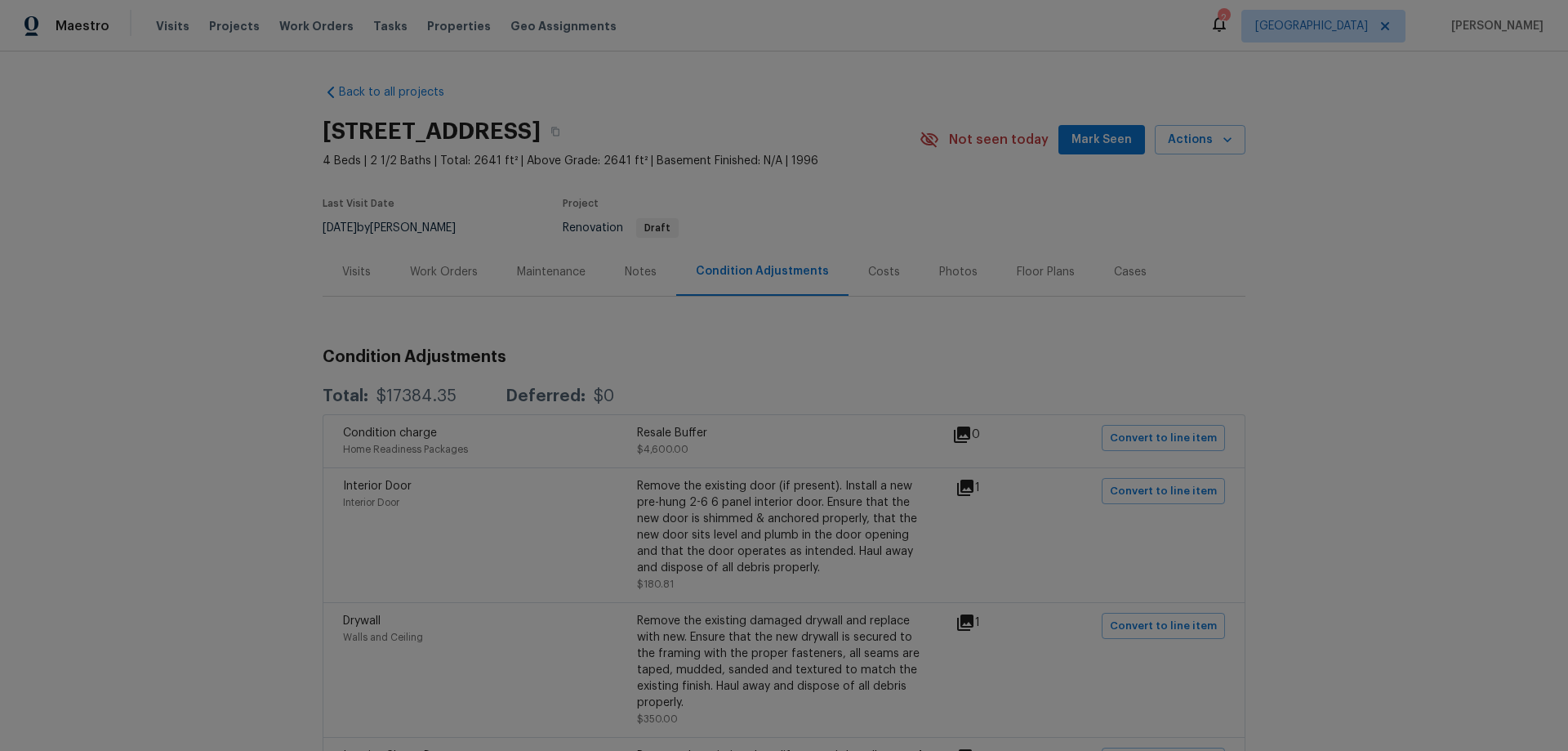
click at [887, 277] on div "Costs" at bounding box center [884, 271] width 71 height 48
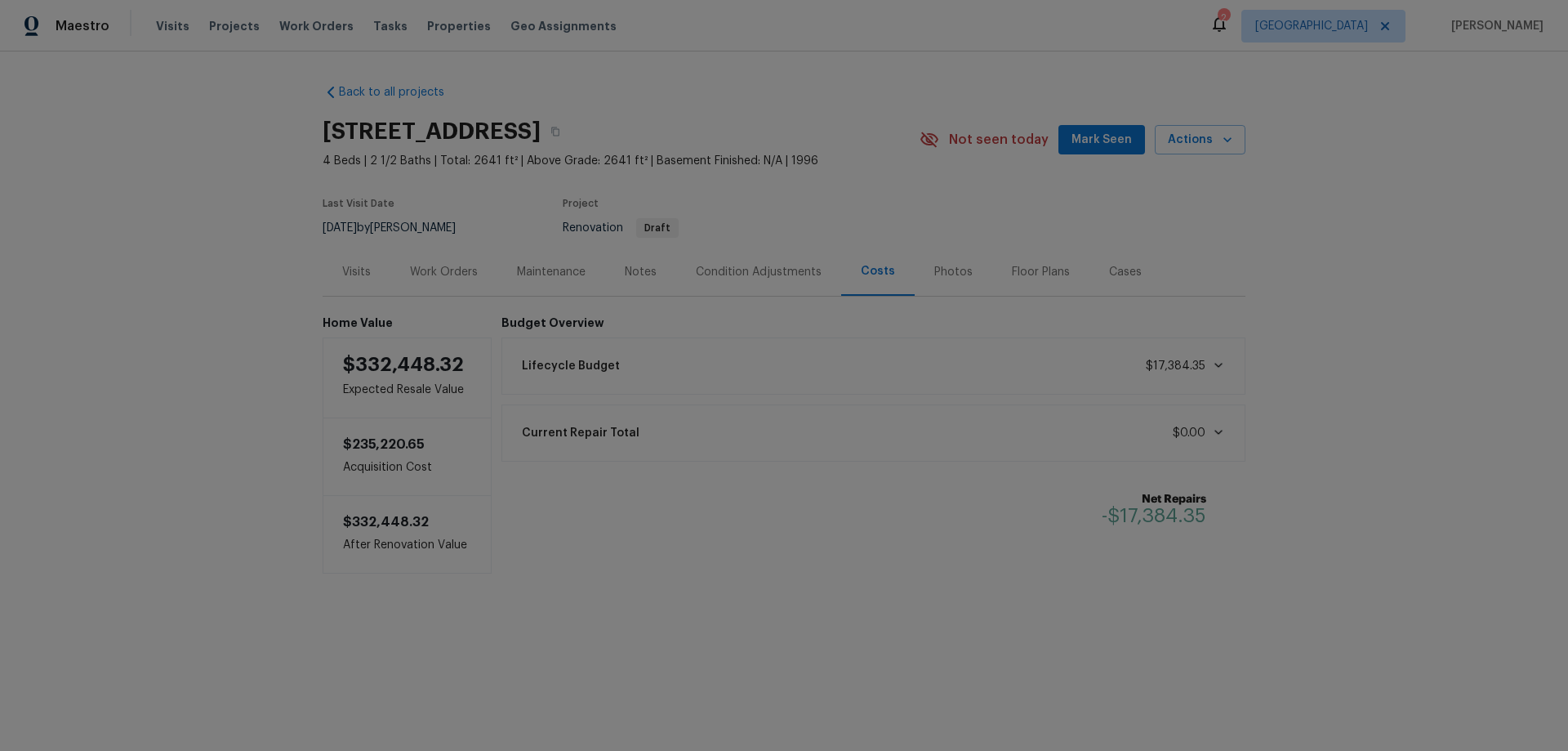
click at [545, 271] on div "Maintenance" at bounding box center [551, 271] width 68 height 16
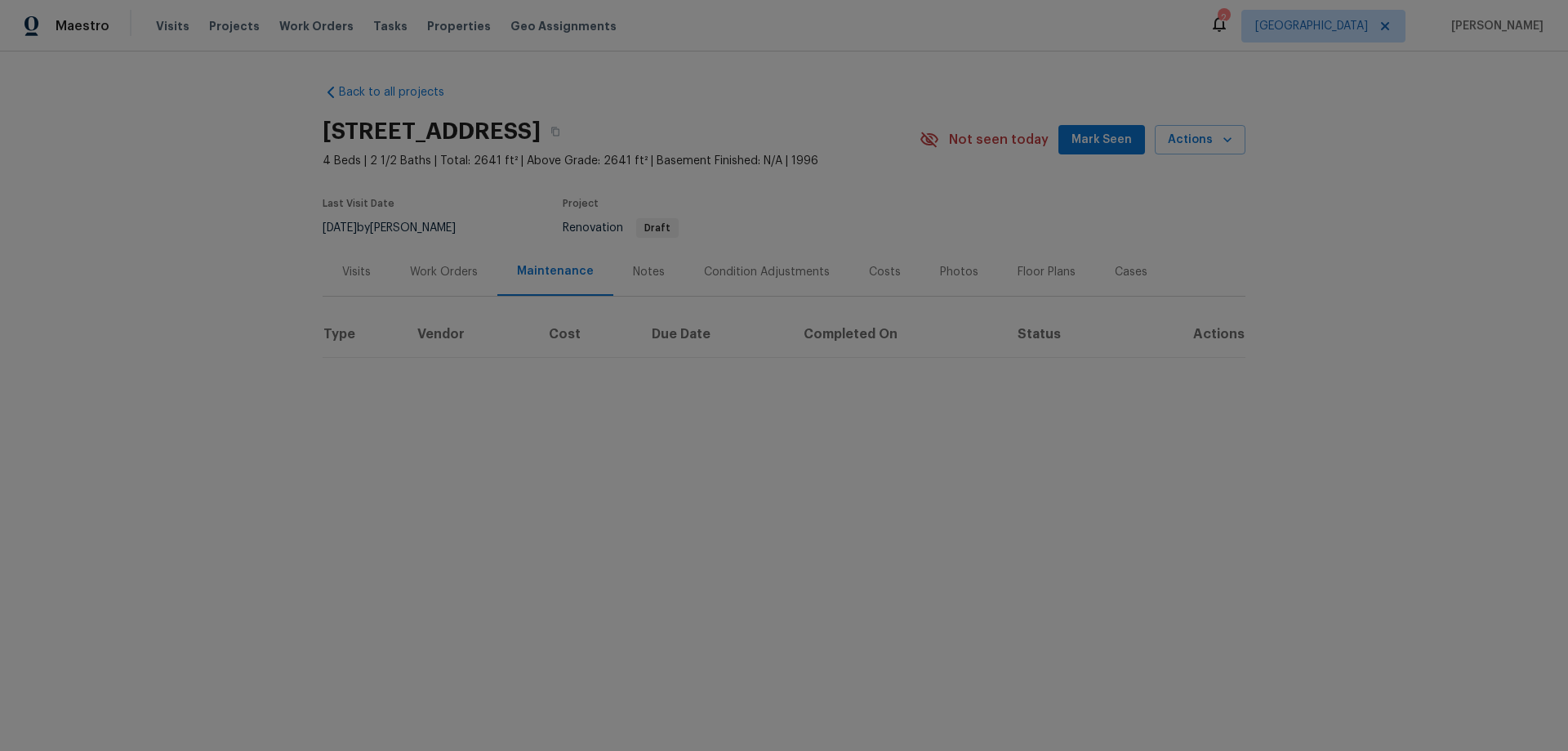
click at [430, 272] on div "Work Orders" at bounding box center [444, 271] width 67 height 16
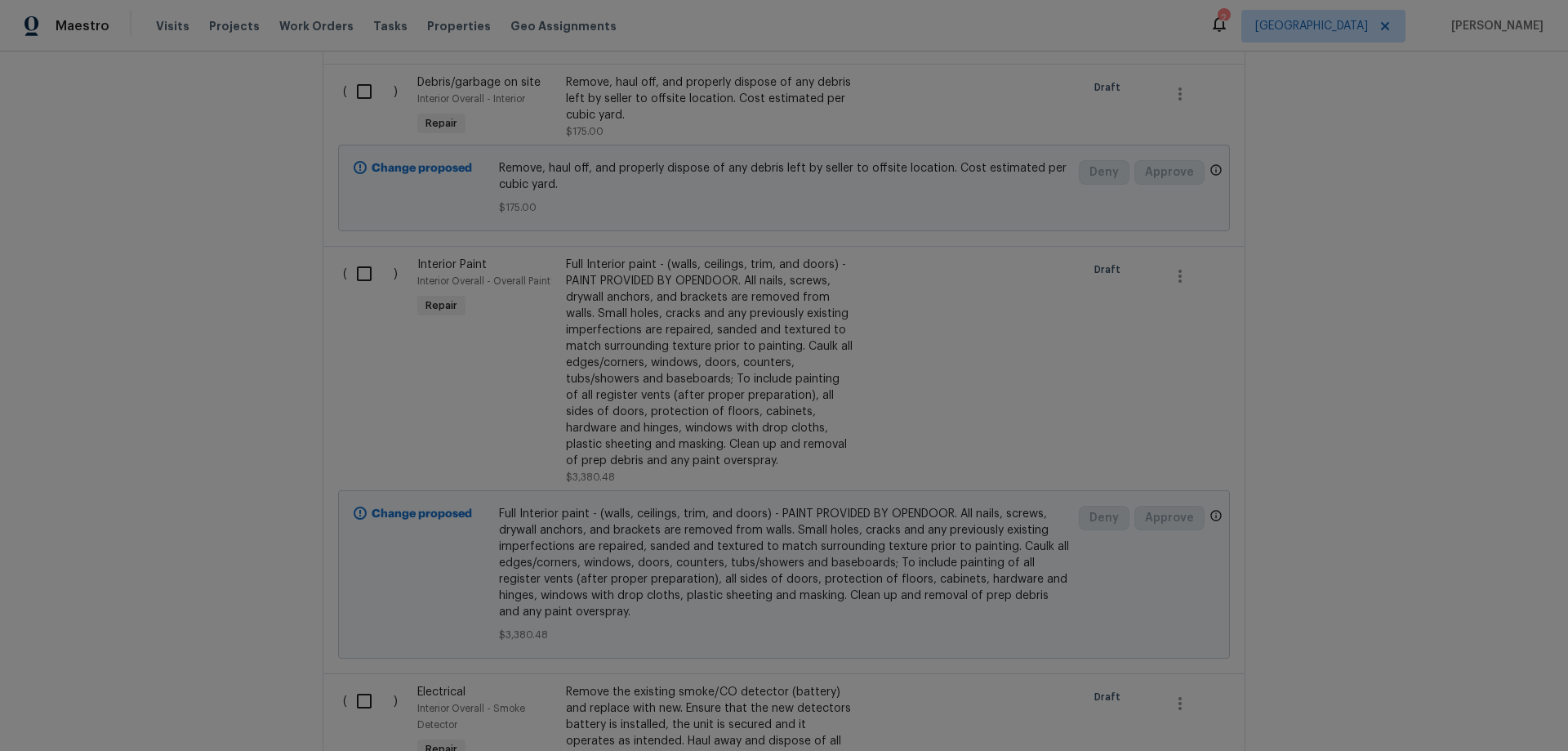
scroll to position [4089, 0]
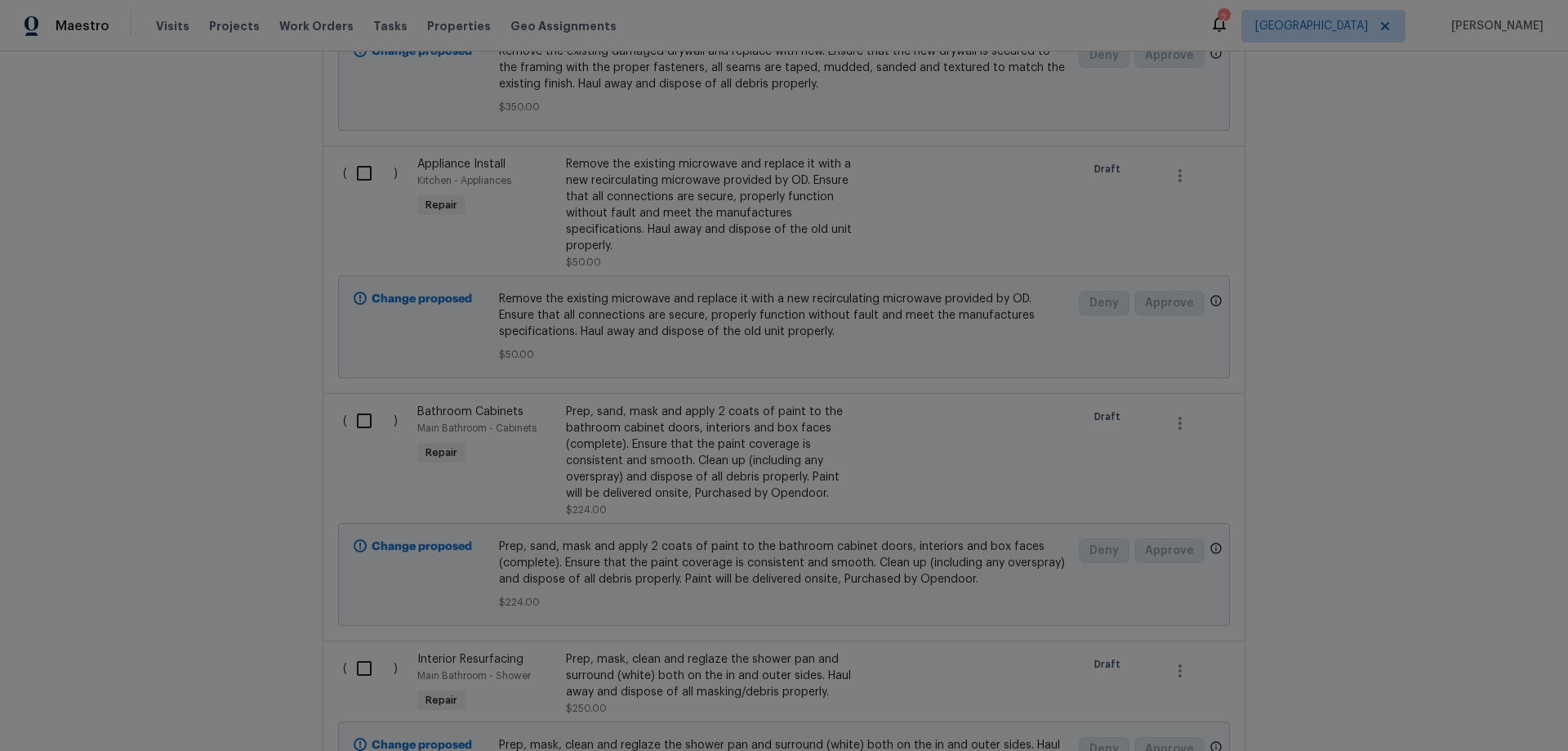
click at [777, 404] on div "Prep, sand, mask and apply 2 coats of paint to the bathroom cabinet doors, inte…" at bounding box center [709, 452] width 287 height 98
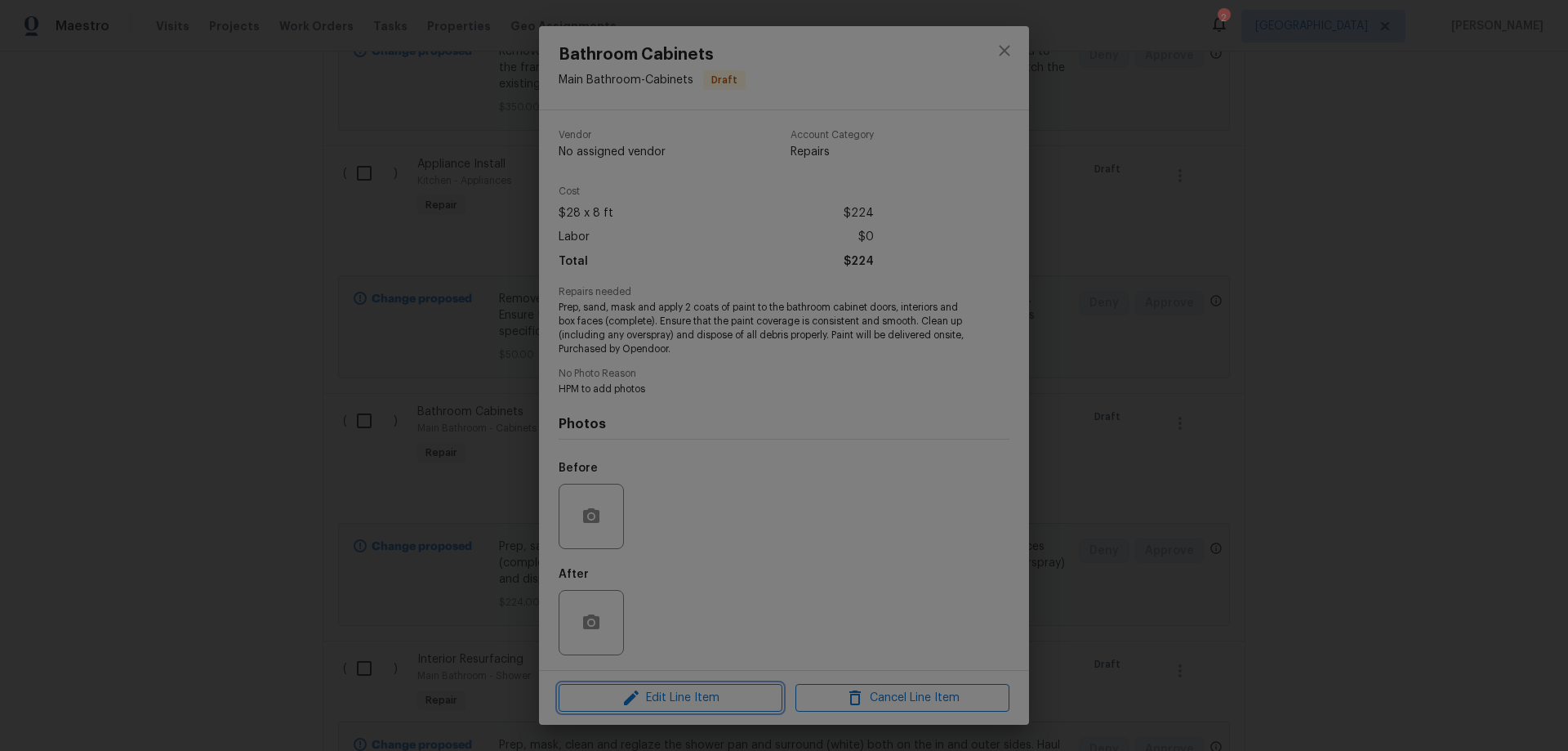
click at [706, 696] on span "Edit Line Item" at bounding box center [671, 698] width 214 height 20
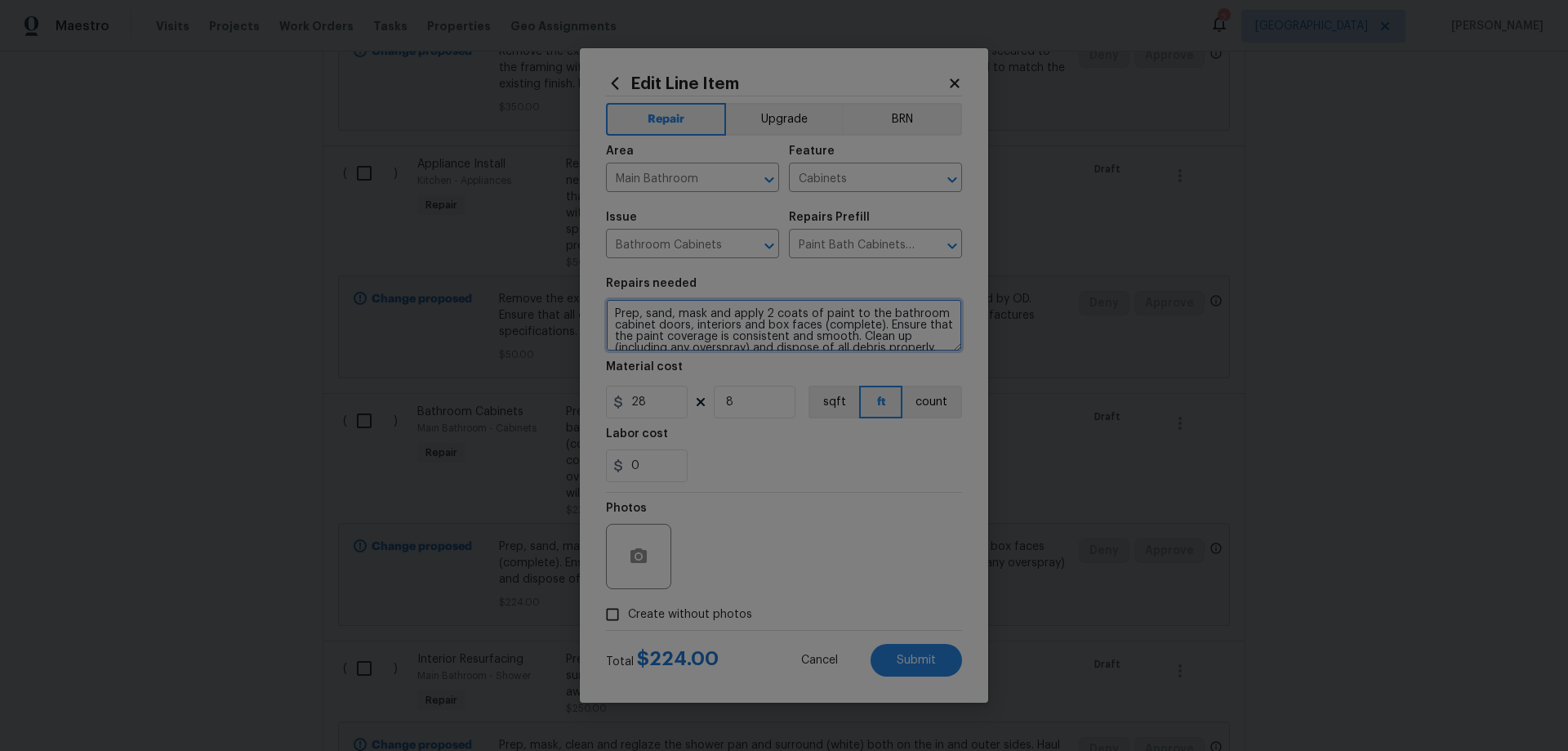
click at [613, 309] on textarea "Prep, sand, mask and apply 2 coats of paint to the bathroom cabinet doors, inte…" at bounding box center [783, 324] width 356 height 52
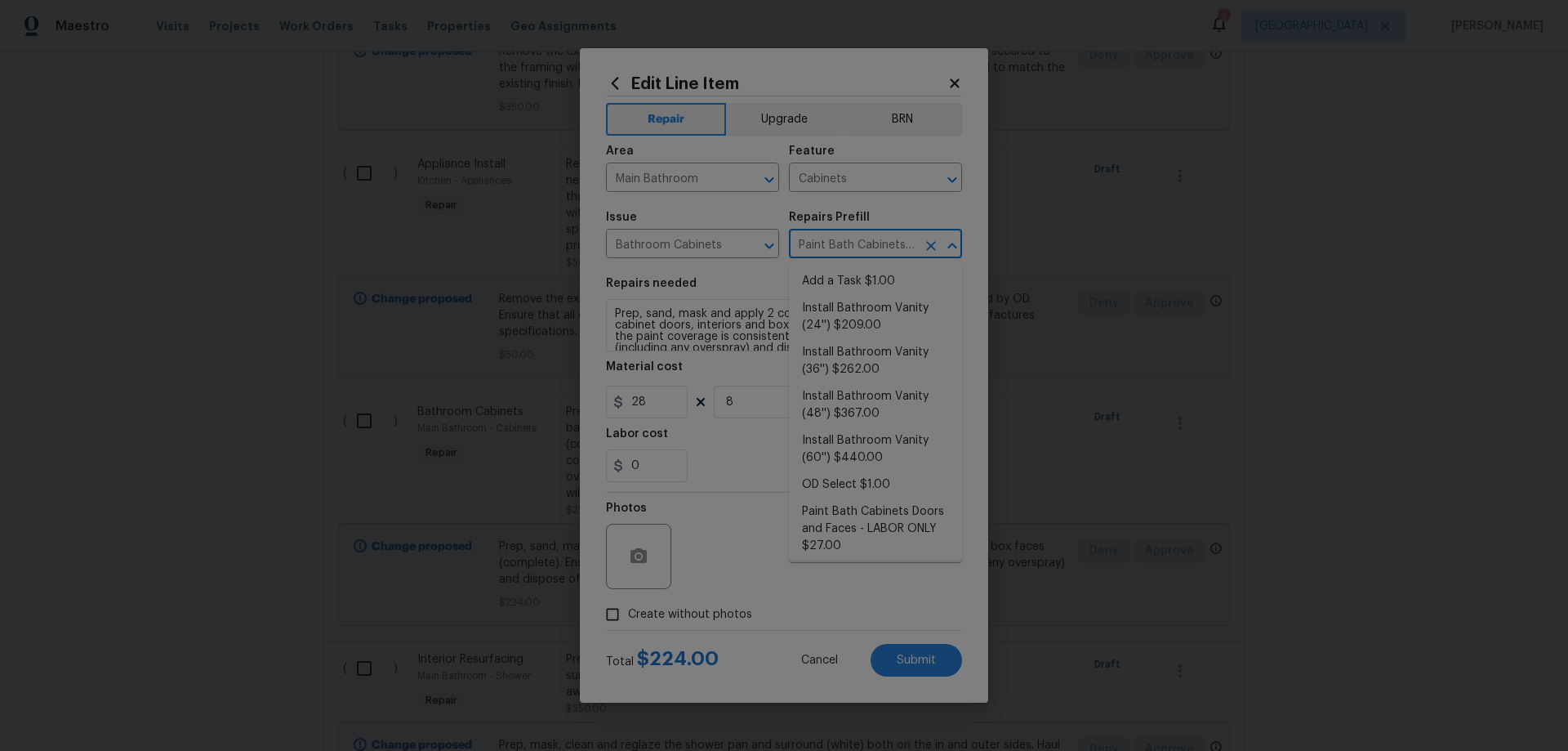
click at [868, 243] on input "Paint Bath Cabinets Full Inside & Out - LABOR ONLY $28.00" at bounding box center [852, 246] width 127 height 26
click at [873, 282] on li "Add a Task $1.00" at bounding box center [875, 282] width 173 height 27
type input "Add a Task $1.00"
type textarea "HPM to detail"
type input "1"
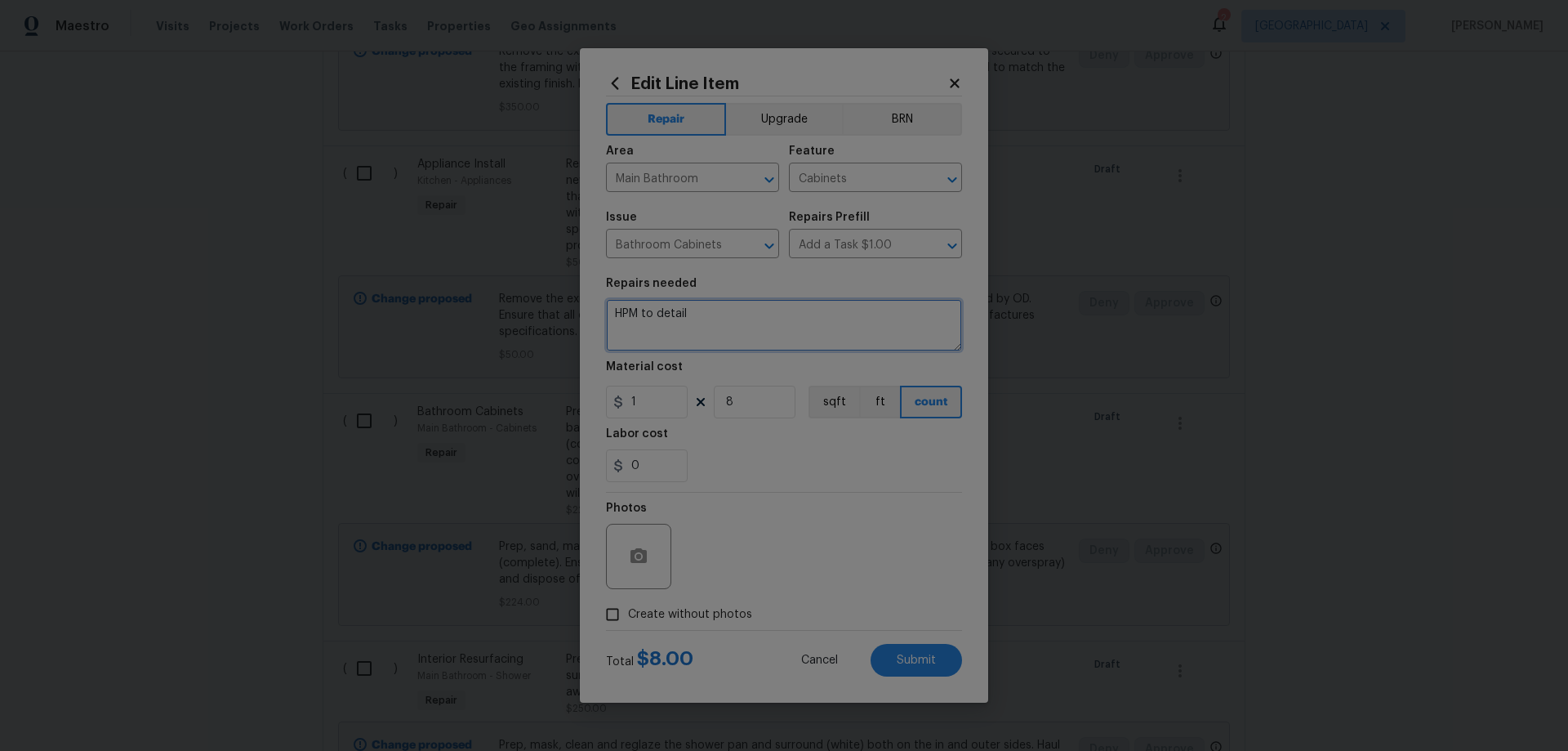
click at [704, 317] on textarea "HPM to detail" at bounding box center [783, 324] width 356 height 52
type textarea "Touchup bathroom vanity cabinets in matching color"
click at [668, 397] on input "1" at bounding box center [647, 402] width 82 height 32
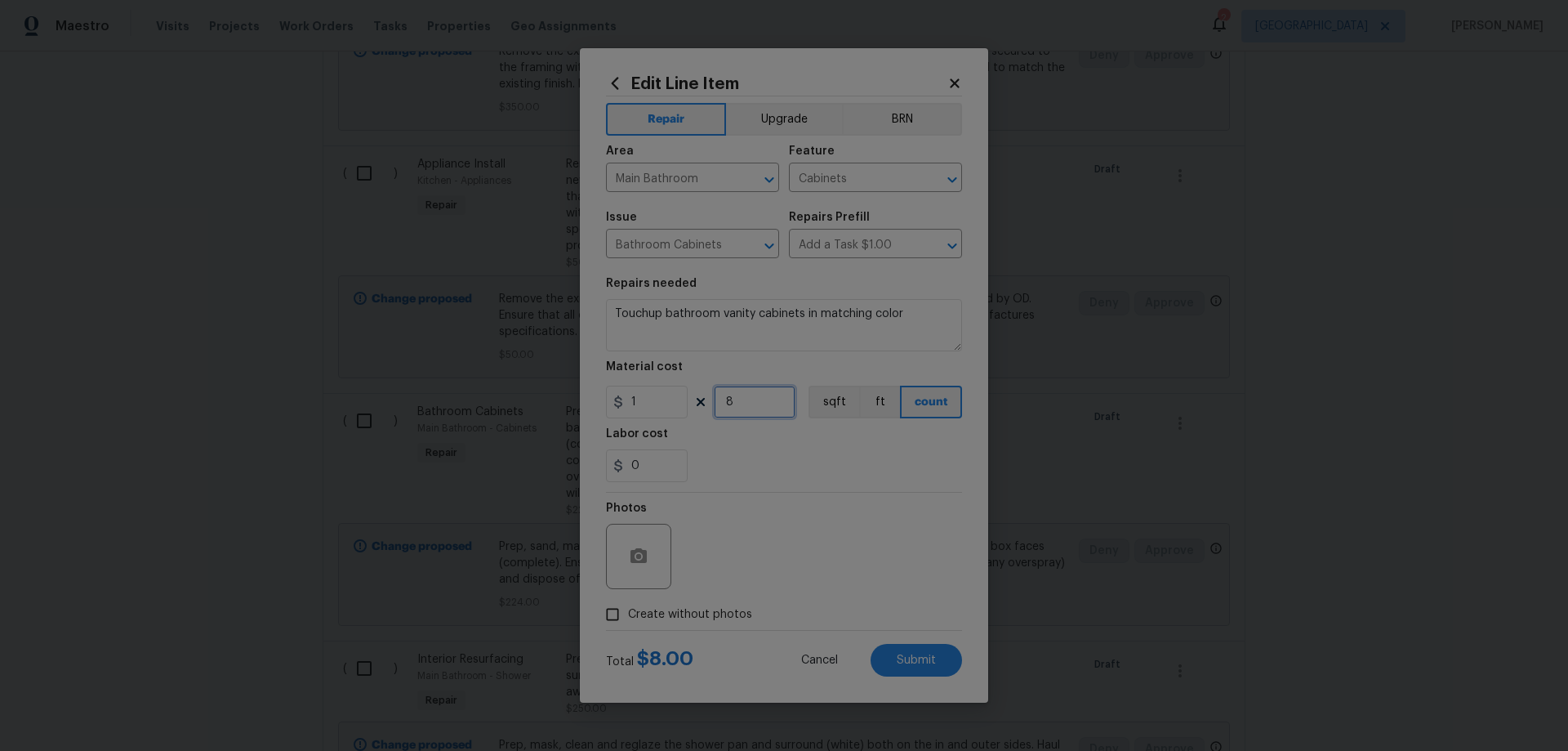
drag, startPoint x: 738, startPoint y: 400, endPoint x: 691, endPoint y: 398, distance: 47.0
click at [691, 398] on div "1 8 sqft ft count" at bounding box center [783, 402] width 356 height 32
type input "1"
drag, startPoint x: 682, startPoint y: 400, endPoint x: 520, endPoint y: 395, distance: 162.1
click at [520, 395] on div "Edit Line Item Repair Upgrade BRN Area Main Bathroom ​ Feature Cabinets ​ Issue…" at bounding box center [784, 376] width 1568 height 751
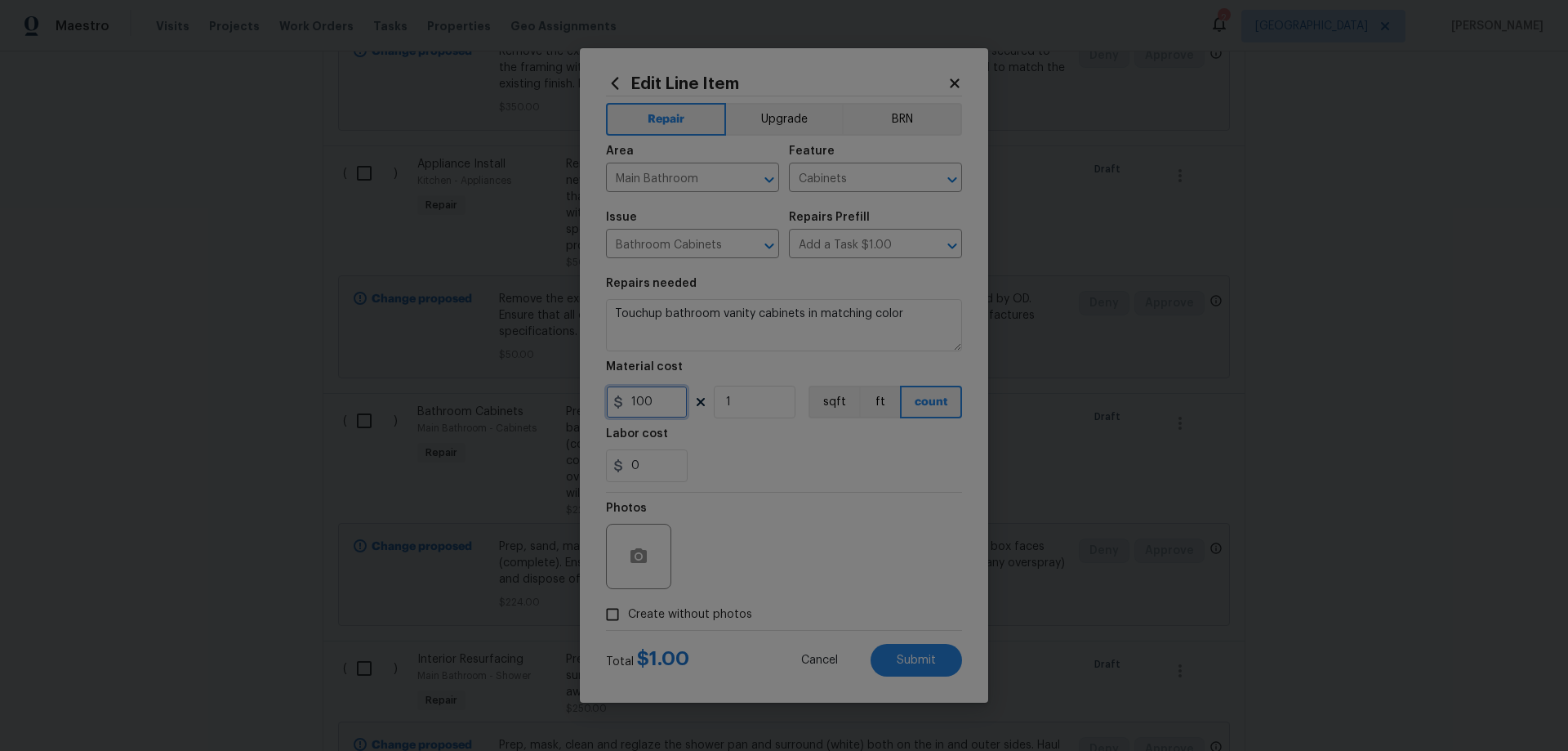
type input "100"
click at [973, 669] on div "Edit Line Item Repair Upgrade BRN Area Main Bathroom ​ Feature Cabinets ​ Issue…" at bounding box center [784, 375] width 409 height 655
click at [689, 178] on input "Main Bathroom" at bounding box center [669, 179] width 127 height 26
click at [659, 294] on li "Bathroom" at bounding box center [692, 296] width 173 height 27
type input "Bathroom"
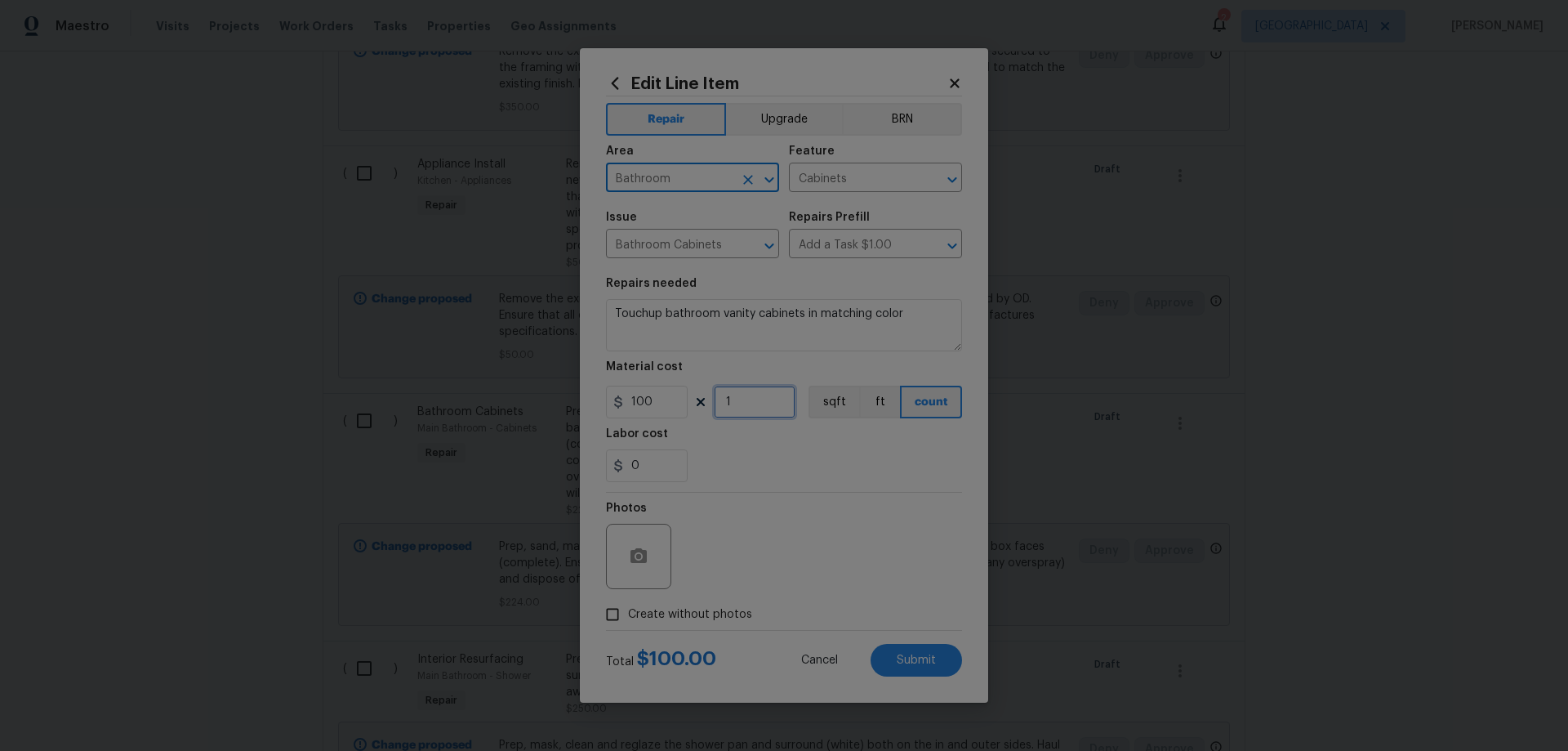
drag, startPoint x: 740, startPoint y: 411, endPoint x: 677, endPoint y: 414, distance: 63.1
click at [678, 410] on div "100 1 sqft ft count" at bounding box center [783, 402] width 356 height 32
type input "2"
click at [927, 303] on textarea "Touchup bathroom vanity cabinets in matching color" at bounding box center [783, 324] width 356 height 52
type textarea "Touchup bathroom vanity cabinets in matching color, including medicine cabinet"
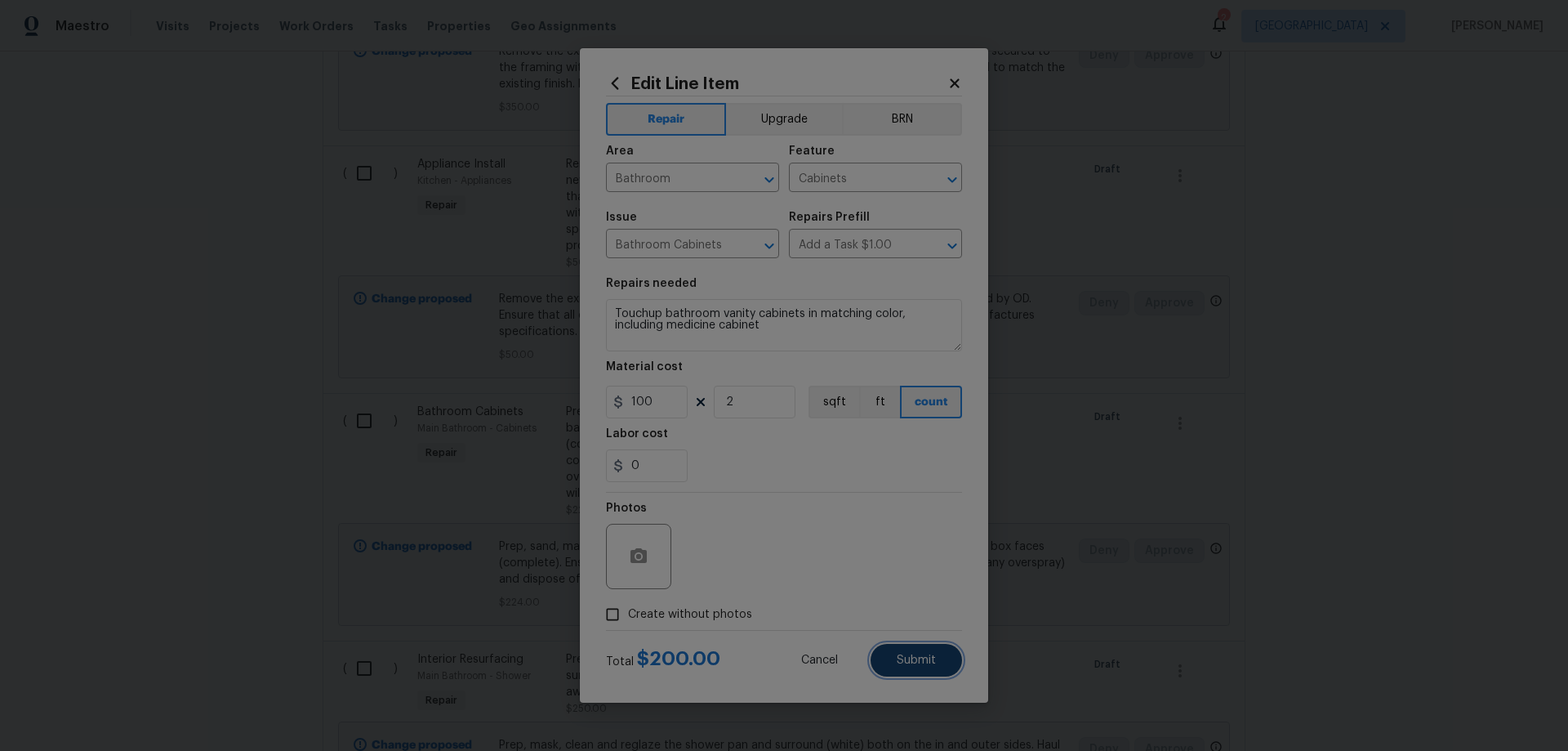
click at [940, 656] on button "Submit" at bounding box center [915, 660] width 91 height 32
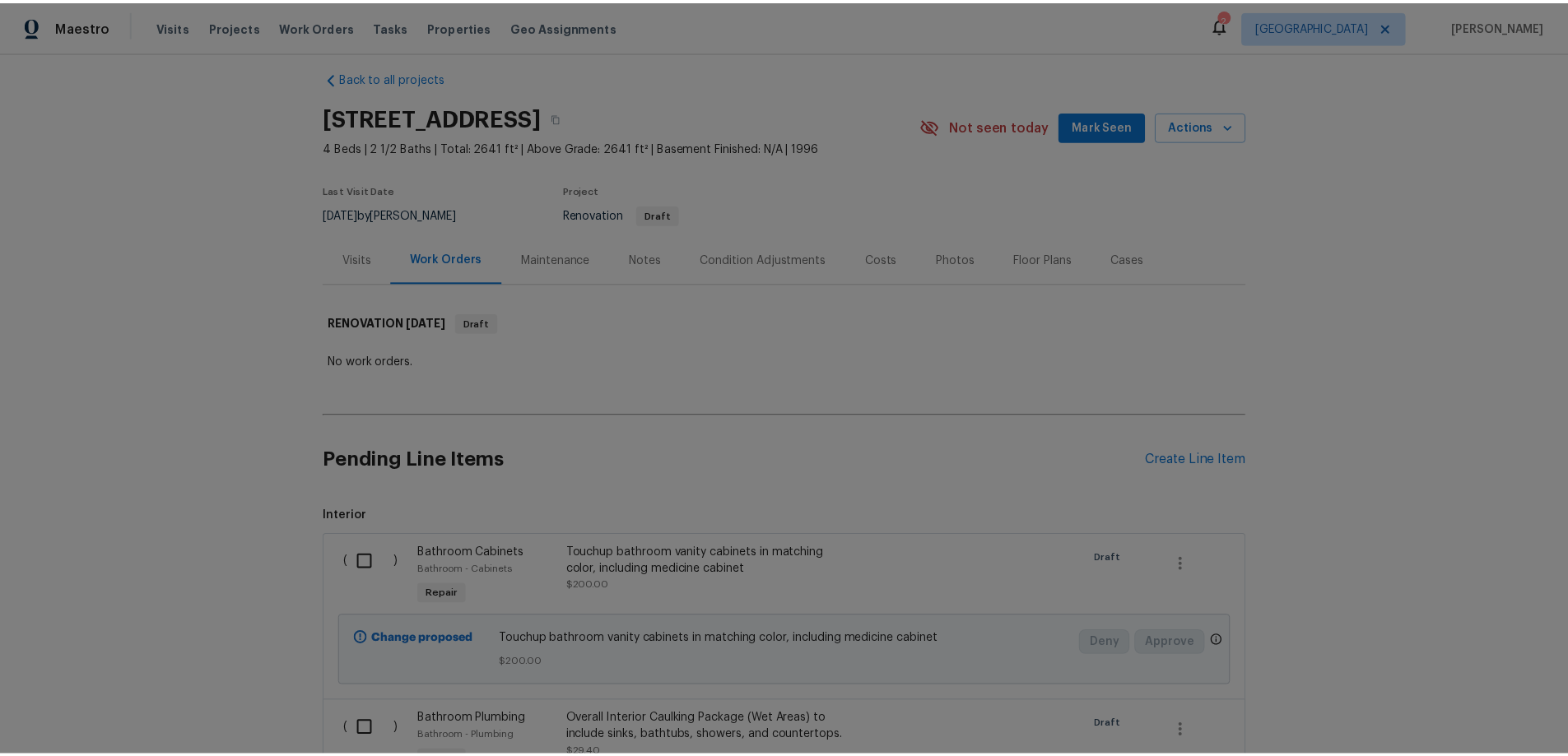
scroll to position [0, 0]
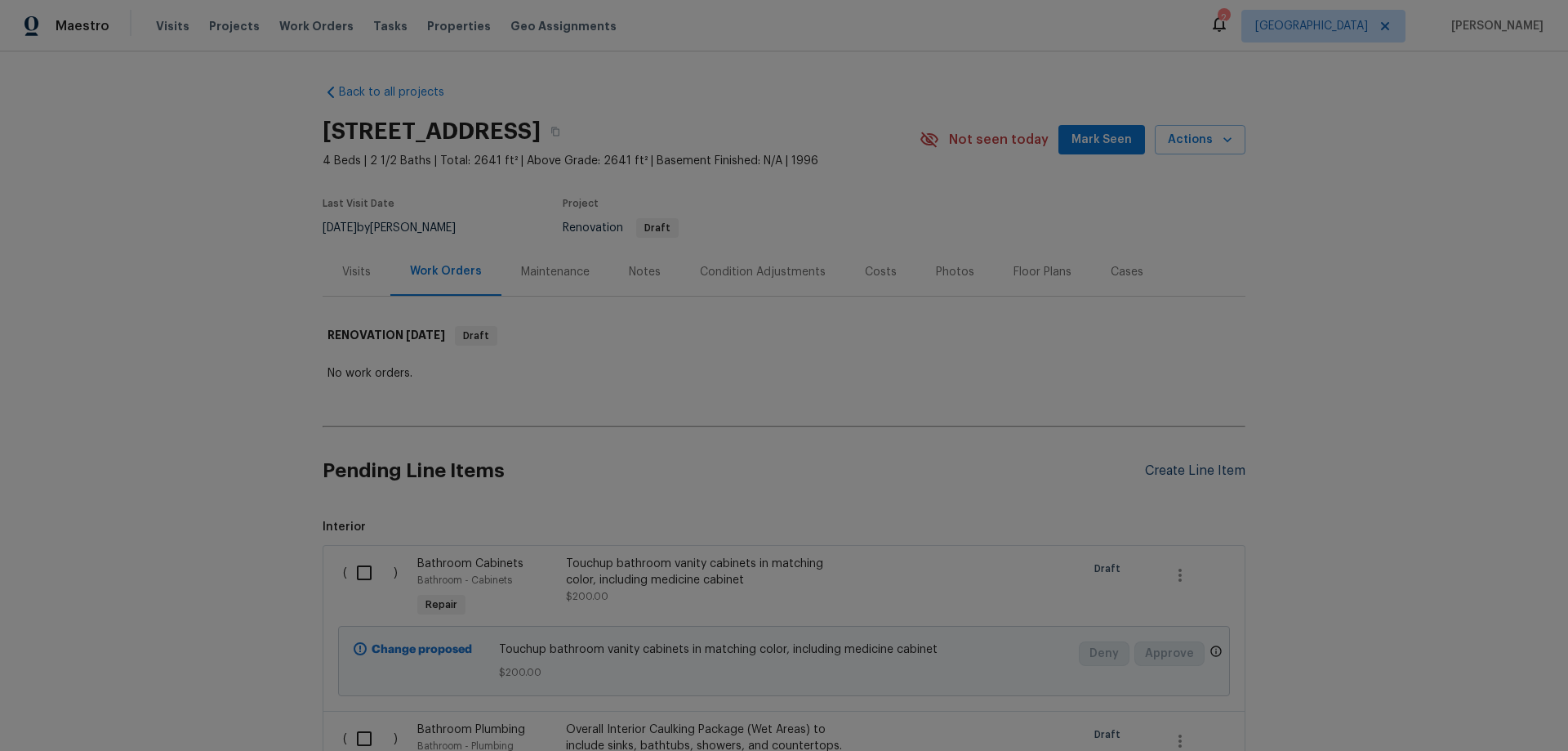
click at [1208, 473] on div "Create Line Item" at bounding box center [1195, 471] width 101 height 15
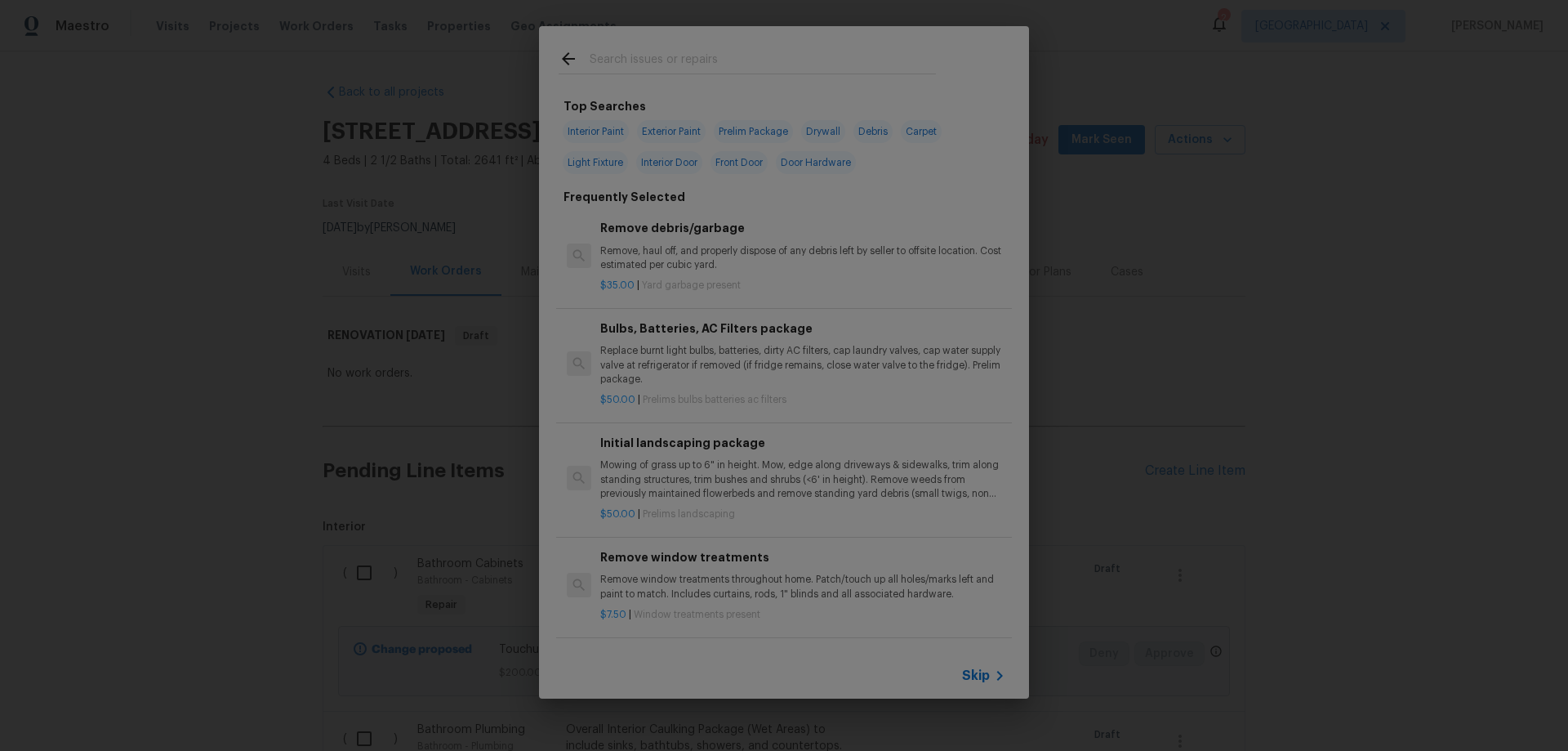
click at [969, 677] on span "Skip" at bounding box center [976, 675] width 28 height 16
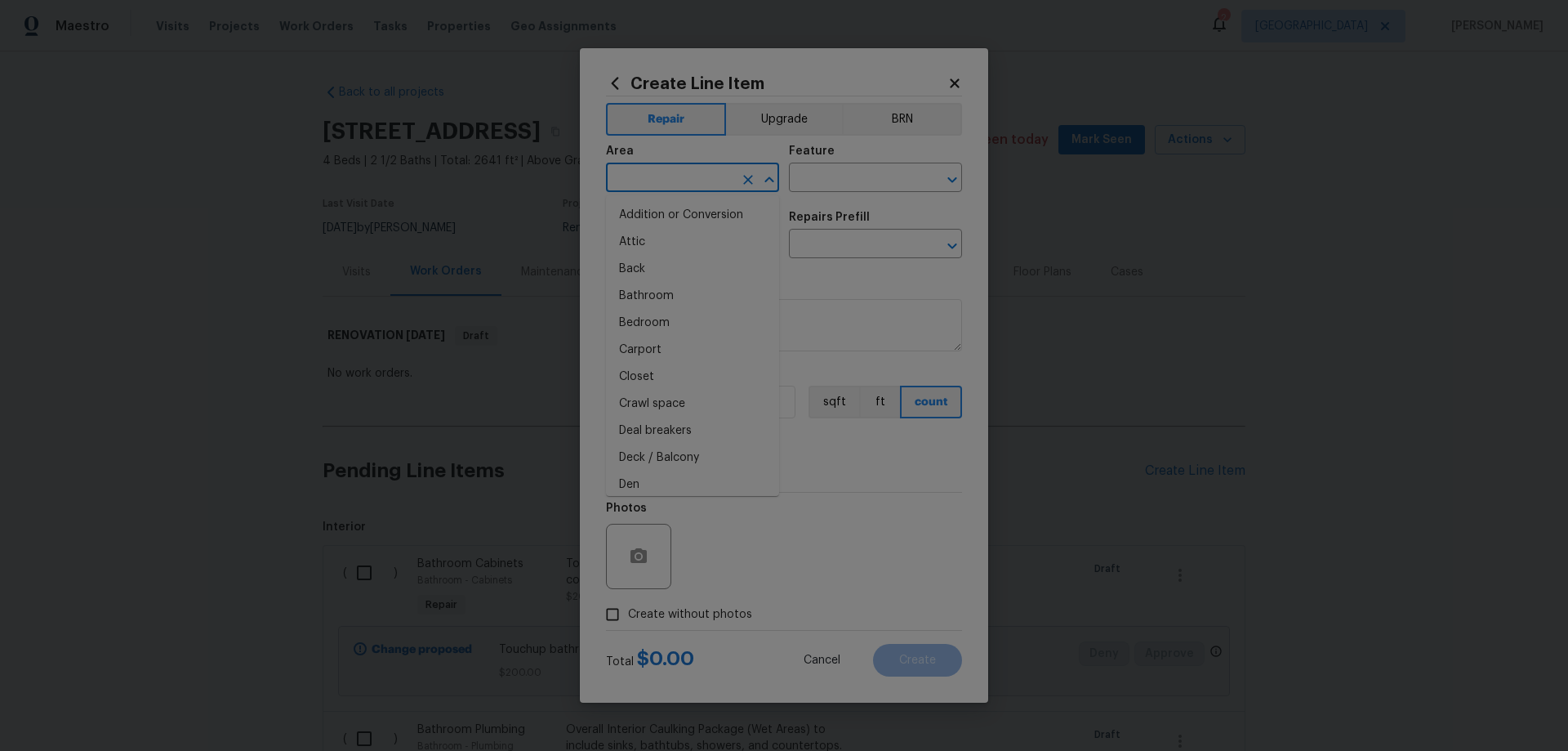
click at [716, 178] on input "text" at bounding box center [669, 179] width 127 height 26
type input "Kitchen"
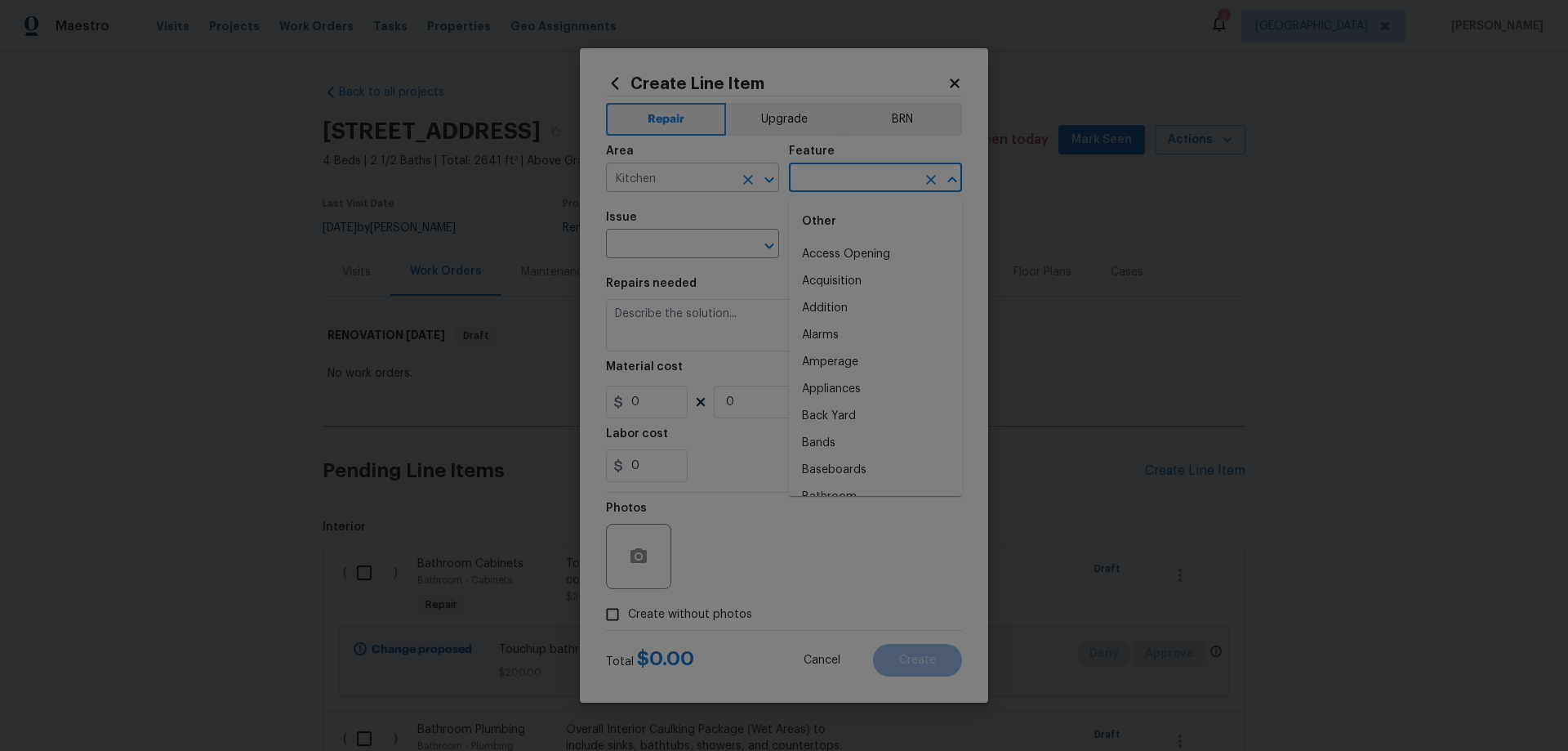
type input "a"
type input "Cabinets"
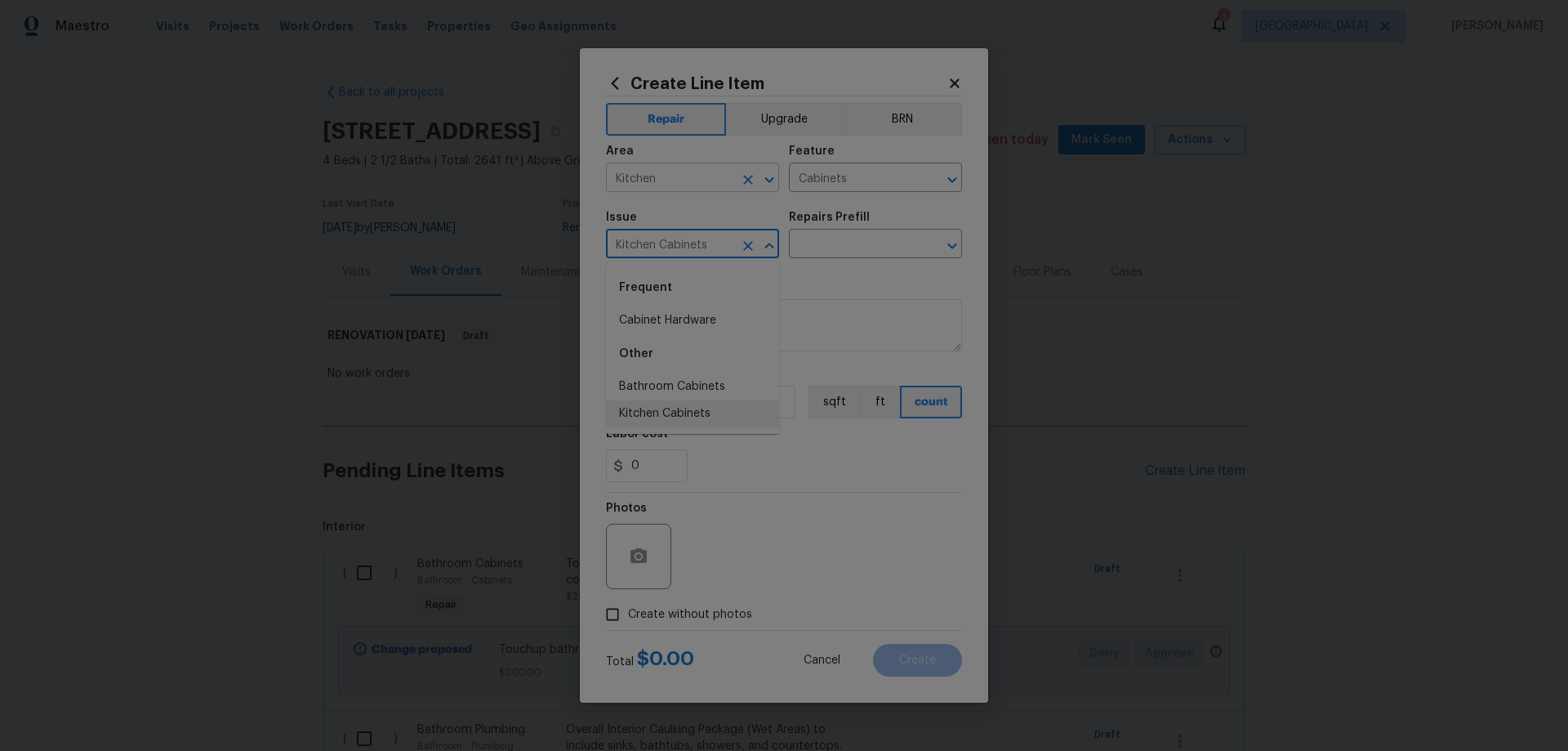
type input "Kitchen Cabinets"
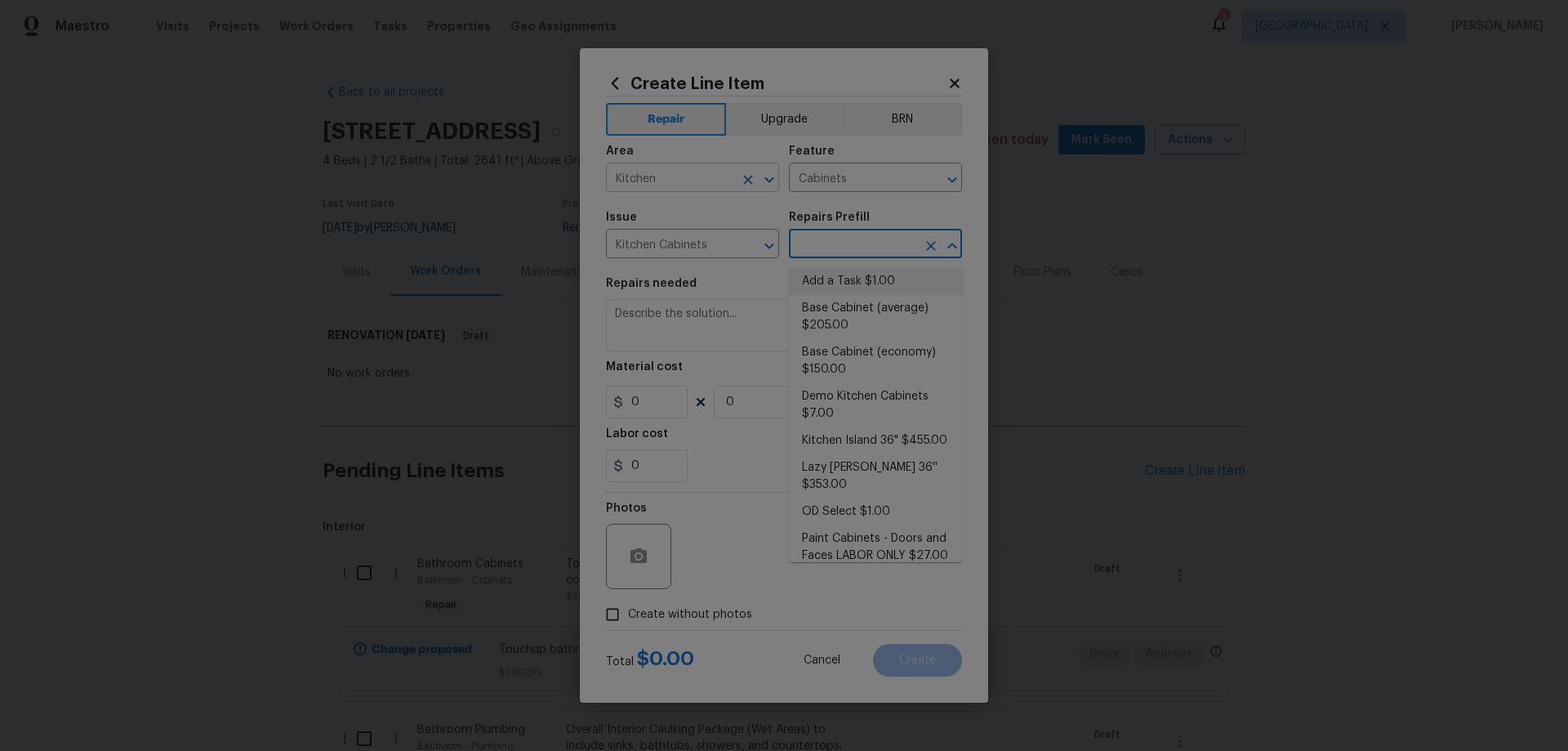
type input "Add a Task $1.00"
type textarea "HPM to detail"
type input "1"
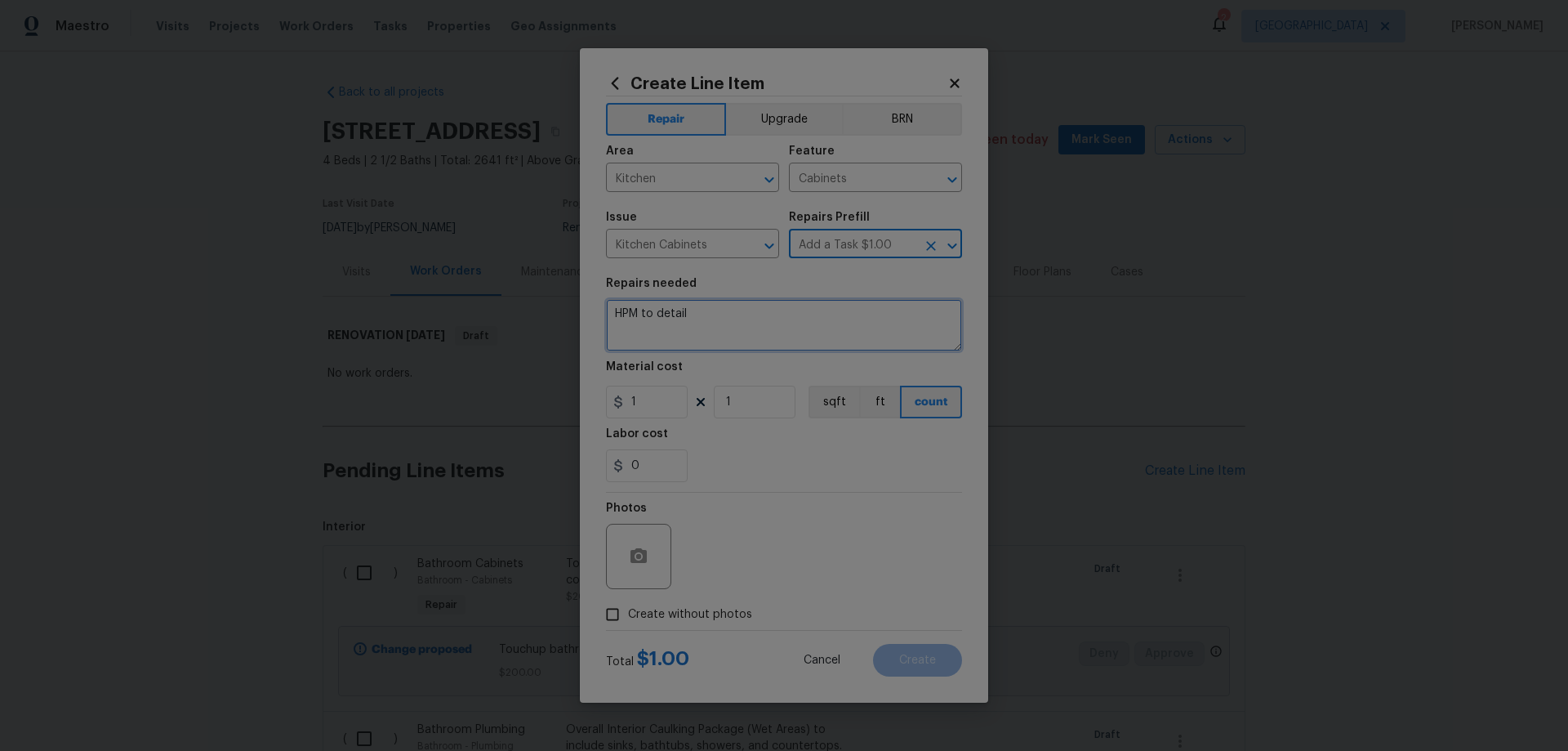
drag, startPoint x: 737, startPoint y: 333, endPoint x: 528, endPoint y: 296, distance: 212.2
click at [528, 296] on div "Create Line Item Repair Upgrade BRN Area Kitchen ​ Feature Cabinets ​ Issue Kit…" at bounding box center [784, 376] width 1568 height 751
type textarea "Touchup kitchen cabinets in matching color"
drag, startPoint x: 644, startPoint y: 405, endPoint x: 564, endPoint y: 393, distance: 80.9
click at [564, 393] on div "Create Line Item Repair Upgrade BRN Area Kitchen ​ Feature Cabinets ​ Issue Kit…" at bounding box center [784, 376] width 1568 height 751
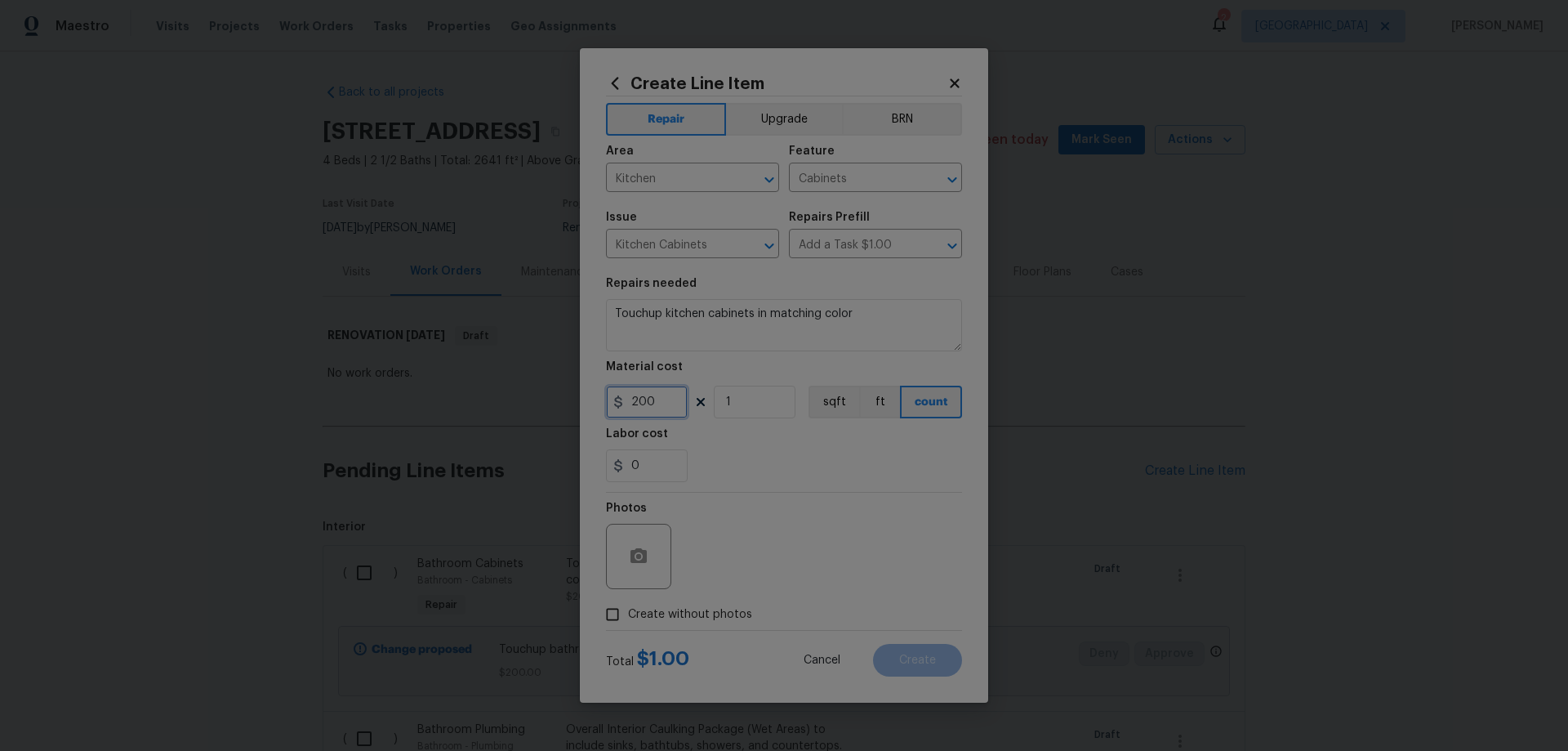
type input "200"
click at [698, 612] on span "Create without photos" at bounding box center [690, 614] width 125 height 17
click at [628, 612] on input "Create without photos" at bounding box center [613, 614] width 31 height 31
checkbox input "true"
click at [825, 555] on textarea at bounding box center [822, 556] width 277 height 66
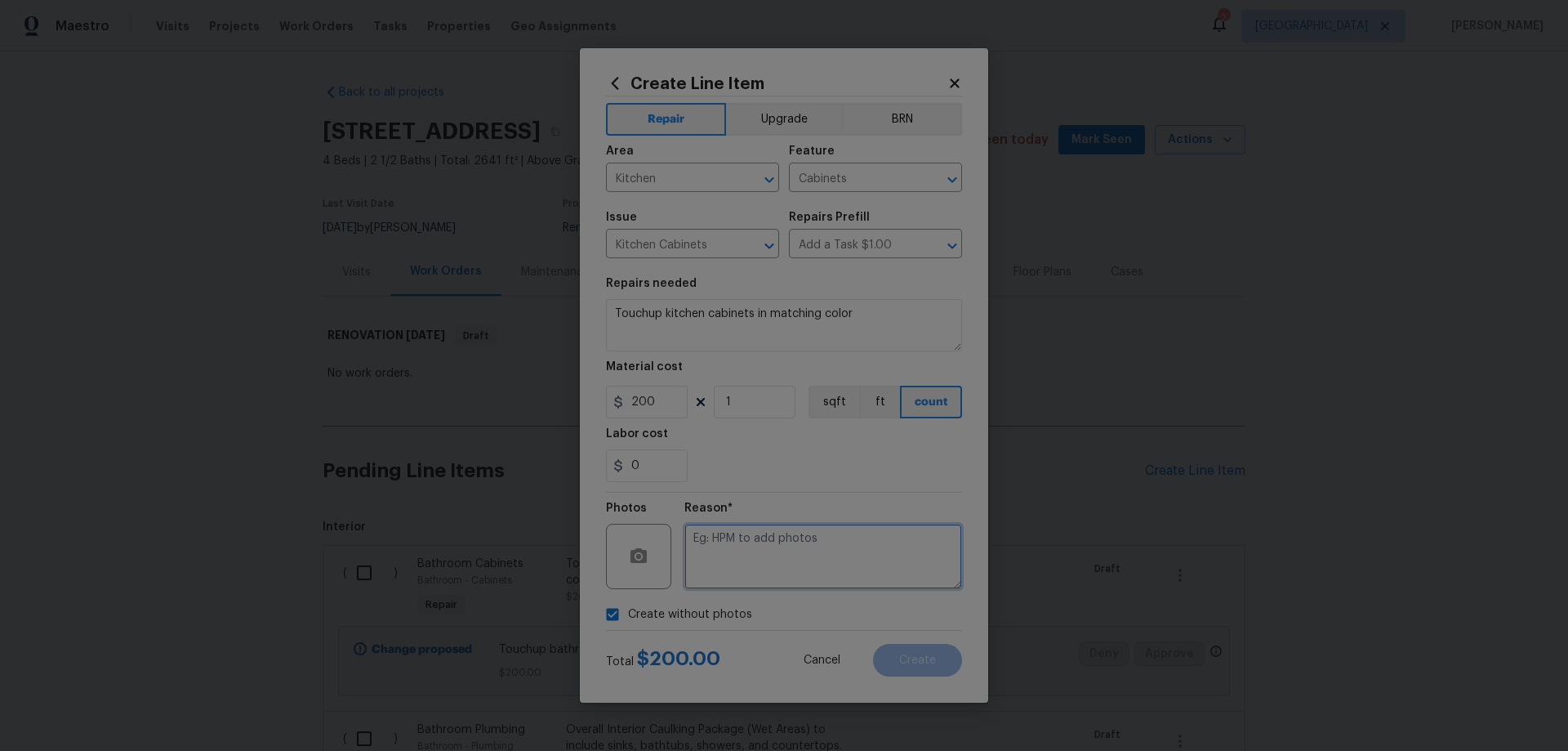
paste textarea "HPM to add photos"
type textarea "HPM to add photos"
click at [951, 658] on button "Create" at bounding box center [917, 660] width 89 height 32
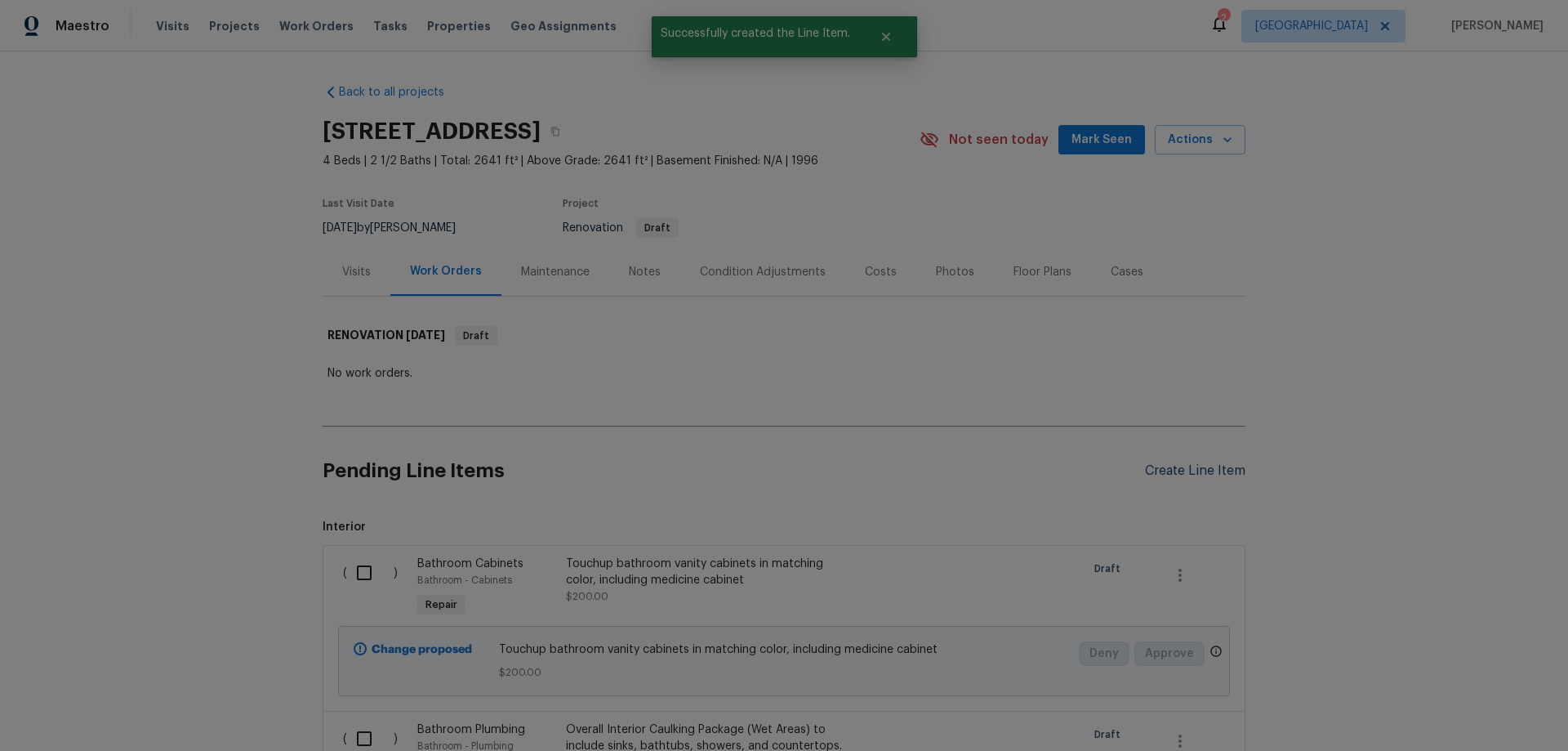
click at [1171, 466] on div "Create Line Item" at bounding box center [1195, 471] width 101 height 15
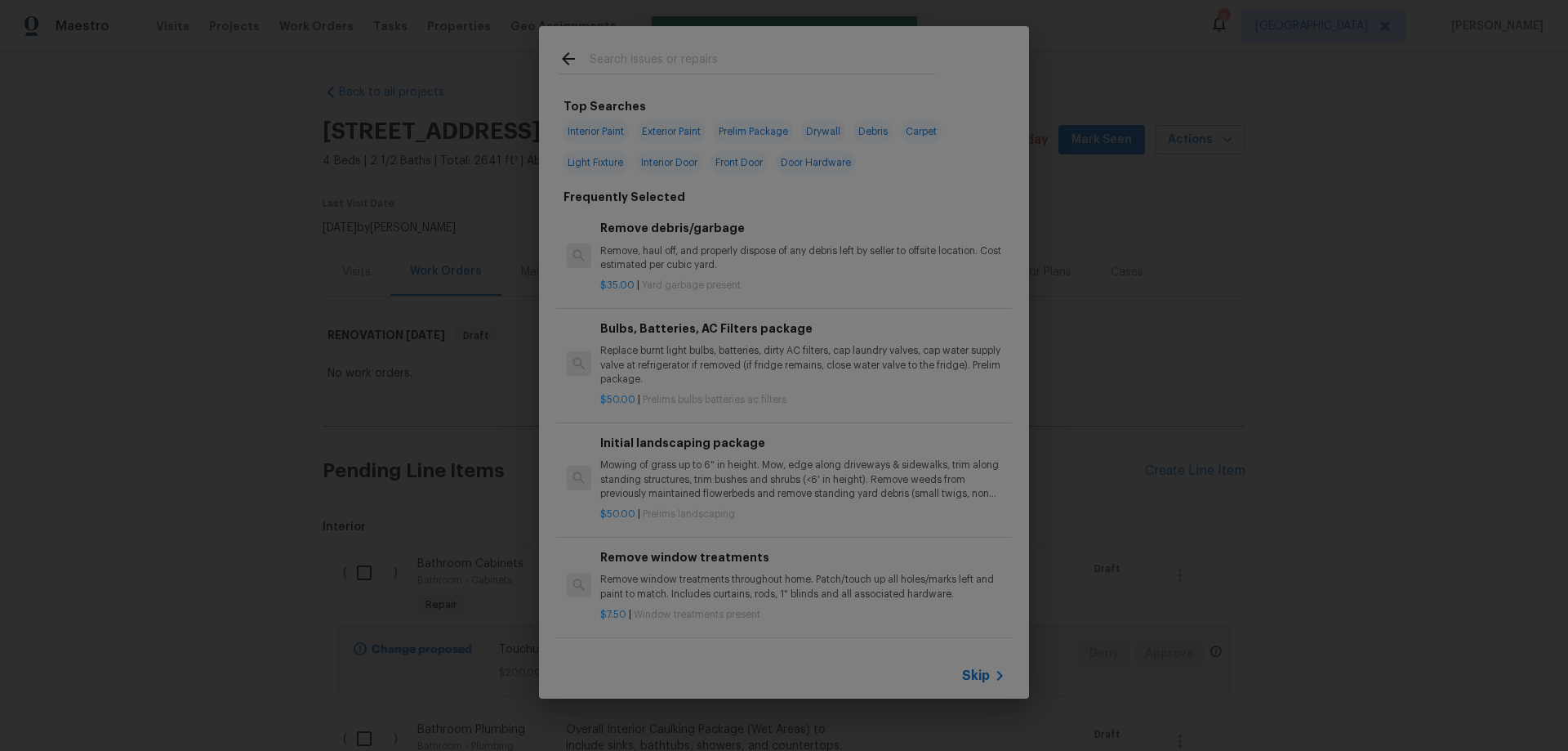
click at [660, 65] on input "text" at bounding box center [763, 61] width 346 height 25
click at [984, 682] on span "Skip" at bounding box center [976, 675] width 28 height 16
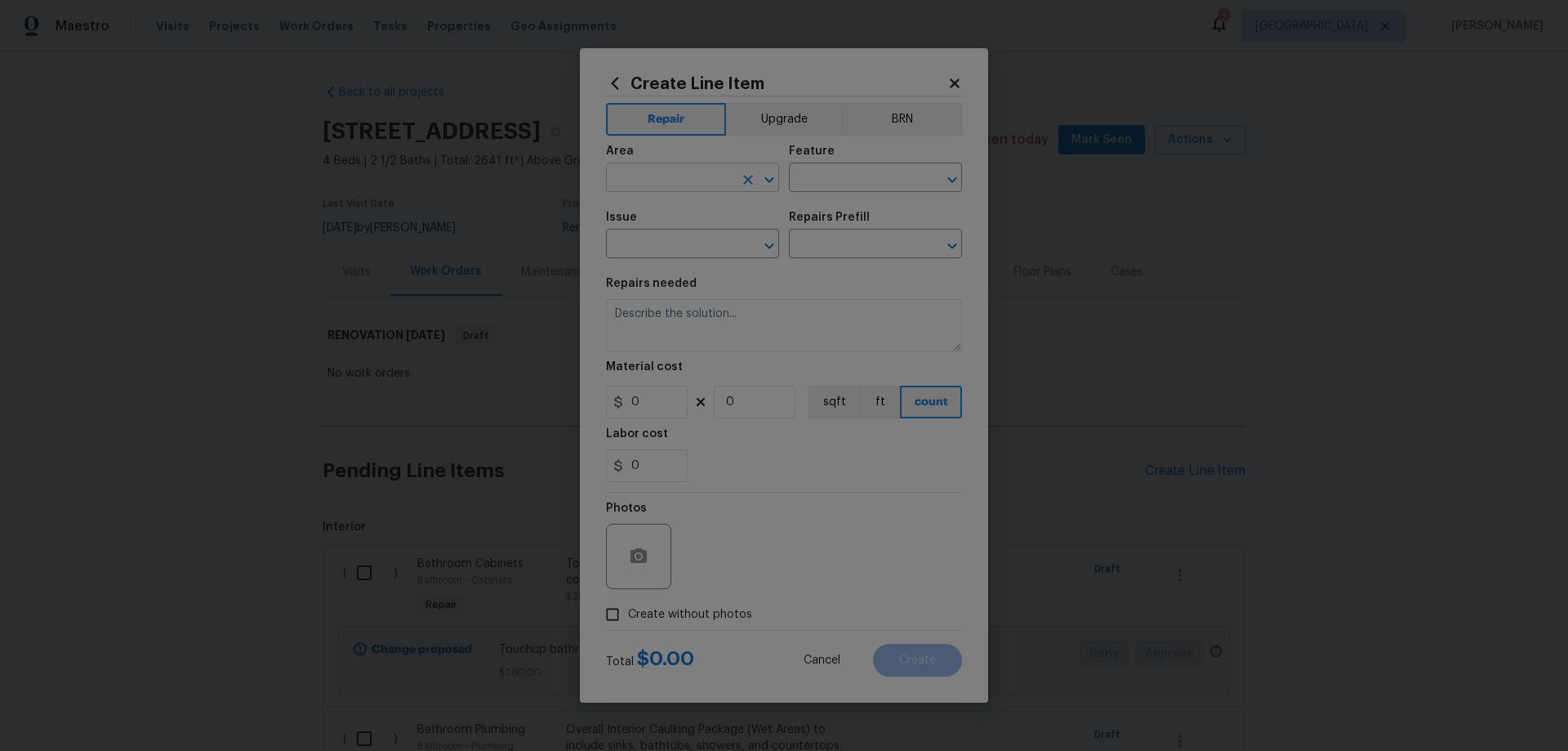
click at [680, 182] on input "text" at bounding box center [669, 179] width 127 height 26
click at [677, 212] on li "Bathroom" at bounding box center [692, 215] width 173 height 27
type input "Bathroom"
click at [845, 174] on input "text" at bounding box center [852, 179] width 127 height 26
click at [845, 282] on li "Bathroom Accessories" at bounding box center [875, 282] width 173 height 27
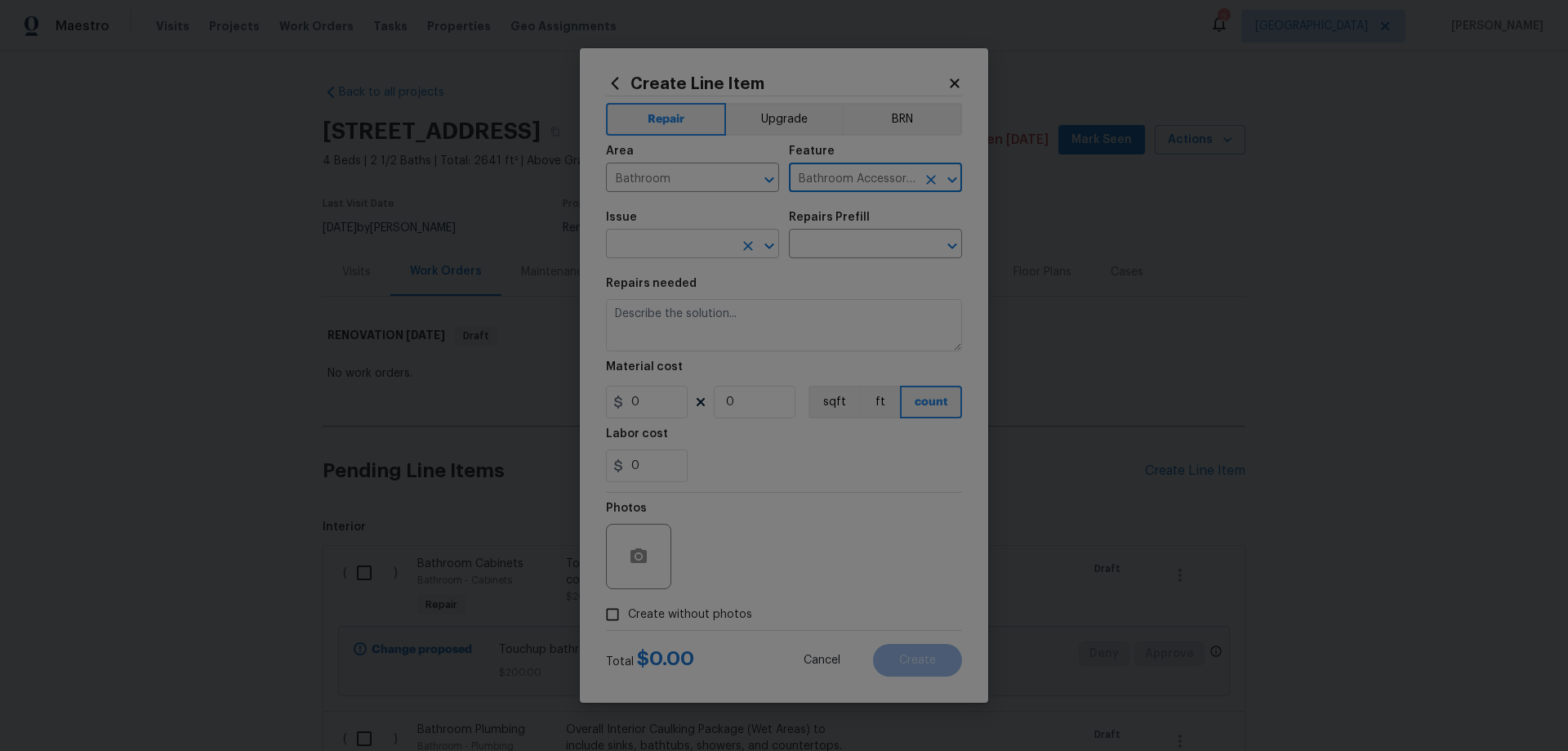
type input "Bathroom Accessories"
click at [677, 245] on input "text" at bounding box center [669, 246] width 127 height 26
click at [726, 316] on li "Bathroom Accesories" at bounding box center [692, 321] width 173 height 27
type input "Bathroom Accesories"
click at [815, 240] on input "text" at bounding box center [852, 246] width 127 height 26
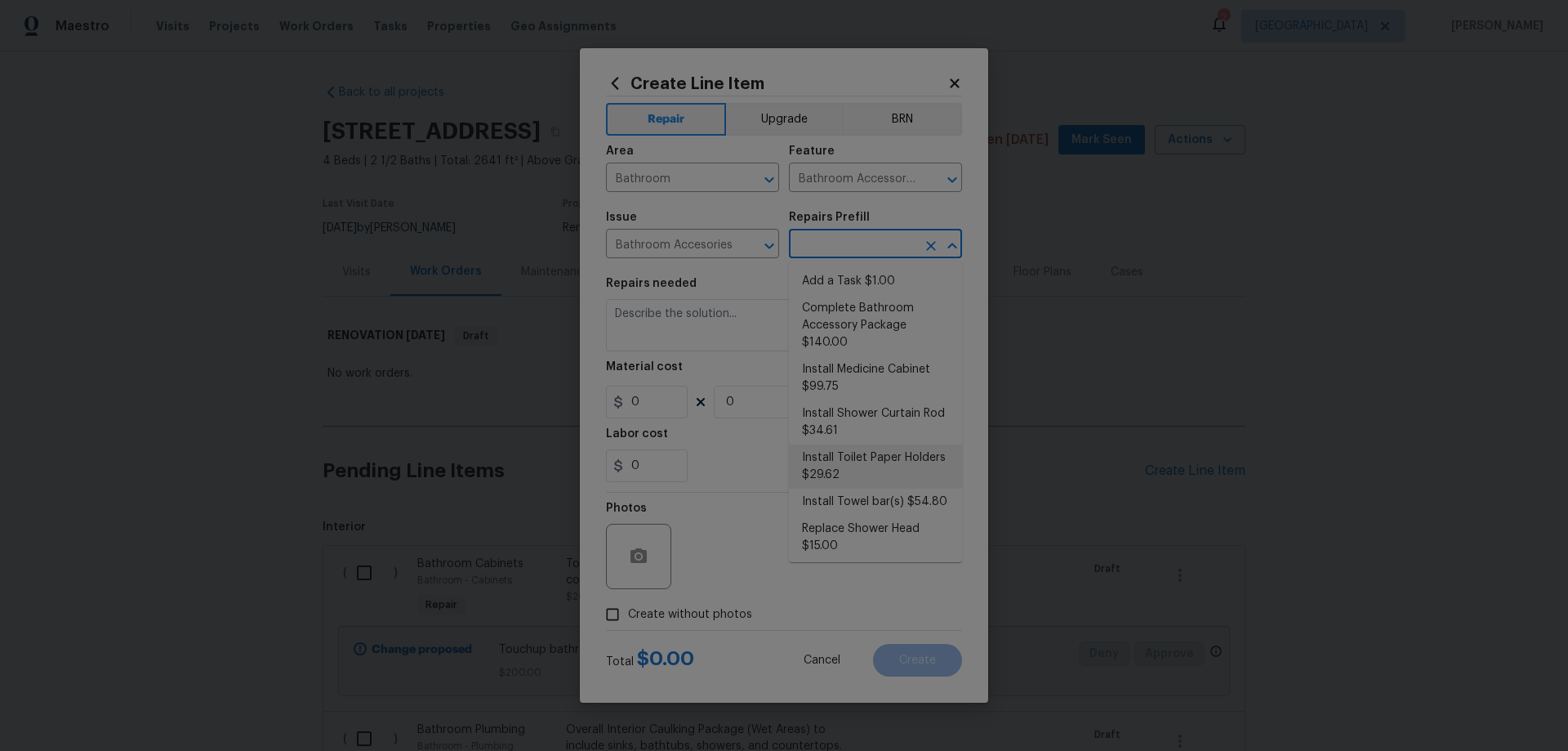
click at [831, 470] on li "Install Toilet Paper Holders $29.62" at bounding box center [875, 467] width 173 height 44
type input "Interior Trim"
type input "Install Toilet Paper Holders $29.62"
type textarea "Remove the existing toilet paper holder (if present) and install a new toilet p…"
type input "29.62"
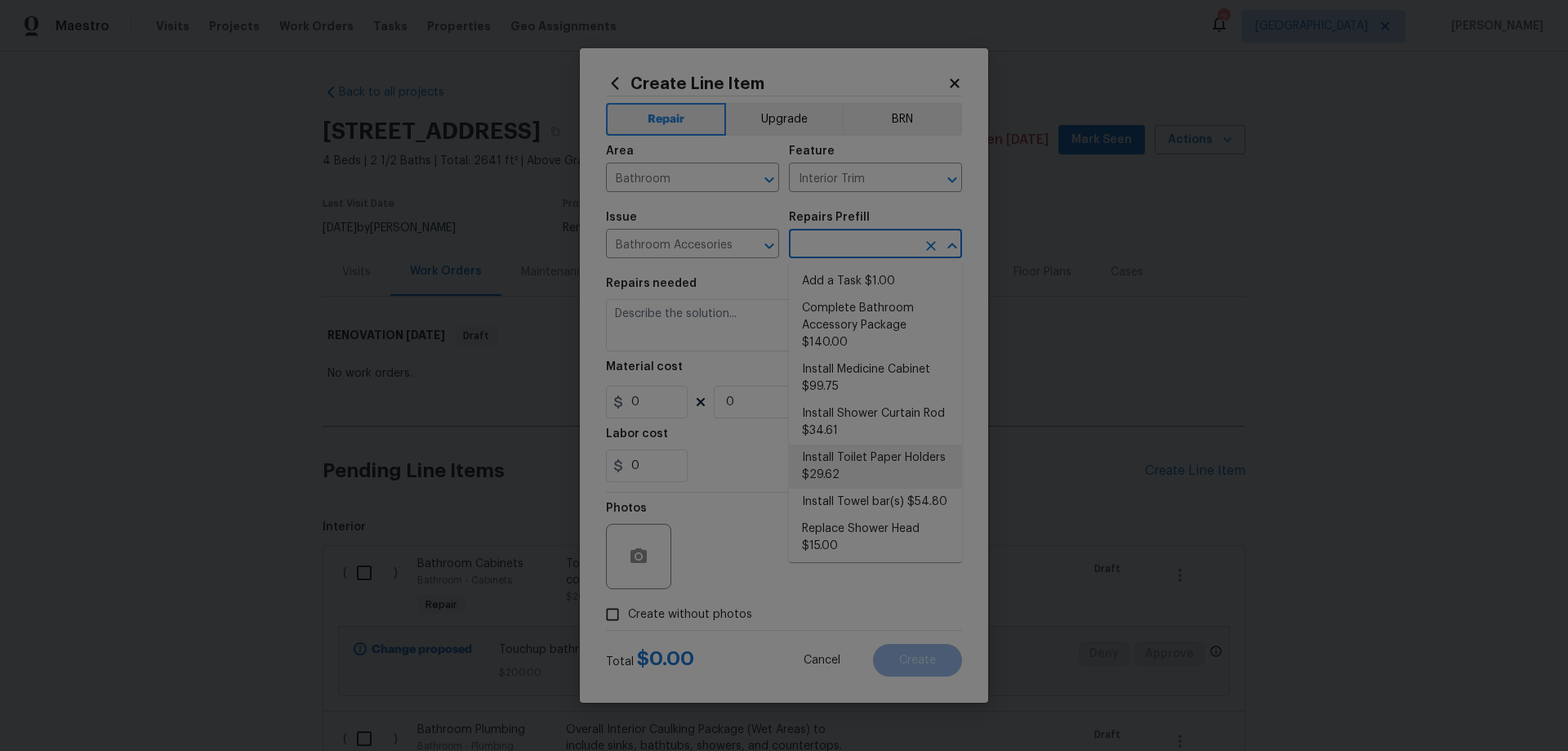
type input "1"
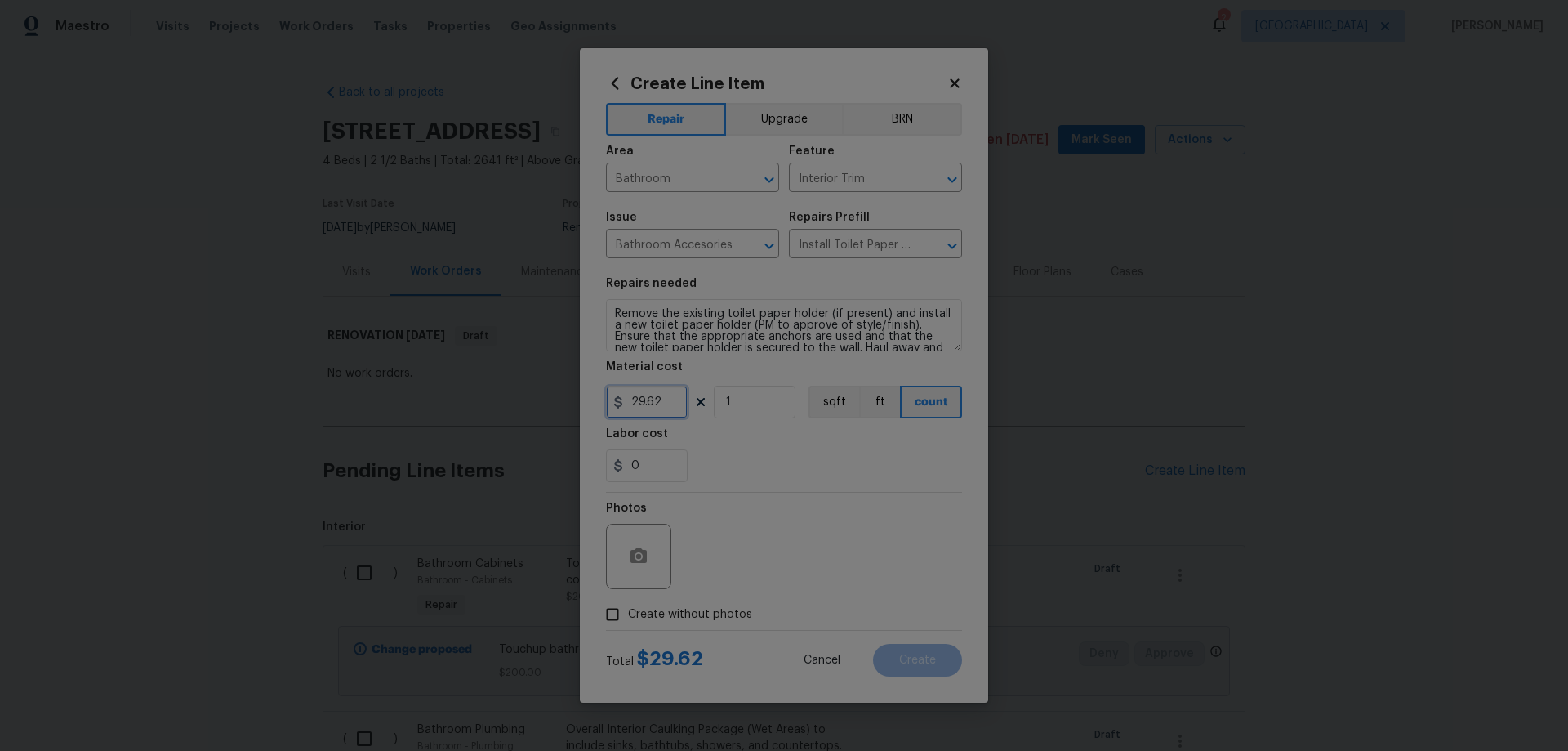
click at [638, 398] on input "29.62" at bounding box center [647, 402] width 82 height 32
click at [638, 399] on input "29.62" at bounding box center [647, 402] width 82 height 32
type input "9.62"
click at [683, 610] on span "Create without photos" at bounding box center [690, 614] width 125 height 17
click at [628, 610] on input "Create without photos" at bounding box center [613, 614] width 31 height 31
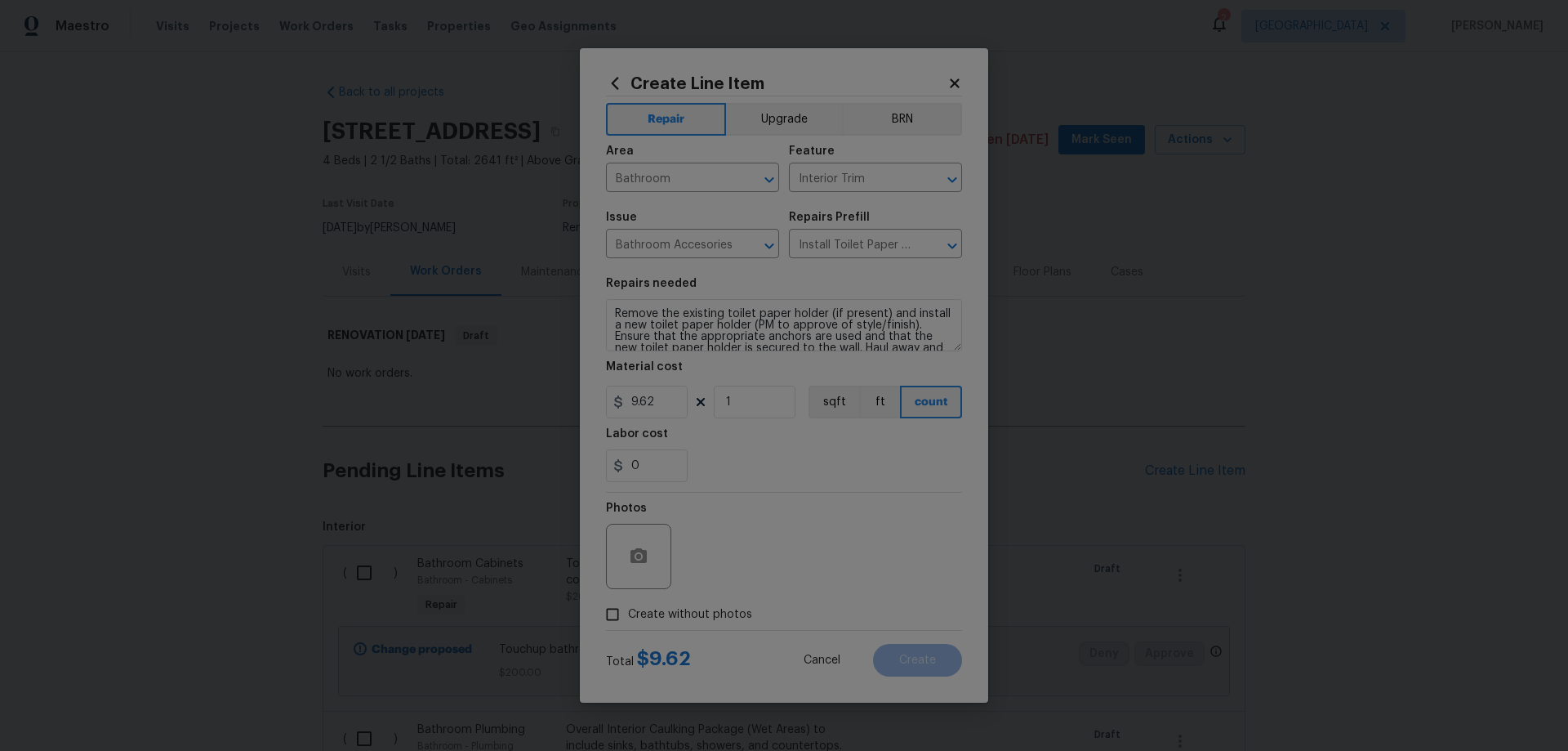
checkbox input "true"
click at [785, 564] on textarea at bounding box center [822, 556] width 277 height 66
paste textarea "HPM to add photos"
type textarea "HPM to add photos"
click at [921, 651] on button "Create" at bounding box center [917, 660] width 89 height 32
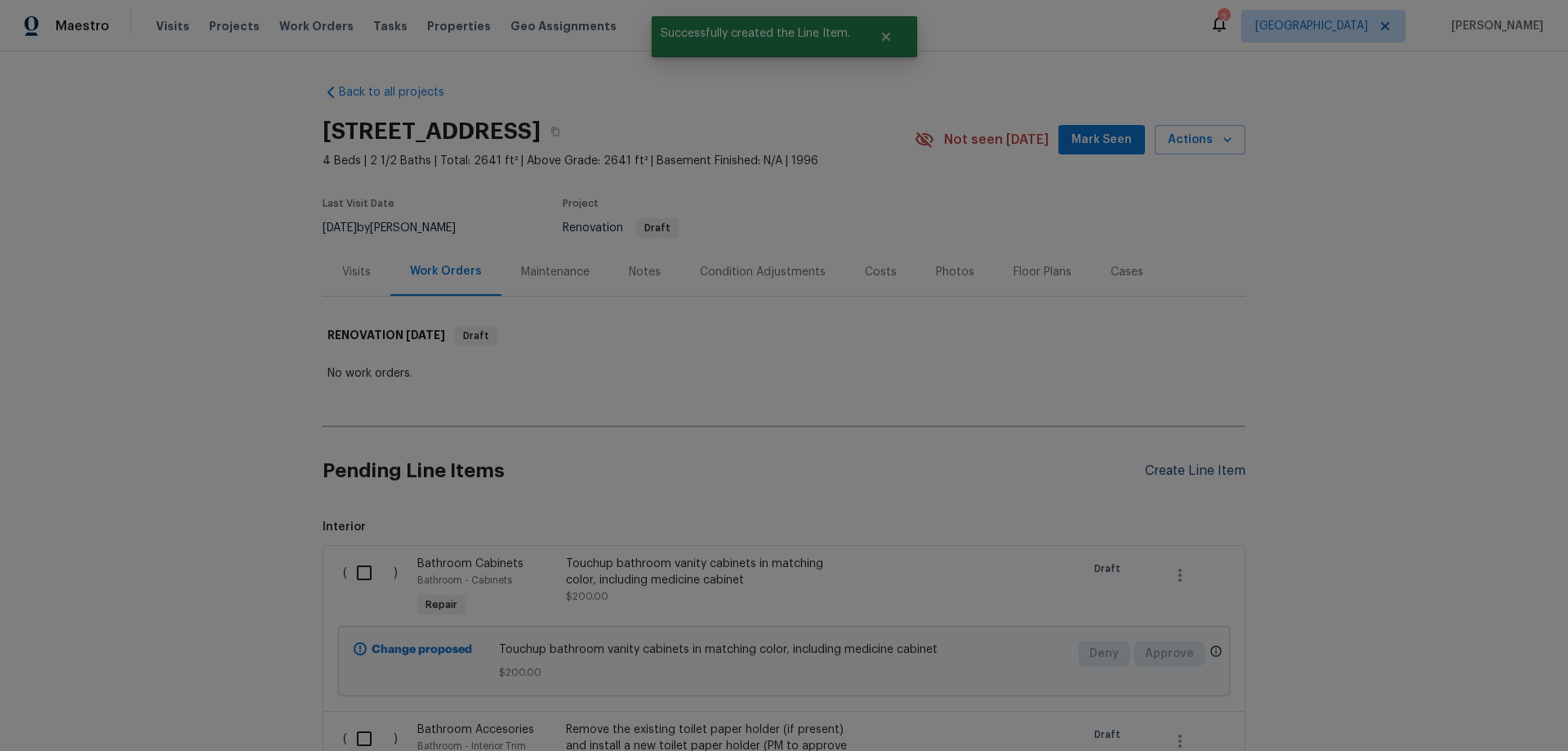
click at [1176, 474] on div "Create Line Item" at bounding box center [1195, 471] width 101 height 15
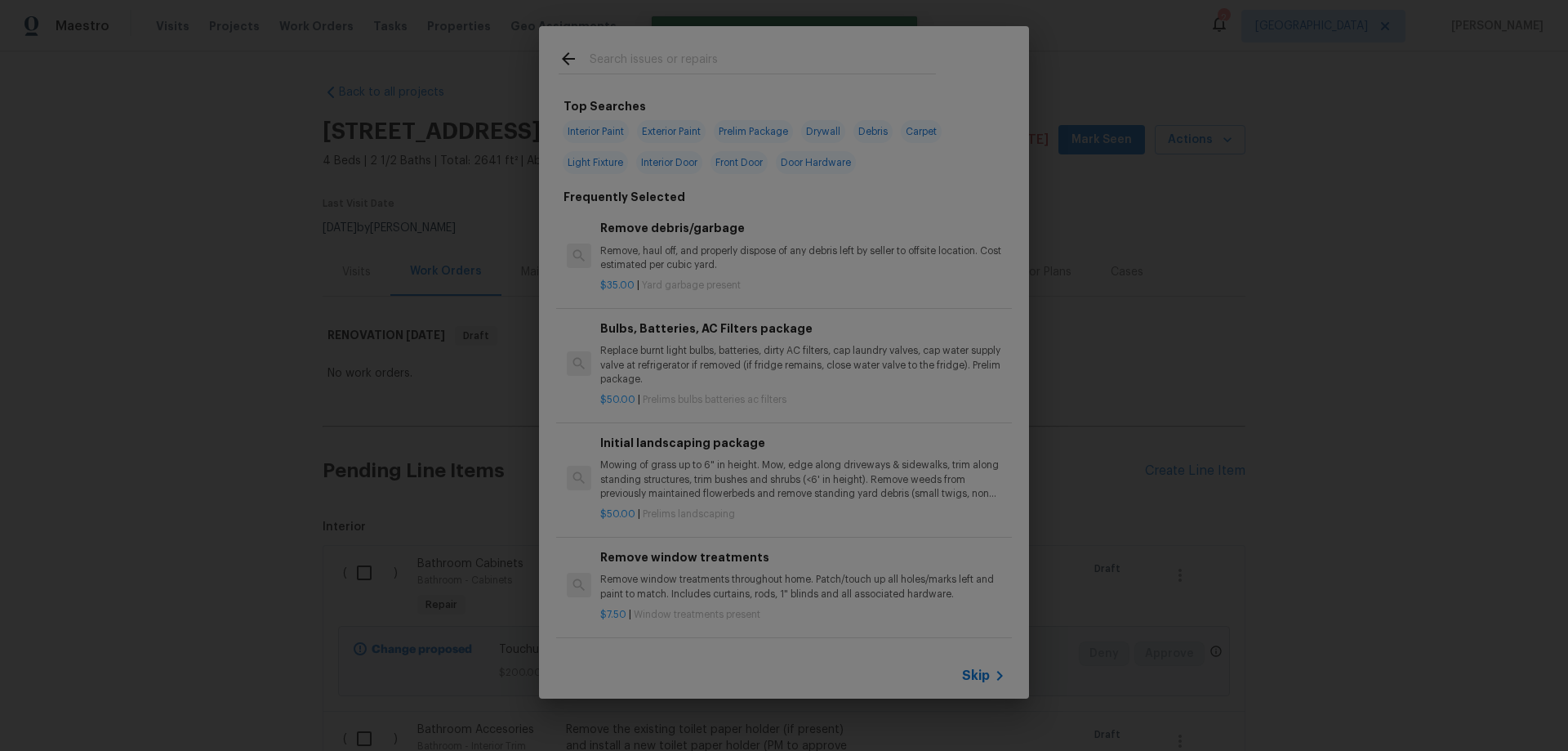
click at [984, 677] on span "Skip" at bounding box center [976, 675] width 28 height 16
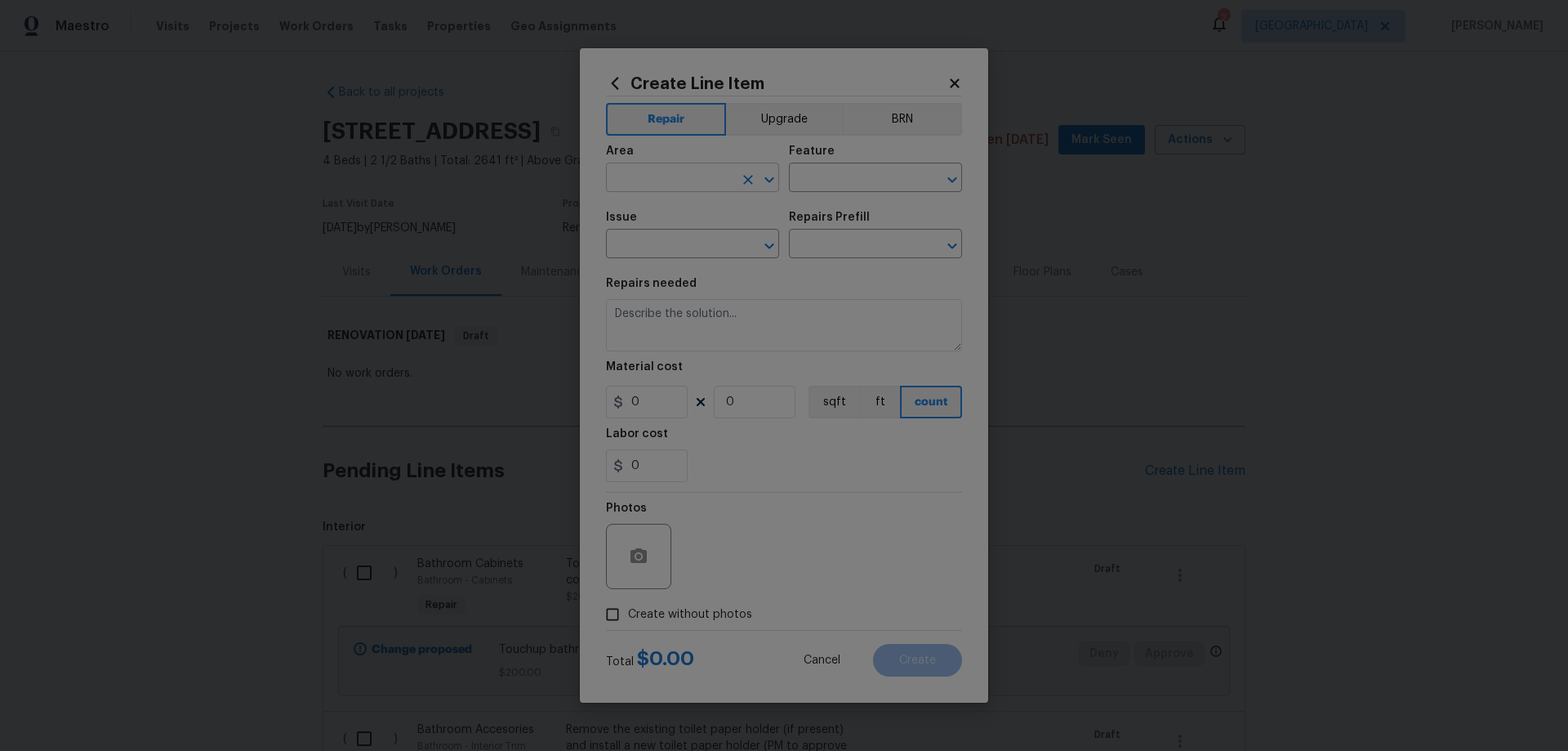
click at [707, 175] on input "text" at bounding box center [669, 179] width 127 height 26
type input "Interior Overall"
type input "Overall Flooring"
type input "Flooring Extras"
type input "t"
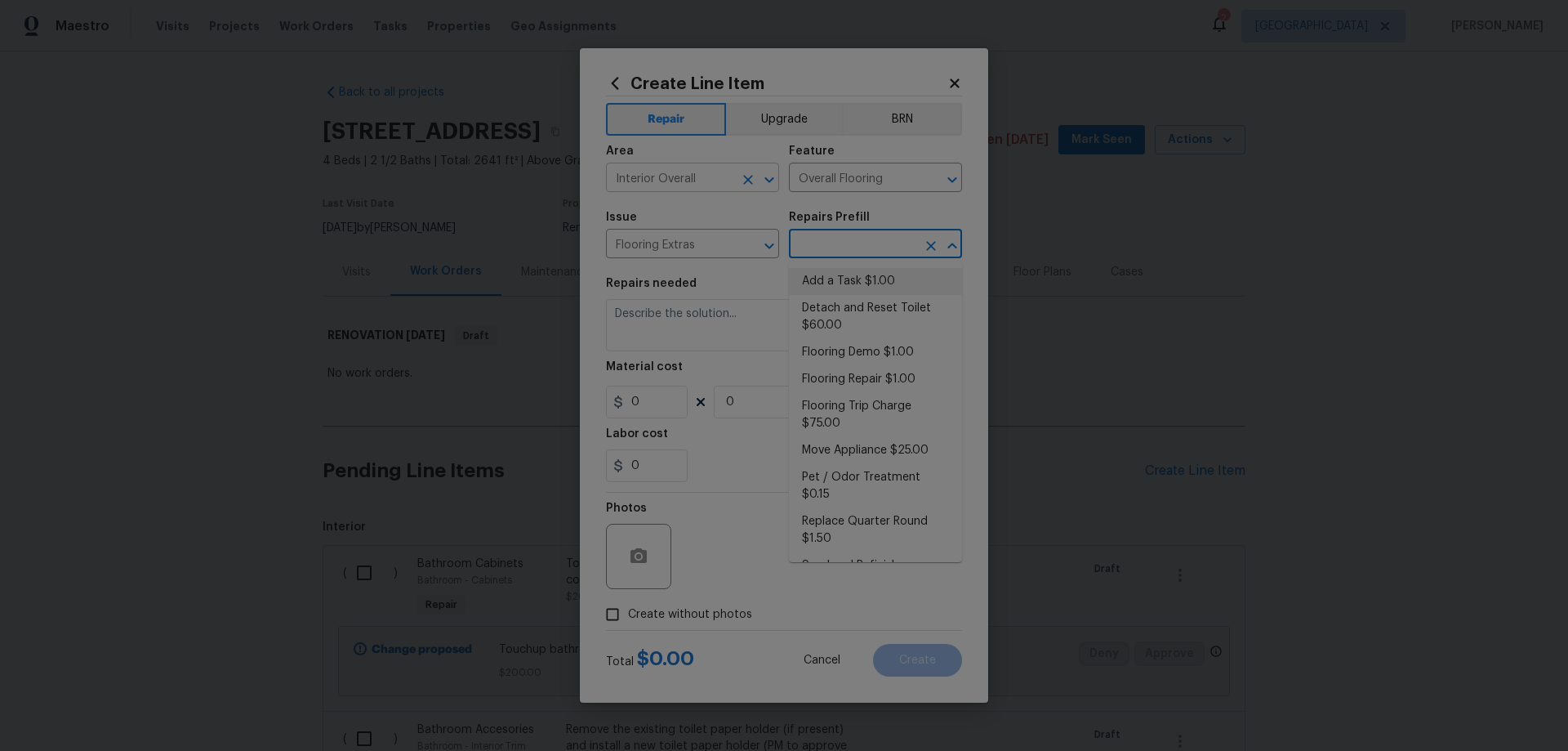
type input "Add a Task $1.00"
type textarea "HPM to detail"
type input "1"
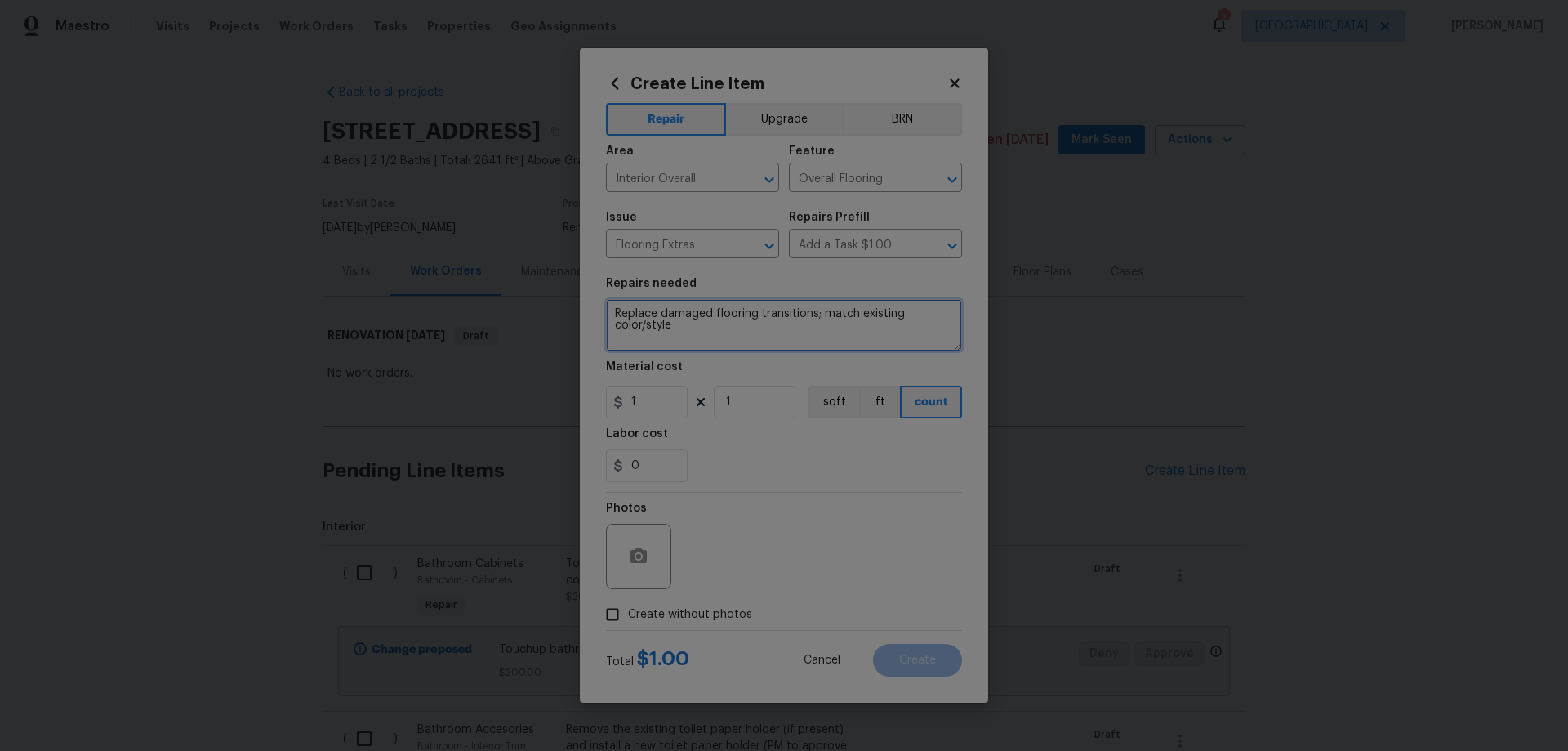
type textarea "Replace damaged flooring transitions; match existing color/style"
click at [653, 404] on input "1" at bounding box center [647, 402] width 82 height 32
type input "10"
drag, startPoint x: 729, startPoint y: 404, endPoint x: 652, endPoint y: 407, distance: 77.1
click at [652, 407] on div "10 1 sqft ft count" at bounding box center [783, 402] width 356 height 32
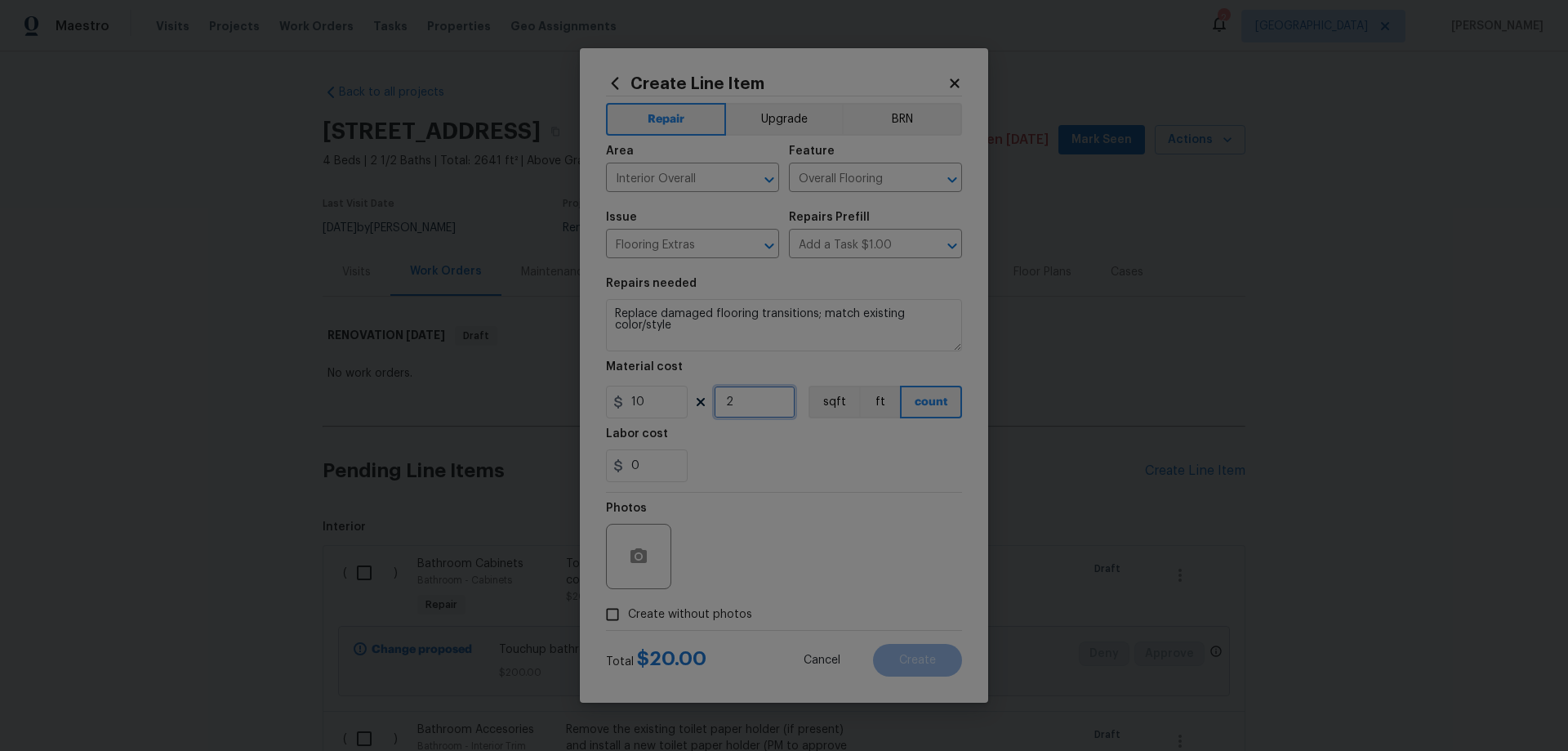
type input "2"
click at [706, 614] on span "Create without photos" at bounding box center [690, 614] width 125 height 17
click at [852, 563] on div "Photos" at bounding box center [783, 545] width 356 height 106
drag, startPoint x: 669, startPoint y: 611, endPoint x: 708, endPoint y: 604, distance: 39.6
click at [670, 611] on span "Create without photos" at bounding box center [690, 614] width 125 height 17
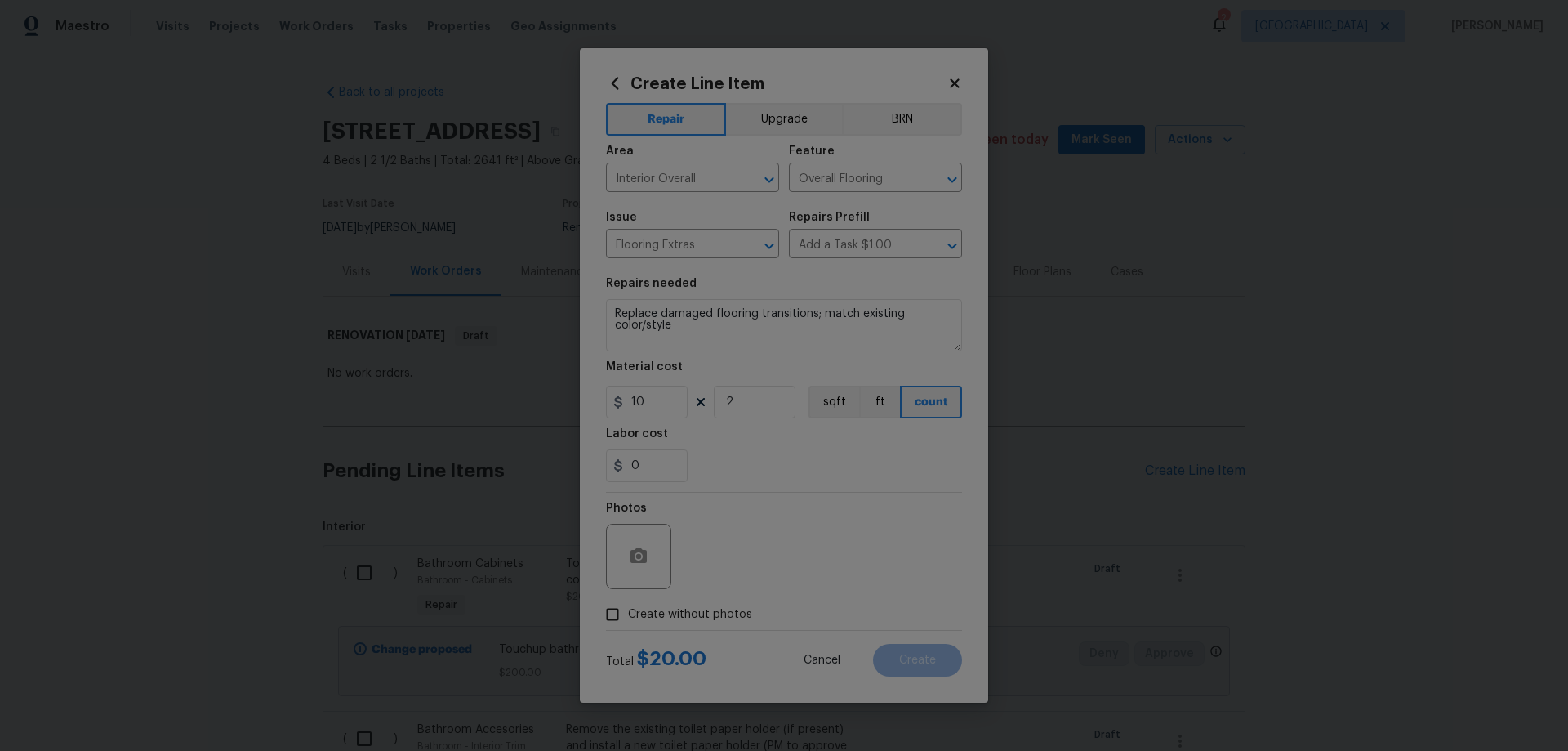
click at [628, 611] on input "Create without photos" at bounding box center [613, 614] width 31 height 31
checkbox input "true"
click at [799, 550] on textarea at bounding box center [822, 556] width 277 height 66
paste textarea "HPM to add photos"
type textarea "HPM to add photos"
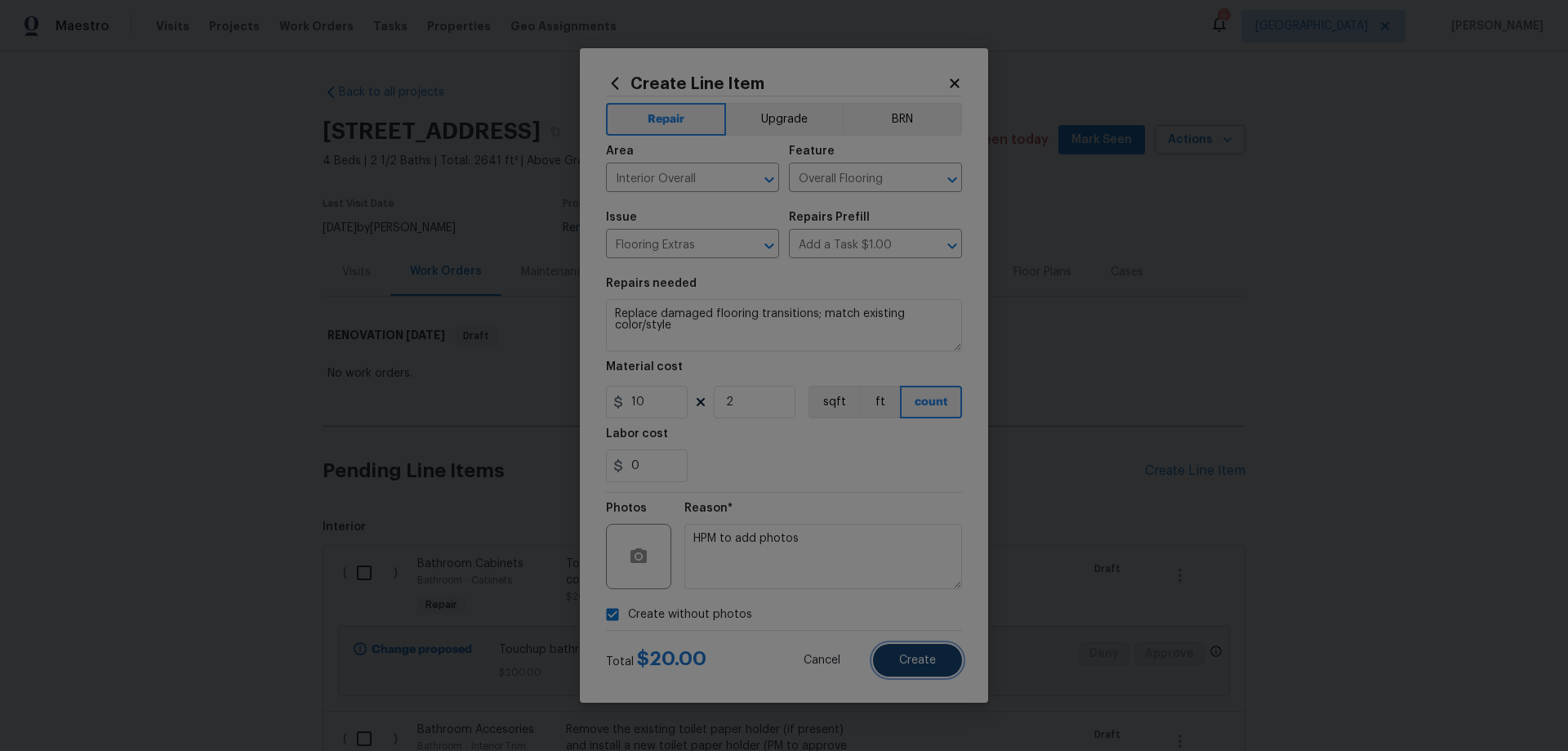
click at [932, 660] on span "Create" at bounding box center [917, 661] width 37 height 12
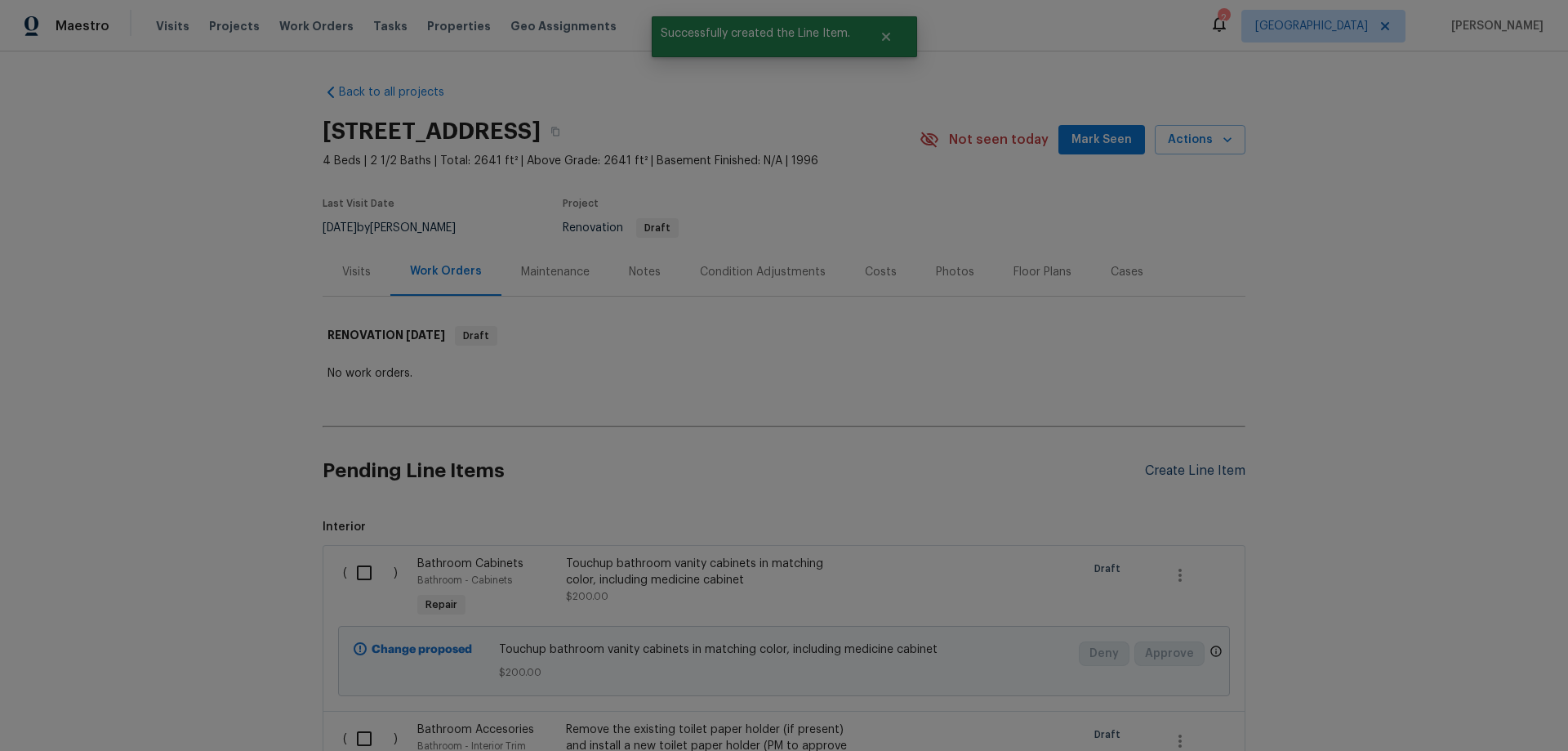
click at [1200, 463] on div "Create Line Item" at bounding box center [1195, 471] width 101 height 15
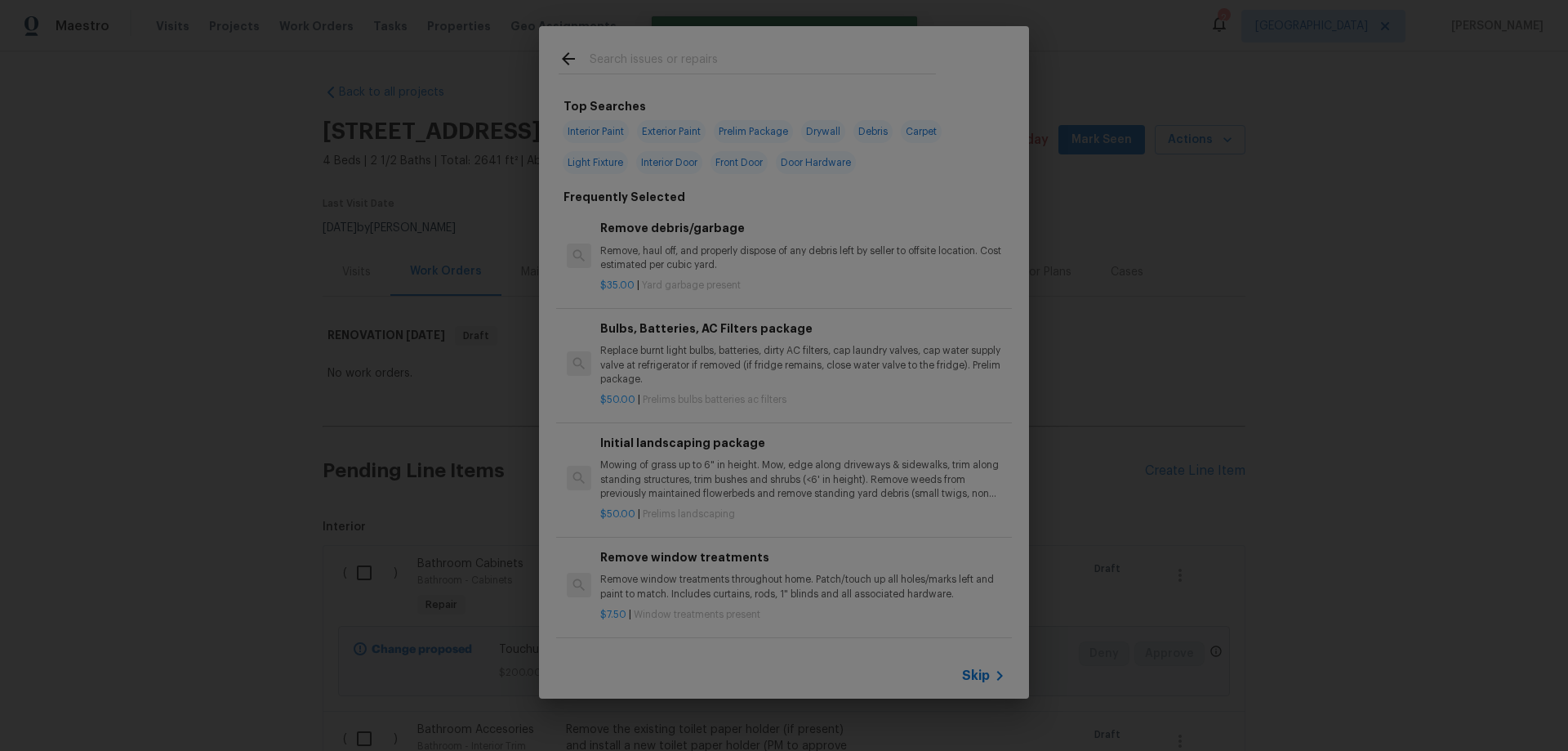
click at [977, 667] on div "Skip" at bounding box center [986, 675] width 48 height 20
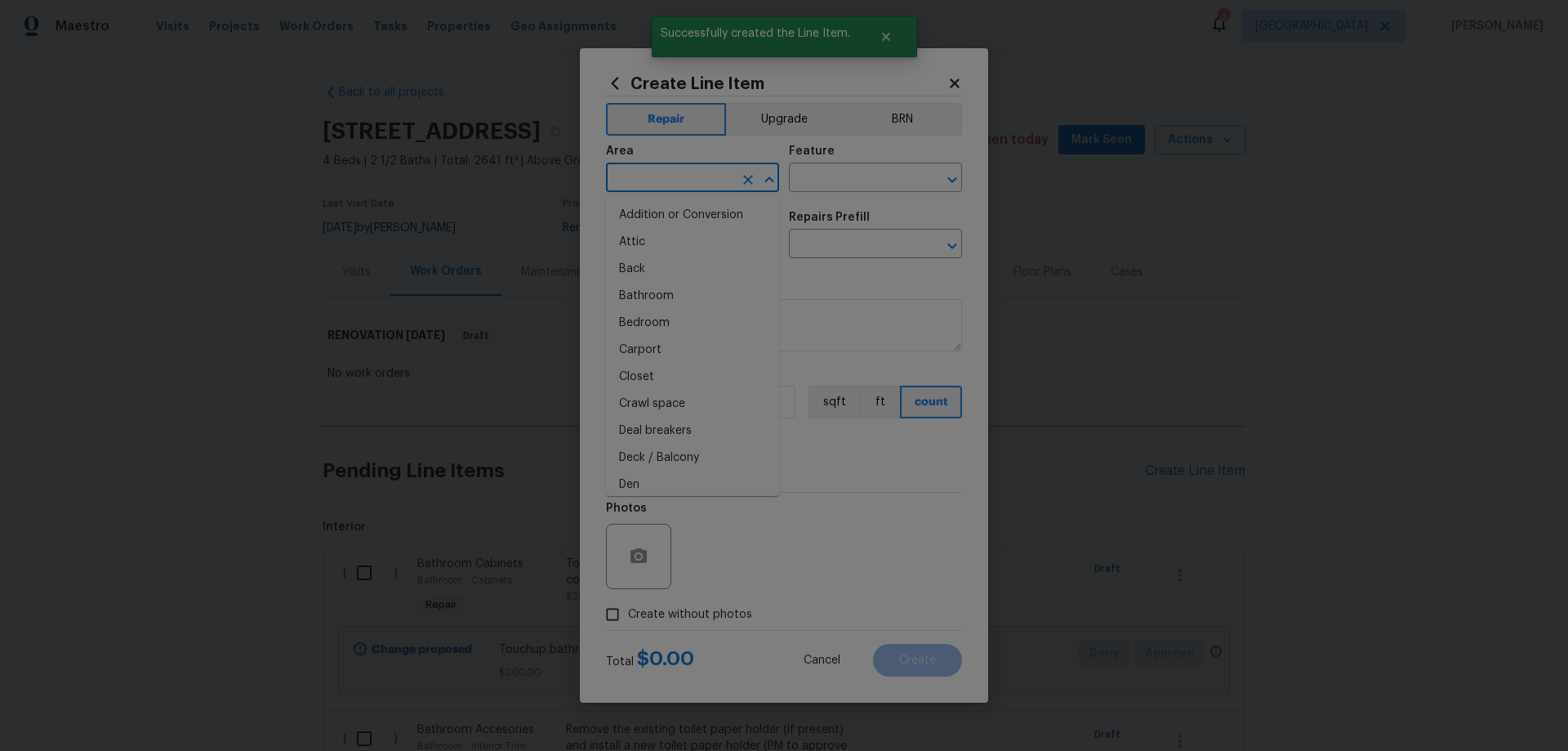
click at [676, 178] on input "text" at bounding box center [669, 179] width 127 height 26
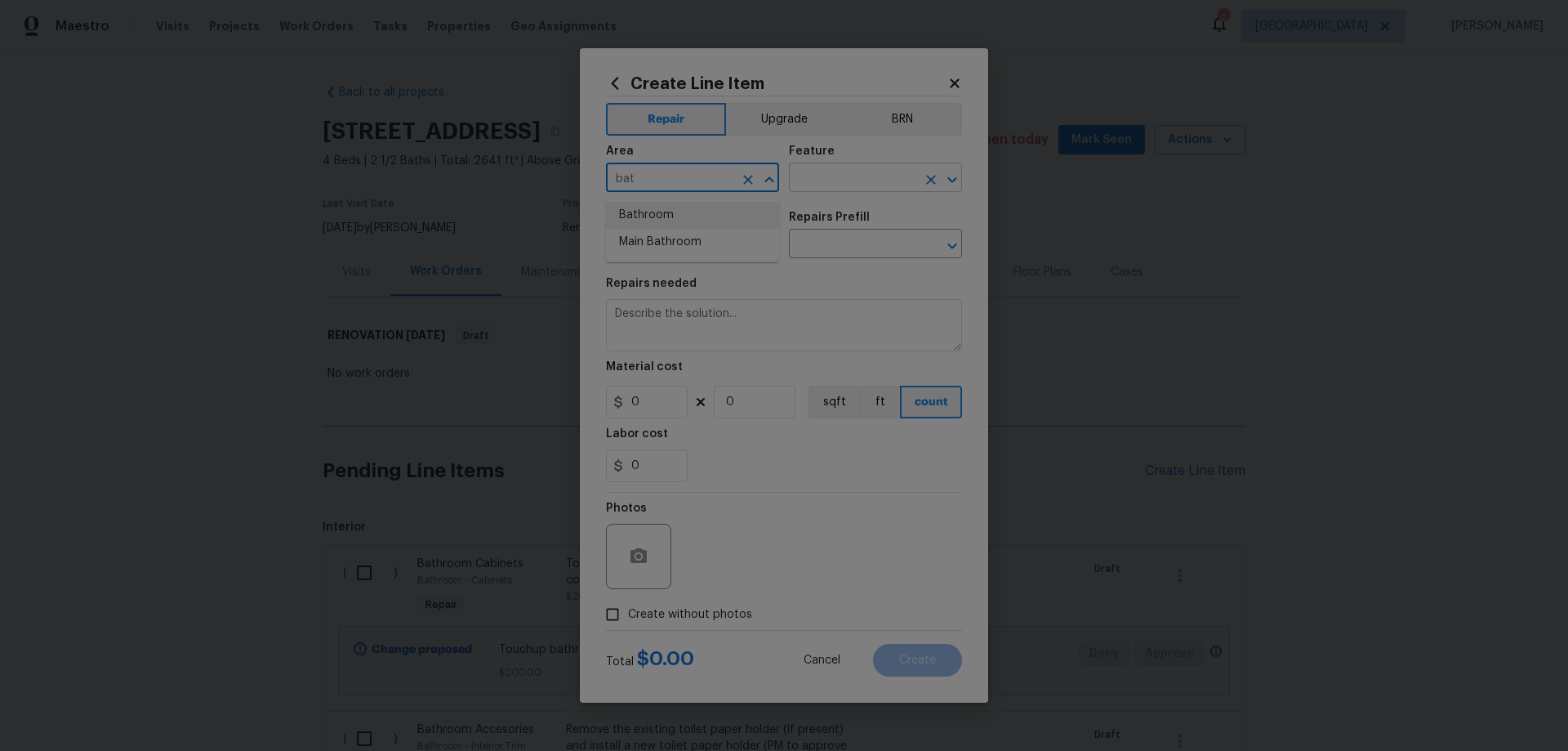
drag, startPoint x: 677, startPoint y: 218, endPoint x: 801, endPoint y: 187, distance: 127.8
click at [677, 218] on li "Bathroom" at bounding box center [692, 215] width 173 height 27
type input "Bathroom"
click at [841, 178] on input "text" at bounding box center [852, 179] width 127 height 26
click at [839, 247] on li "Bathroom" at bounding box center [875, 254] width 173 height 27
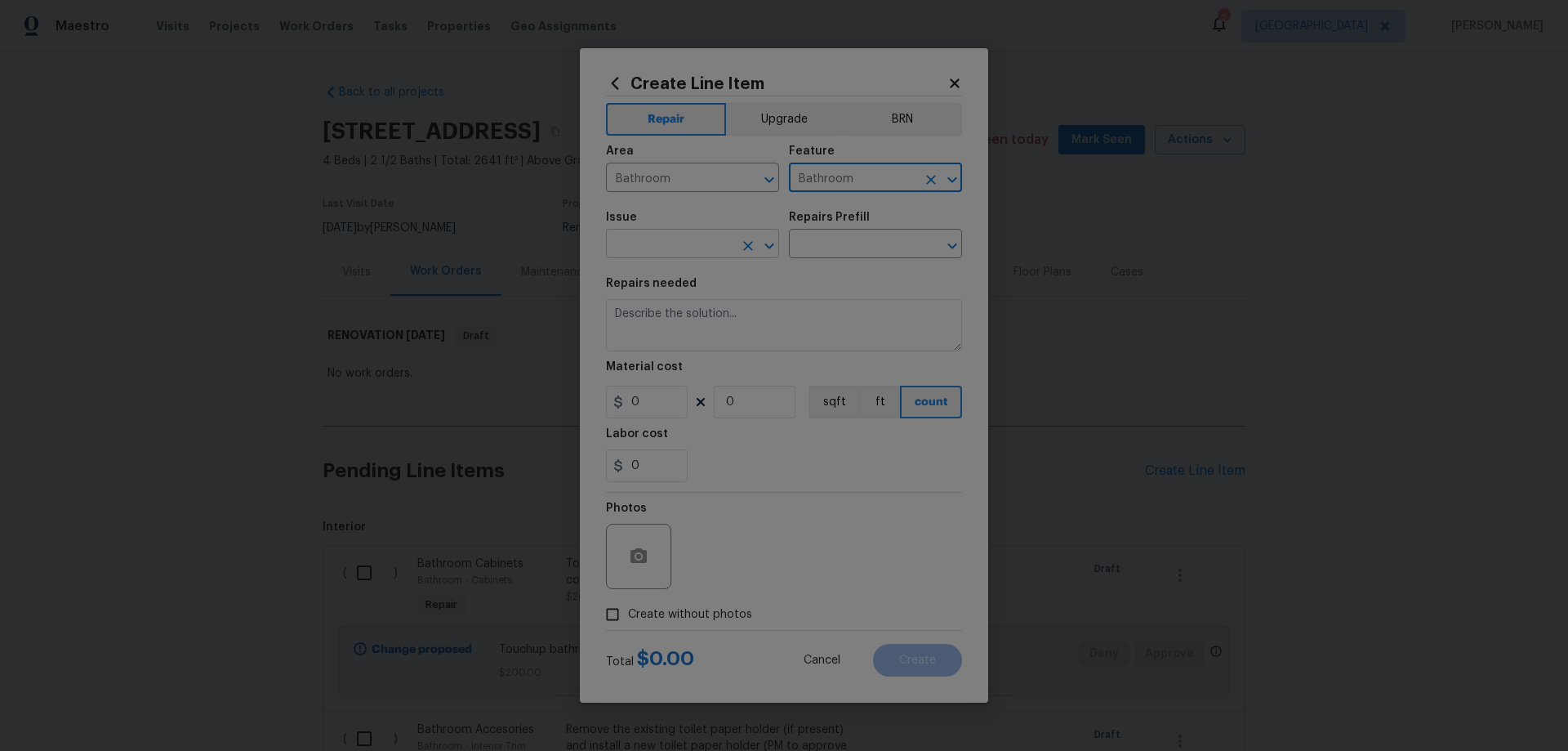
type input "Bathroom"
click at [682, 244] on input "text" at bounding box center [669, 246] width 127 height 26
click at [733, 370] on li "Bathroom Plumbing" at bounding box center [692, 375] width 173 height 27
type input "Bathroom Plumbing"
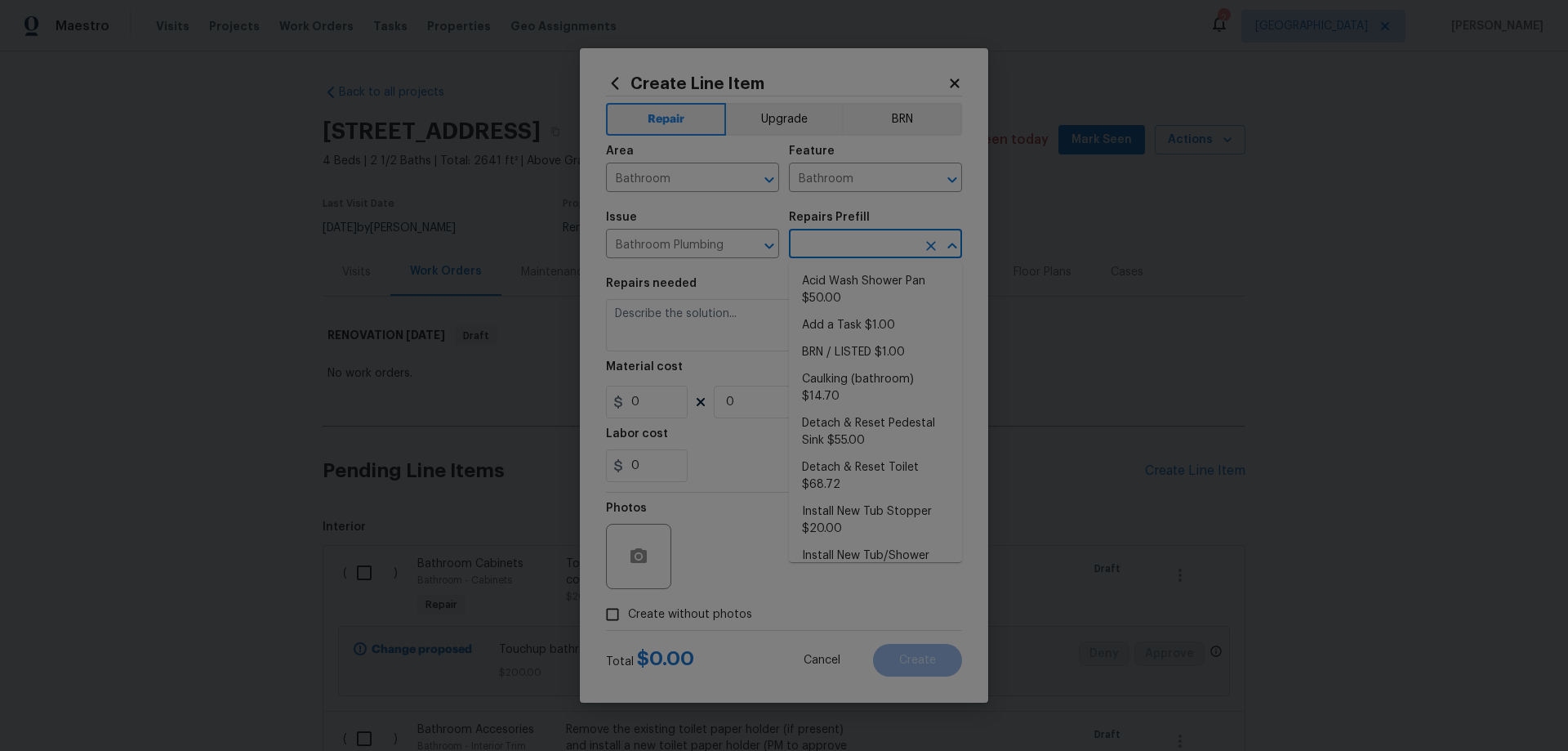
click at [830, 252] on input "text" at bounding box center [852, 246] width 127 height 26
type input "oil"
click at [926, 242] on icon "Clear" at bounding box center [931, 245] width 9 height 9
type input "sea"
click at [881, 272] on li "Replace Toilet Seat $25.00" at bounding box center [875, 282] width 173 height 27
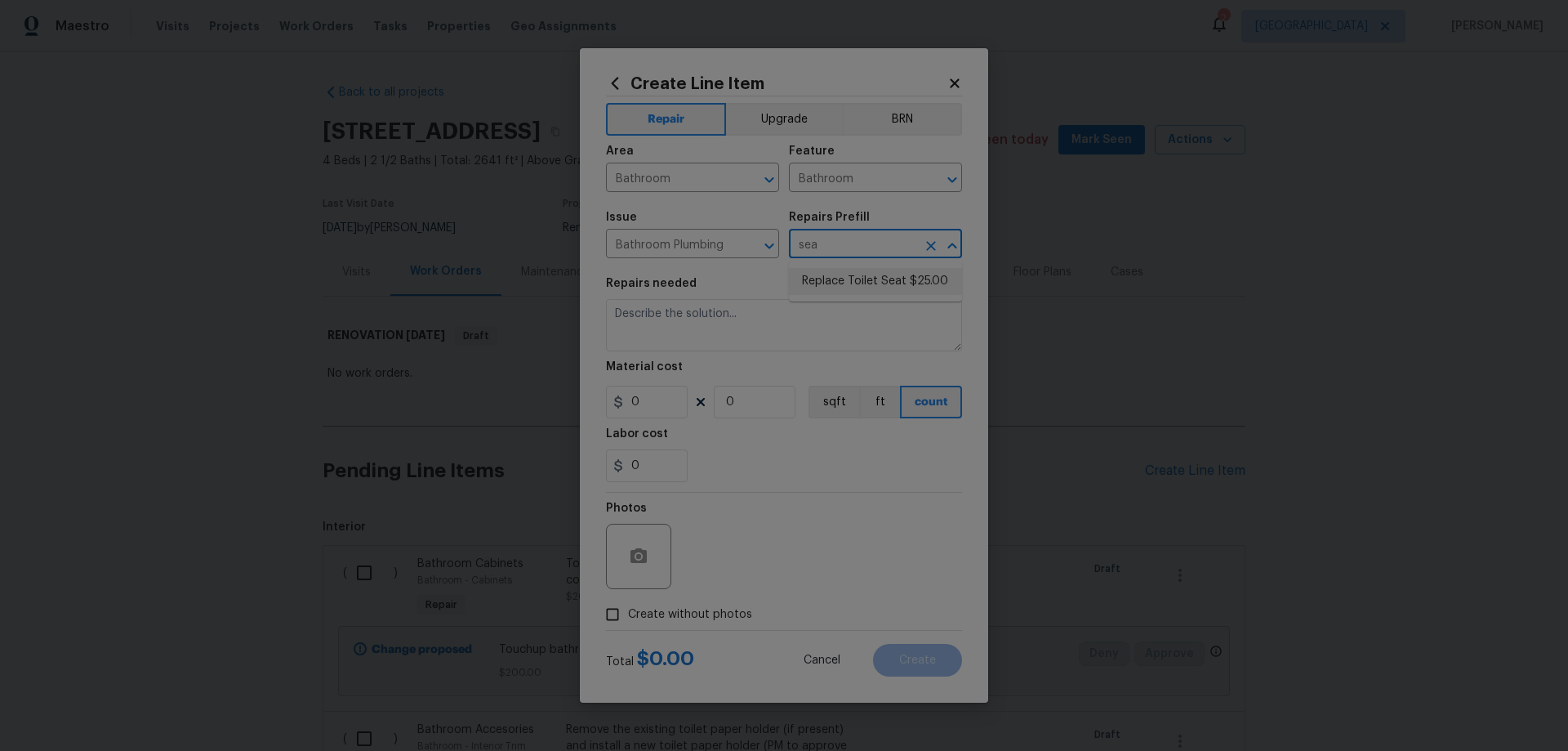
type input "Plumbing"
type input "Replace Toilet Seat $25.00"
type textarea "Remove and replace the existing toilet seat with new. If removing a bidet style…"
type input "25"
type input "1"
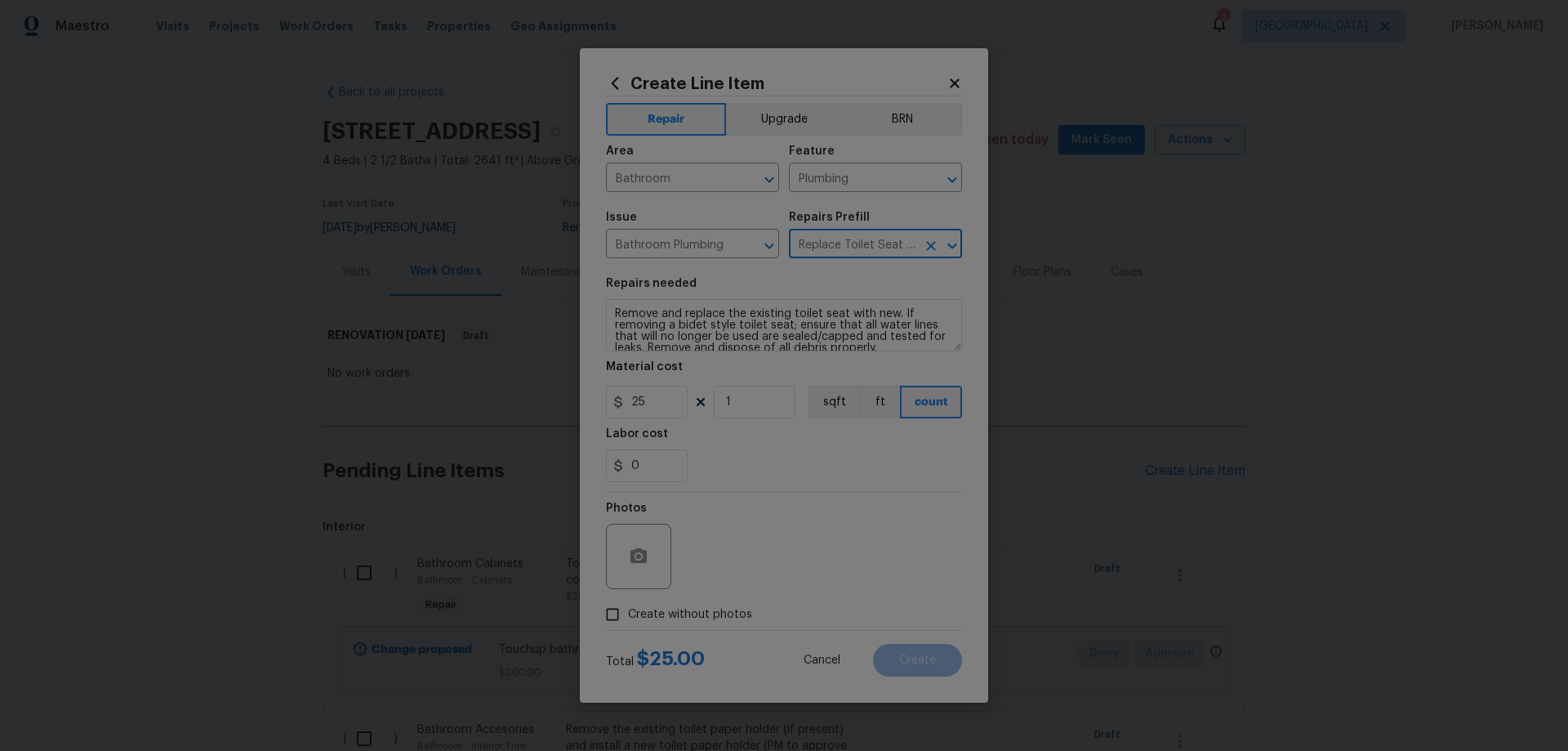
type input "Replace Toilet Seat $25.00"
click at [638, 613] on span "Create without photos" at bounding box center [690, 614] width 125 height 17
click at [628, 613] on input "Create without photos" at bounding box center [613, 614] width 31 height 31
checkbox input "true"
click at [838, 548] on textarea at bounding box center [822, 556] width 277 height 66
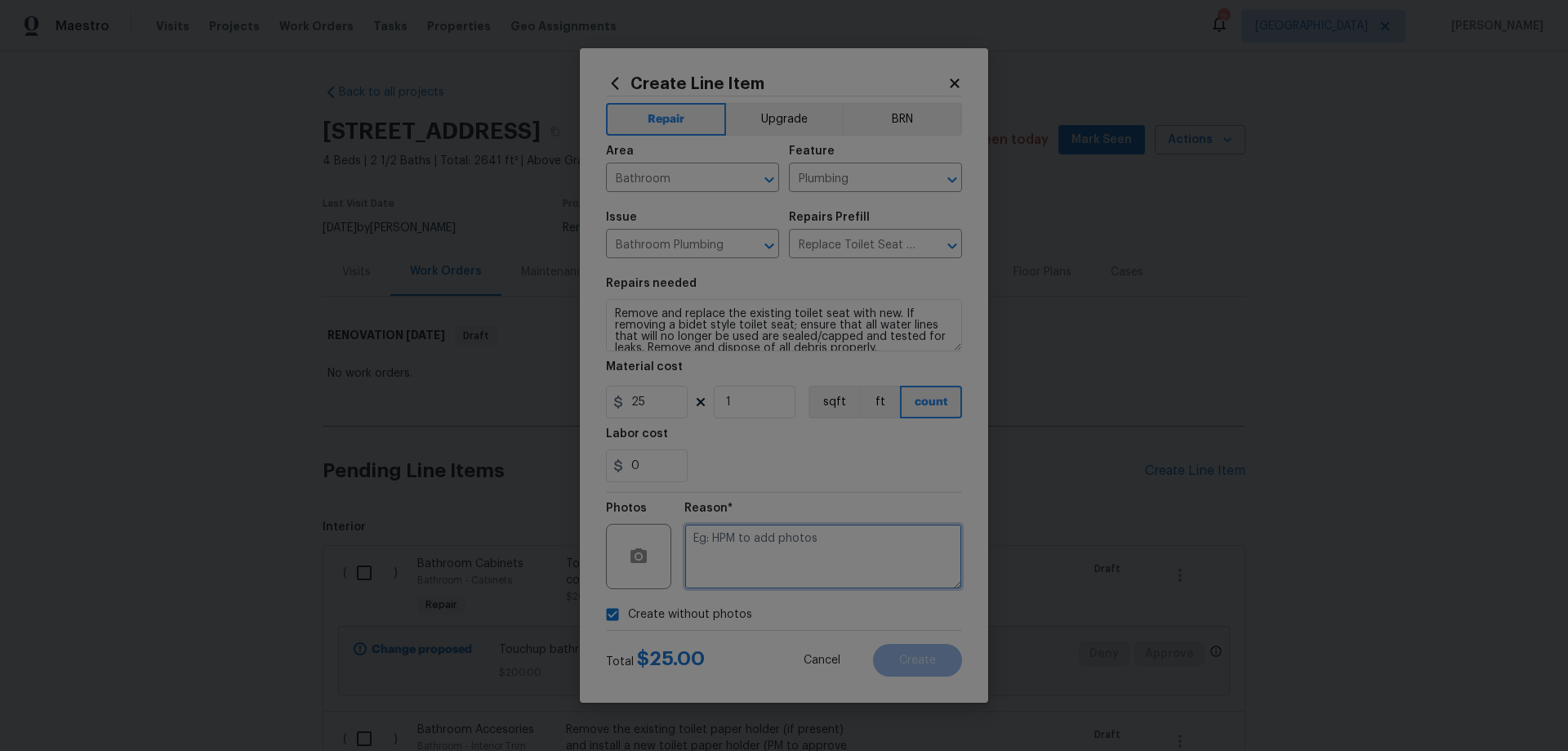
paste textarea "HPM to add photos"
type textarea "HPM to add photos"
click at [945, 659] on button "Create" at bounding box center [917, 660] width 89 height 32
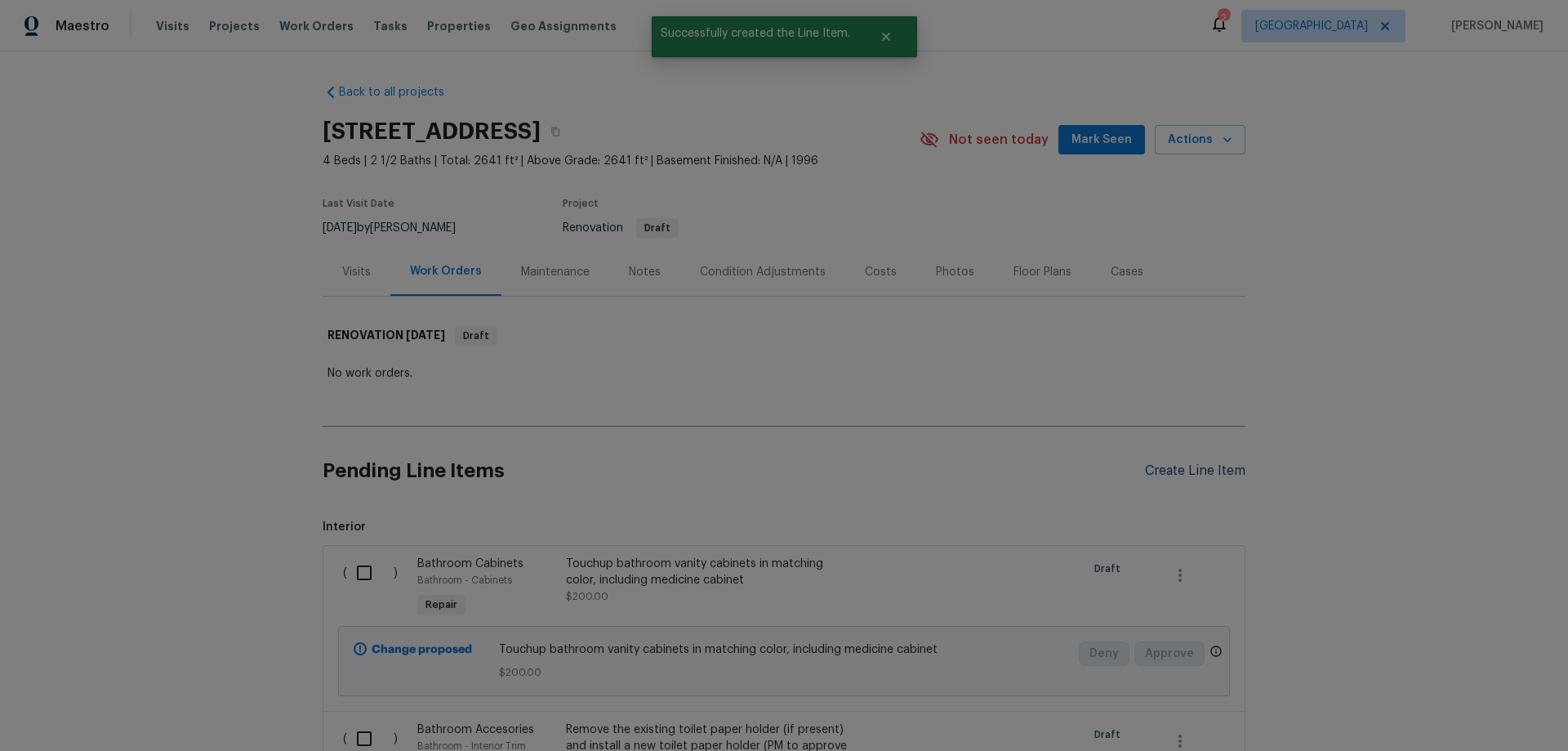
click at [1195, 468] on div "Create Line Item" at bounding box center [1195, 471] width 101 height 15
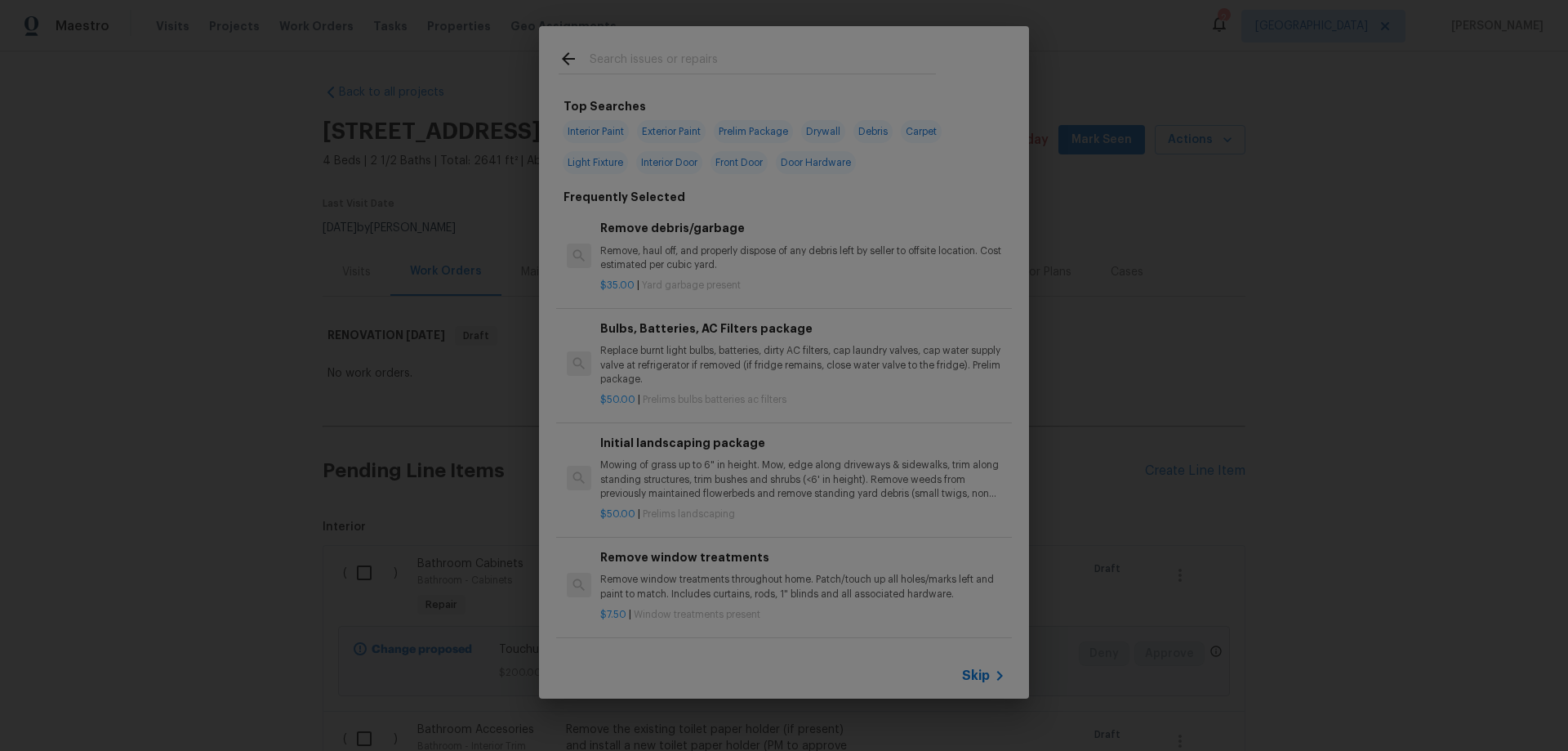
click at [995, 678] on icon at bounding box center [999, 675] width 20 height 20
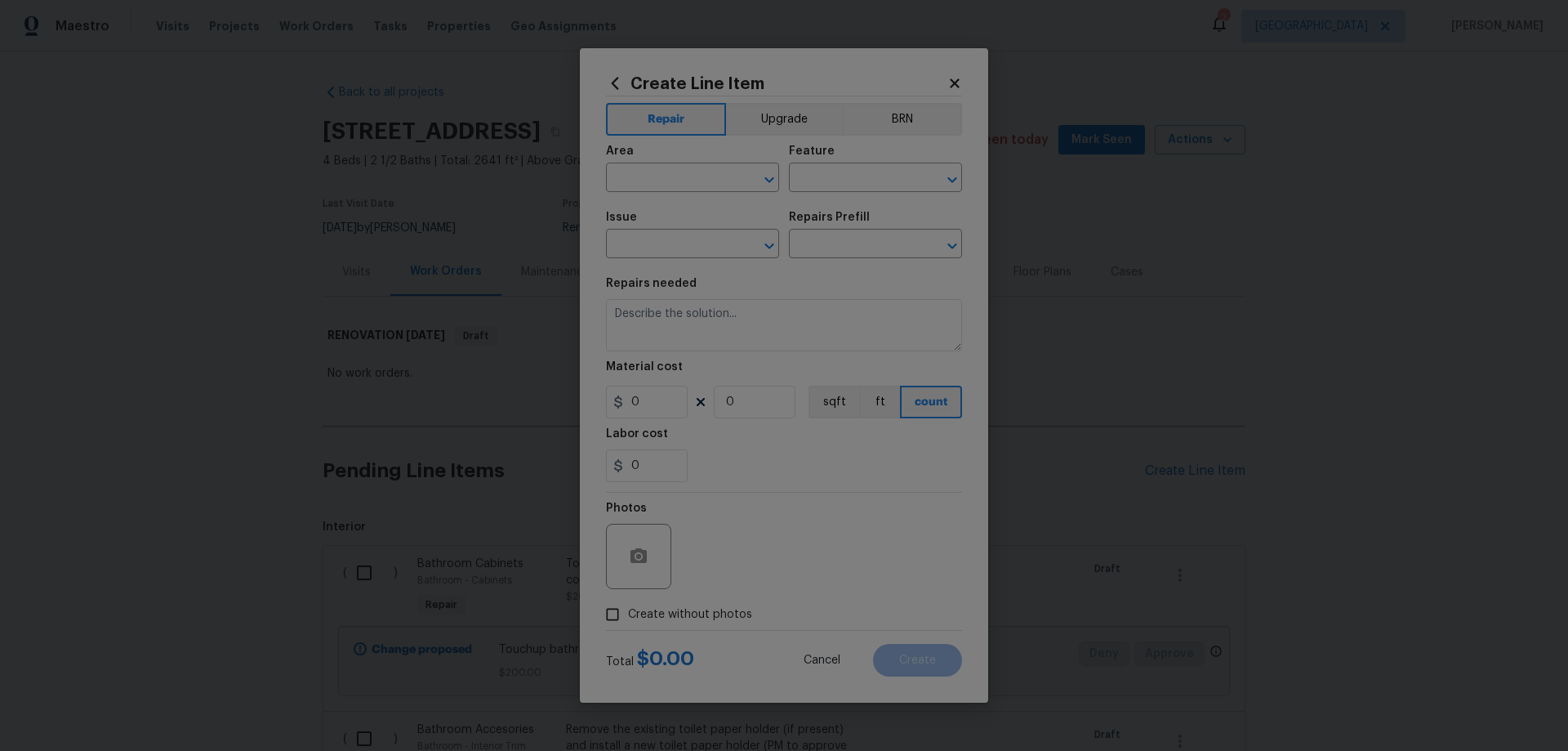
click at [681, 142] on span "Area ​" at bounding box center [692, 169] width 173 height 67
click at [688, 172] on input "text" at bounding box center [669, 179] width 127 height 26
click at [675, 207] on li "Bathroom" at bounding box center [692, 215] width 173 height 27
type input "Bathroom"
click at [851, 166] on div "Feature" at bounding box center [875, 155] width 173 height 21
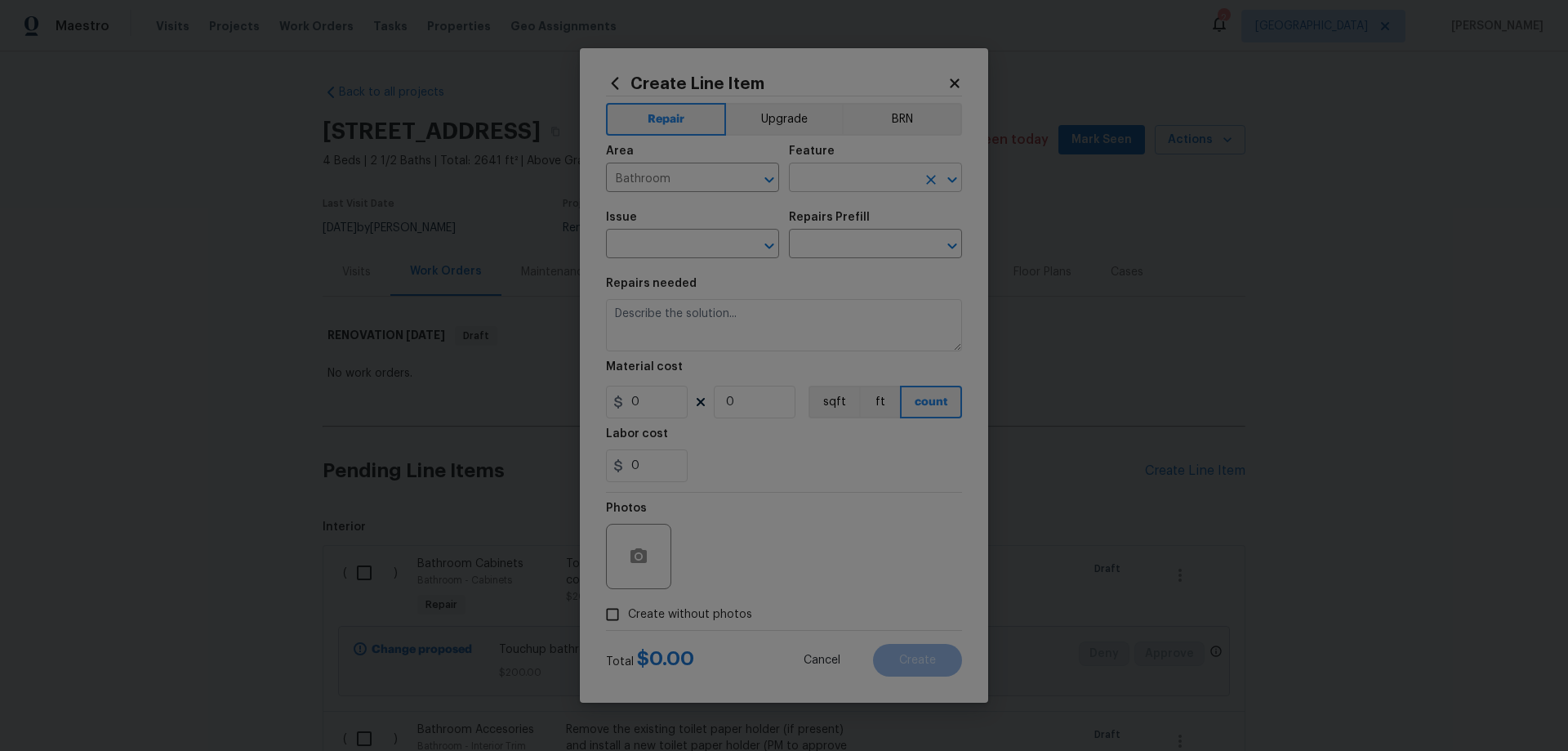
click at [845, 178] on input "text" at bounding box center [852, 179] width 127 height 26
click at [831, 245] on li "Bathtub" at bounding box center [875, 254] width 173 height 27
type input "Bathtub"
click at [645, 246] on input "text" at bounding box center [669, 246] width 127 height 26
click at [671, 368] on li "Interior Resurfacing" at bounding box center [692, 365] width 173 height 27
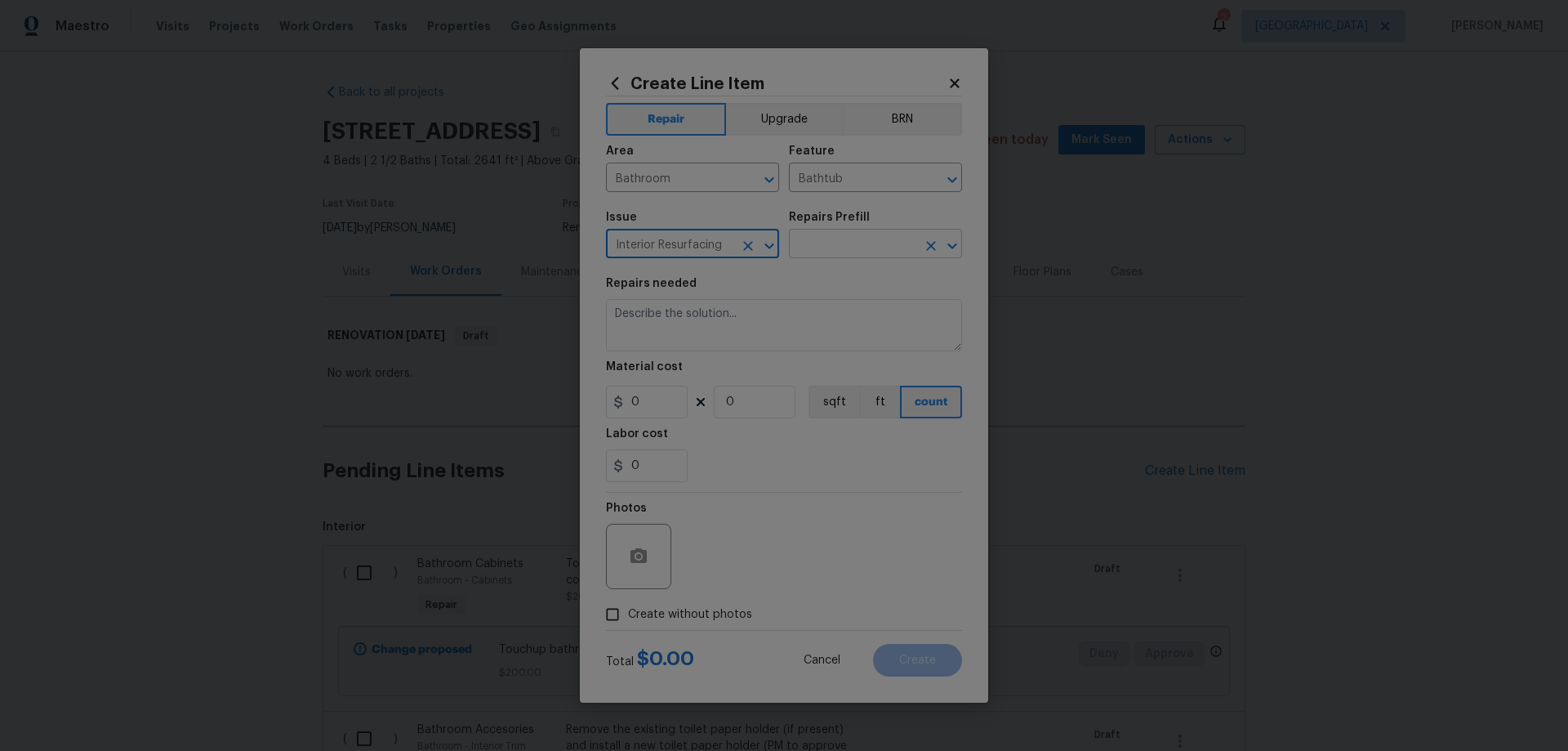
type input "Interior Resurfacing"
click at [851, 257] on input "text" at bounding box center [852, 246] width 127 height 26
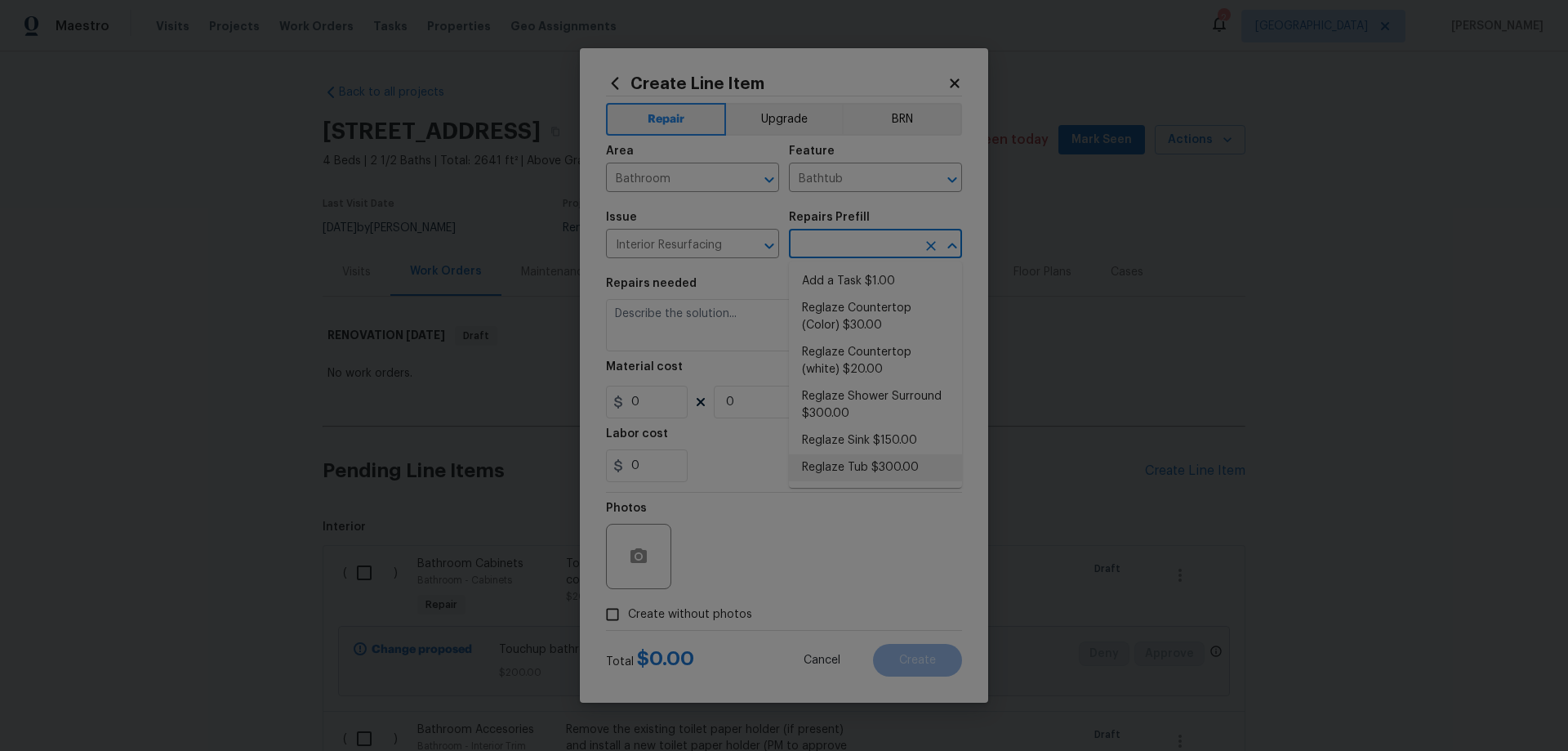
click at [887, 464] on li "Reglaze Tub $300.00" at bounding box center [875, 468] width 173 height 27
type input "Reglaze Tub $300.00"
type textarea "Prep, mask, clean and reglaze the tub (white) both on the in and outer sides. H…"
type input "300"
type input "1"
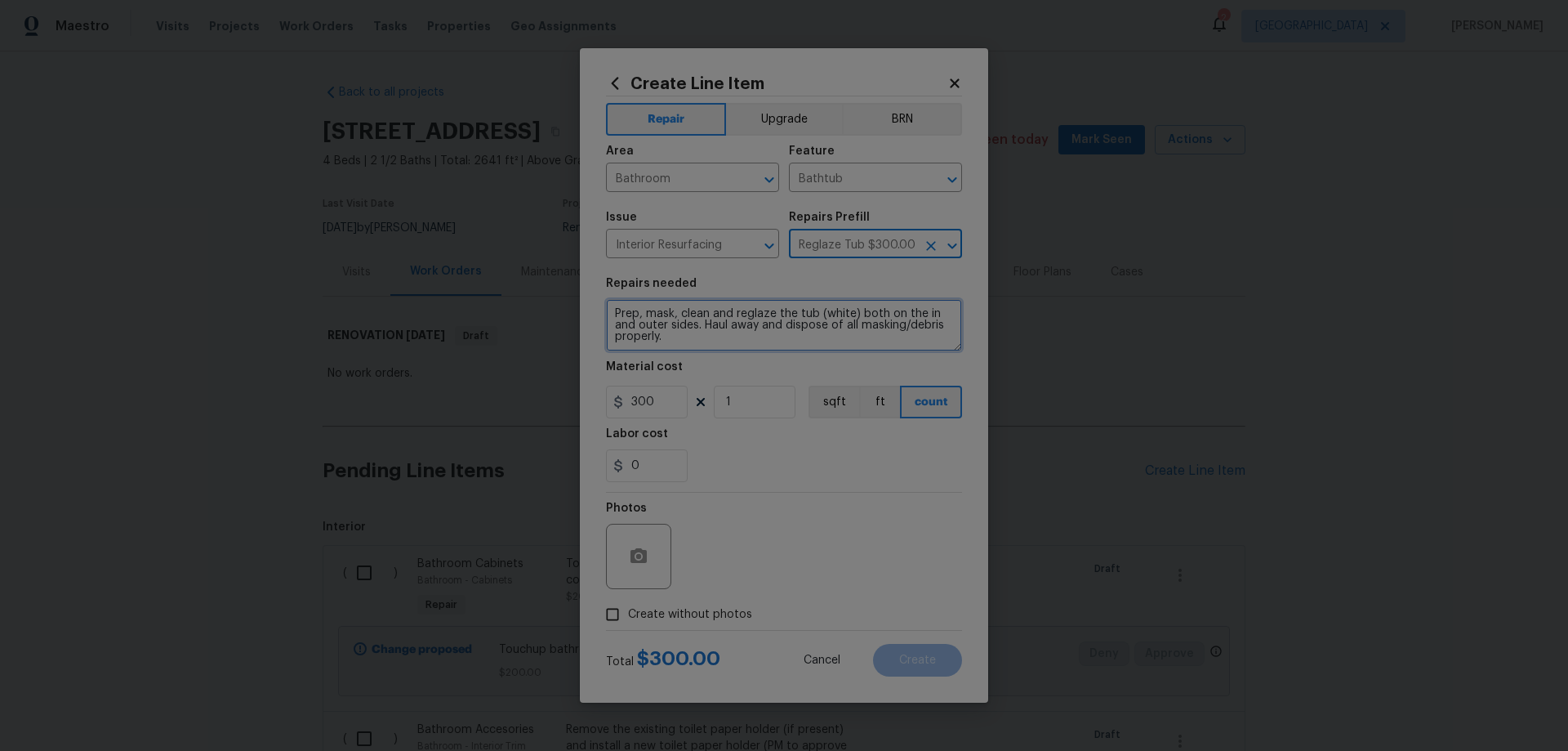
click at [810, 309] on textarea "Prep, mask, clean and reglaze the tub (white) both on the in and outer sides. H…" at bounding box center [783, 324] width 356 height 52
click at [816, 311] on textarea "Prep, mask, clean and reglaze the tub (white) both on the in and outer sides. H…" at bounding box center [783, 324] width 356 height 52
type textarea "Prep, mask, clean and reglaze the tub and surround (white) both on the in and o…"
click at [636, 397] on input "300" at bounding box center [647, 402] width 82 height 32
click at [695, 606] on span "Create without photos" at bounding box center [690, 614] width 125 height 17
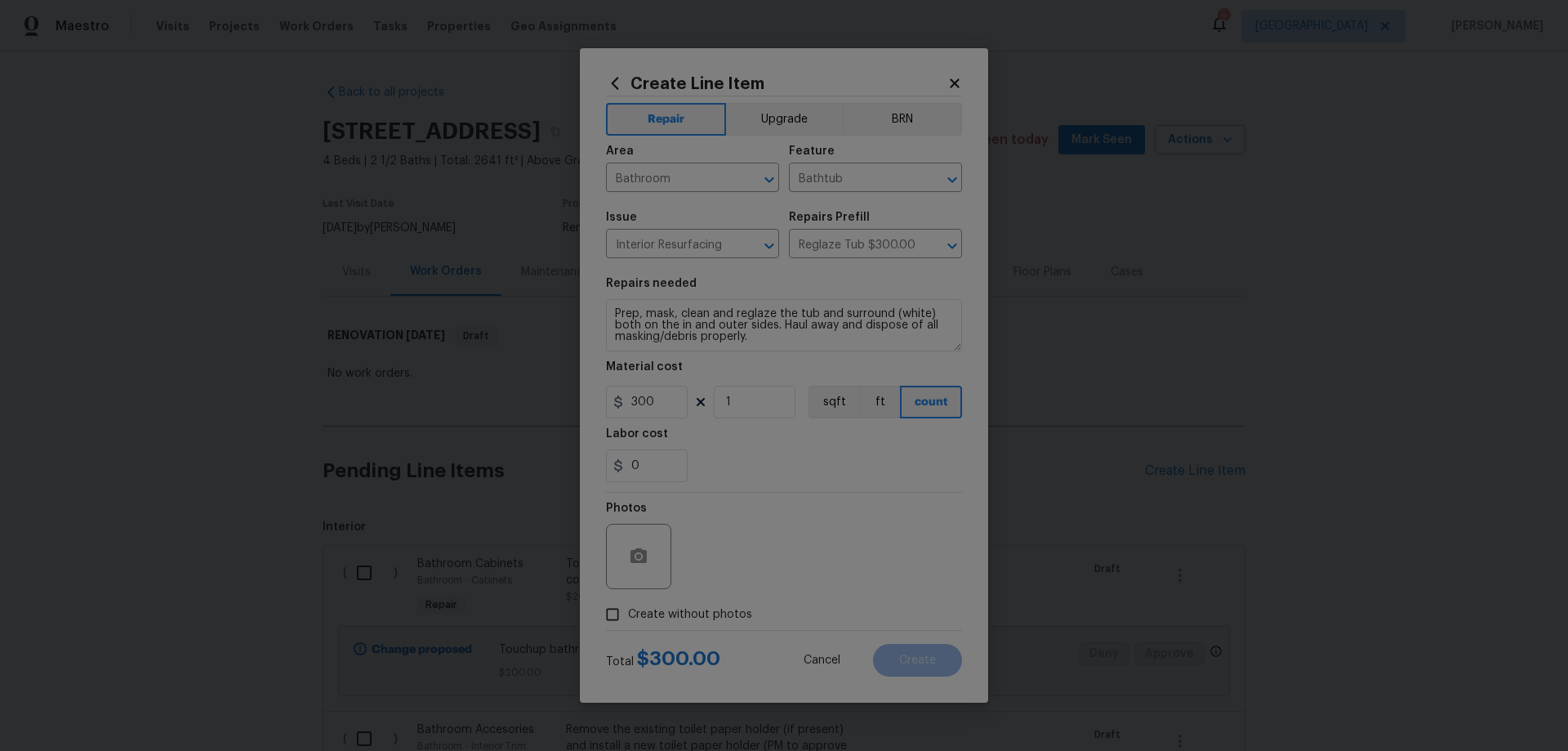
click at [628, 606] on input "Create without photos" at bounding box center [613, 614] width 31 height 31
checkbox input "true"
click at [744, 545] on textarea at bounding box center [822, 556] width 277 height 66
paste textarea "HPM to add photos"
type textarea "HPM to add photos"
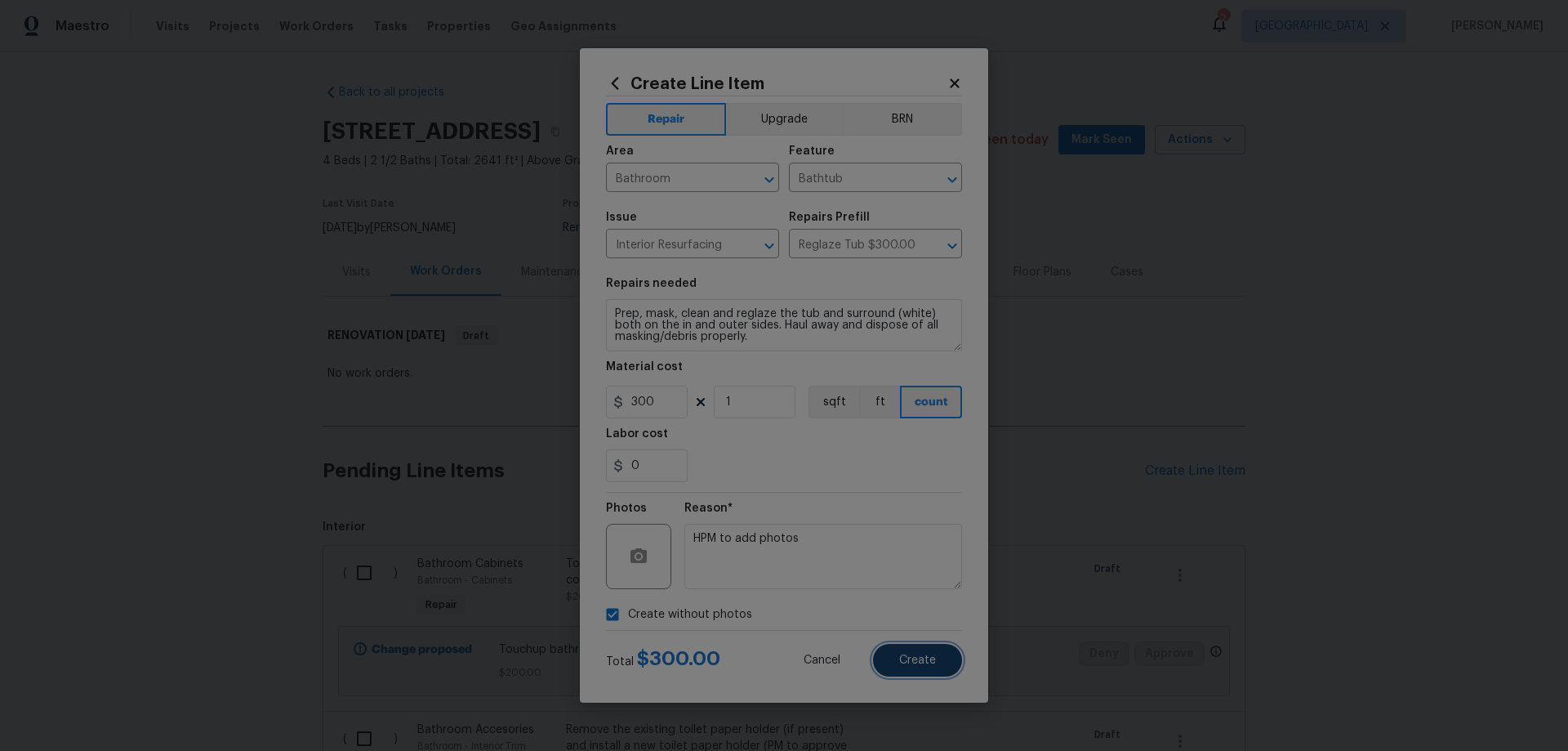
click at [940, 656] on button "Create" at bounding box center [917, 660] width 89 height 32
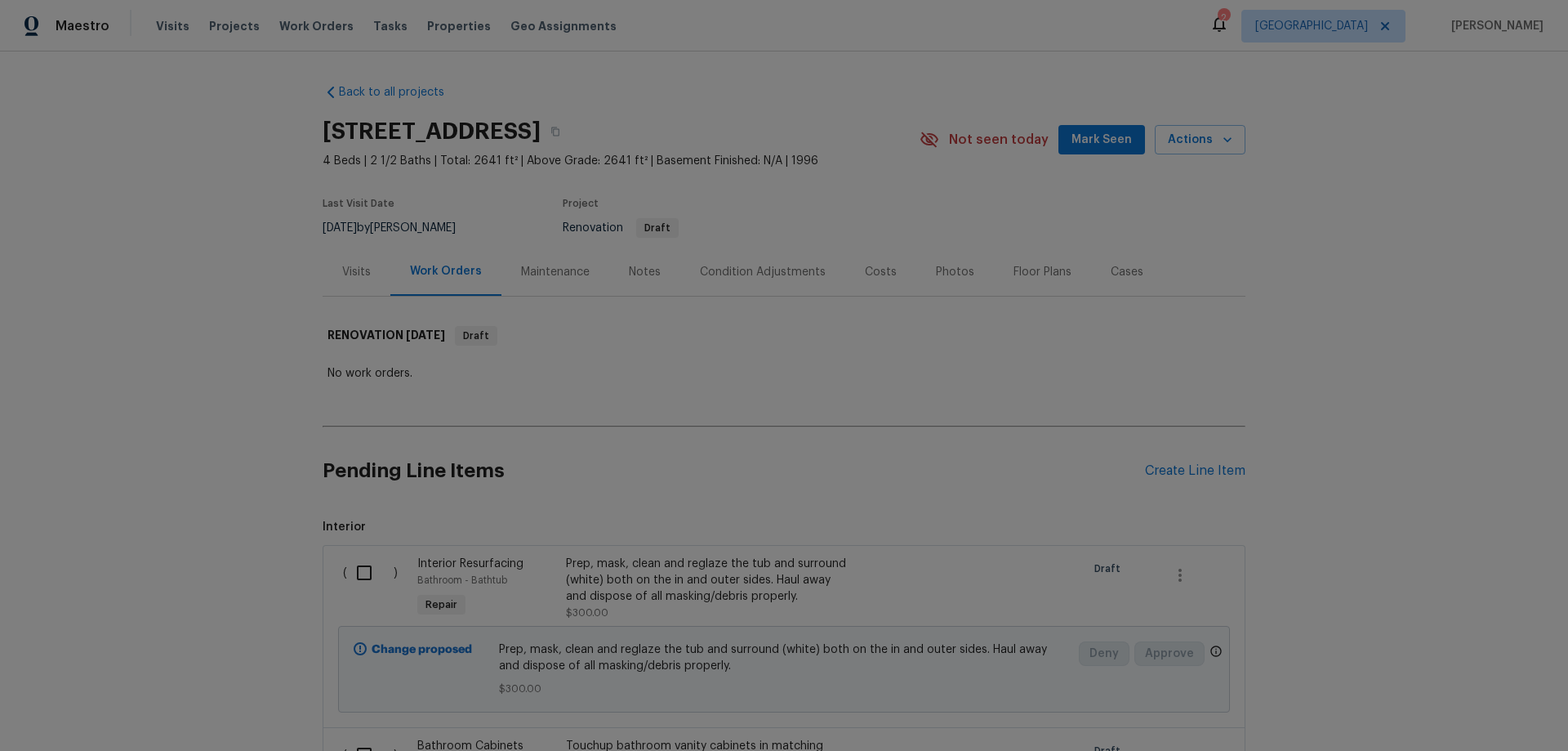
click at [1205, 469] on div "Create Line Item" at bounding box center [1195, 471] width 101 height 15
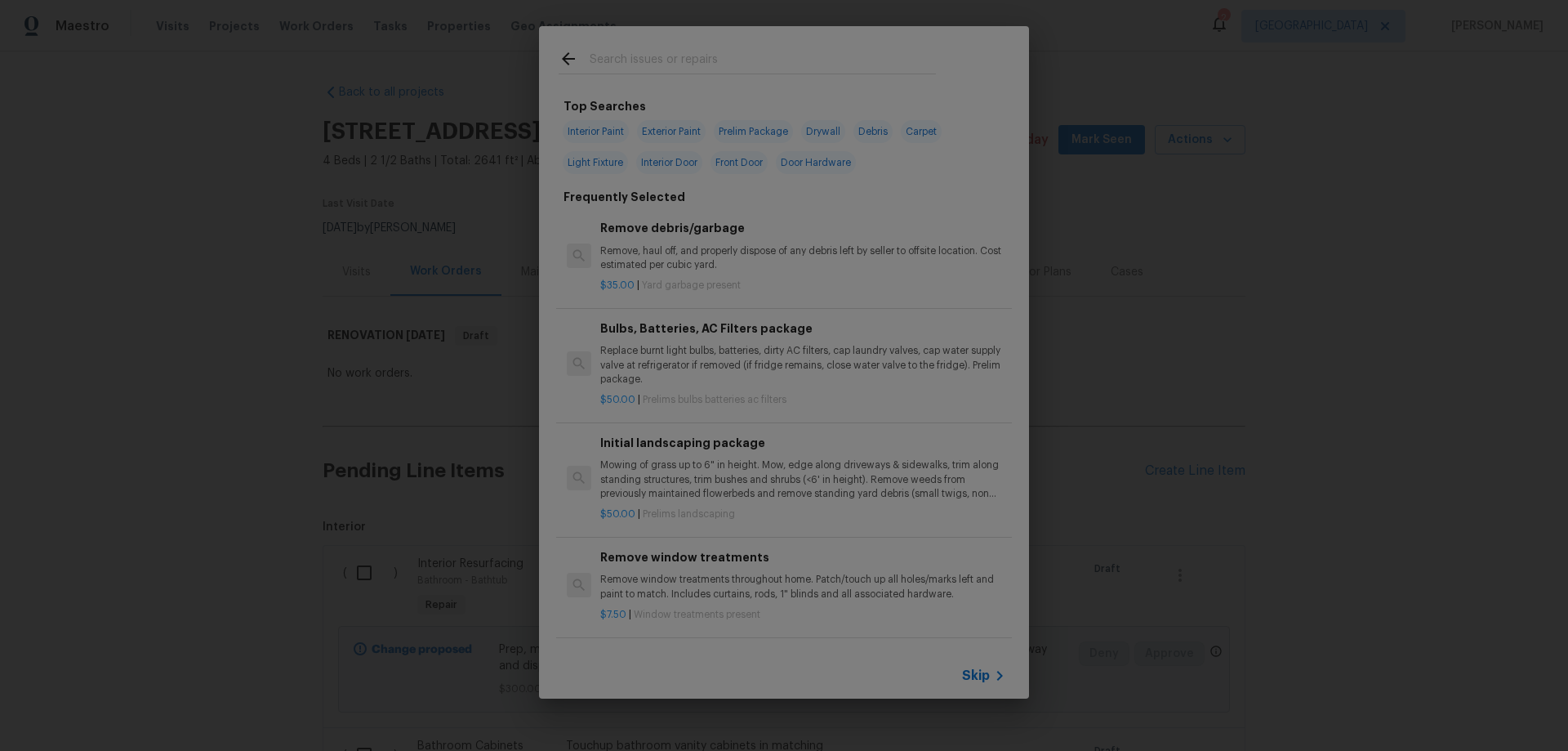
click at [975, 671] on span "Skip" at bounding box center [976, 675] width 28 height 16
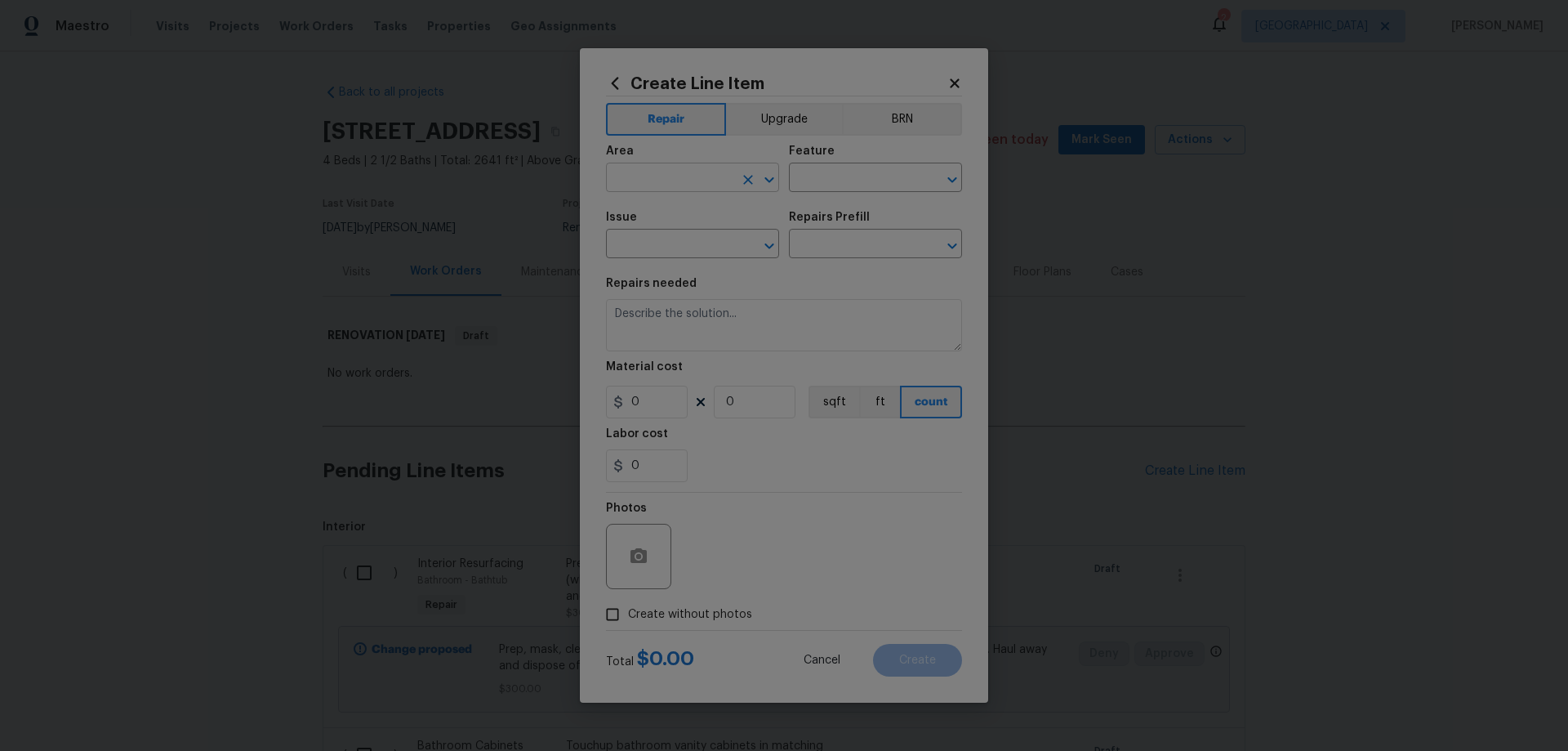
click at [688, 183] on input "text" at bounding box center [669, 179] width 127 height 26
type input "Interior Overall"
type input "Overall Flooring"
type input "Flooring General"
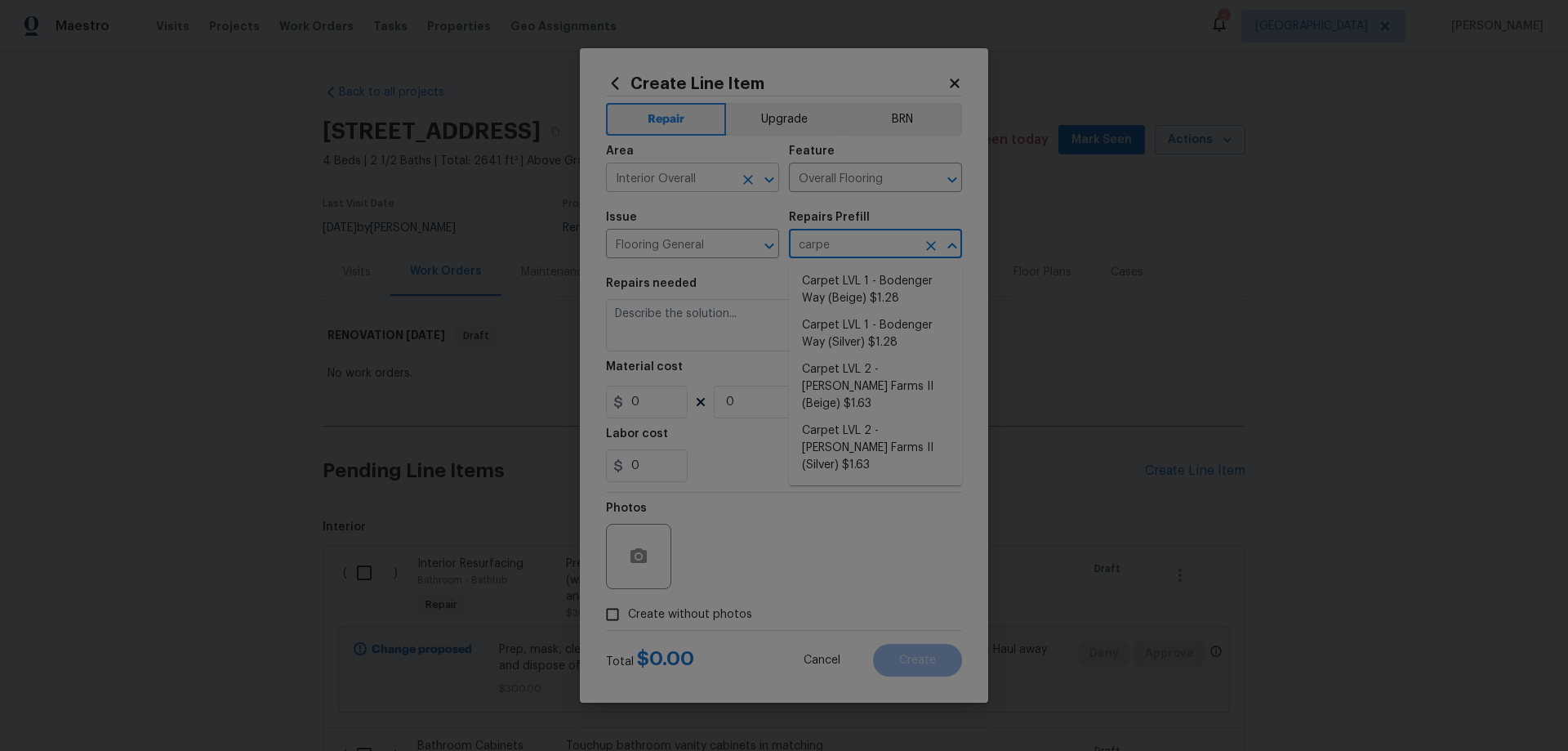
type input "carpet"
click at [872, 288] on li "Carpet LVL 1 - Bodenger Way (Beige) $1.28" at bounding box center [875, 290] width 173 height 44
type input "Carpet LVL 1 - Bodenger Way (Beige) $1.28"
type textarea "Install new carpet. (Bodenger Way 749 Bird Bath, Beige) at all previously carpe…"
type input "1.28"
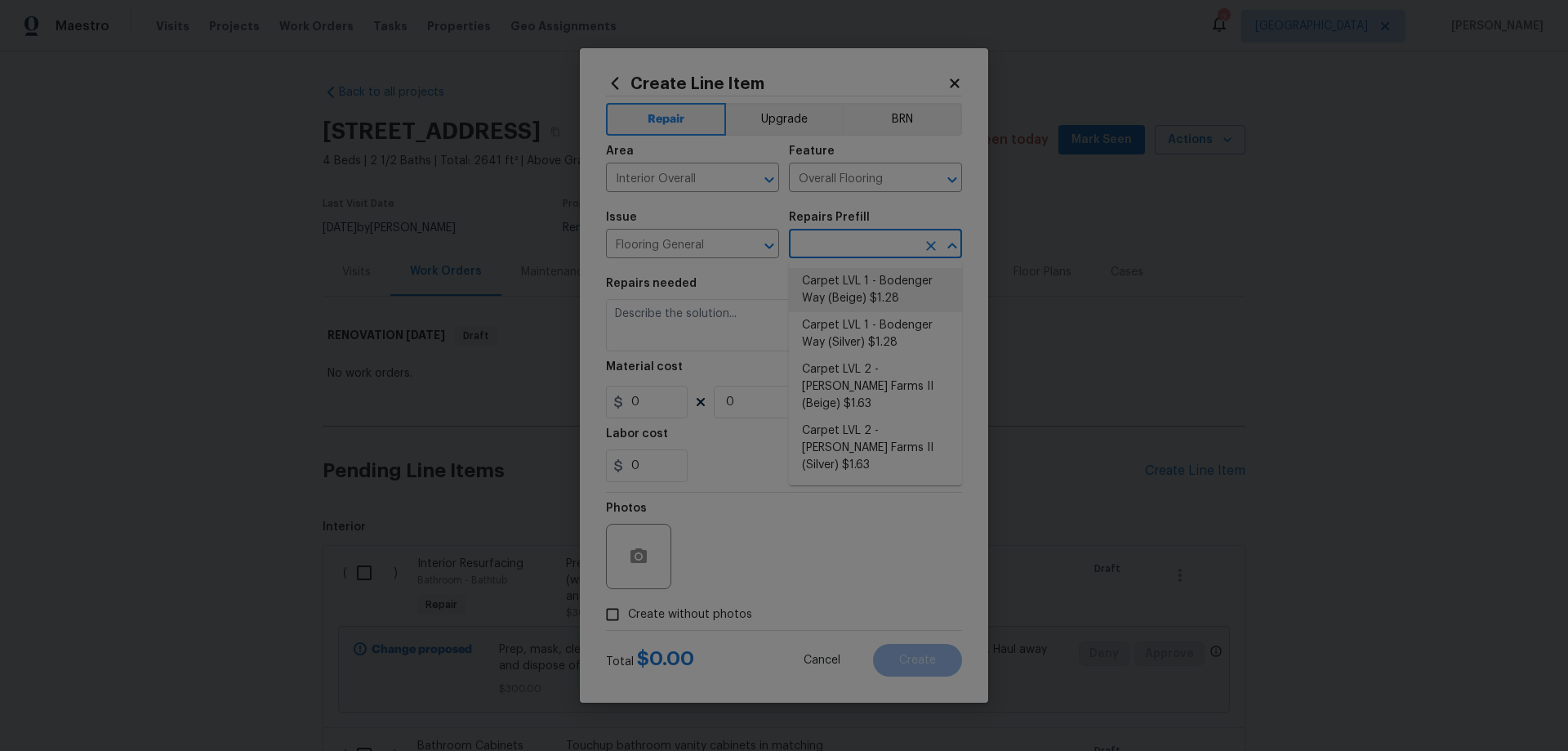
type input "1"
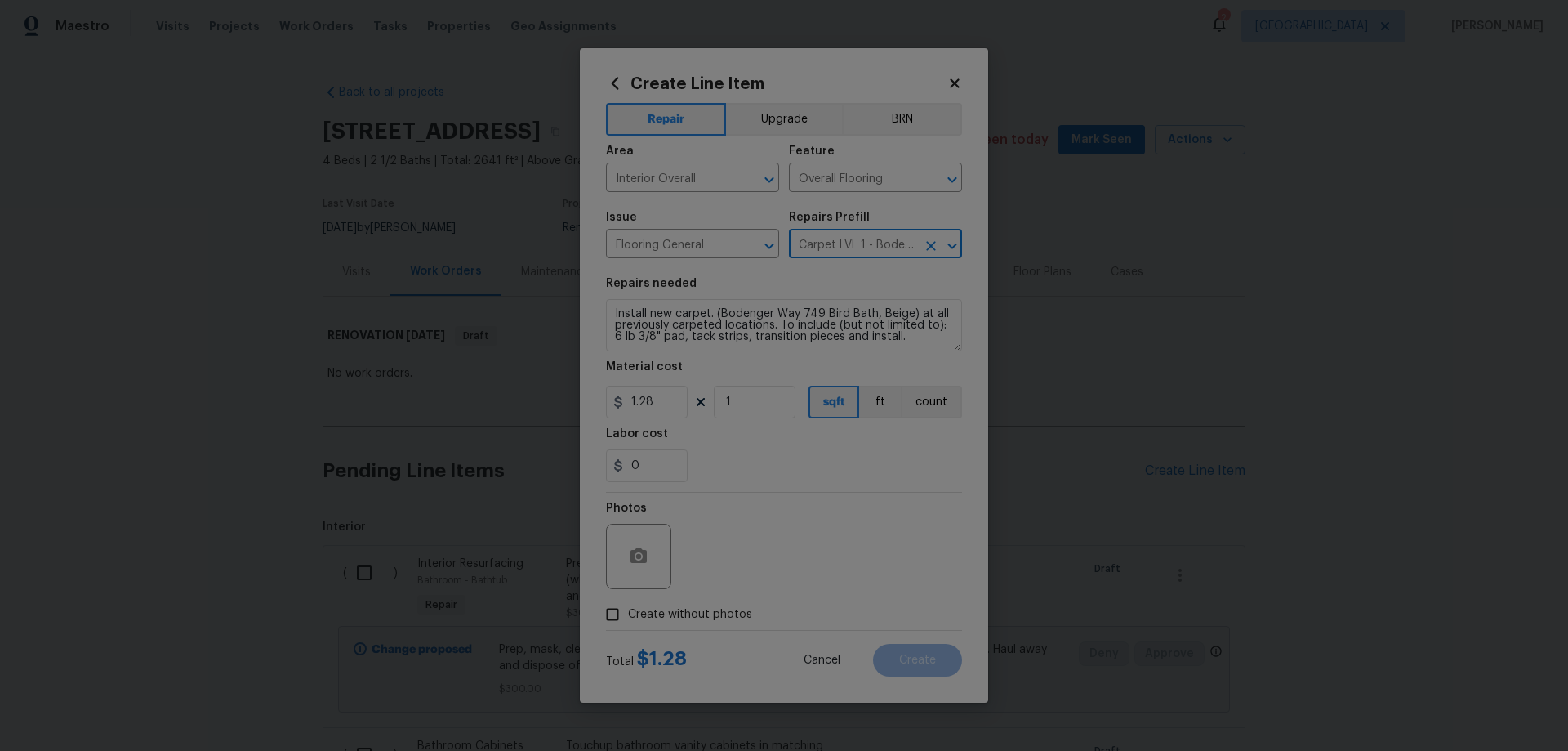
type input "Carpet LVL 1 - Bodenger Way (Beige) $1.28"
drag, startPoint x: 641, startPoint y: 395, endPoint x: 660, endPoint y: 397, distance: 19.1
click at [660, 397] on input "1.28" at bounding box center [647, 402] width 82 height 32
type input "1.47"
click at [756, 399] on input "1" at bounding box center [755, 402] width 82 height 32
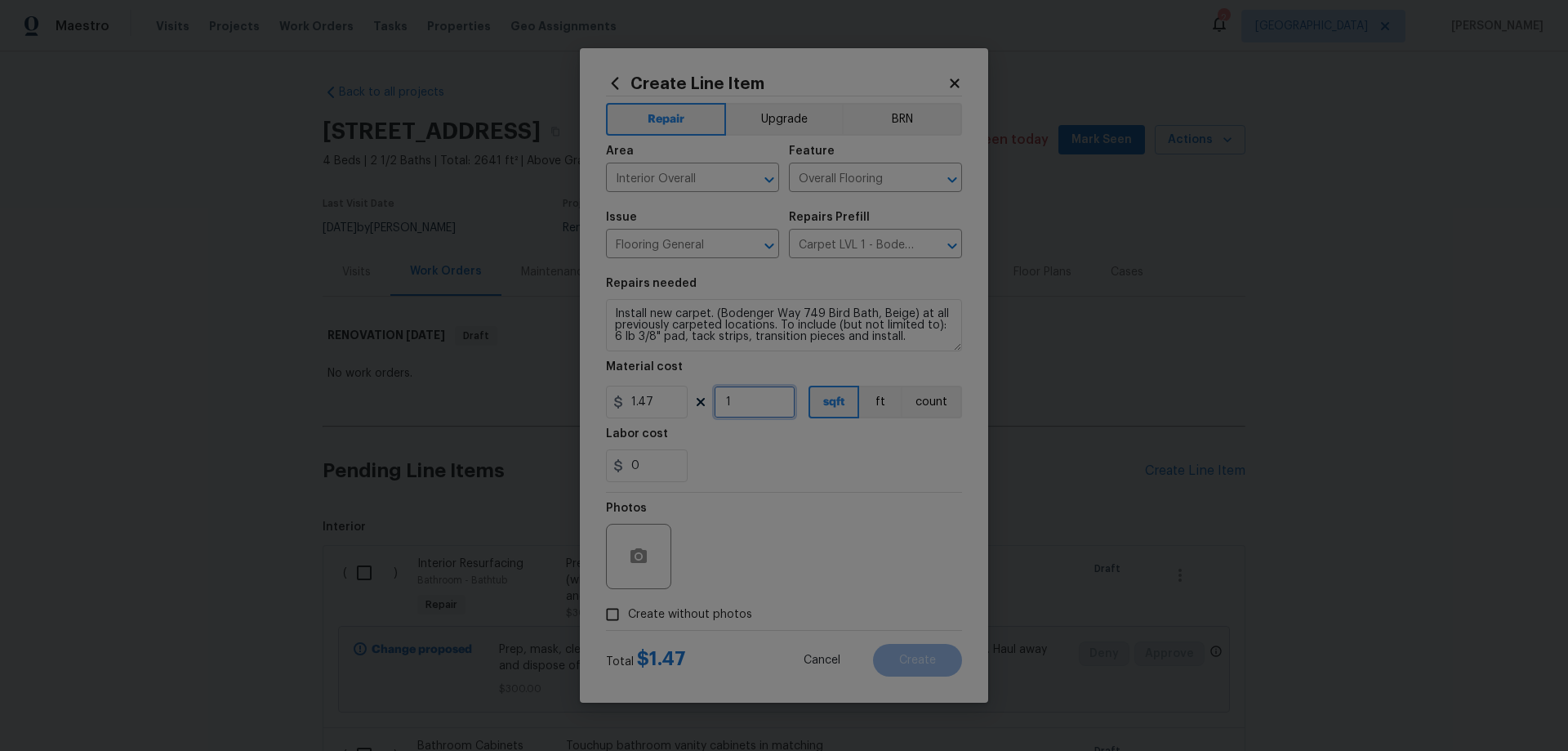
click at [740, 401] on input "1" at bounding box center [755, 402] width 82 height 32
type input "1400"
click at [678, 609] on span "Create without photos" at bounding box center [690, 614] width 125 height 17
click at [628, 609] on input "Create without photos" at bounding box center [613, 614] width 31 height 31
checkbox input "true"
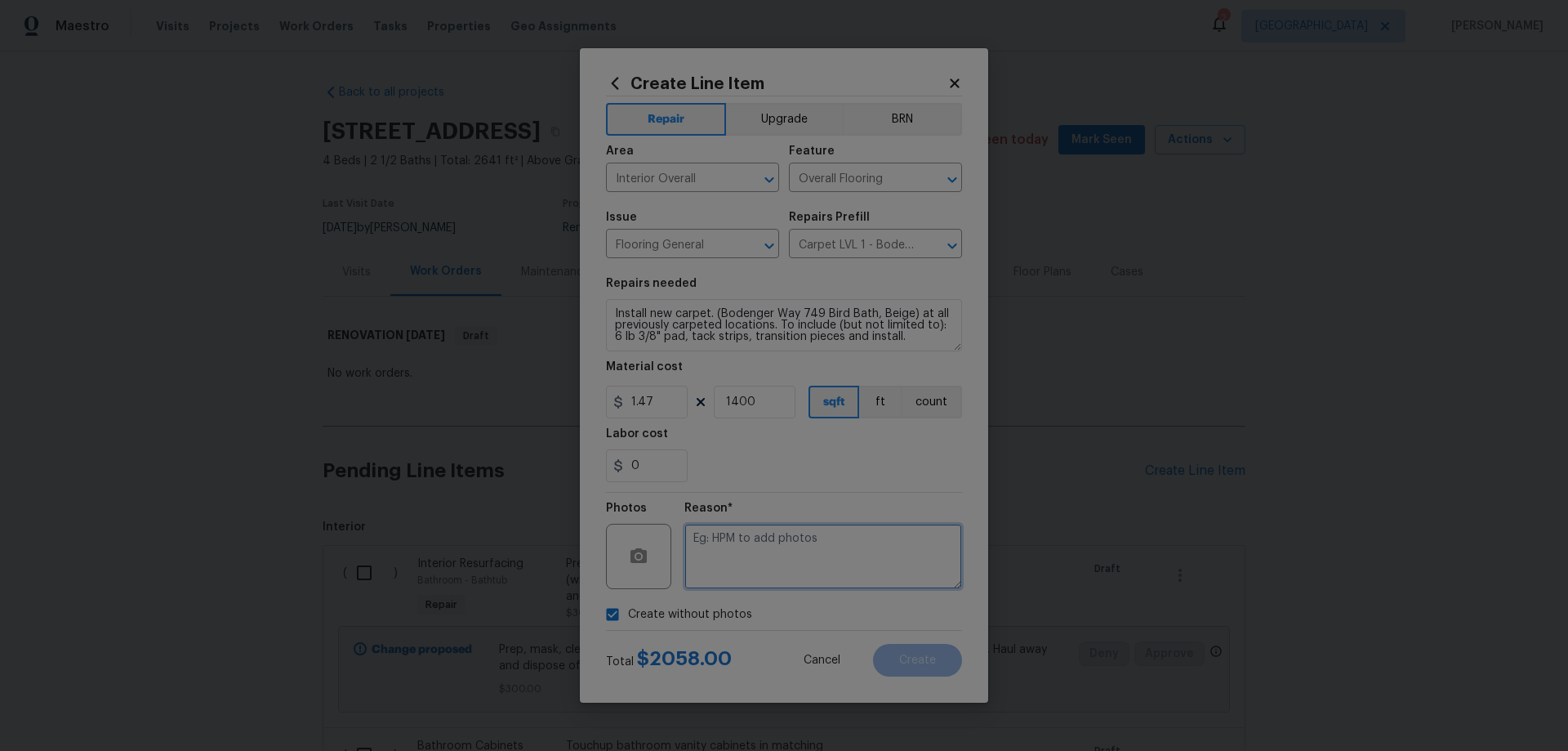
click at [759, 550] on textarea at bounding box center [822, 556] width 277 height 66
paste textarea "HPM to add photos"
type textarea "HPM to add photos"
click at [939, 670] on button "Create" at bounding box center [917, 660] width 89 height 32
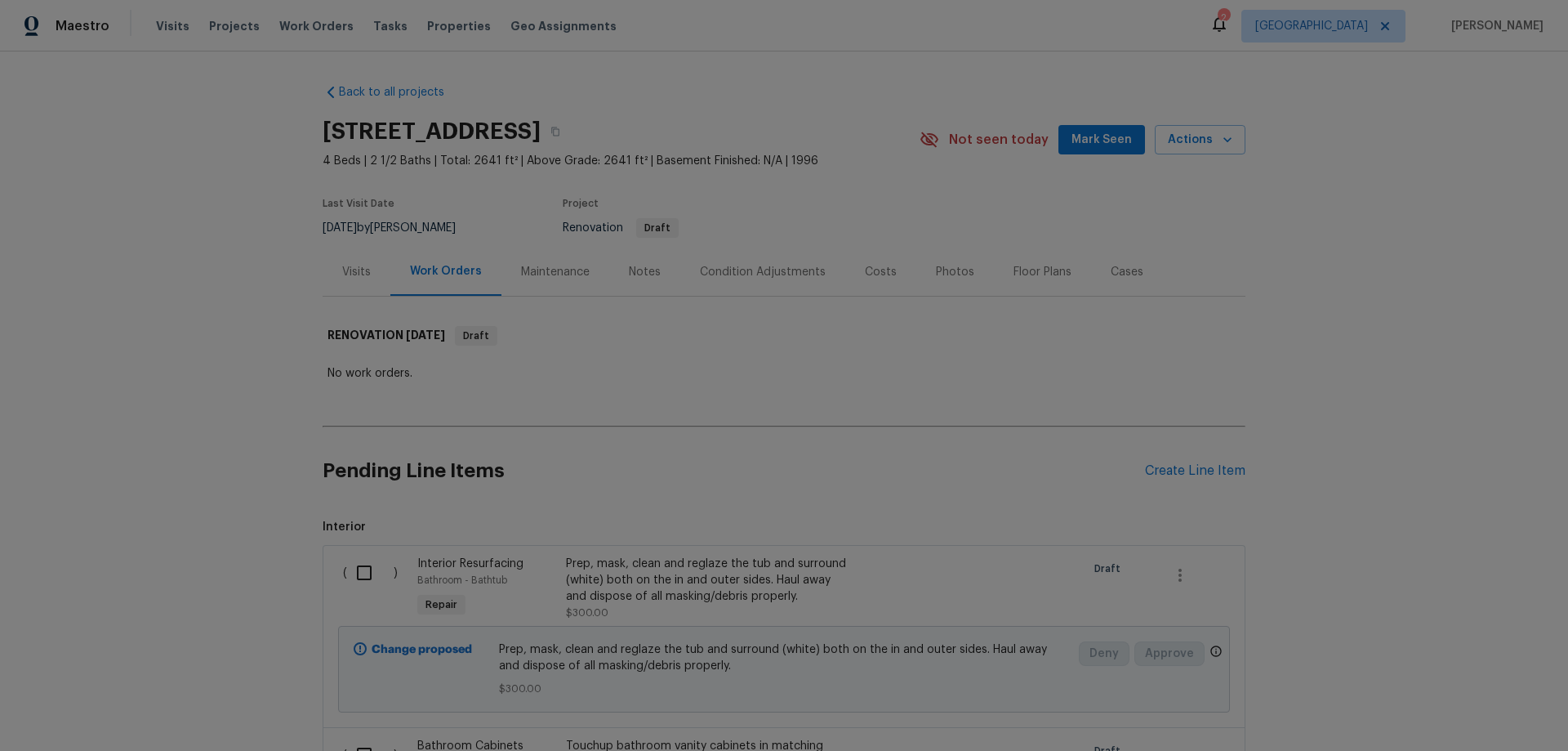
click at [1380, 271] on div "Back to all projects 14018 Fair Glade Ln, Cypress, TX 77429 4 Beds | 2 1/2 Bath…" at bounding box center [784, 400] width 1568 height 699
click at [1088, 147] on span "Mark Seen" at bounding box center [1101, 140] width 61 height 20
click at [648, 268] on div "Notes" at bounding box center [644, 271] width 32 height 16
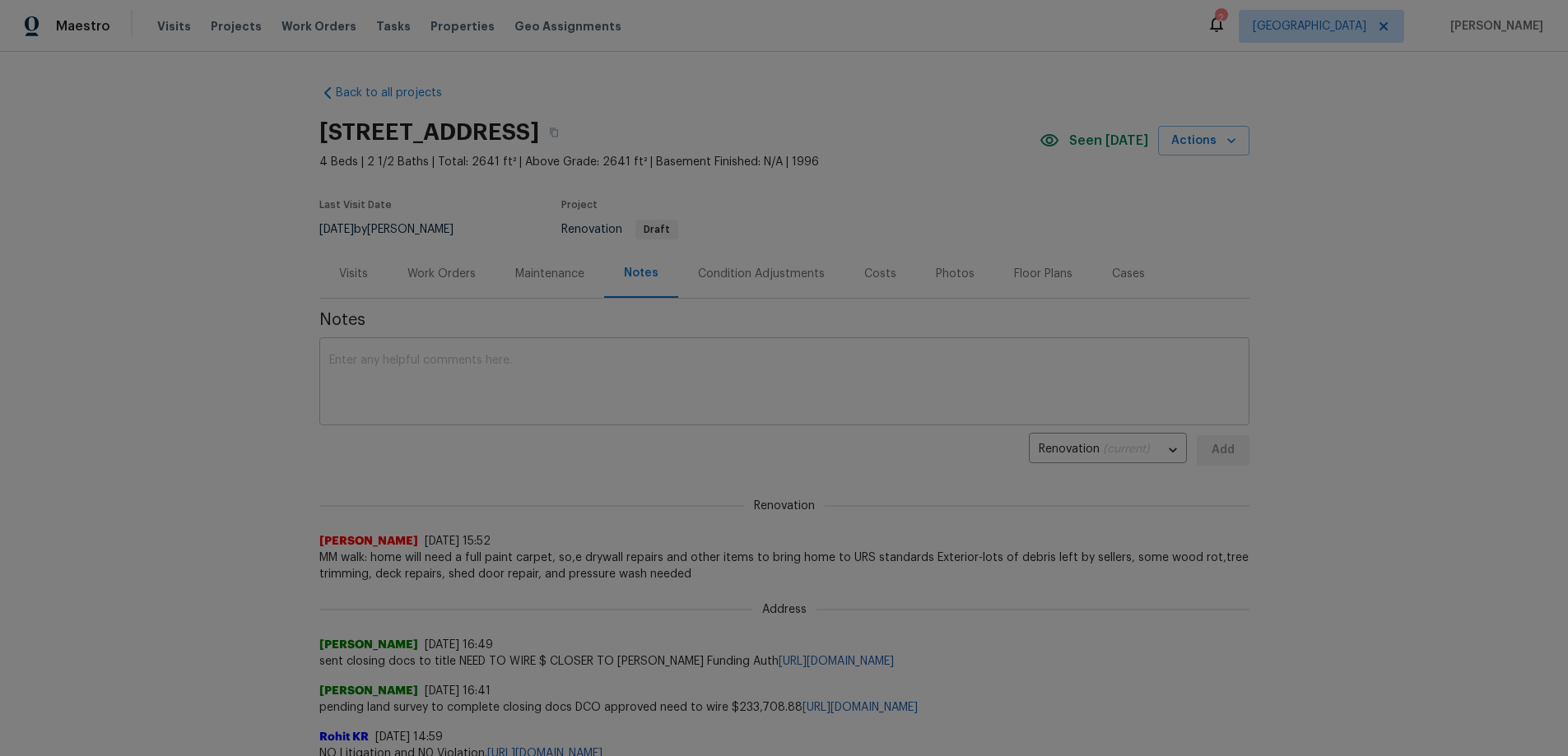
click at [573, 385] on textarea at bounding box center [784, 383] width 910 height 58
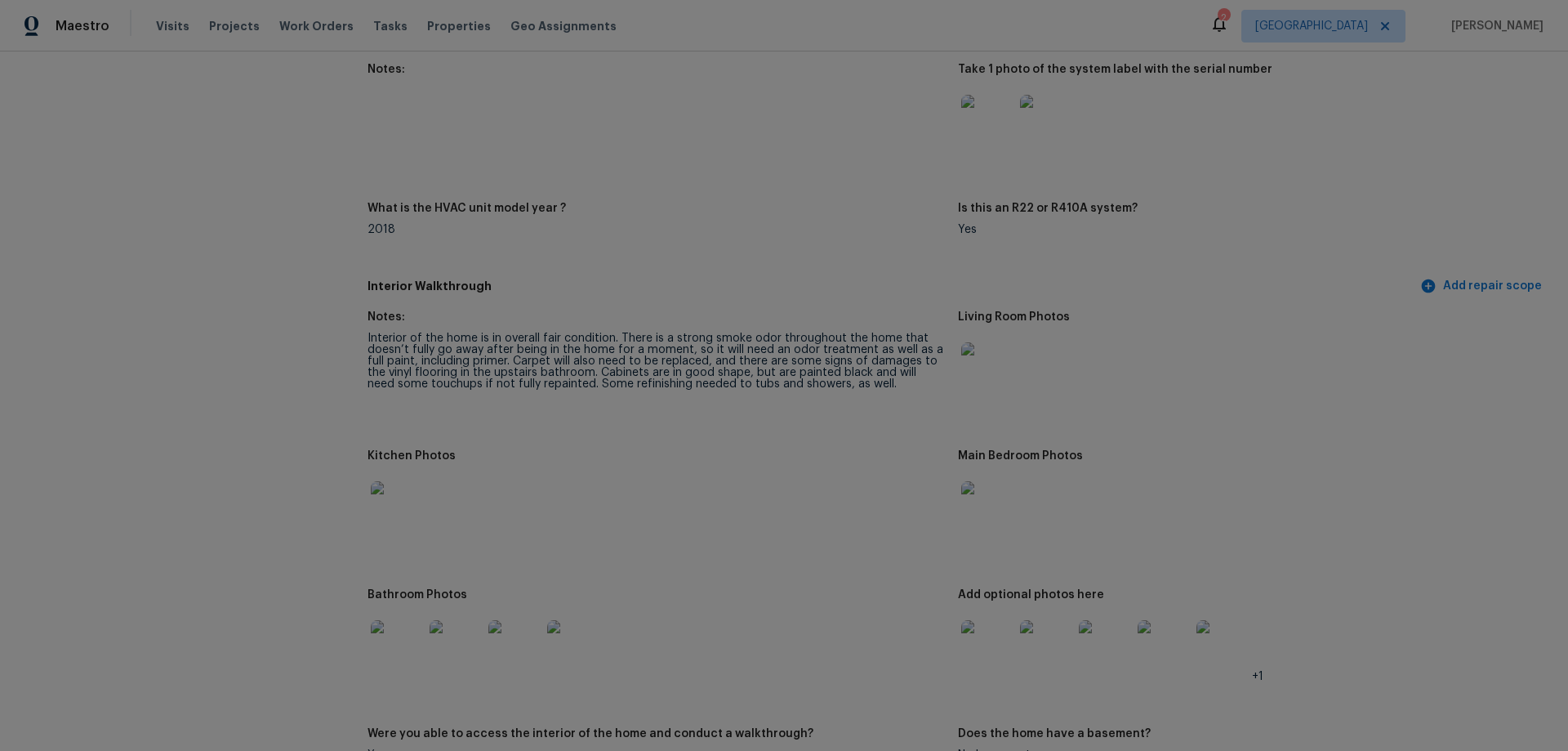
scroll to position [1470, 0]
click at [371, 495] on img at bounding box center [397, 511] width 52 height 52
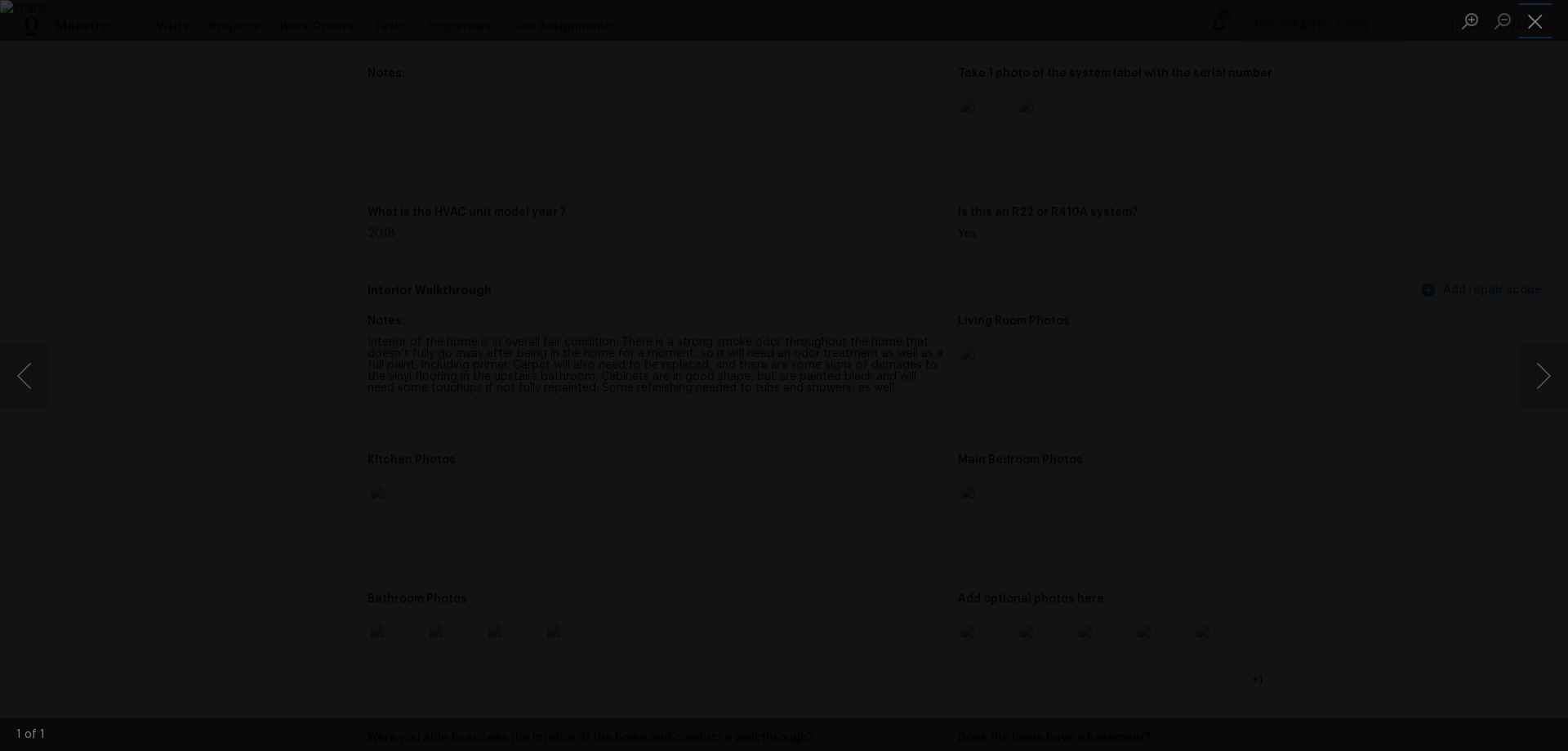
click at [1536, 26] on button "Close lightbox" at bounding box center [1536, 21] width 32 height 29
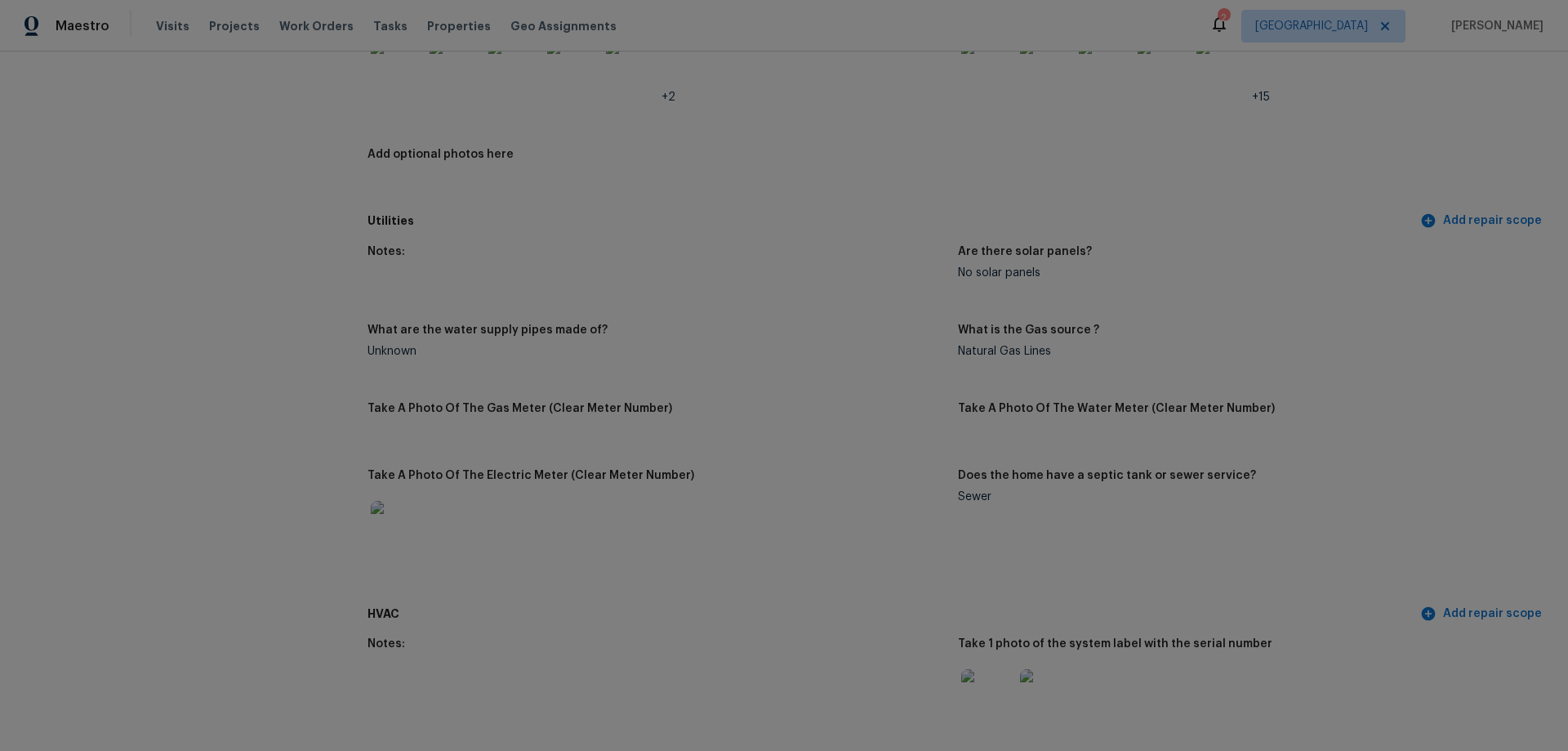
scroll to position [572, 0]
